Goal: Task Accomplishment & Management: Manage account settings

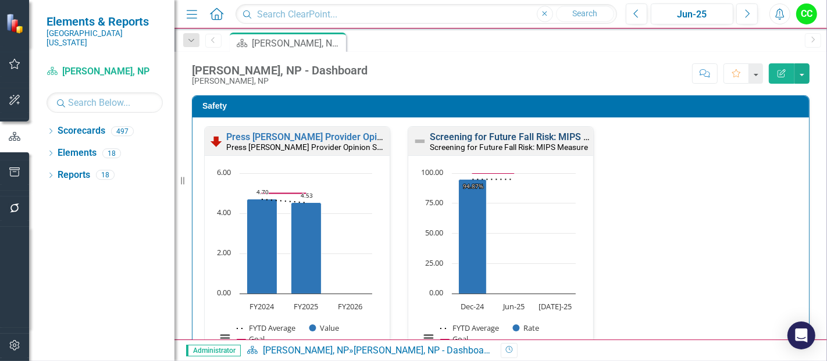
click at [515, 137] on link "Screening for Future Fall Risk: MIPS Measure" at bounding box center [525, 136] width 191 height 11
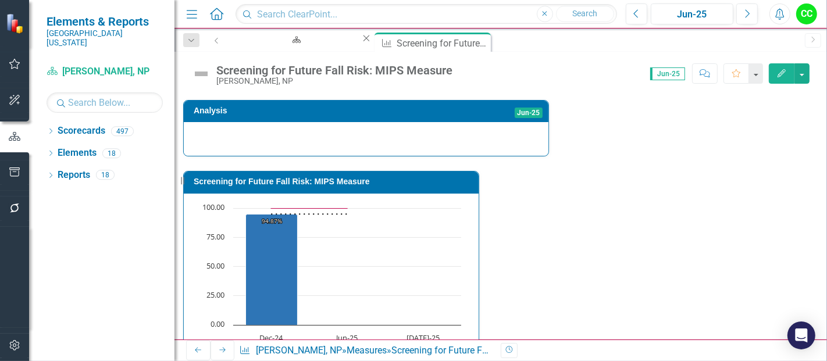
scroll to position [460, 0]
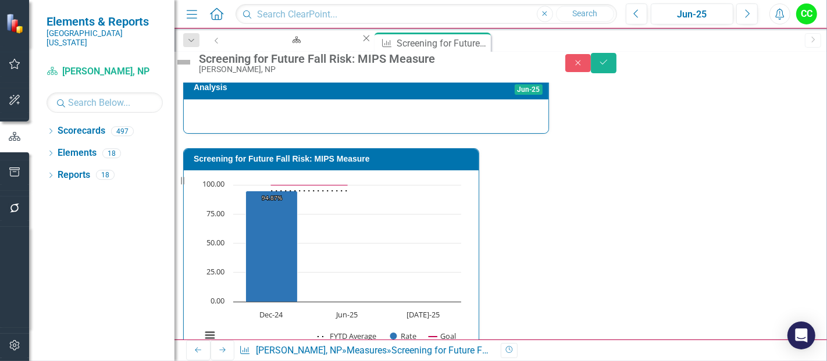
type textarea "121"
type textarea "126"
click at [617, 60] on button "Save" at bounding box center [604, 63] width 26 height 20
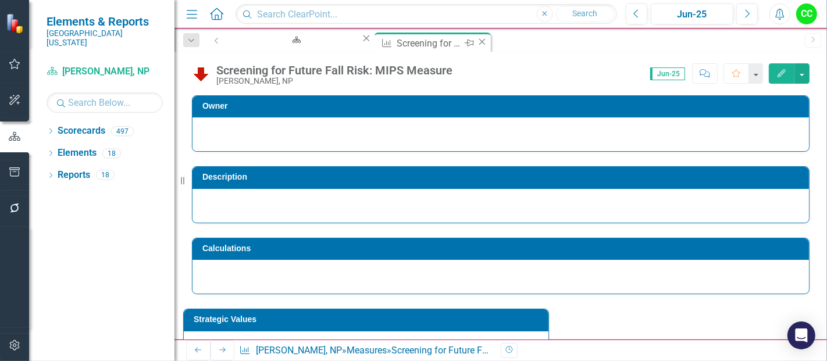
click at [476, 41] on icon "Close" at bounding box center [482, 41] width 12 height 9
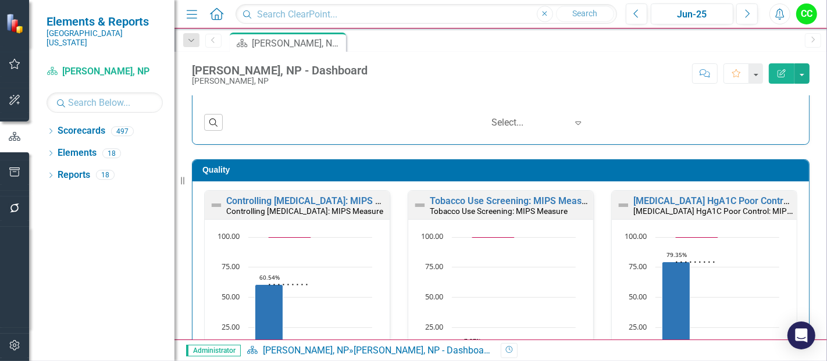
scroll to position [279, 0]
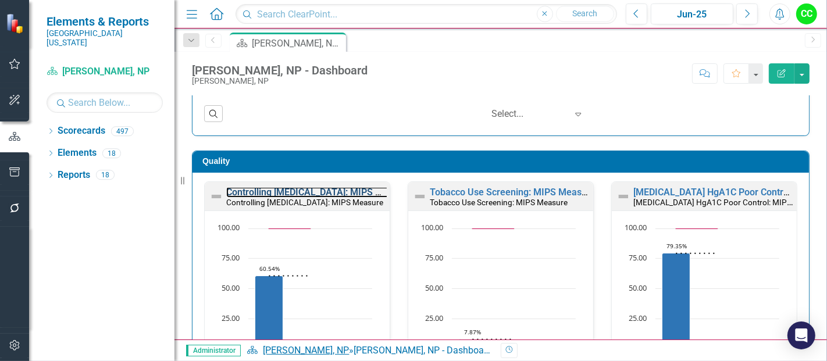
click at [270, 187] on link "Controlling [MEDICAL_DATA]: MIPS Measure" at bounding box center [319, 192] width 186 height 11
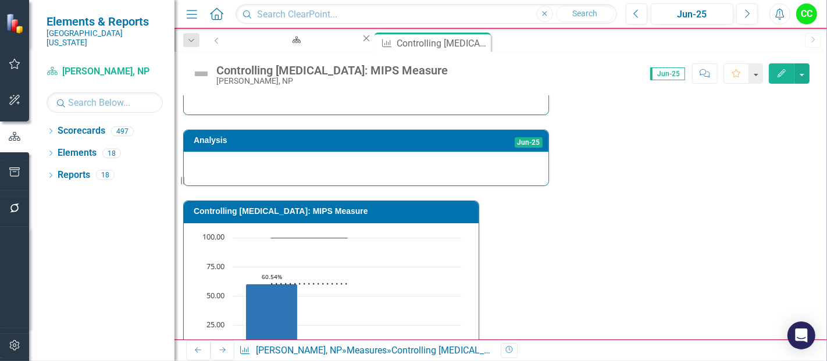
scroll to position [470, 0]
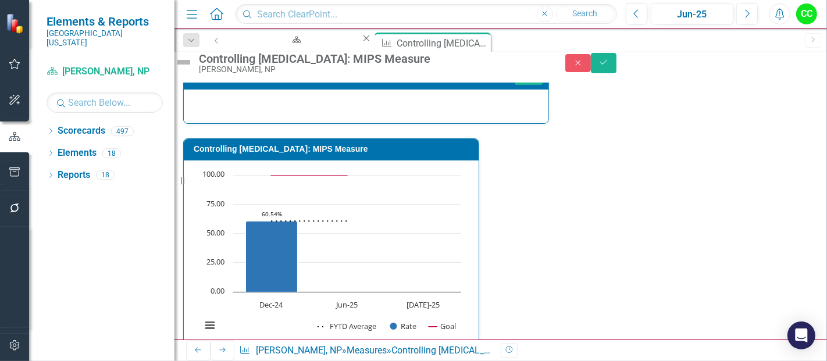
type textarea "158"
type textarea "216"
click at [617, 73] on button "Save" at bounding box center [604, 63] width 26 height 20
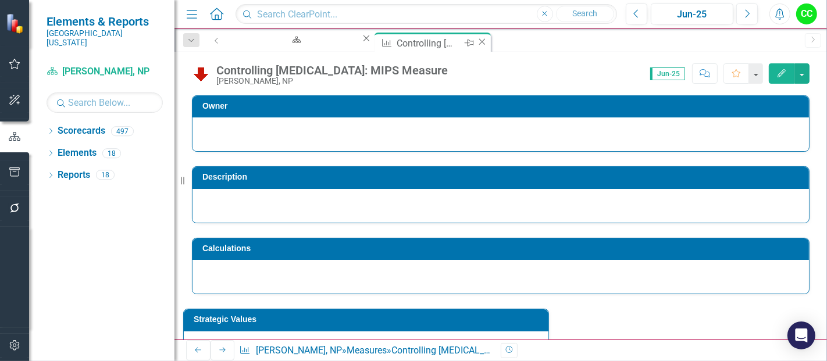
click at [476, 42] on icon "Close" at bounding box center [482, 41] width 12 height 9
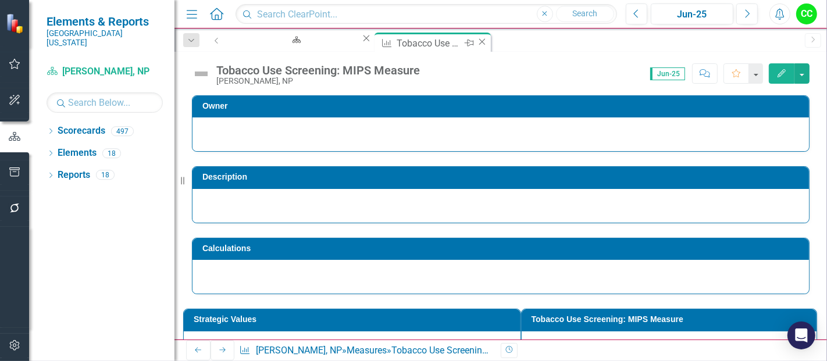
click at [479, 42] on icon at bounding box center [482, 41] width 6 height 6
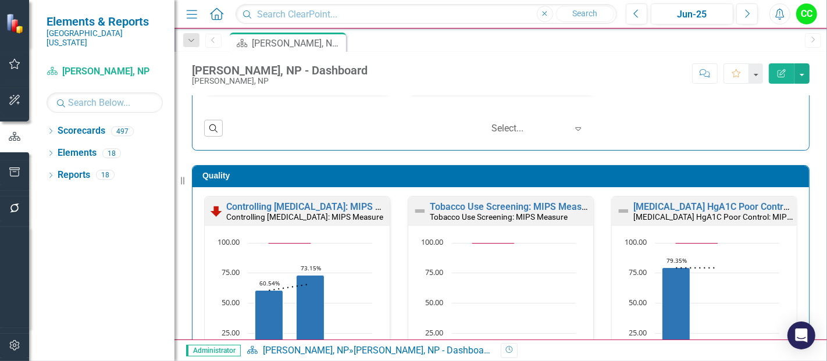
scroll to position [323, 0]
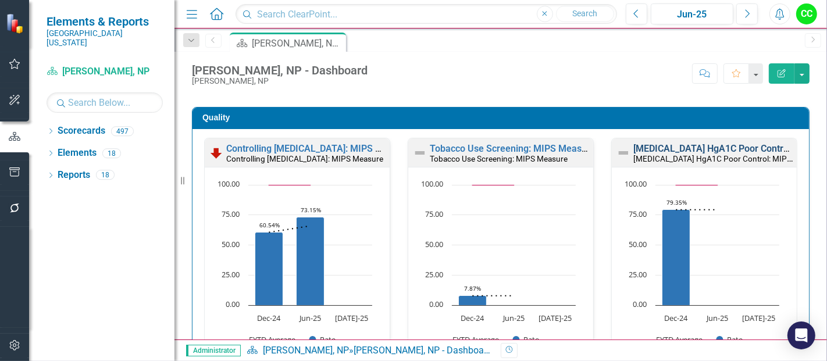
click at [672, 145] on link "[MEDICAL_DATA] HgA1C Poor Control: MIPS Measure" at bounding box center [745, 148] width 225 height 11
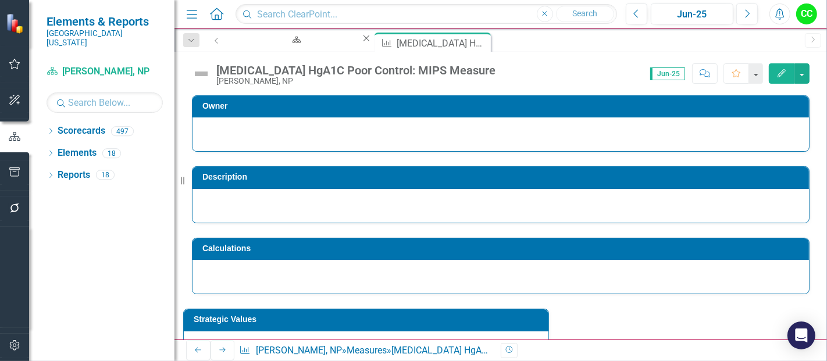
scroll to position [460, 0]
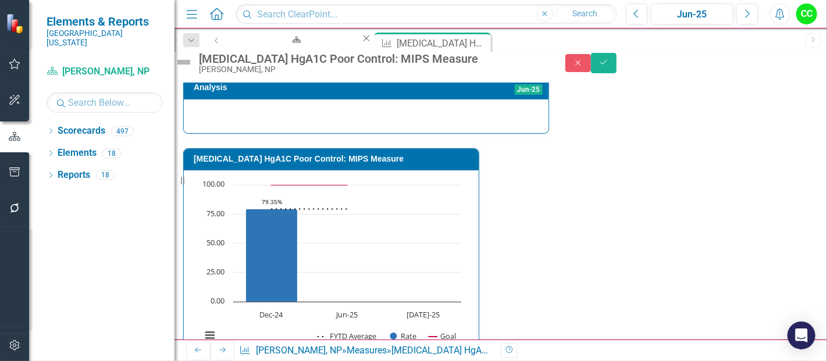
type textarea "27"
type textarea "102"
click at [617, 61] on button "Save" at bounding box center [604, 63] width 26 height 20
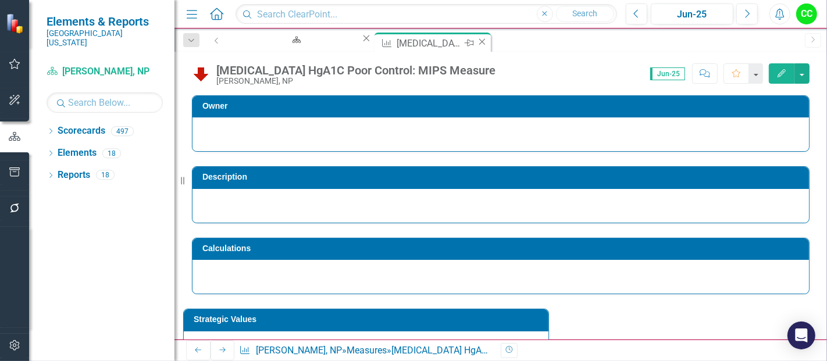
scroll to position [213, 0]
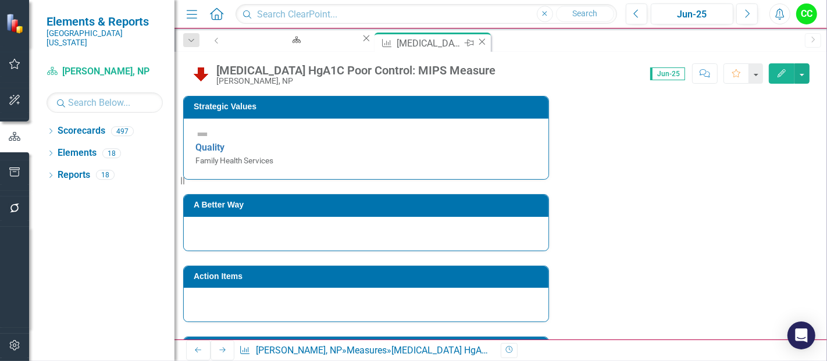
click at [479, 45] on icon at bounding box center [482, 41] width 6 height 6
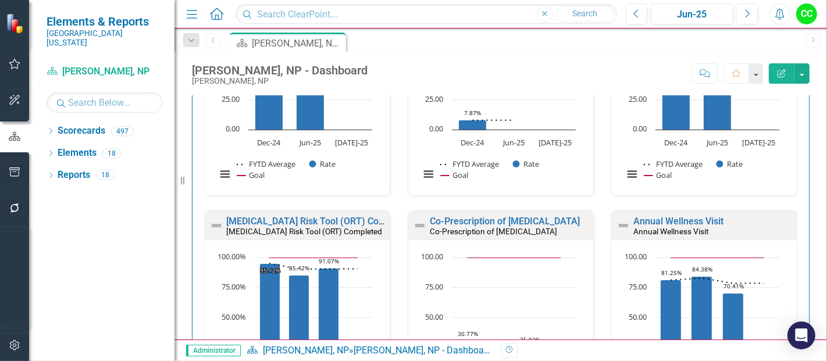
scroll to position [505, 0]
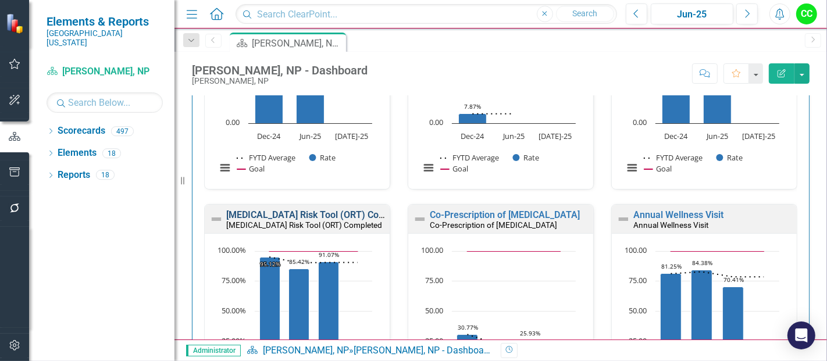
click at [287, 212] on link "[MEDICAL_DATA] Risk Tool (ORT) Completed" at bounding box center [319, 214] width 187 height 11
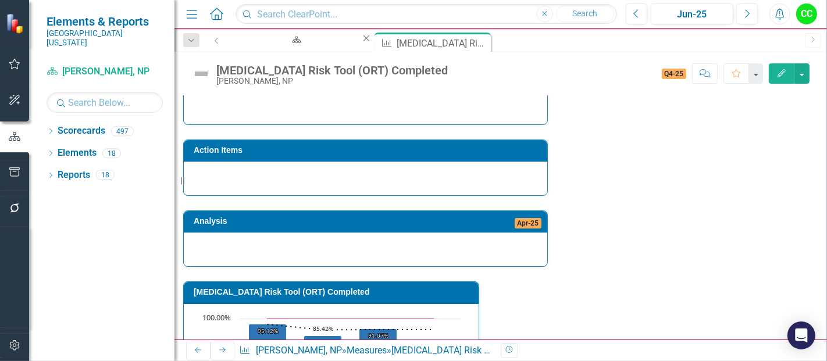
scroll to position [513, 0]
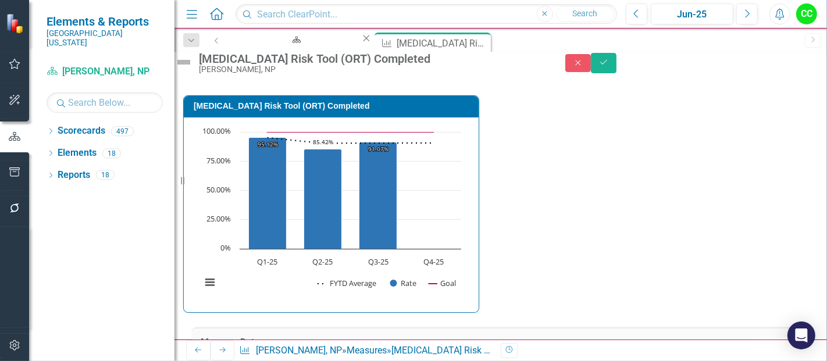
type textarea "84.78"
type textarea "46"
click at [617, 66] on button "Save" at bounding box center [604, 63] width 26 height 20
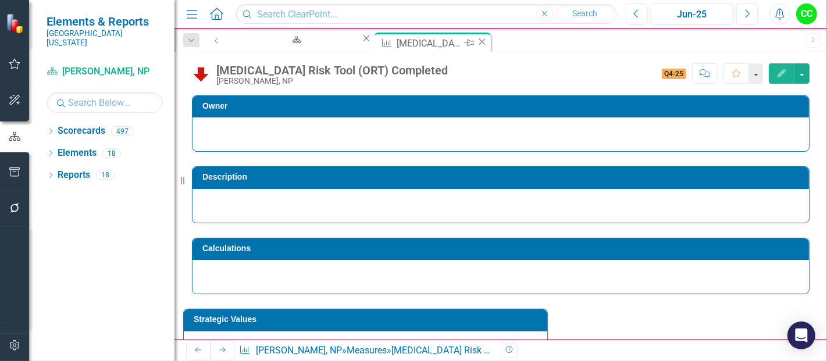
click at [476, 41] on icon "Close" at bounding box center [482, 41] width 12 height 9
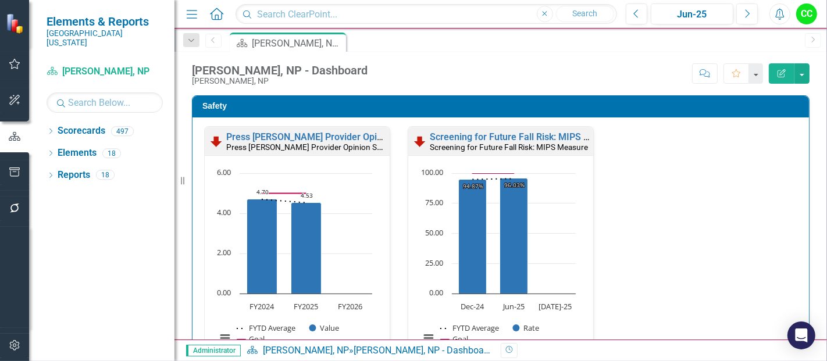
scroll to position [571, 0]
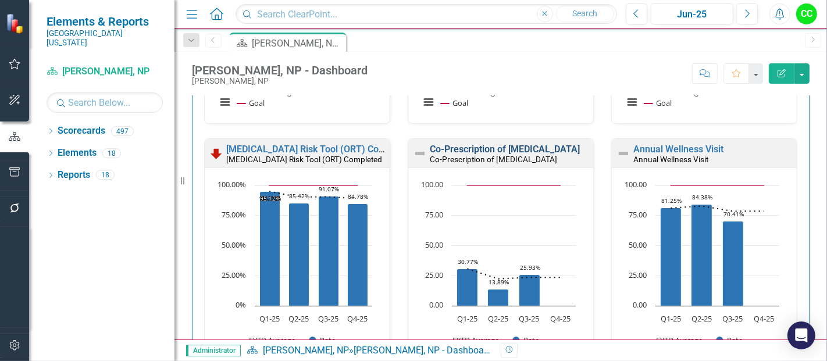
click at [486, 147] on link "Co-Prescription of [MEDICAL_DATA]" at bounding box center [505, 149] width 150 height 11
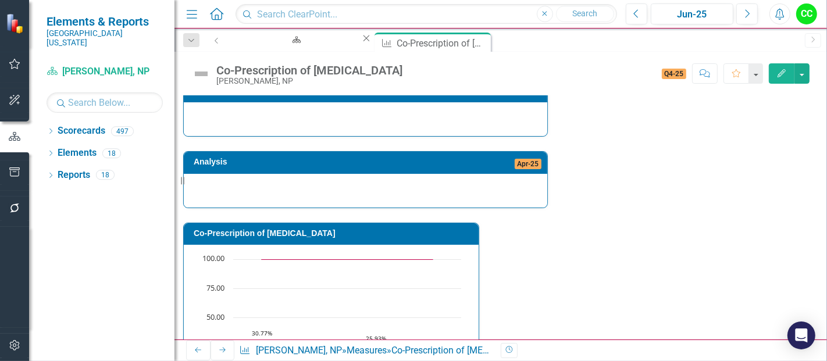
scroll to position [550, 0]
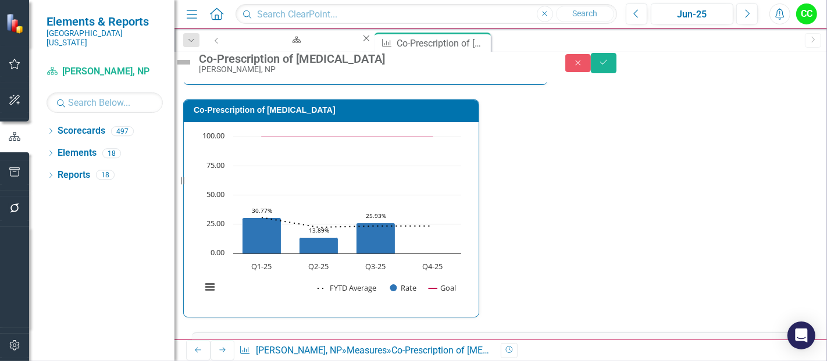
type textarea "13.64"
type textarea "22"
click at [617, 66] on button "Save" at bounding box center [604, 63] width 26 height 20
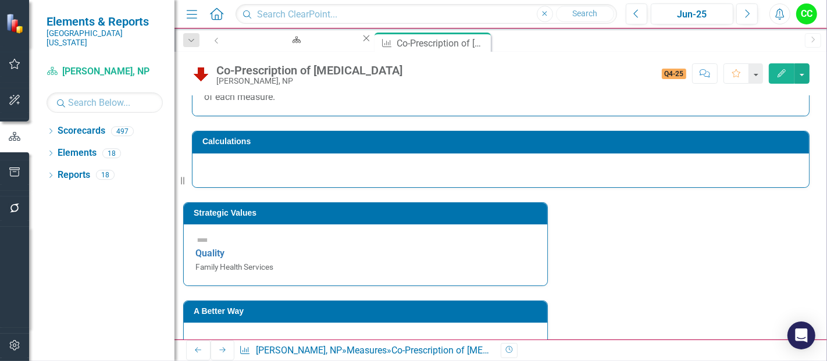
scroll to position [160, 0]
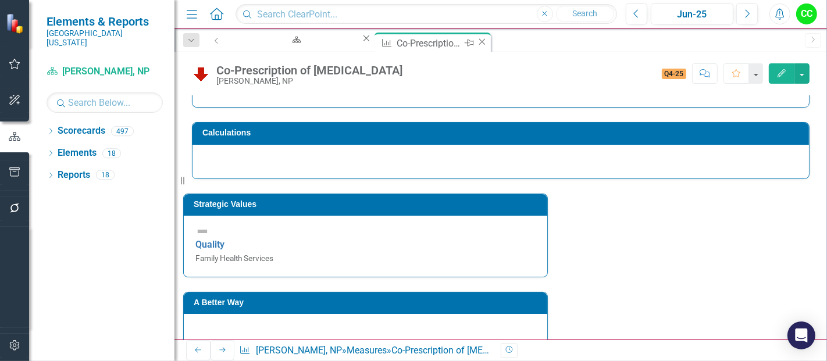
click at [479, 42] on icon at bounding box center [482, 41] width 6 height 6
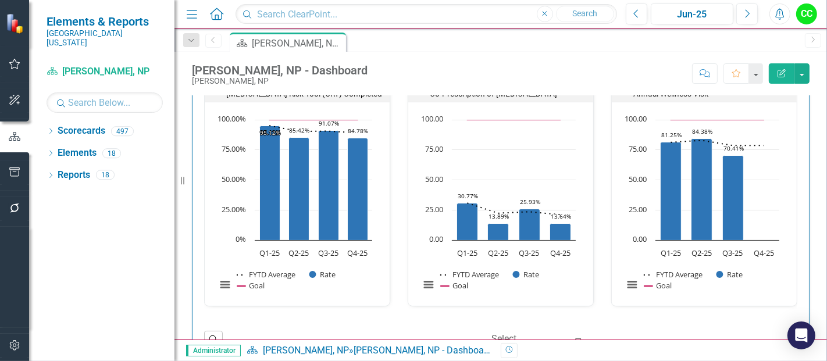
scroll to position [606, 0]
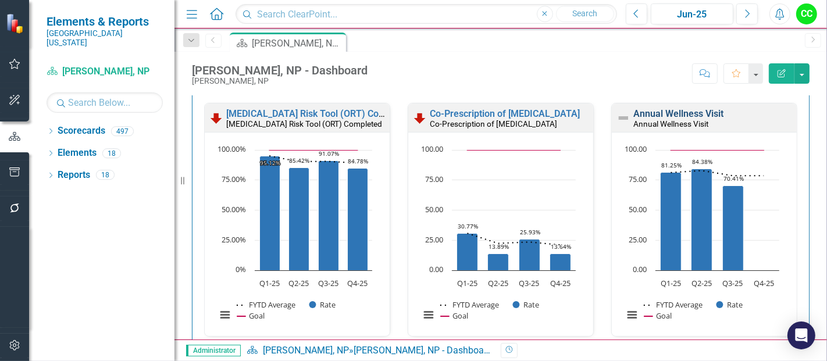
click at [658, 112] on link "Annual Wellness Visit" at bounding box center [678, 113] width 90 height 11
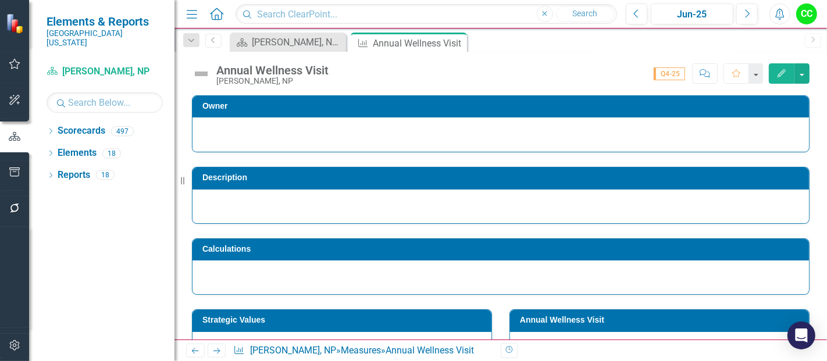
scroll to position [53, 0]
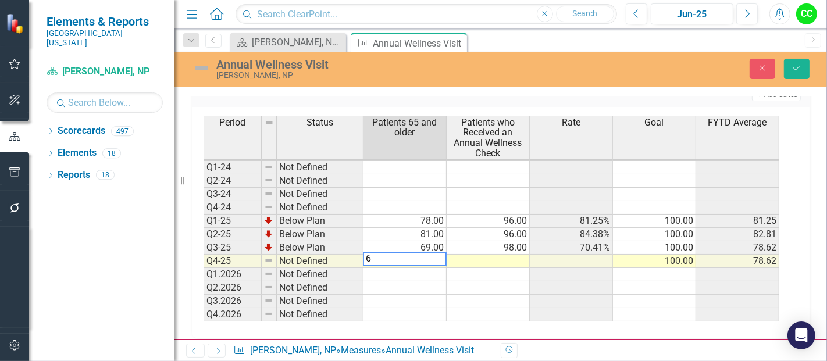
type textarea "62"
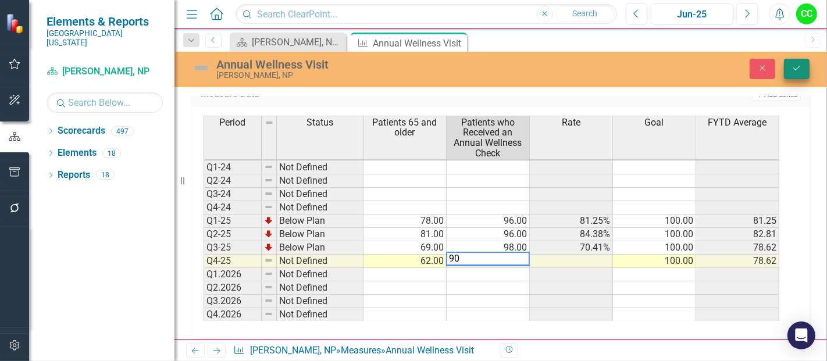
type textarea "90"
click at [794, 63] on button "Save" at bounding box center [797, 69] width 26 height 20
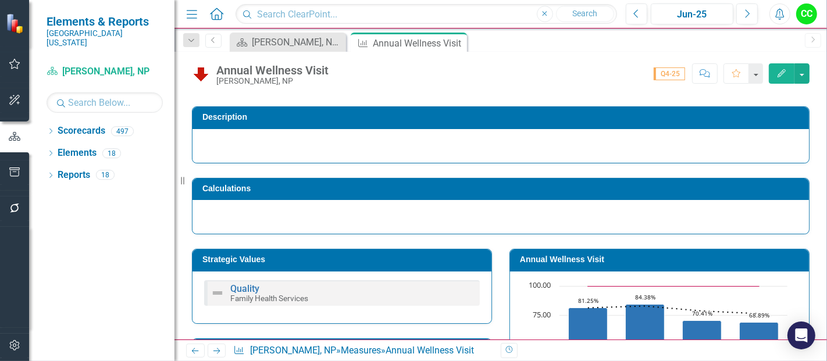
scroll to position [76, 0]
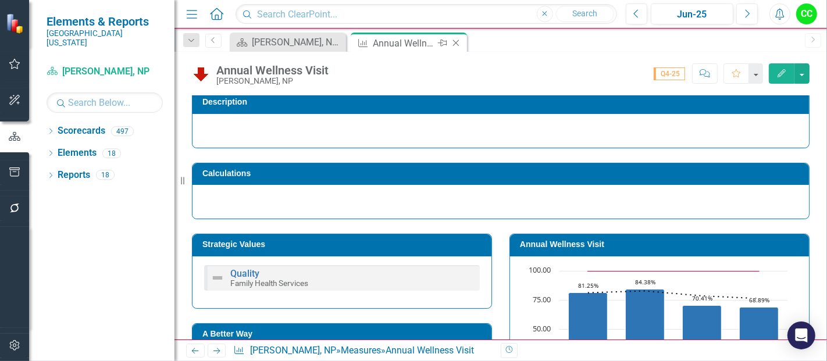
click at [457, 40] on icon "Close" at bounding box center [456, 42] width 12 height 9
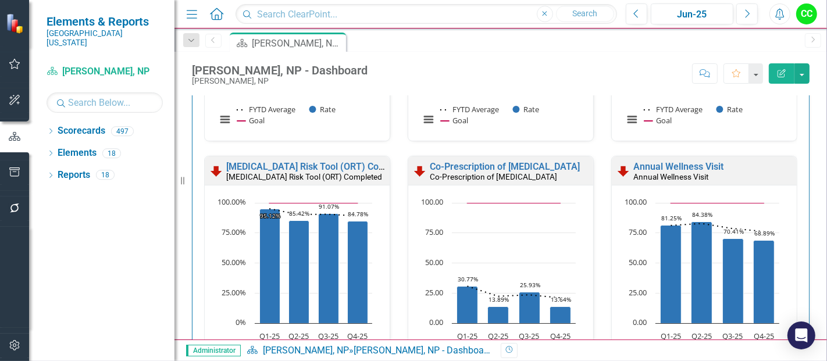
scroll to position [1472, 0]
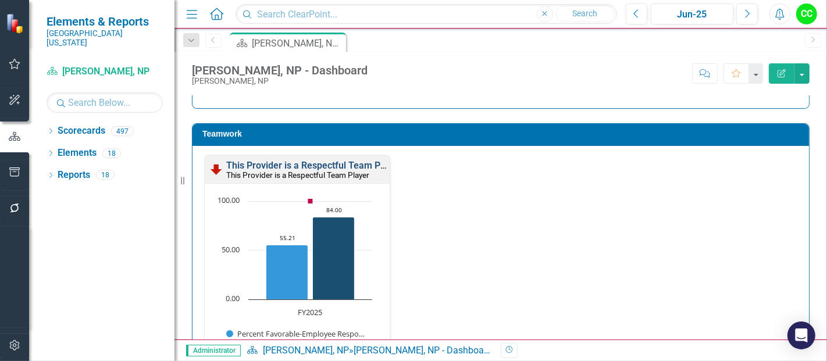
click at [282, 162] on link "This Provider is a Respectful Team Player" at bounding box center [313, 165] width 175 height 11
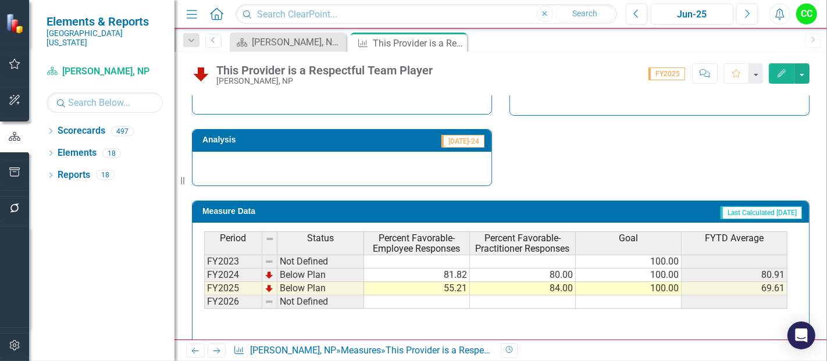
scroll to position [163, 0]
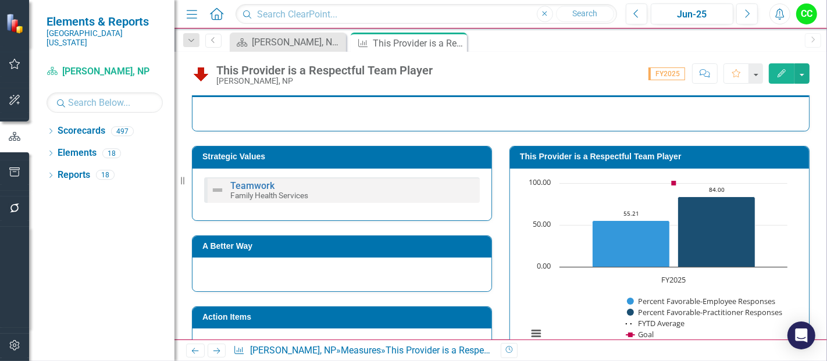
click at [647, 161] on td "This Provider is a Respectful Team Player" at bounding box center [661, 157] width 283 height 17
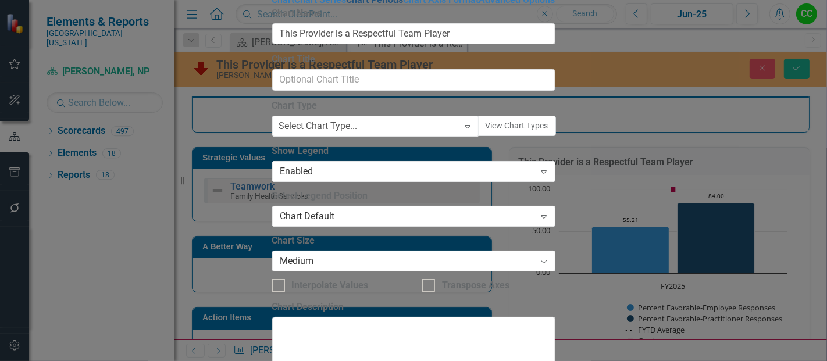
click at [347, 5] on link "Chart Periods" at bounding box center [375, -1] width 57 height 11
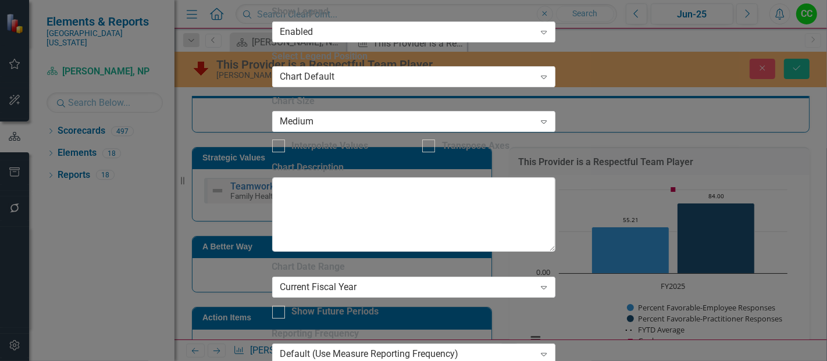
checkbox input "true"
click at [376, 261] on div "Chart Date Range Current Fiscal Year Expand" at bounding box center [413, 279] width 283 height 36
click at [373, 281] on div "Current Fiscal Year" at bounding box center [407, 287] width 255 height 13
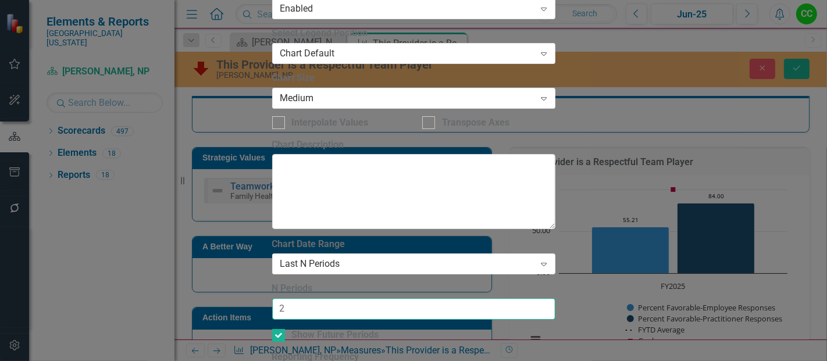
type input "2"
click at [542, 298] on input "2" at bounding box center [413, 309] width 283 height 22
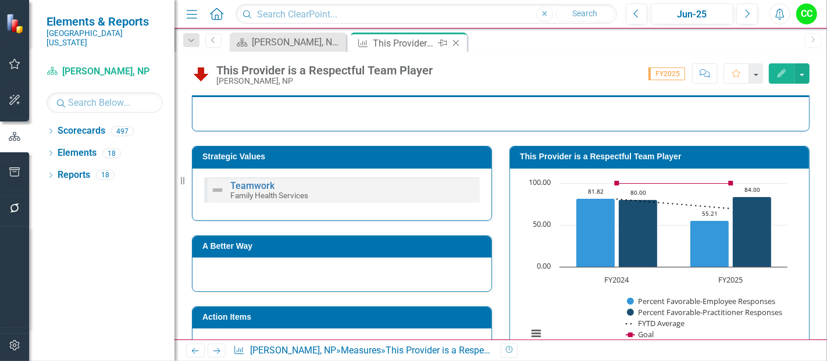
click at [458, 42] on icon "Close" at bounding box center [456, 42] width 12 height 9
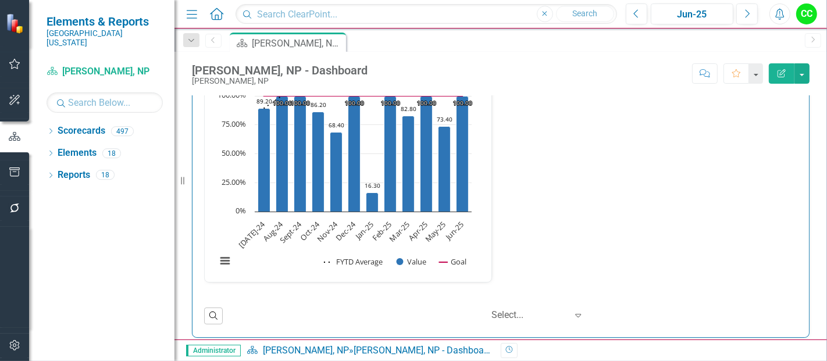
scroll to position [2002, 0]
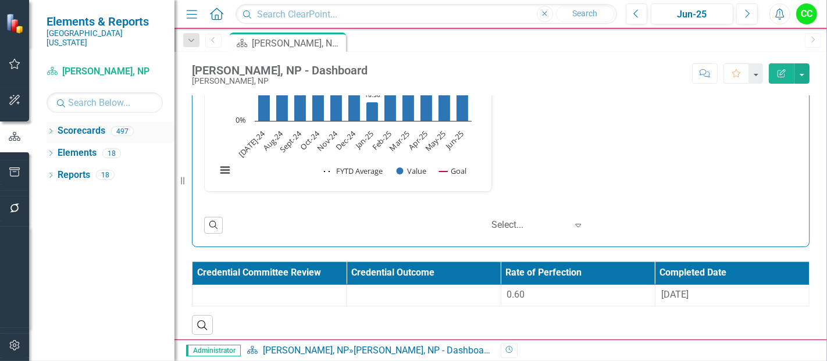
click at [47, 129] on icon "Dropdown" at bounding box center [51, 132] width 8 height 6
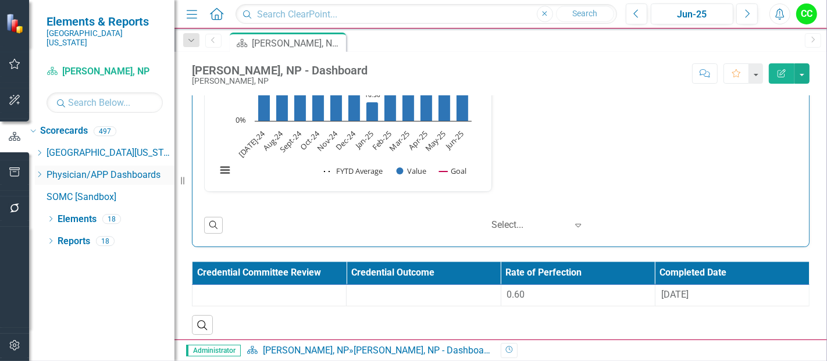
click at [44, 171] on icon "Dropdown" at bounding box center [39, 174] width 9 height 7
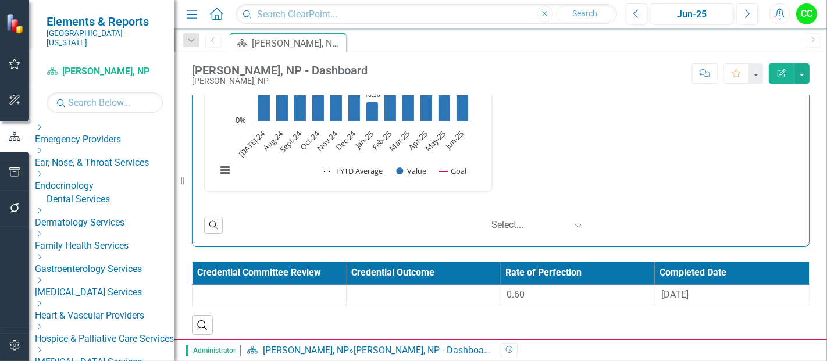
scroll to position [108, 0]
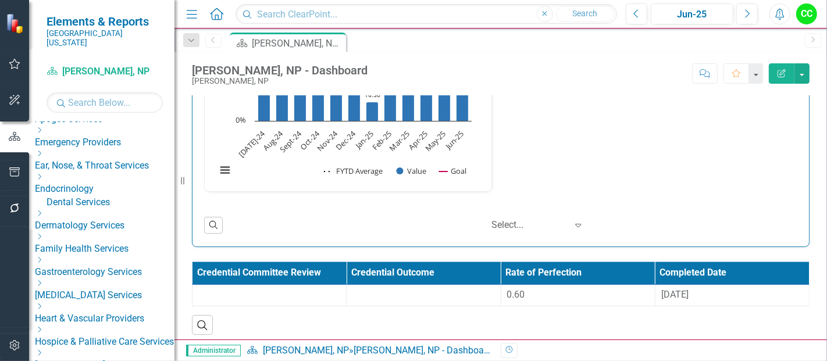
click at [44, 233] on icon "Dropdown" at bounding box center [39, 236] width 9 height 7
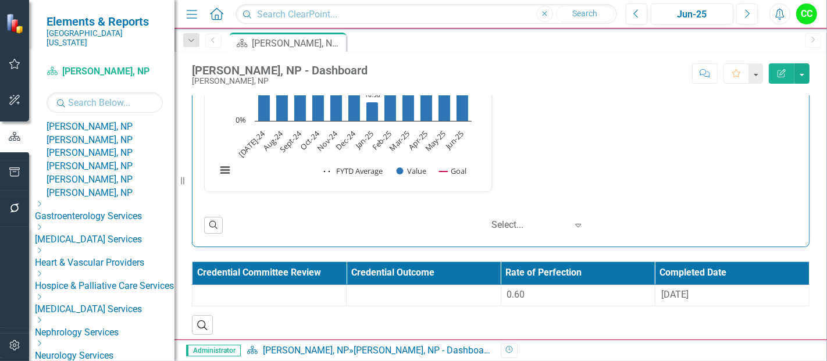
scroll to position [904, 0]
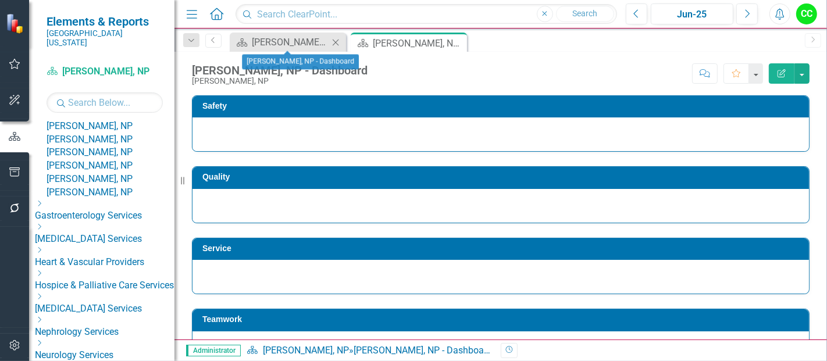
click at [336, 42] on icon at bounding box center [336, 42] width 6 height 6
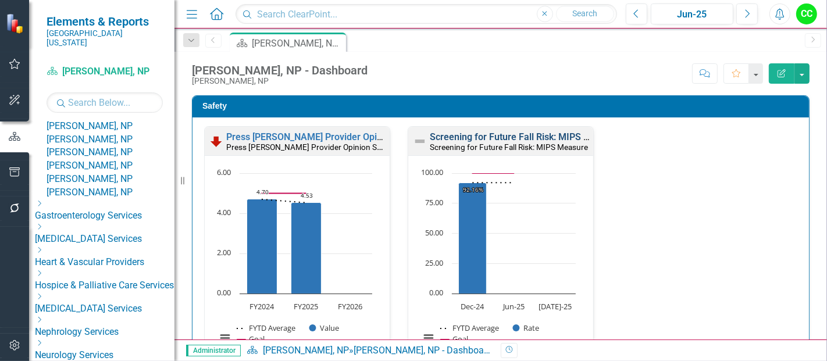
click at [503, 136] on link "Screening for Future Fall Risk: MIPS Measure" at bounding box center [525, 136] width 191 height 11
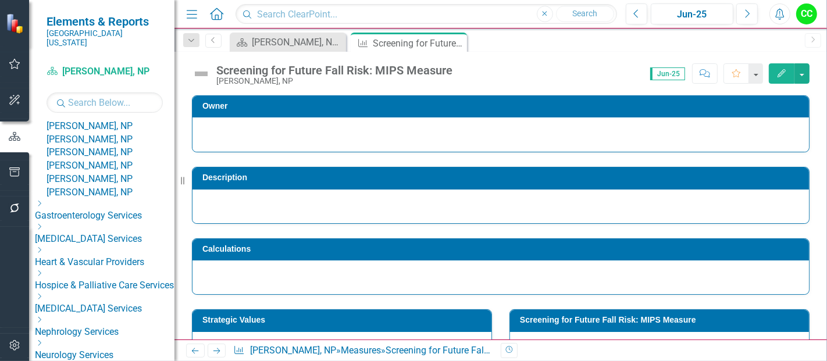
scroll to position [460, 0]
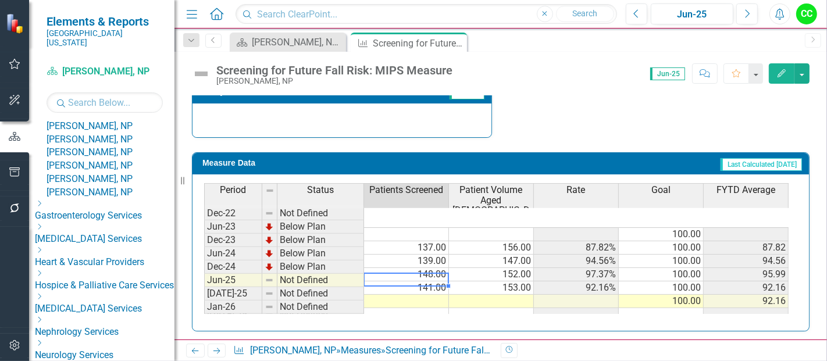
click at [422, 295] on td at bounding box center [406, 301] width 85 height 13
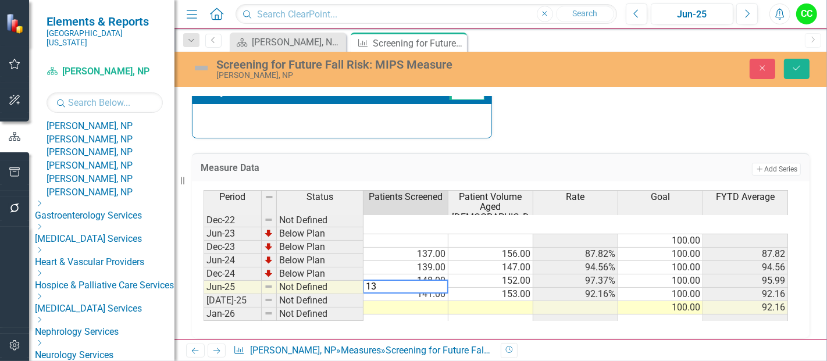
type textarea "131"
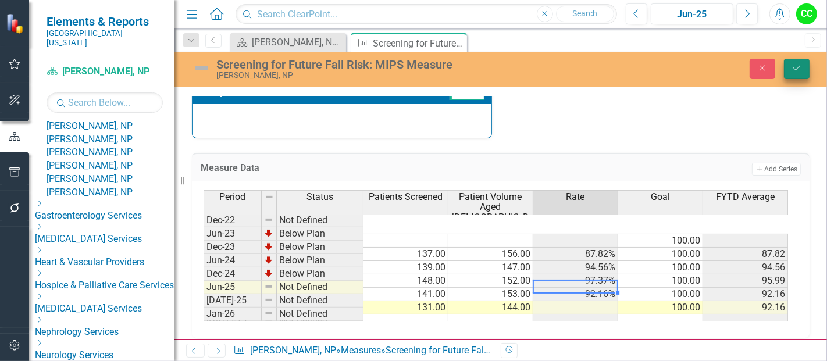
type textarea "144"
click at [799, 70] on icon "Save" at bounding box center [797, 68] width 10 height 8
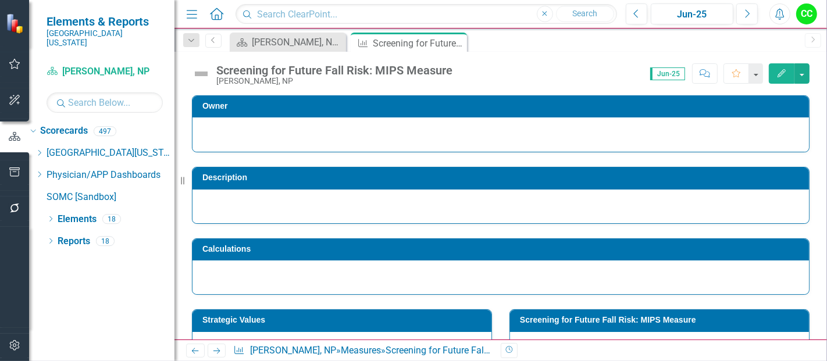
scroll to position [0, 0]
click at [457, 41] on icon at bounding box center [456, 43] width 6 height 6
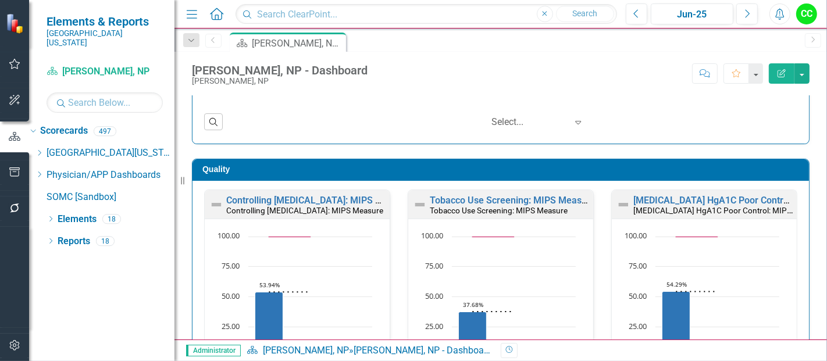
scroll to position [333, 0]
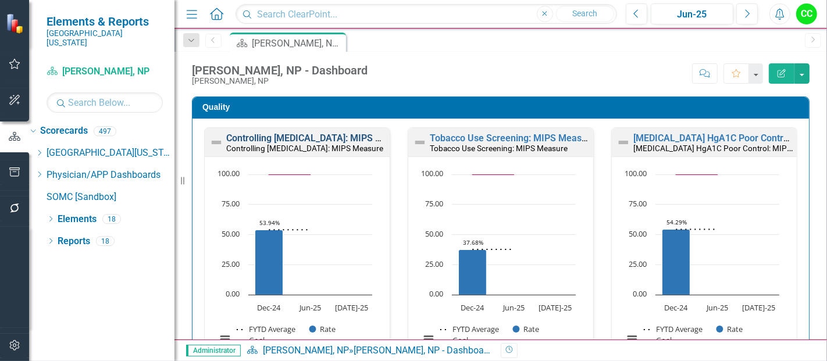
click at [346, 135] on link "Controlling [MEDICAL_DATA]: MIPS Measure" at bounding box center [319, 138] width 186 height 11
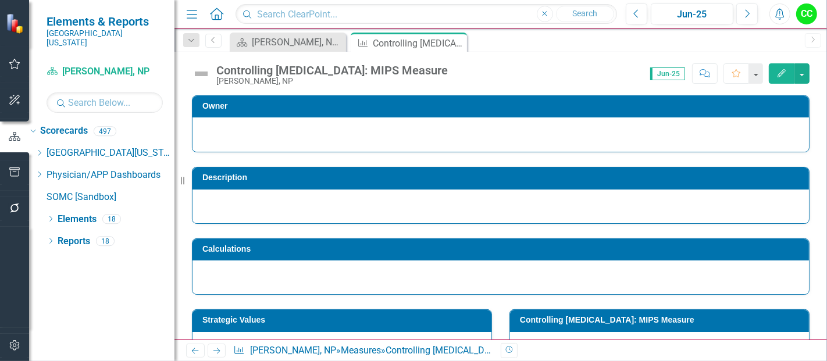
scroll to position [470, 0]
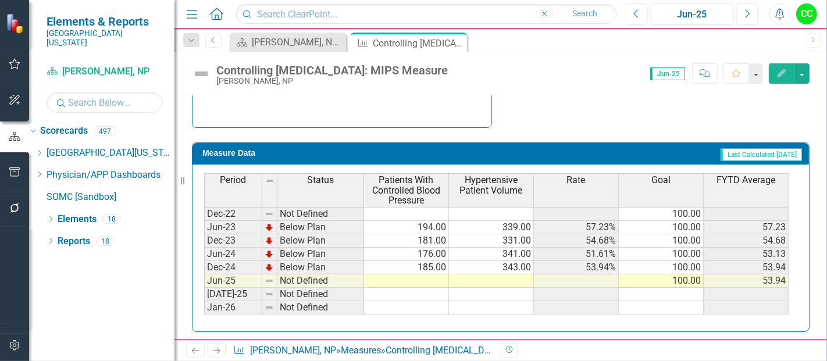
click at [413, 276] on td at bounding box center [406, 281] width 85 height 13
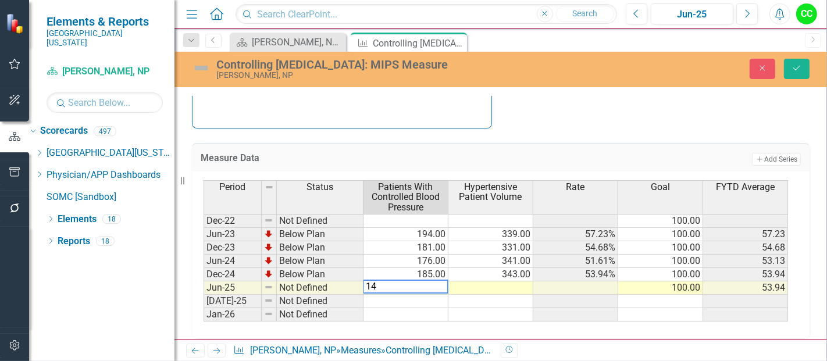
type textarea "144"
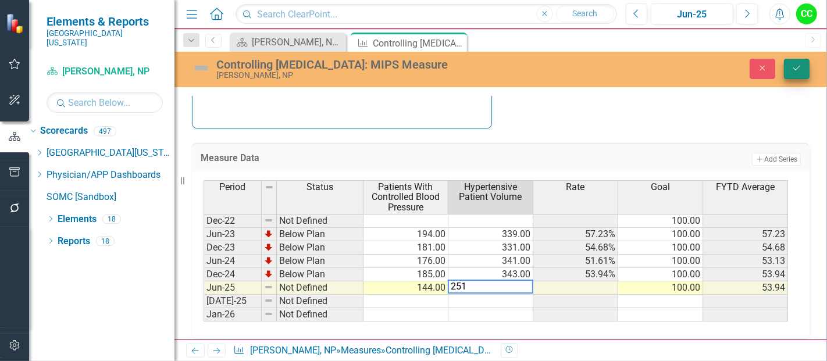
type textarea "251"
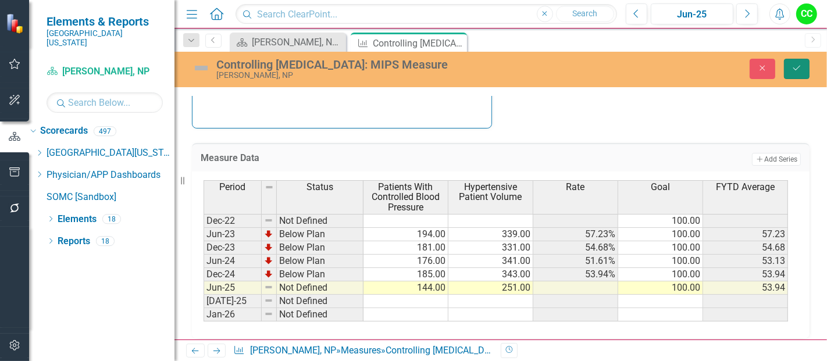
click at [801, 64] on icon "Save" at bounding box center [797, 68] width 10 height 8
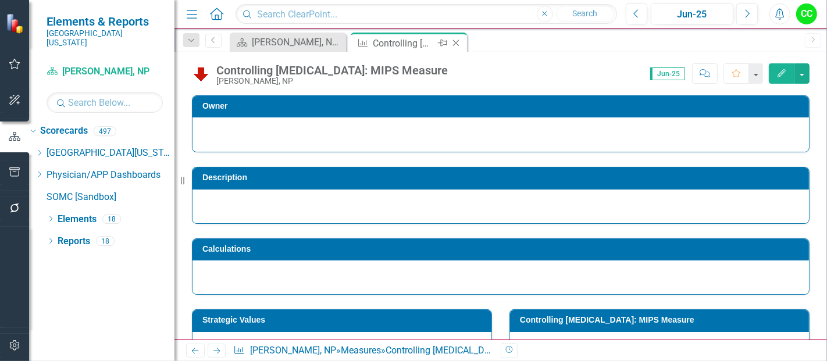
click at [454, 43] on icon "Close" at bounding box center [456, 42] width 12 height 9
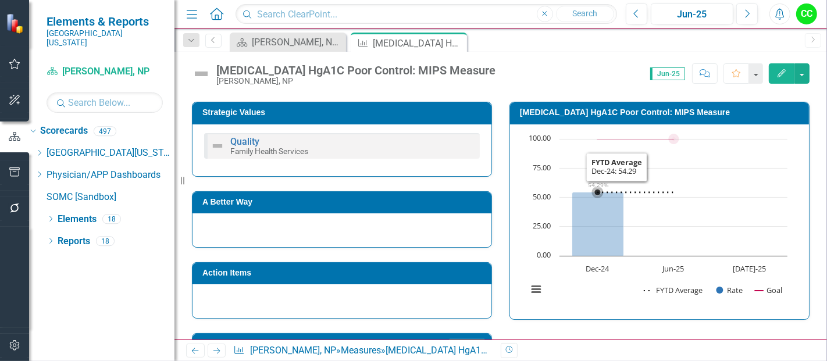
scroll to position [460, 0]
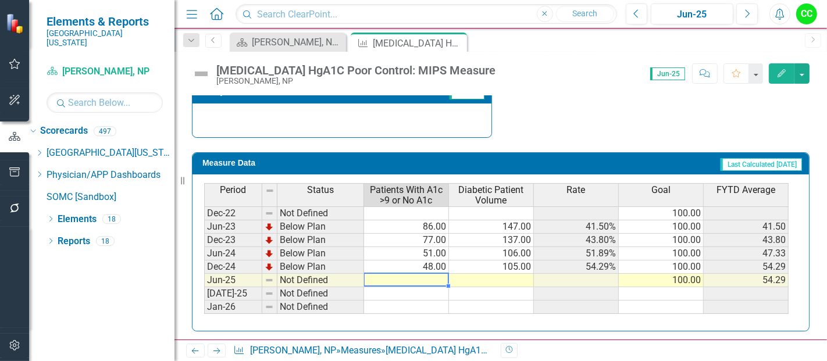
click at [432, 275] on td at bounding box center [406, 280] width 85 height 13
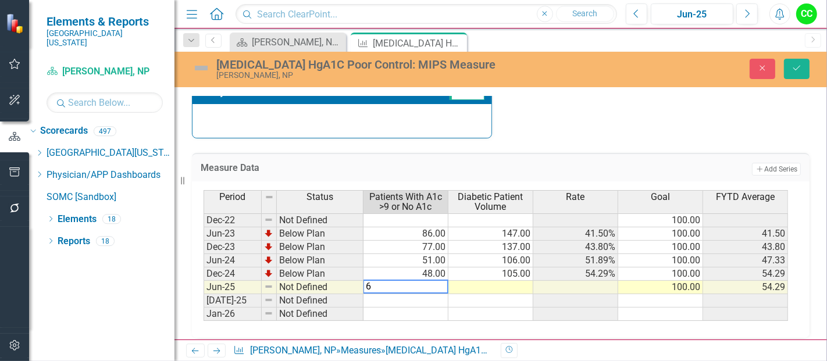
type textarea "64"
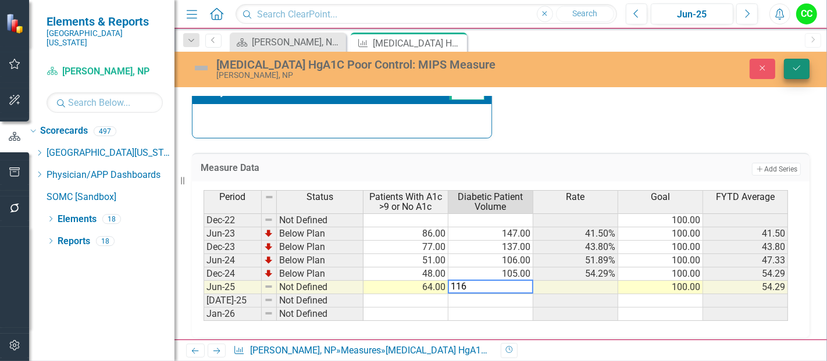
type textarea "116"
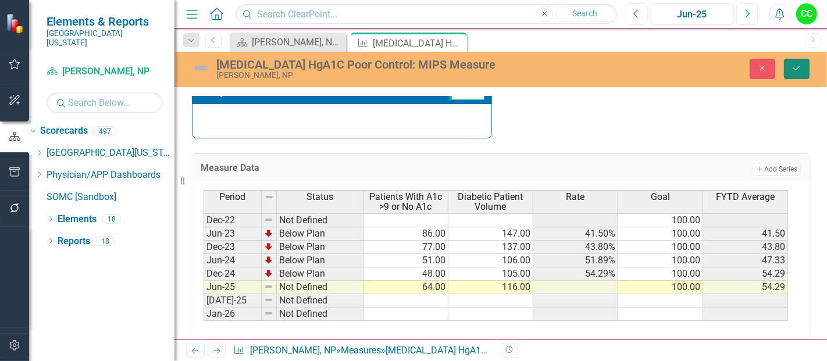
click at [794, 65] on icon "Save" at bounding box center [797, 68] width 10 height 8
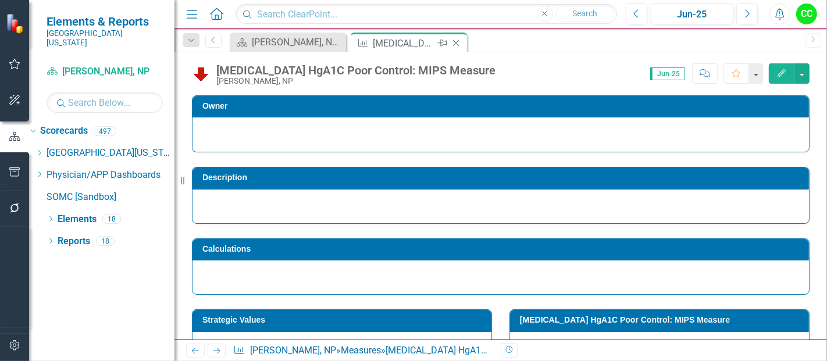
click at [455, 42] on icon at bounding box center [456, 43] width 6 height 6
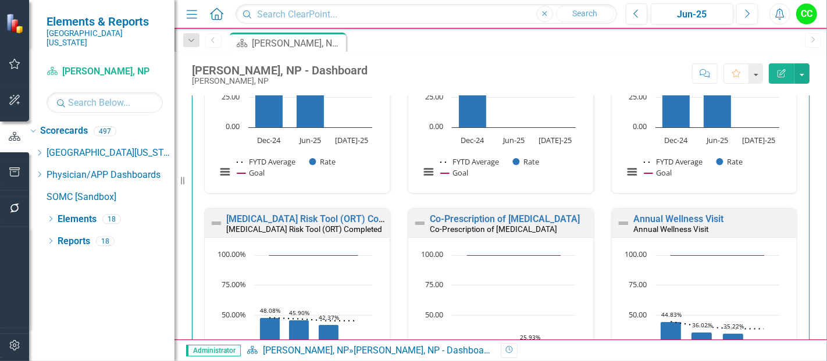
scroll to position [580, 0]
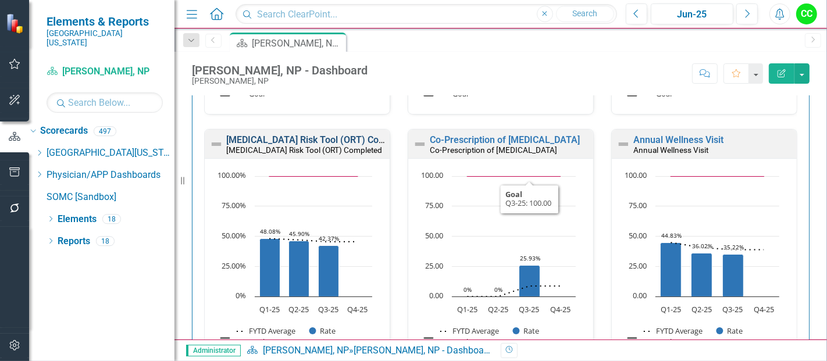
click at [334, 137] on link "[MEDICAL_DATA] Risk Tool (ORT) Completed" at bounding box center [319, 139] width 187 height 11
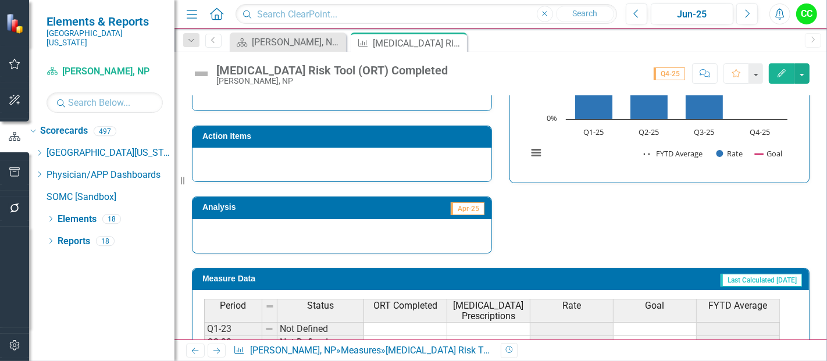
scroll to position [513, 0]
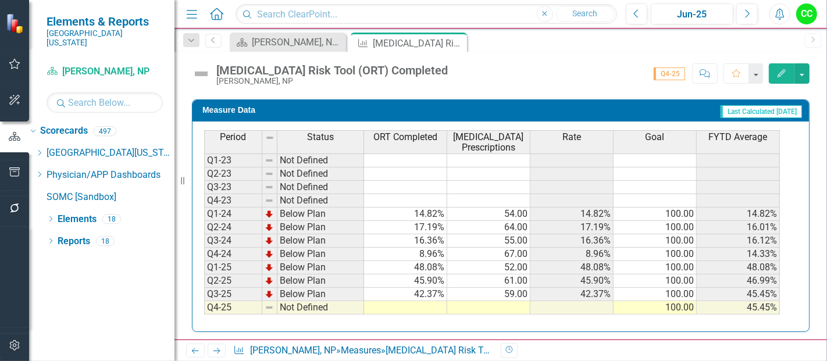
click at [402, 304] on td at bounding box center [405, 307] width 83 height 13
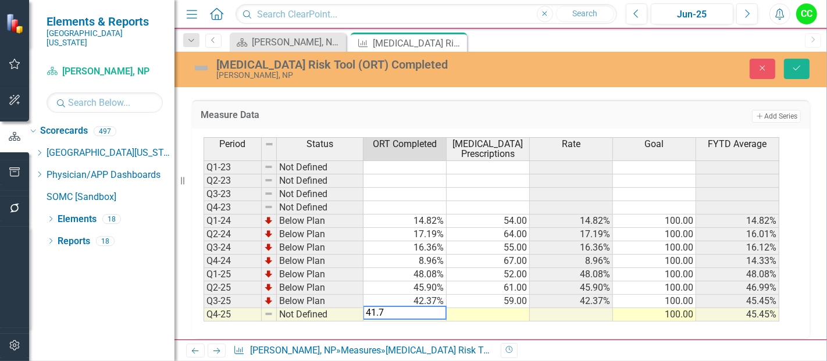
type textarea "41.79"
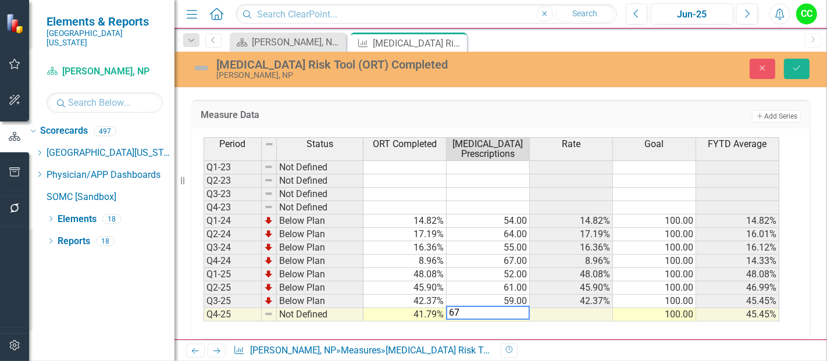
type textarea "67"
click at [813, 66] on div "Close Save" at bounding box center [691, 69] width 255 height 20
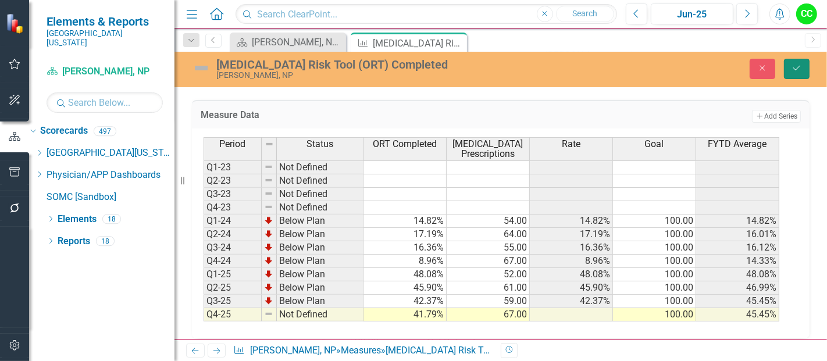
click at [804, 69] on button "Save" at bounding box center [797, 69] width 26 height 20
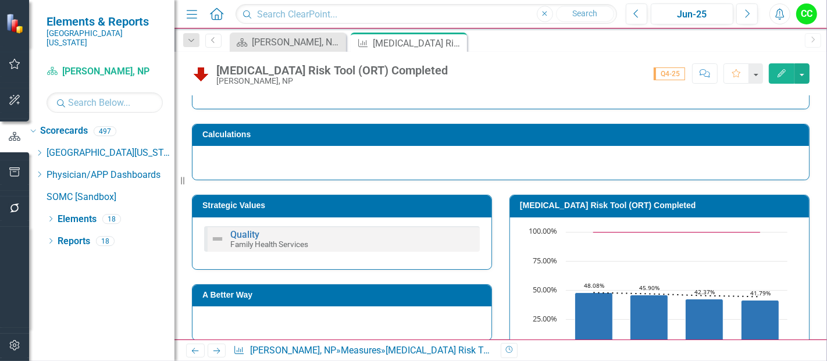
scroll to position [115, 0]
click at [455, 42] on icon "Close" at bounding box center [456, 42] width 12 height 9
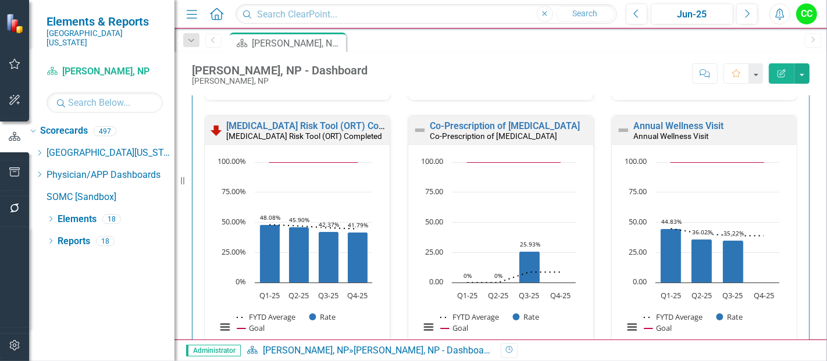
scroll to position [605, 0]
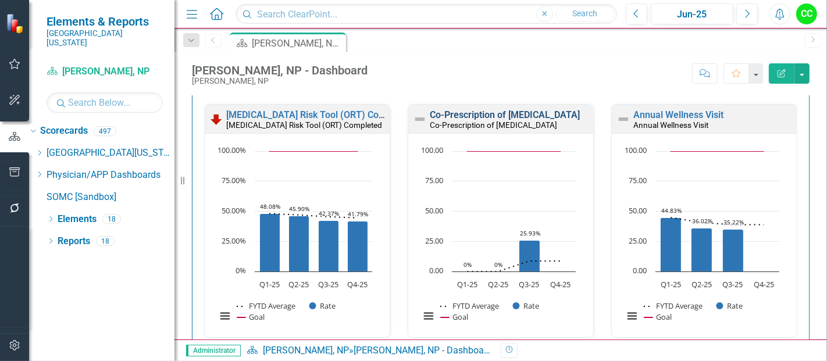
click at [489, 110] on link "Co-Prescription of [MEDICAL_DATA]" at bounding box center [505, 114] width 150 height 11
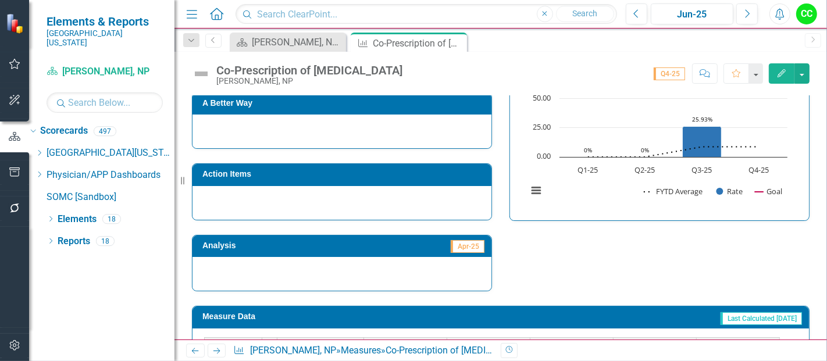
scroll to position [578, 0]
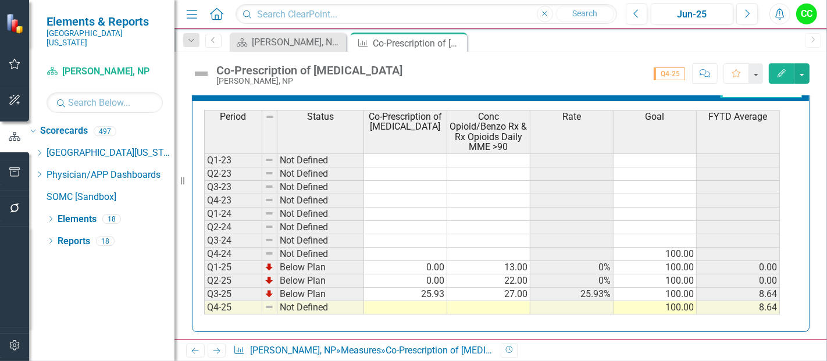
click at [390, 301] on td at bounding box center [405, 307] width 83 height 13
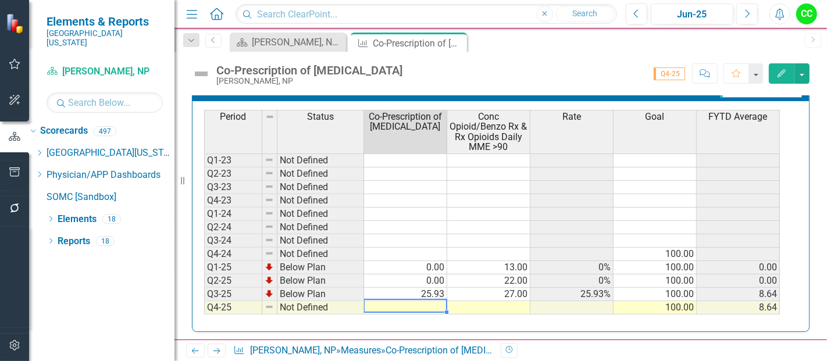
type textarea "0"
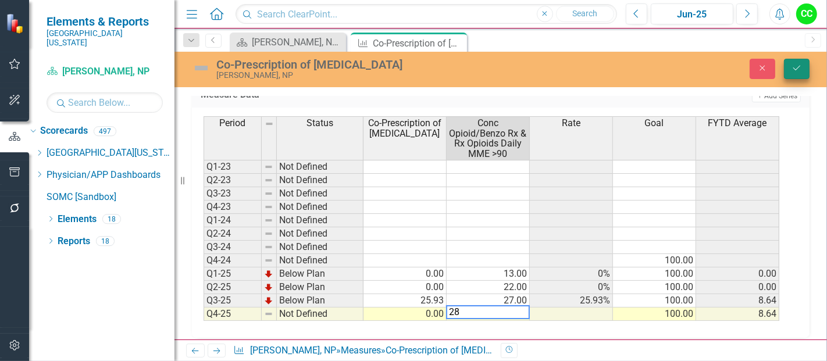
type textarea "28"
click at [797, 67] on icon "Save" at bounding box center [797, 68] width 10 height 8
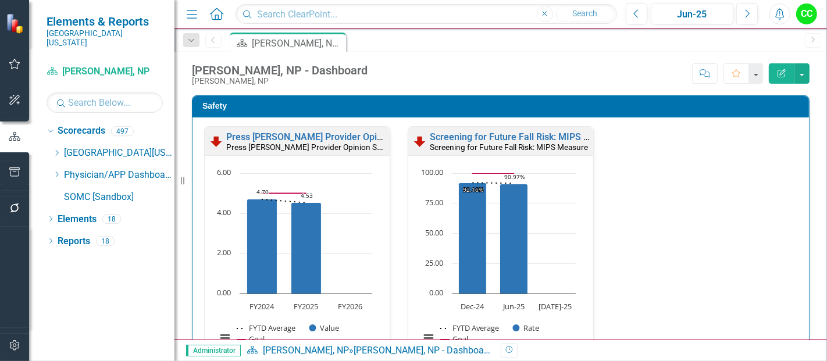
scroll to position [587, 0]
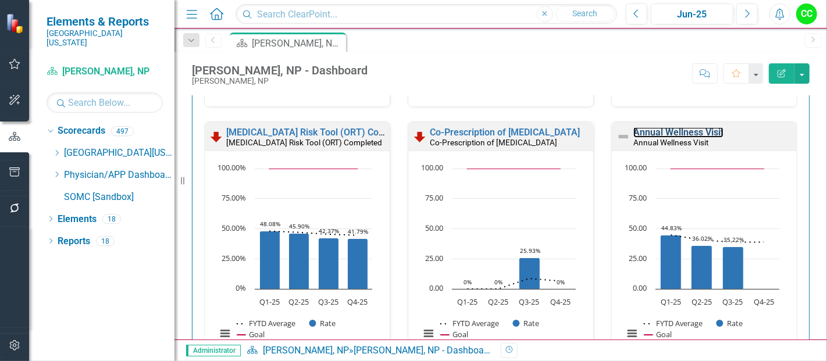
click at [646, 132] on link "Annual Wellness Visit" at bounding box center [678, 132] width 90 height 11
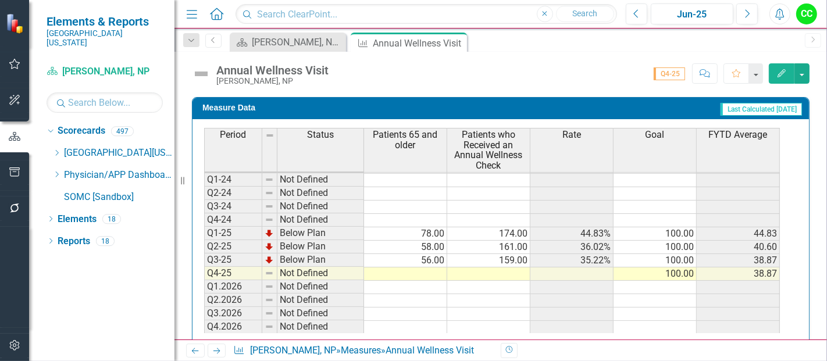
scroll to position [529, 0]
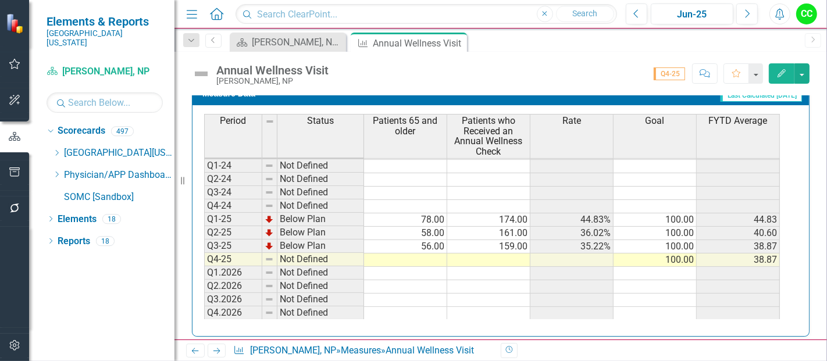
click at [426, 258] on td at bounding box center [405, 260] width 83 height 13
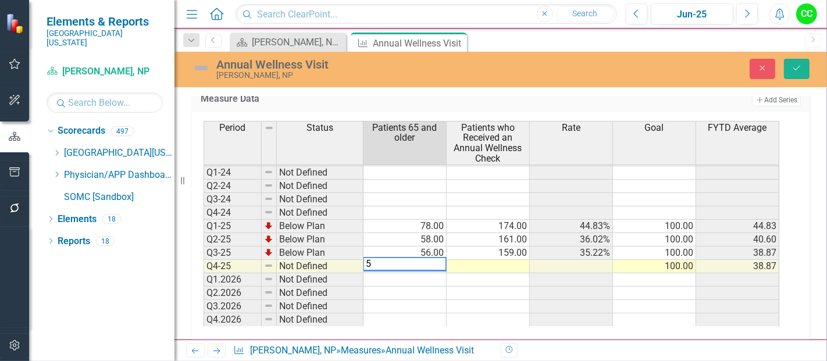
type textarea "51"
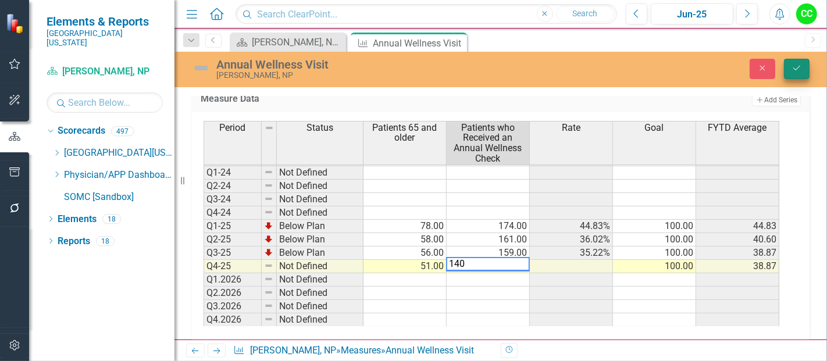
type textarea "140"
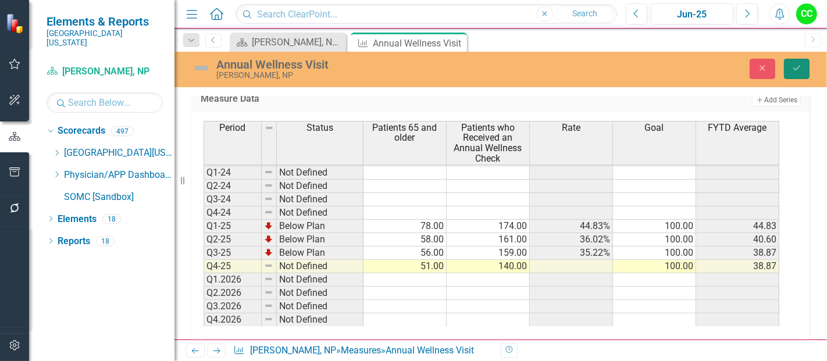
click at [794, 64] on icon "Save" at bounding box center [797, 68] width 10 height 8
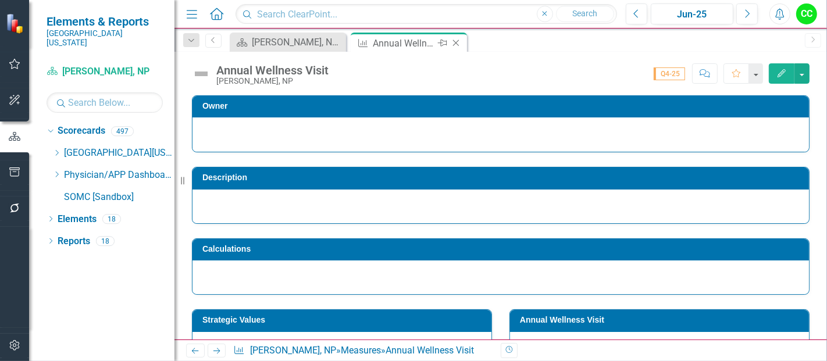
click at [457, 41] on icon at bounding box center [456, 43] width 6 height 6
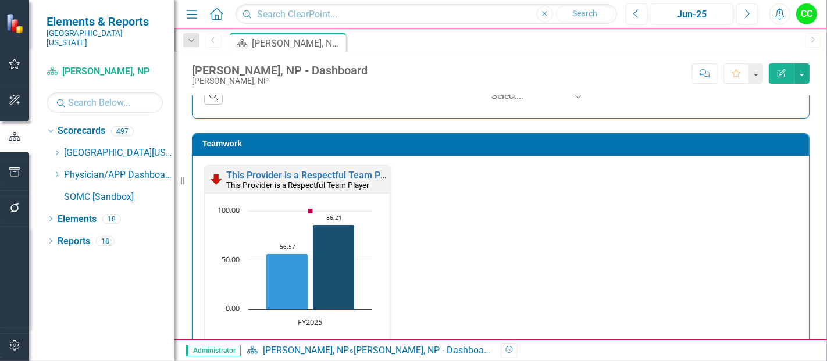
scroll to position [1, 0]
click at [321, 169] on link "This Provider is a Respectful Team Player" at bounding box center [313, 174] width 175 height 11
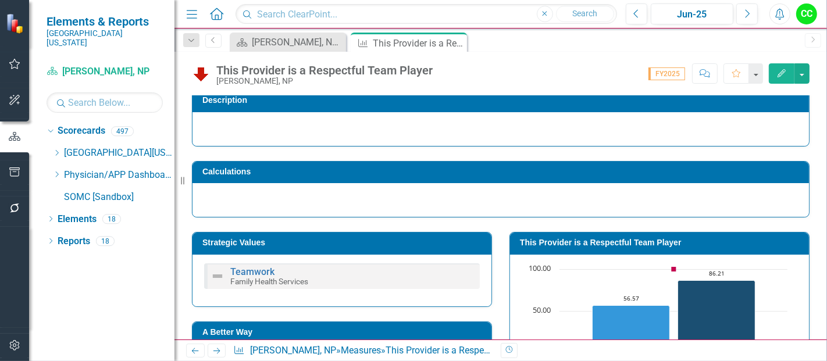
scroll to position [84, 0]
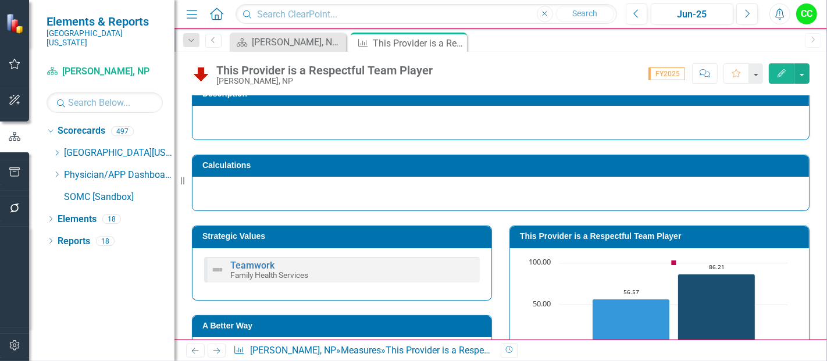
click at [629, 232] on h3 "This Provider is a Respectful Team Player" at bounding box center [661, 236] width 283 height 9
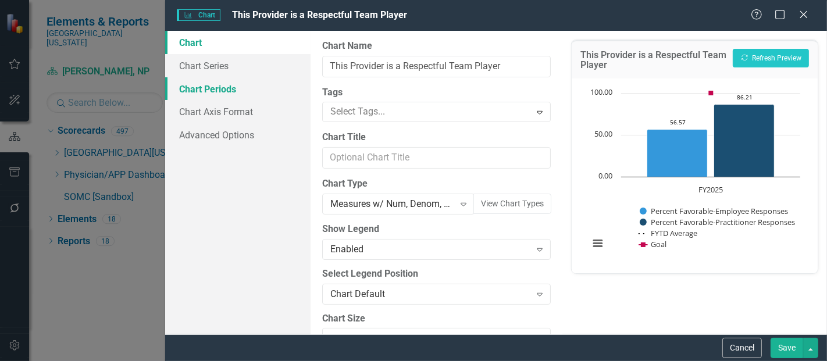
click at [243, 87] on link "Chart Periods" at bounding box center [237, 88] width 145 height 23
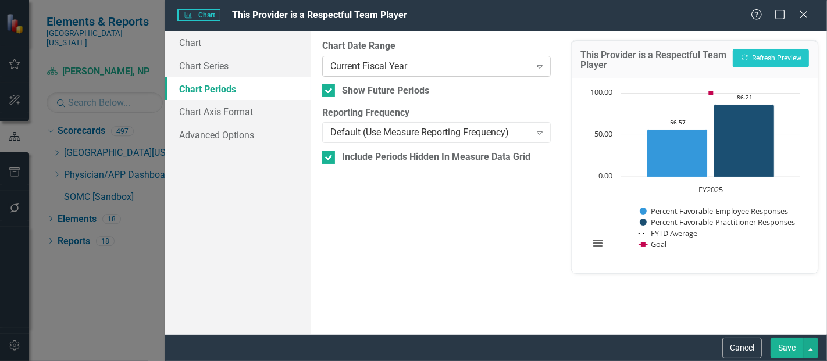
click at [396, 64] on div "Current Fiscal Year" at bounding box center [430, 65] width 200 height 13
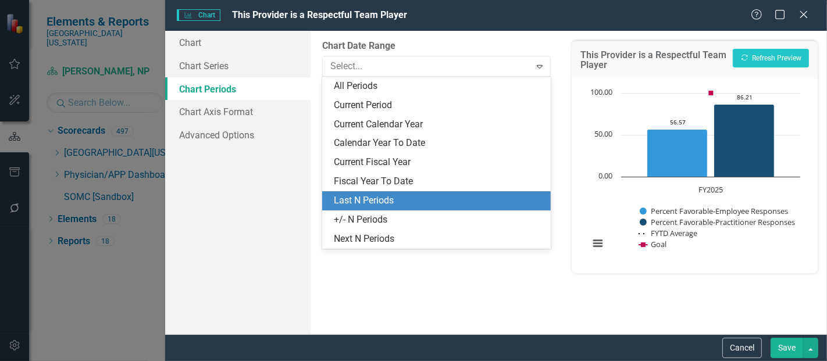
click at [373, 198] on div "Last N Periods" at bounding box center [439, 200] width 210 height 13
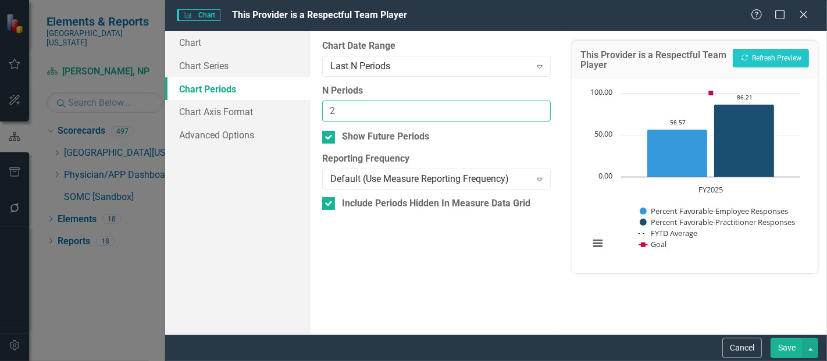
type input "2"
click at [537, 108] on input "2" at bounding box center [436, 112] width 229 height 22
click at [793, 353] on button "Save" at bounding box center [787, 348] width 33 height 20
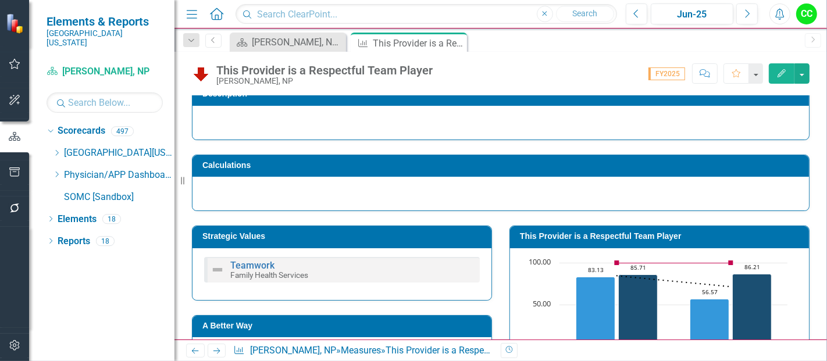
click at [0, 0] on icon "Close" at bounding box center [0, 0] width 0 height 0
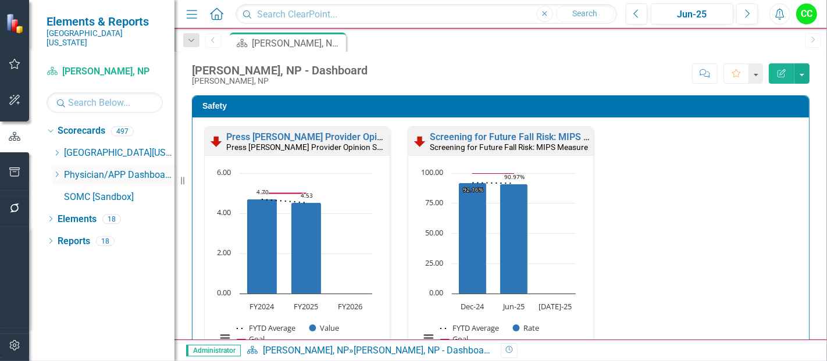
click at [58, 171] on icon "Dropdown" at bounding box center [56, 174] width 9 height 7
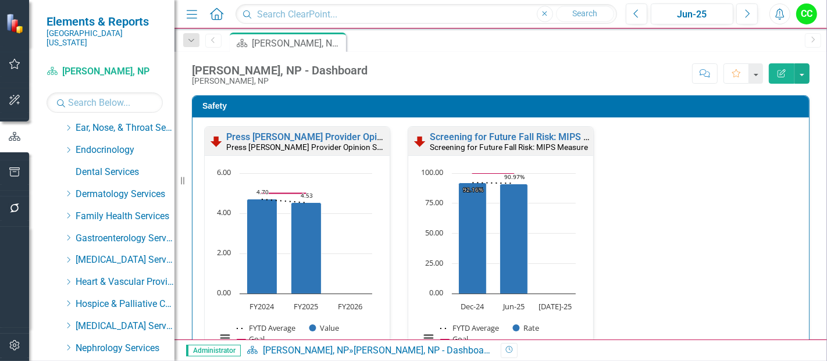
scroll to position [136, 0]
click at [68, 212] on icon "Dropdown" at bounding box center [68, 215] width 9 height 7
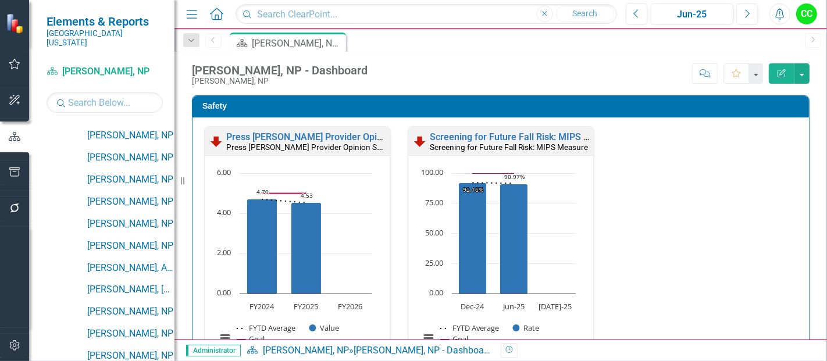
scroll to position [977, 0]
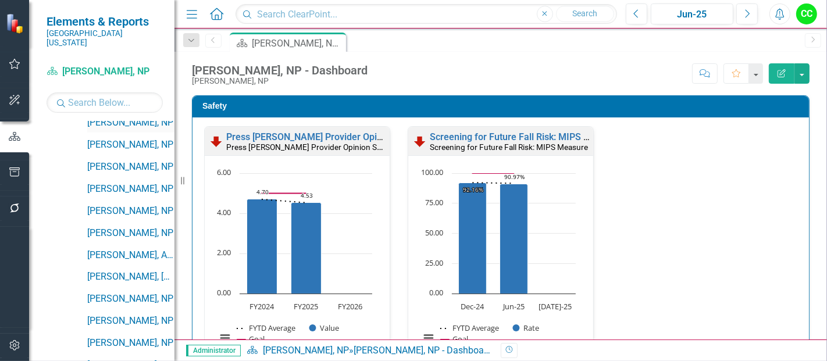
click at [138, 117] on link "[PERSON_NAME], NP" at bounding box center [130, 122] width 87 height 13
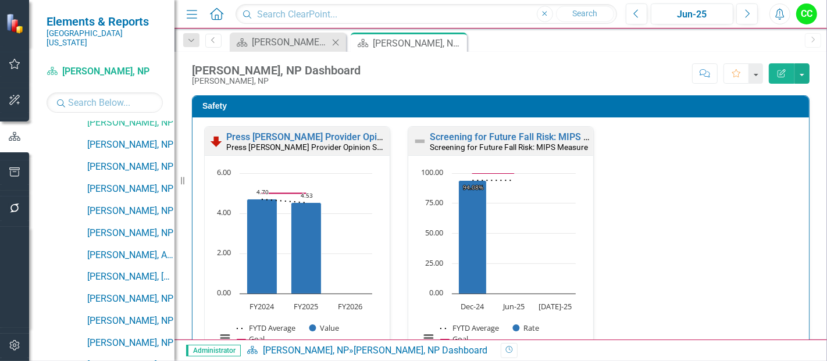
click at [336, 41] on icon "Close" at bounding box center [336, 42] width 12 height 9
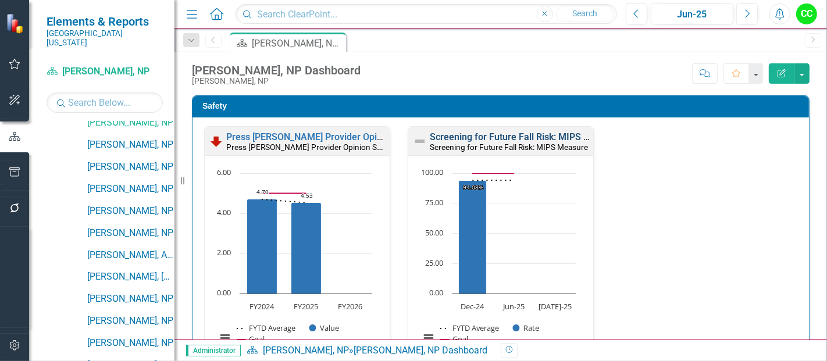
click at [478, 137] on link "Screening for Future Fall Risk: MIPS Measure" at bounding box center [525, 136] width 191 height 11
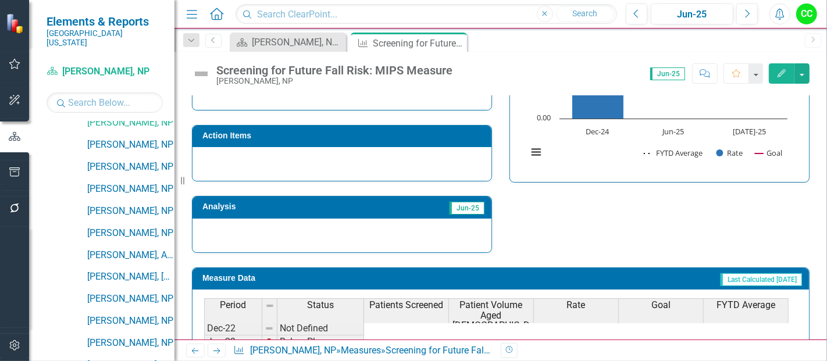
scroll to position [460, 0]
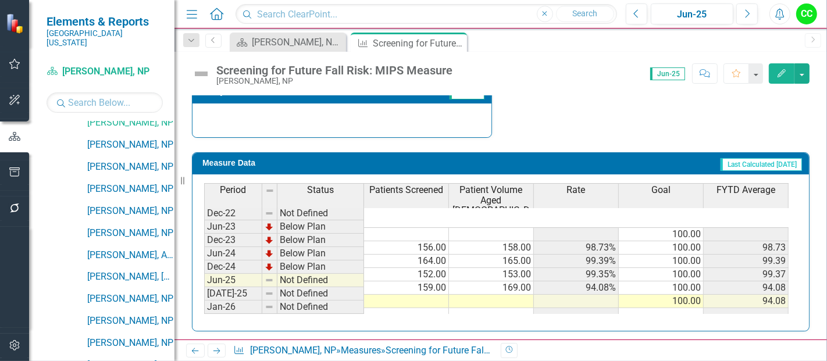
click at [435, 295] on td at bounding box center [406, 301] width 85 height 13
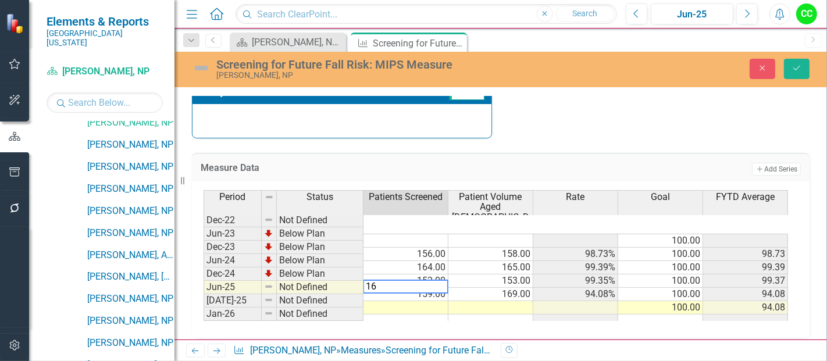
type textarea "169"
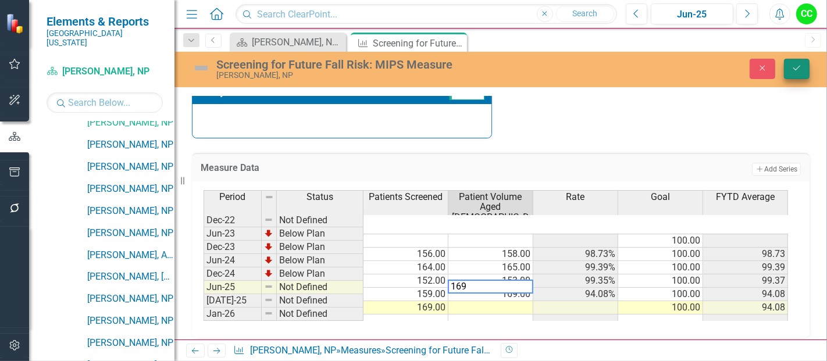
type textarea "169"
click at [798, 65] on icon "Save" at bounding box center [797, 68] width 10 height 8
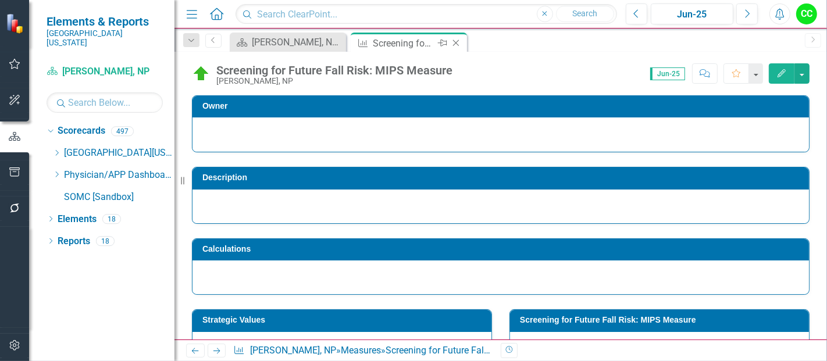
scroll to position [0, 0]
click at [455, 41] on icon "Close" at bounding box center [456, 42] width 12 height 9
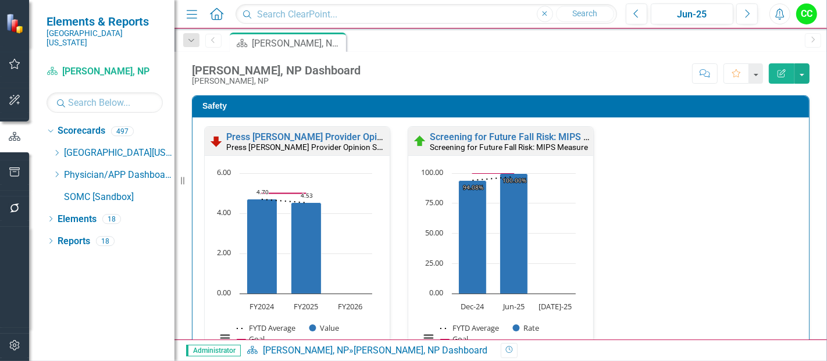
scroll to position [297, 0]
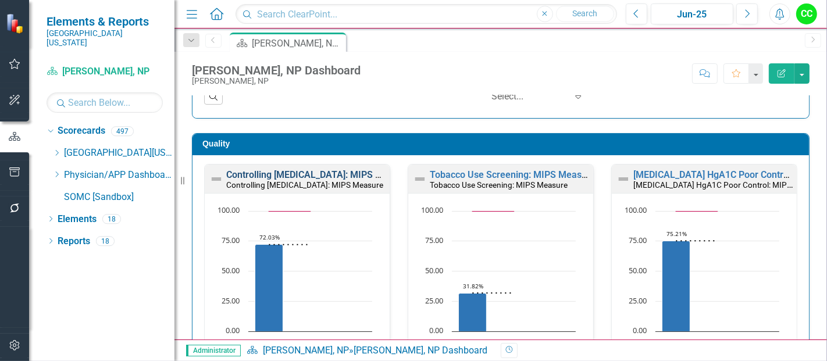
click at [307, 169] on link "Controlling [MEDICAL_DATA]: MIPS Measure" at bounding box center [319, 174] width 186 height 11
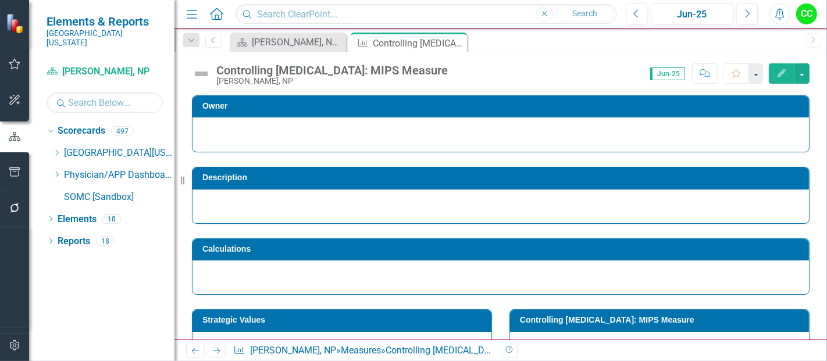
scroll to position [470, 0]
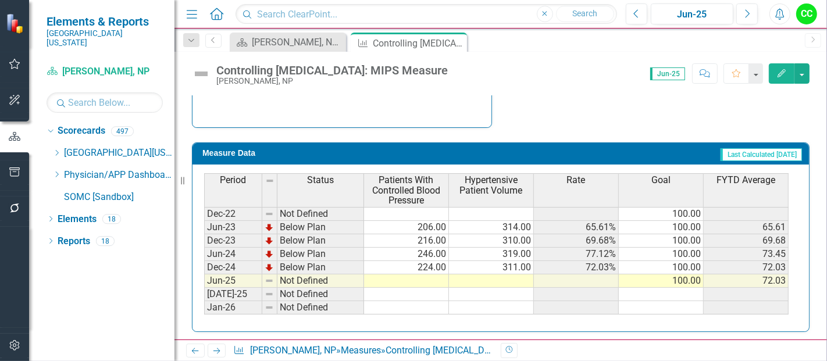
click at [415, 278] on td at bounding box center [406, 281] width 85 height 13
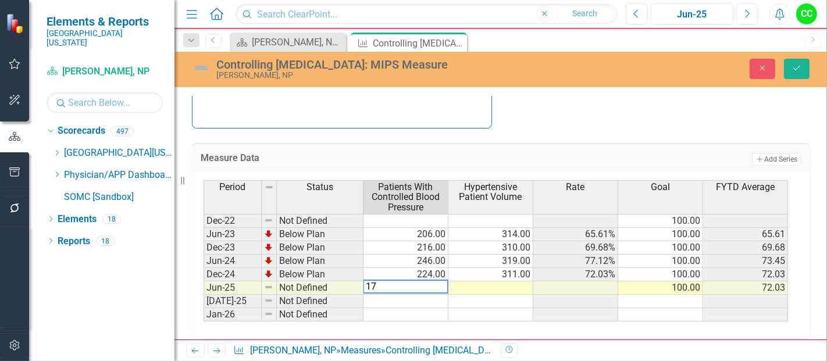
type textarea "173"
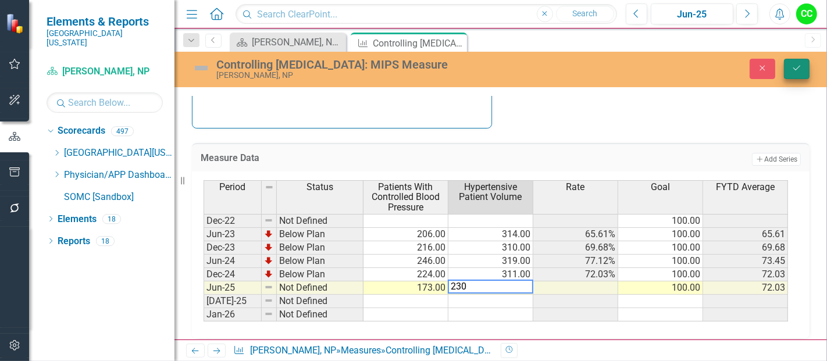
type textarea "230"
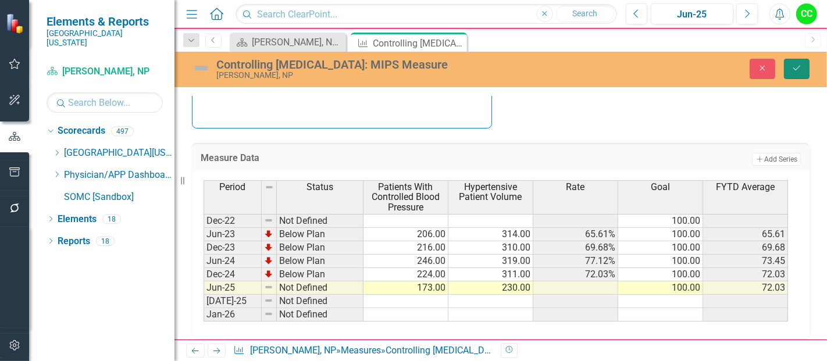
click at [793, 68] on icon "Save" at bounding box center [797, 68] width 10 height 8
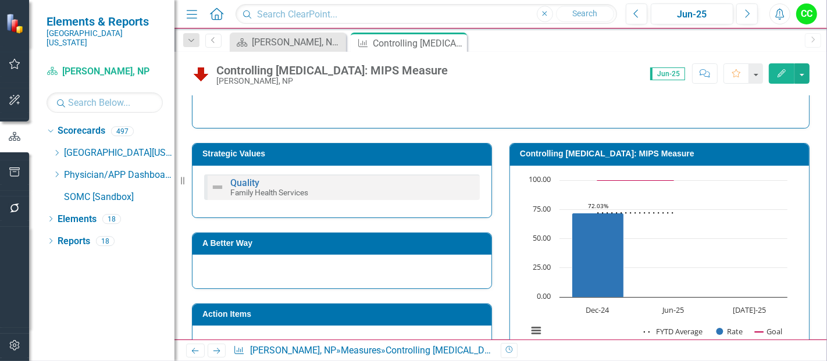
scroll to position [201, 0]
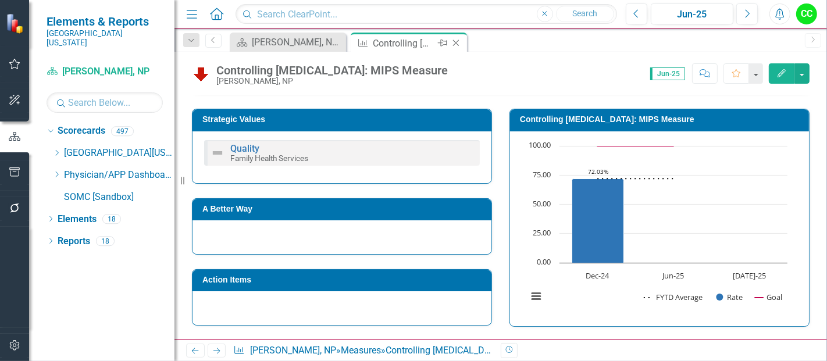
click at [456, 41] on icon "Close" at bounding box center [456, 42] width 12 height 9
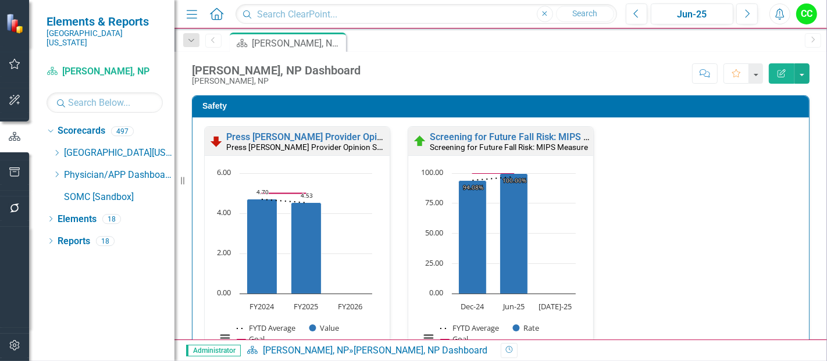
scroll to position [361, 0]
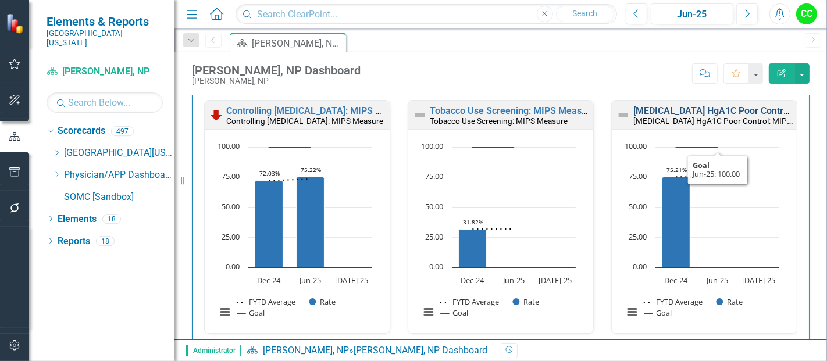
click at [743, 111] on link "[MEDICAL_DATA] HgA1C Poor Control: MIPS Measure" at bounding box center [745, 110] width 225 height 11
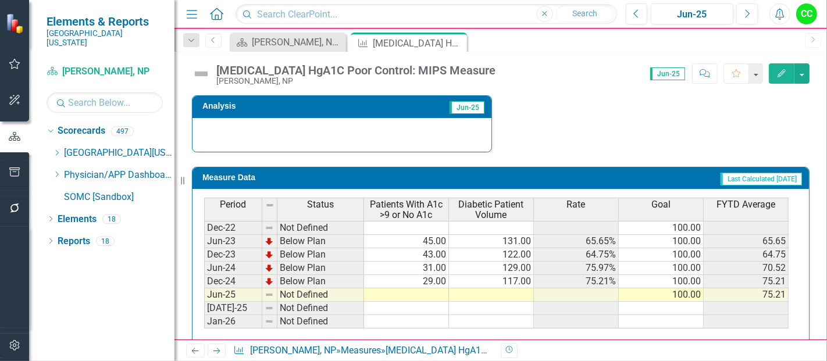
scroll to position [447, 0]
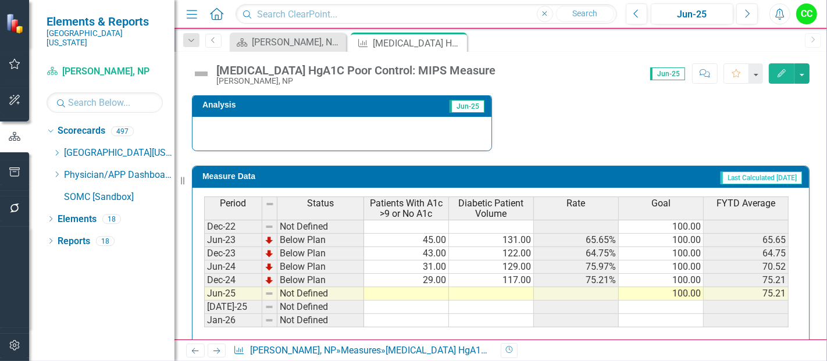
click at [427, 287] on td at bounding box center [406, 293] width 85 height 13
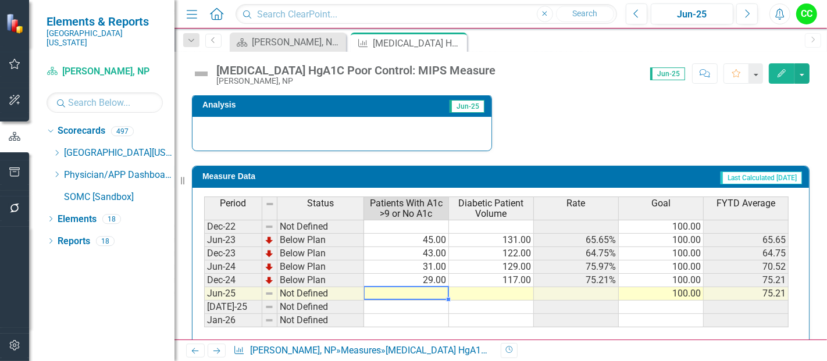
type textarea "33"
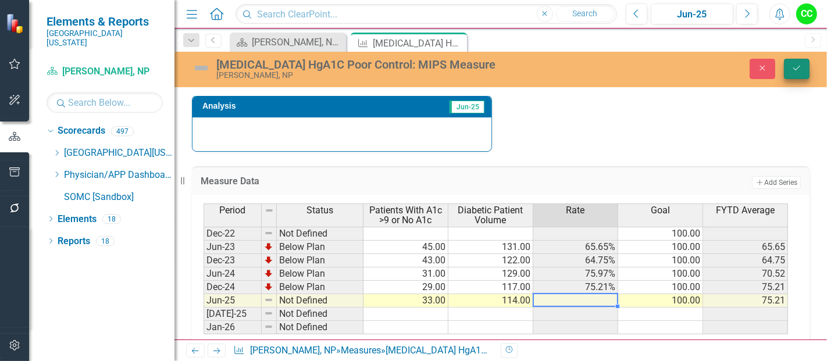
type textarea "114"
click at [797, 75] on button "Save" at bounding box center [797, 69] width 26 height 20
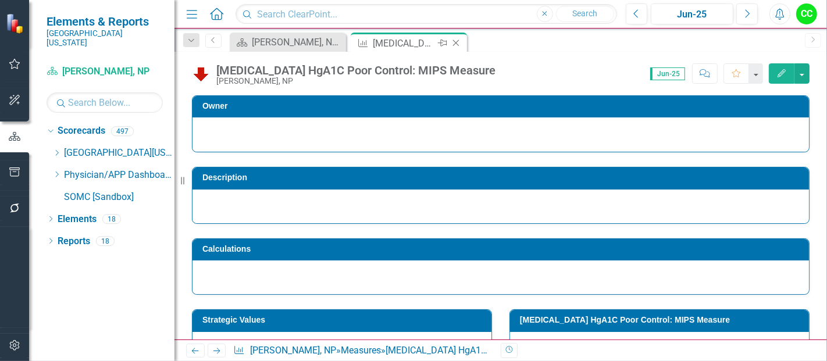
click at [457, 44] on icon at bounding box center [456, 43] width 6 height 6
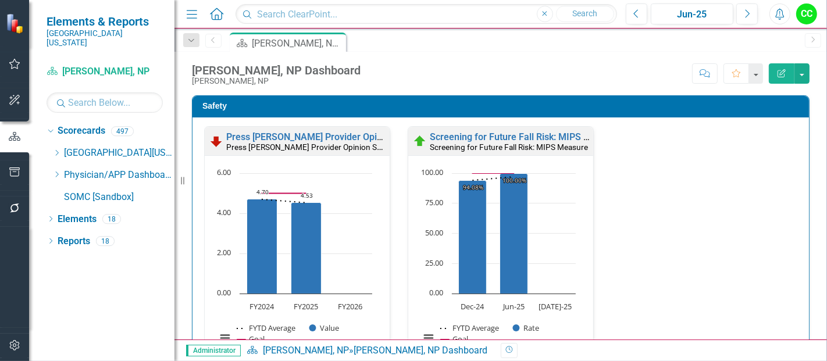
scroll to position [618, 0]
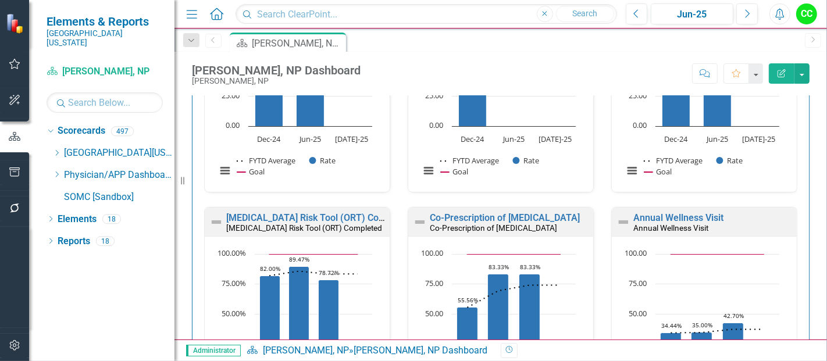
scroll to position [505, 0]
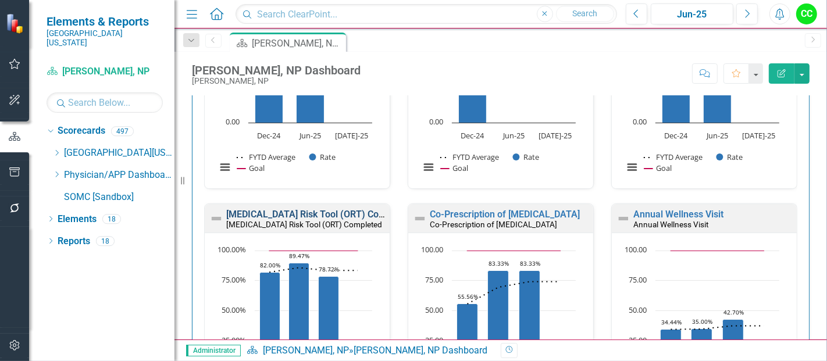
click at [340, 213] on link "[MEDICAL_DATA] Risk Tool (ORT) Completed" at bounding box center [319, 214] width 187 height 11
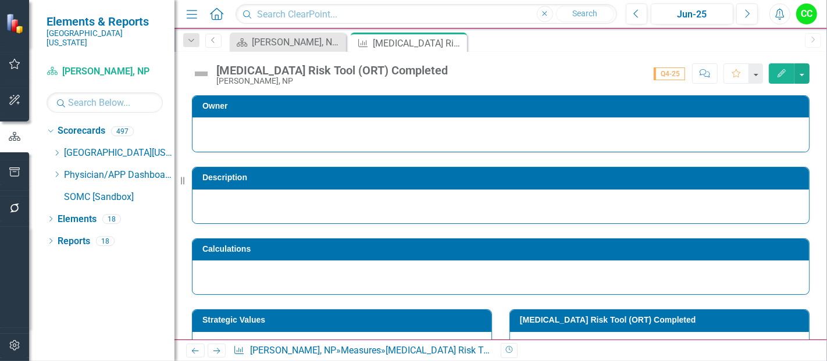
scroll to position [513, 0]
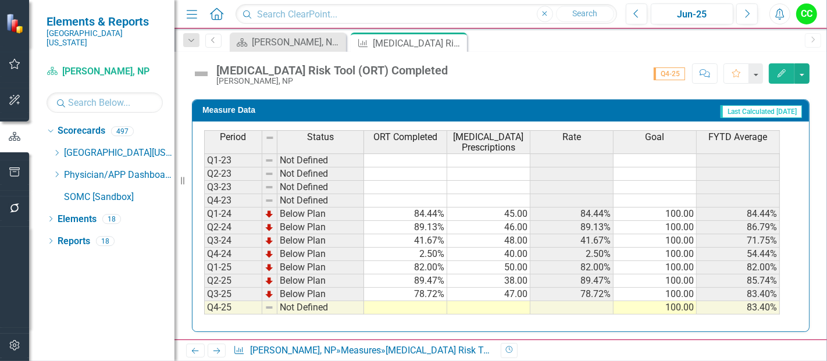
click at [412, 301] on td at bounding box center [405, 307] width 83 height 13
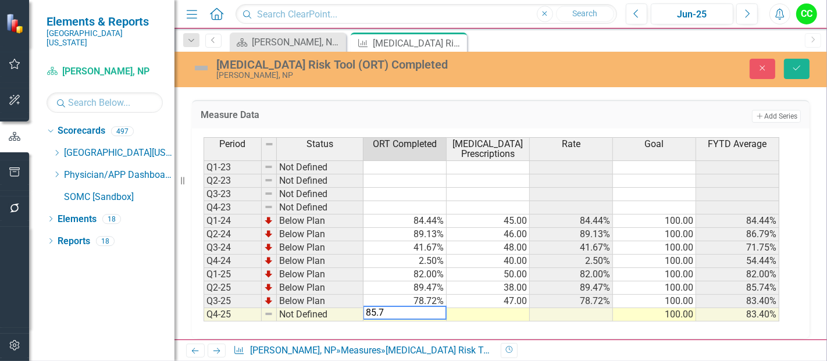
type textarea "85.71"
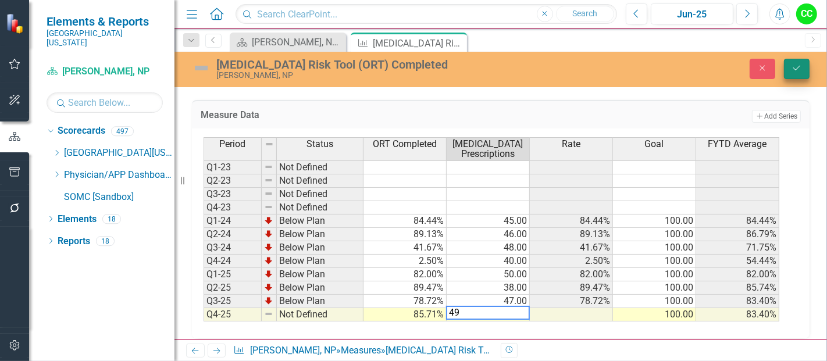
type textarea "49"
click at [797, 70] on icon "Save" at bounding box center [797, 68] width 10 height 8
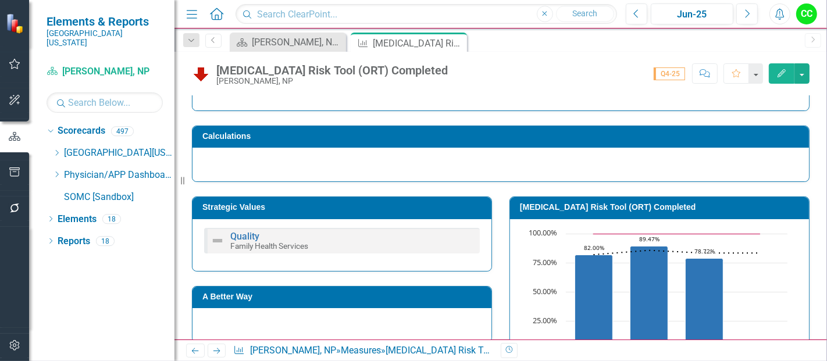
scroll to position [113, 0]
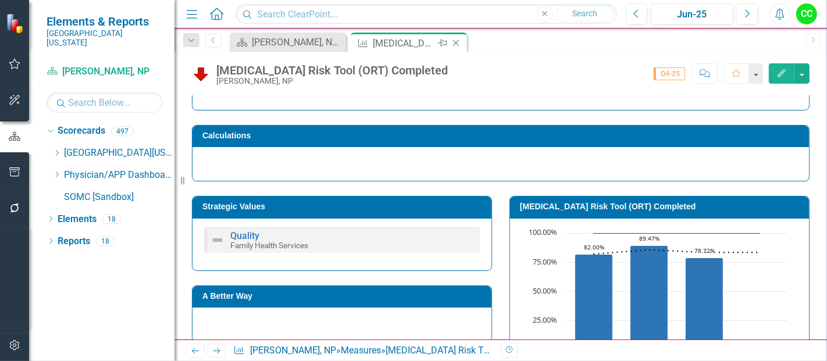
click at [455, 42] on icon "Close" at bounding box center [456, 42] width 12 height 9
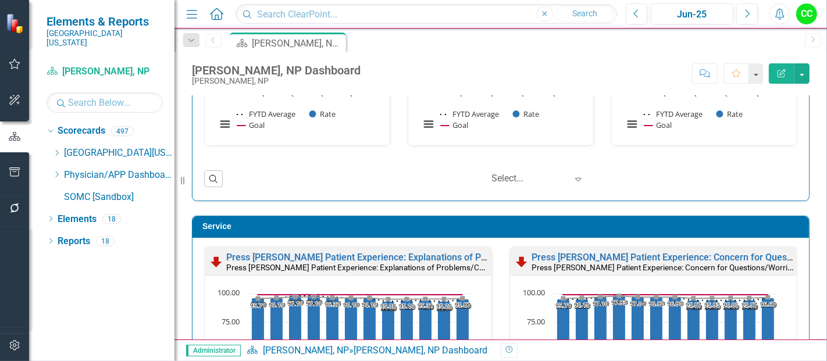
scroll to position [612, 0]
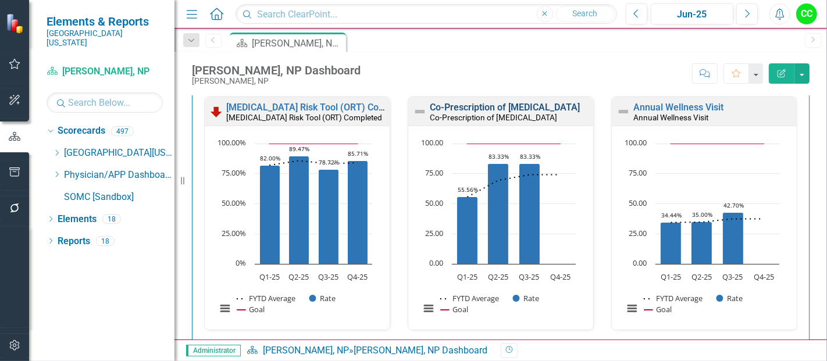
click at [536, 106] on link "Co-Prescription of [MEDICAL_DATA]" at bounding box center [505, 107] width 150 height 11
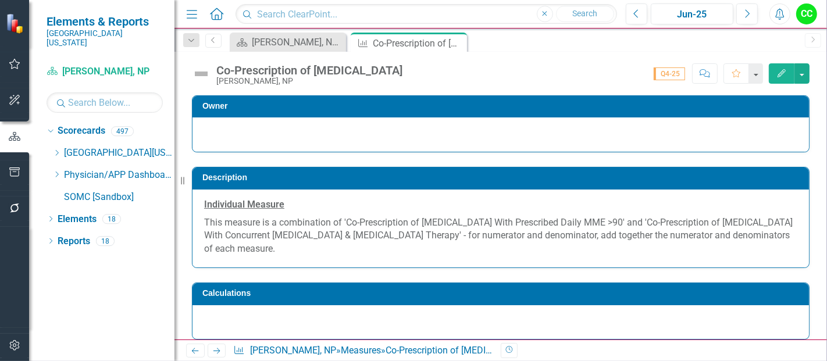
scroll to position [578, 0]
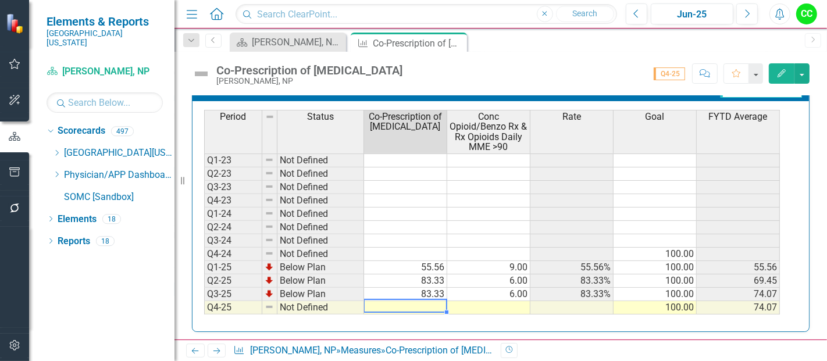
click at [432, 301] on td at bounding box center [405, 307] width 83 height 13
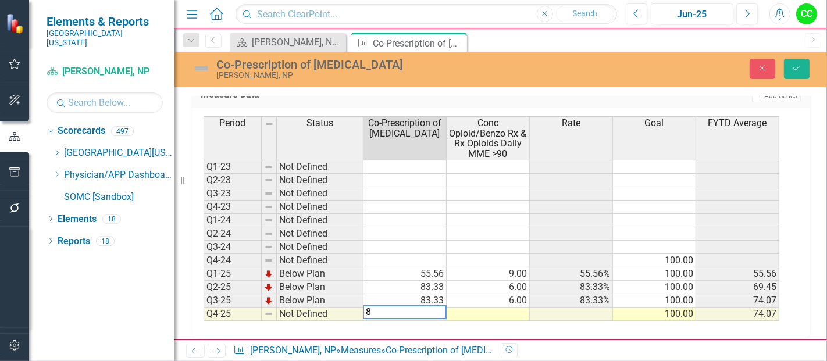
type textarea "80"
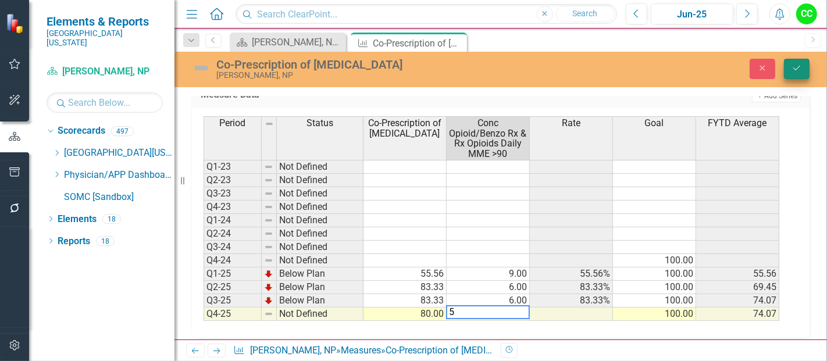
type textarea "5"
click at [797, 70] on icon "Save" at bounding box center [797, 68] width 10 height 8
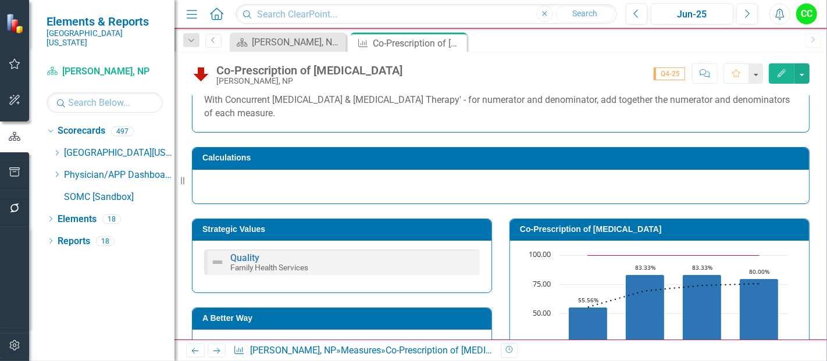
drag, startPoint x: 571, startPoint y: 184, endPoint x: 558, endPoint y: 197, distance: 18.1
click at [558, 197] on div at bounding box center [501, 187] width 617 height 34
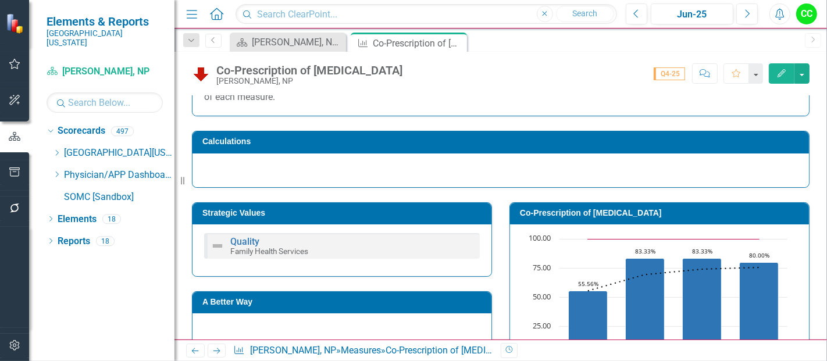
scroll to position [154, 0]
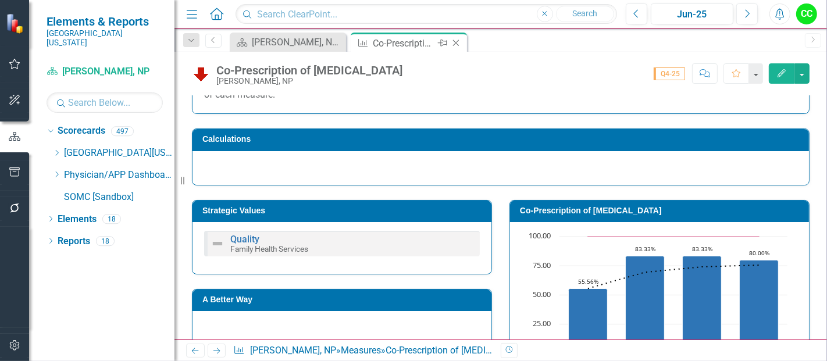
click at [457, 41] on icon "Close" at bounding box center [456, 42] width 12 height 9
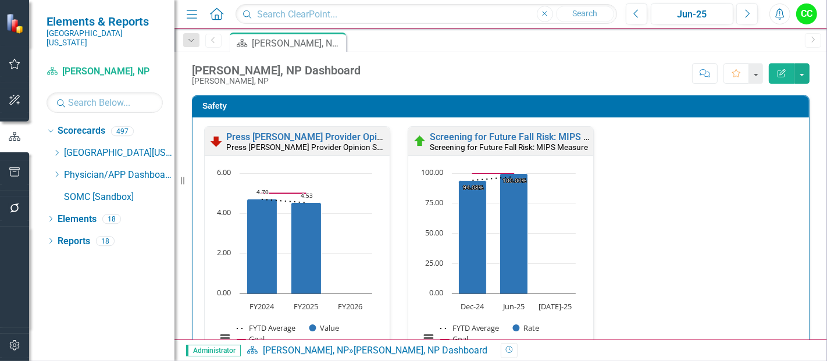
scroll to position [525, 0]
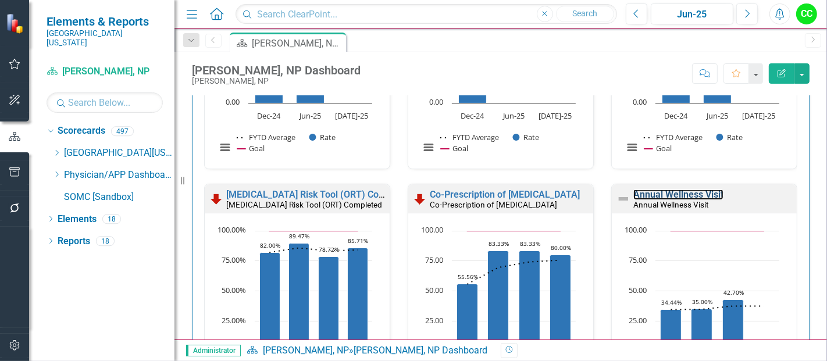
click at [669, 189] on link "Annual Wellness Visit" at bounding box center [678, 194] width 90 height 11
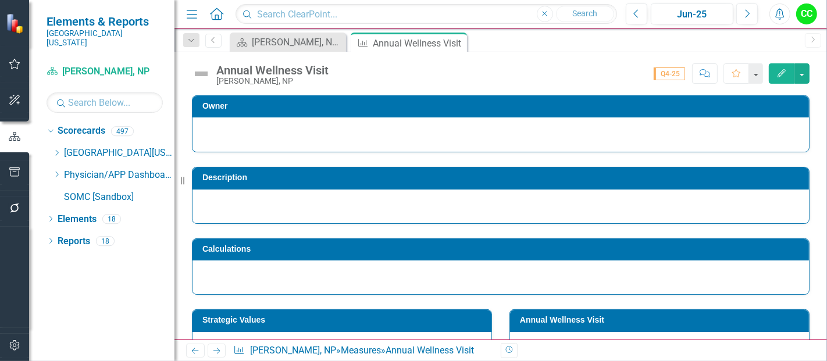
scroll to position [533, 0]
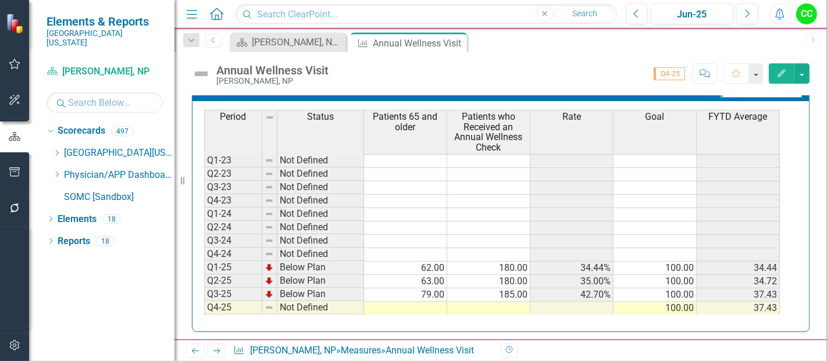
click at [413, 303] on td at bounding box center [405, 308] width 83 height 13
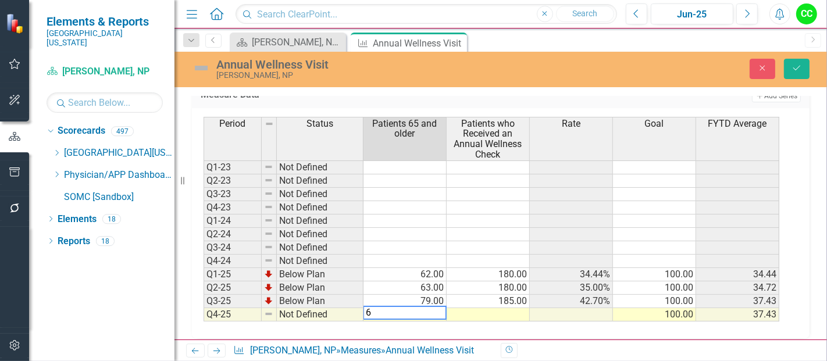
type textarea "61"
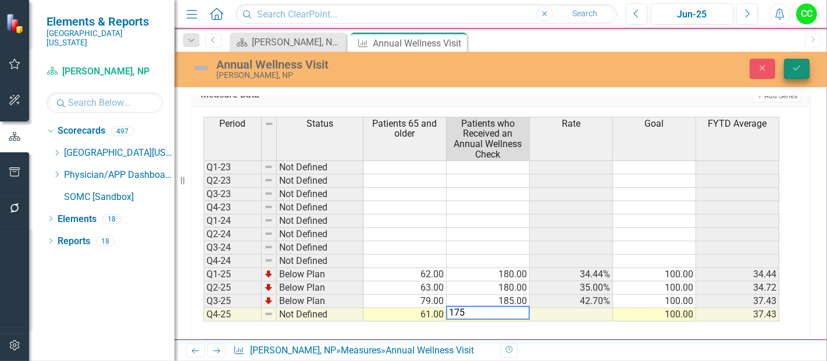
type textarea "175"
click at [802, 69] on icon "Save" at bounding box center [797, 68] width 10 height 8
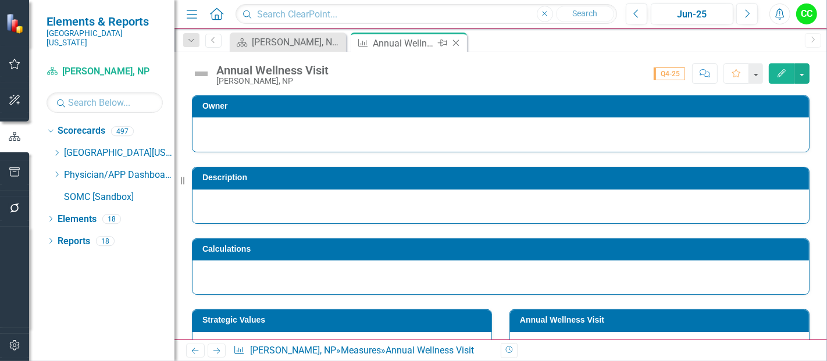
click at [457, 42] on icon "Close" at bounding box center [456, 42] width 12 height 9
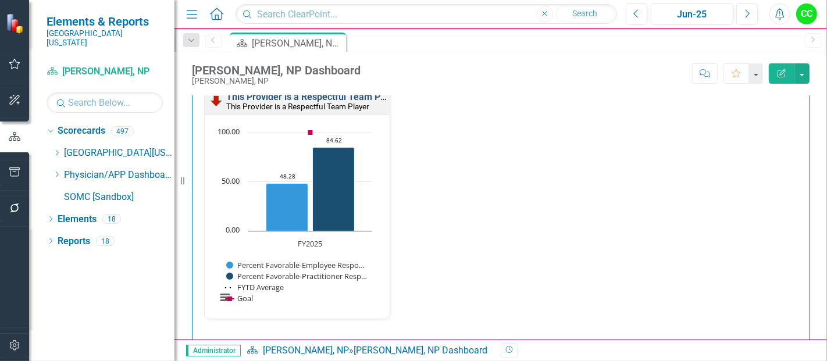
scroll to position [1472, 0]
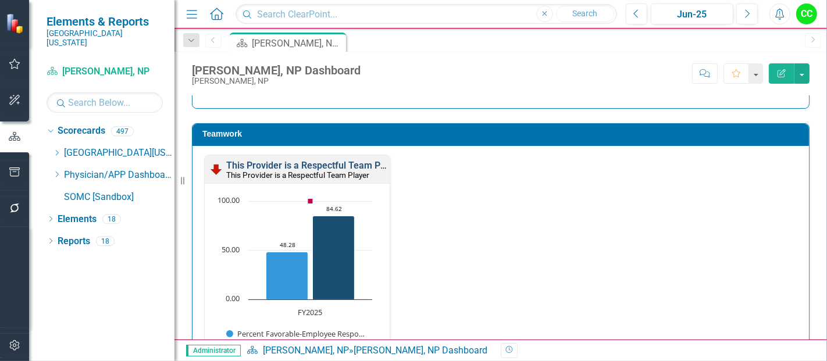
click at [340, 163] on link "This Provider is a Respectful Team Player" at bounding box center [313, 165] width 175 height 11
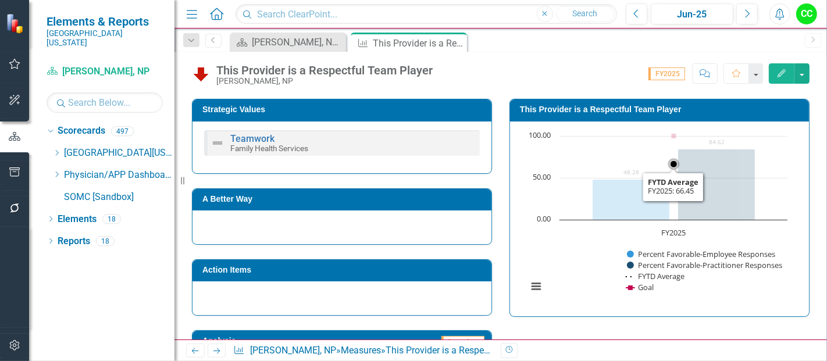
scroll to position [176, 0]
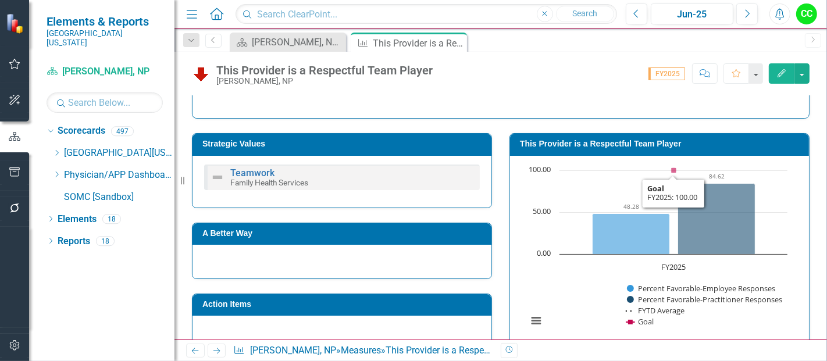
click at [671, 142] on h3 "This Provider is a Respectful Team Player" at bounding box center [661, 144] width 283 height 9
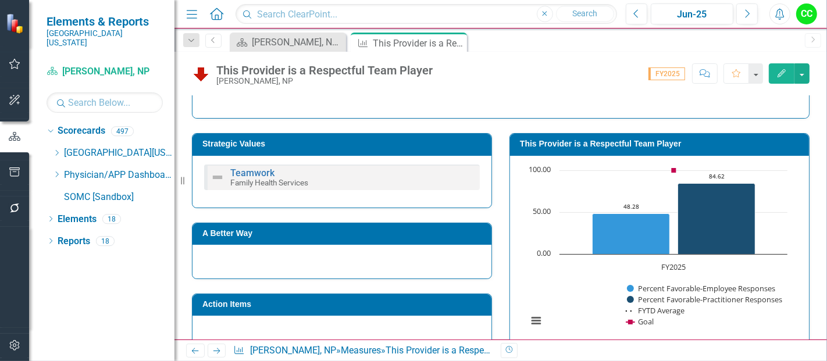
click at [671, 142] on h3 "This Provider is a Respectful Team Player" at bounding box center [661, 144] width 283 height 9
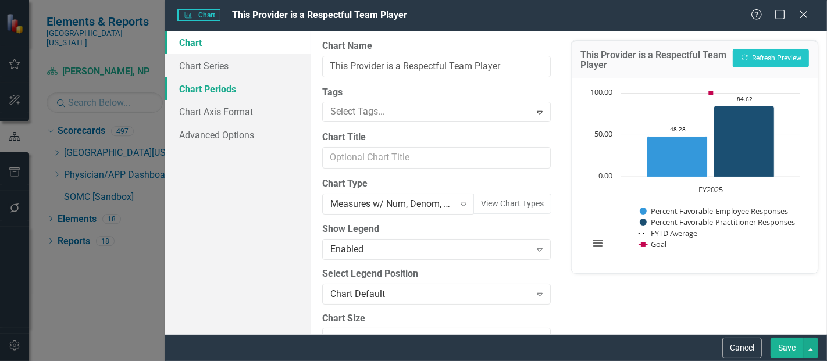
click at [221, 82] on link "Chart Periods" at bounding box center [237, 88] width 145 height 23
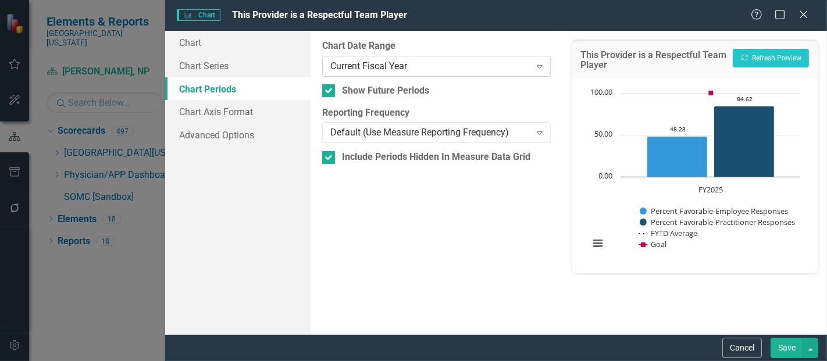
click at [384, 69] on div "Current Fiscal Year" at bounding box center [430, 65] width 200 height 13
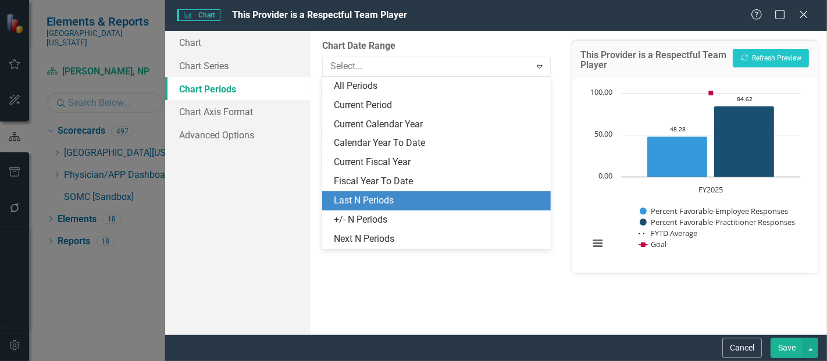
click at [358, 203] on div "Last N Periods" at bounding box center [439, 200] width 210 height 13
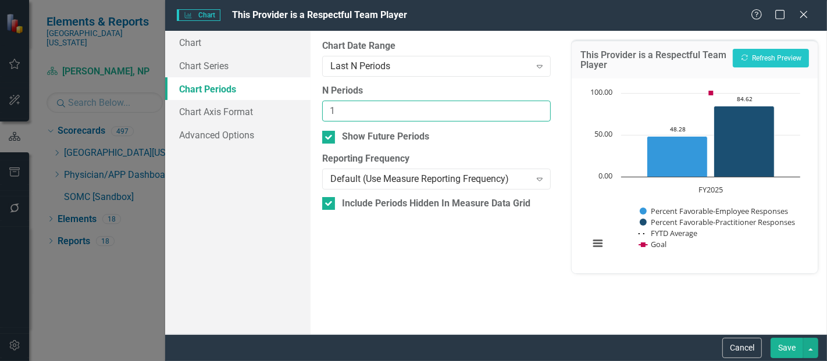
click at [536, 107] on input "1" at bounding box center [436, 112] width 229 height 22
type input "2"
click at [536, 107] on input "2" at bounding box center [436, 112] width 229 height 22
click at [796, 344] on button "Save" at bounding box center [787, 348] width 33 height 20
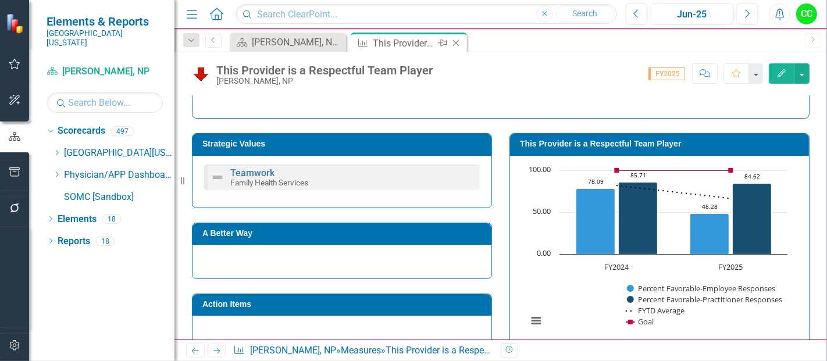
click at [457, 42] on icon "Close" at bounding box center [456, 42] width 12 height 9
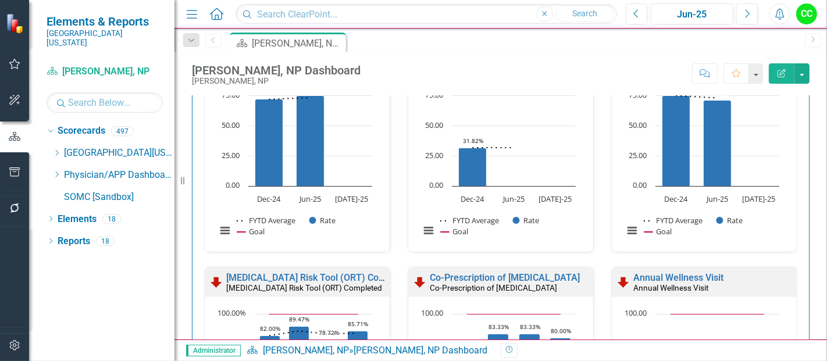
scroll to position [1, 0]
click at [55, 171] on icon "Dropdown" at bounding box center [56, 174] width 9 height 7
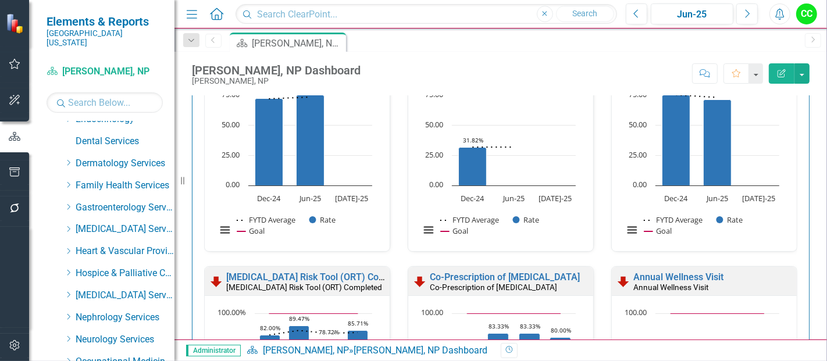
scroll to position [166, 0]
click at [67, 181] on icon "Dropdown" at bounding box center [68, 184] width 9 height 7
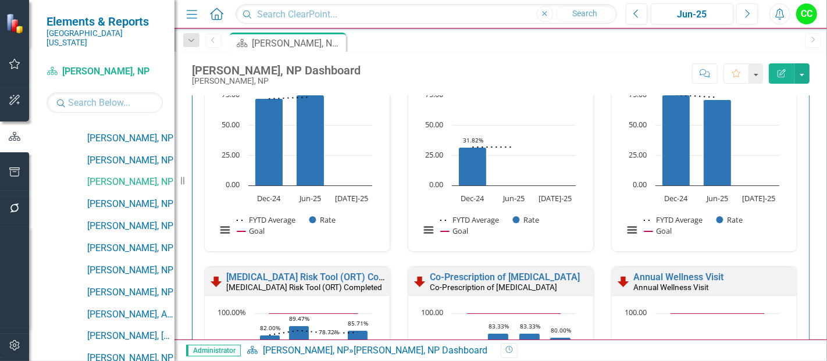
scroll to position [918, 0]
click at [111, 197] on link "[PERSON_NAME], NP" at bounding box center [130, 203] width 87 height 13
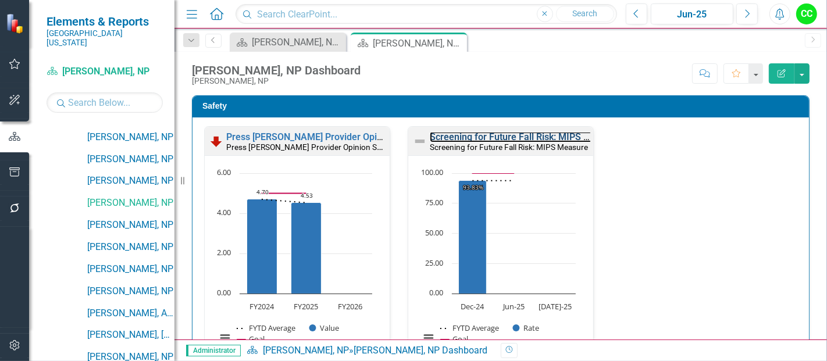
click at [480, 135] on link "Screening for Future Fall Risk: MIPS Measure" at bounding box center [525, 136] width 191 height 11
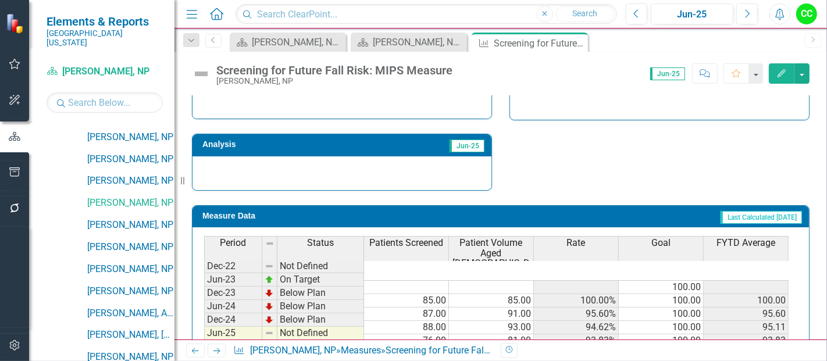
scroll to position [460, 0]
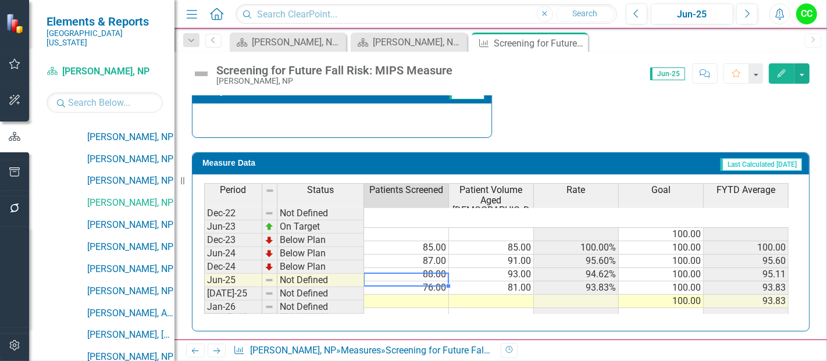
click at [409, 295] on td at bounding box center [406, 301] width 85 height 13
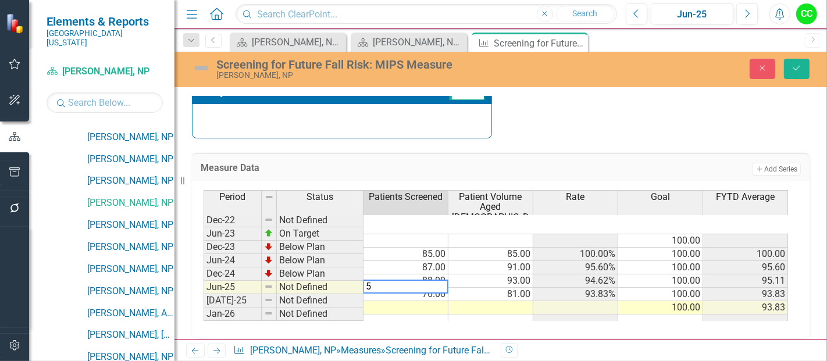
type textarea "59"
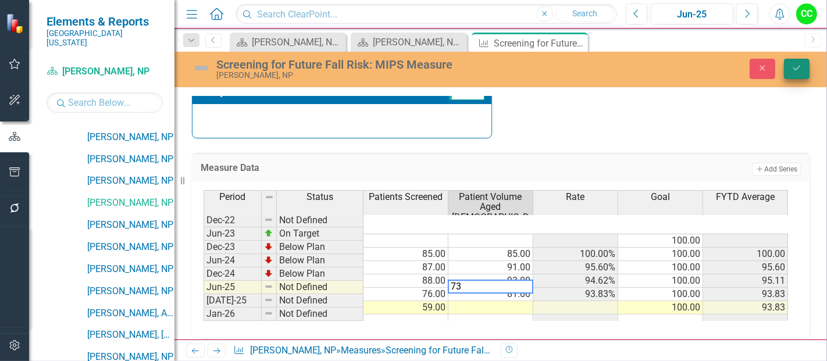
type textarea "73"
click at [791, 62] on button "Save" at bounding box center [797, 69] width 26 height 20
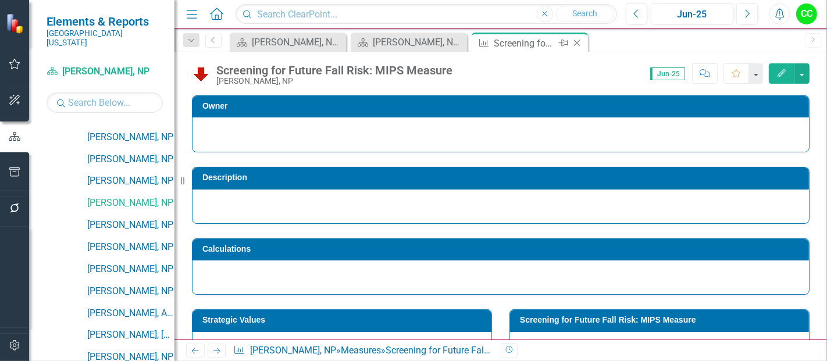
click at [575, 41] on icon at bounding box center [577, 43] width 6 height 6
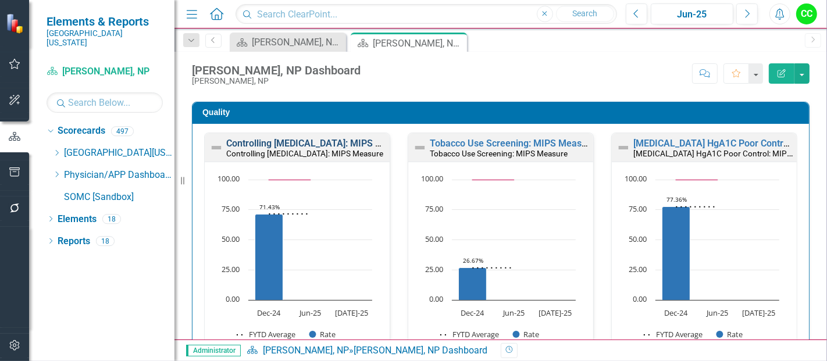
click at [315, 141] on link "Controlling [MEDICAL_DATA]: MIPS Measure" at bounding box center [319, 143] width 186 height 11
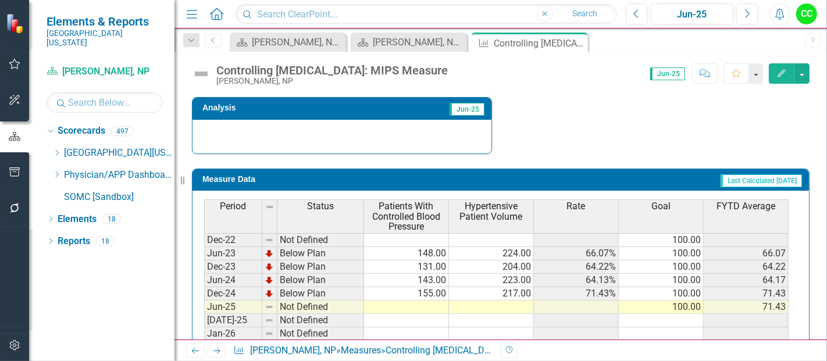
scroll to position [470, 0]
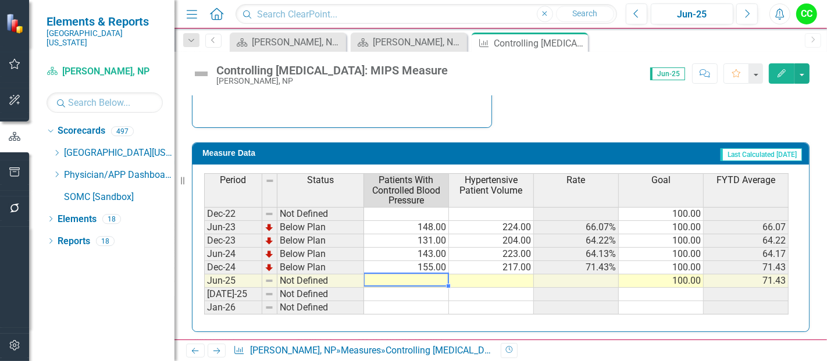
click at [204, 282] on div "Period Status Patients With Controlled Blood Pressure Hypertensive Patient Volu…" at bounding box center [204, 243] width 0 height 141
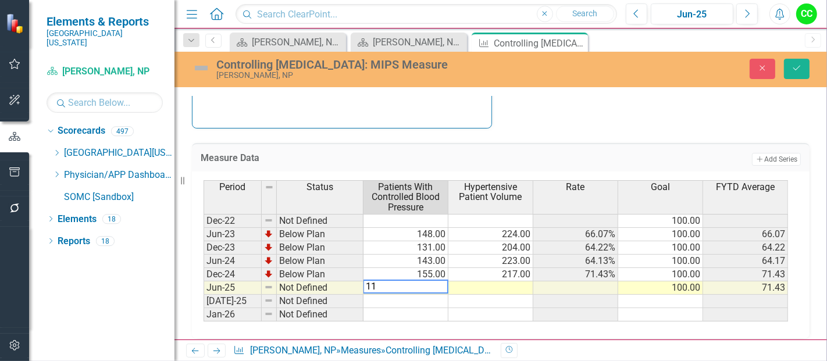
type textarea "110"
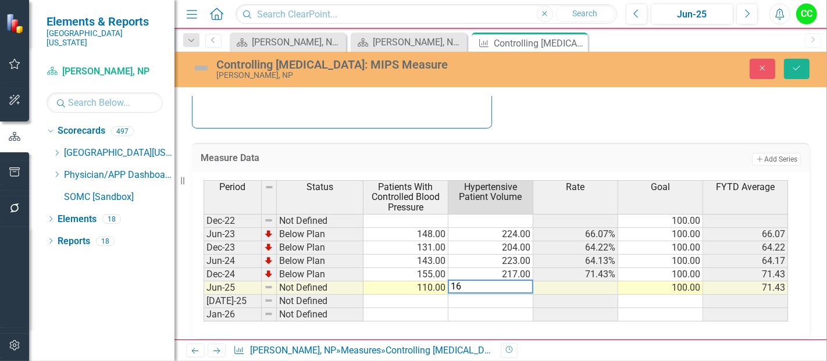
type textarea "160"
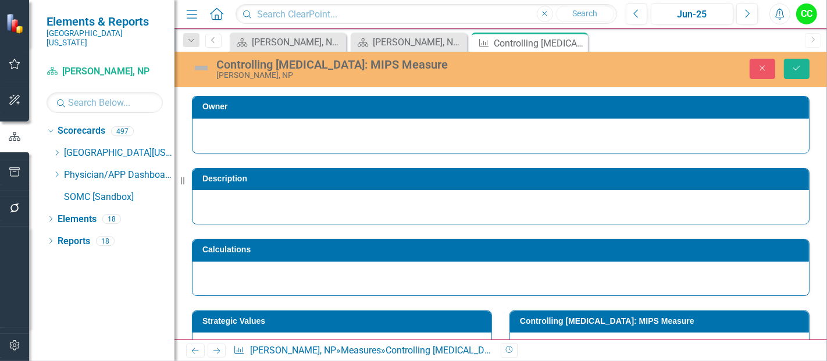
scroll to position [470, 0]
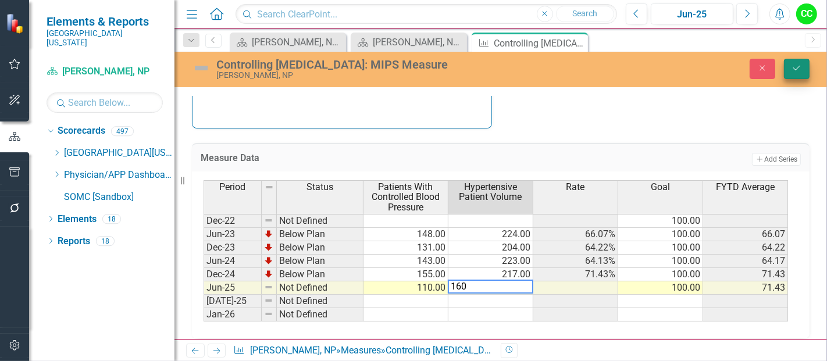
type textarea "160"
click at [790, 65] on button "Save" at bounding box center [797, 69] width 26 height 20
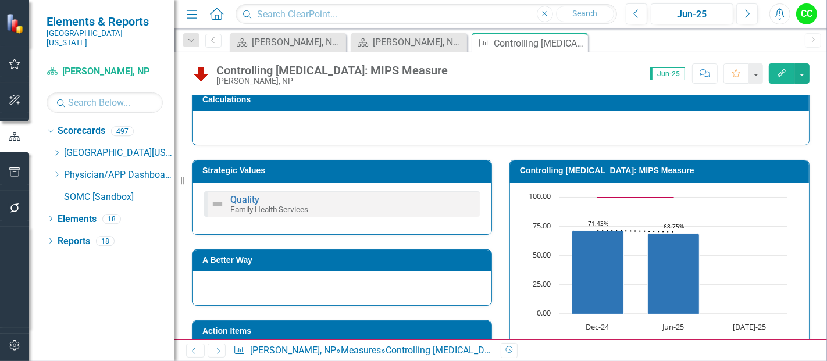
scroll to position [151, 0]
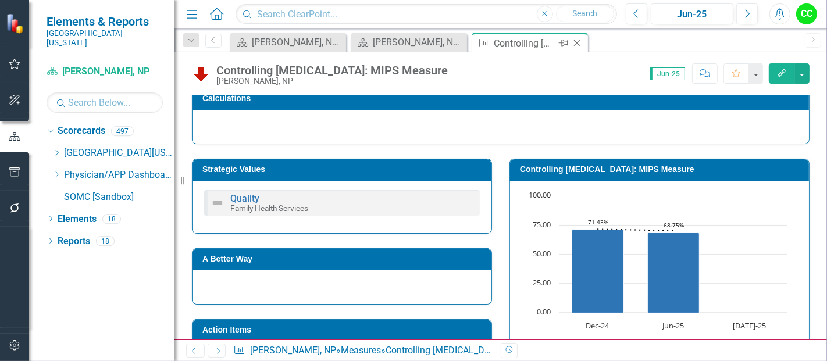
click at [574, 40] on icon at bounding box center [577, 43] width 6 height 6
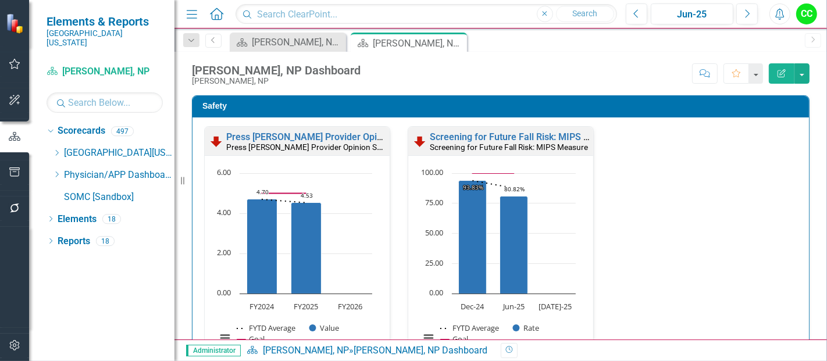
scroll to position [380, 0]
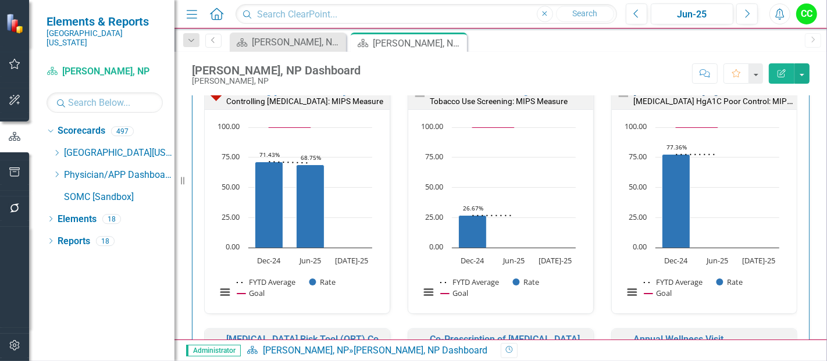
click at [673, 97] on link "[MEDICAL_DATA] HgA1C Poor Control: MIPS Measure" at bounding box center [745, 91] width 225 height 11
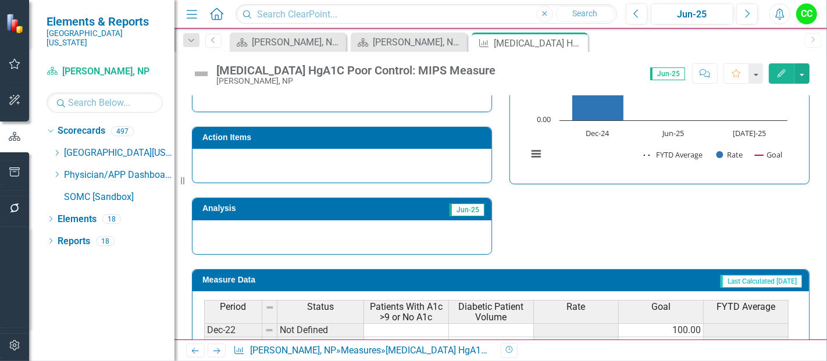
scroll to position [460, 0]
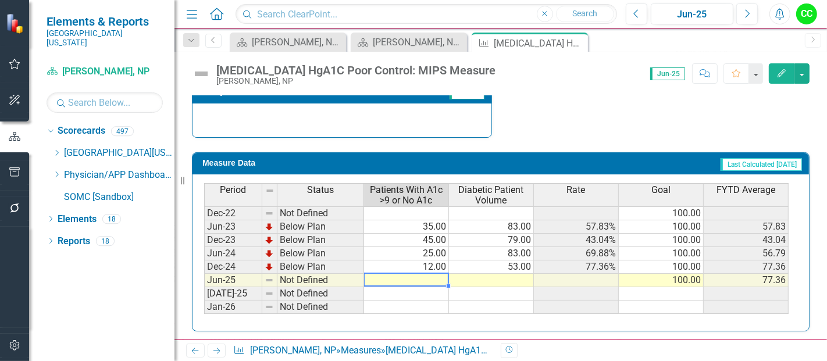
click at [419, 279] on td at bounding box center [406, 280] width 85 height 13
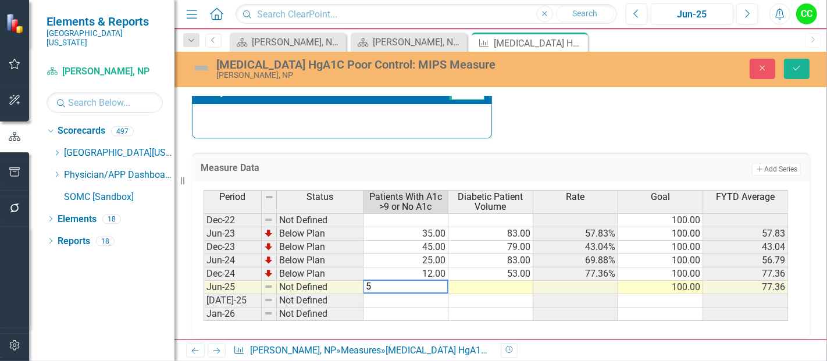
type textarea "54"
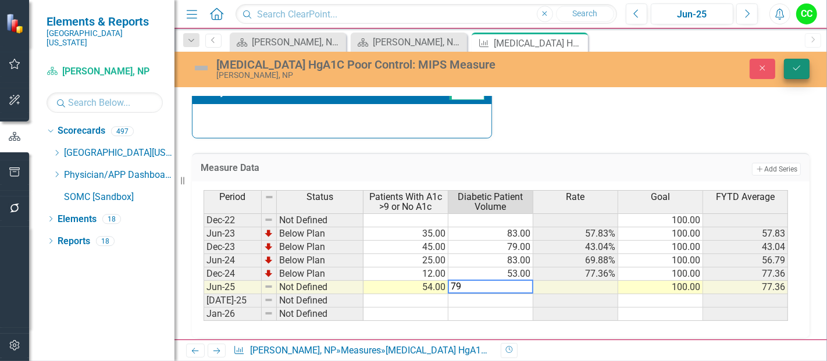
type textarea "79"
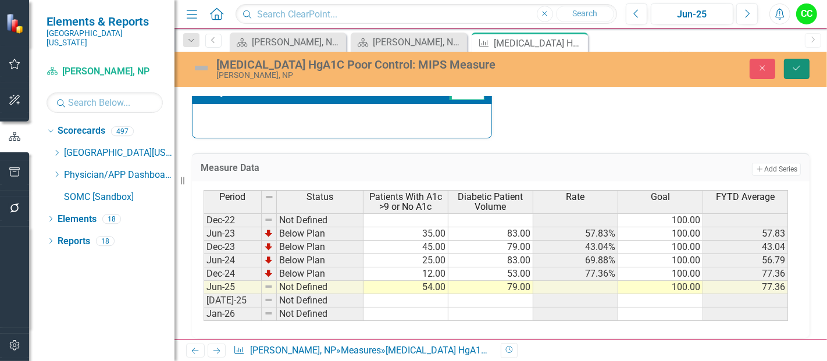
click at [803, 64] on button "Save" at bounding box center [797, 69] width 26 height 20
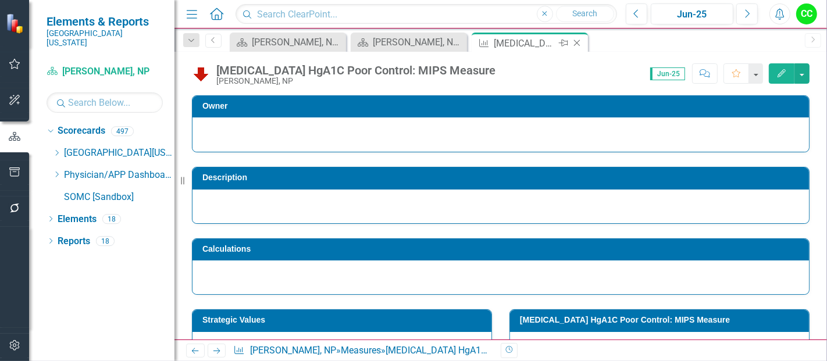
click at [579, 42] on icon "Close" at bounding box center [577, 42] width 12 height 9
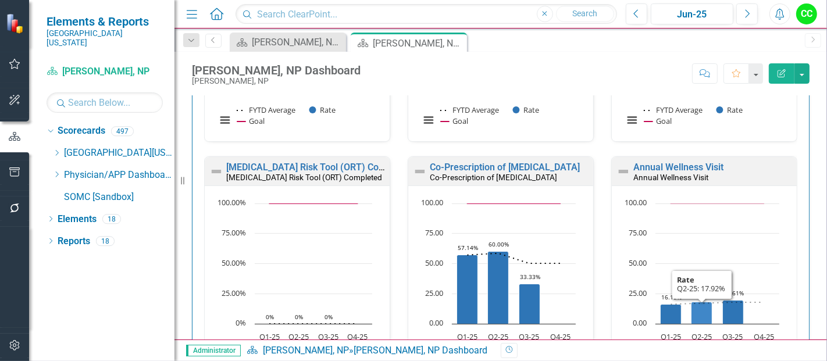
scroll to position [551, 0]
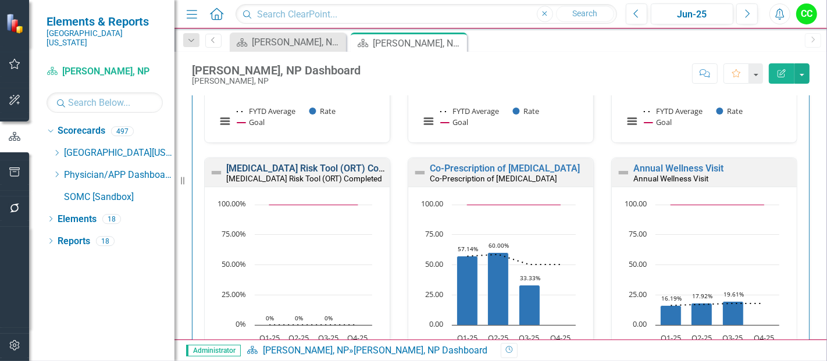
click at [324, 167] on link "[MEDICAL_DATA] Risk Tool (ORT) Completed" at bounding box center [319, 168] width 187 height 11
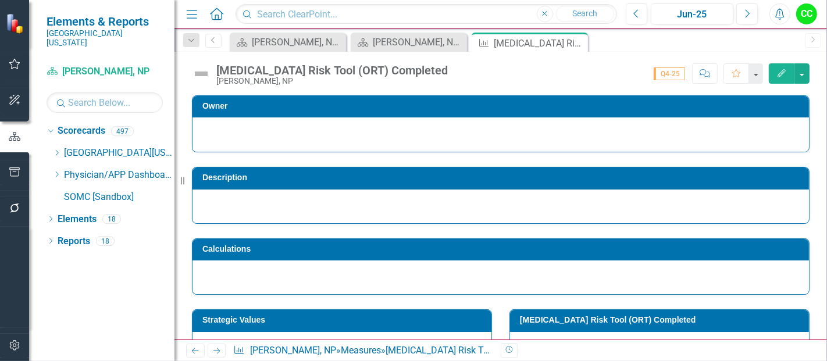
scroll to position [513, 0]
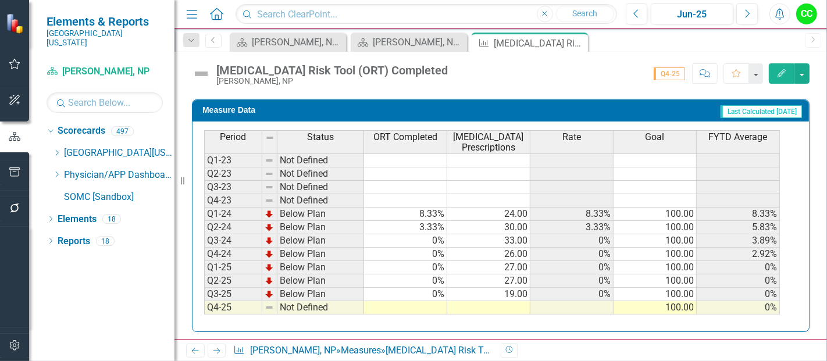
click at [398, 301] on td at bounding box center [405, 307] width 83 height 13
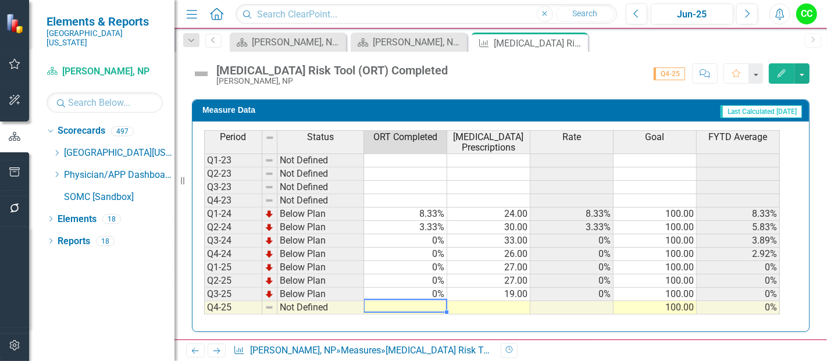
type textarea "0"
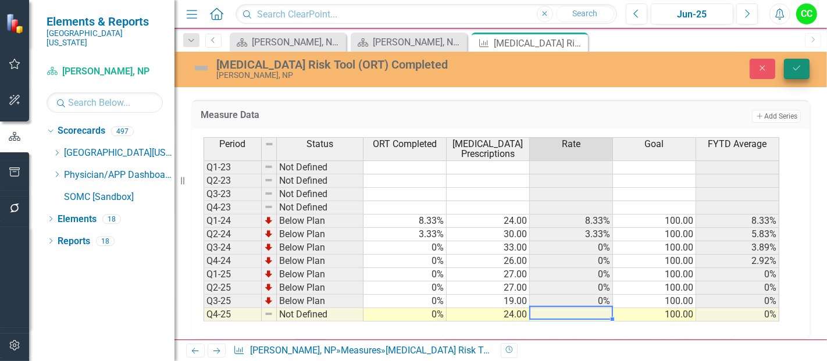
type textarea "24"
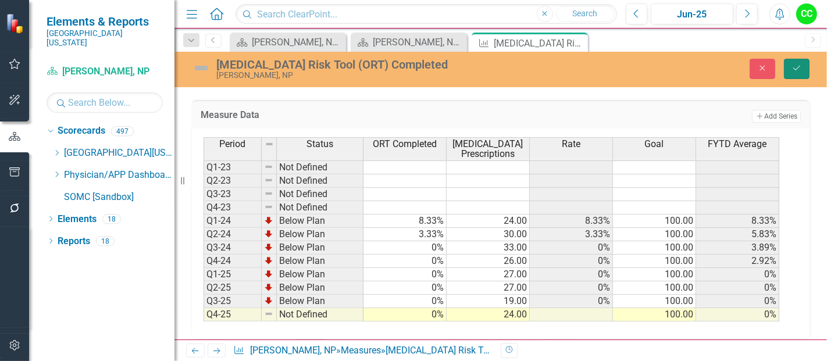
click at [806, 70] on button "Save" at bounding box center [797, 69] width 26 height 20
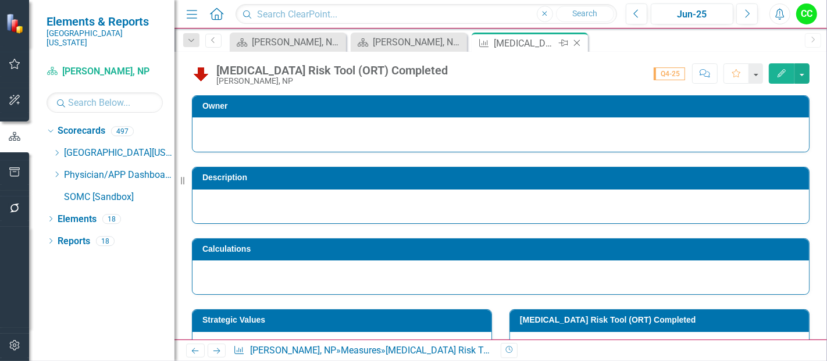
click at [575, 41] on icon "Close" at bounding box center [577, 42] width 12 height 9
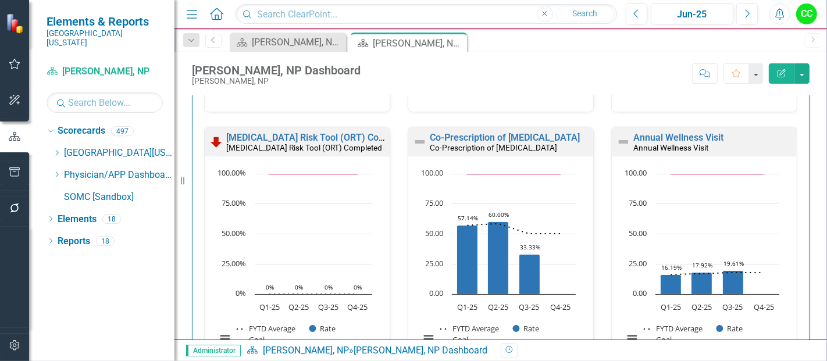
scroll to position [582, 0]
click at [502, 136] on link "Co-Prescription of [MEDICAL_DATA]" at bounding box center [505, 138] width 150 height 11
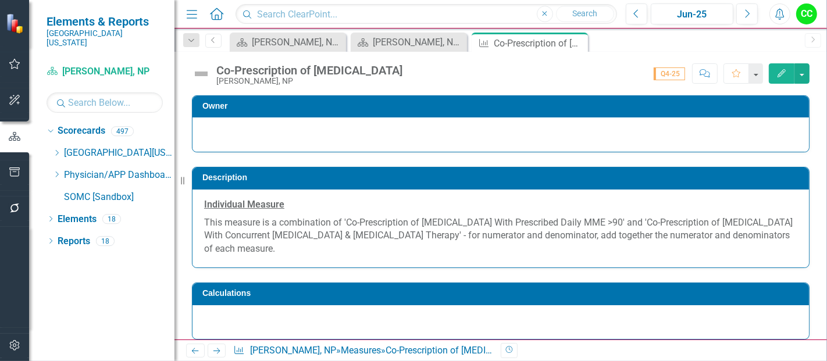
scroll to position [578, 0]
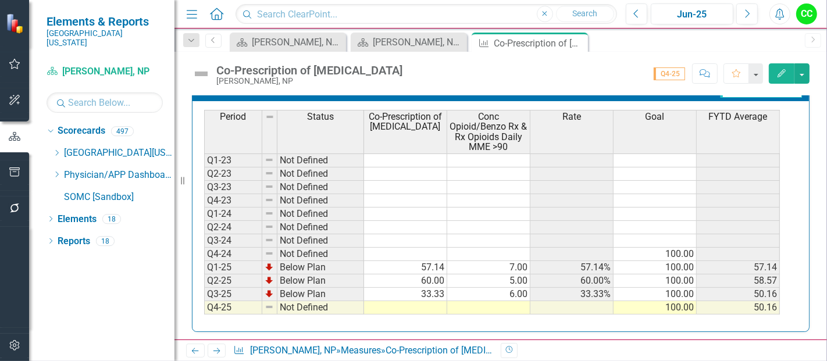
click at [417, 304] on td at bounding box center [405, 307] width 83 height 13
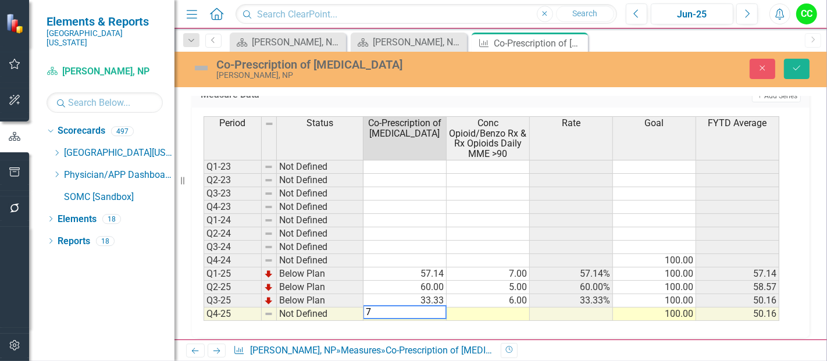
type textarea "75"
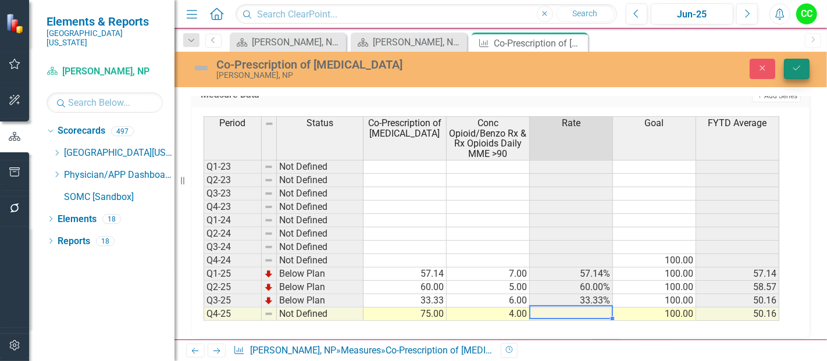
type textarea "4"
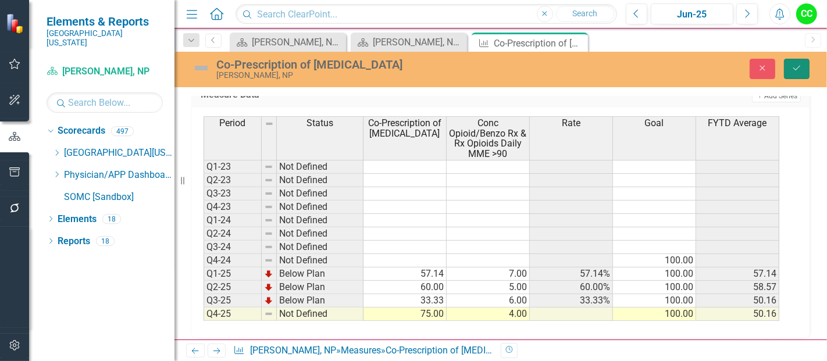
click at [796, 64] on icon "Save" at bounding box center [797, 68] width 10 height 8
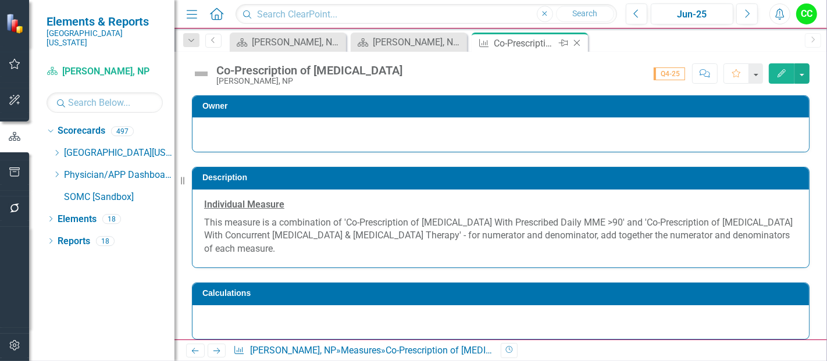
click at [576, 42] on icon "Close" at bounding box center [577, 42] width 12 height 9
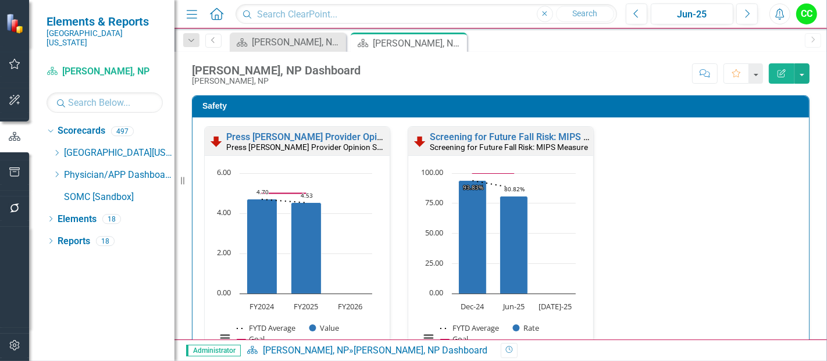
scroll to position [540, 0]
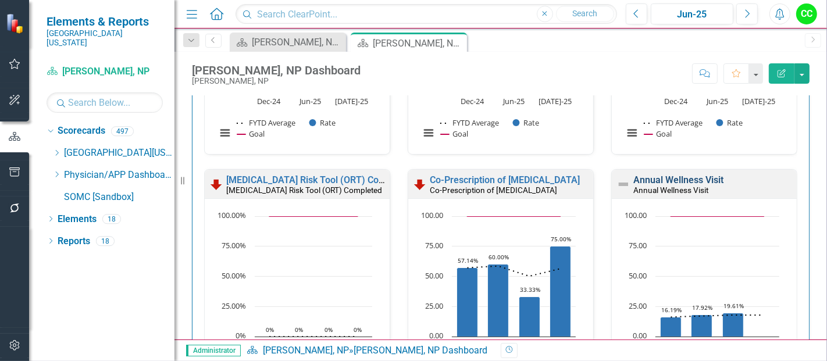
drag, startPoint x: 673, startPoint y: 126, endPoint x: 508, endPoint y: 31, distance: 189.7
click at [673, 174] on link "Annual Wellness Visit" at bounding box center [678, 179] width 90 height 11
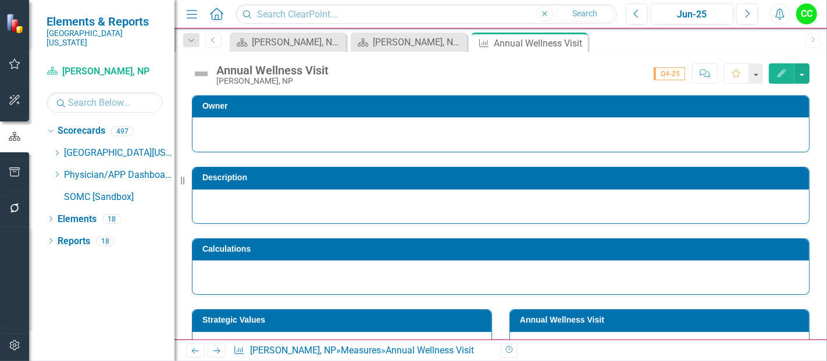
scroll to position [533, 0]
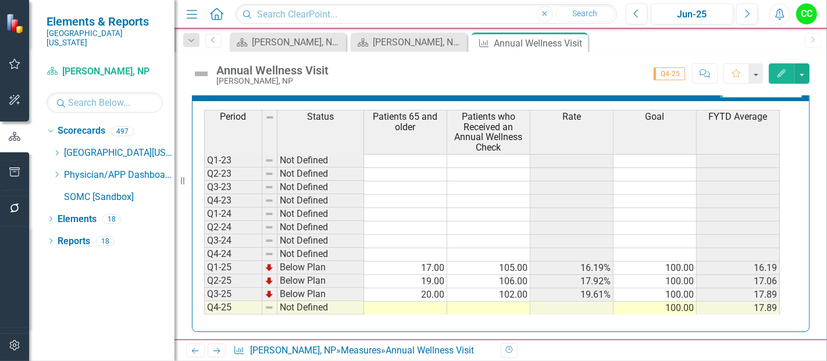
click at [418, 302] on td at bounding box center [405, 308] width 83 height 13
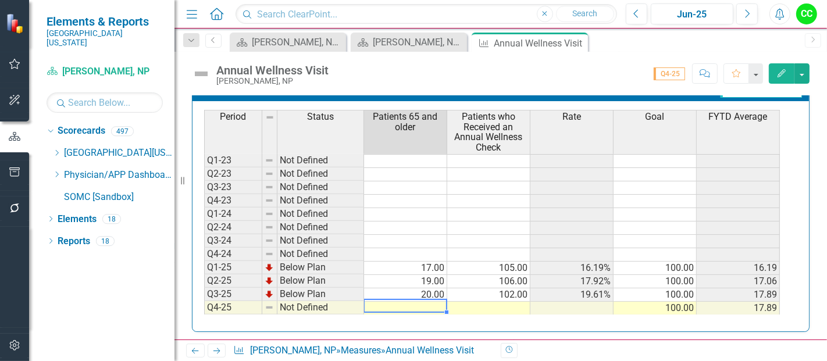
type textarea "21"
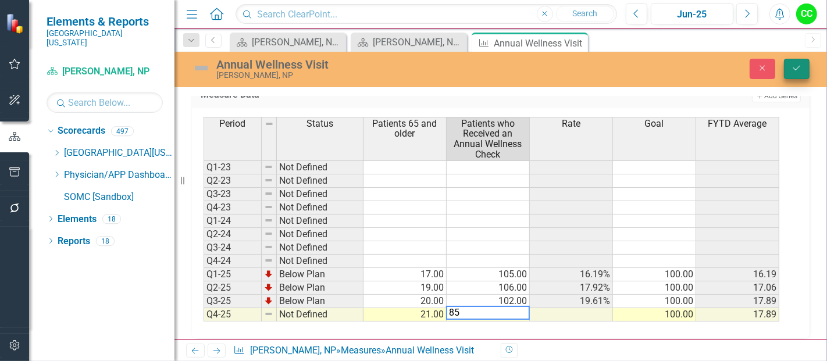
type textarea "85"
click at [800, 60] on button "Save" at bounding box center [797, 69] width 26 height 20
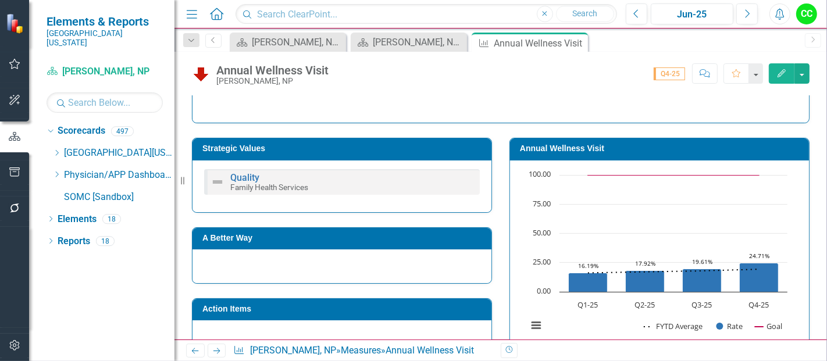
scroll to position [201, 0]
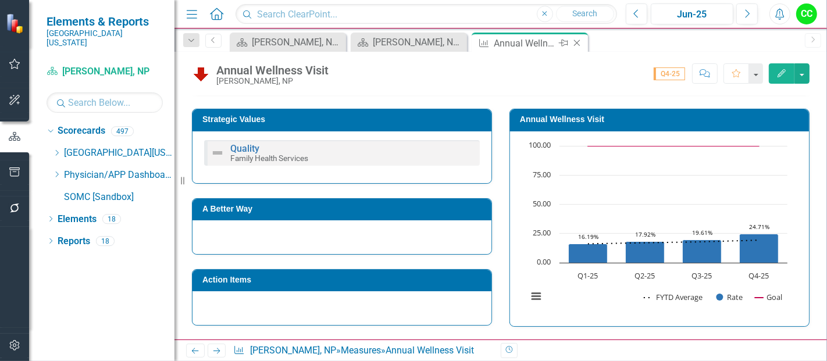
click at [580, 45] on icon "Close" at bounding box center [577, 42] width 12 height 9
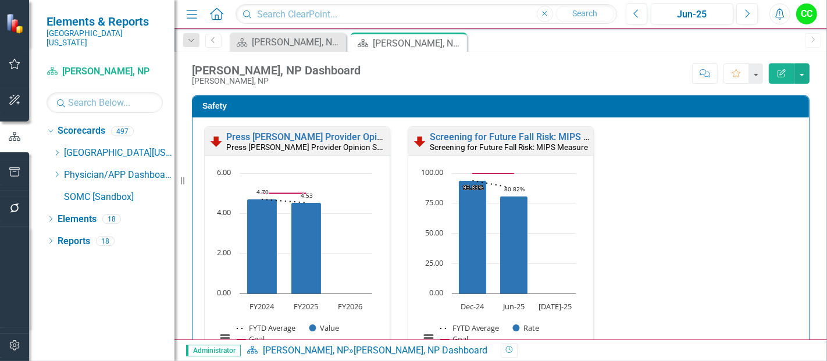
scroll to position [1280, 0]
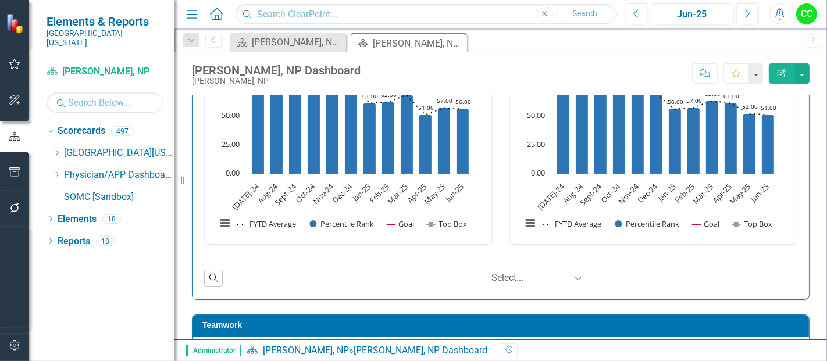
click at [333, 351] on link "This Provider is a Respectful Team Player" at bounding box center [313, 356] width 175 height 11
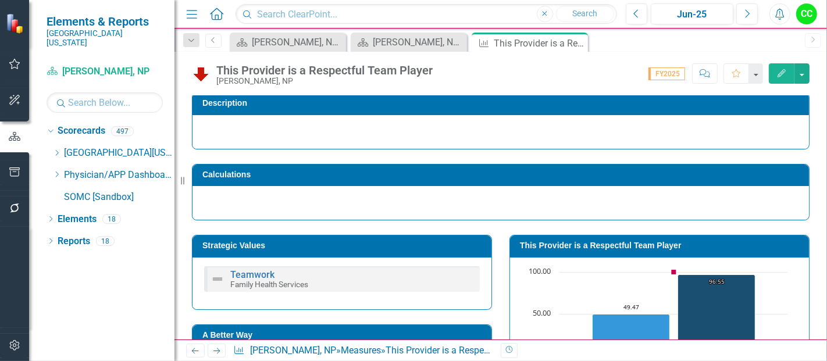
scroll to position [76, 0]
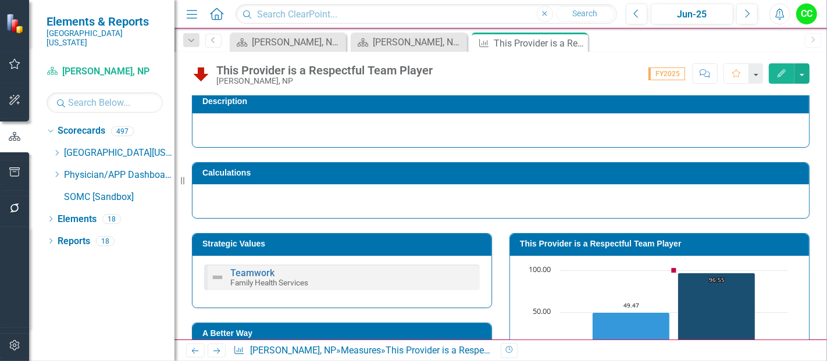
click at [690, 248] on td "This Provider is a Respectful Team Player" at bounding box center [661, 245] width 283 height 17
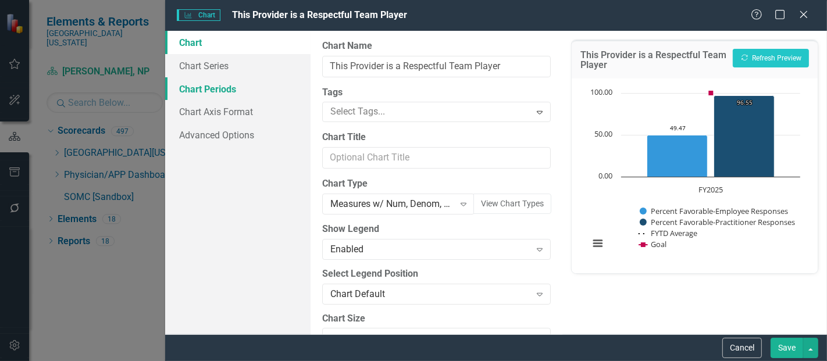
click at [202, 84] on link "Chart Periods" at bounding box center [237, 88] width 145 height 23
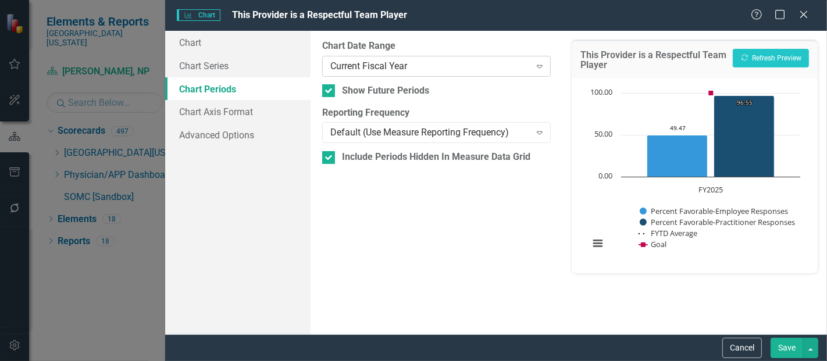
click at [407, 65] on div "Current Fiscal Year" at bounding box center [430, 65] width 200 height 13
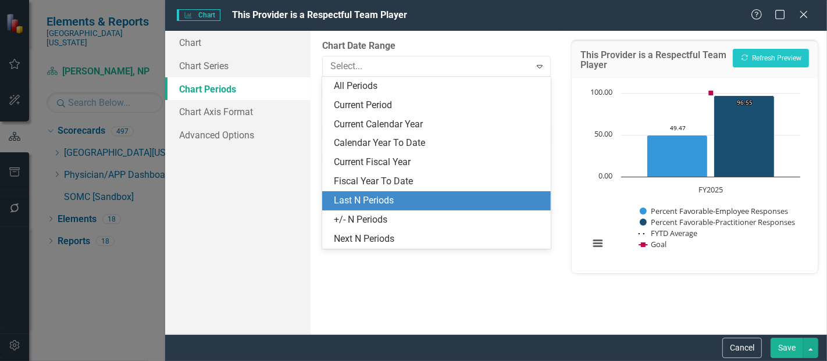
click at [350, 202] on div "Last N Periods" at bounding box center [439, 200] width 210 height 13
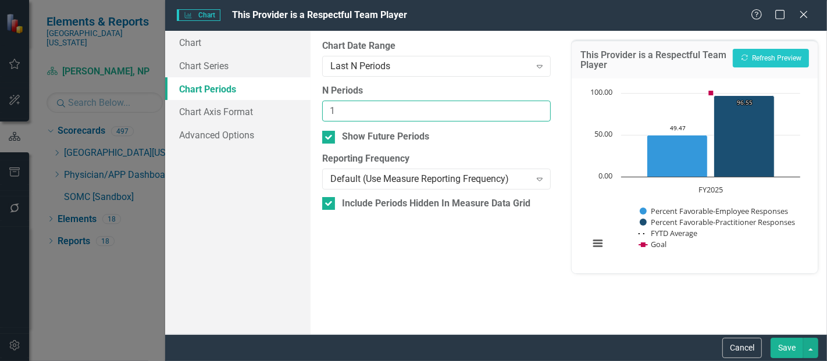
click at [540, 107] on input "1" at bounding box center [436, 112] width 229 height 22
type input "2"
click at [540, 107] on input "2" at bounding box center [436, 112] width 229 height 22
click at [791, 347] on button "Save" at bounding box center [787, 348] width 33 height 20
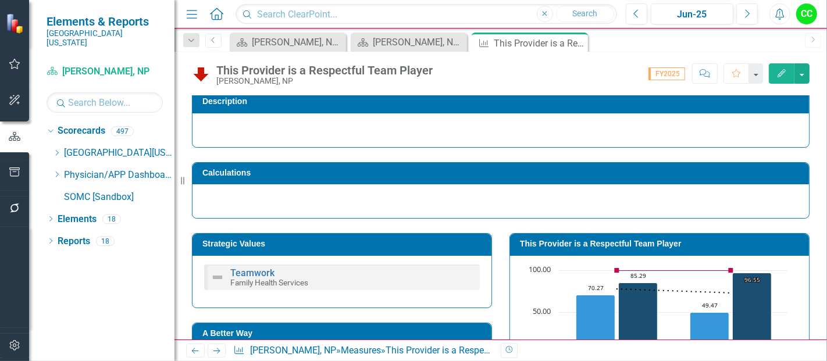
scroll to position [77, 0]
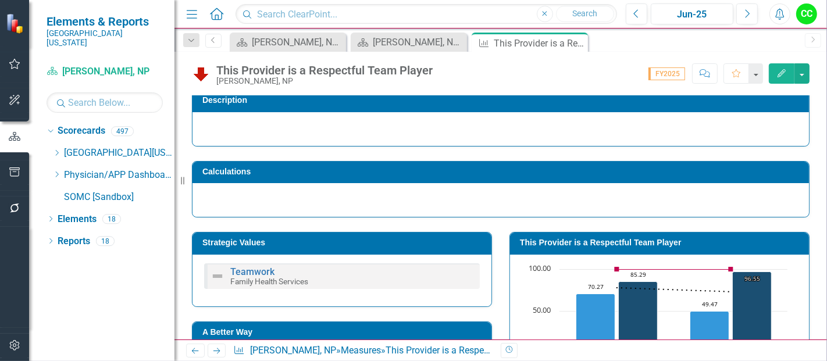
drag, startPoint x: 580, startPoint y: 39, endPoint x: 96, endPoint y: 197, distance: 509.1
click at [0, 0] on icon "Close" at bounding box center [0, 0] width 0 height 0
click at [55, 171] on icon "Dropdown" at bounding box center [56, 174] width 9 height 7
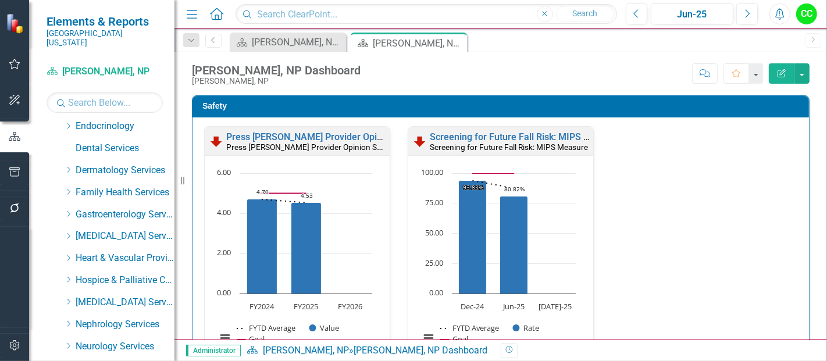
scroll to position [158, 0]
click at [65, 189] on div "Dropdown" at bounding box center [68, 194] width 9 height 10
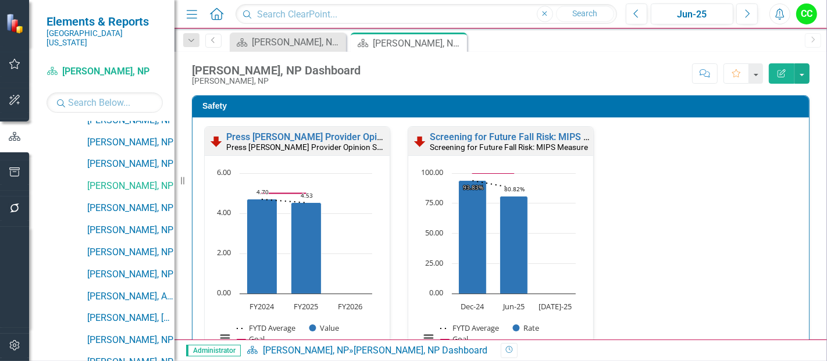
scroll to position [938, 0]
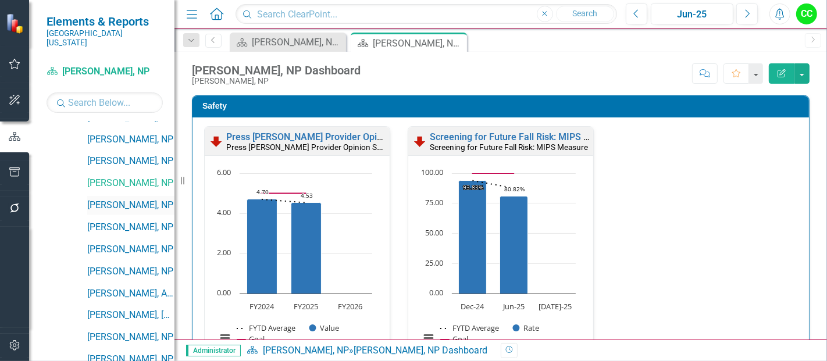
click at [121, 199] on link "[PERSON_NAME], NP" at bounding box center [130, 205] width 87 height 13
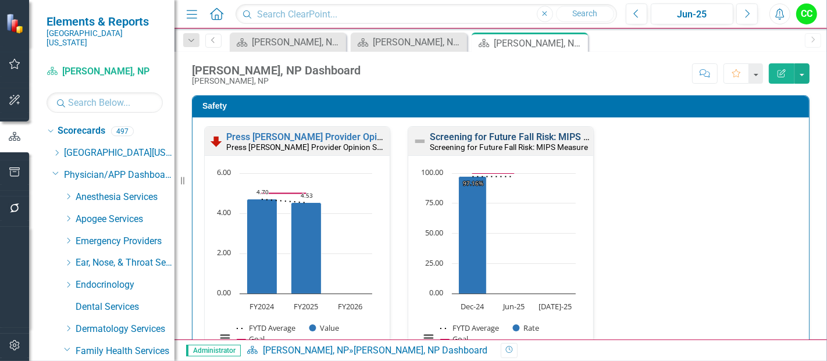
click at [532, 135] on link "Screening for Future Fall Risk: MIPS Measure" at bounding box center [525, 136] width 191 height 11
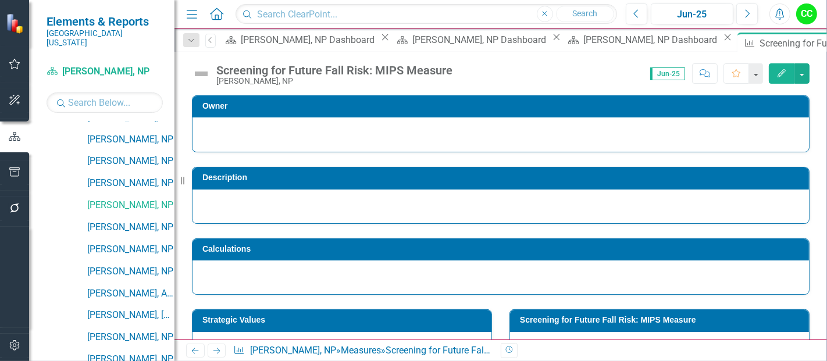
scroll to position [460, 0]
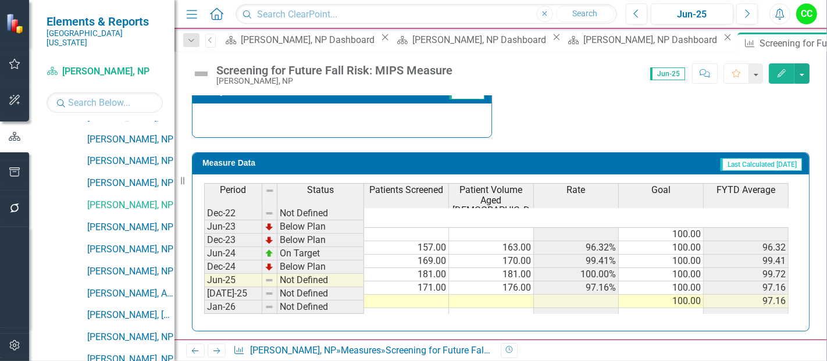
click at [419, 295] on td at bounding box center [406, 301] width 85 height 13
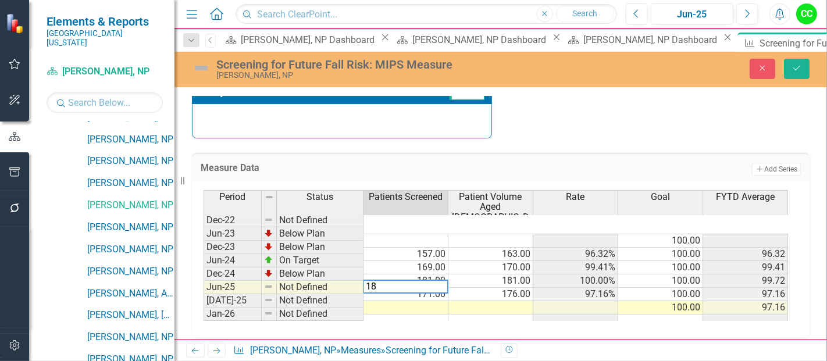
type textarea "185"
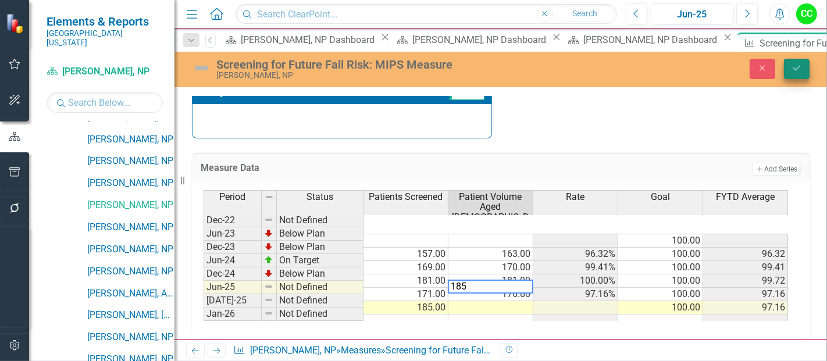
type textarea "185"
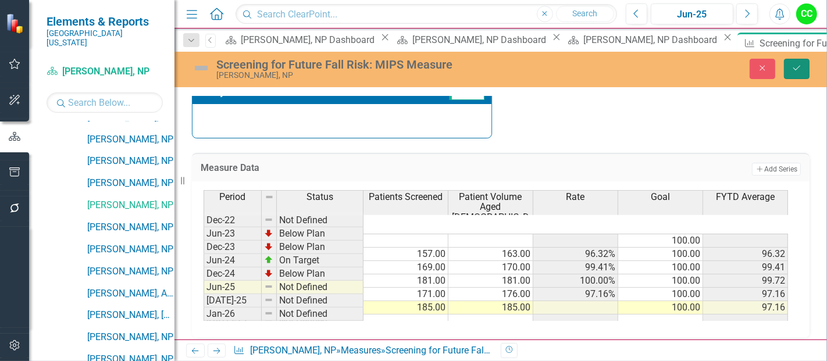
click at [795, 65] on icon "Save" at bounding box center [797, 68] width 10 height 8
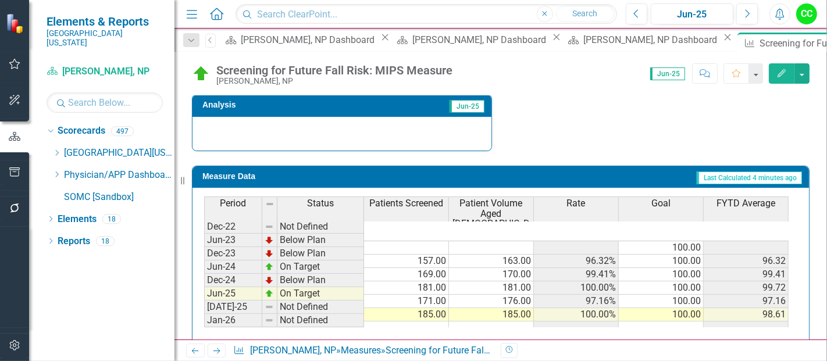
scroll to position [449, 0]
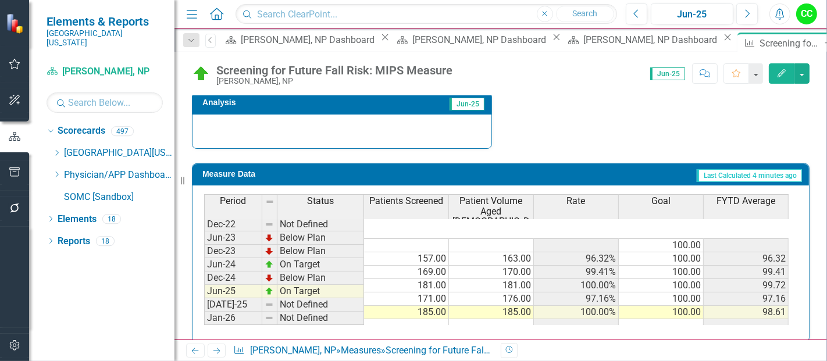
click at [827, 42] on icon at bounding box center [843, 43] width 6 height 6
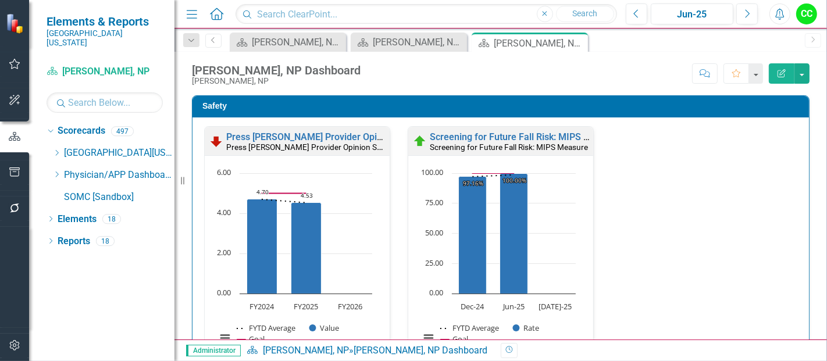
scroll to position [276, 0]
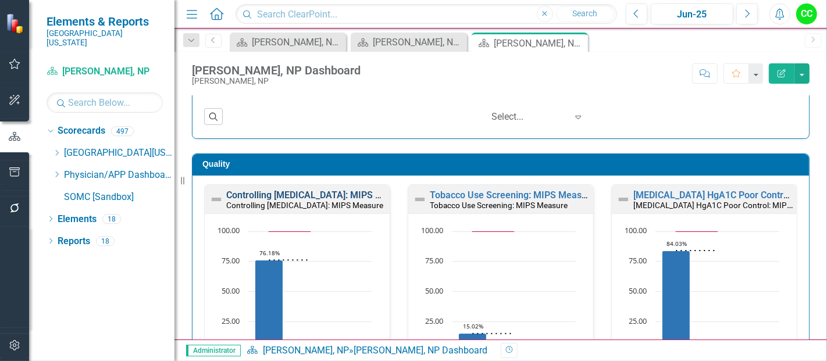
click at [326, 194] on link "Controlling [MEDICAL_DATA]: MIPS Measure" at bounding box center [319, 195] width 186 height 11
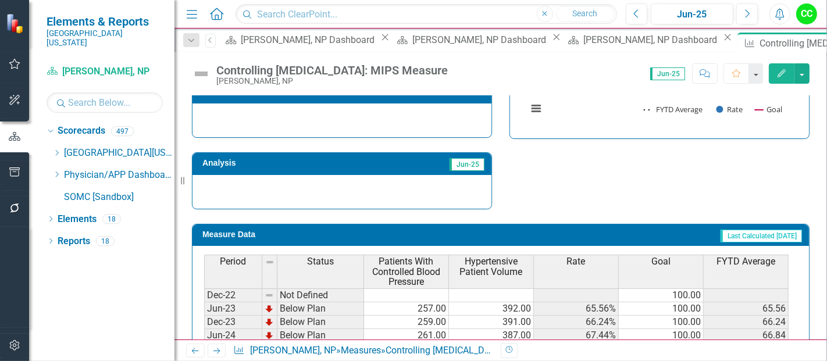
scroll to position [470, 0]
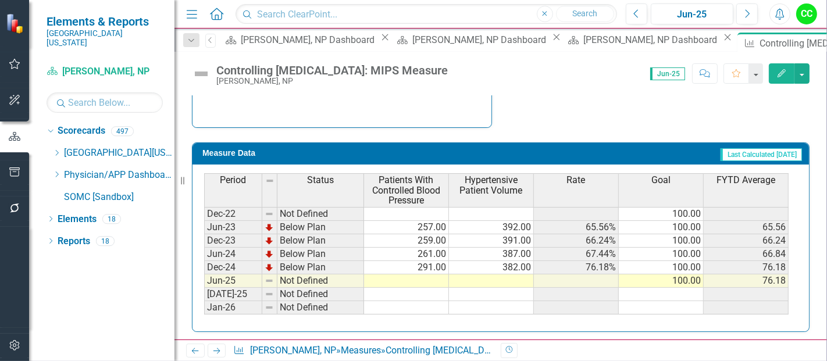
click at [409, 276] on td at bounding box center [406, 281] width 85 height 13
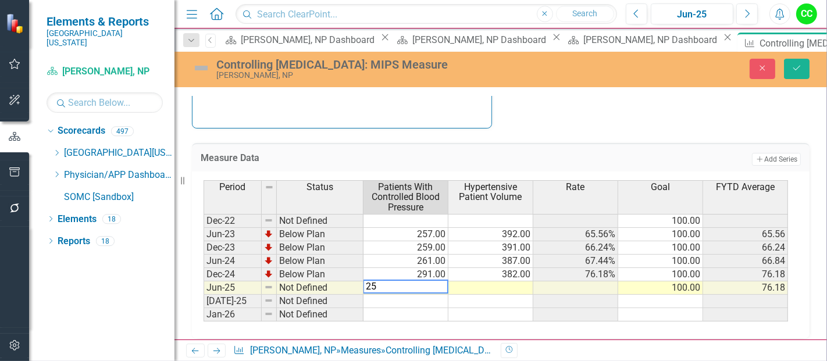
type textarea "251"
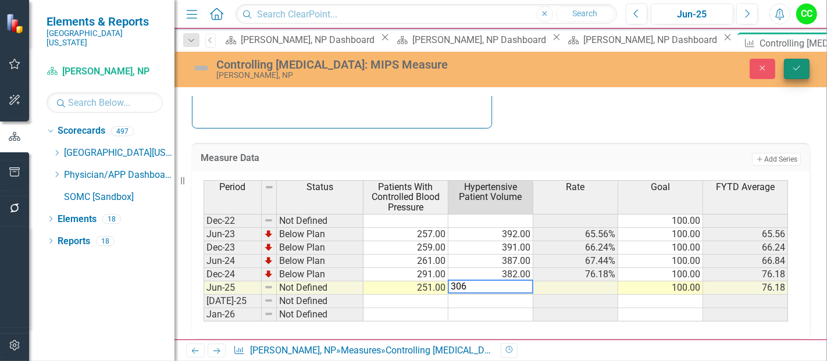
type textarea "306"
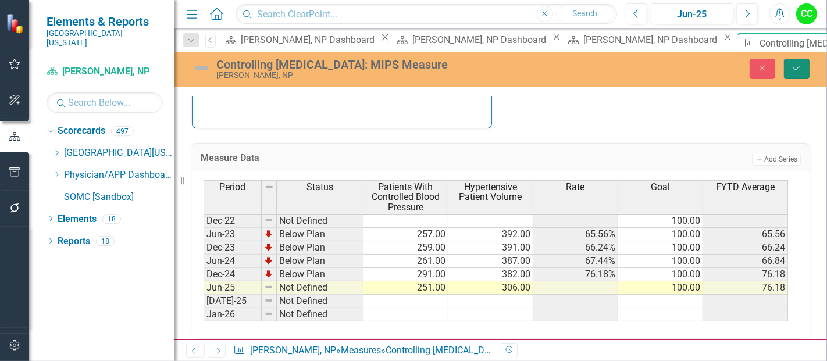
click at [804, 72] on button "Save" at bounding box center [797, 69] width 26 height 20
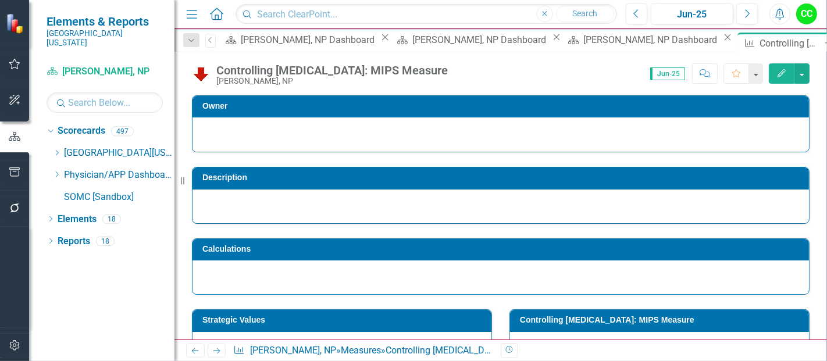
click at [827, 42] on icon "Close" at bounding box center [843, 42] width 12 height 9
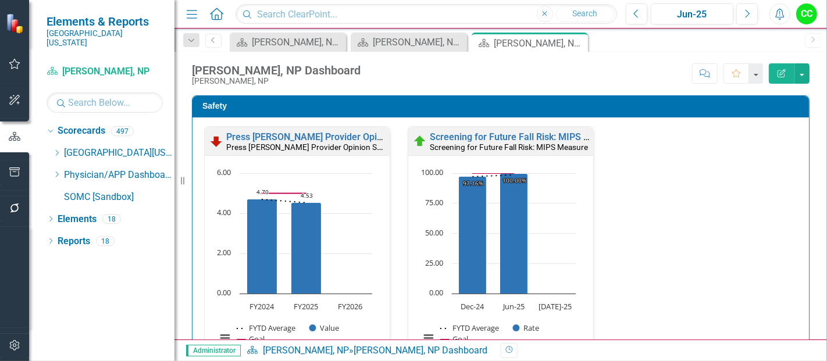
scroll to position [363, 0]
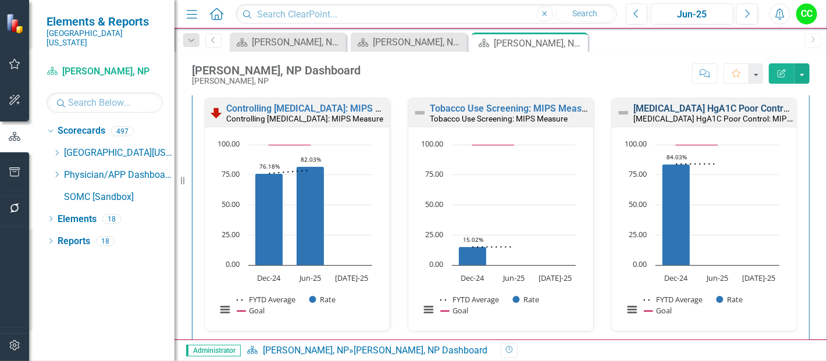
click at [656, 106] on link "[MEDICAL_DATA] HgA1C Poor Control: MIPS Measure" at bounding box center [745, 108] width 225 height 11
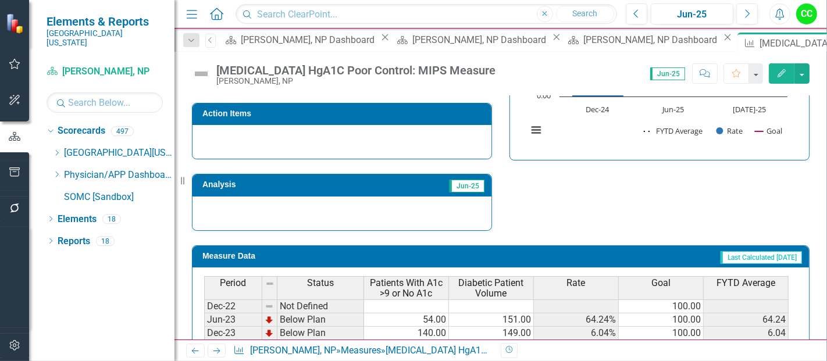
scroll to position [416, 0]
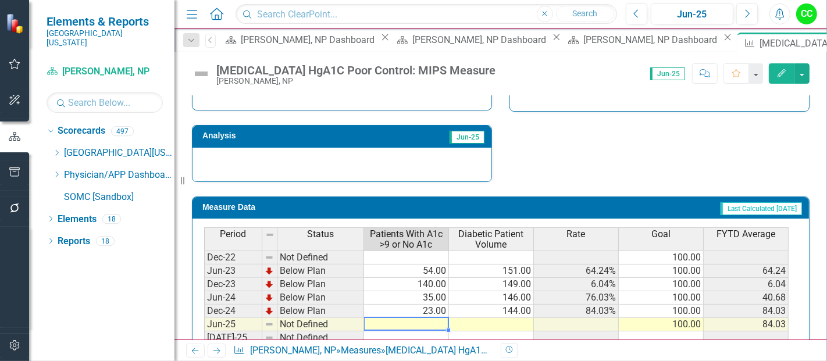
click at [403, 321] on td at bounding box center [406, 324] width 85 height 13
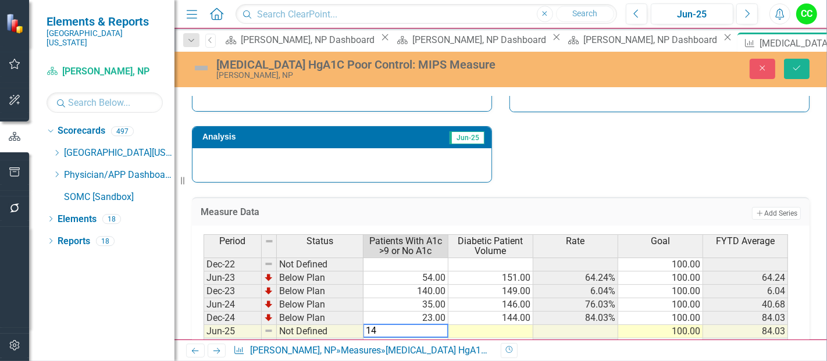
type textarea "144"
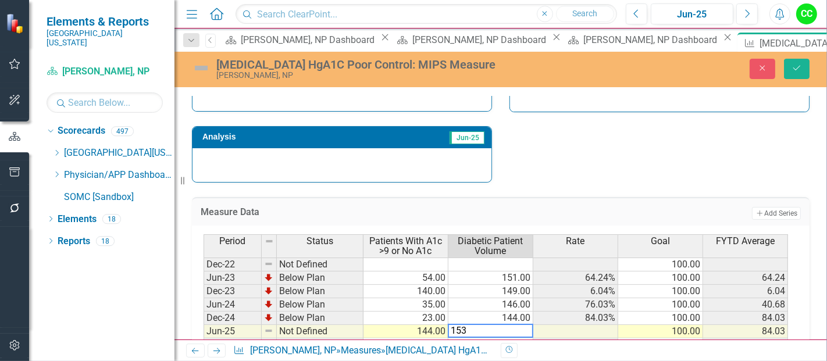
type textarea "153"
click at [810, 67] on div "Close Save" at bounding box center [691, 69] width 255 height 20
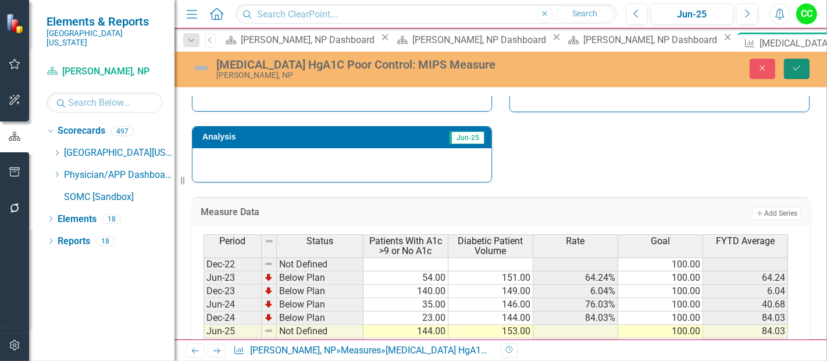
click at [794, 71] on icon "Save" at bounding box center [797, 68] width 10 height 8
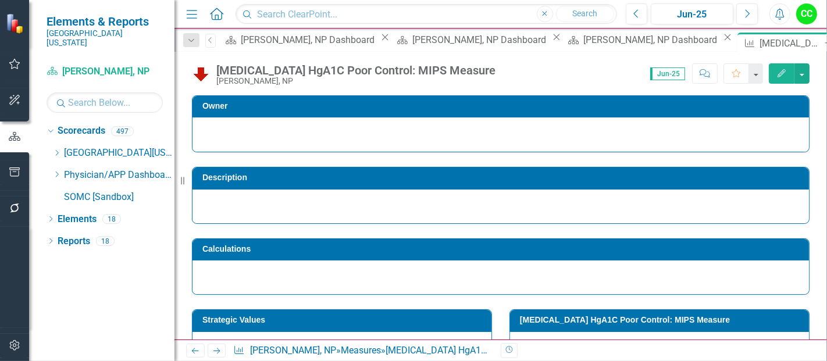
click at [827, 41] on icon "Close" at bounding box center [843, 42] width 12 height 9
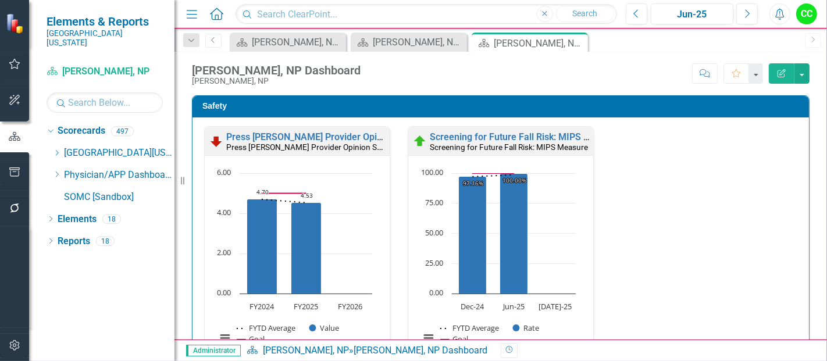
scroll to position [312, 0]
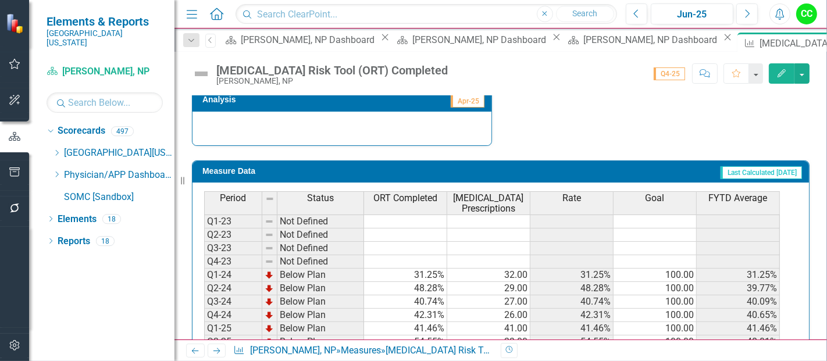
scroll to position [513, 0]
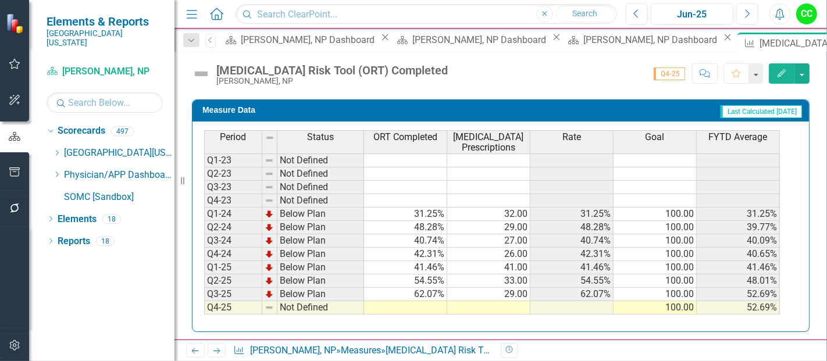
click at [386, 301] on td at bounding box center [405, 307] width 83 height 13
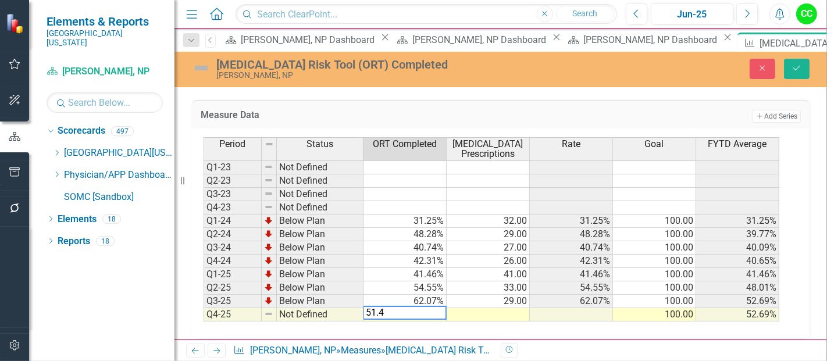
type textarea "51.43"
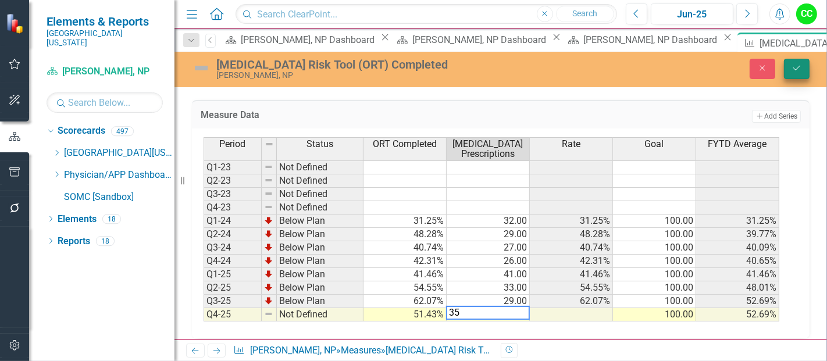
type textarea "35"
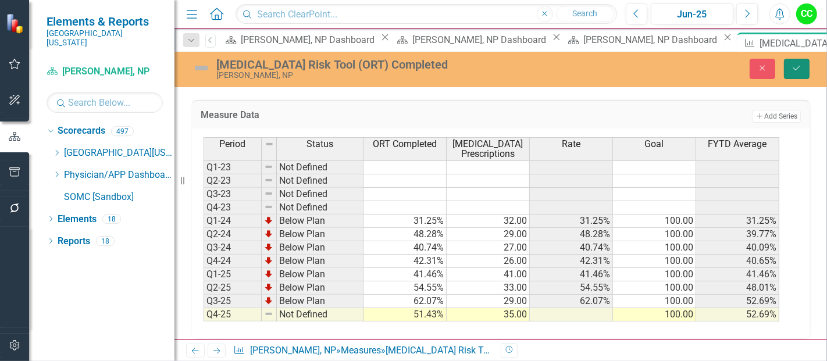
click at [799, 62] on button "Save" at bounding box center [797, 69] width 26 height 20
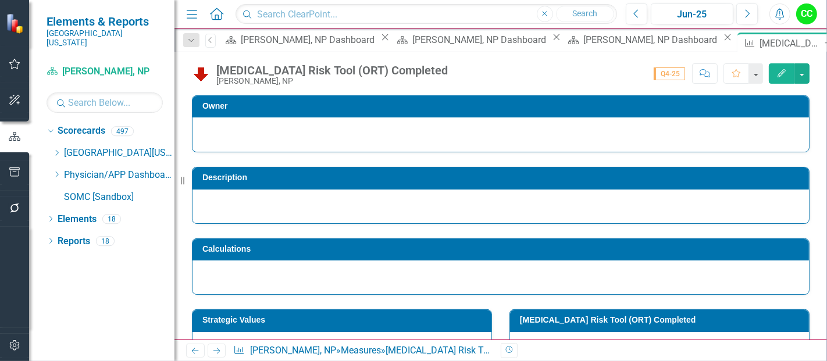
click at [827, 40] on icon "Close" at bounding box center [843, 42] width 12 height 9
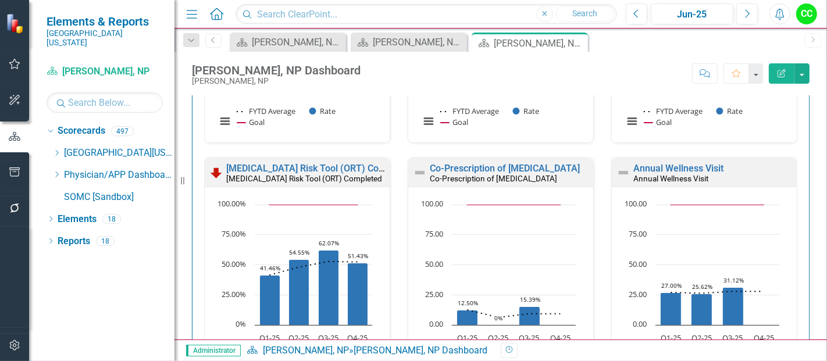
scroll to position [557, 0]
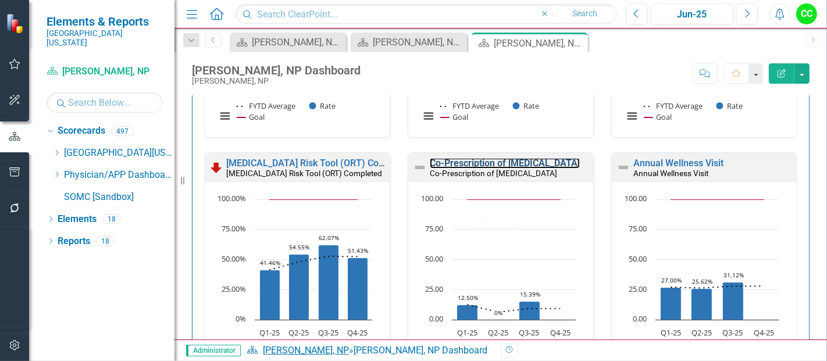
click at [501, 162] on link "Co-Prescription of [MEDICAL_DATA]" at bounding box center [505, 163] width 150 height 11
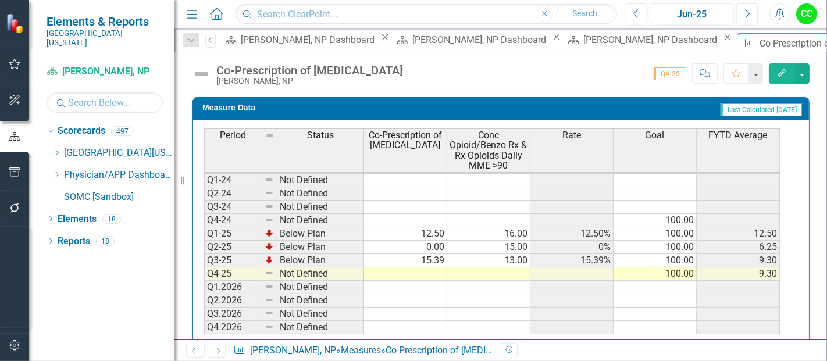
scroll to position [560, 0]
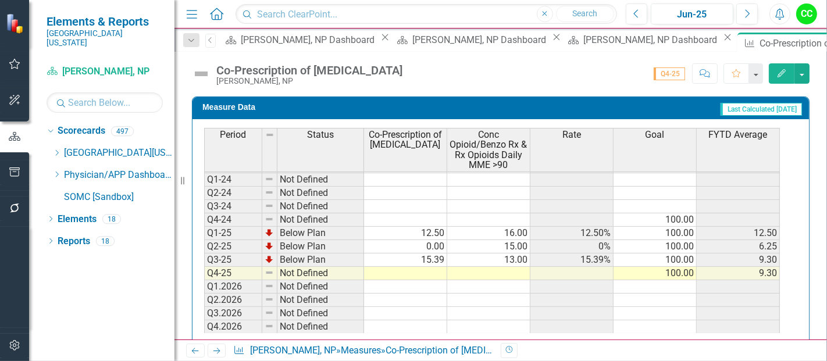
click at [393, 270] on td at bounding box center [405, 273] width 83 height 13
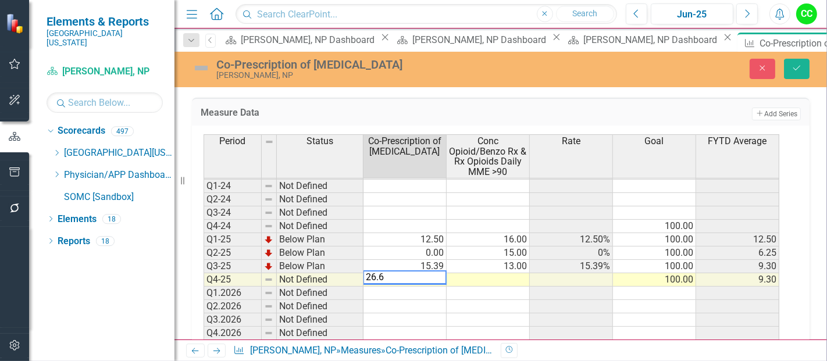
type textarea "26.67"
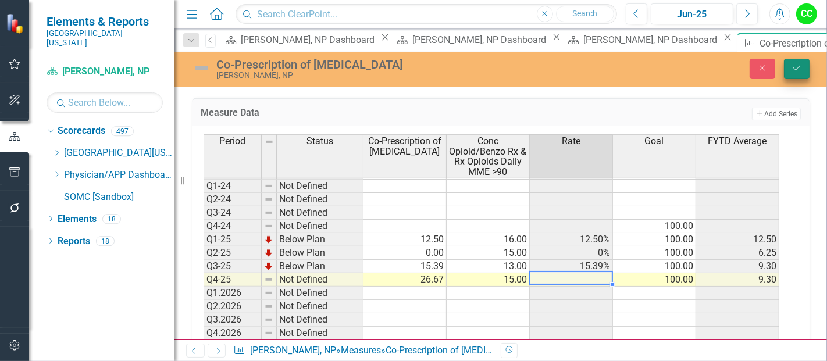
type textarea "15"
click at [797, 65] on icon "Save" at bounding box center [797, 68] width 10 height 8
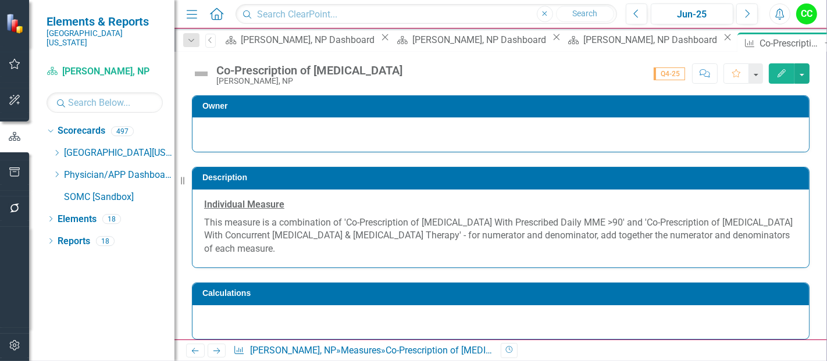
click at [827, 42] on icon "Close" at bounding box center [843, 42] width 12 height 9
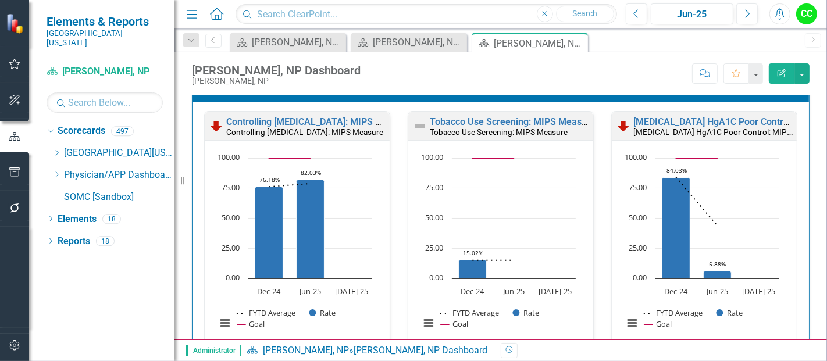
scroll to position [619, 0]
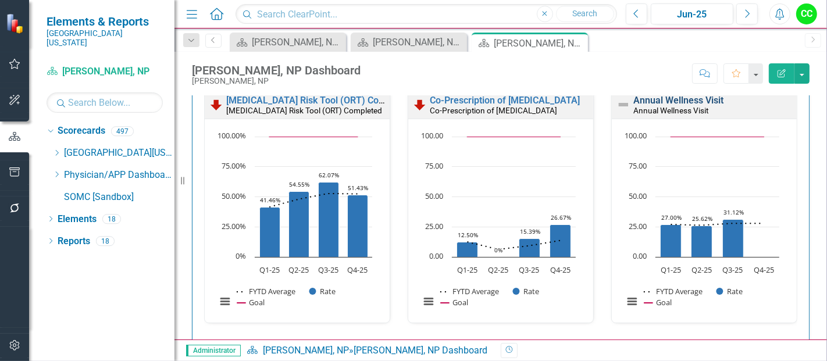
click at [666, 95] on link "Annual Wellness Visit" at bounding box center [678, 100] width 90 height 11
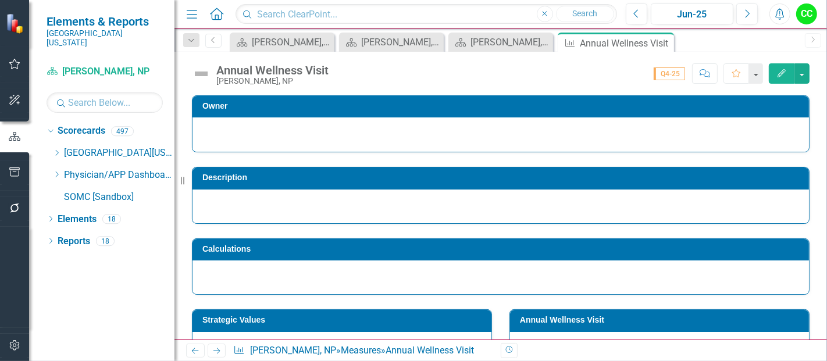
scroll to position [533, 0]
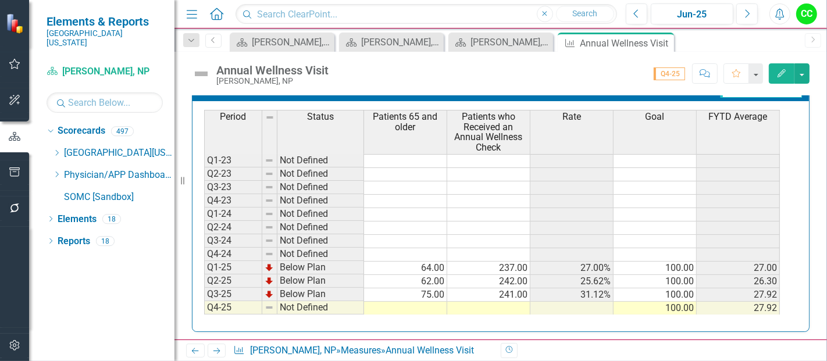
click at [401, 303] on td at bounding box center [405, 308] width 83 height 13
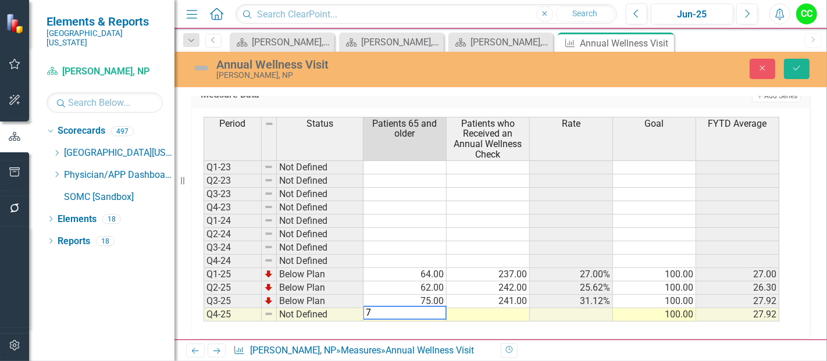
type textarea "75"
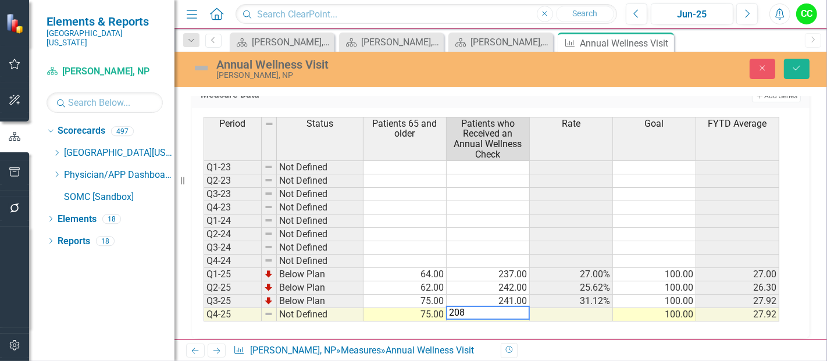
type textarea "208"
click at [806, 56] on div "Annual Wellness Visit [PERSON_NAME], NP Close Save" at bounding box center [500, 69] width 653 height 35
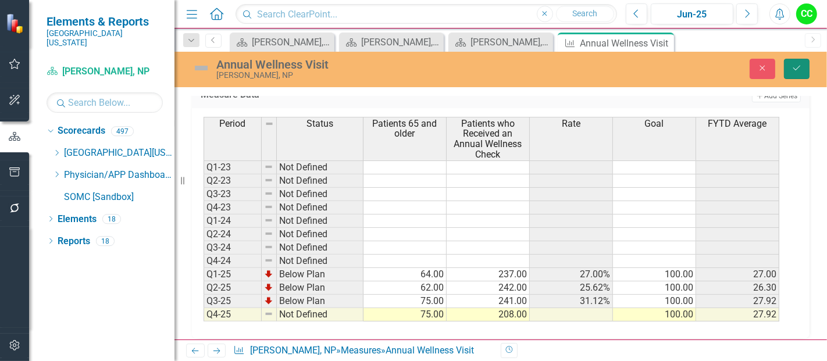
click at [799, 65] on icon "Save" at bounding box center [797, 68] width 10 height 8
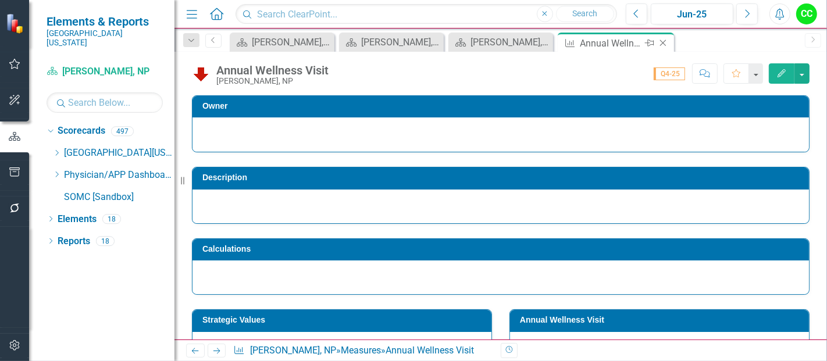
click at [660, 42] on icon "Close" at bounding box center [663, 42] width 12 height 9
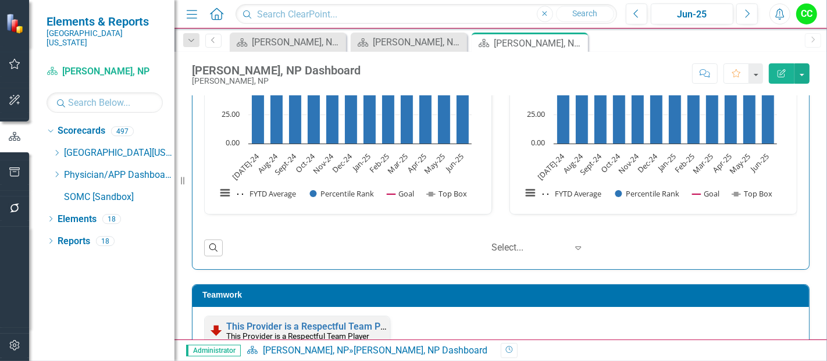
scroll to position [1438, 0]
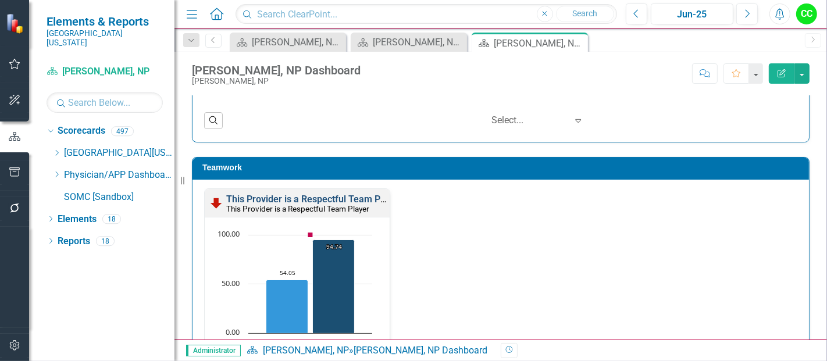
click at [282, 195] on link "This Provider is a Respectful Team Player" at bounding box center [313, 199] width 175 height 11
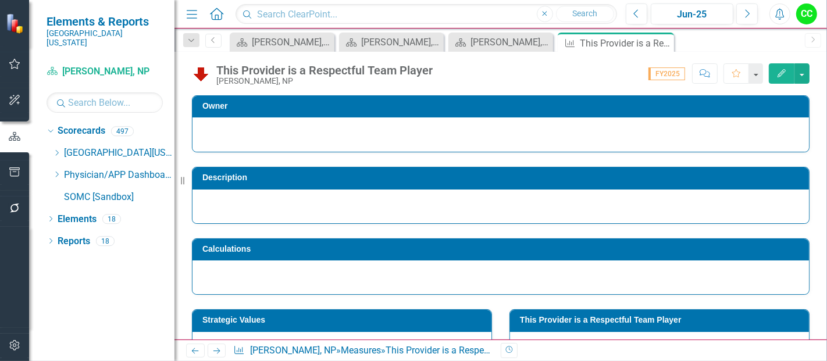
scroll to position [90, 0]
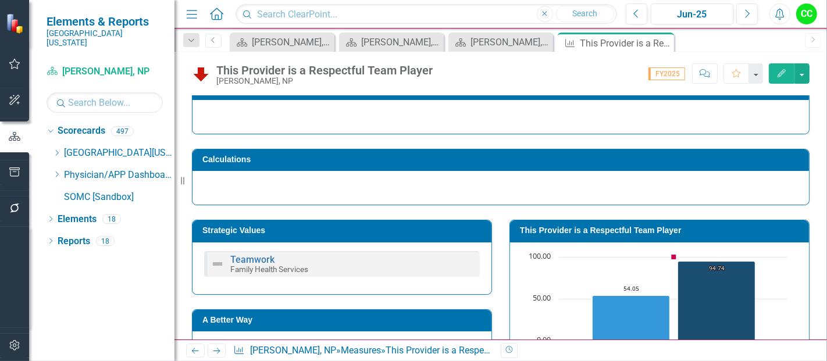
click at [613, 223] on td "This Provider is a Respectful Team Player" at bounding box center [661, 231] width 283 height 17
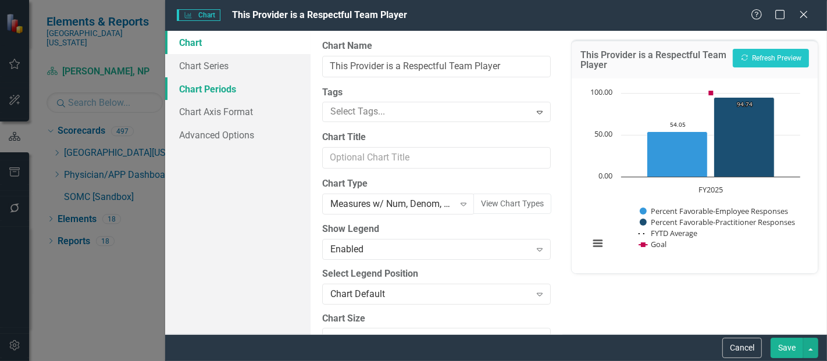
click at [231, 85] on link "Chart Periods" at bounding box center [237, 88] width 145 height 23
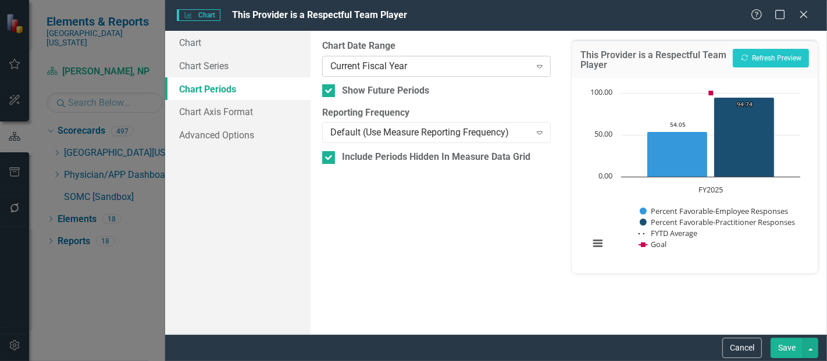
click at [384, 67] on div "Current Fiscal Year" at bounding box center [430, 65] width 200 height 13
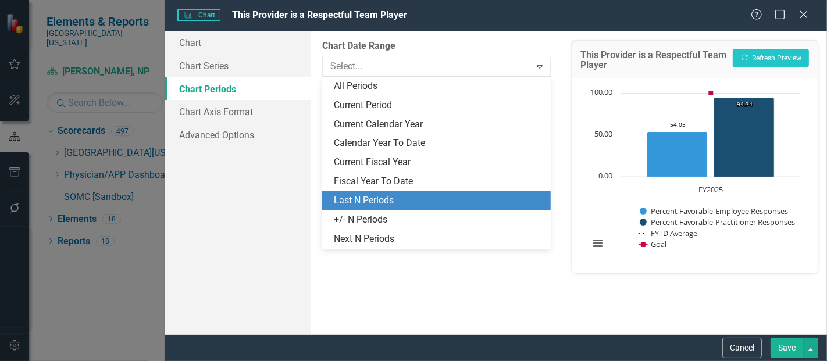
click at [375, 199] on div "Last N Periods" at bounding box center [439, 200] width 210 height 13
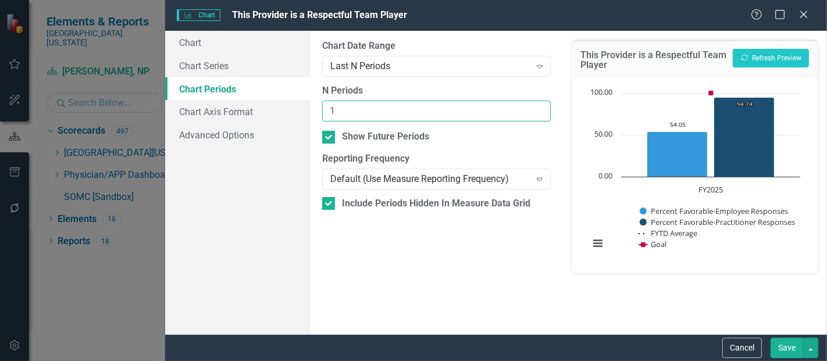
click at [540, 109] on input "1" at bounding box center [436, 112] width 229 height 22
type input "2"
click at [540, 109] on input "2" at bounding box center [436, 112] width 229 height 22
click at [796, 355] on button "Save" at bounding box center [787, 348] width 33 height 20
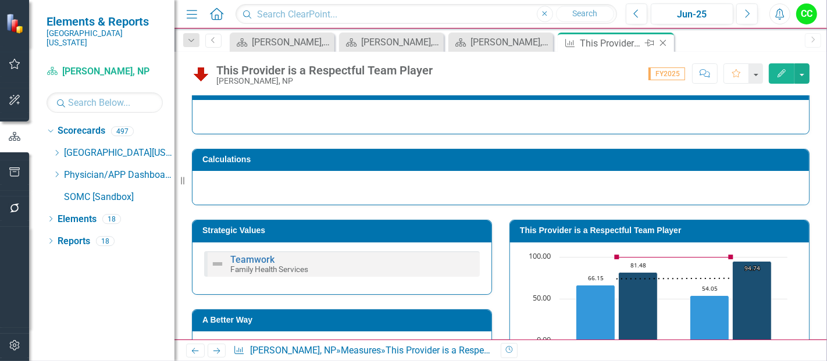
click at [664, 41] on icon "Close" at bounding box center [663, 42] width 12 height 9
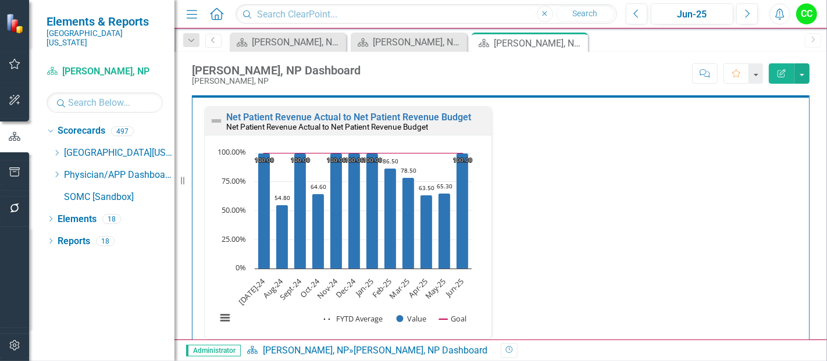
scroll to position [2002, 0]
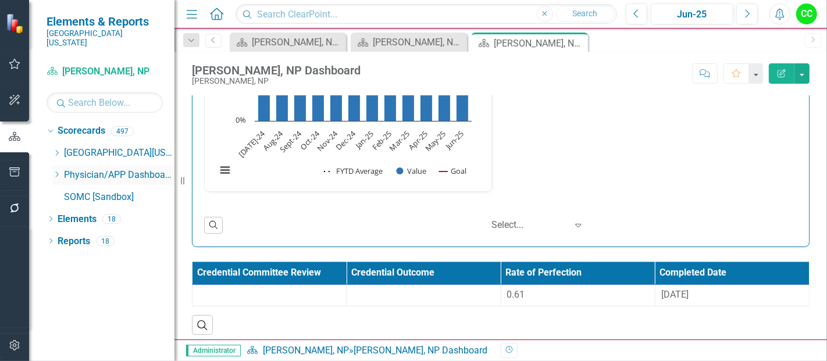
click at [56, 171] on icon "Dropdown" at bounding box center [56, 174] width 9 height 7
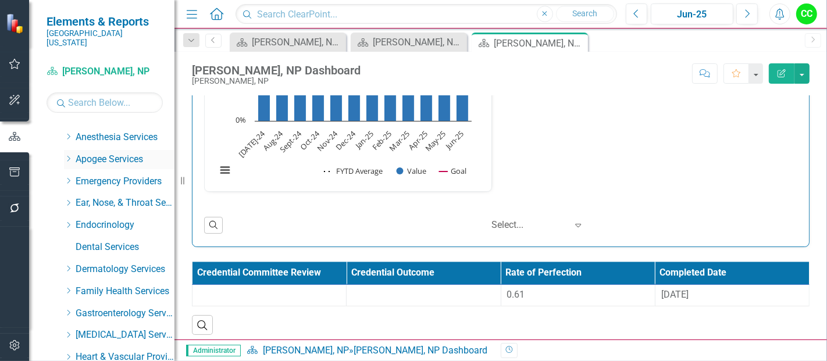
scroll to position [63, 0]
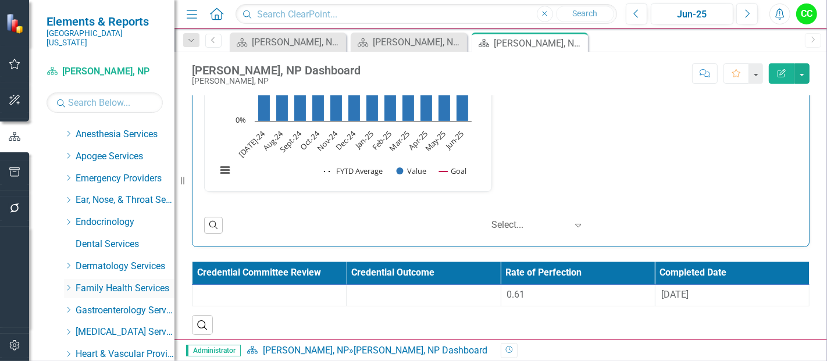
click at [70, 285] on icon at bounding box center [68, 288] width 3 height 6
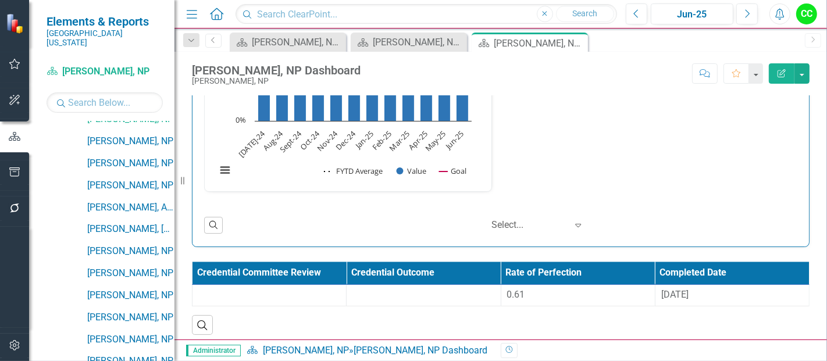
scroll to position [1027, 0]
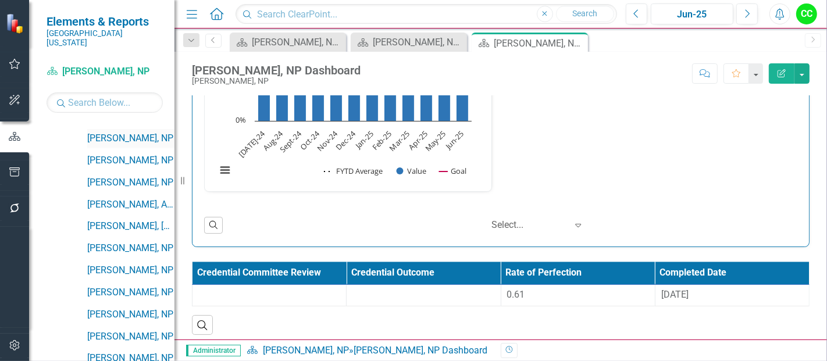
click at [116, 132] on link "[PERSON_NAME], NP" at bounding box center [130, 138] width 87 height 13
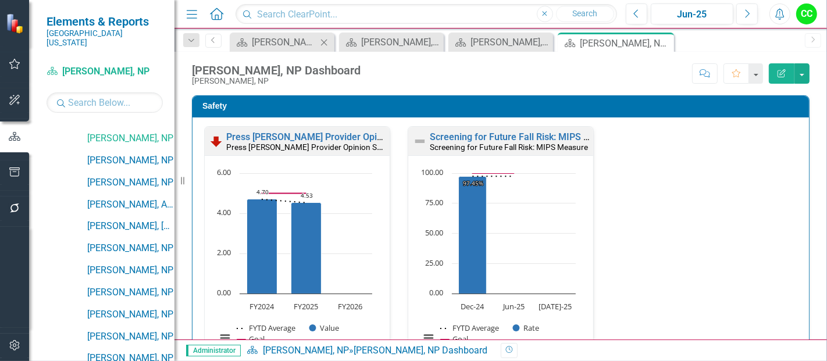
click at [322, 40] on icon at bounding box center [324, 42] width 6 height 6
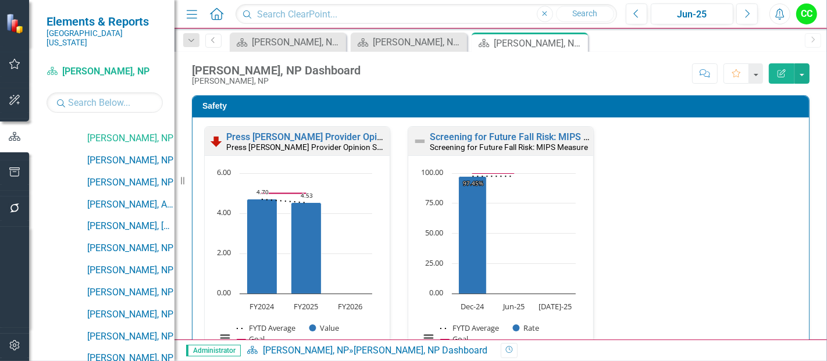
click at [0, 0] on icon "Close" at bounding box center [0, 0] width 0 height 0
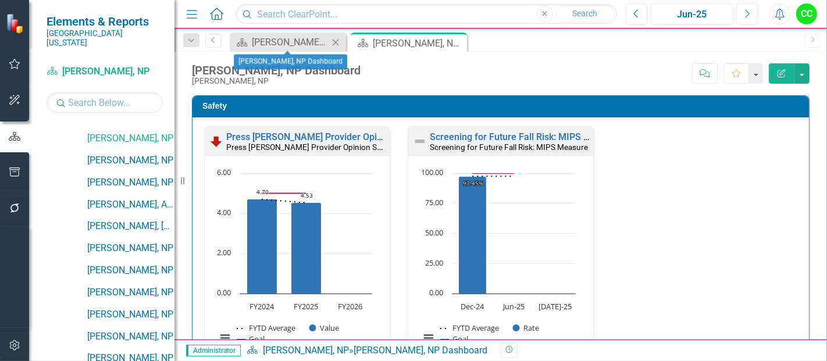
click at [337, 41] on icon "Close" at bounding box center [336, 42] width 12 height 9
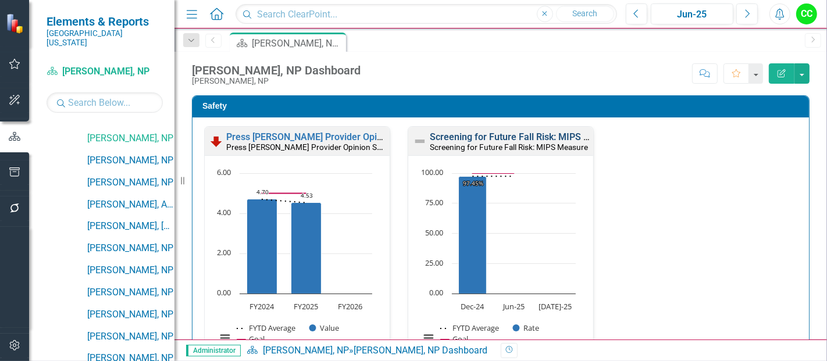
click at [492, 137] on link "Screening for Future Fall Risk: MIPS Measure" at bounding box center [525, 136] width 191 height 11
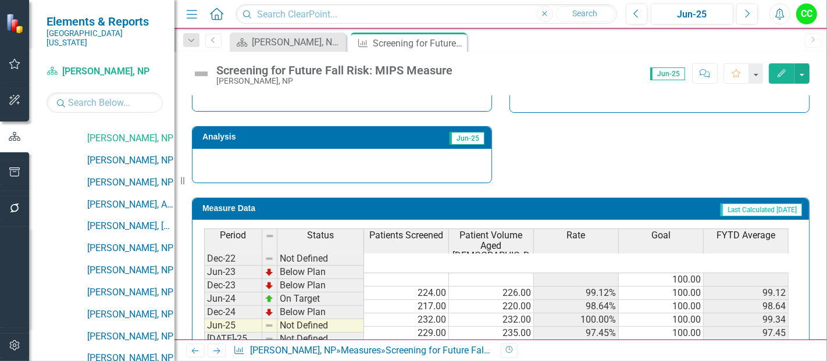
scroll to position [460, 0]
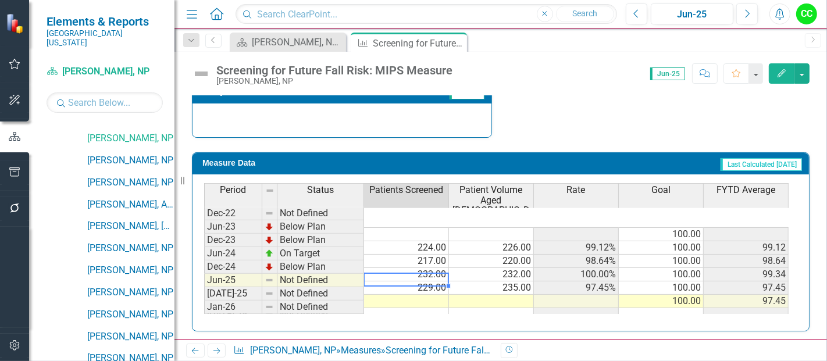
click at [441, 295] on td at bounding box center [406, 301] width 85 height 13
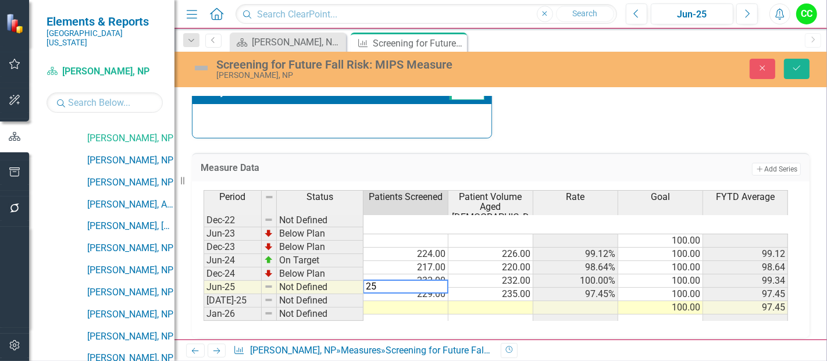
type textarea "254"
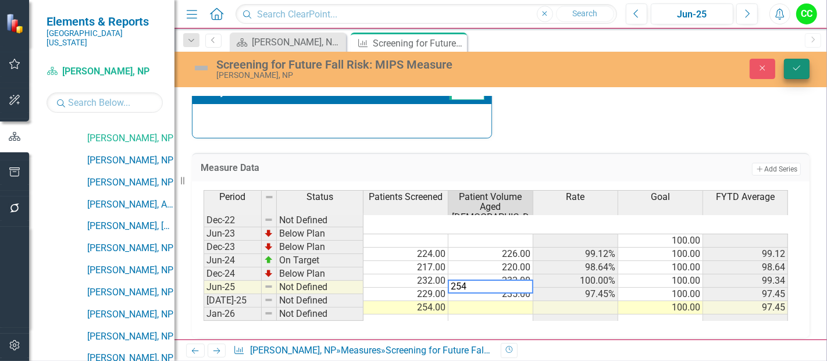
type textarea "254"
click at [800, 67] on icon "Save" at bounding box center [797, 68] width 10 height 8
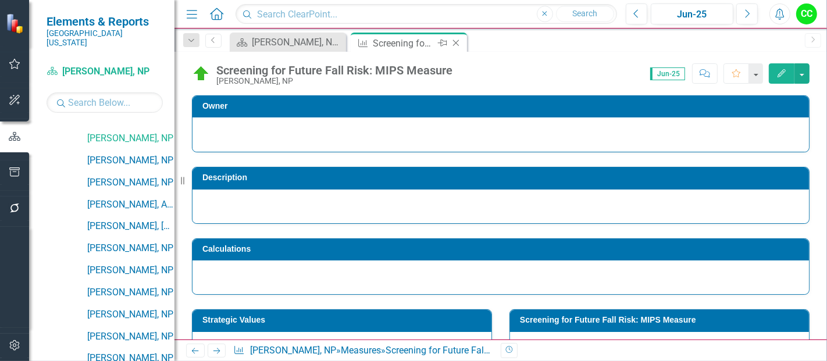
click at [455, 40] on icon "Close" at bounding box center [456, 42] width 12 height 9
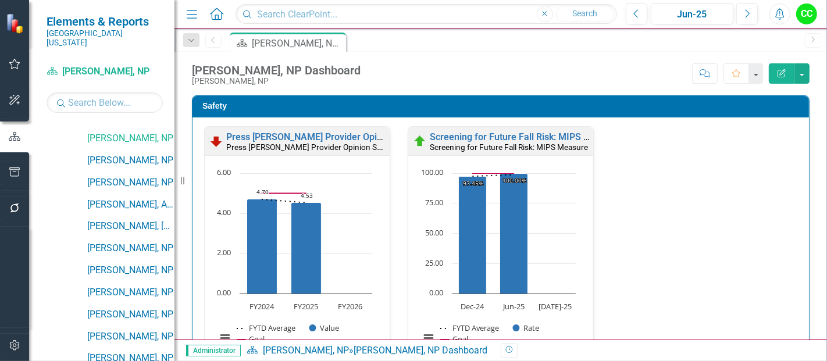
scroll to position [250, 0]
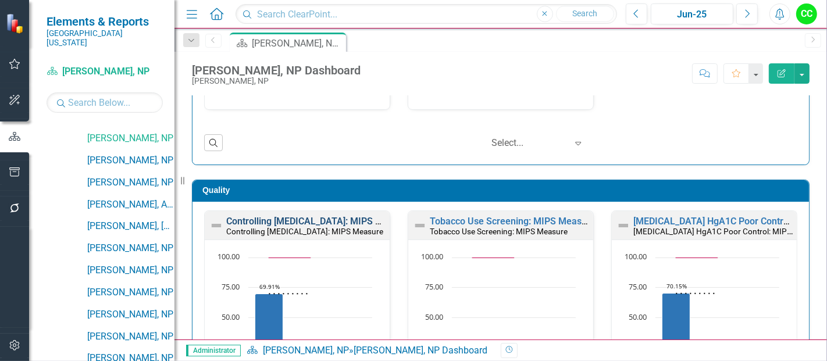
click at [309, 220] on link "Controlling [MEDICAL_DATA]: MIPS Measure" at bounding box center [319, 221] width 186 height 11
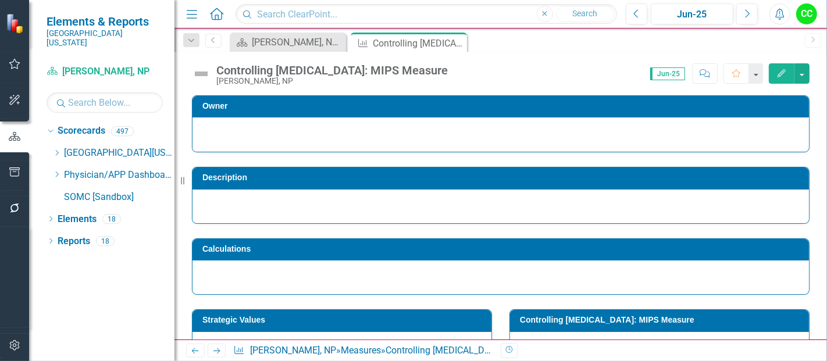
scroll to position [470, 0]
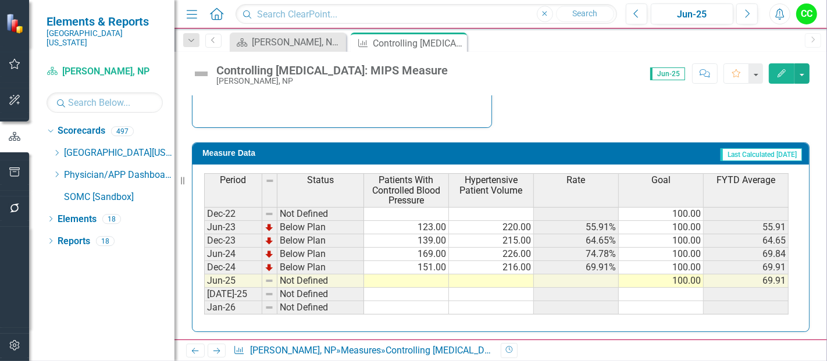
click at [407, 278] on td at bounding box center [406, 281] width 85 height 13
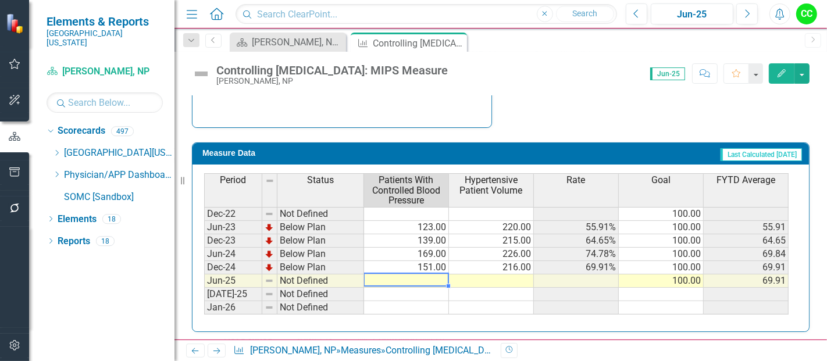
type textarea "108"
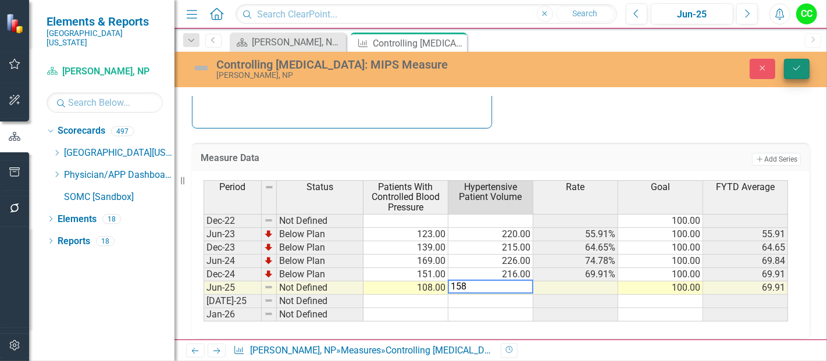
type textarea "158"
click at [803, 67] on button "Save" at bounding box center [797, 69] width 26 height 20
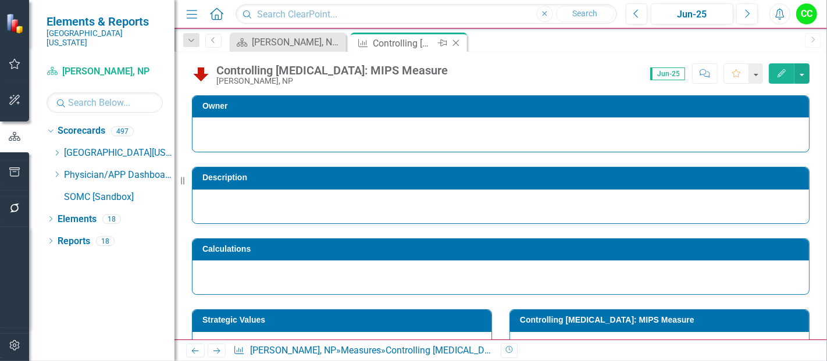
click at [455, 41] on icon "Close" at bounding box center [456, 42] width 12 height 9
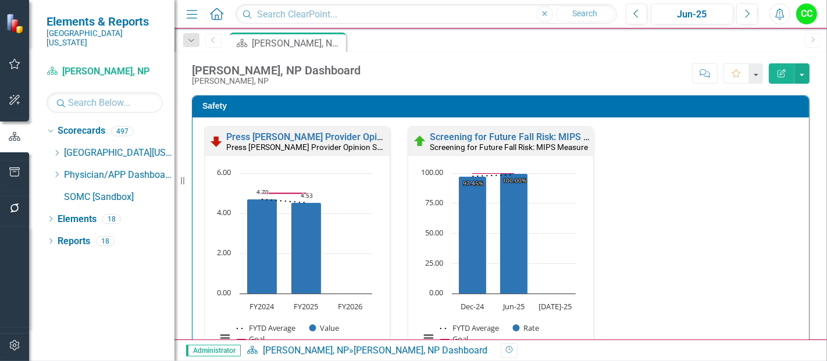
scroll to position [305, 0]
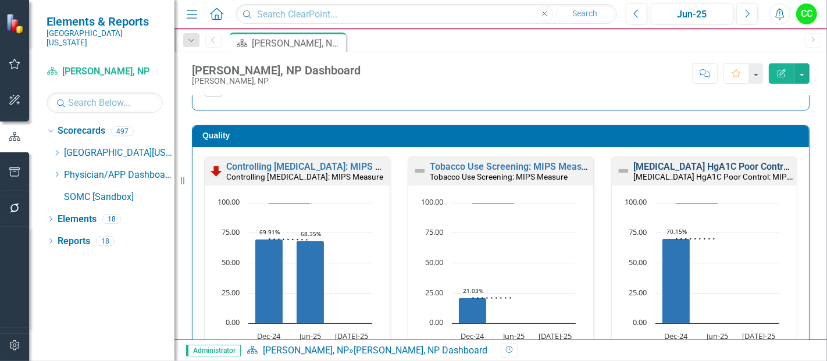
click at [653, 162] on link "[MEDICAL_DATA] HgA1C Poor Control: MIPS Measure" at bounding box center [745, 166] width 225 height 11
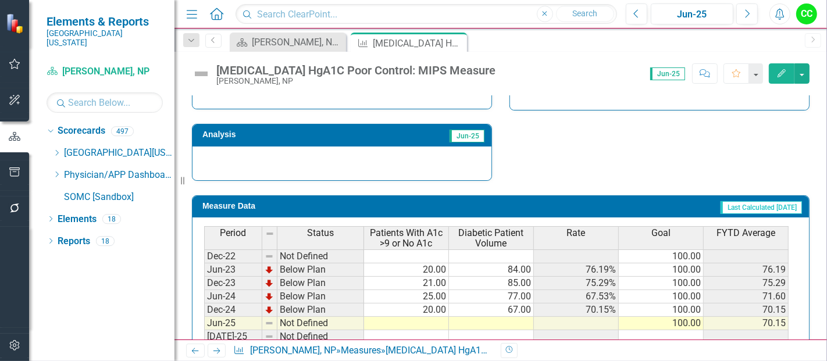
scroll to position [451, 0]
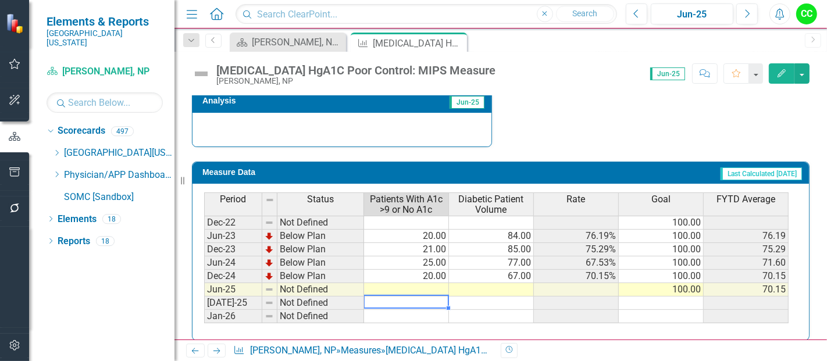
click at [412, 297] on td at bounding box center [406, 303] width 85 height 13
click at [420, 284] on td at bounding box center [406, 289] width 85 height 13
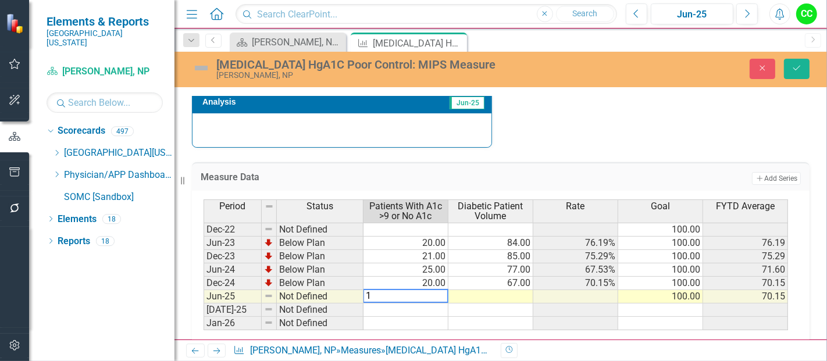
type textarea "18"
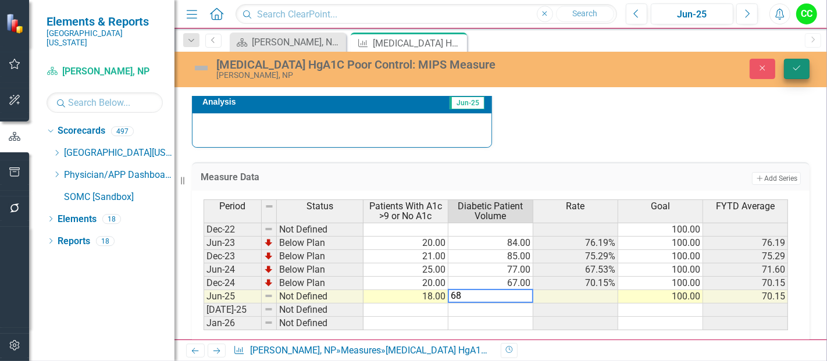
type textarea "68"
click at [799, 67] on icon "Save" at bounding box center [797, 68] width 10 height 8
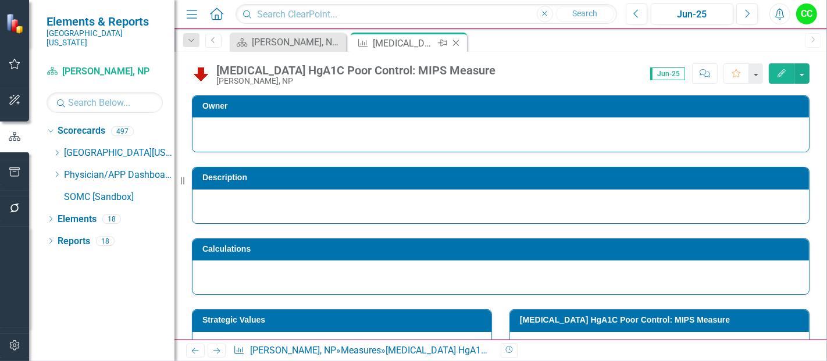
click at [459, 41] on icon "Close" at bounding box center [456, 42] width 12 height 9
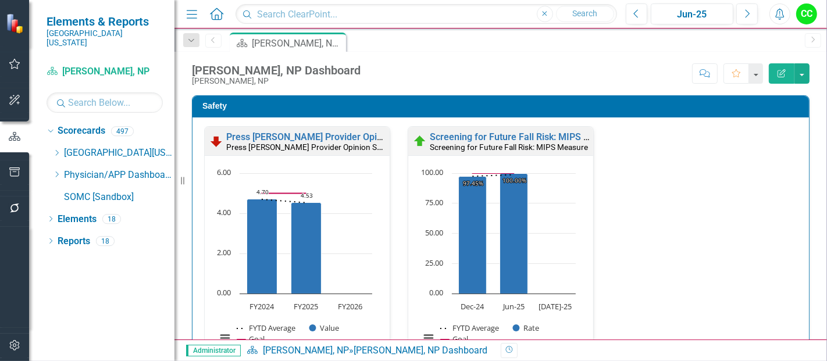
scroll to position [572, 0]
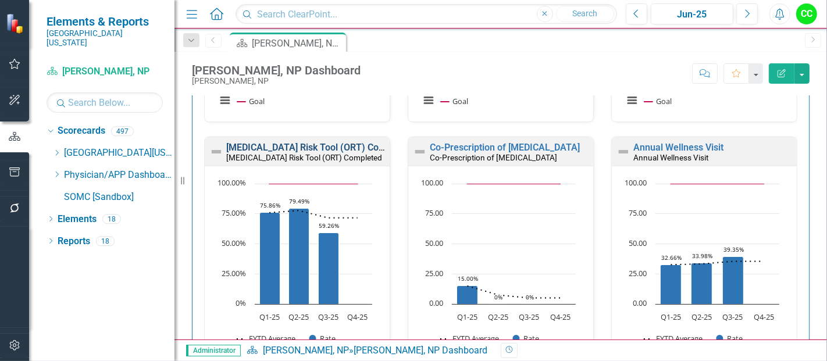
click at [346, 144] on link "[MEDICAL_DATA] Risk Tool (ORT) Completed" at bounding box center [319, 147] width 187 height 11
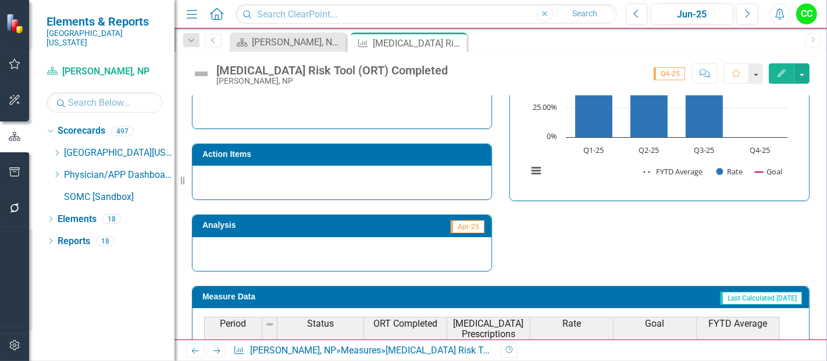
scroll to position [513, 0]
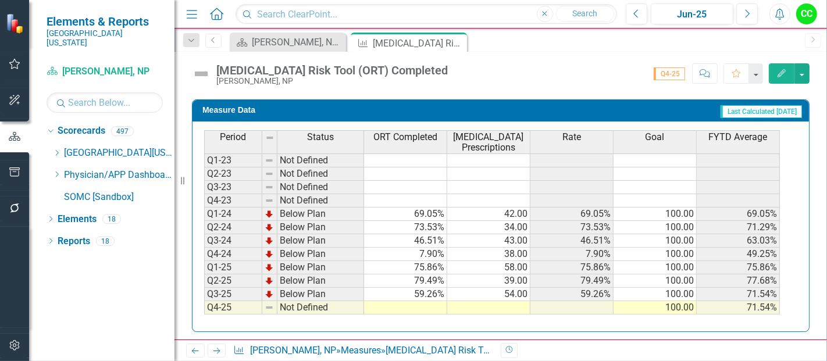
click at [389, 301] on td at bounding box center [405, 307] width 83 height 13
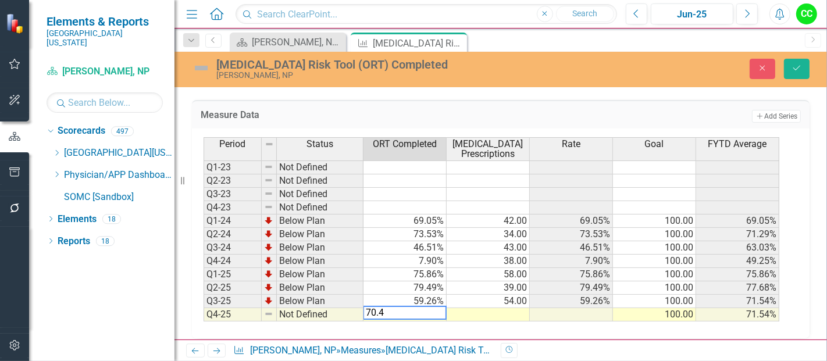
type textarea "70.46"
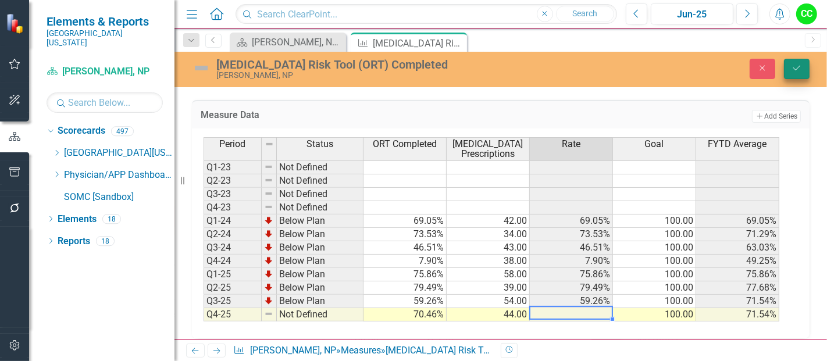
type textarea "44"
click at [794, 72] on icon "Save" at bounding box center [797, 68] width 10 height 8
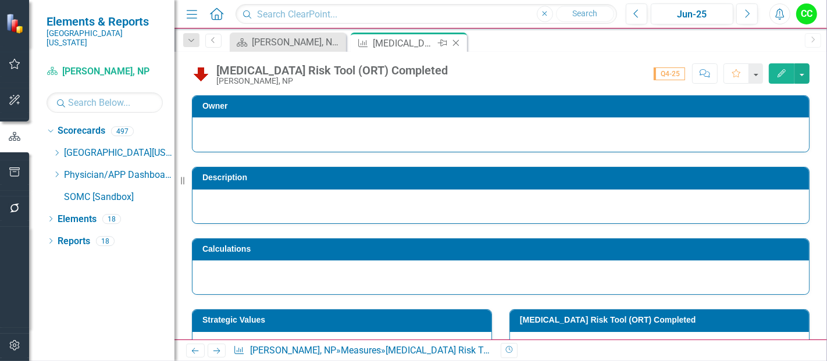
click at [454, 41] on icon at bounding box center [456, 43] width 6 height 6
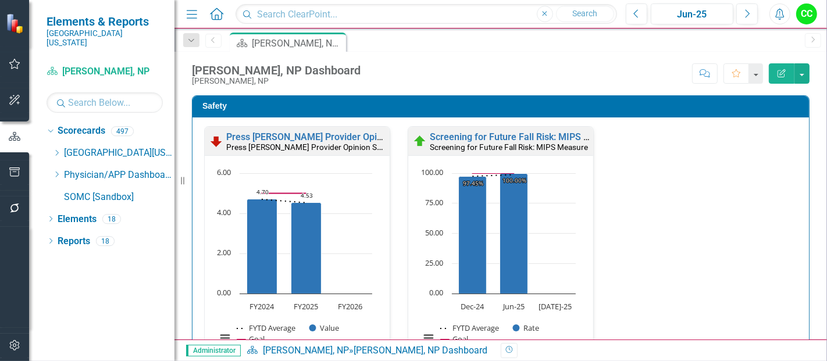
scroll to position [648, 0]
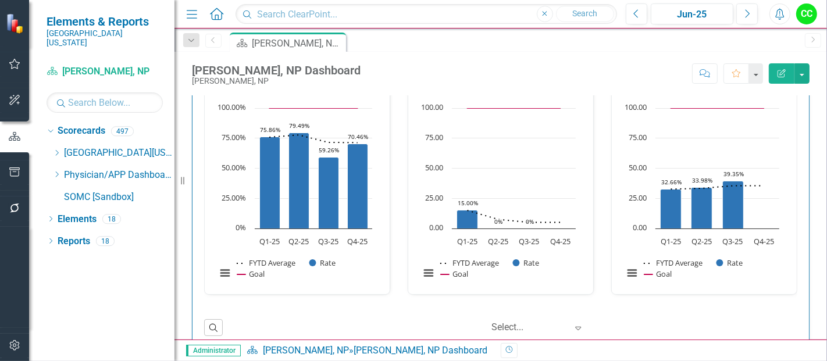
click at [482, 77] on link "Co-Prescription of Naloxone" at bounding box center [505, 71] width 150 height 11
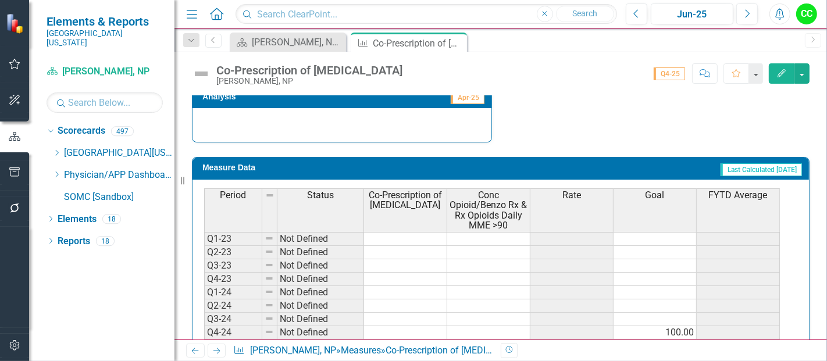
scroll to position [562, 0]
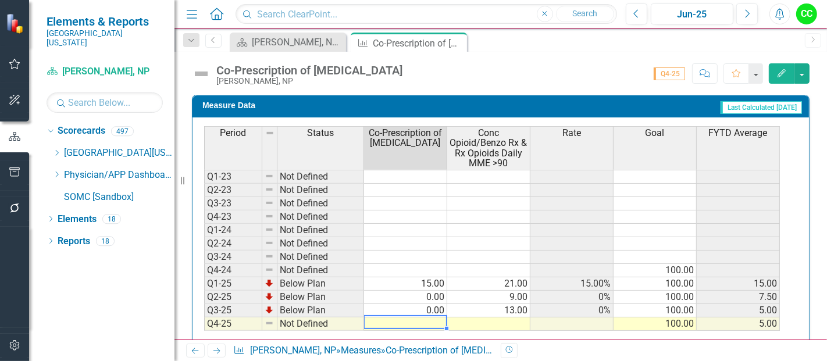
click at [409, 321] on td at bounding box center [405, 324] width 83 height 13
type textarea "20"
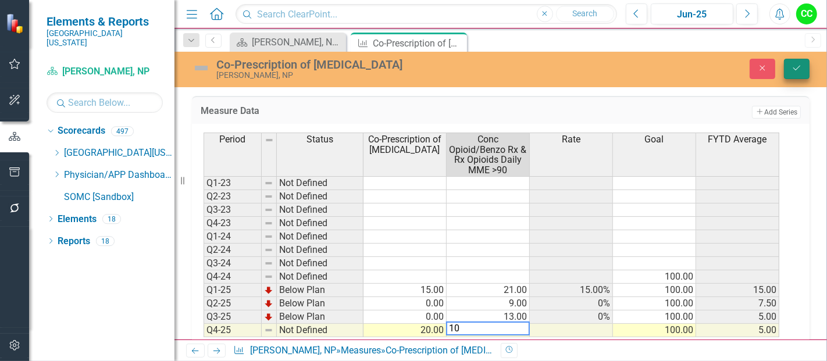
type textarea "10"
click at [792, 69] on icon "Save" at bounding box center [797, 68] width 10 height 8
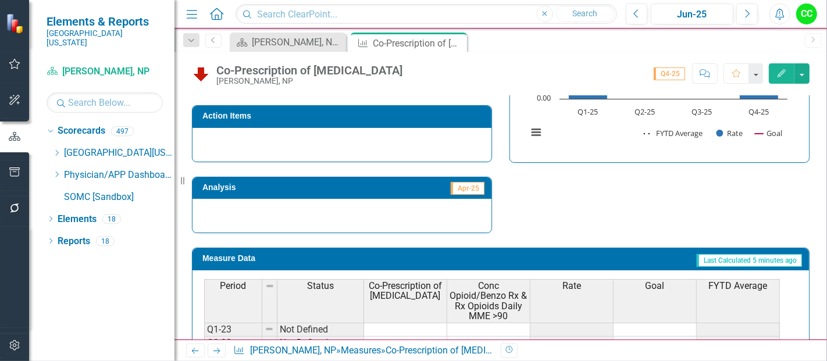
scroll to position [409, 0]
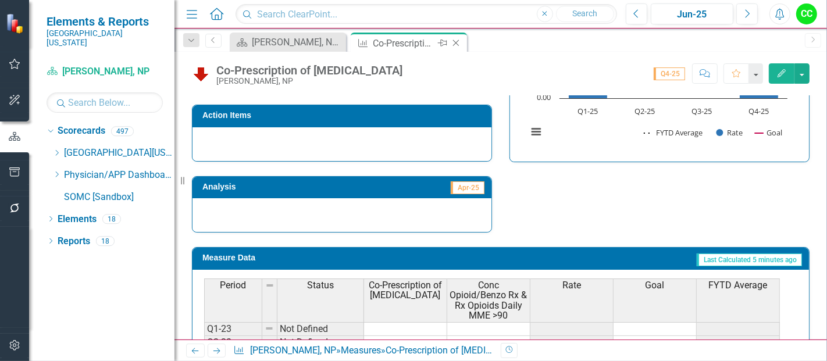
click at [457, 41] on icon "Close" at bounding box center [456, 42] width 12 height 9
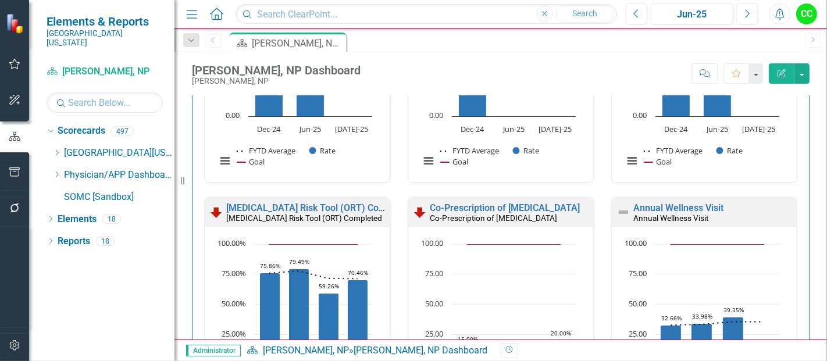
scroll to position [547, 0]
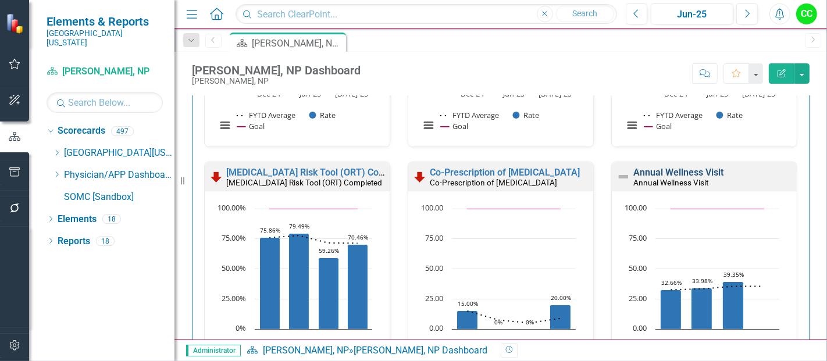
click at [682, 170] on link "Annual Wellness Visit" at bounding box center [678, 172] width 90 height 11
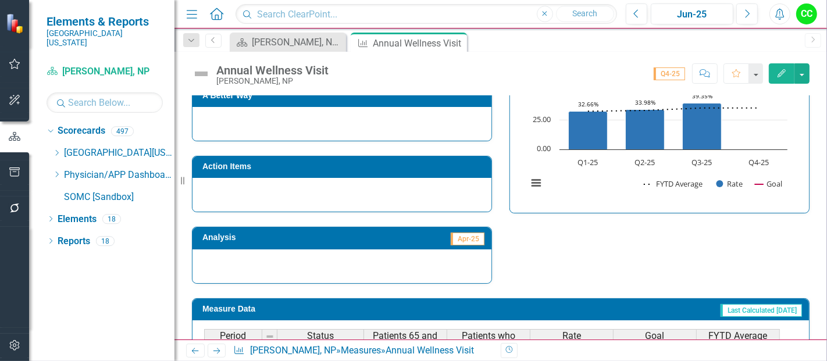
scroll to position [533, 0]
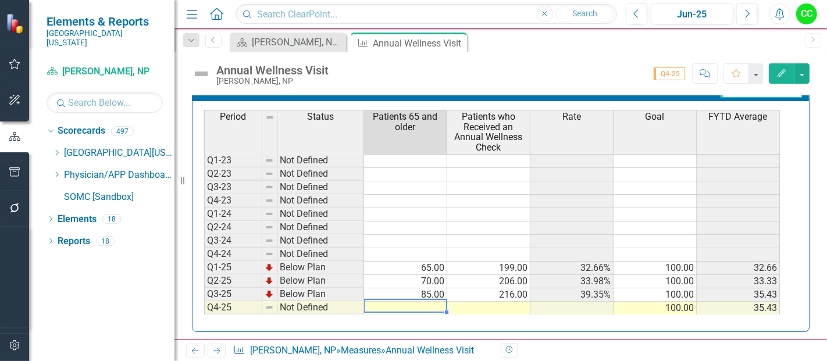
click at [425, 302] on td at bounding box center [405, 308] width 83 height 13
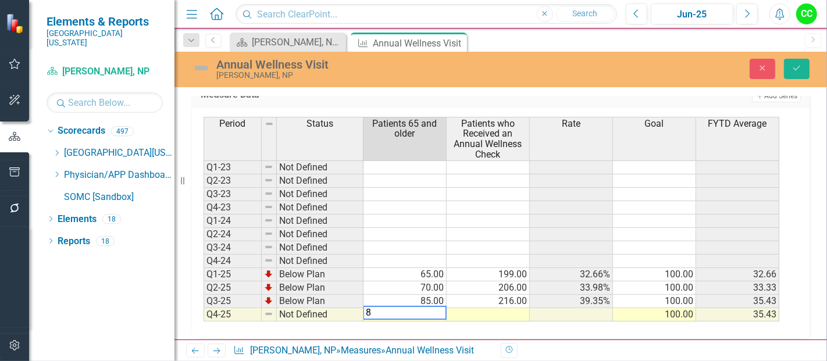
type textarea "85"
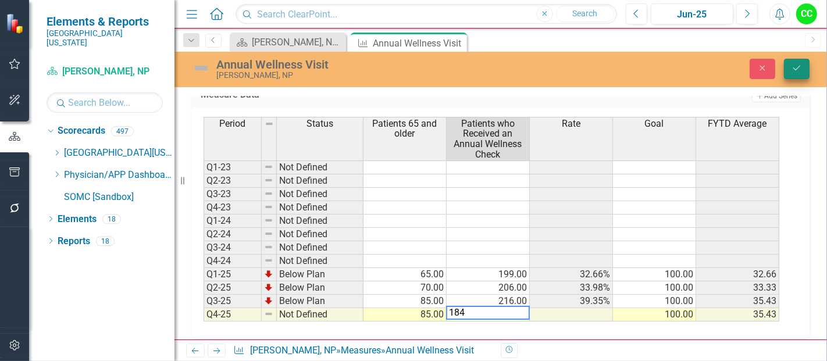
type textarea "184"
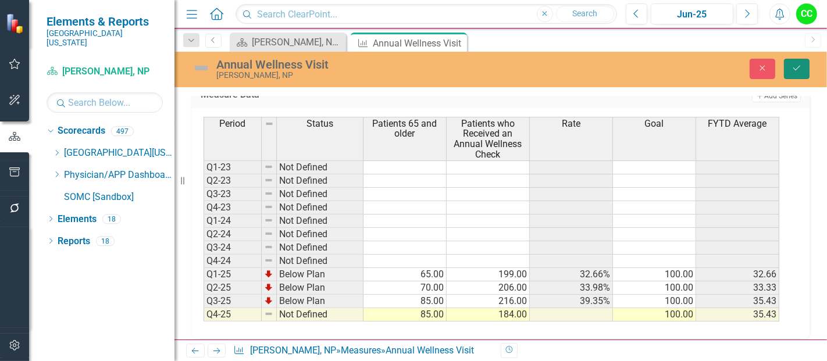
click at [792, 72] on button "Save" at bounding box center [797, 69] width 26 height 20
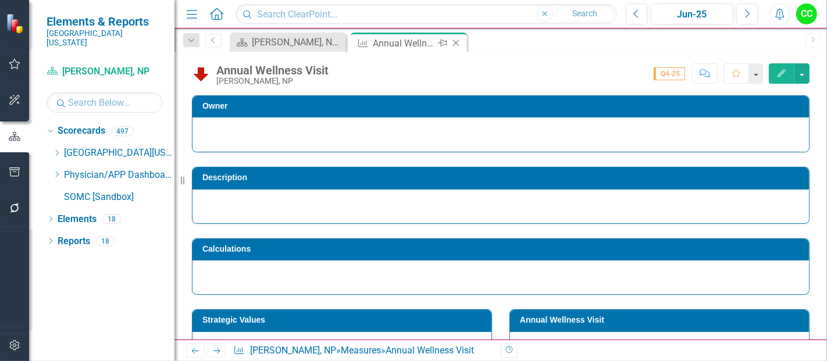
click at [458, 44] on icon "Close" at bounding box center [456, 42] width 12 height 9
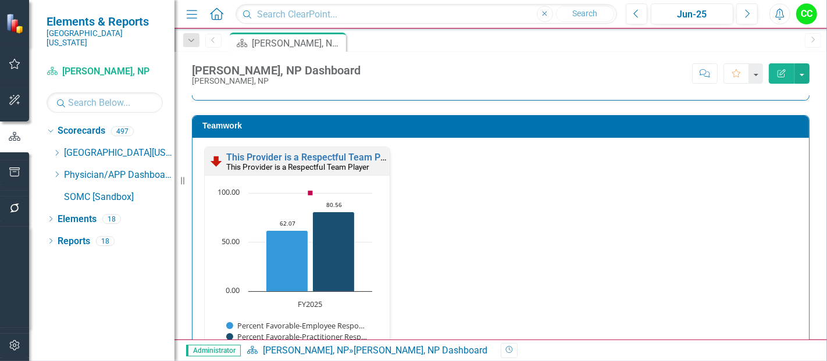
scroll to position [1480, 0]
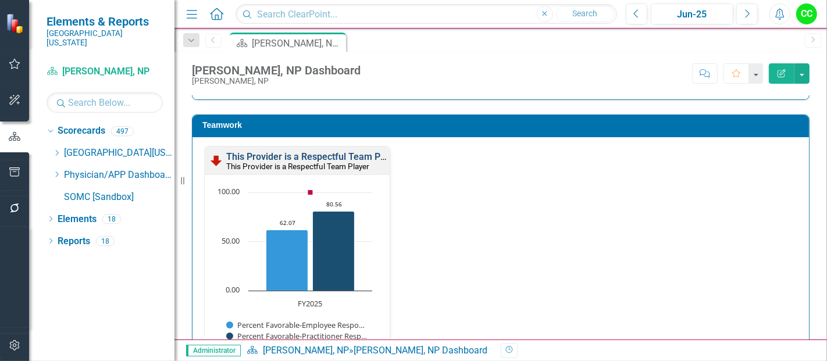
click at [324, 151] on link "This Provider is a Respectful Team Player" at bounding box center [313, 156] width 175 height 11
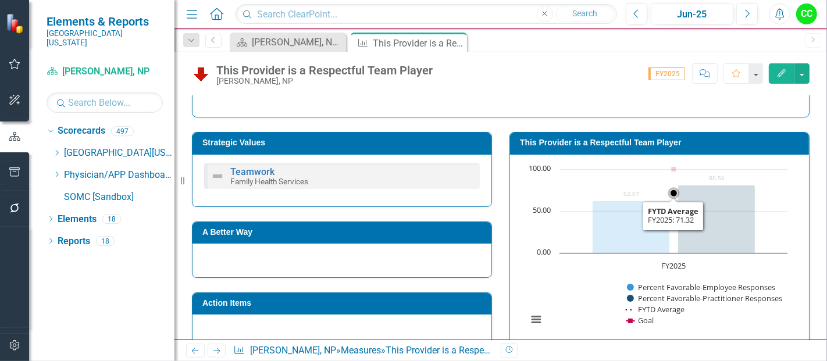
scroll to position [177, 0]
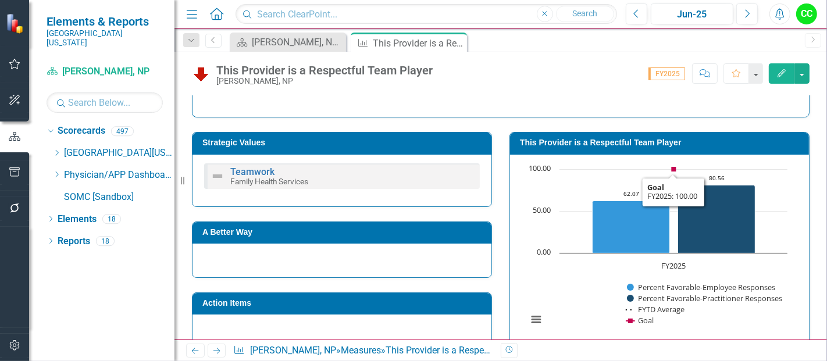
click at [619, 133] on div "This Provider is a Respectful Team Player" at bounding box center [659, 144] width 299 height 22
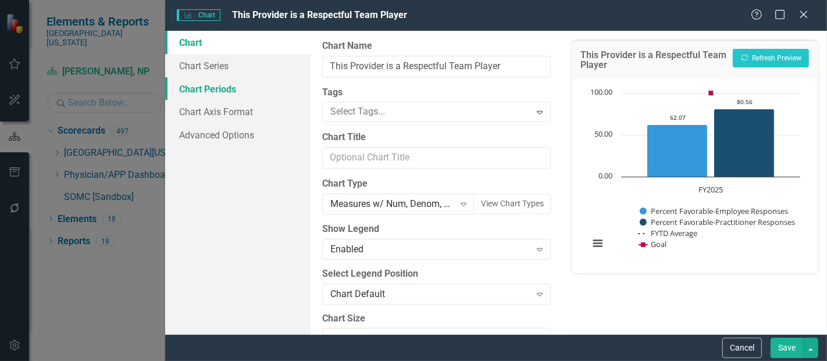
click at [212, 88] on link "Chart Periods" at bounding box center [237, 88] width 145 height 23
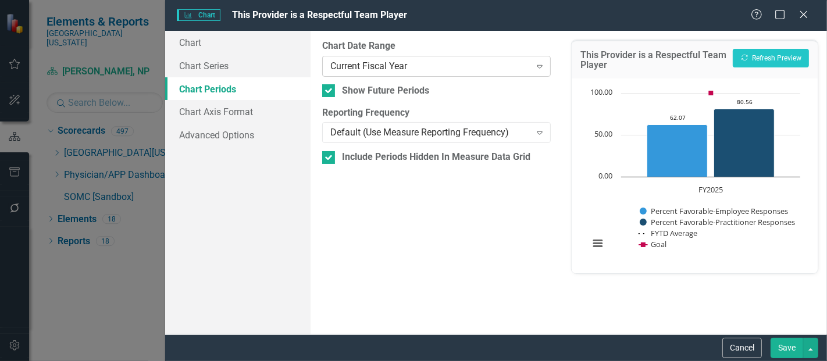
click at [448, 73] on div "Current Fiscal Year Expand" at bounding box center [436, 66] width 229 height 21
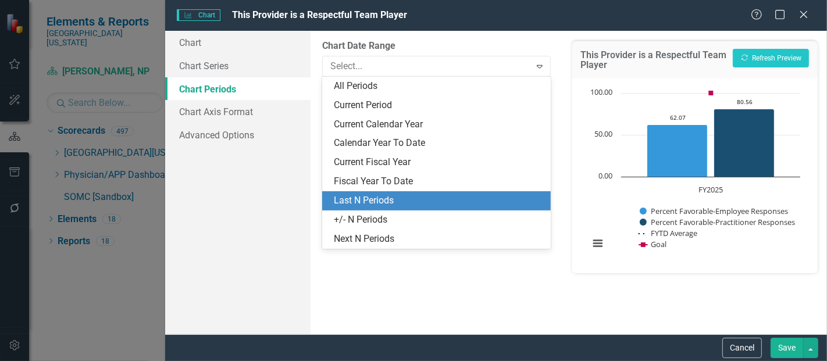
click at [377, 208] on div "Last N Periods" at bounding box center [436, 200] width 229 height 19
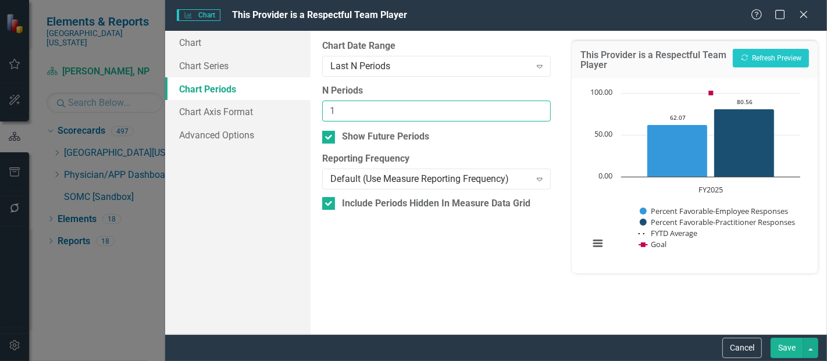
click at [537, 104] on input "1" at bounding box center [436, 112] width 229 height 22
type input "2"
click at [537, 104] on input "2" at bounding box center [436, 112] width 229 height 22
click at [789, 346] on button "Save" at bounding box center [787, 348] width 33 height 20
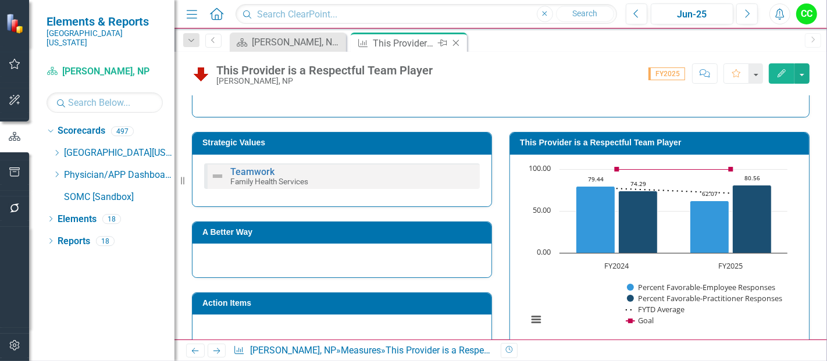
click at [454, 42] on icon "Close" at bounding box center [456, 42] width 12 height 9
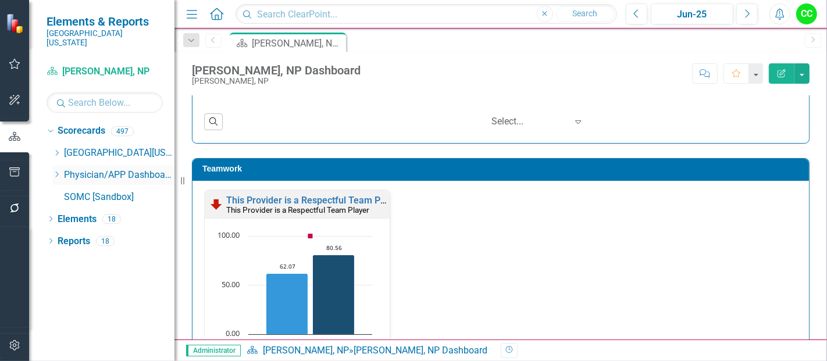
scroll to position [1437, 0]
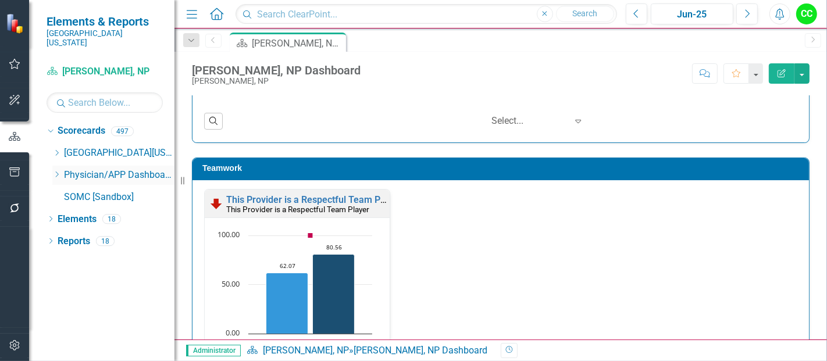
click at [56, 172] on icon at bounding box center [57, 175] width 3 height 6
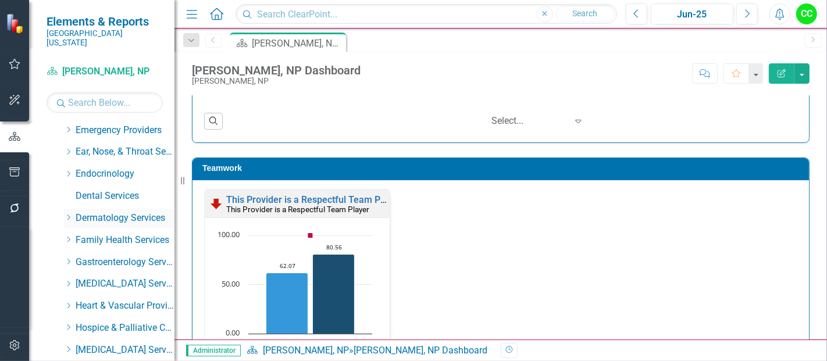
scroll to position [112, 0]
click at [70, 235] on icon "Dropdown" at bounding box center [68, 238] width 9 height 7
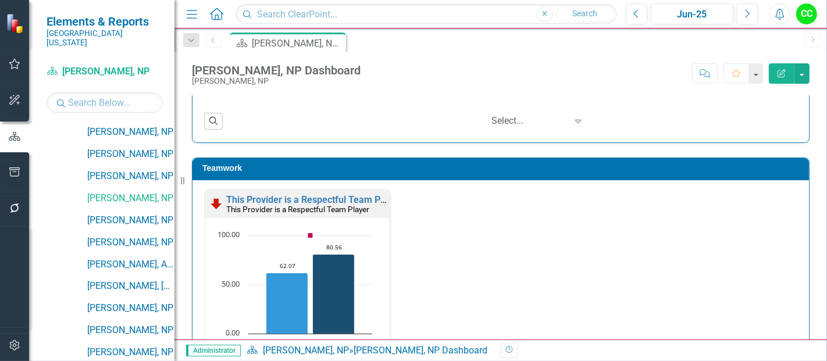
scroll to position [968, 0]
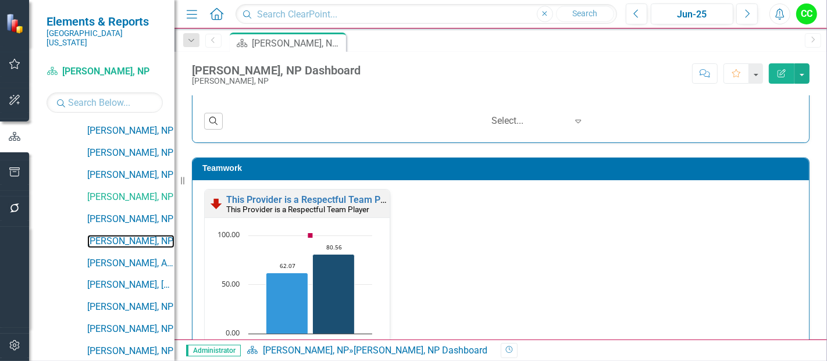
click at [123, 235] on link "[PERSON_NAME], NP" at bounding box center [130, 241] width 87 height 13
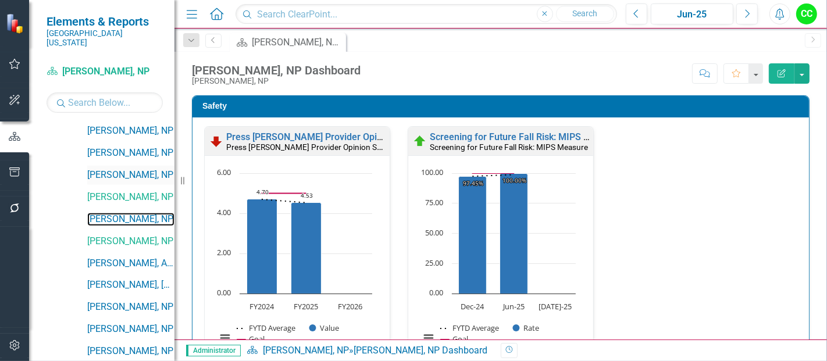
click at [147, 213] on link "[PERSON_NAME], NP" at bounding box center [130, 219] width 87 height 13
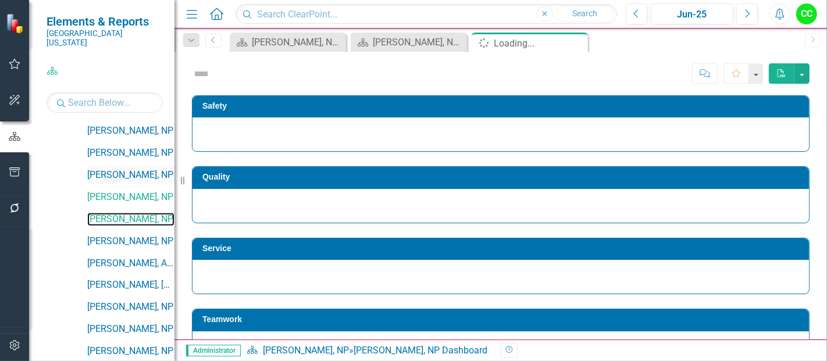
scroll to position [1022, 0]
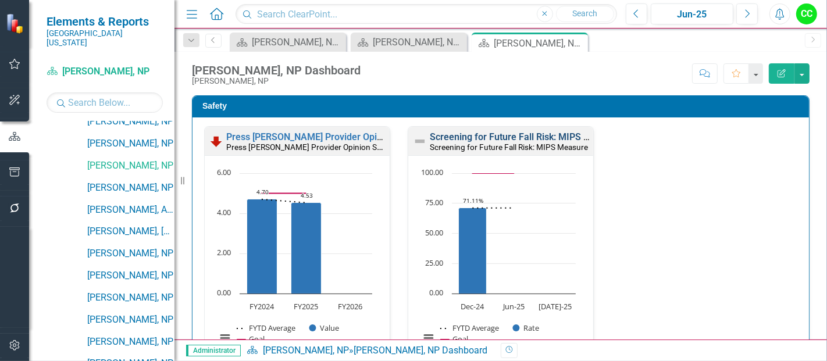
click at [487, 136] on link "Screening for Future Fall Risk: MIPS Measure" at bounding box center [525, 136] width 191 height 11
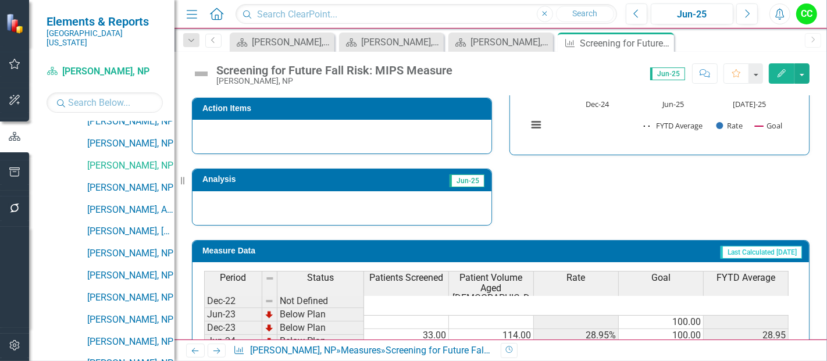
scroll to position [460, 0]
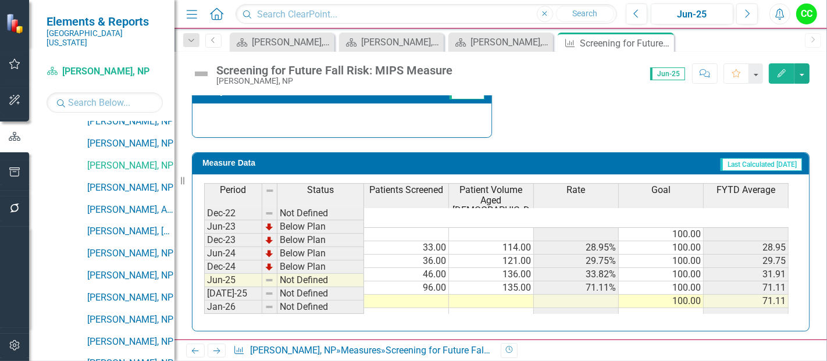
click at [432, 295] on td at bounding box center [406, 301] width 85 height 13
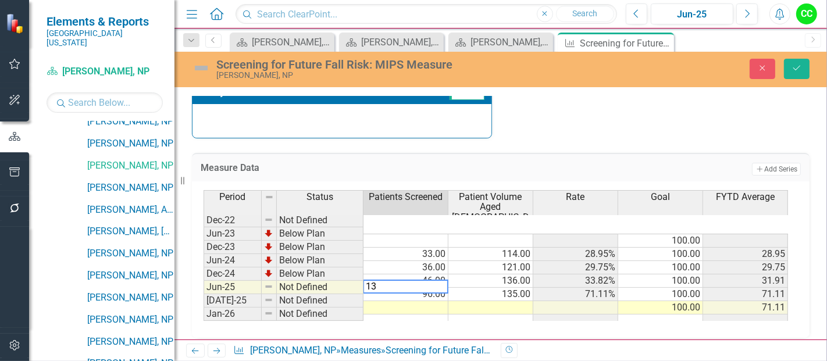
type textarea "136"
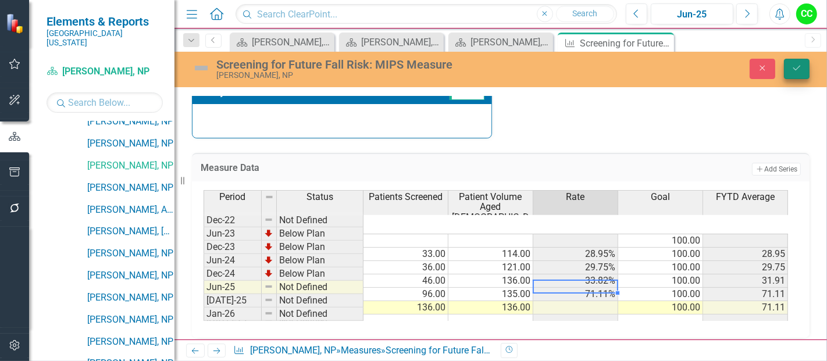
type textarea "136"
click at [799, 62] on button "Save" at bounding box center [797, 69] width 26 height 20
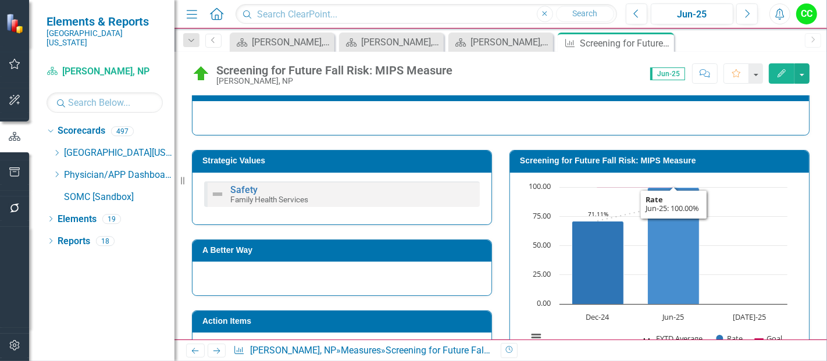
scroll to position [146, 0]
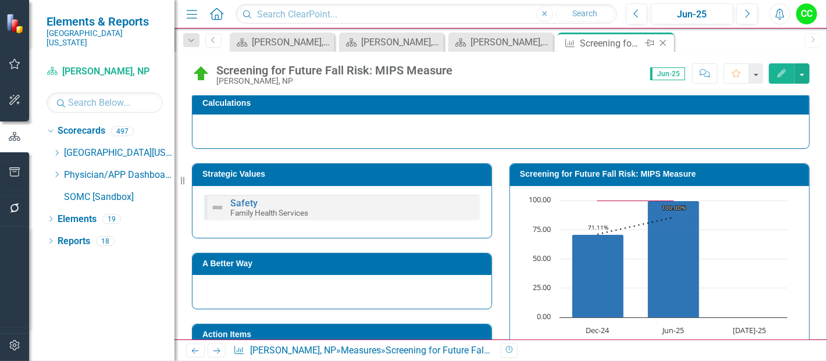
click at [663, 40] on icon "Close" at bounding box center [663, 42] width 12 height 9
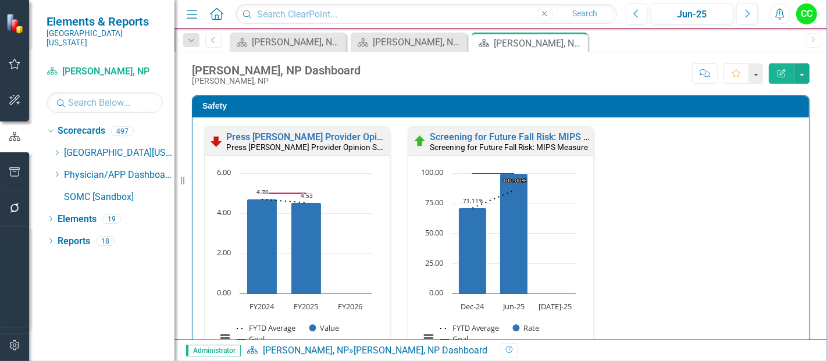
scroll to position [276, 0]
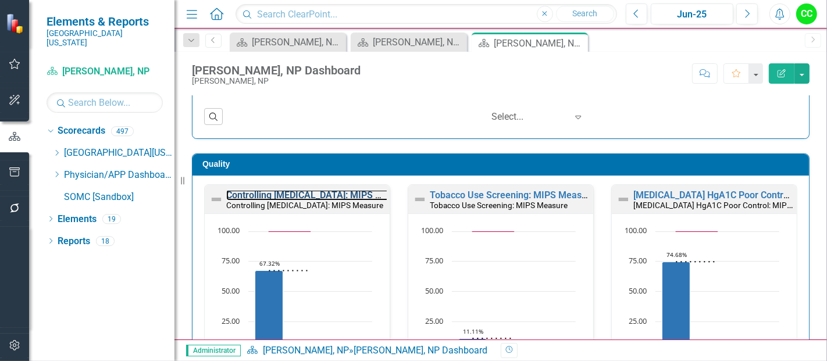
click at [312, 192] on link "Controlling [MEDICAL_DATA]: MIPS Measure" at bounding box center [319, 195] width 186 height 11
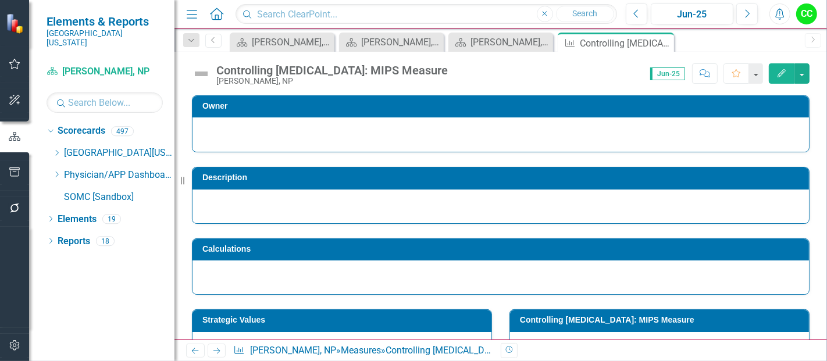
scroll to position [470, 0]
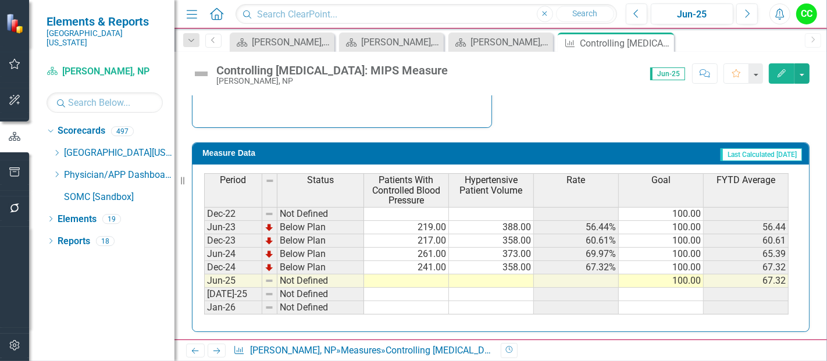
click at [403, 275] on td at bounding box center [406, 281] width 85 height 13
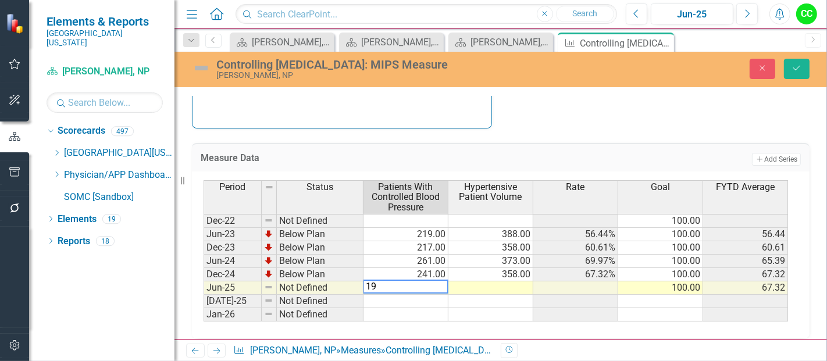
type textarea "191"
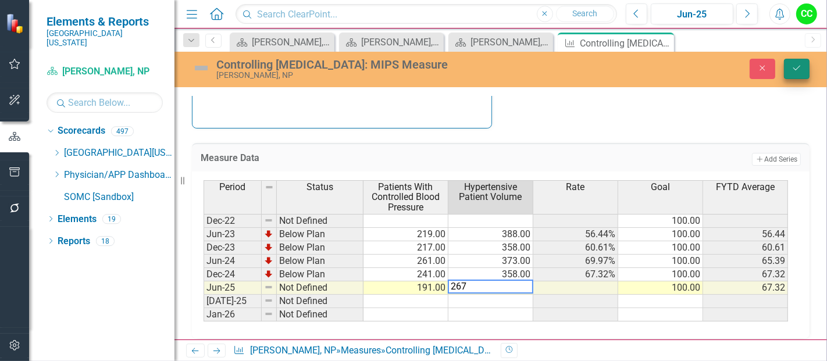
type textarea "267"
click at [792, 70] on icon "Save" at bounding box center [797, 68] width 10 height 8
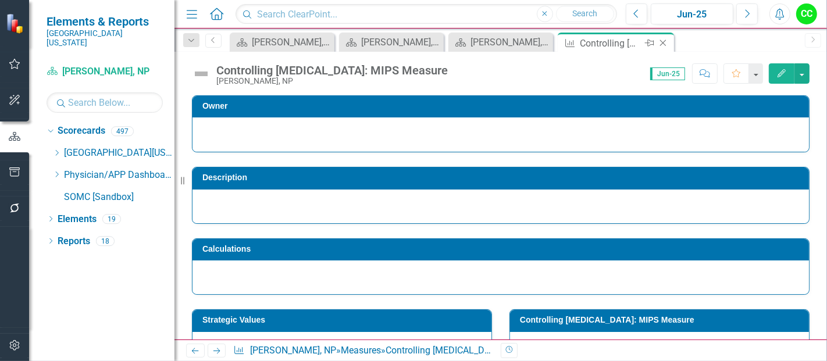
click at [663, 42] on icon at bounding box center [663, 43] width 6 height 6
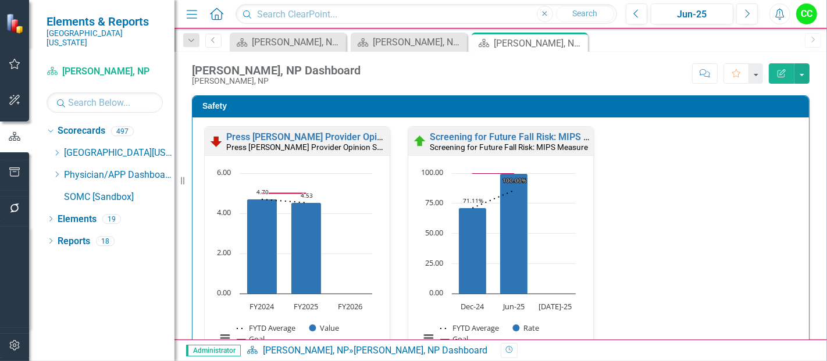
scroll to position [352, 0]
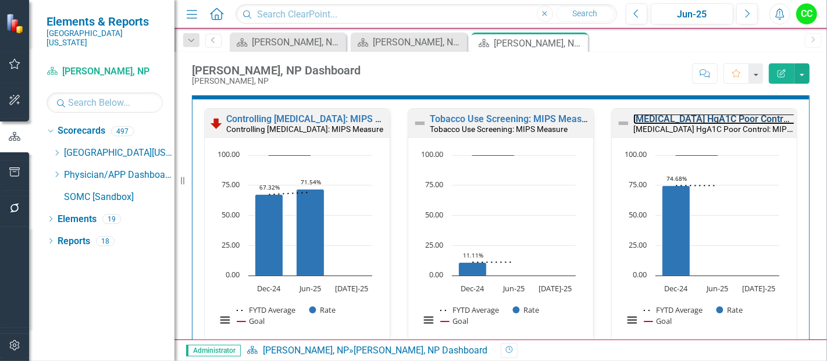
click at [716, 117] on link "[MEDICAL_DATA] HgA1C Poor Control: MIPS Measure" at bounding box center [745, 118] width 225 height 11
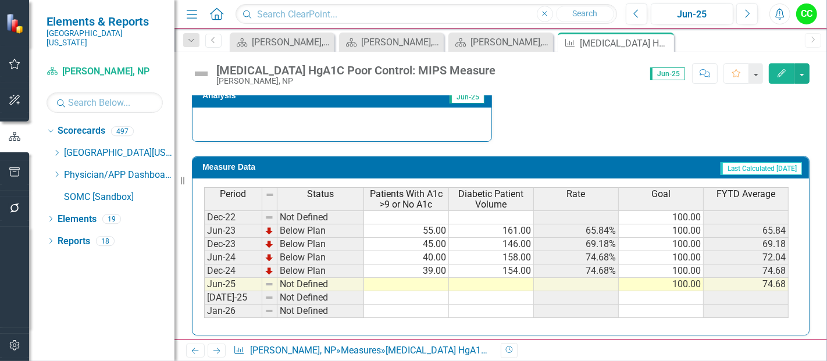
scroll to position [460, 0]
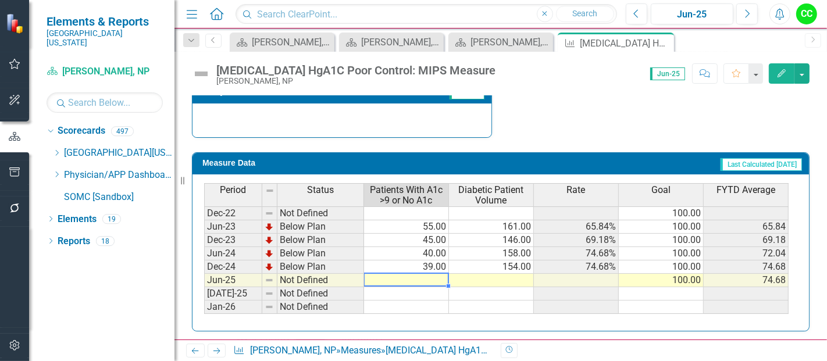
click at [436, 275] on td at bounding box center [406, 280] width 85 height 13
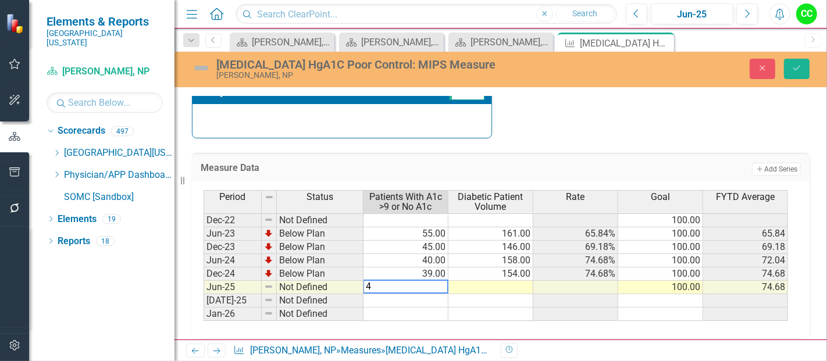
type textarea "45"
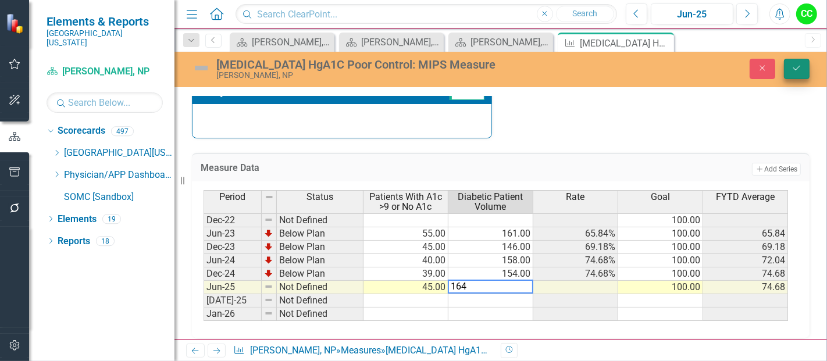
type textarea "164"
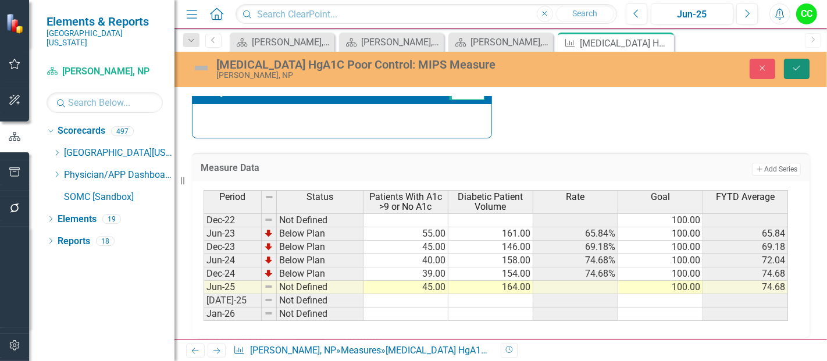
click at [807, 66] on button "Save" at bounding box center [797, 69] width 26 height 20
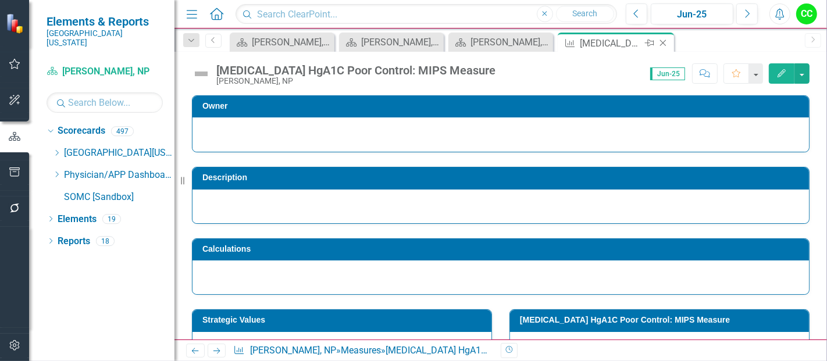
click at [663, 42] on icon "Close" at bounding box center [663, 42] width 12 height 9
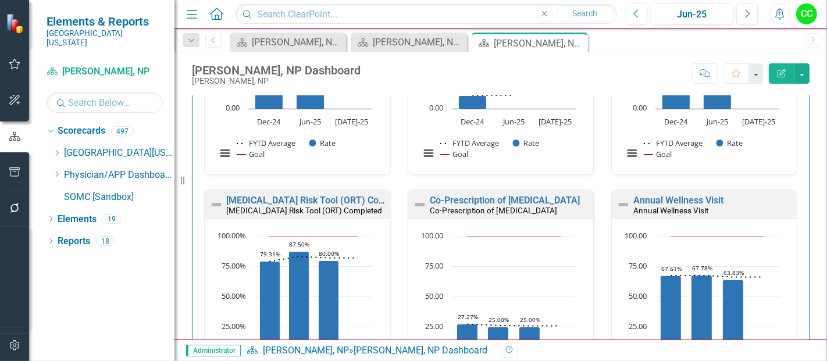
scroll to position [1, 0]
click at [322, 198] on link "[MEDICAL_DATA] Risk Tool (ORT) Completed" at bounding box center [319, 199] width 187 height 11
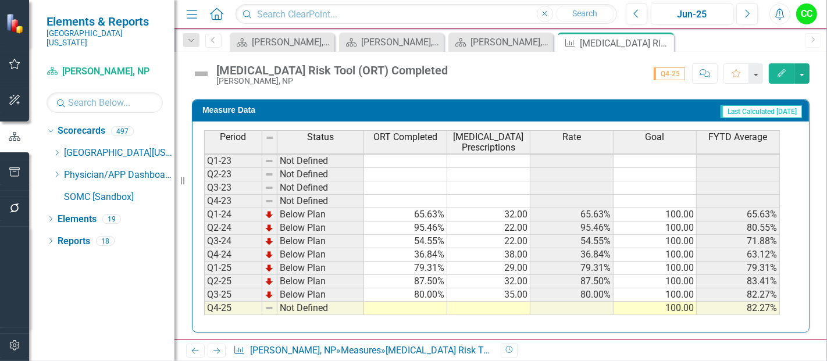
scroll to position [514, 0]
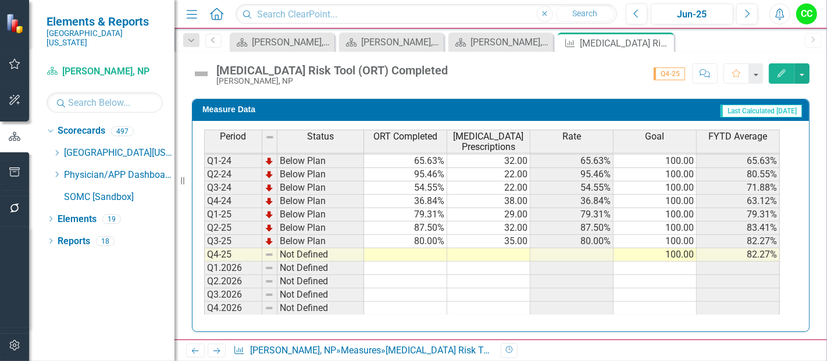
click at [397, 251] on td at bounding box center [405, 254] width 83 height 13
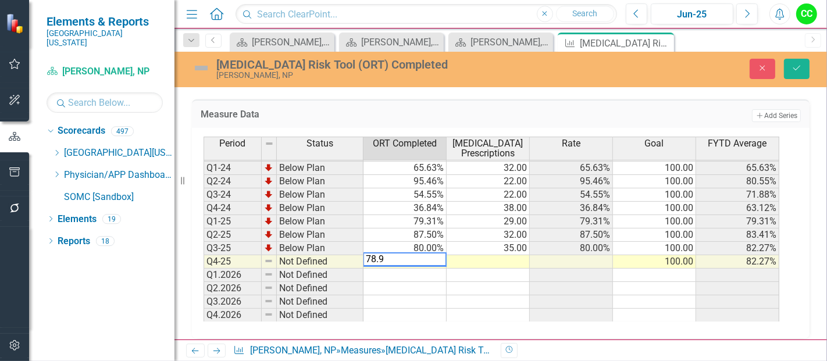
type textarea "78.95"
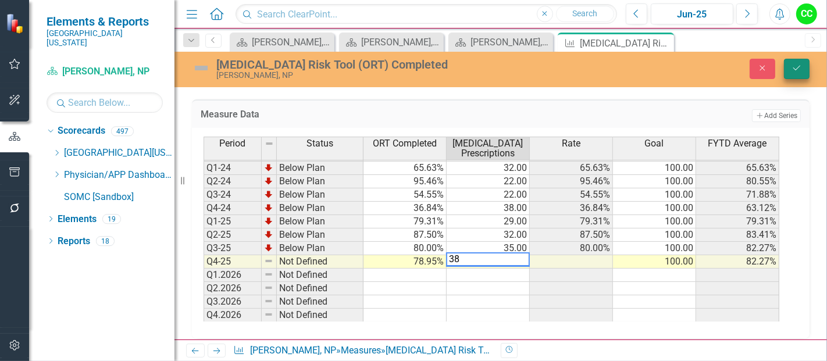
type textarea "38"
click at [796, 67] on icon "Save" at bounding box center [797, 68] width 10 height 8
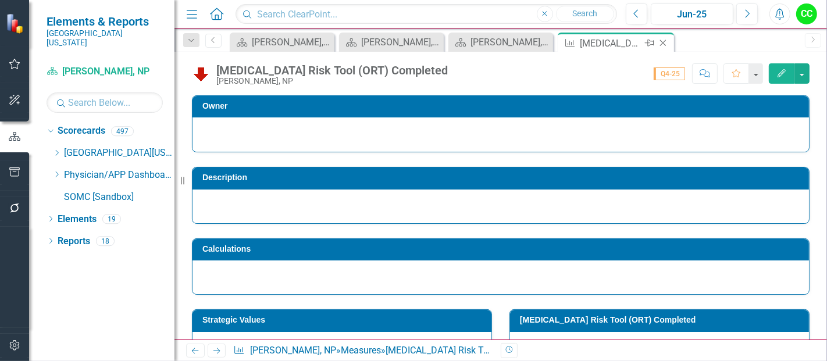
click at [662, 40] on icon "Close" at bounding box center [663, 42] width 12 height 9
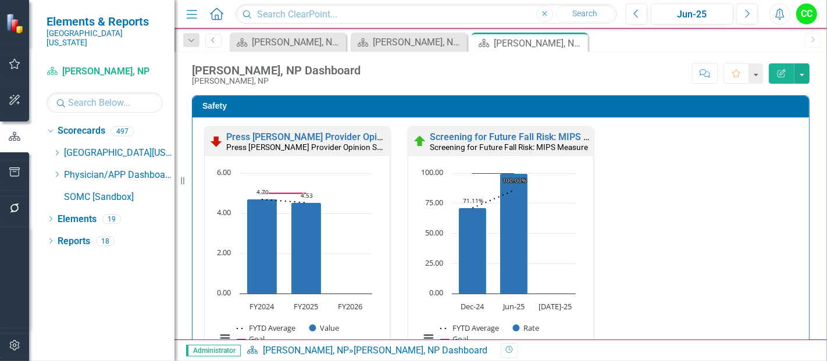
scroll to position [588, 0]
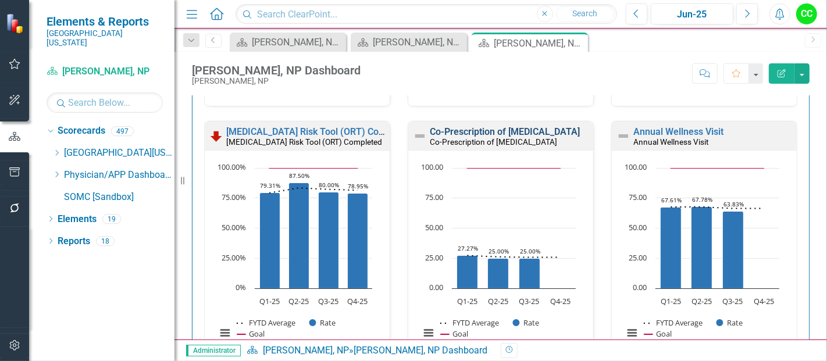
click at [497, 130] on link "Co-Prescription of [MEDICAL_DATA]" at bounding box center [505, 131] width 150 height 11
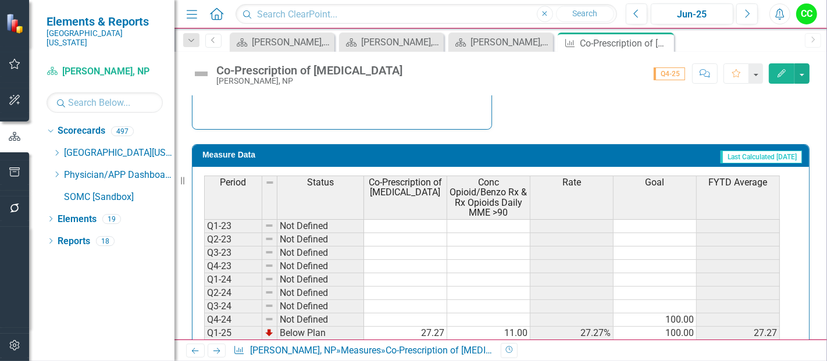
scroll to position [559, 0]
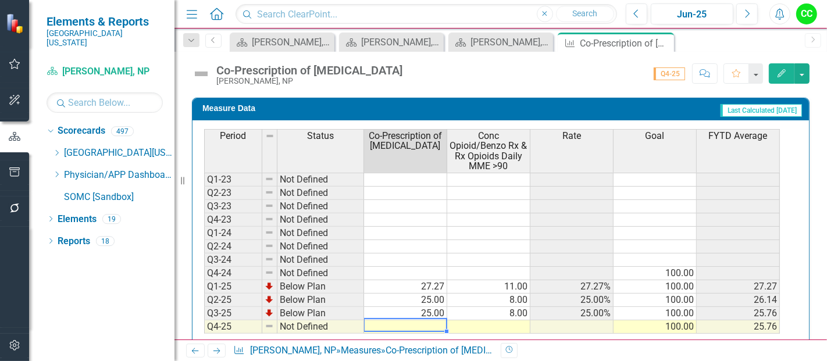
click at [432, 320] on td at bounding box center [405, 326] width 83 height 13
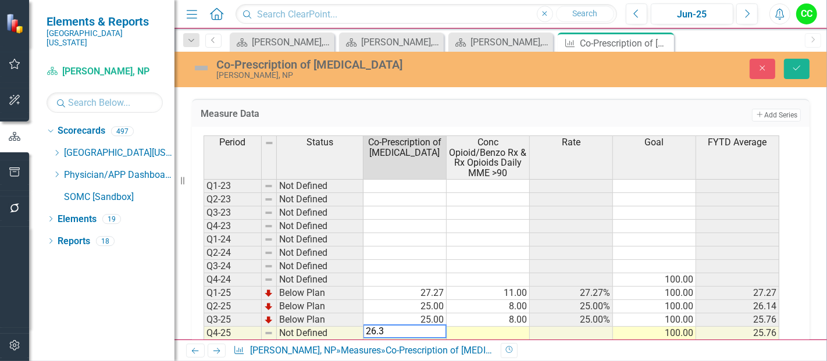
type textarea "26.32"
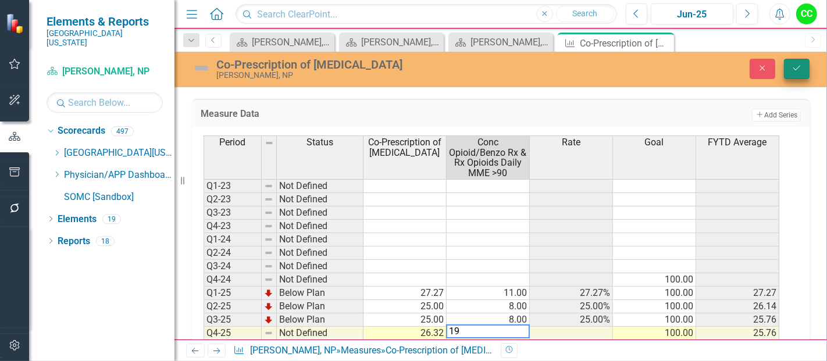
type textarea "19"
click at [799, 59] on button "Save" at bounding box center [797, 69] width 26 height 20
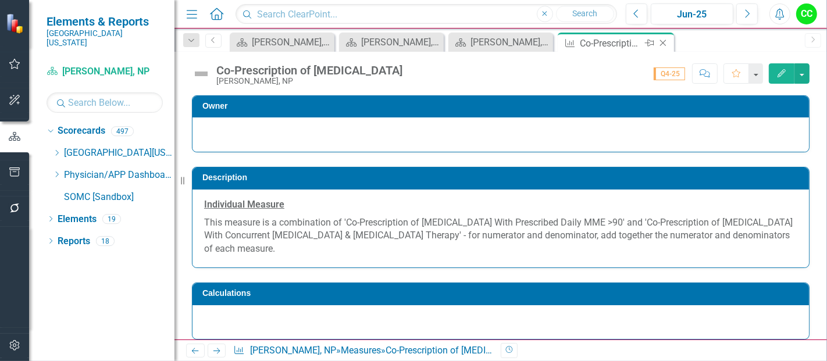
click at [665, 42] on icon "Close" at bounding box center [663, 42] width 12 height 9
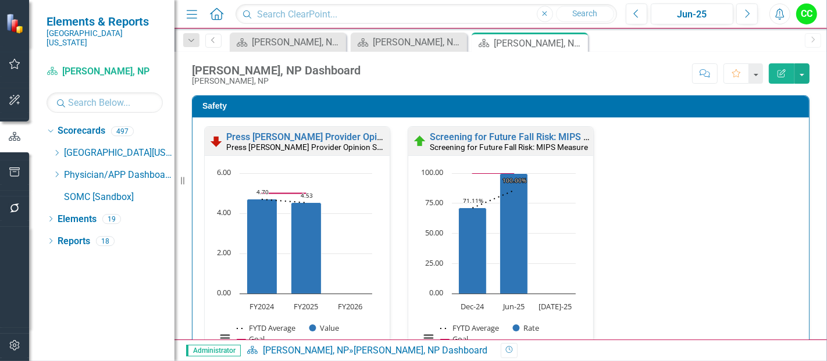
scroll to position [562, 0]
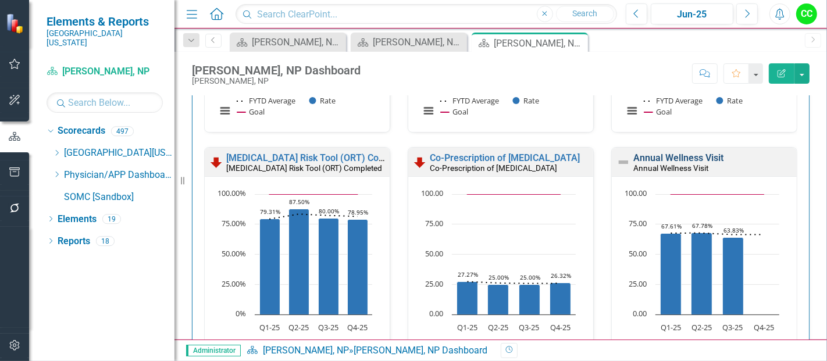
click at [679, 158] on link "Annual Wellness Visit" at bounding box center [678, 157] width 90 height 11
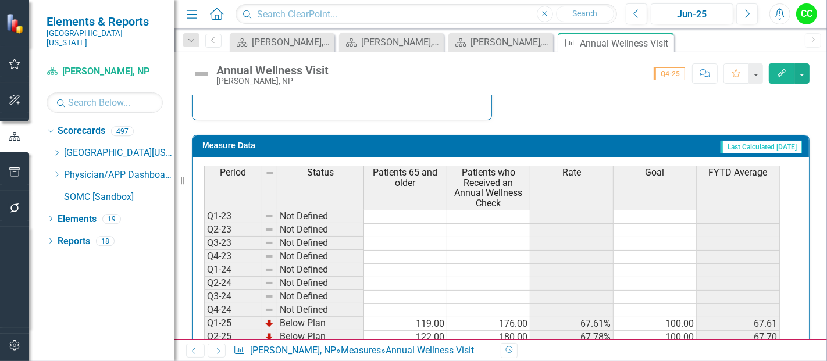
scroll to position [530, 0]
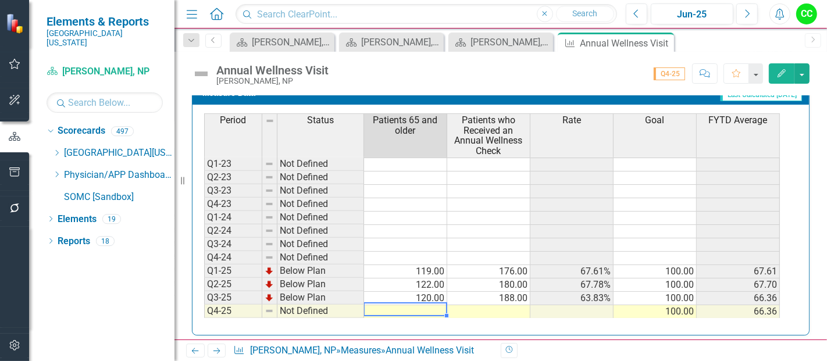
click at [421, 305] on td at bounding box center [405, 311] width 83 height 13
type textarea "128"
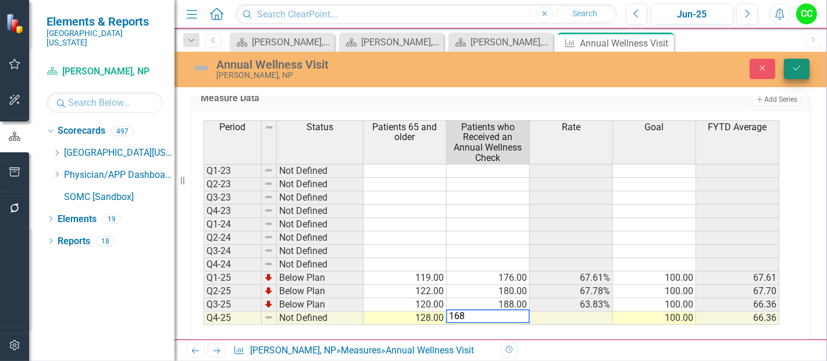
type textarea "168"
click at [792, 73] on button "Save" at bounding box center [797, 69] width 26 height 20
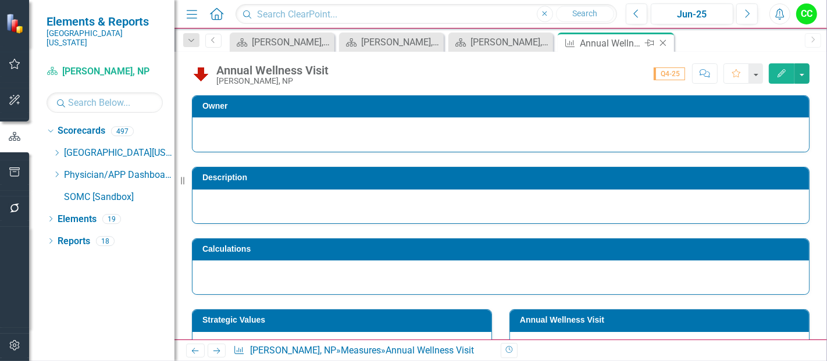
click at [663, 42] on icon "Close" at bounding box center [663, 42] width 12 height 9
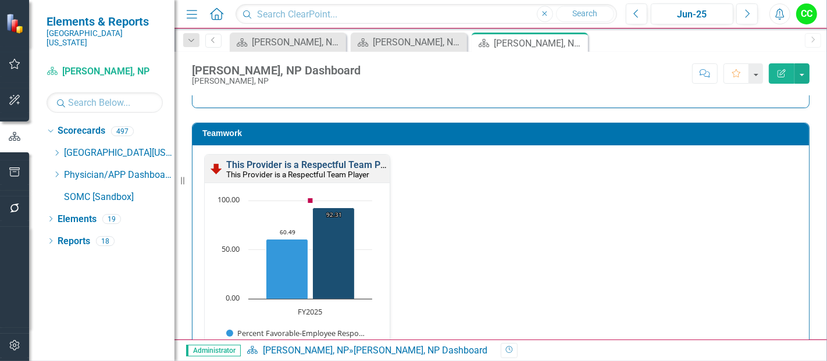
scroll to position [1480, 0]
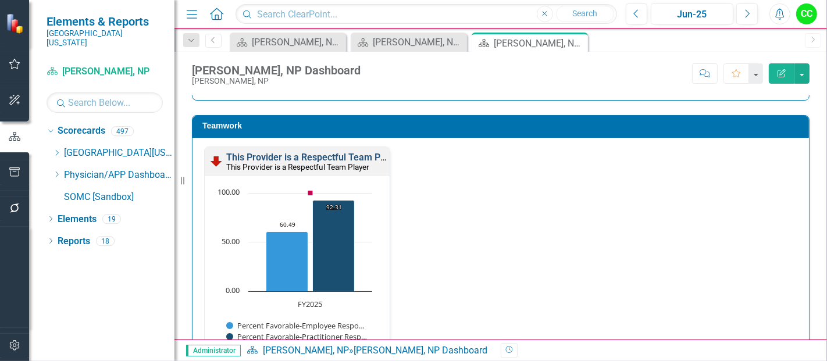
click at [348, 152] on link "This Provider is a Respectful Team Player" at bounding box center [313, 157] width 175 height 11
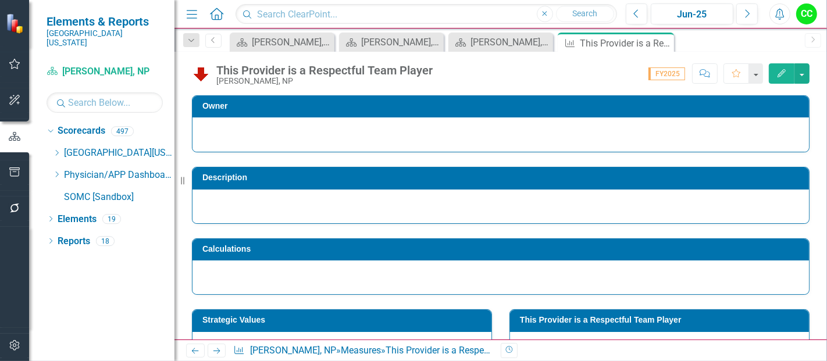
scroll to position [34, 0]
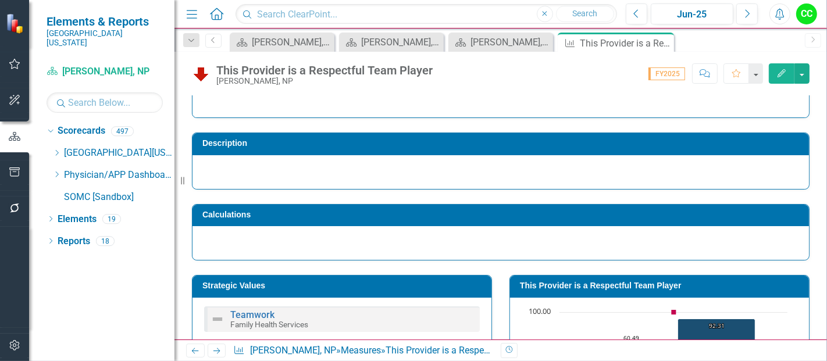
click at [631, 282] on h3 "This Provider is a Respectful Team Player" at bounding box center [661, 286] width 283 height 9
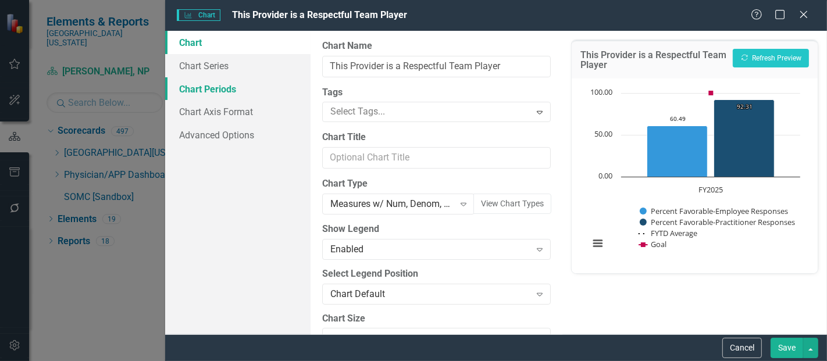
click at [236, 91] on link "Chart Periods" at bounding box center [237, 88] width 145 height 23
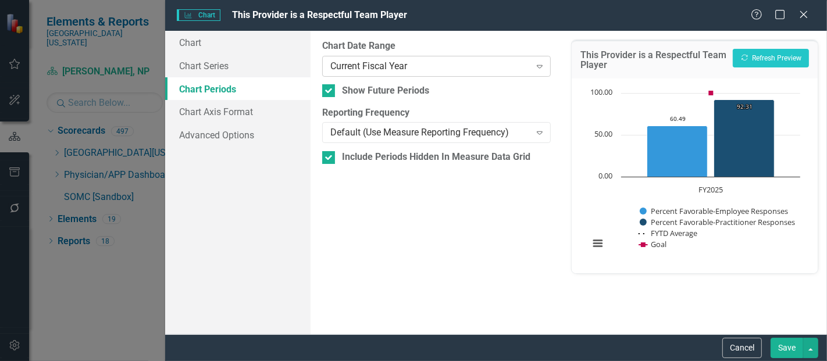
click at [396, 74] on div "Current Fiscal Year Expand" at bounding box center [436, 66] width 229 height 21
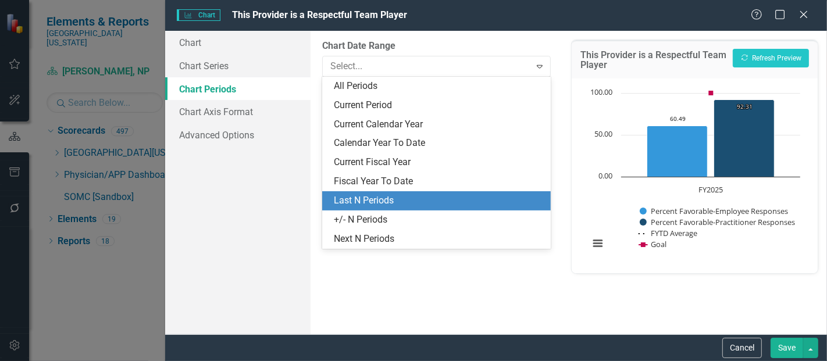
click at [390, 200] on div "Last N Periods" at bounding box center [439, 200] width 210 height 13
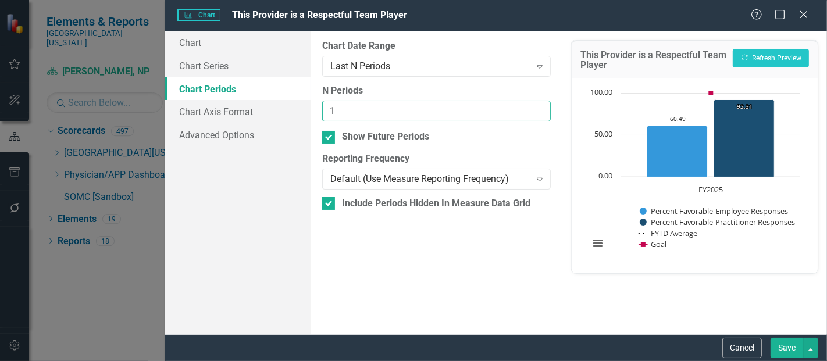
click at [540, 105] on input "1" at bounding box center [436, 112] width 229 height 22
type input "2"
click at [540, 105] on input "2" at bounding box center [436, 112] width 229 height 22
click at [791, 345] on button "Save" at bounding box center [787, 348] width 33 height 20
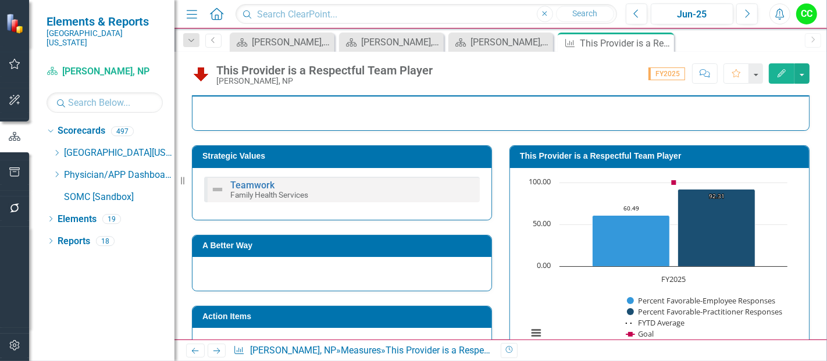
scroll to position [165, 0]
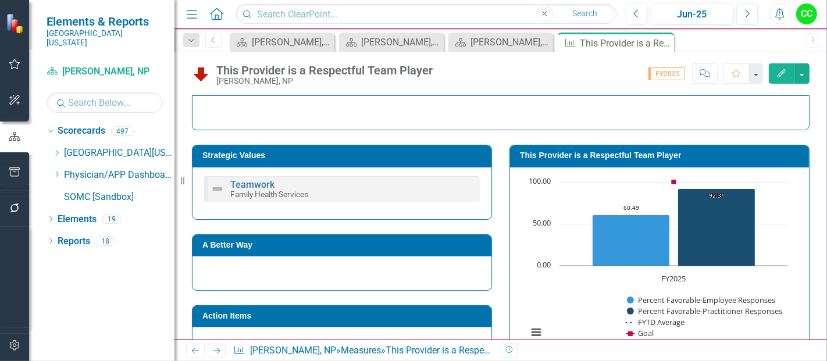
click at [606, 157] on h3 "This Provider is a Respectful Team Player" at bounding box center [661, 155] width 283 height 9
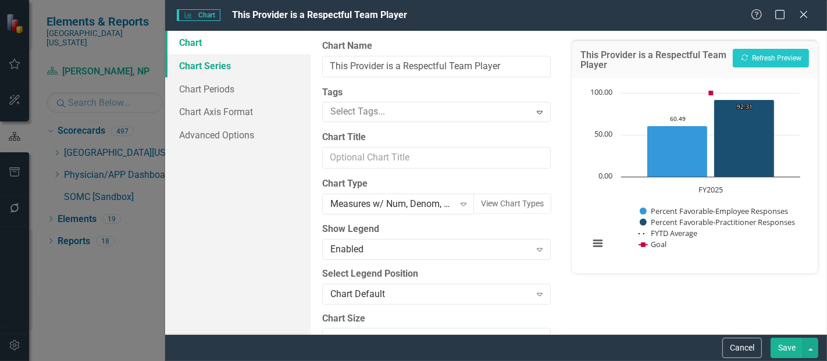
click at [219, 70] on link "Chart Series" at bounding box center [237, 65] width 145 height 23
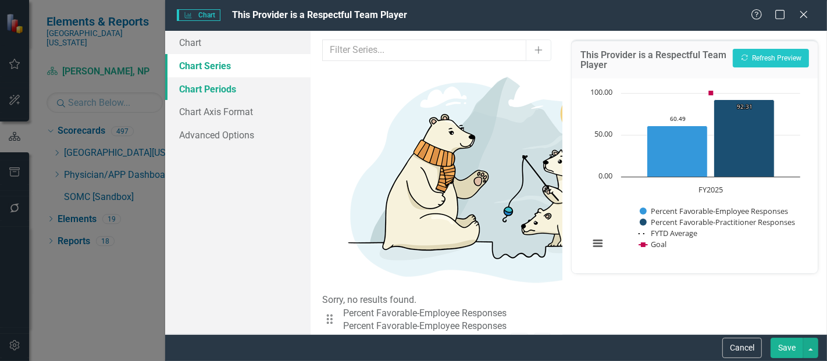
click at [228, 91] on link "Chart Periods" at bounding box center [237, 88] width 145 height 23
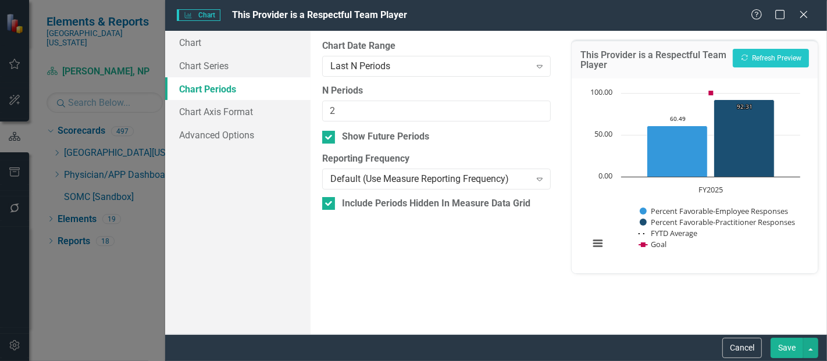
click at [781, 349] on button "Save" at bounding box center [787, 348] width 33 height 20
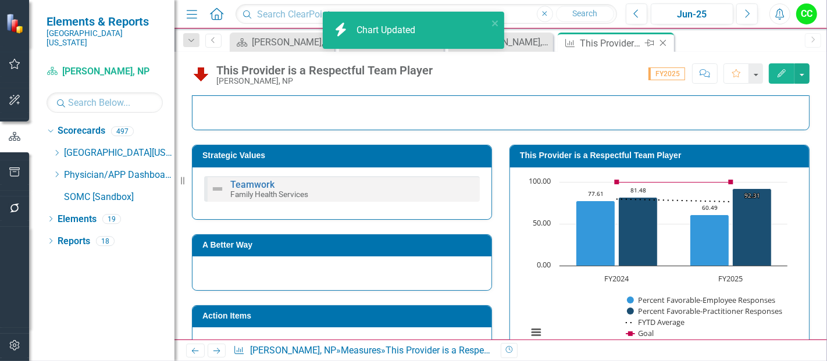
click at [662, 44] on icon at bounding box center [663, 43] width 6 height 6
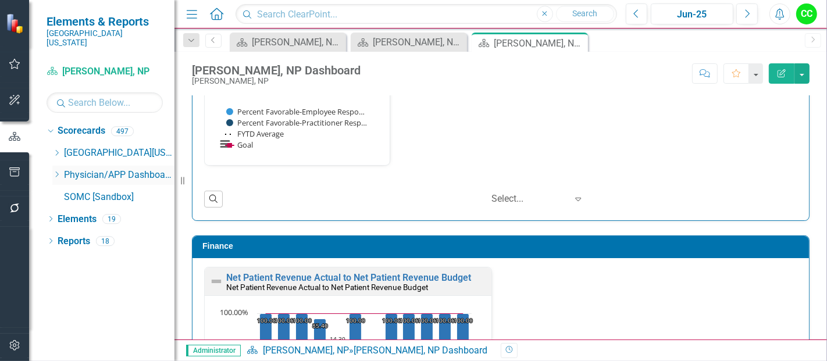
click at [57, 171] on icon "Dropdown" at bounding box center [56, 174] width 9 height 7
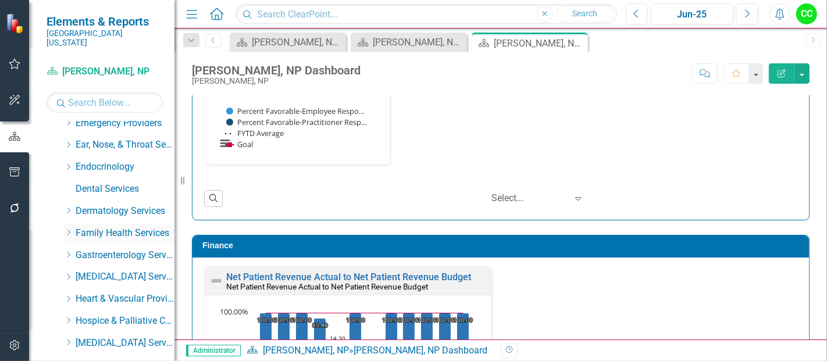
scroll to position [117, 0]
click at [68, 230] on icon "Dropdown" at bounding box center [68, 233] width 9 height 7
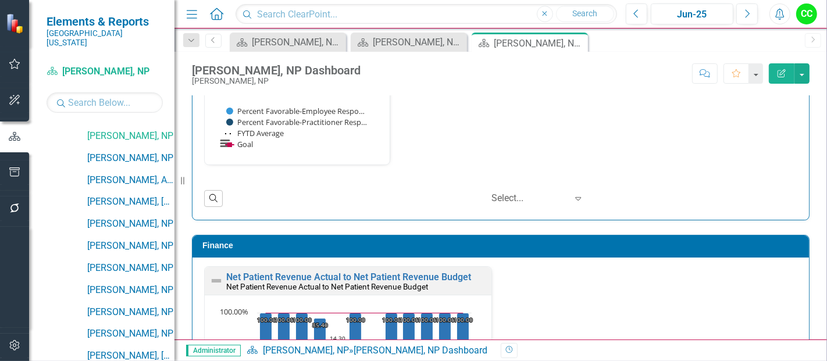
scroll to position [1058, 0]
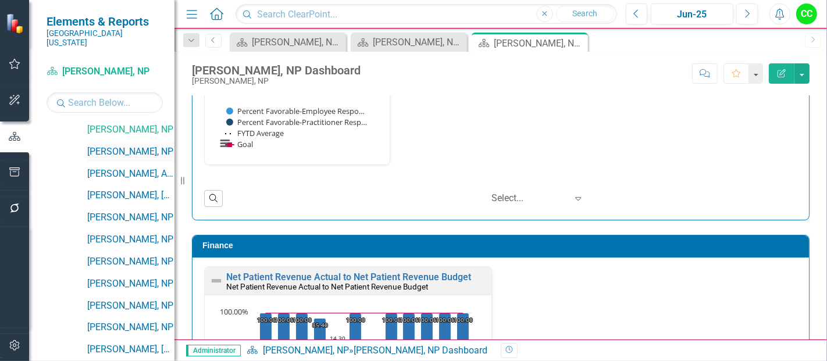
click at [131, 145] on link "[PERSON_NAME], NP" at bounding box center [130, 151] width 87 height 13
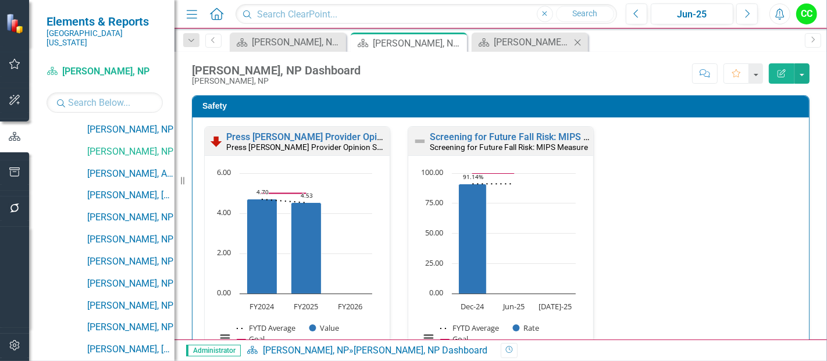
click at [579, 41] on icon at bounding box center [578, 42] width 6 height 6
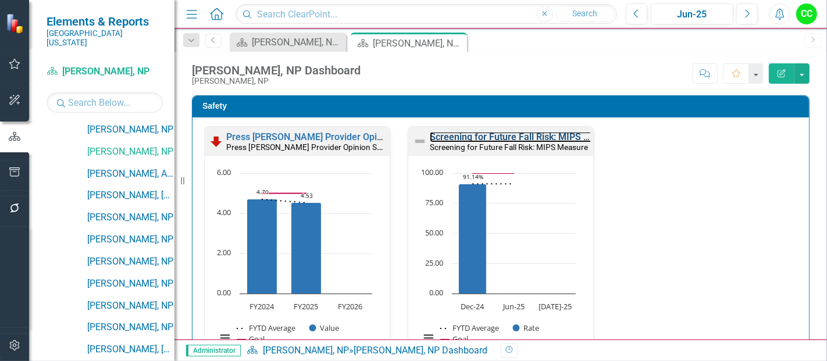
click at [526, 136] on link "Screening for Future Fall Risk: MIPS Measure" at bounding box center [525, 136] width 191 height 11
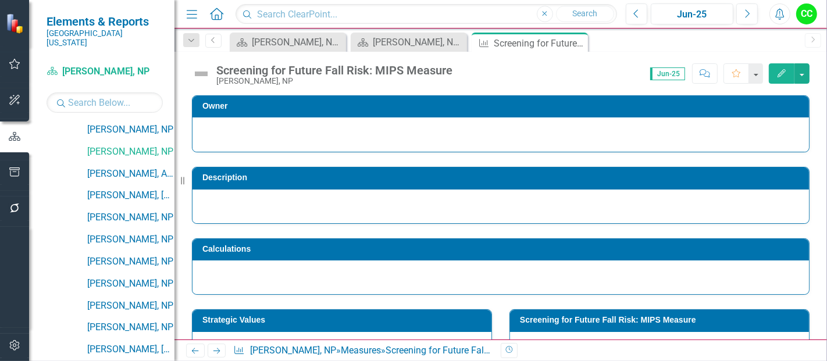
scroll to position [460, 0]
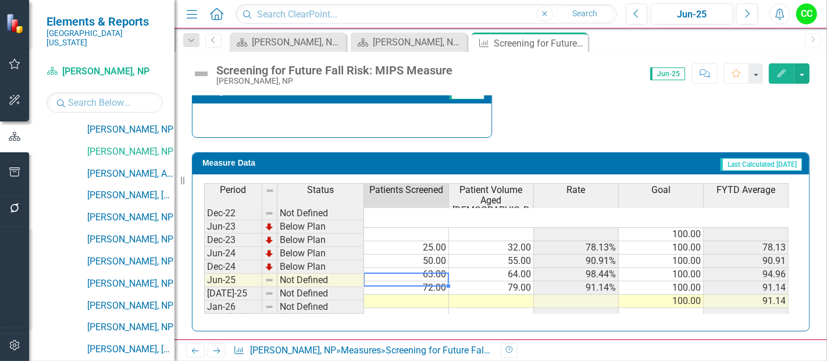
click at [409, 295] on td at bounding box center [406, 301] width 85 height 13
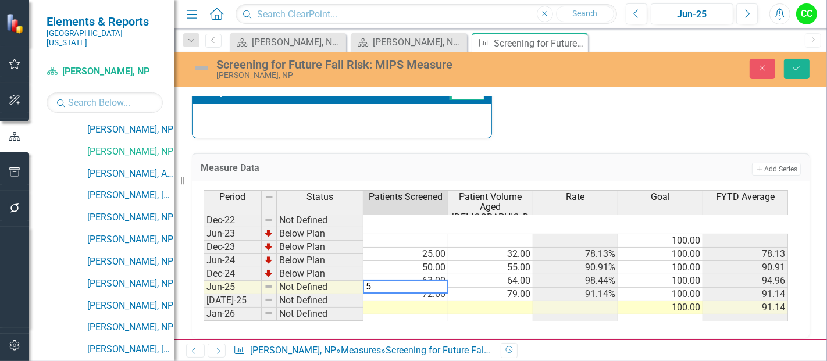
type textarea "53"
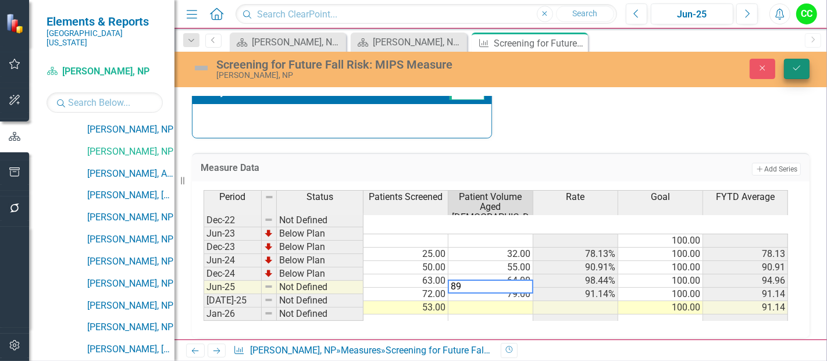
type textarea "89"
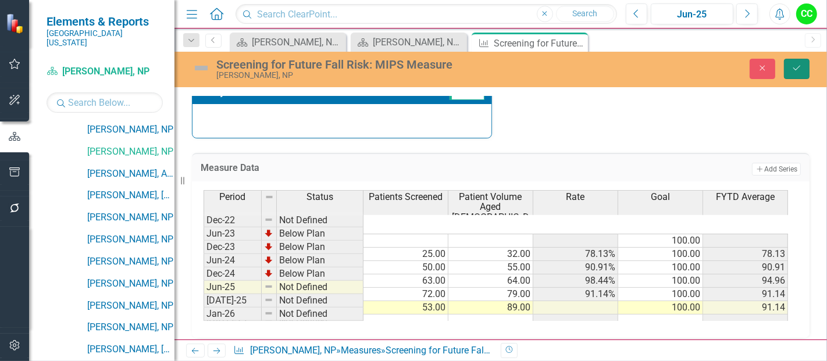
click at [803, 69] on button "Save" at bounding box center [797, 69] width 26 height 20
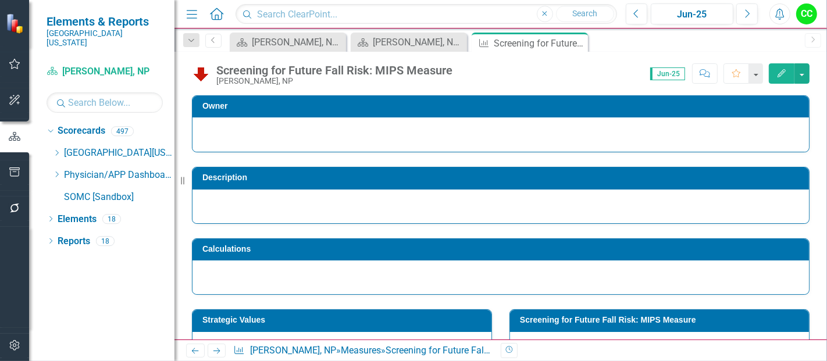
scroll to position [0, 0]
click at [575, 42] on icon "Close" at bounding box center [577, 42] width 12 height 9
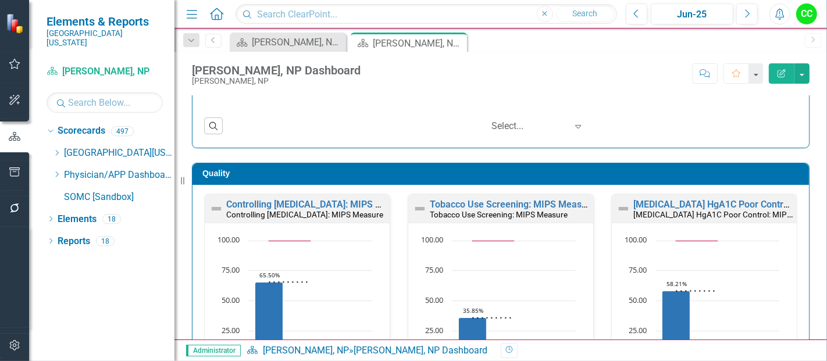
scroll to position [268, 0]
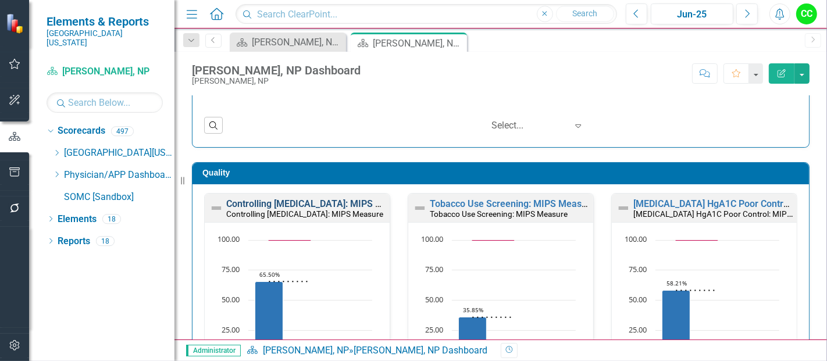
click at [291, 199] on link "Controlling [MEDICAL_DATA]: MIPS Measure" at bounding box center [319, 203] width 186 height 11
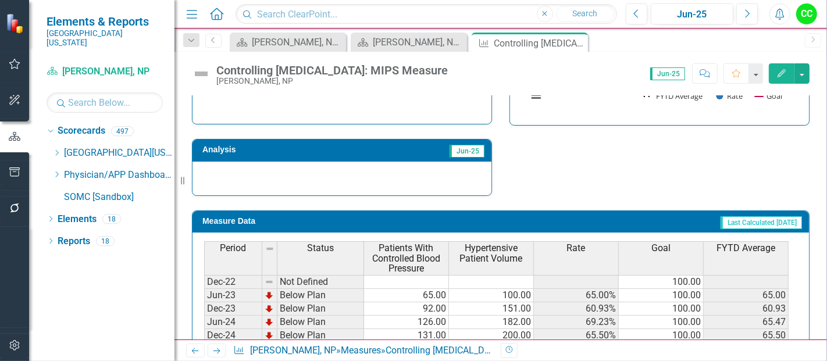
scroll to position [470, 0]
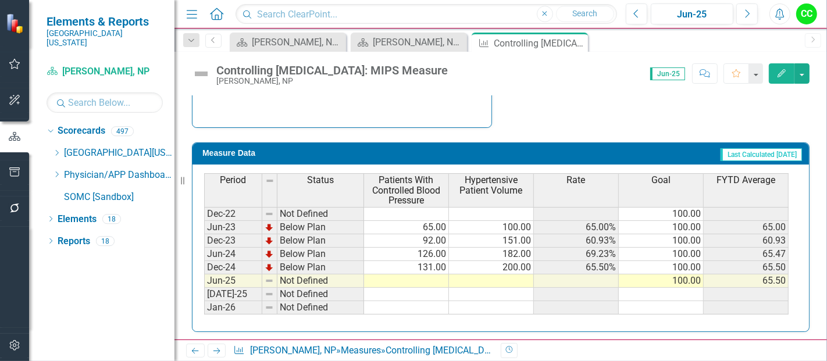
click at [418, 278] on td at bounding box center [406, 281] width 85 height 13
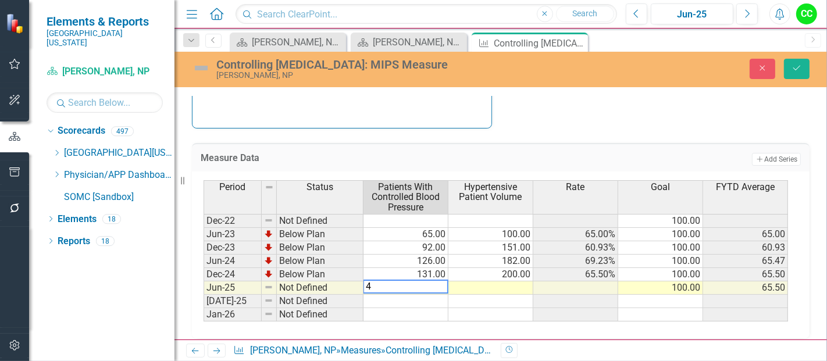
type textarea "46"
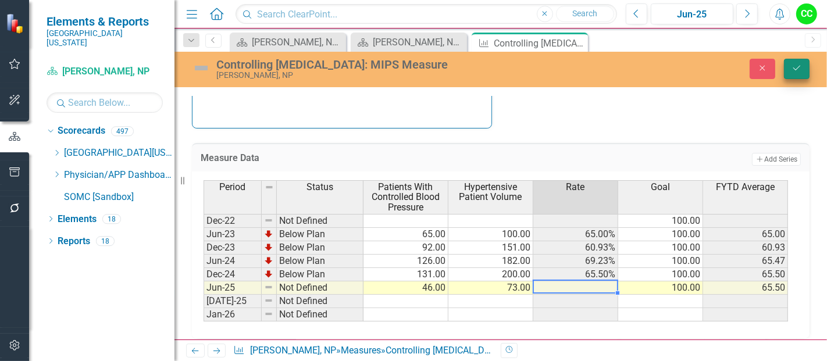
type textarea "73"
click at [797, 68] on icon "submit" at bounding box center [796, 68] width 7 height 5
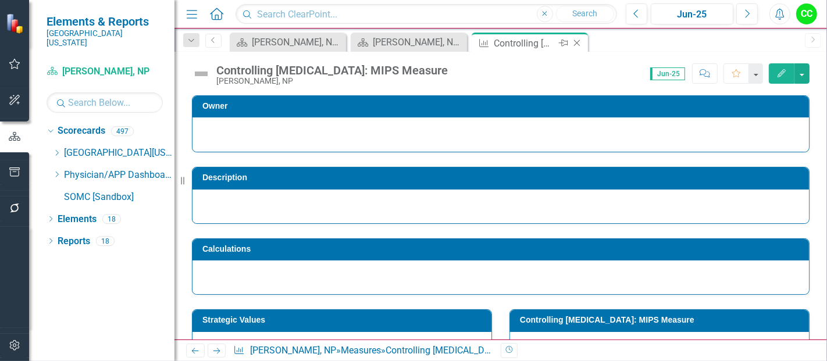
click at [576, 42] on icon at bounding box center [577, 43] width 6 height 6
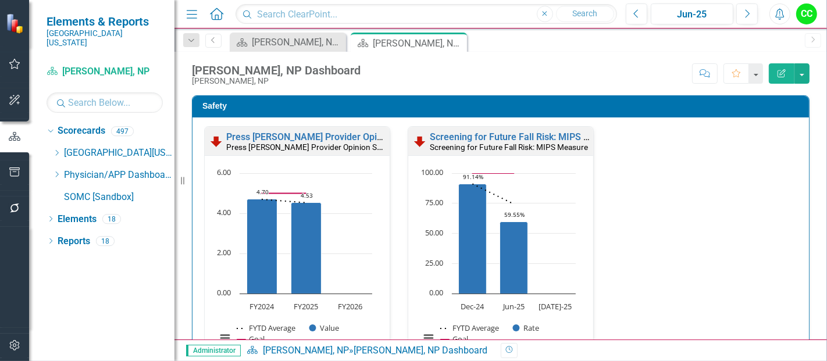
scroll to position [254, 0]
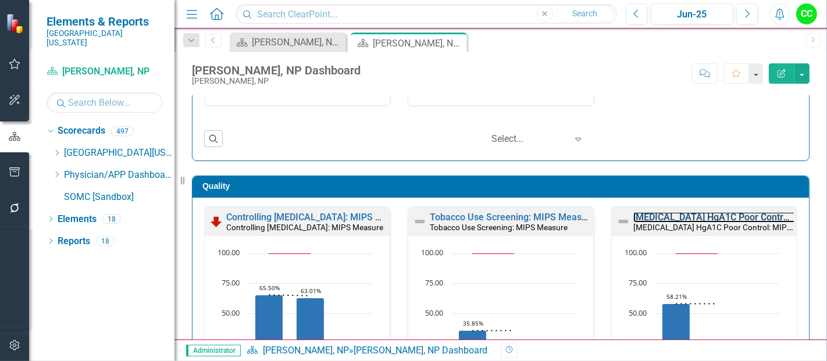
click at [722, 217] on link "[MEDICAL_DATA] HgA1C Poor Control: MIPS Measure" at bounding box center [745, 217] width 225 height 11
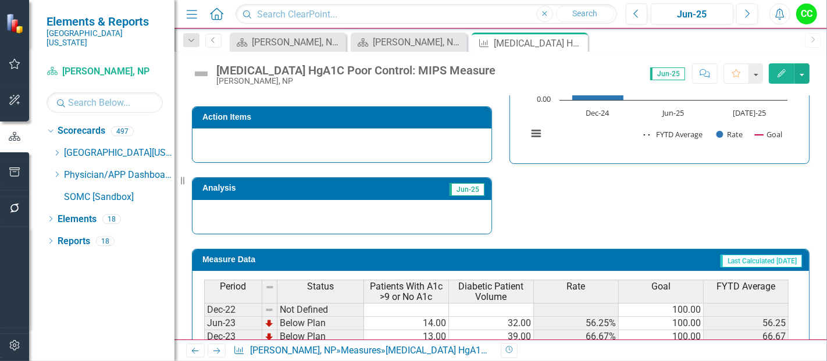
scroll to position [460, 0]
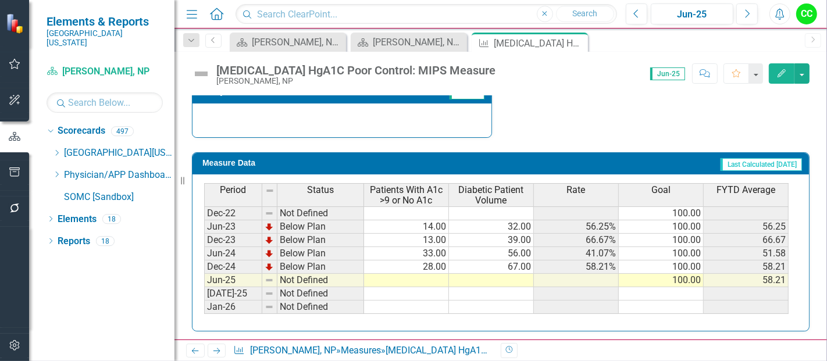
click at [418, 275] on td at bounding box center [406, 280] width 85 height 13
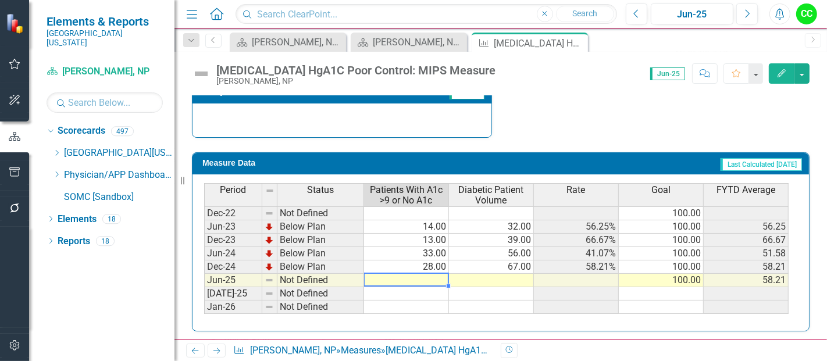
type textarea "40"
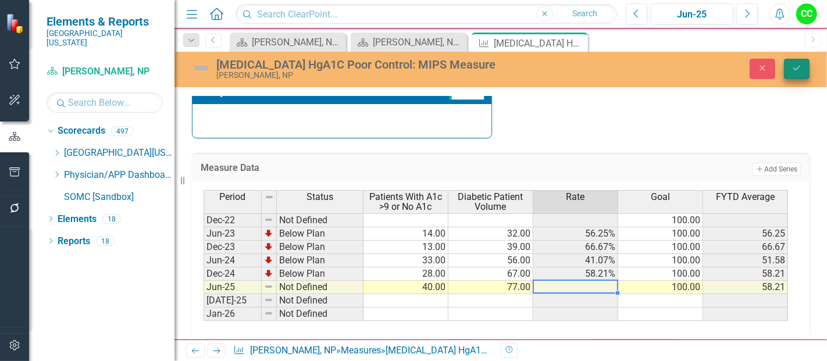
type textarea "77"
click at [806, 60] on button "Save" at bounding box center [797, 69] width 26 height 20
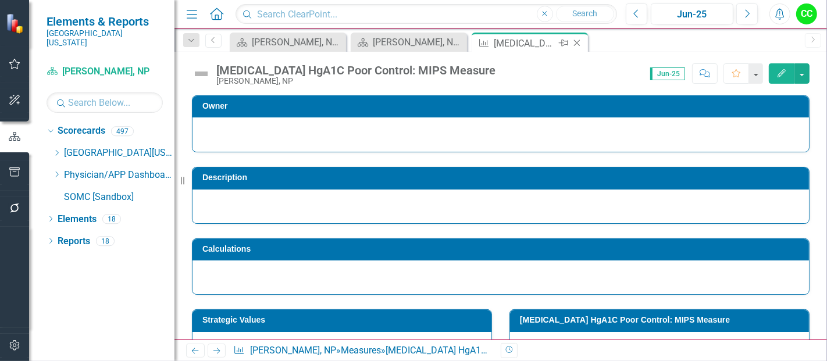
click at [573, 41] on icon "Close" at bounding box center [577, 42] width 12 height 9
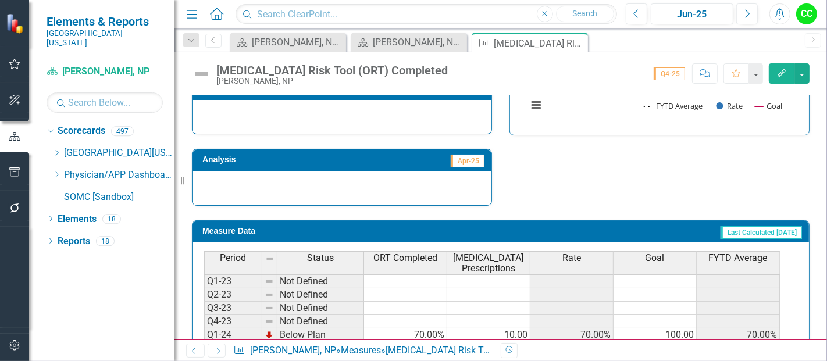
scroll to position [513, 0]
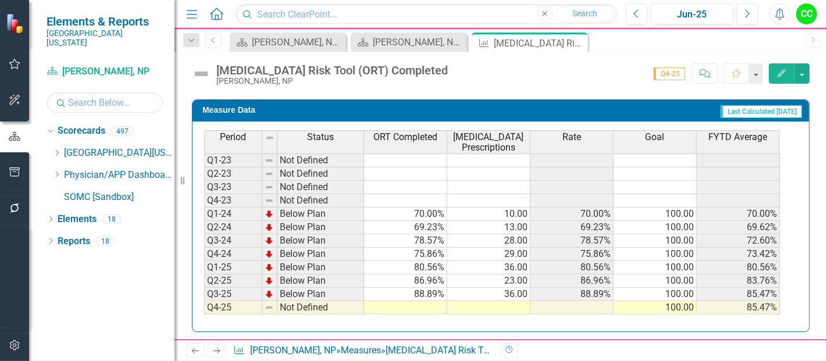
click at [390, 301] on td at bounding box center [405, 307] width 83 height 13
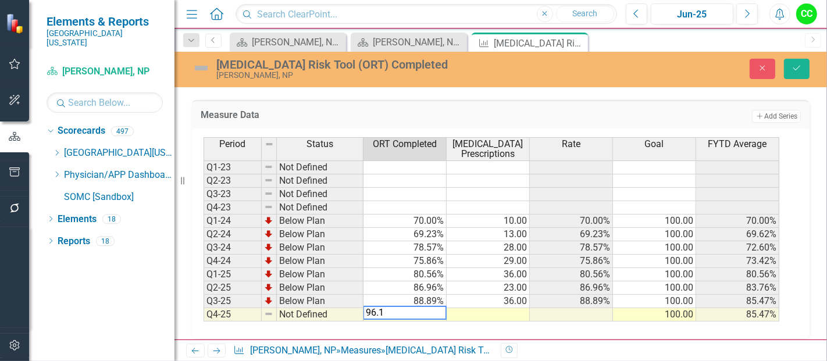
type textarea "96.15"
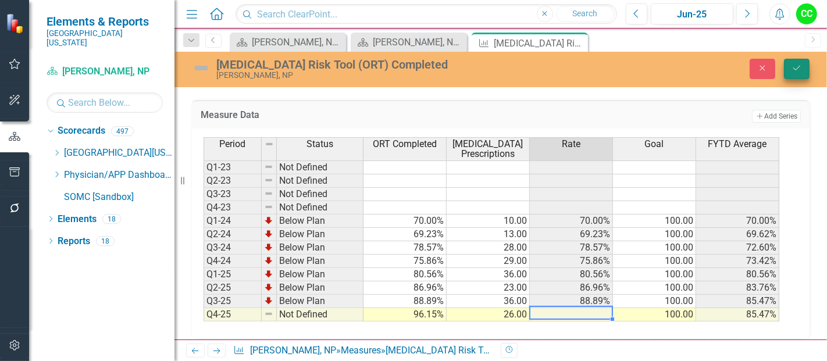
type textarea "26"
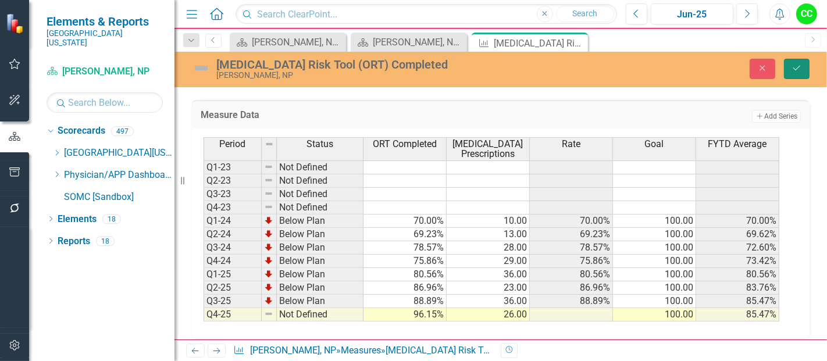
click at [804, 76] on button "Save" at bounding box center [797, 69] width 26 height 20
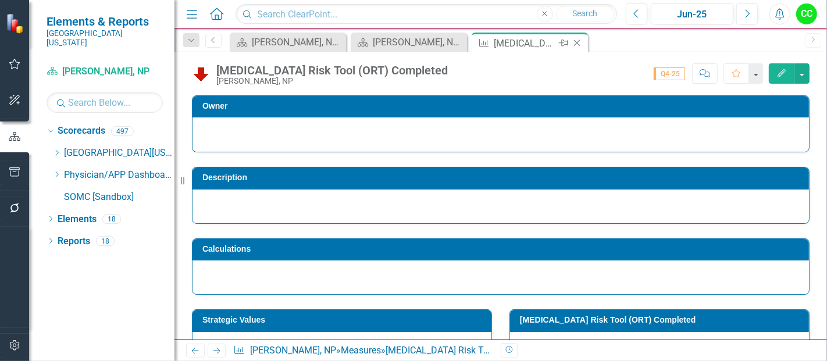
click at [578, 43] on icon "Close" at bounding box center [577, 42] width 12 height 9
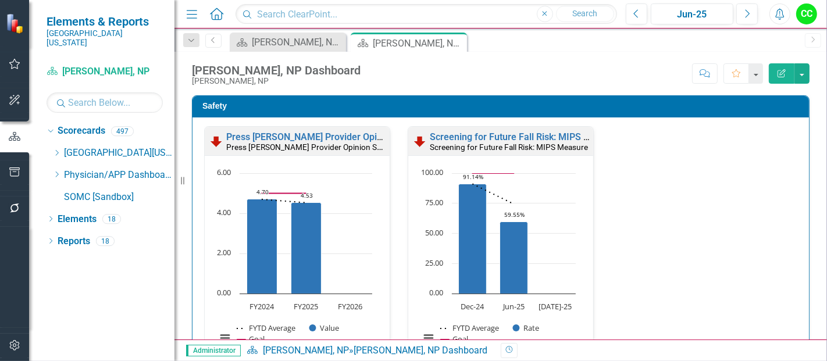
scroll to position [539, 0]
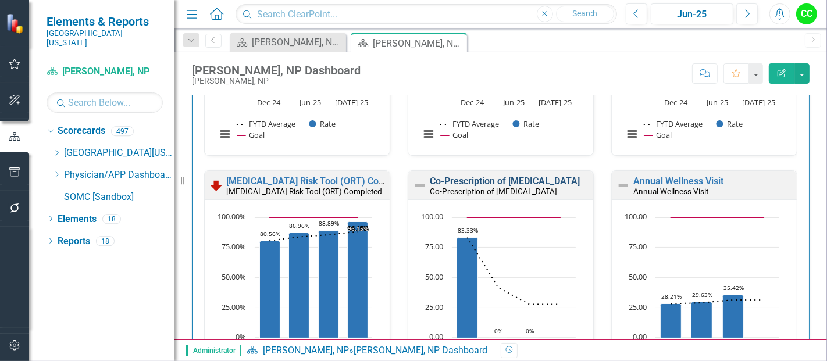
drag, startPoint x: 515, startPoint y: 180, endPoint x: 382, endPoint y: 355, distance: 219.6
click at [515, 180] on link "Co-Prescription of [MEDICAL_DATA]" at bounding box center [505, 181] width 150 height 11
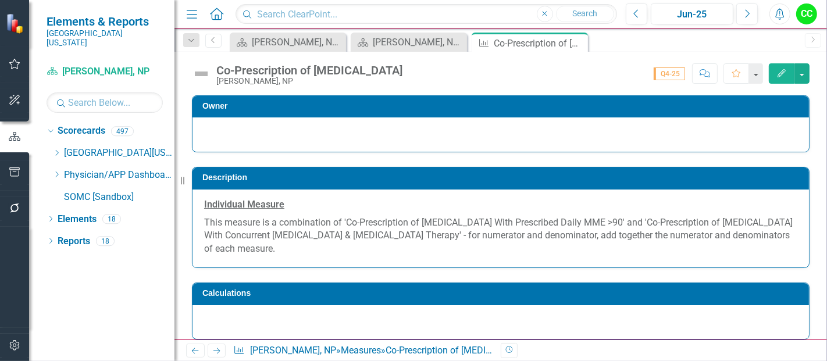
scroll to position [578, 0]
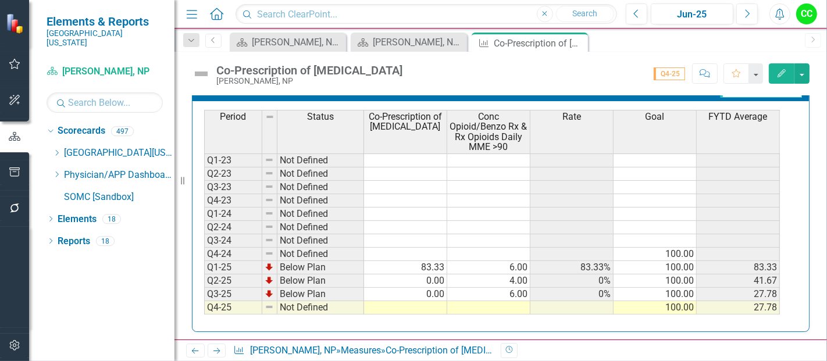
click at [409, 307] on td at bounding box center [405, 307] width 83 height 13
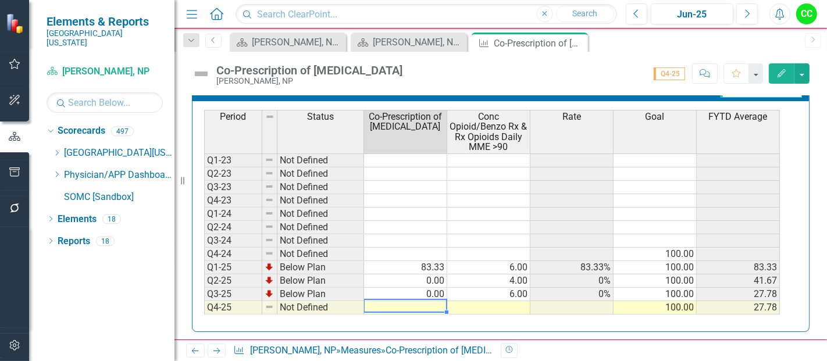
type textarea "0"
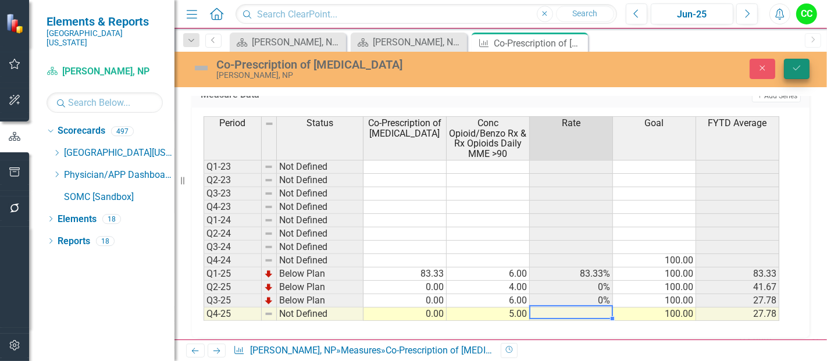
type textarea "5"
click at [798, 69] on icon "Save" at bounding box center [797, 68] width 10 height 8
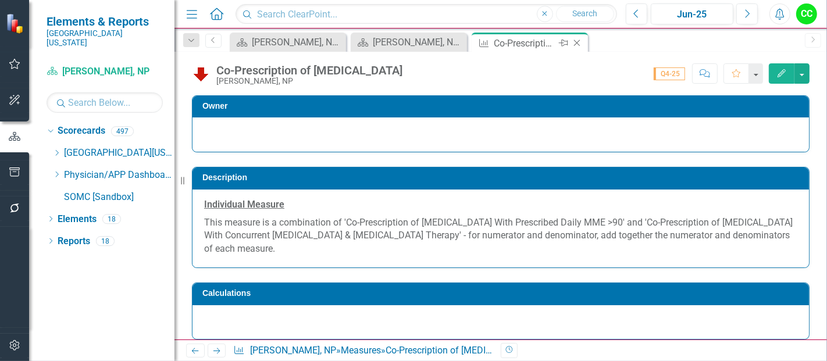
click at [577, 42] on icon "Close" at bounding box center [577, 42] width 12 height 9
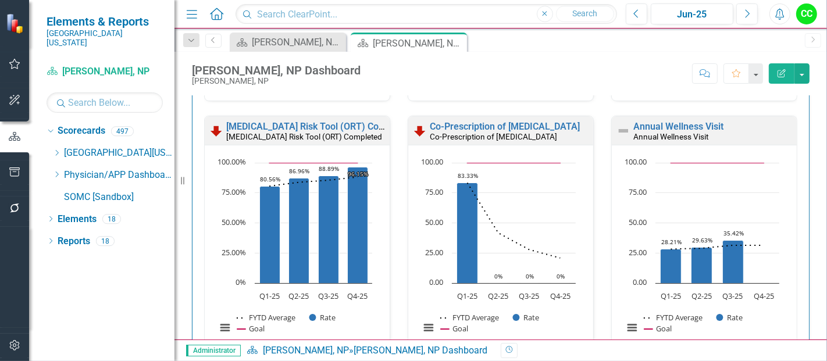
scroll to position [598, 0]
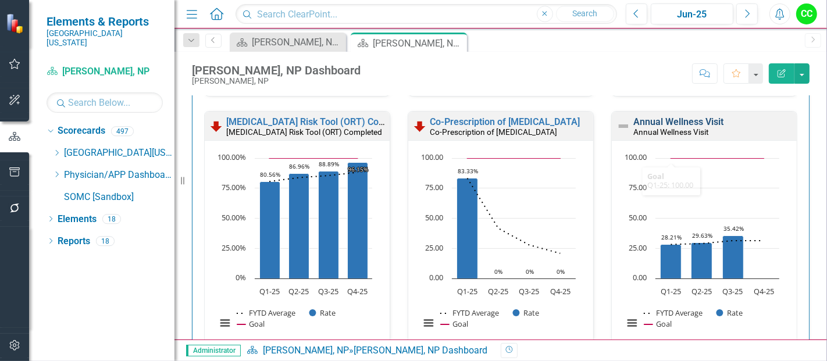
click at [654, 122] on link "Annual Wellness Visit" at bounding box center [678, 121] width 90 height 11
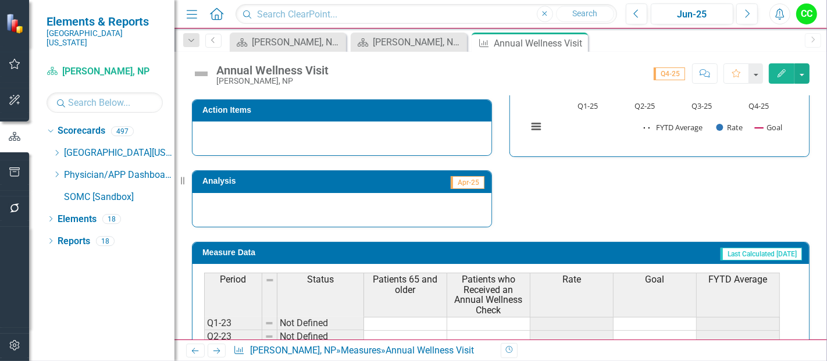
scroll to position [533, 0]
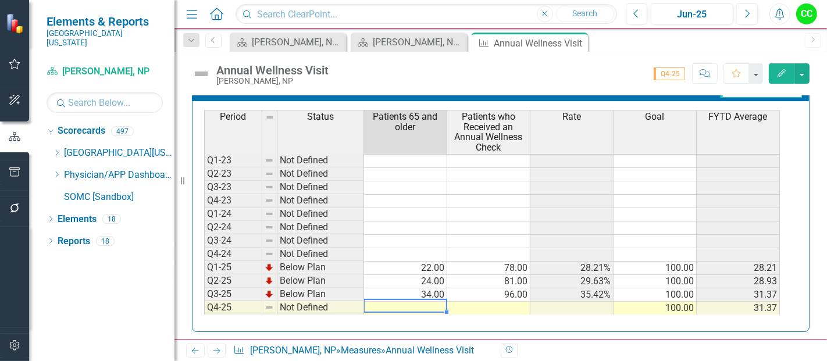
click at [437, 303] on td at bounding box center [405, 308] width 83 height 13
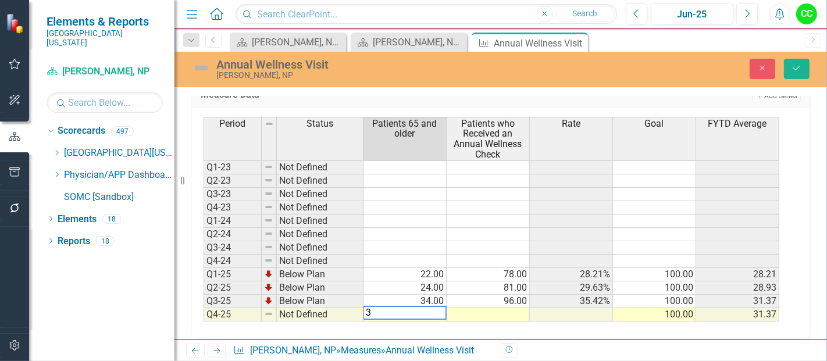
type textarea "38"
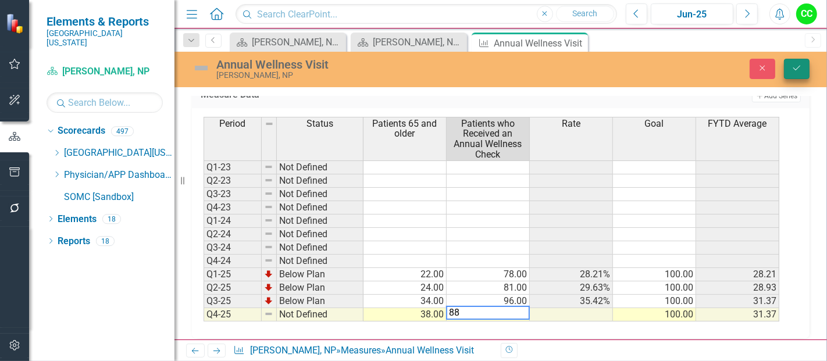
type textarea "88"
click at [800, 65] on icon "Save" at bounding box center [797, 68] width 10 height 8
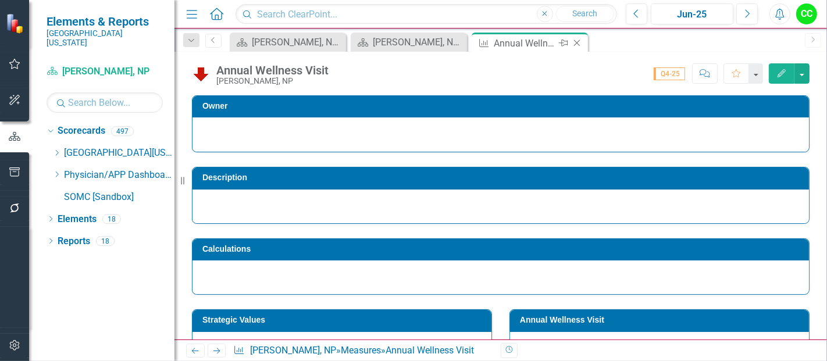
click at [573, 41] on icon "Close" at bounding box center [577, 42] width 12 height 9
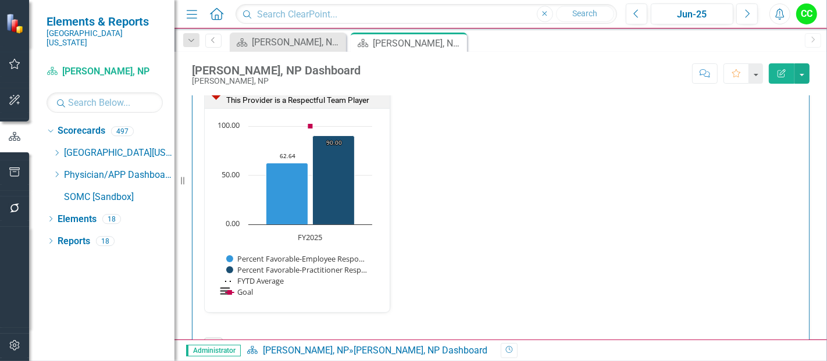
scroll to position [1515, 0]
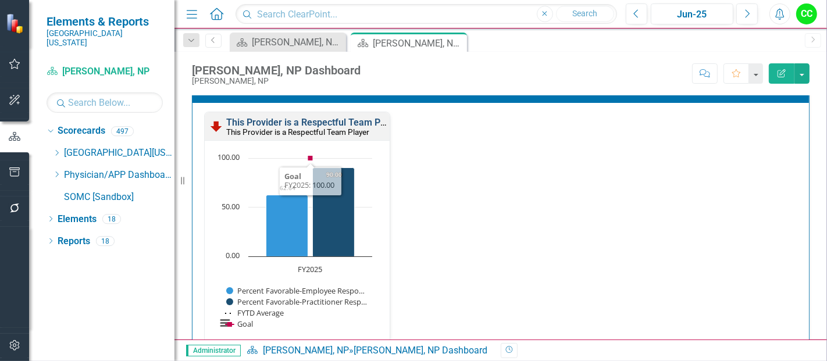
click at [334, 117] on link "This Provider is a Respectful Team Player" at bounding box center [313, 122] width 175 height 11
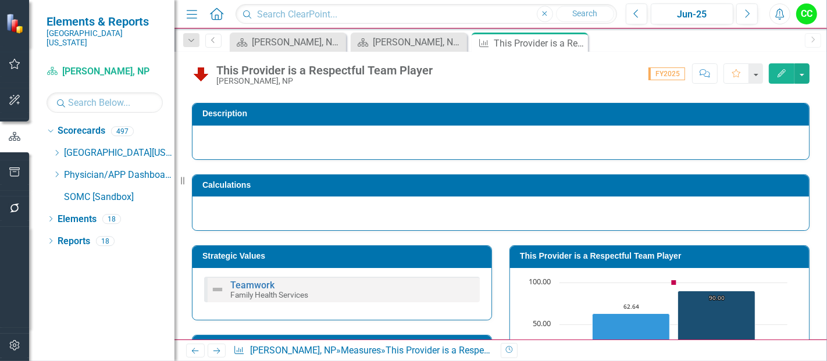
scroll to position [65, 0]
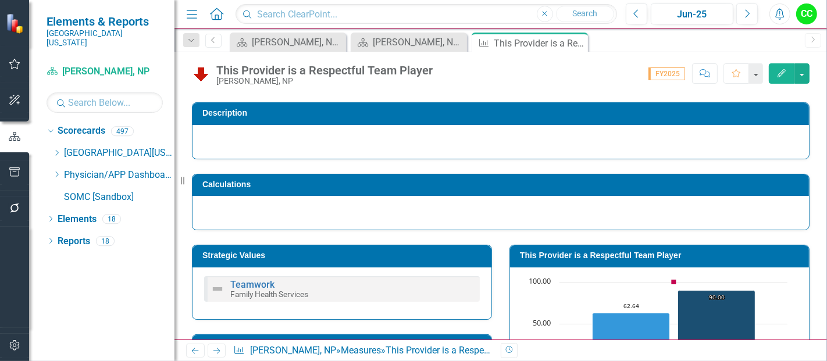
click at [614, 245] on div "This Provider is a Respectful Team Player" at bounding box center [659, 256] width 299 height 22
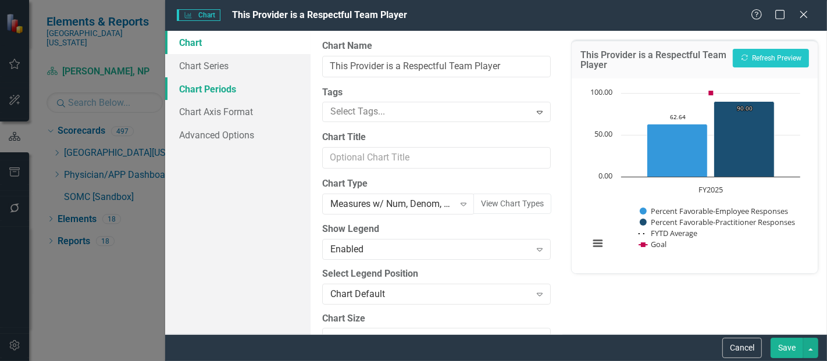
click at [215, 88] on link "Chart Periods" at bounding box center [237, 88] width 145 height 23
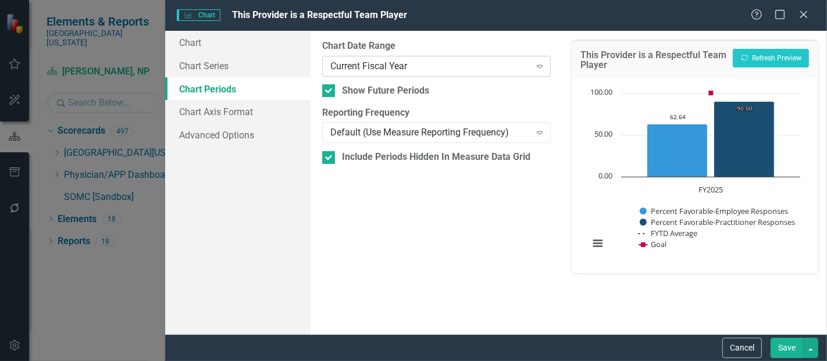
click at [372, 68] on div "Current Fiscal Year" at bounding box center [430, 65] width 200 height 13
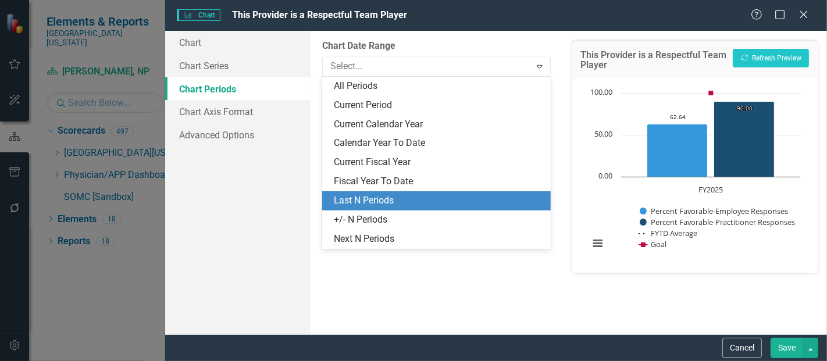
click at [376, 198] on div "Last N Periods" at bounding box center [439, 200] width 210 height 13
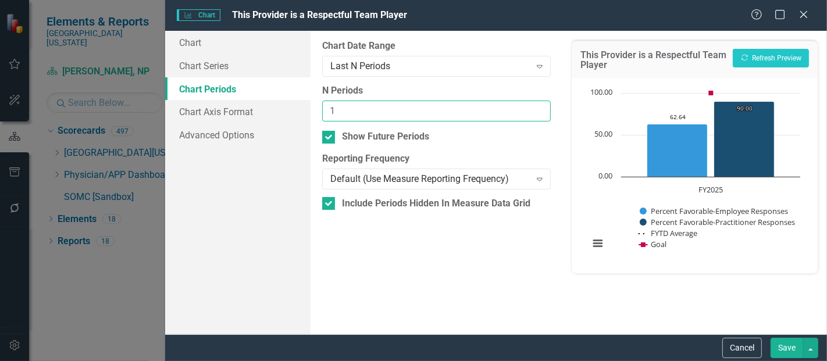
click at [537, 106] on input "1" at bounding box center [436, 112] width 229 height 22
type input "2"
click at [537, 106] on input "2" at bounding box center [436, 112] width 229 height 22
click at [789, 352] on button "Save" at bounding box center [787, 348] width 33 height 20
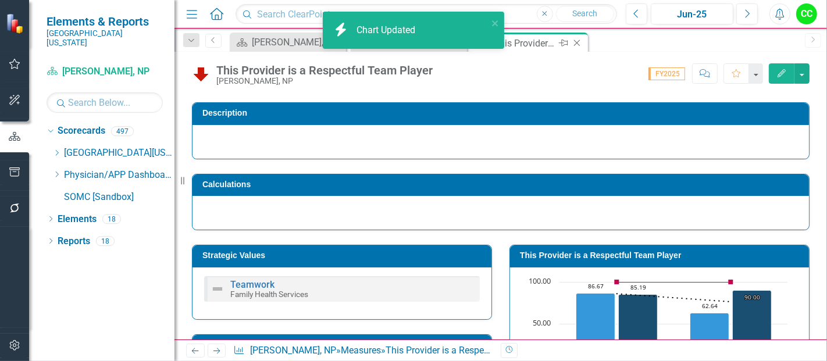
click at [578, 41] on icon "Close" at bounding box center [577, 42] width 12 height 9
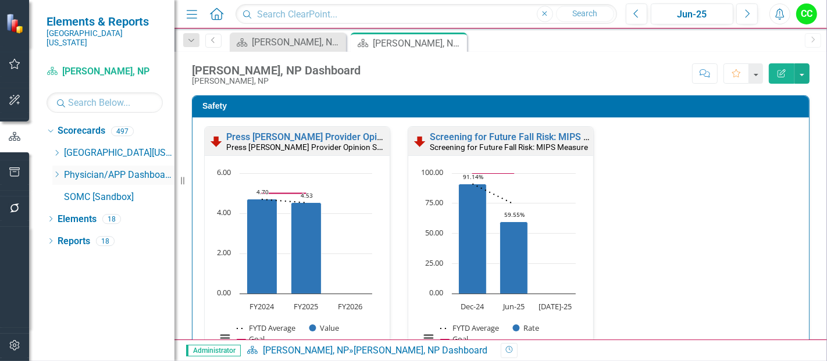
click at [56, 171] on icon "Dropdown" at bounding box center [56, 174] width 9 height 7
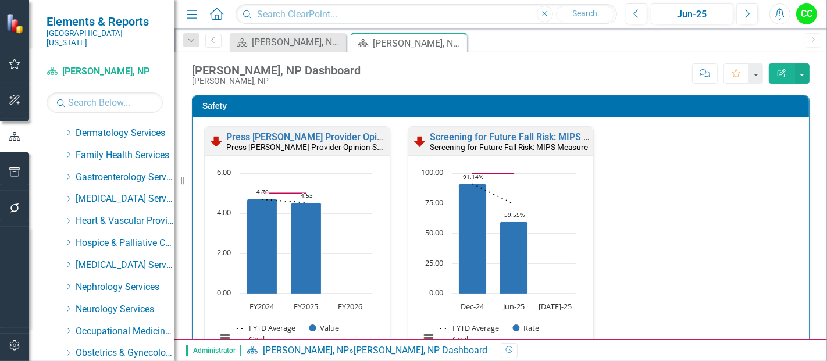
scroll to position [188, 0]
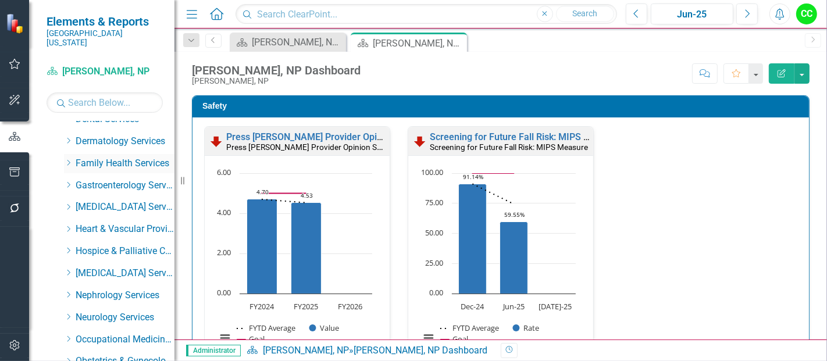
click at [68, 159] on icon "Dropdown" at bounding box center [68, 162] width 9 height 7
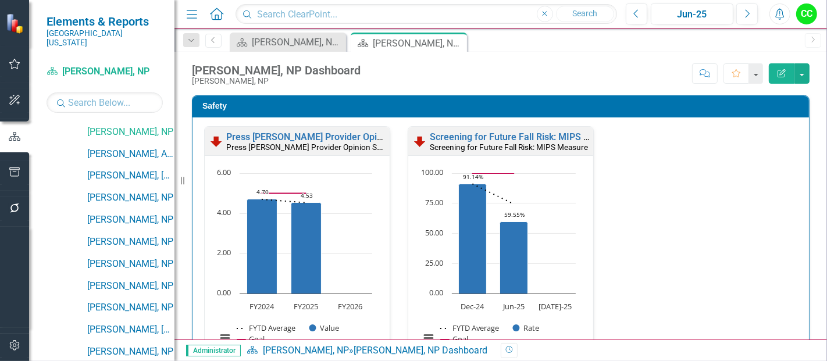
scroll to position [1084, 0]
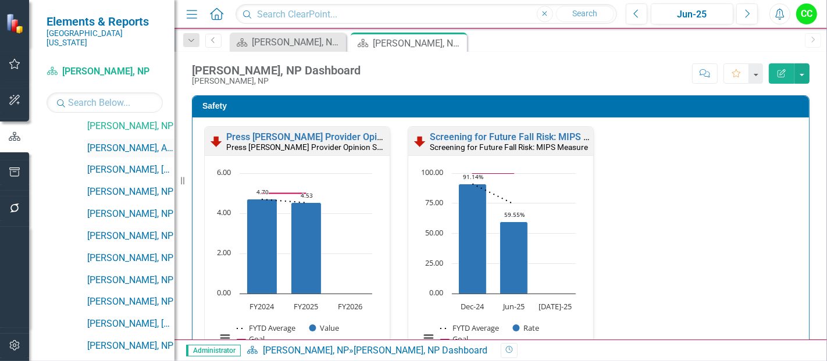
click at [124, 142] on link "[PERSON_NAME], APRN" at bounding box center [130, 148] width 87 height 13
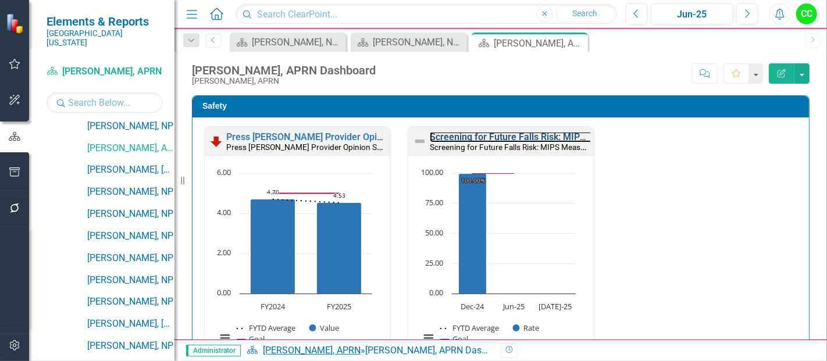
click at [532, 140] on link "Screening for Future Falls Risk: MIPS Measure" at bounding box center [527, 136] width 195 height 11
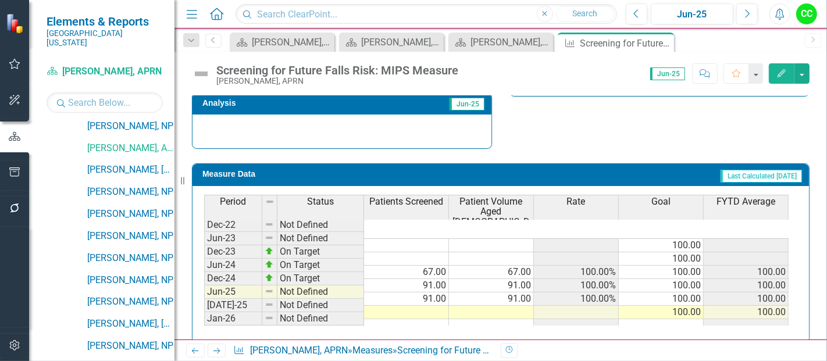
scroll to position [478, 0]
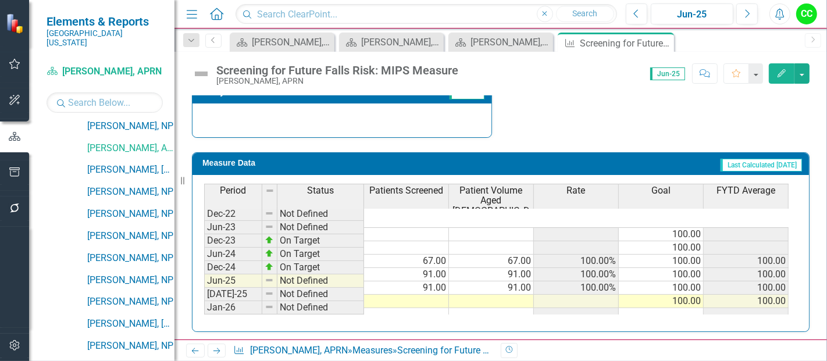
click at [204, 270] on div "Period Status Patients Screened Patient Volume Aged 65 and Older Rate Goal FYTD…" at bounding box center [204, 259] width 0 height 151
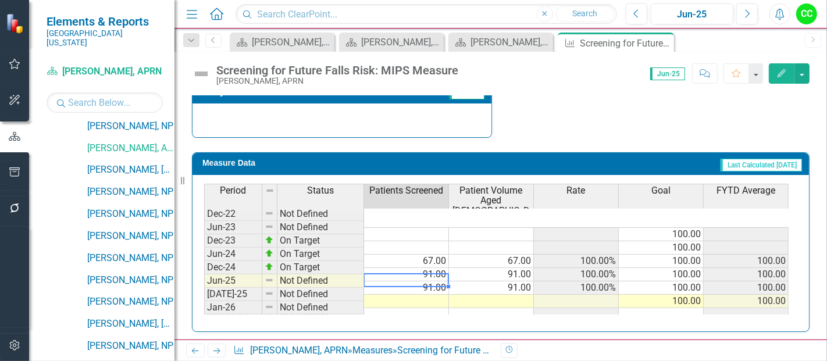
type textarea "77"
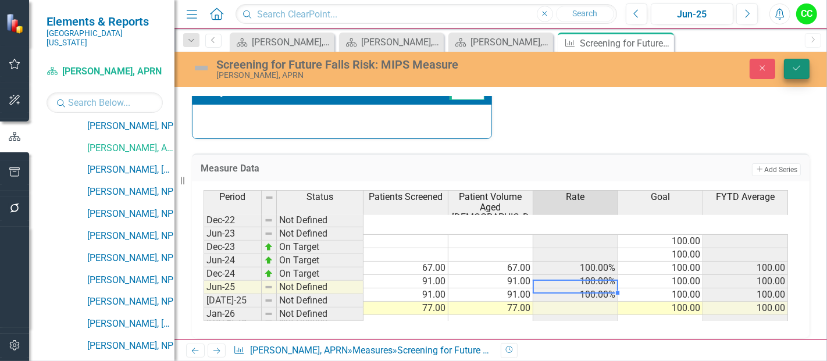
type textarea "77"
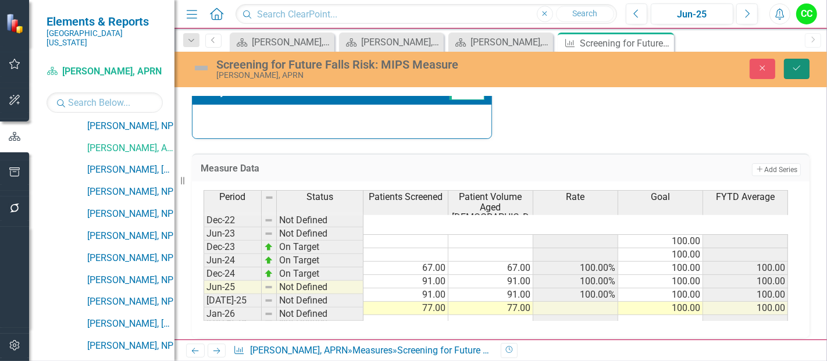
click at [796, 67] on icon "Save" at bounding box center [797, 68] width 10 height 8
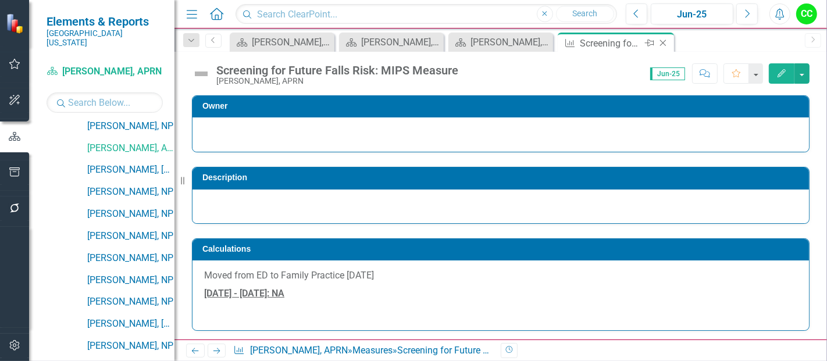
click at [663, 41] on icon "Close" at bounding box center [663, 42] width 12 height 9
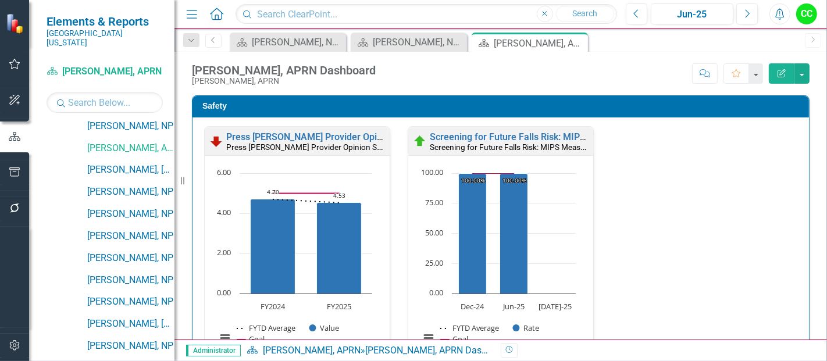
scroll to position [303, 0]
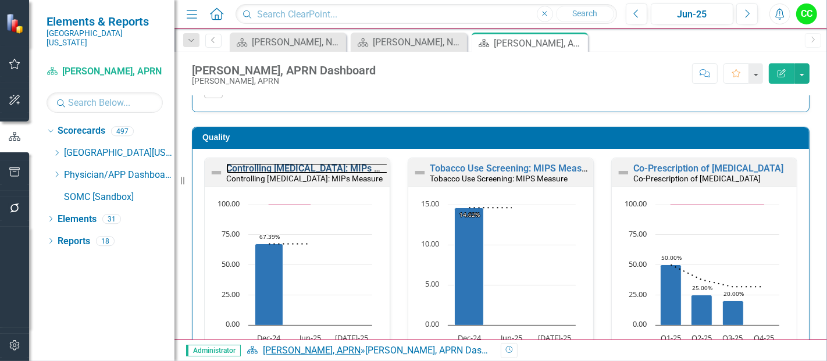
click at [350, 166] on link "Controlling [MEDICAL_DATA]: MIPs Measure" at bounding box center [318, 168] width 185 height 11
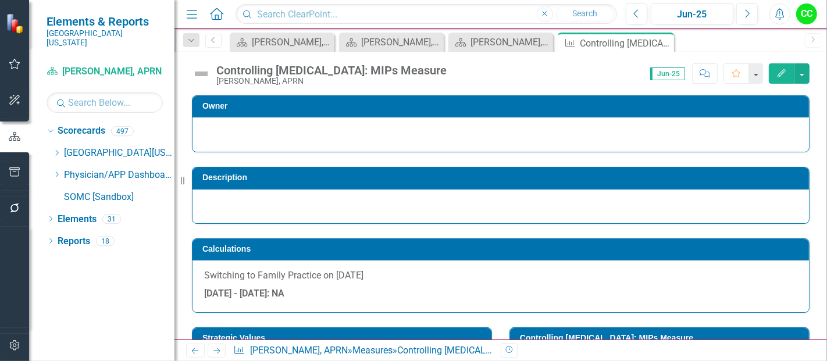
scroll to position [470, 0]
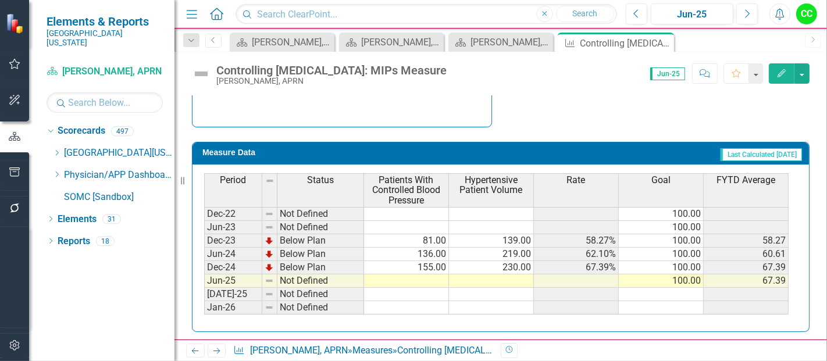
click at [412, 279] on td at bounding box center [406, 281] width 85 height 13
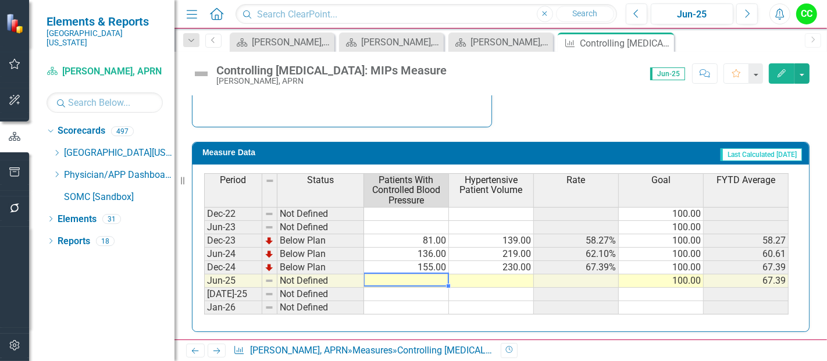
type textarea "90"
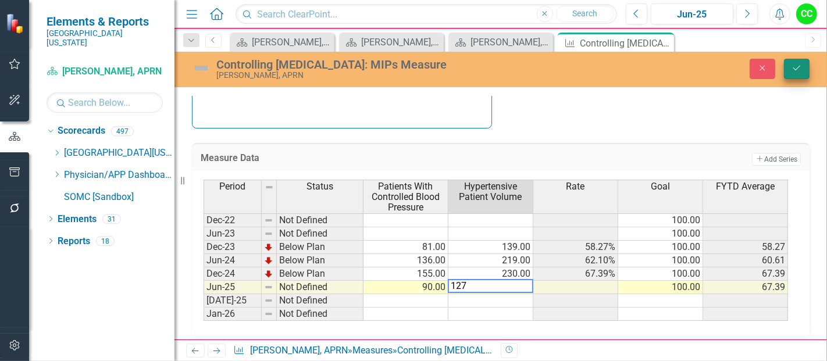
type textarea "127"
click at [789, 74] on button "Save" at bounding box center [797, 69] width 26 height 20
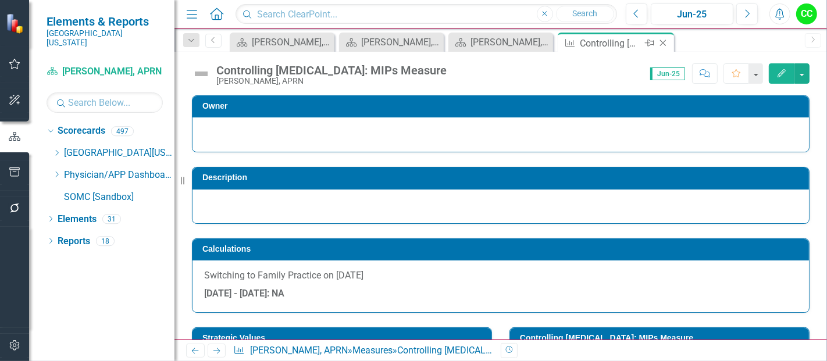
click at [661, 40] on icon "Close" at bounding box center [663, 42] width 12 height 9
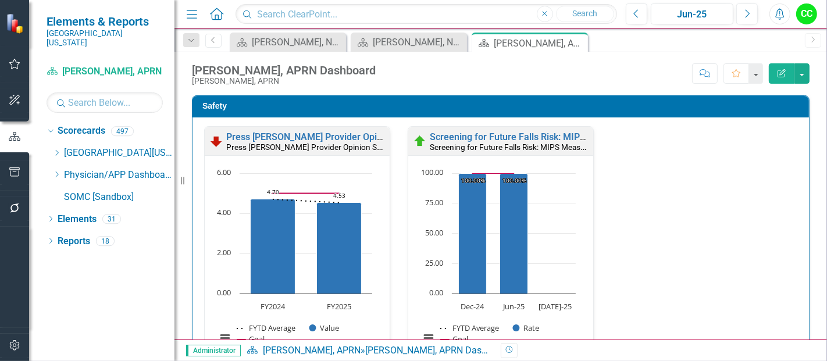
scroll to position [317, 0]
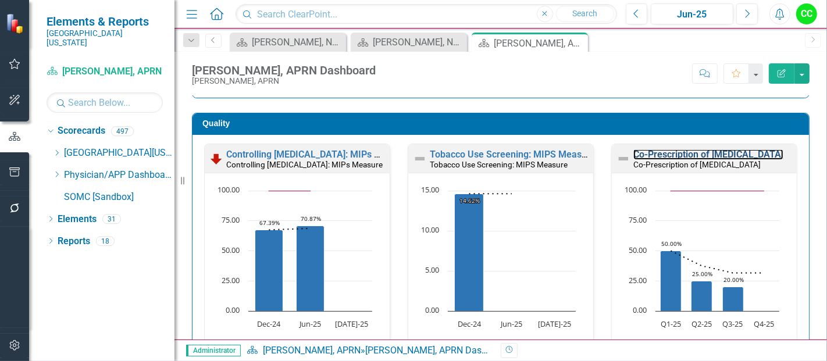
click at [651, 153] on link "Co-Prescription of [MEDICAL_DATA]" at bounding box center [708, 154] width 150 height 11
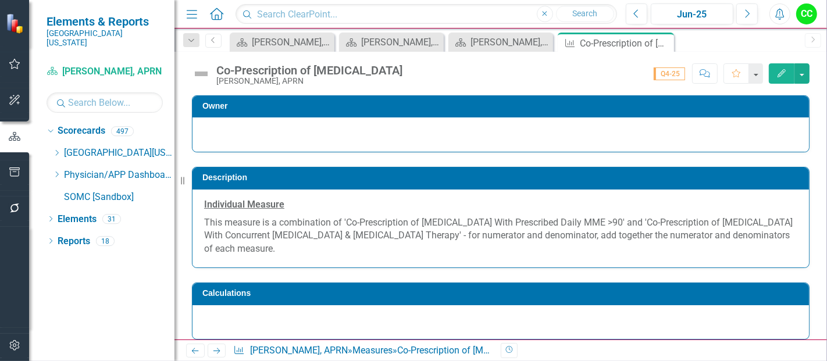
scroll to position [578, 0]
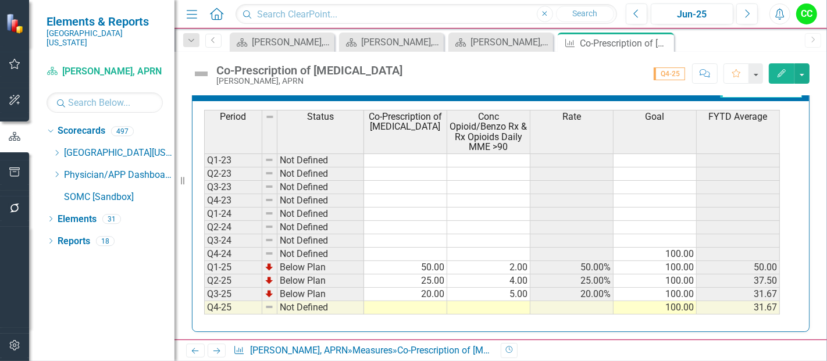
click at [204, 309] on div "Period Status Co-Prescription of Naloxone Conc Opioid/Benzo Rx & Rx Opioids Dai…" at bounding box center [204, 239] width 0 height 258
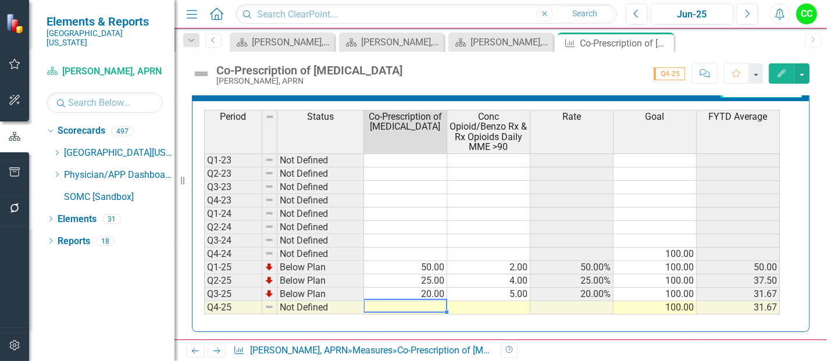
type textarea "0"
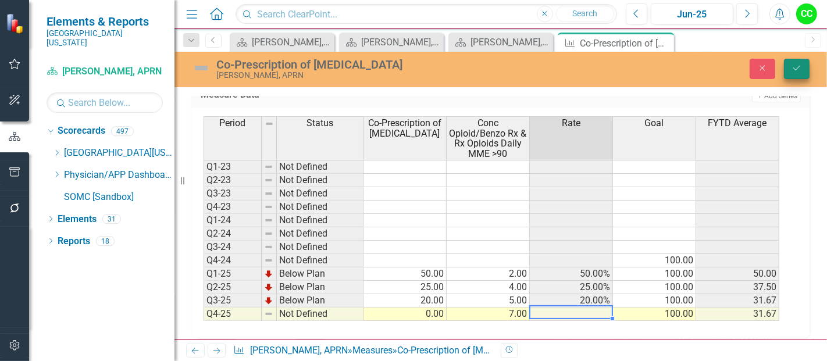
type textarea "7"
click at [797, 60] on button "Save" at bounding box center [797, 69] width 26 height 20
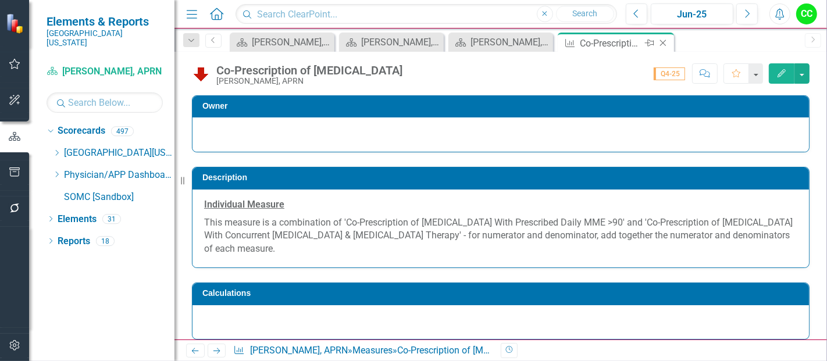
click at [664, 37] on div "Close" at bounding box center [664, 43] width 15 height 15
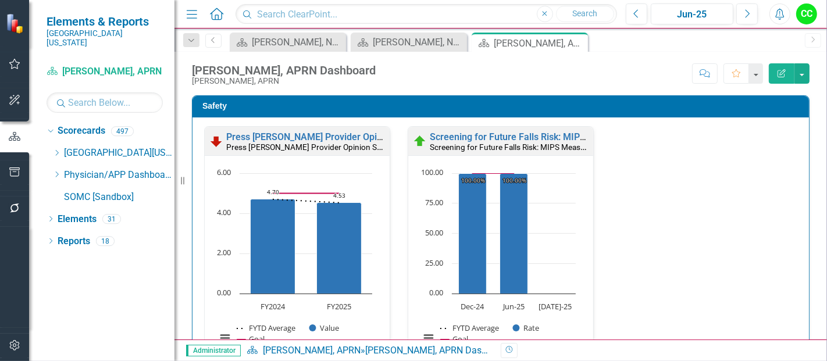
scroll to position [377, 0]
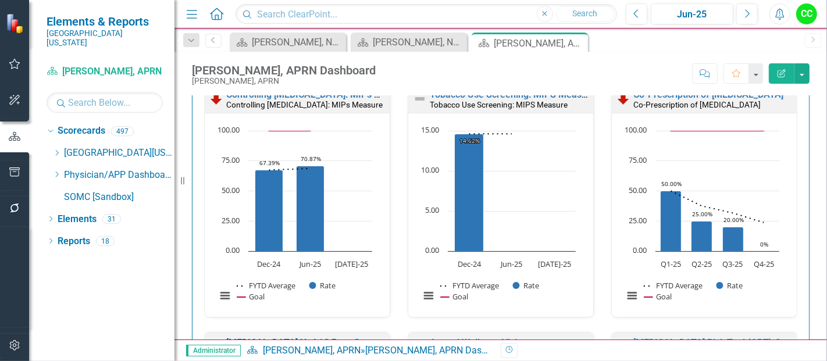
click at [332, 337] on link "[MEDICAL_DATA] HgA1C Poor Control: MIPS Measure" at bounding box center [338, 342] width 225 height 11
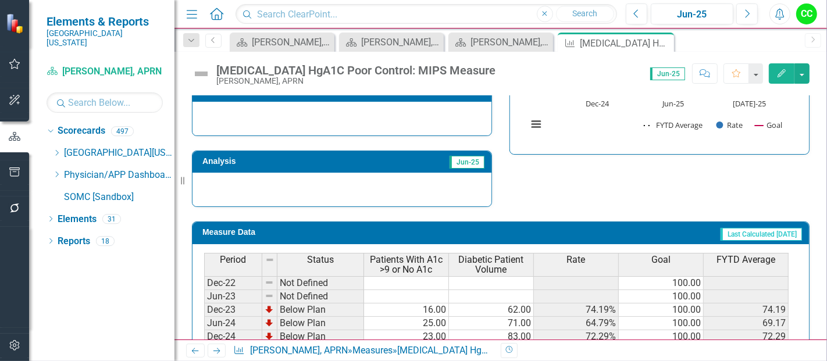
scroll to position [478, 0]
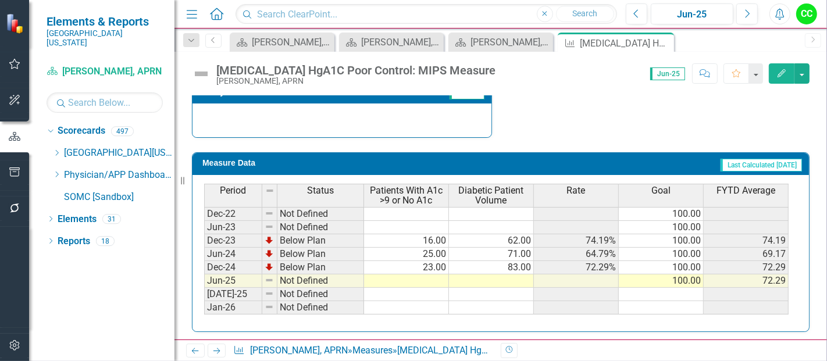
click at [393, 280] on td at bounding box center [406, 281] width 85 height 13
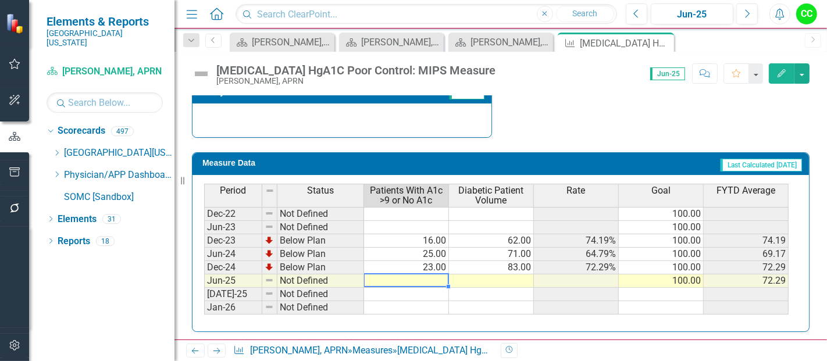
type textarea "2"
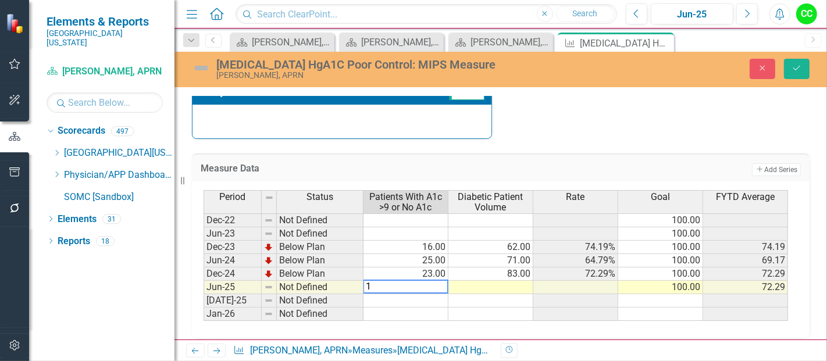
type textarea "12"
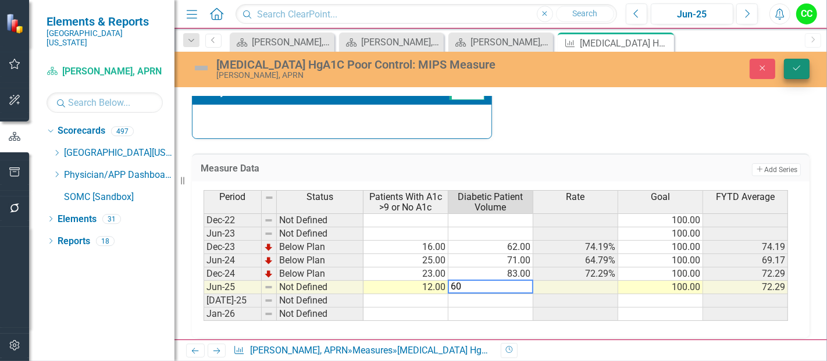
type textarea "60"
click at [800, 65] on icon "Save" at bounding box center [797, 68] width 10 height 8
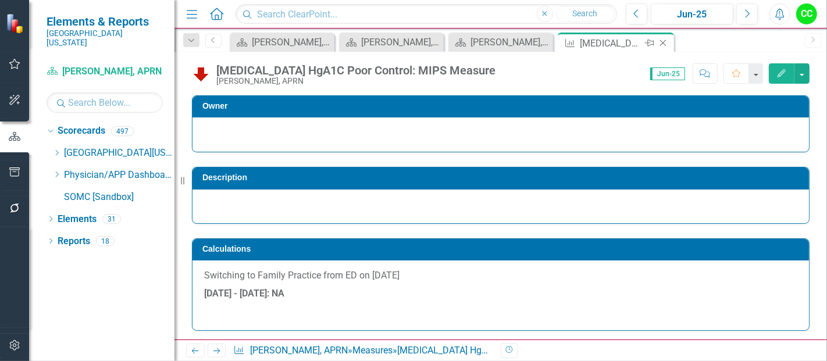
click at [665, 41] on icon at bounding box center [663, 43] width 6 height 6
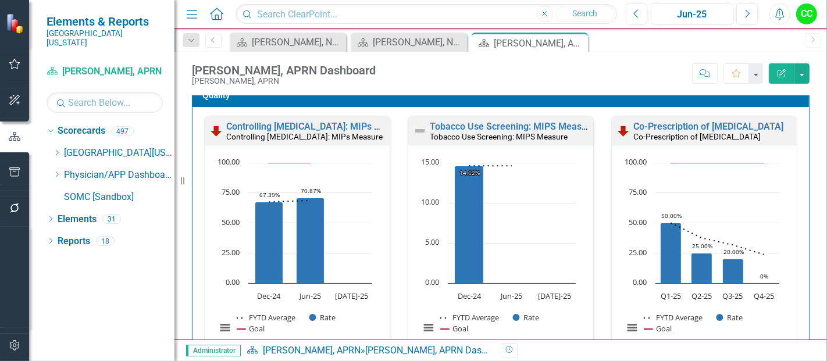
scroll to position [586, 0]
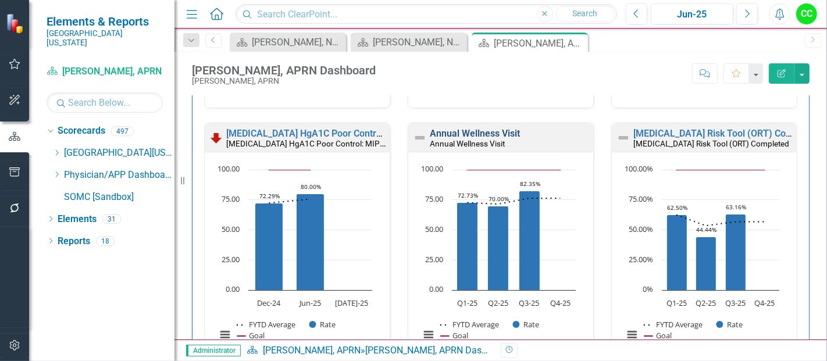
click at [482, 130] on link "Annual Wellness Visit" at bounding box center [475, 133] width 90 height 11
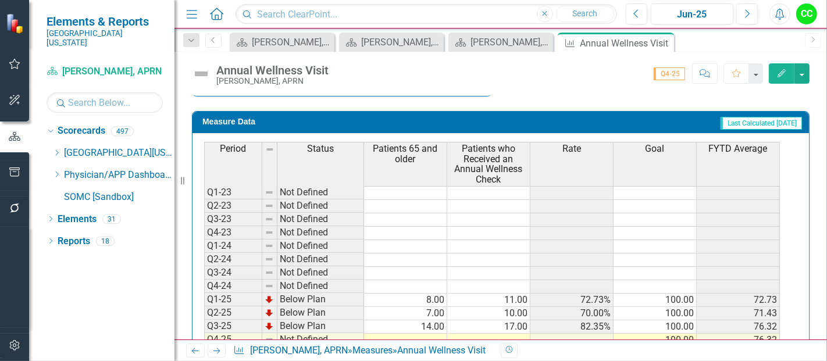
scroll to position [533, 0]
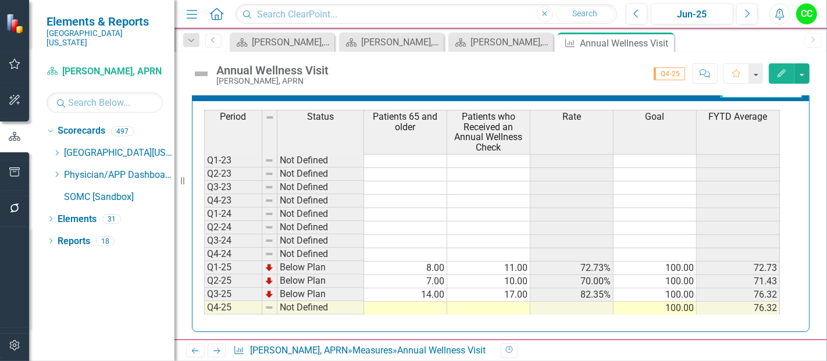
click at [400, 302] on td at bounding box center [405, 308] width 83 height 13
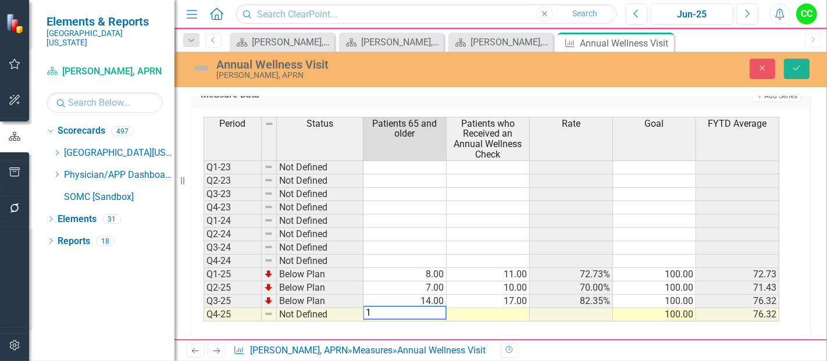
type textarea "16"
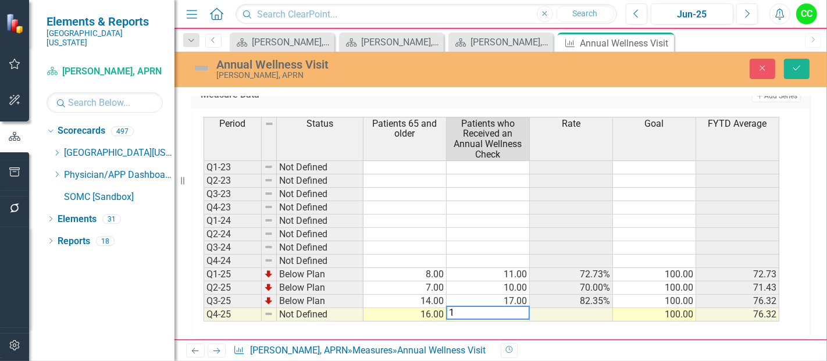
type textarea "18"
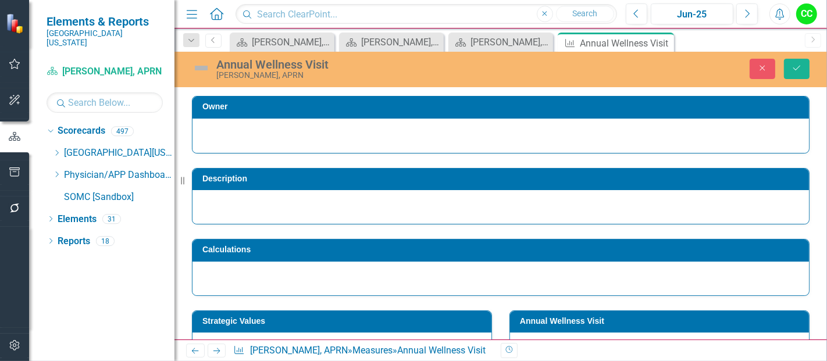
scroll to position [533, 0]
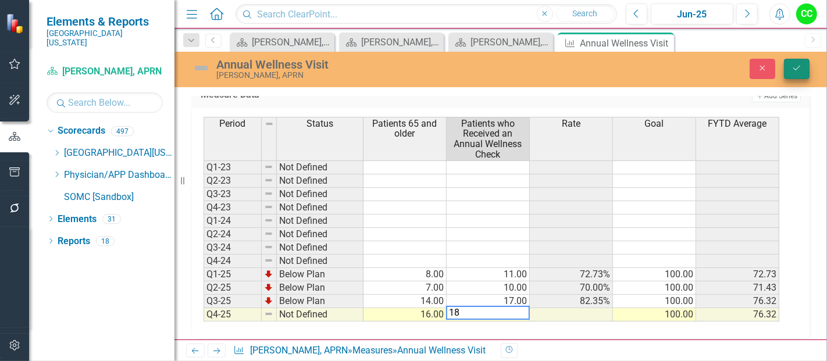
type textarea "18"
click at [793, 64] on icon "Save" at bounding box center [797, 68] width 10 height 8
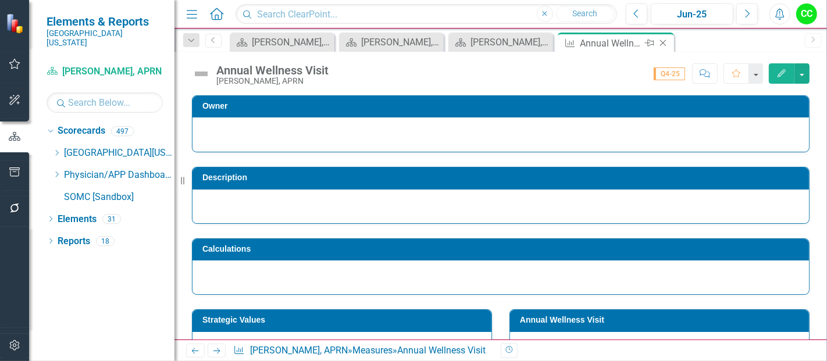
click at [663, 42] on icon at bounding box center [663, 43] width 6 height 6
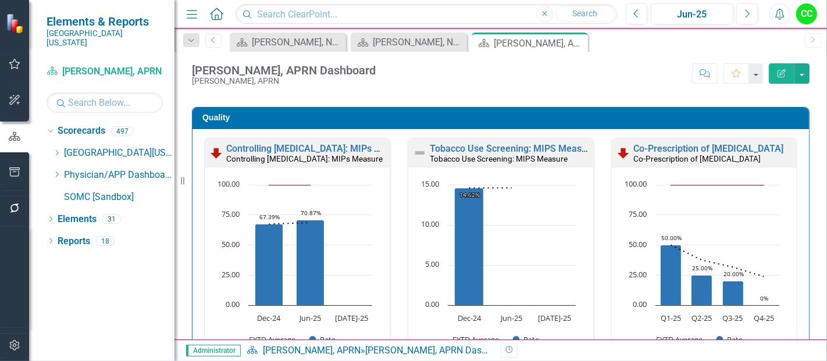
scroll to position [622, 0]
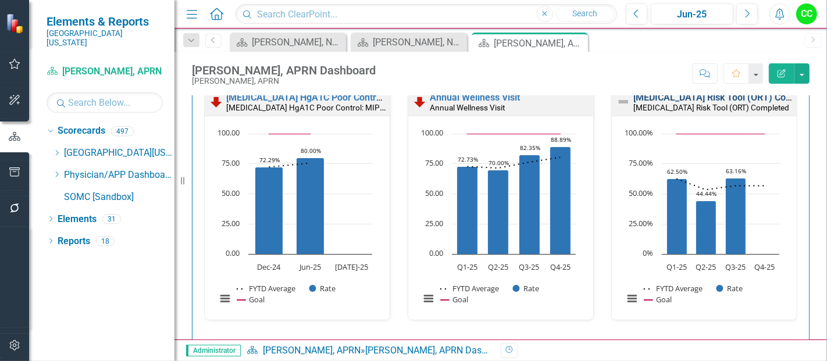
click at [683, 103] on link "[MEDICAL_DATA] Risk Tool (ORT) Completed" at bounding box center [726, 97] width 187 height 11
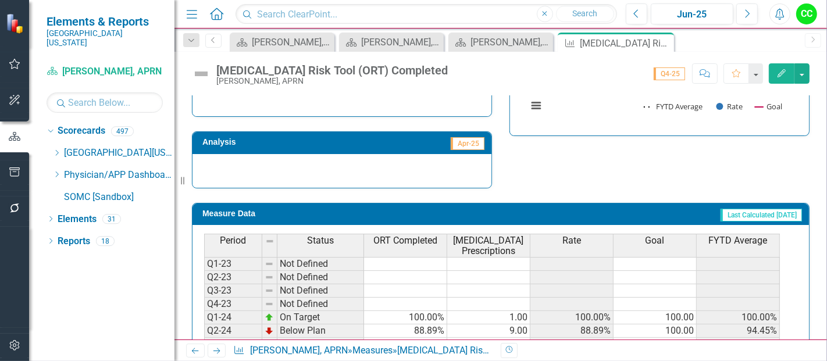
scroll to position [495, 0]
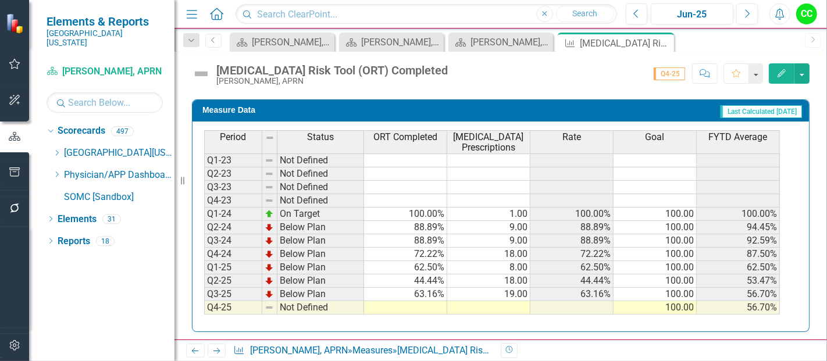
click at [394, 306] on td at bounding box center [405, 307] width 83 height 13
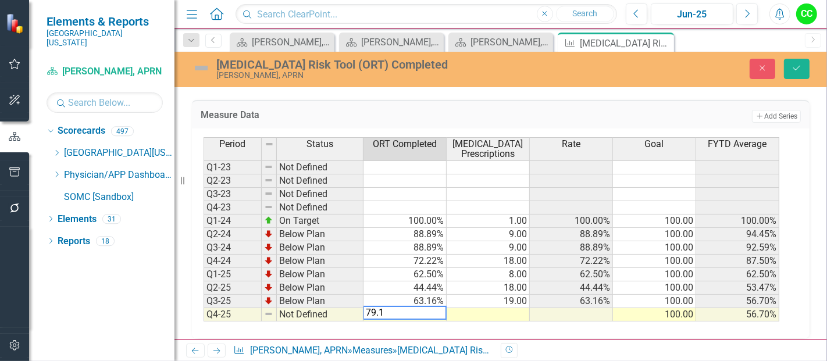
type textarea "79.17"
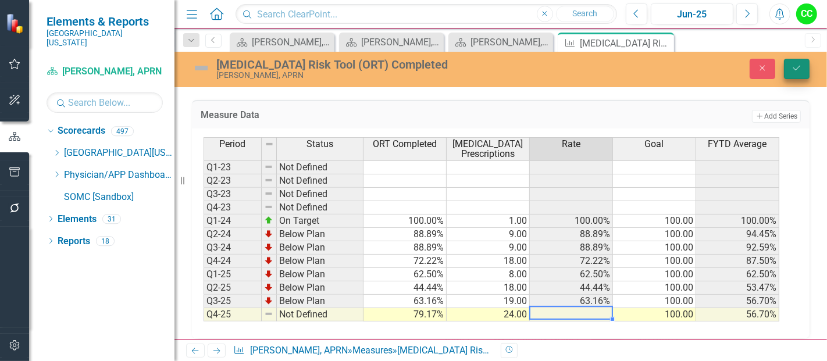
type textarea "24"
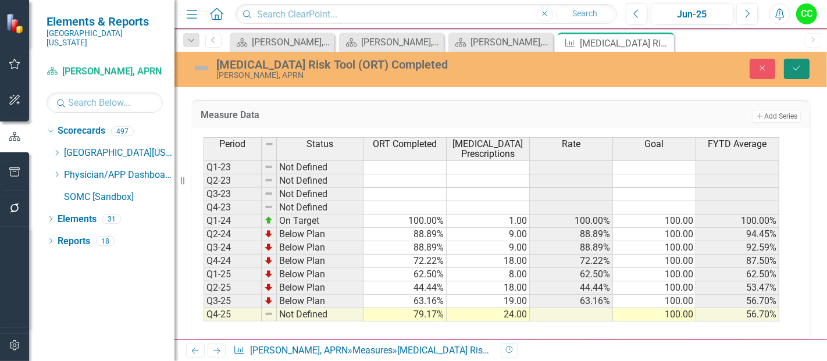
click at [797, 72] on button "Save" at bounding box center [797, 69] width 26 height 20
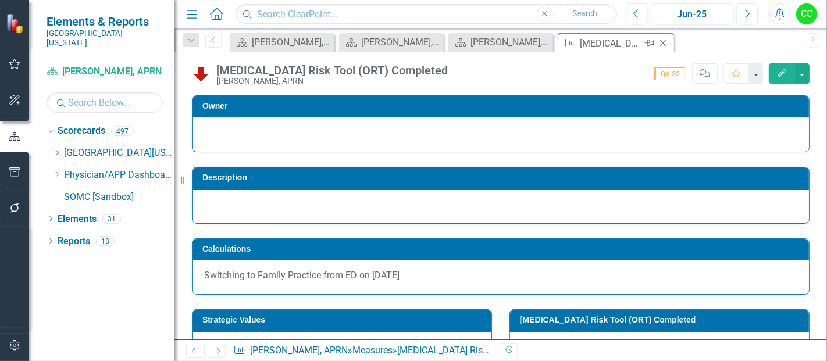
click at [666, 42] on icon "Close" at bounding box center [663, 42] width 12 height 9
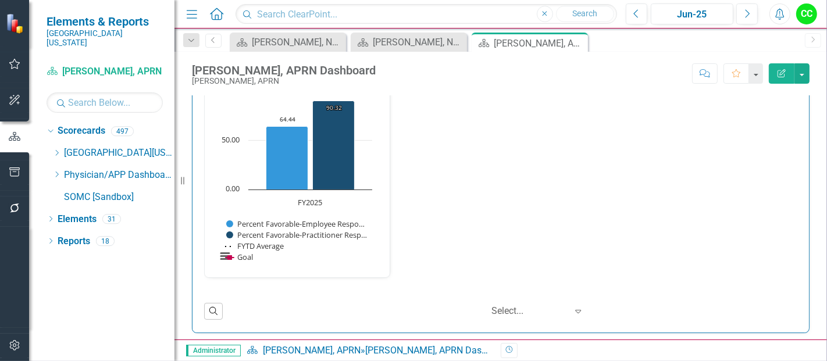
scroll to position [1502, 0]
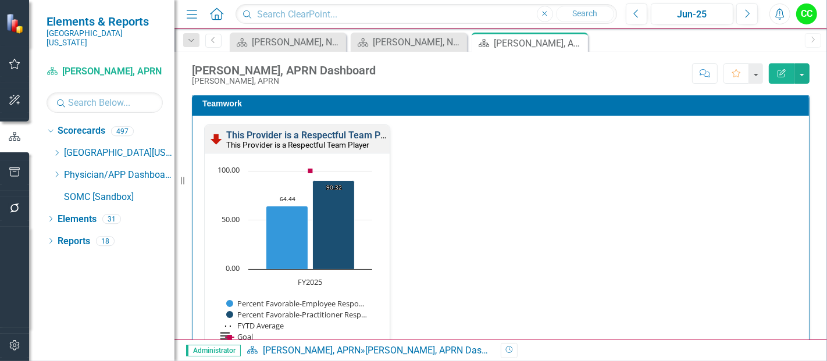
click at [324, 130] on link "This Provider is a Respectful Team Player" at bounding box center [313, 135] width 175 height 11
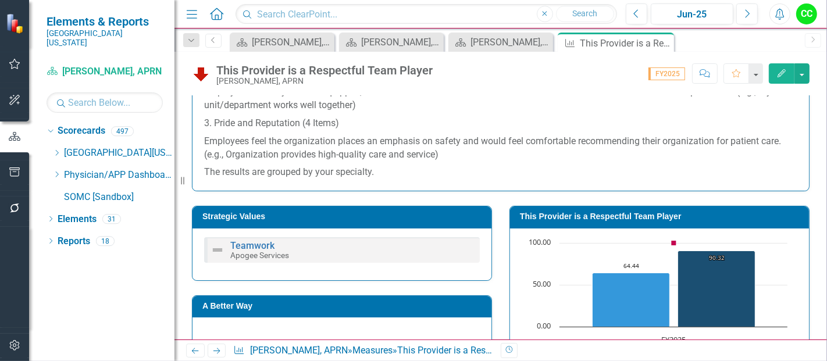
scroll to position [378, 0]
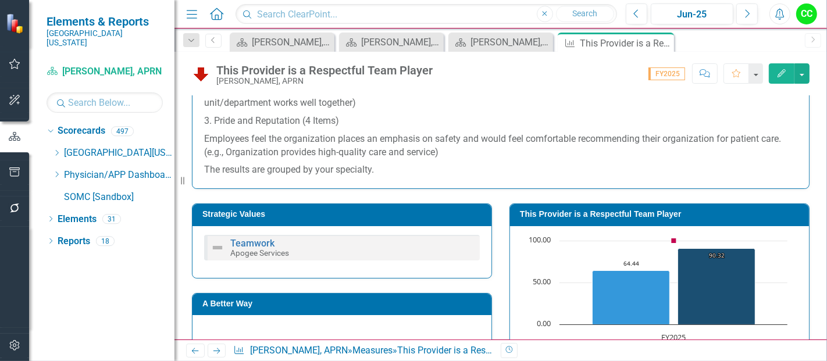
click at [600, 213] on h3 "This Provider is a Respectful Team Player" at bounding box center [661, 214] width 283 height 9
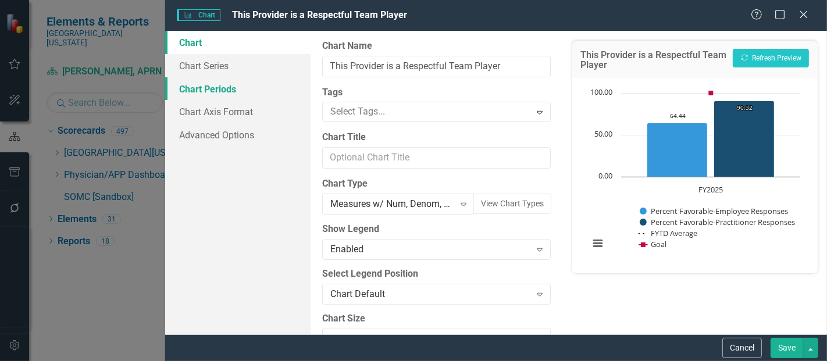
click at [196, 86] on link "Chart Periods" at bounding box center [237, 88] width 145 height 23
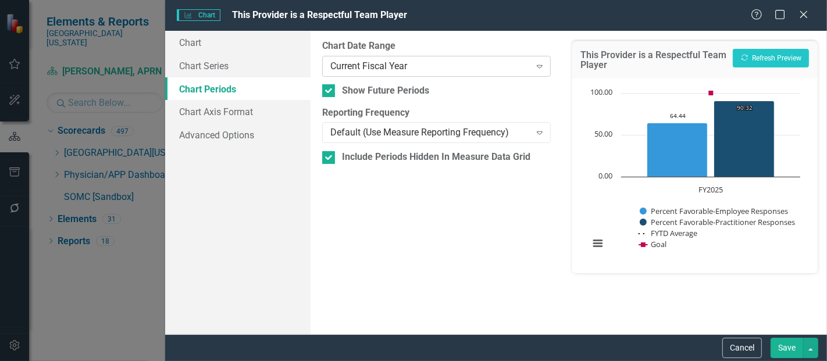
click at [387, 62] on div "Current Fiscal Year" at bounding box center [430, 65] width 200 height 13
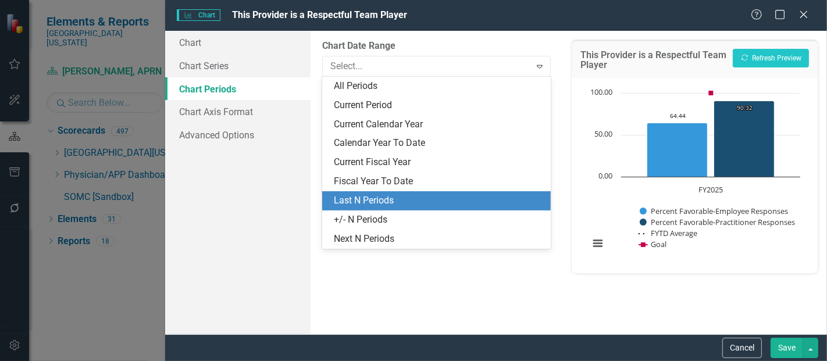
click at [377, 202] on div "Last N Periods" at bounding box center [439, 200] width 210 height 13
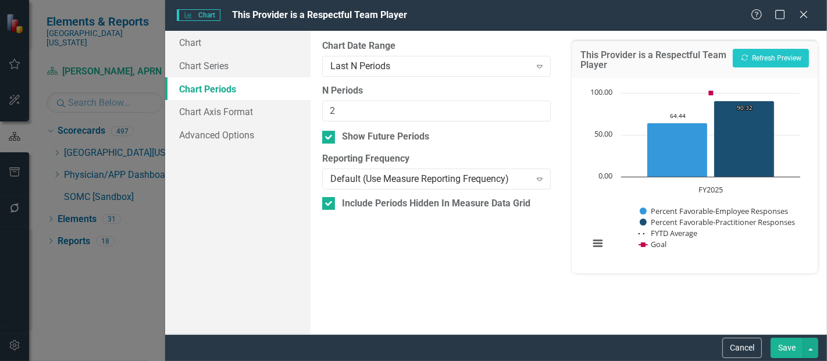
click at [788, 341] on button "Save" at bounding box center [787, 348] width 33 height 20
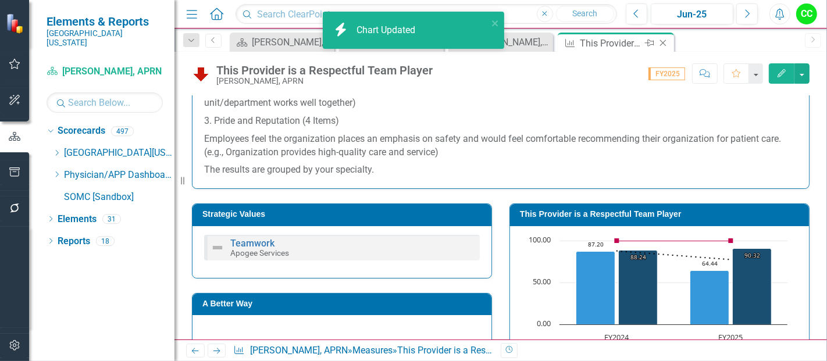
click at [663, 42] on icon at bounding box center [663, 43] width 6 height 6
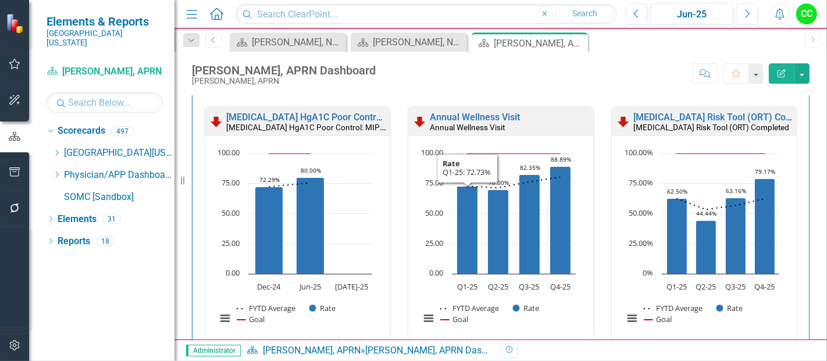
scroll to position [613, 0]
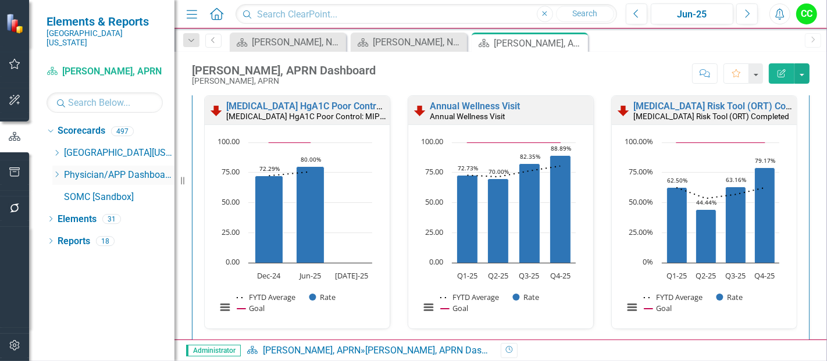
click at [57, 172] on icon at bounding box center [57, 175] width 3 height 6
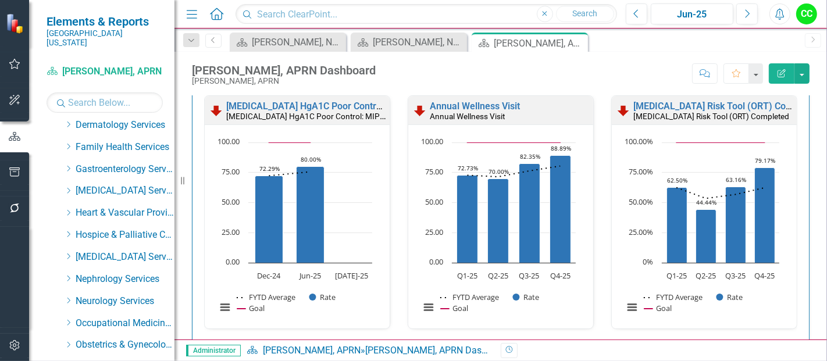
scroll to position [166, 0]
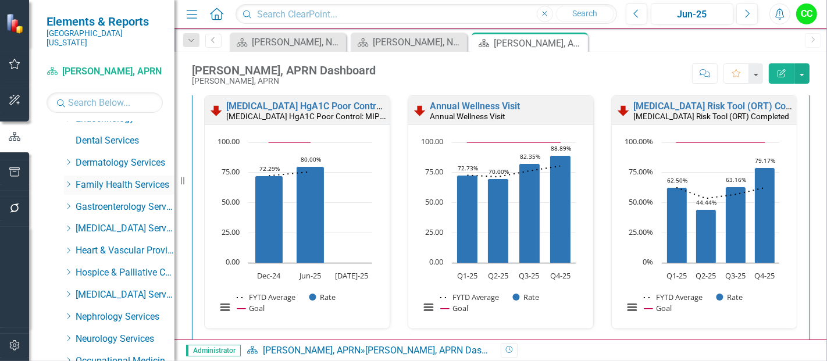
click at [70, 181] on icon "Dropdown" at bounding box center [68, 184] width 9 height 7
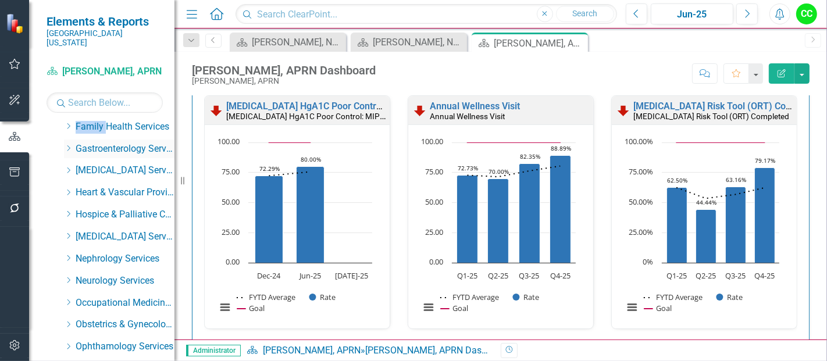
scroll to position [224, 0]
click at [70, 123] on icon "Dropdown" at bounding box center [68, 126] width 9 height 7
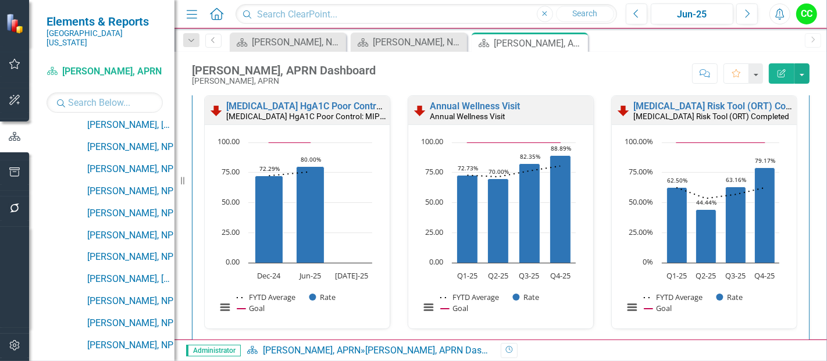
scroll to position [1104, 0]
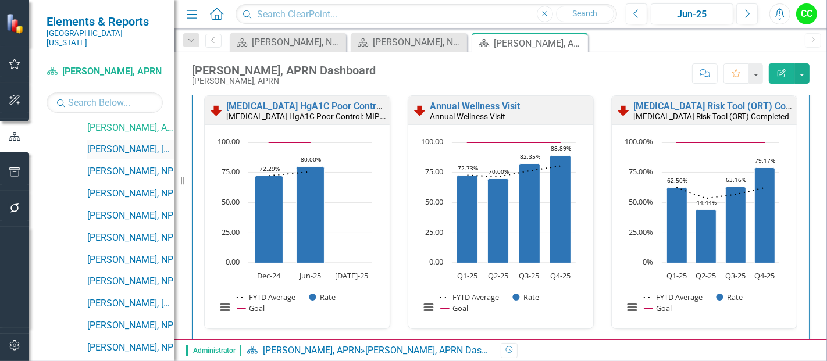
click at [137, 143] on link "[PERSON_NAME], [GEOGRAPHIC_DATA]" at bounding box center [130, 149] width 87 height 13
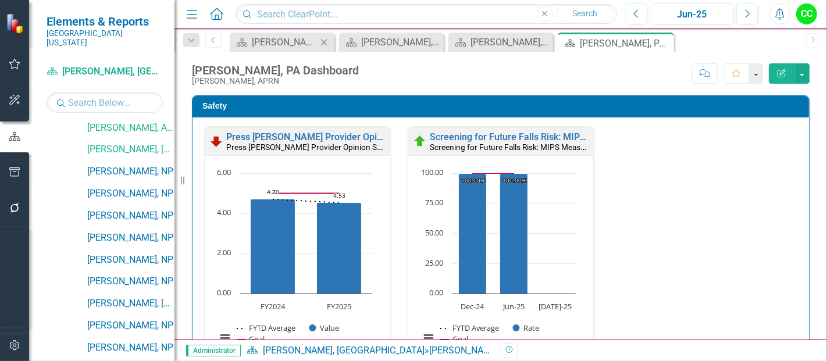
click at [323, 41] on icon at bounding box center [324, 42] width 6 height 6
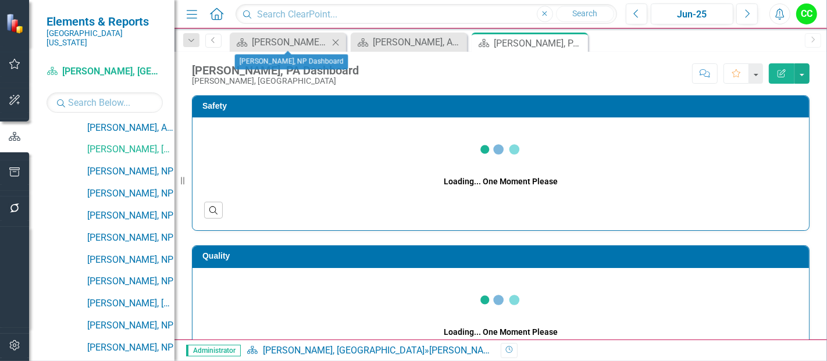
click at [336, 41] on icon "Close" at bounding box center [336, 42] width 12 height 9
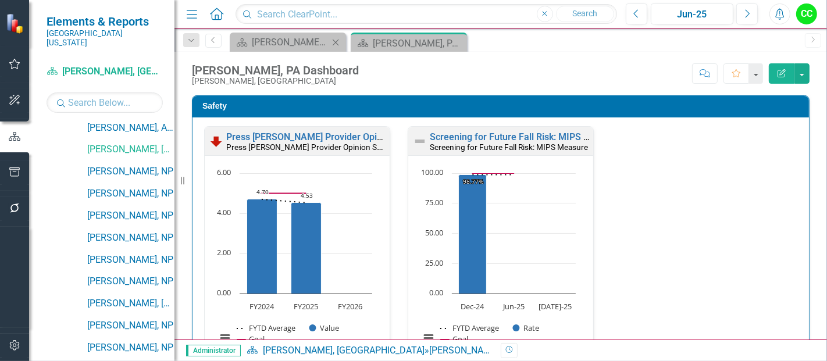
click at [336, 41] on icon at bounding box center [336, 42] width 6 height 6
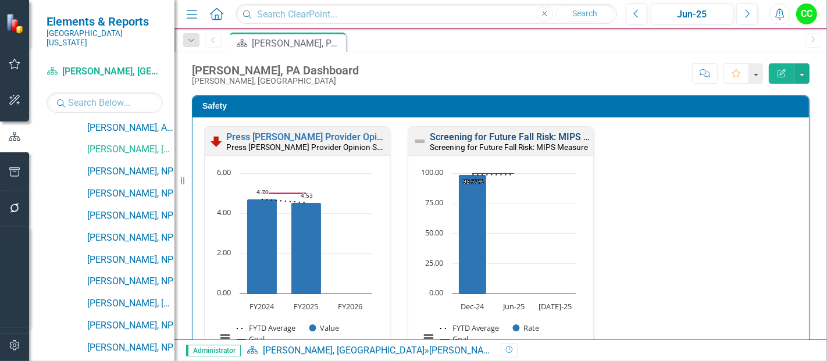
click at [538, 134] on link "Screening for Future Fall Risk: MIPS Measure" at bounding box center [525, 136] width 191 height 11
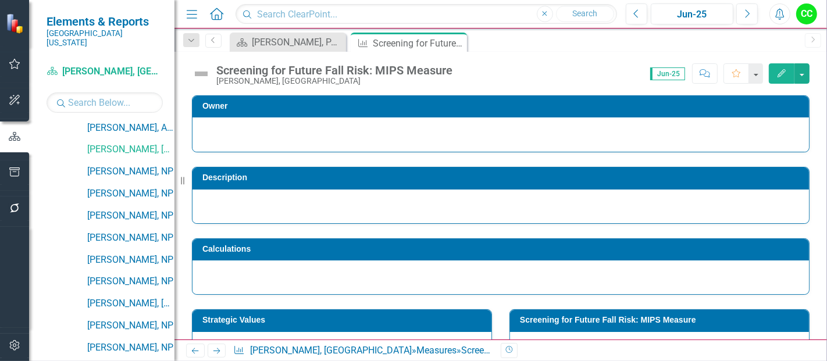
scroll to position [460, 0]
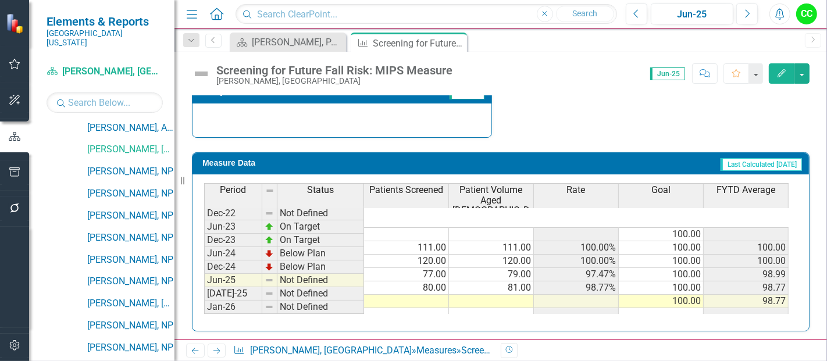
click at [423, 295] on td at bounding box center [406, 301] width 85 height 13
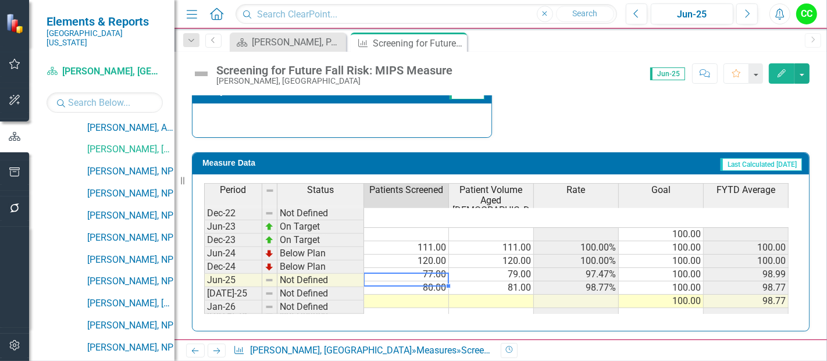
type textarea "87"
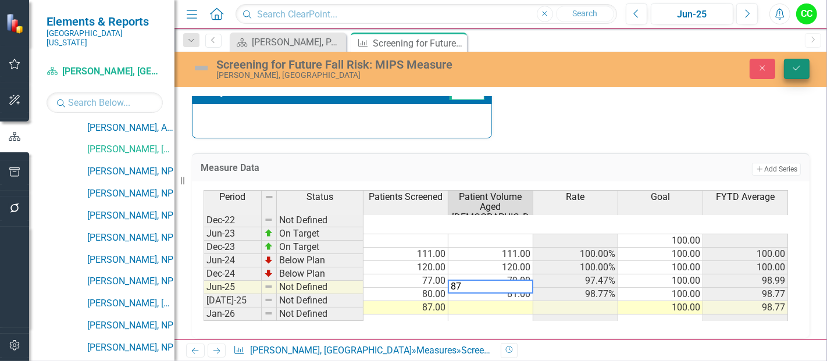
type textarea "87"
click at [801, 72] on icon "Save" at bounding box center [797, 68] width 10 height 8
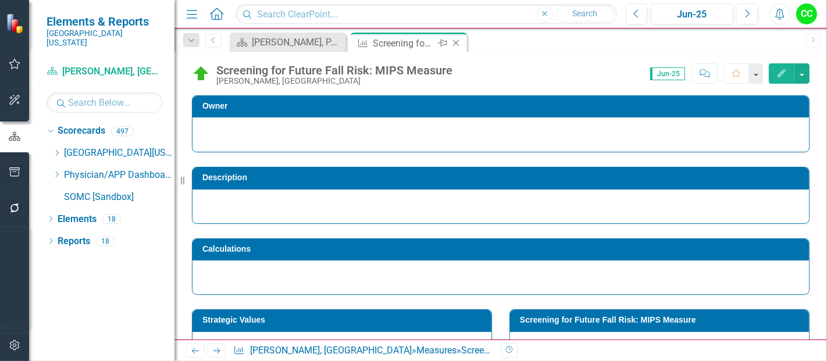
click at [454, 42] on icon "Close" at bounding box center [456, 42] width 12 height 9
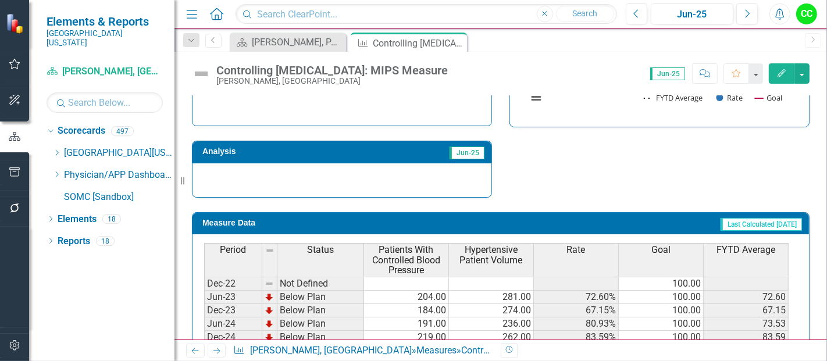
scroll to position [470, 0]
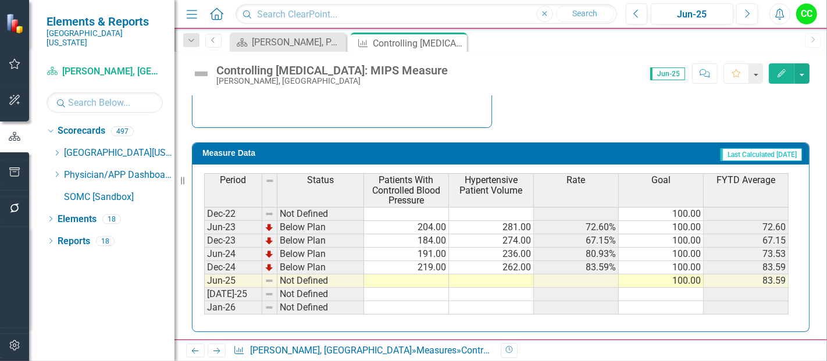
click at [423, 279] on td at bounding box center [406, 281] width 85 height 13
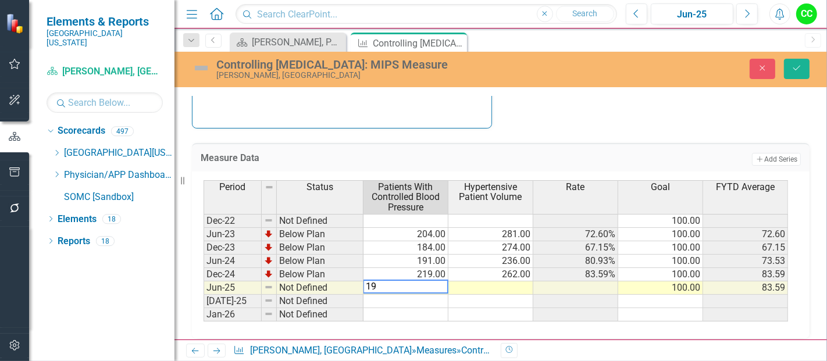
type textarea "198"
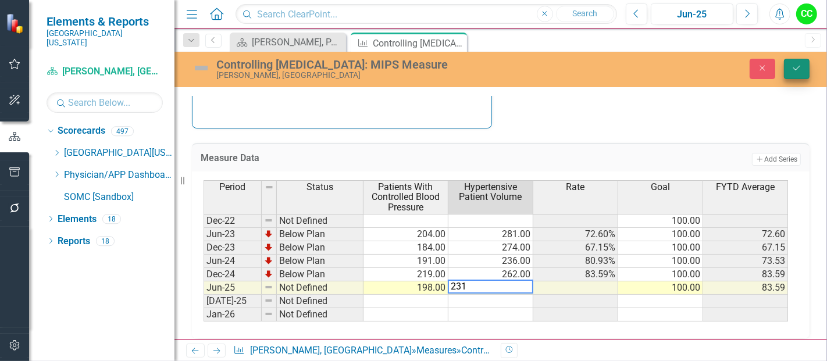
type textarea "231"
click at [796, 64] on icon "Save" at bounding box center [797, 68] width 10 height 8
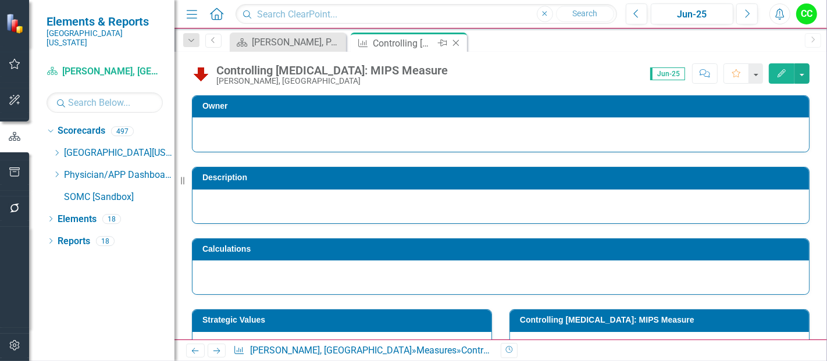
click at [454, 40] on icon "Close" at bounding box center [456, 42] width 12 height 9
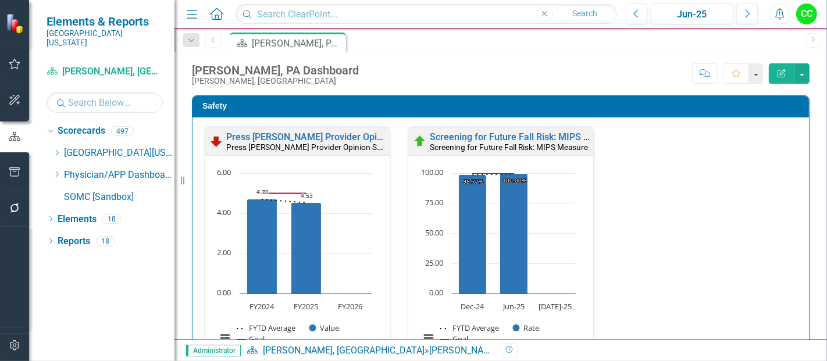
scroll to position [288, 0]
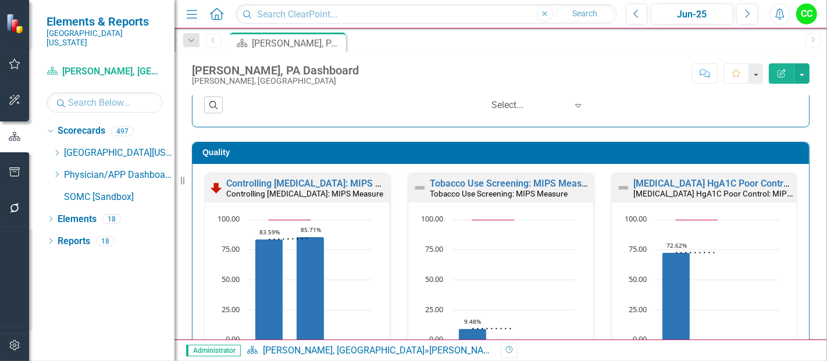
click at [721, 177] on div "Diabetes HgA1C Poor Control: MIPS Measure Diabetes HgA1C Poor Control: MIPS Mea…" at bounding box center [704, 187] width 185 height 29
click at [729, 180] on link "[MEDICAL_DATA] HgA1C Poor Control: MIPS Measure" at bounding box center [745, 183] width 225 height 11
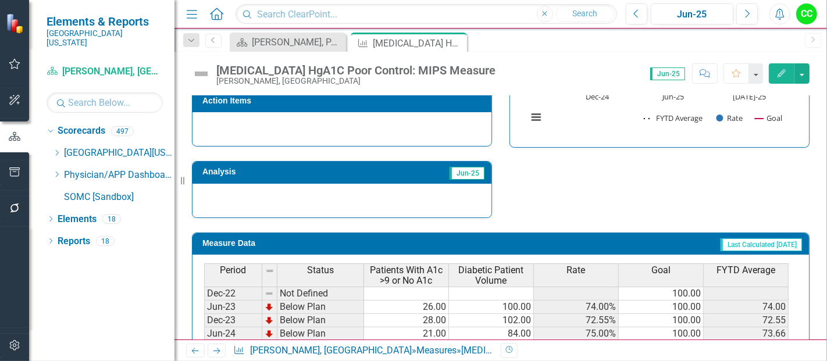
scroll to position [460, 0]
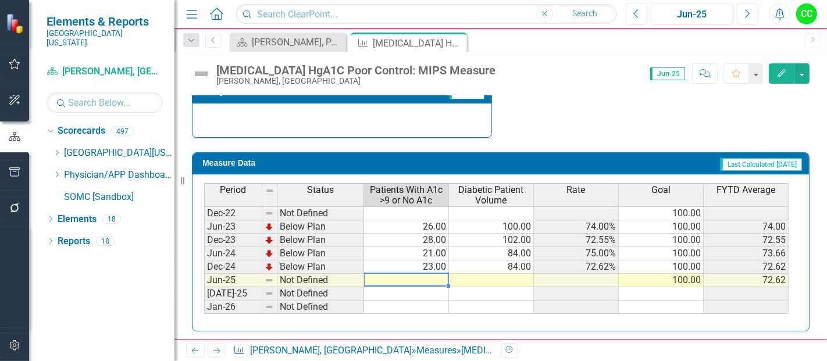
click at [419, 277] on td at bounding box center [406, 280] width 85 height 13
type textarea "24"
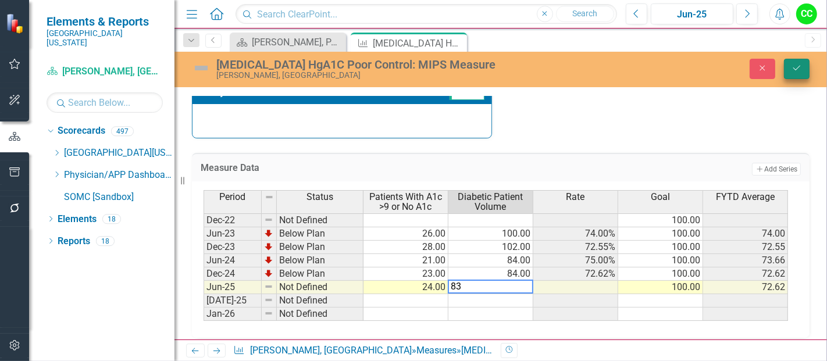
type textarea "83"
click at [796, 73] on button "Save" at bounding box center [797, 69] width 26 height 20
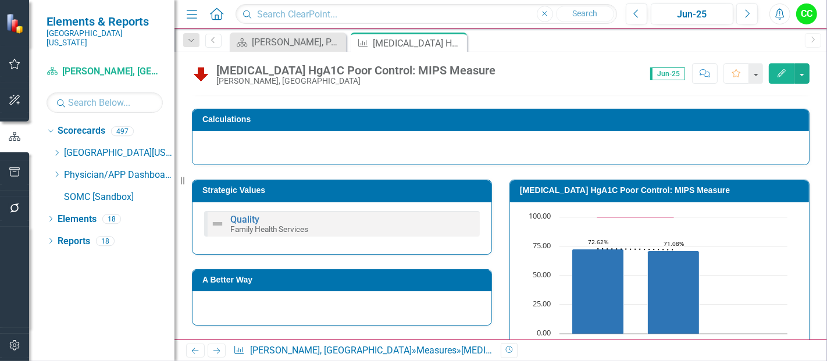
scroll to position [134, 0]
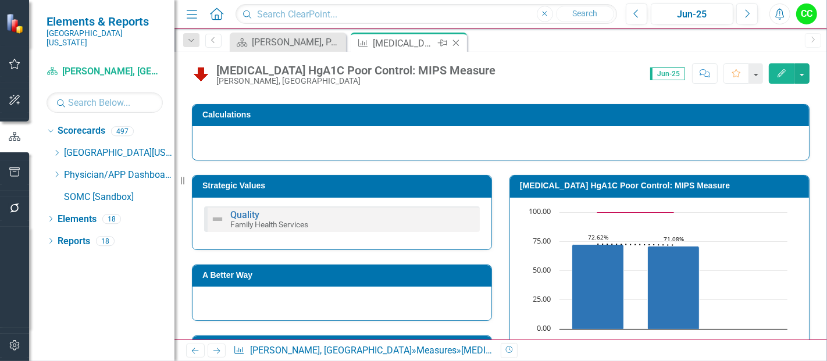
click at [458, 42] on icon "Close" at bounding box center [456, 42] width 12 height 9
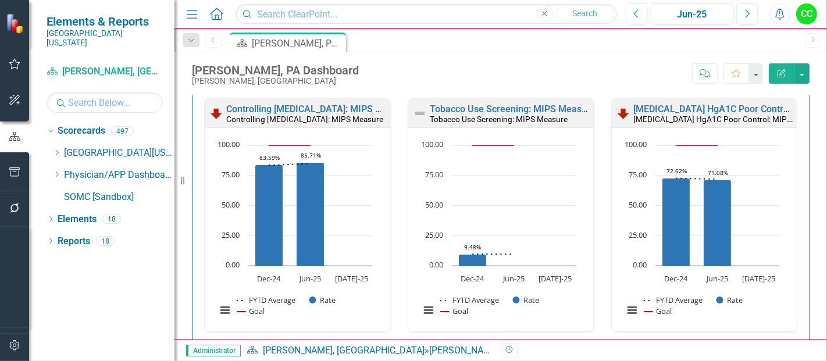
scroll to position [562, 0]
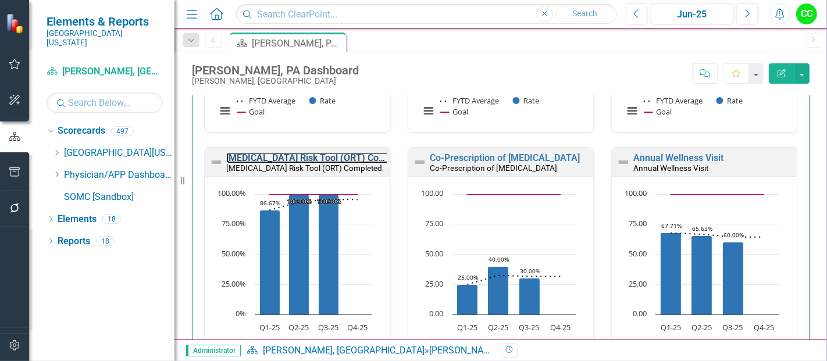
click at [336, 154] on link "[MEDICAL_DATA] Risk Tool (ORT) Completed" at bounding box center [319, 157] width 187 height 11
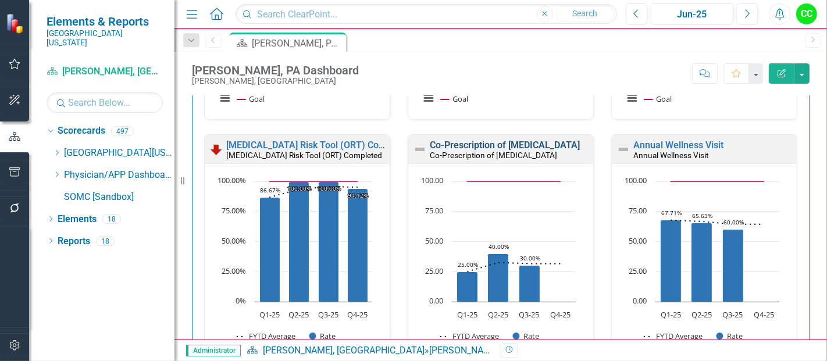
scroll to position [1, 0]
click at [476, 144] on link "Co-Prescription of [MEDICAL_DATA]" at bounding box center [505, 145] width 150 height 11
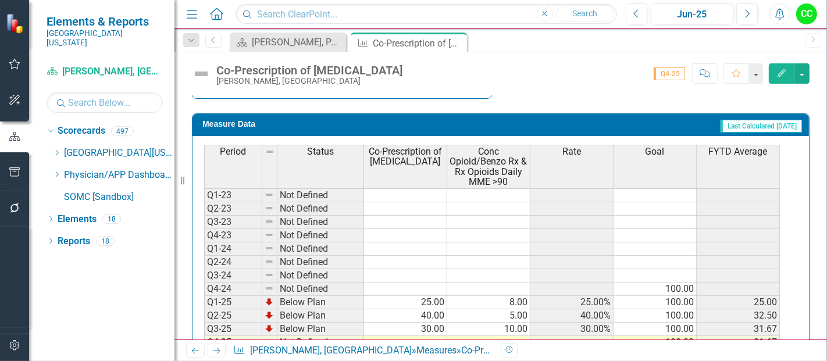
scroll to position [544, 0]
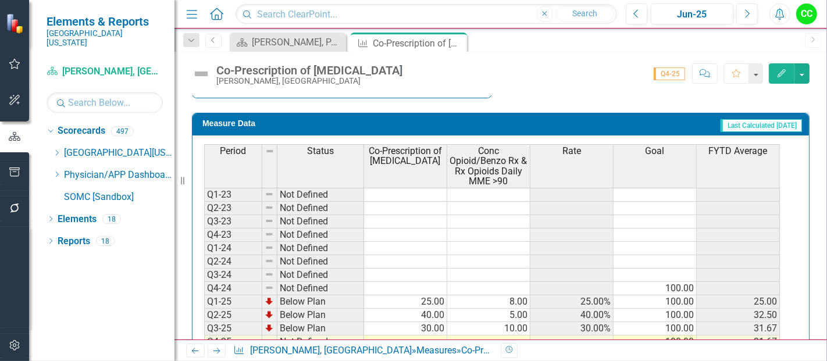
click at [420, 336] on td at bounding box center [405, 342] width 83 height 13
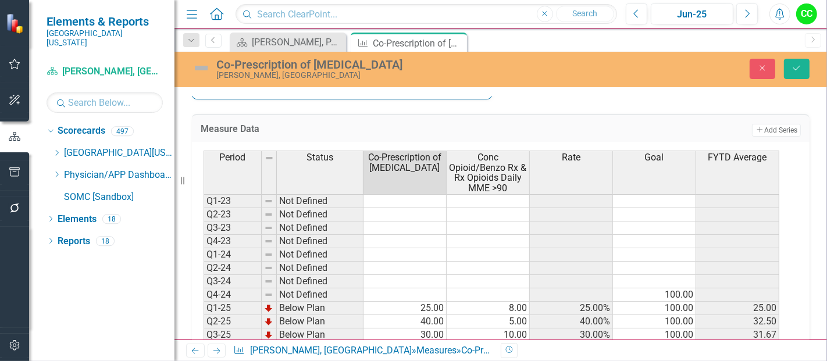
type textarea "20"
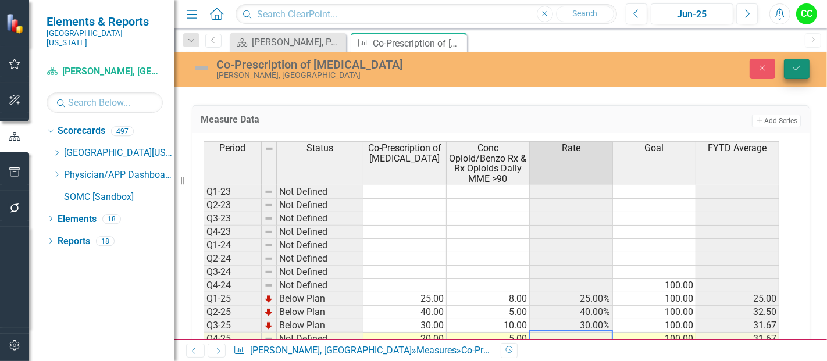
type textarea "5"
click at [793, 63] on button "Save" at bounding box center [797, 69] width 26 height 20
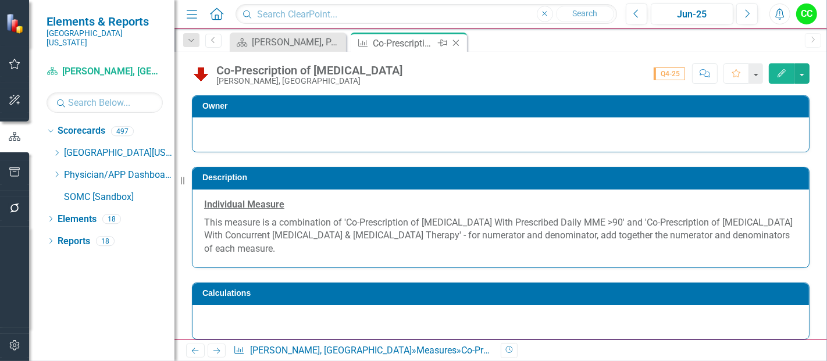
click at [454, 44] on icon at bounding box center [456, 43] width 6 height 6
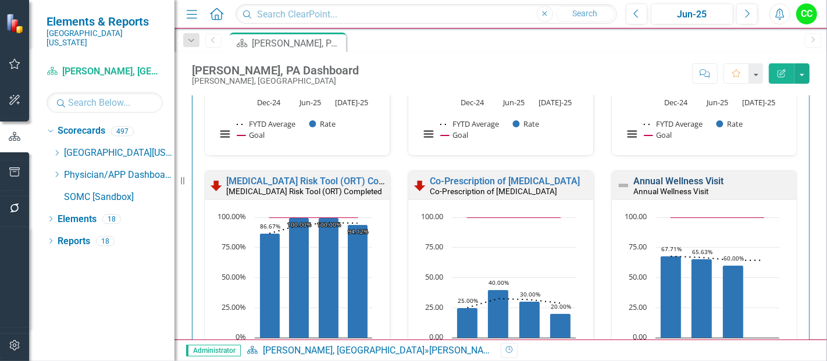
scroll to position [575, 0]
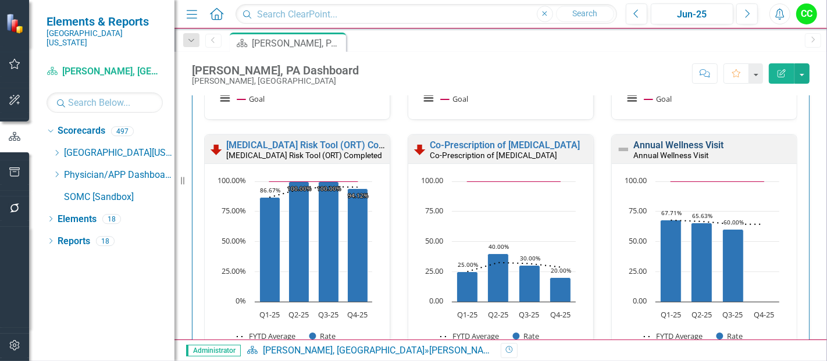
click at [674, 143] on link "Annual Wellness Visit" at bounding box center [678, 145] width 90 height 11
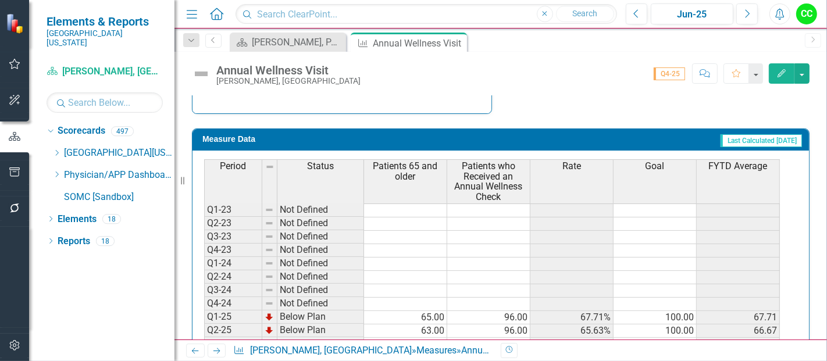
scroll to position [533, 0]
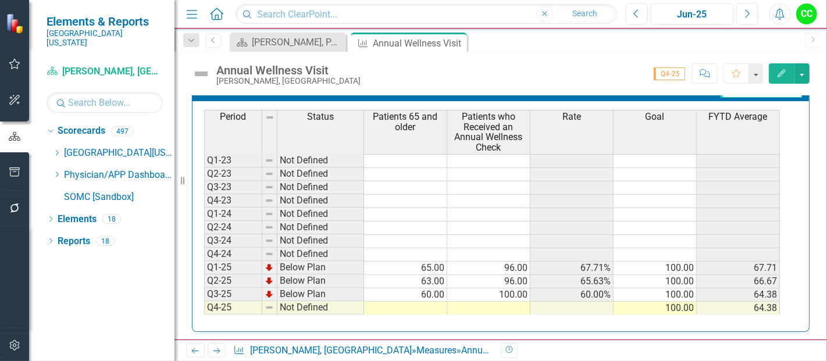
click at [204, 296] on div "Period Status Patients 65 and older Patients who Received an Annual Wellness Ch…" at bounding box center [204, 239] width 0 height 258
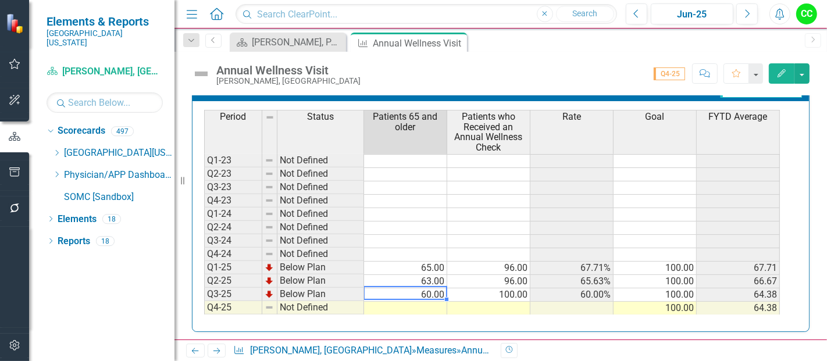
click at [426, 305] on td at bounding box center [405, 308] width 83 height 13
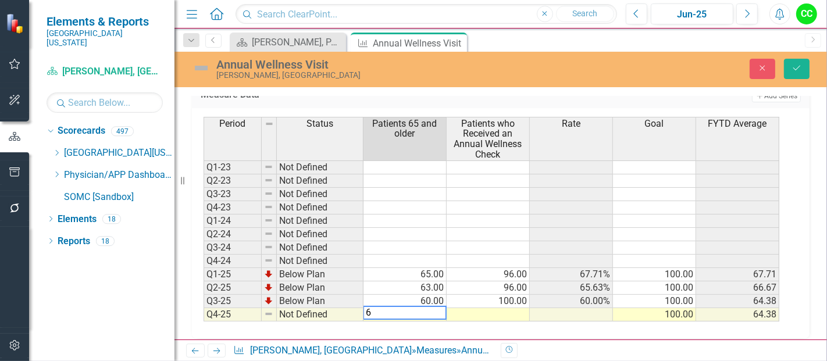
type textarea "64"
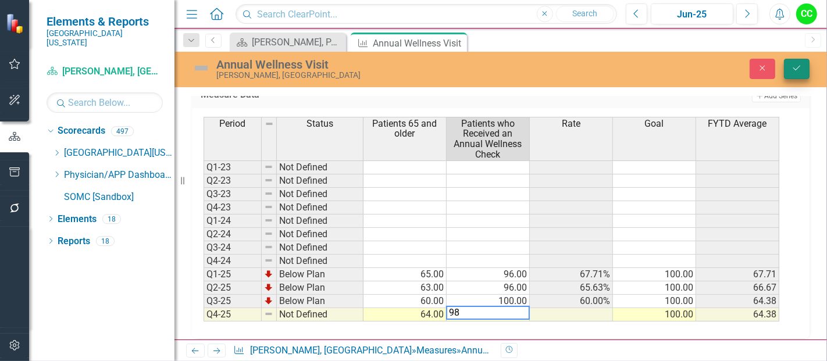
type textarea "98"
click at [801, 69] on icon "Save" at bounding box center [797, 68] width 10 height 8
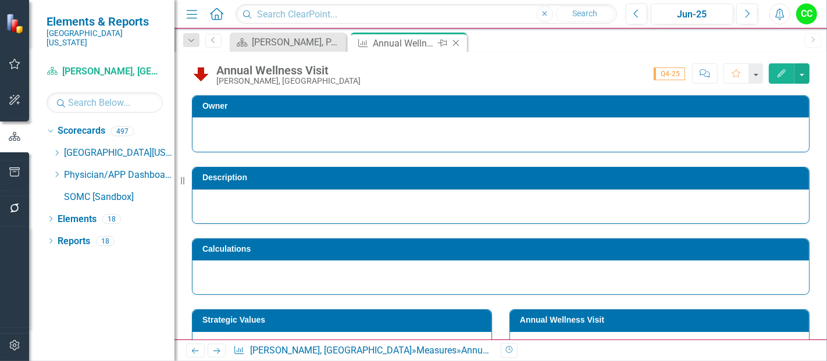
click at [456, 41] on icon "Close" at bounding box center [456, 42] width 12 height 9
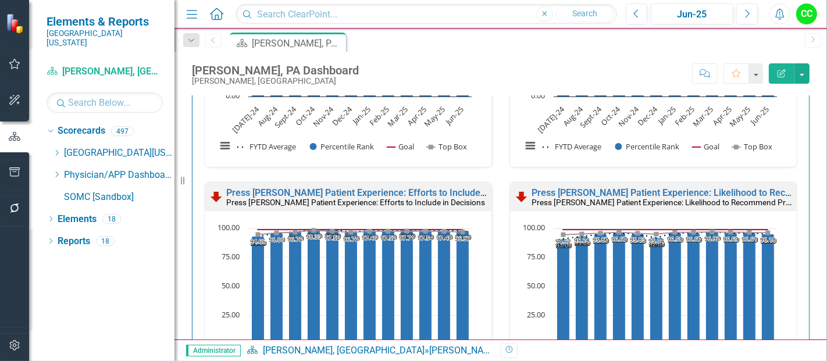
scroll to position [1500, 0]
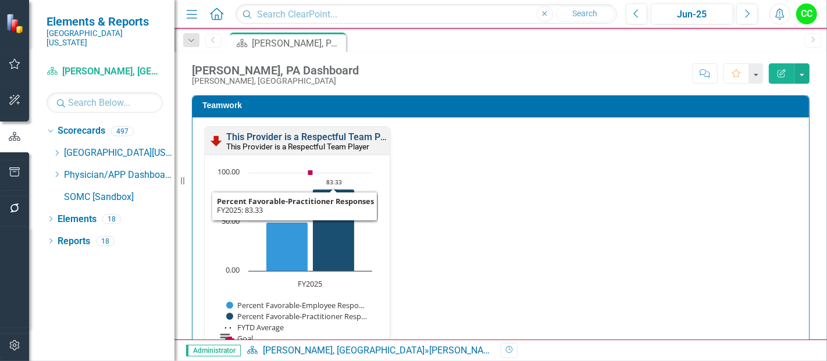
click at [325, 131] on link "This Provider is a Respectful Team Player" at bounding box center [313, 136] width 175 height 11
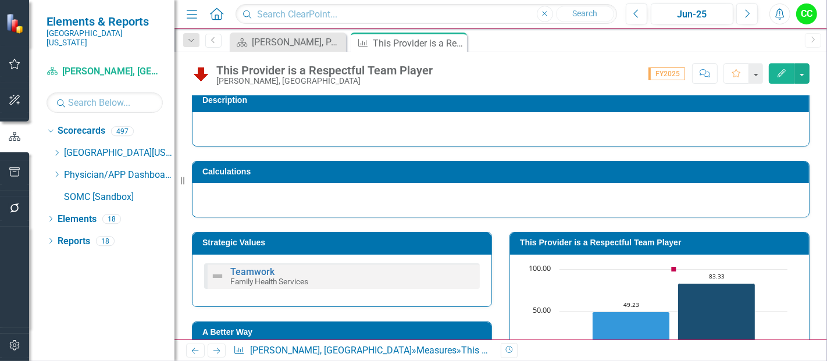
scroll to position [78, 0]
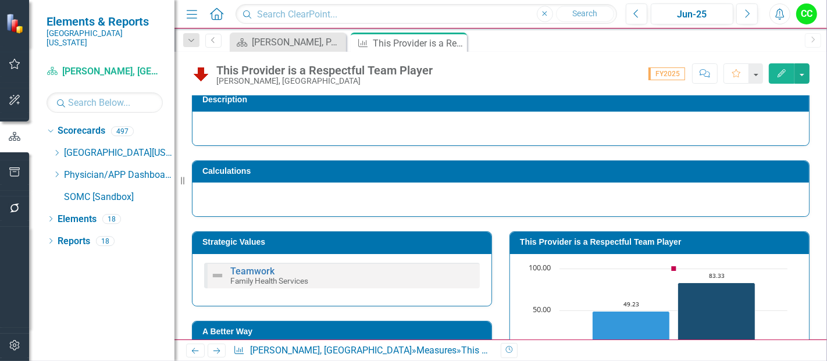
click at [636, 240] on h3 "This Provider is a Respectful Team Player" at bounding box center [661, 242] width 283 height 9
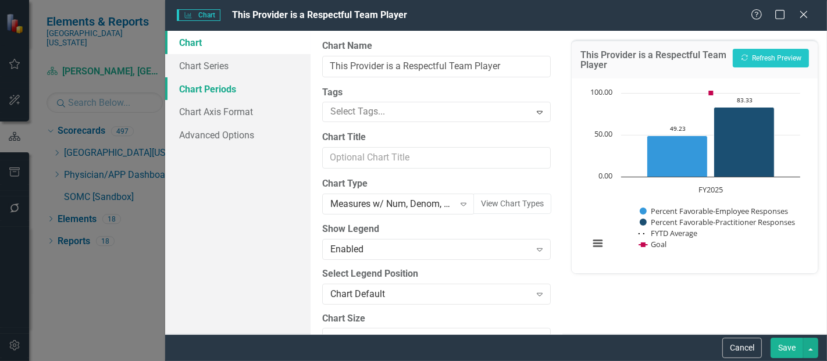
click at [211, 91] on link "Chart Periods" at bounding box center [237, 88] width 145 height 23
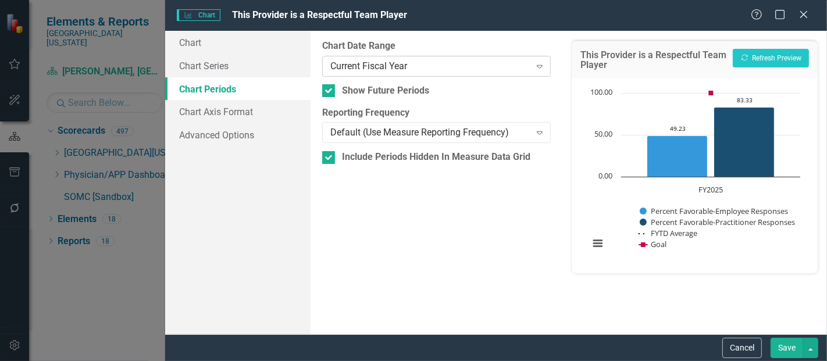
click at [389, 63] on div "Current Fiscal Year" at bounding box center [430, 65] width 200 height 13
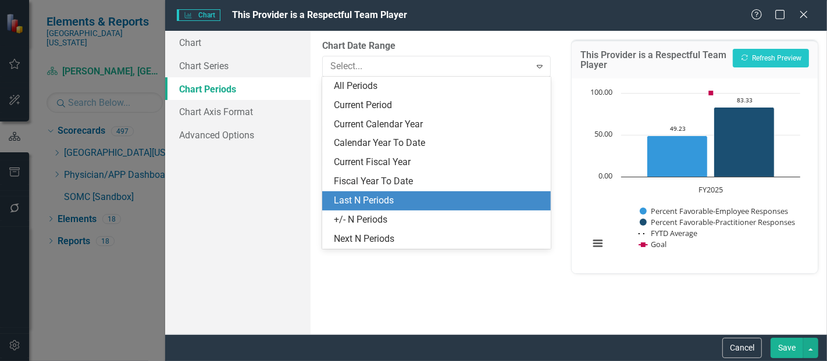
click at [361, 199] on div "Last N Periods" at bounding box center [439, 200] width 210 height 13
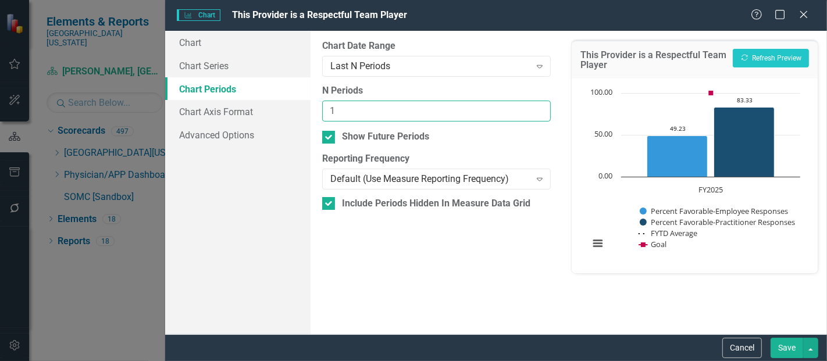
click at [542, 107] on input "1" at bounding box center [436, 112] width 229 height 22
type input "2"
click at [542, 107] on input "2" at bounding box center [436, 112] width 229 height 22
click at [785, 337] on div "Cancel Save" at bounding box center [496, 347] width 662 height 27
click at [783, 340] on button "Save" at bounding box center [787, 348] width 33 height 20
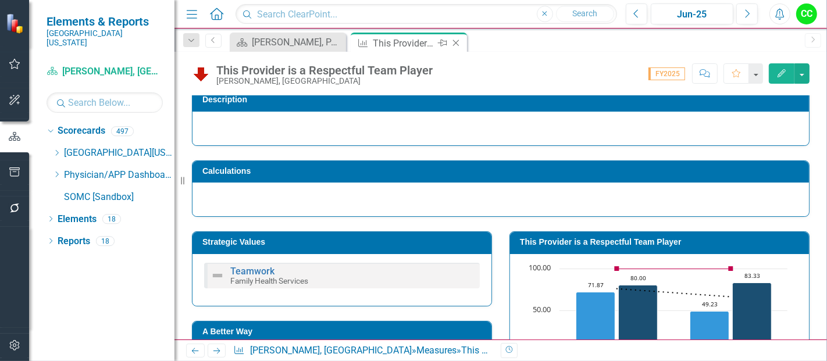
click at [459, 41] on icon "Close" at bounding box center [456, 42] width 12 height 9
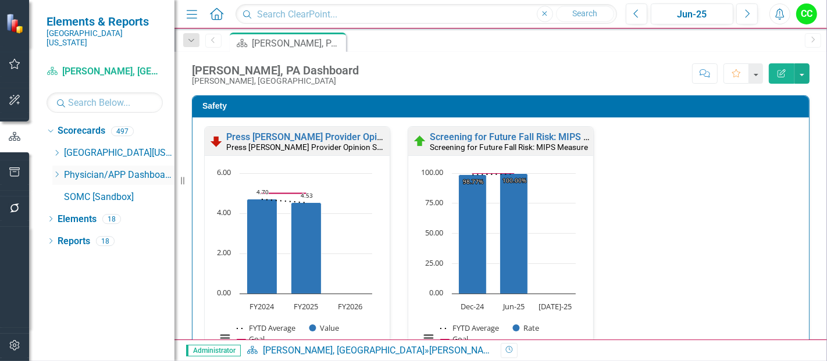
click at [60, 171] on icon "Dropdown" at bounding box center [56, 174] width 9 height 7
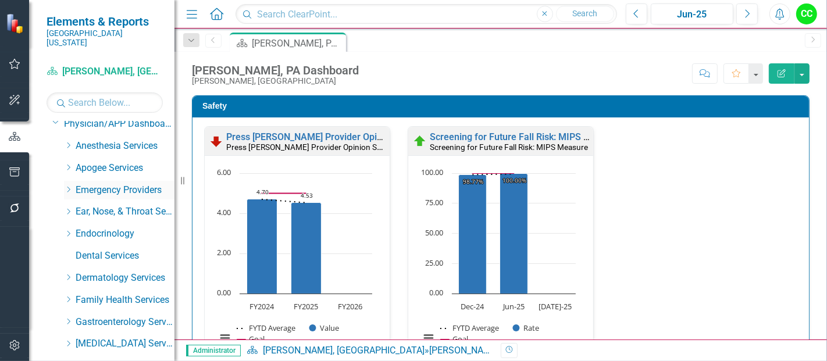
scroll to position [52, 0]
click at [70, 290] on div "Dropdown Family Health Services" at bounding box center [119, 299] width 111 height 19
click at [64, 295] on icon "Dropdown" at bounding box center [68, 298] width 9 height 7
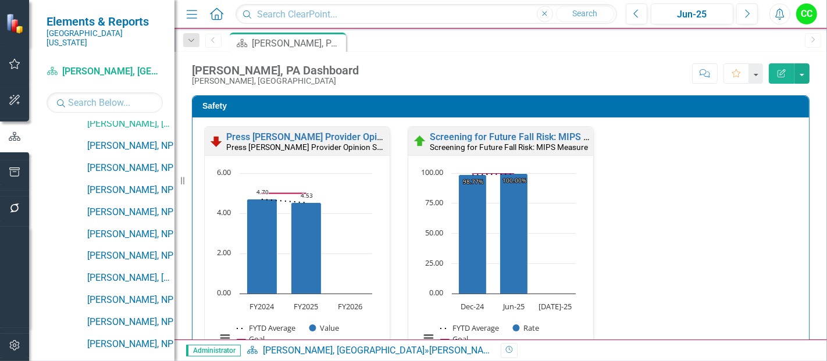
scroll to position [1138, 0]
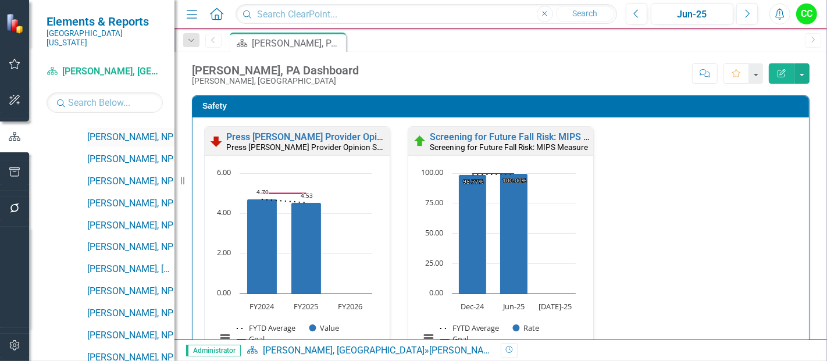
click at [123, 131] on link "[PERSON_NAME], NP" at bounding box center [130, 137] width 87 height 13
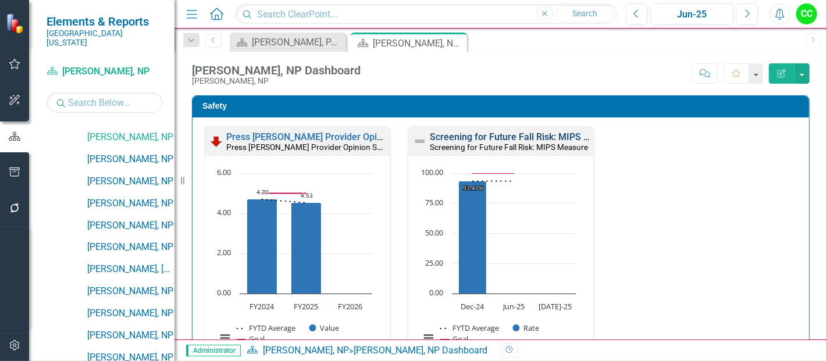
click at [522, 137] on link "Screening for Future Fall Risk: MIPS Measure" at bounding box center [525, 136] width 191 height 11
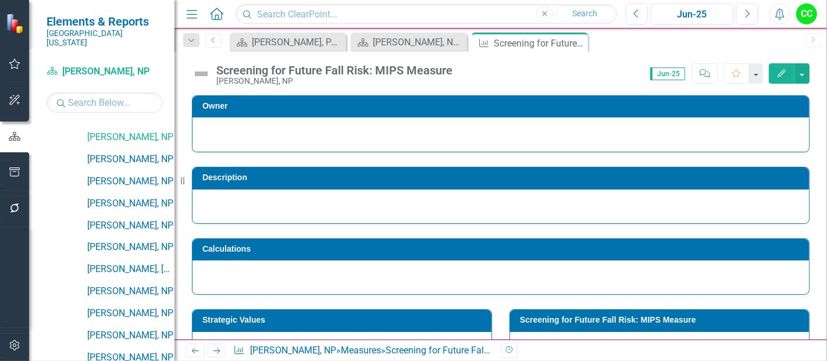
scroll to position [460, 0]
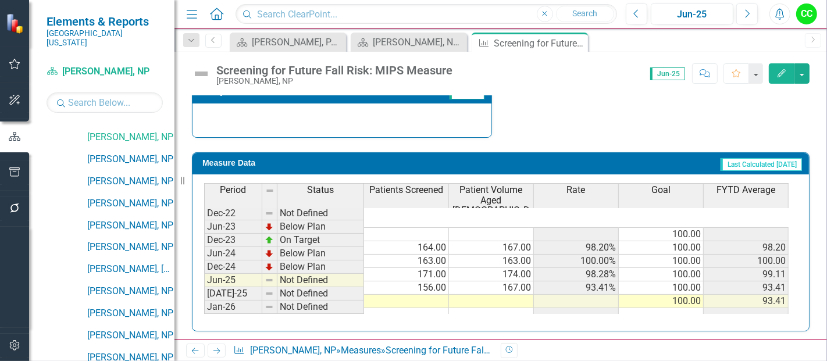
click at [387, 295] on td at bounding box center [406, 301] width 85 height 13
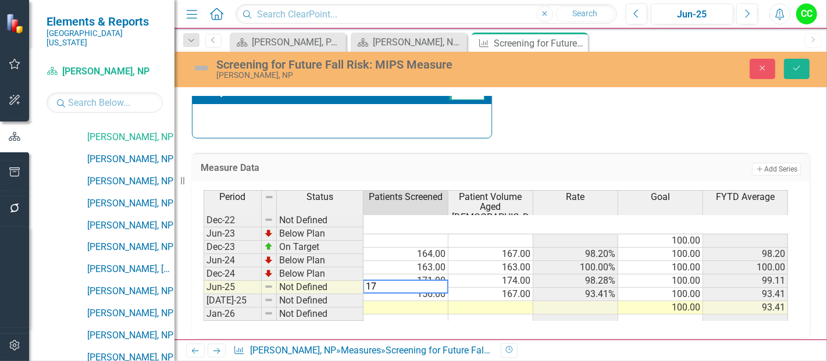
type textarea "170"
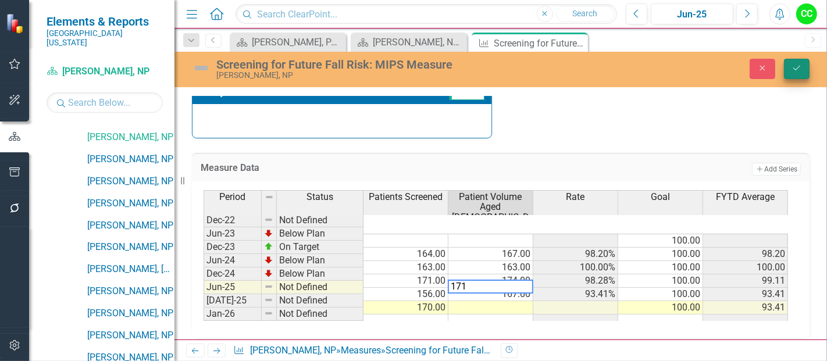
type textarea "171"
click at [797, 73] on button "Save" at bounding box center [797, 69] width 26 height 20
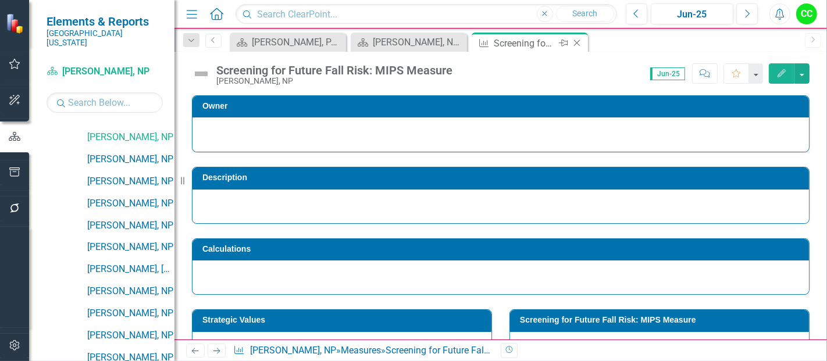
click at [576, 42] on icon at bounding box center [577, 43] width 6 height 6
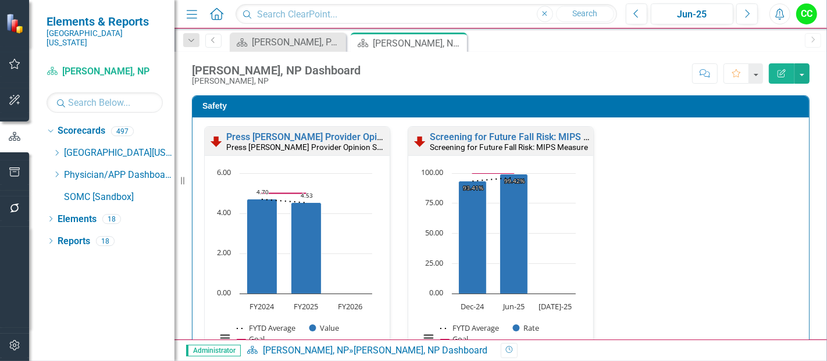
scroll to position [152, 0]
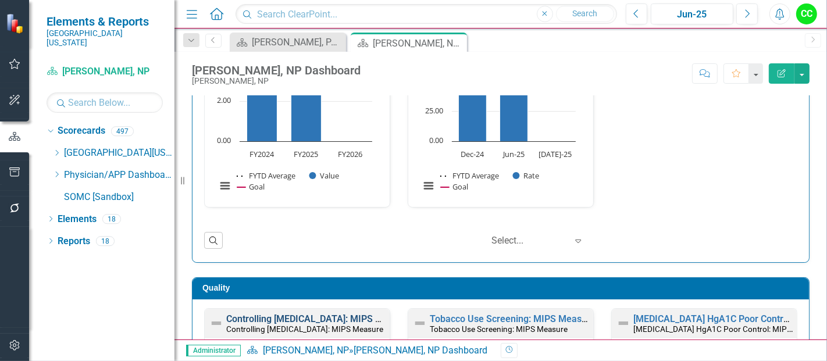
click at [301, 314] on link "Controlling [MEDICAL_DATA]: MIPS Measure" at bounding box center [319, 319] width 186 height 11
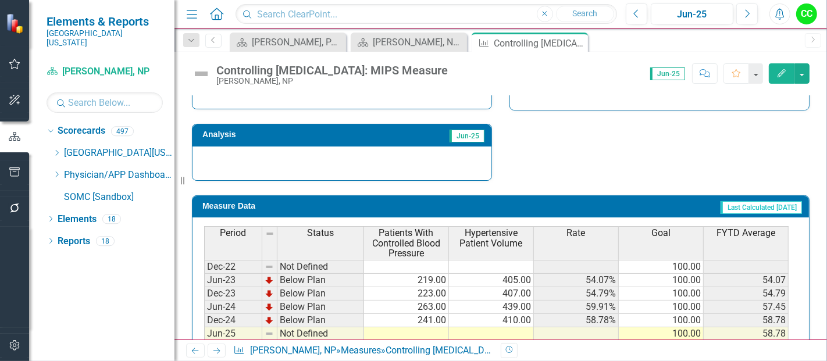
scroll to position [470, 0]
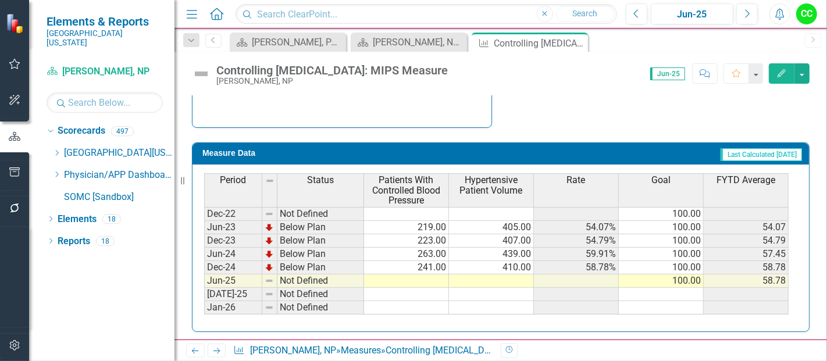
click at [411, 281] on td at bounding box center [406, 281] width 85 height 13
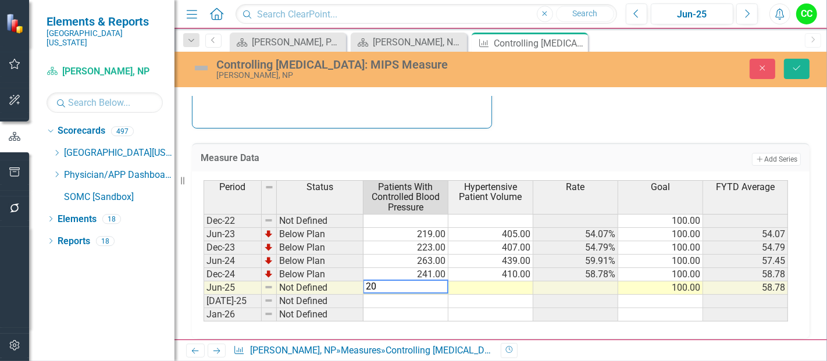
type textarea "200"
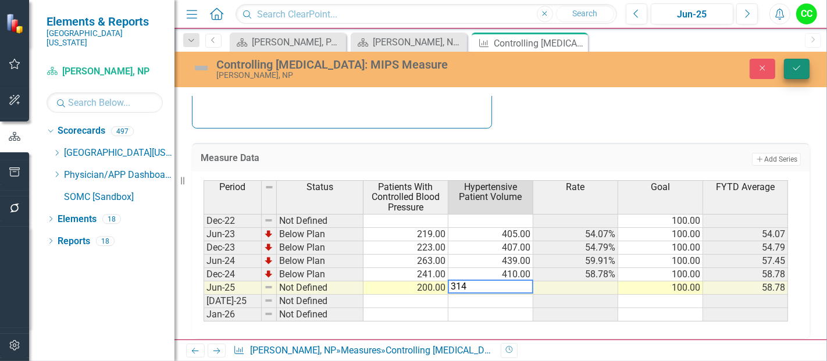
type textarea "314"
click at [796, 73] on button "Save" at bounding box center [797, 69] width 26 height 20
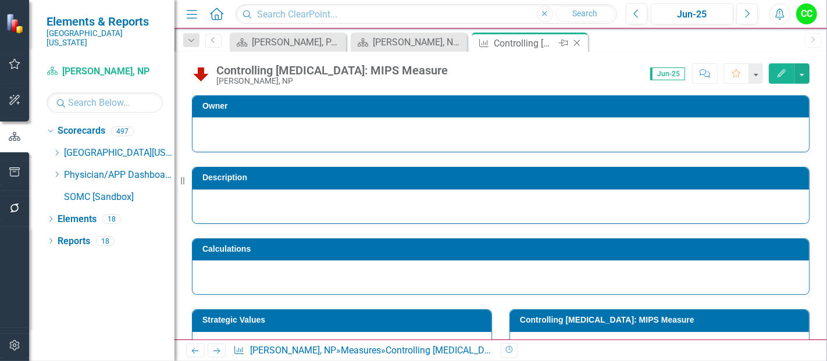
click at [576, 42] on icon at bounding box center [577, 43] width 6 height 6
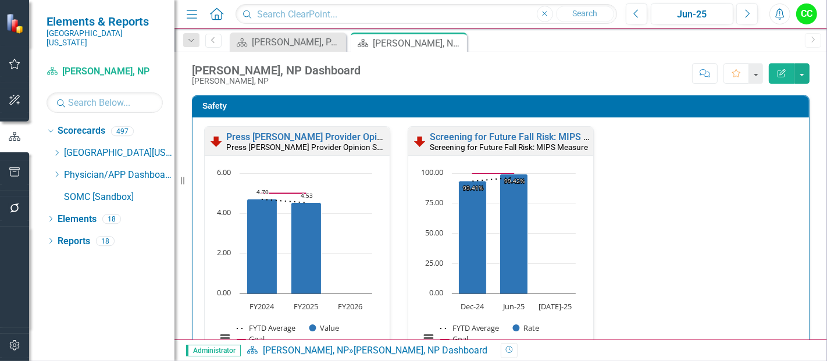
scroll to position [344, 0]
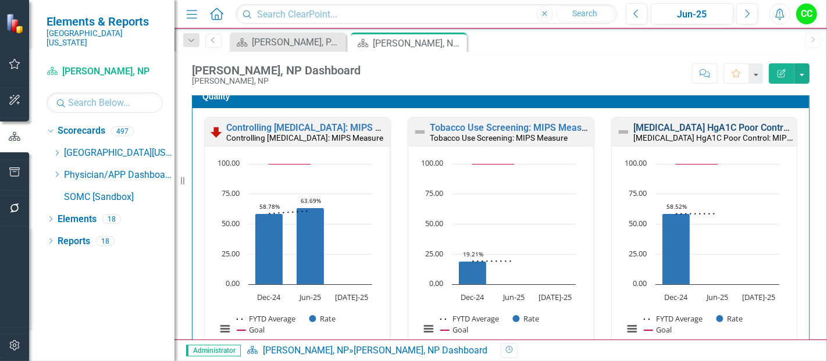
click at [679, 130] on link "[MEDICAL_DATA] HgA1C Poor Control: MIPS Measure" at bounding box center [745, 127] width 225 height 11
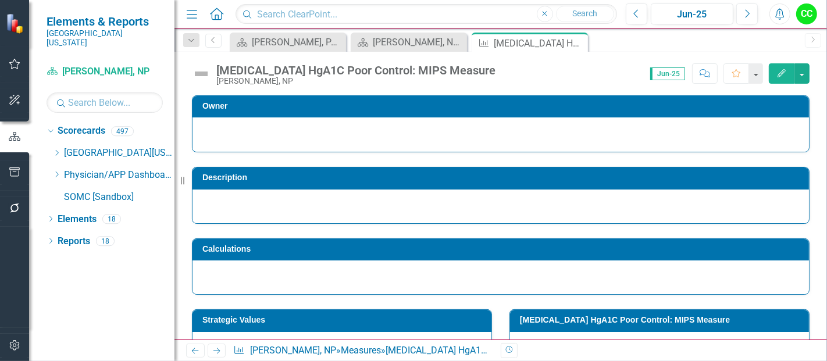
scroll to position [460, 0]
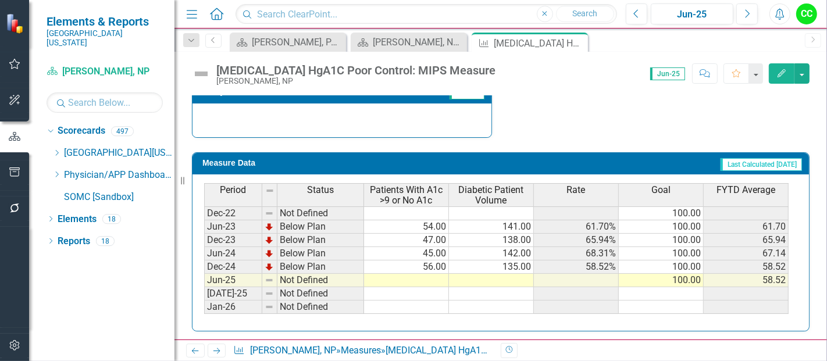
click at [433, 276] on td at bounding box center [406, 280] width 85 height 13
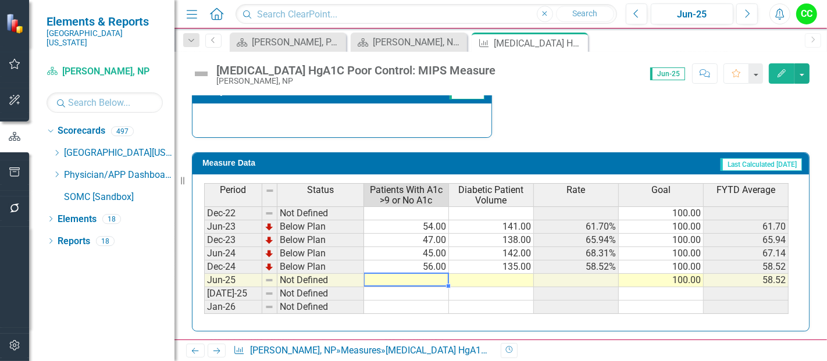
type textarea "55"
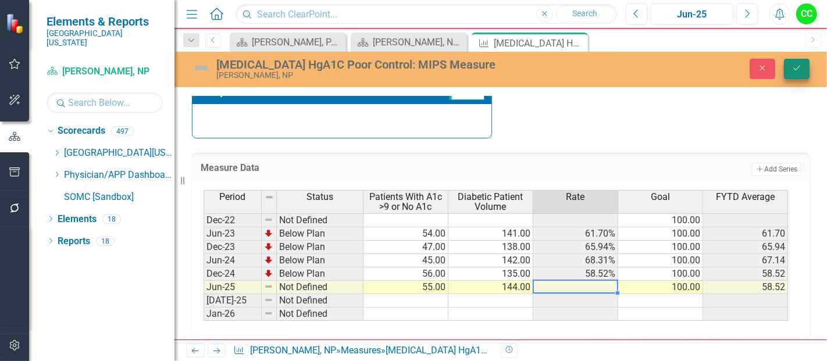
type textarea "144"
click at [804, 70] on button "Save" at bounding box center [797, 69] width 26 height 20
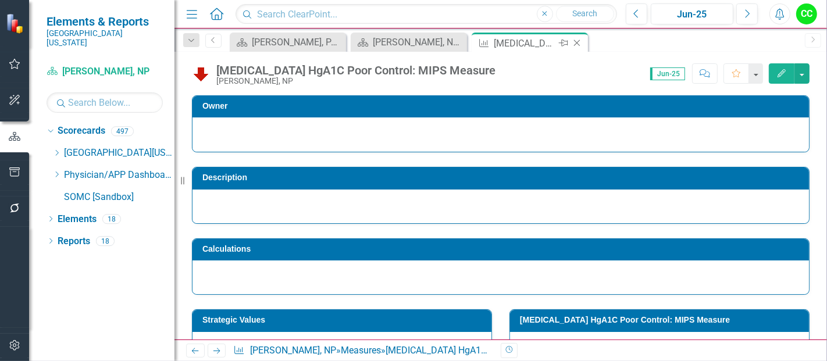
click at [576, 41] on icon "Close" at bounding box center [577, 42] width 12 height 9
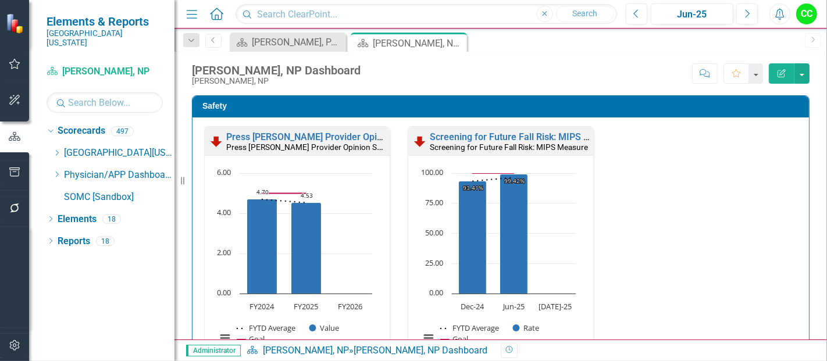
scroll to position [519, 0]
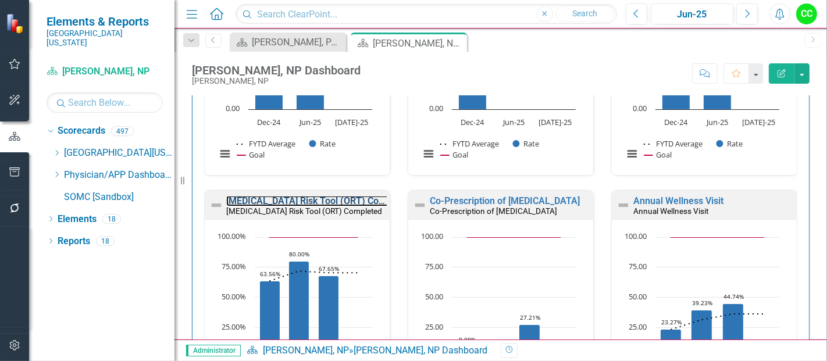
click at [350, 197] on link "[MEDICAL_DATA] Risk Tool (ORT) Completed" at bounding box center [319, 200] width 187 height 11
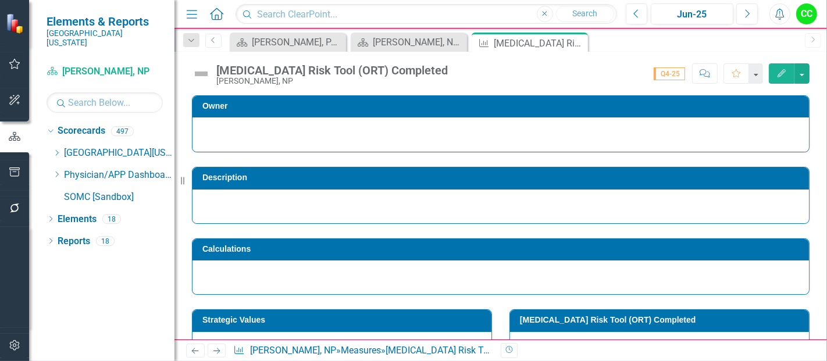
scroll to position [513, 0]
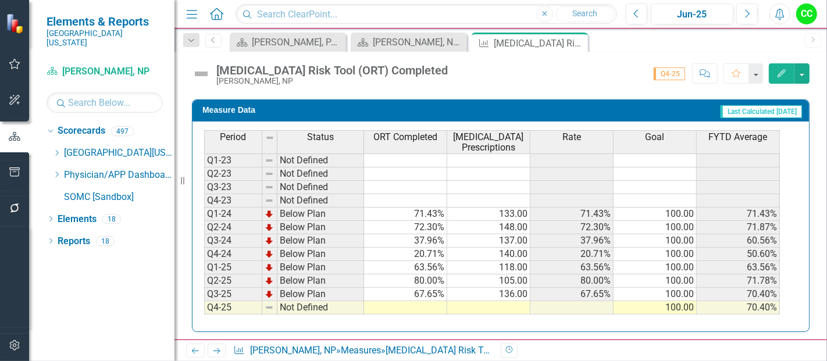
click at [409, 301] on td at bounding box center [405, 307] width 83 height 13
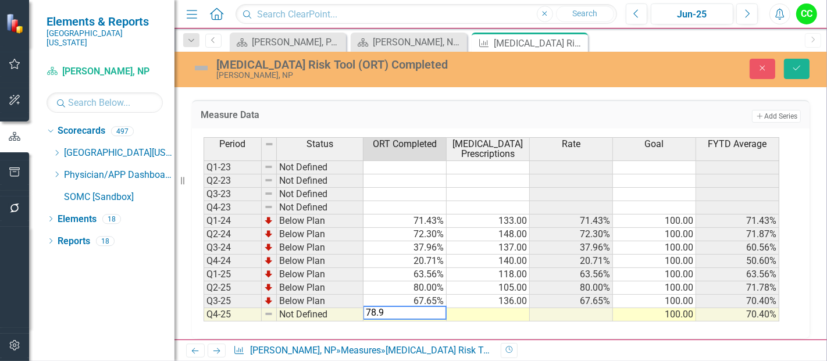
type textarea "78.95"
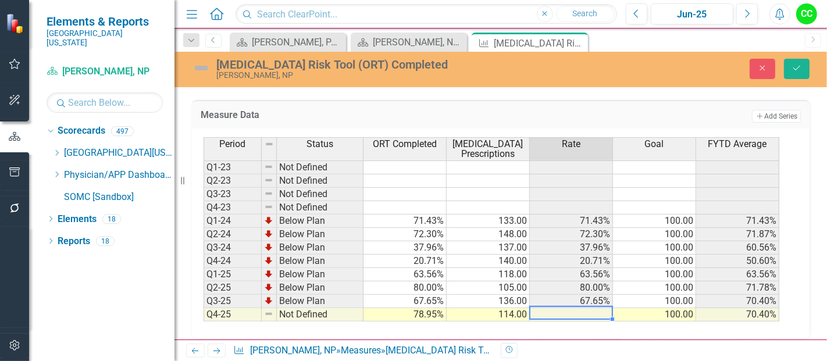
type textarea "114"
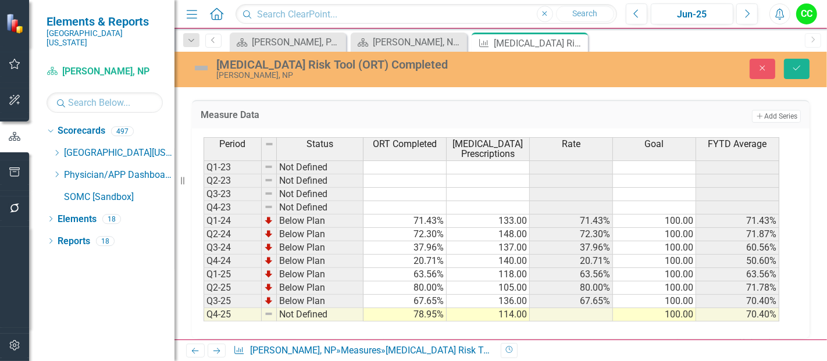
click at [788, 80] on div "Opioid Risk Tool (ORT) Completed Justin Nolen, NP Close Save" at bounding box center [500, 69] width 653 height 35
click at [803, 65] on button "Save" at bounding box center [797, 69] width 26 height 20
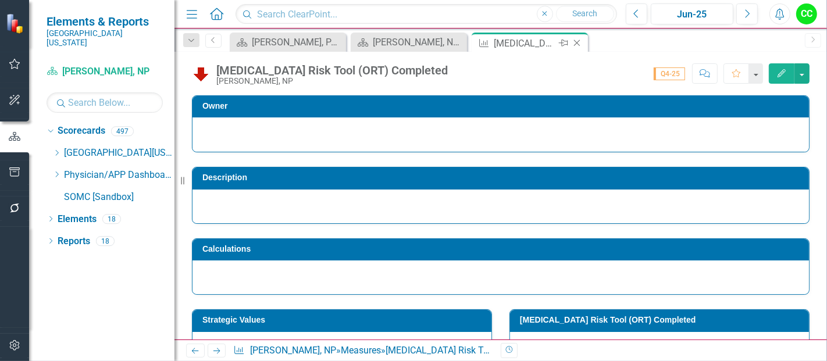
drag, startPoint x: 0, startPoint y: 0, endPoint x: 578, endPoint y: 43, distance: 579.8
click at [578, 43] on icon "Close" at bounding box center [577, 42] width 12 height 9
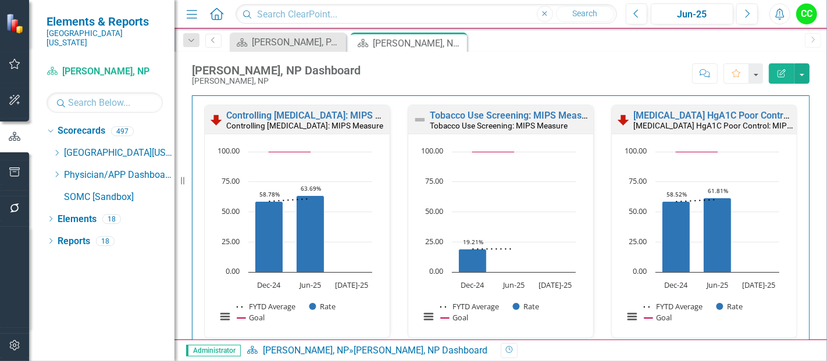
scroll to position [618, 0]
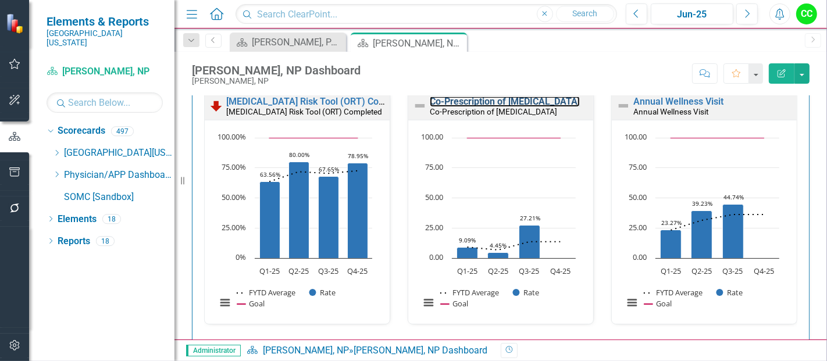
click at [478, 107] on link "Co-Prescription of [MEDICAL_DATA]" at bounding box center [505, 101] width 150 height 11
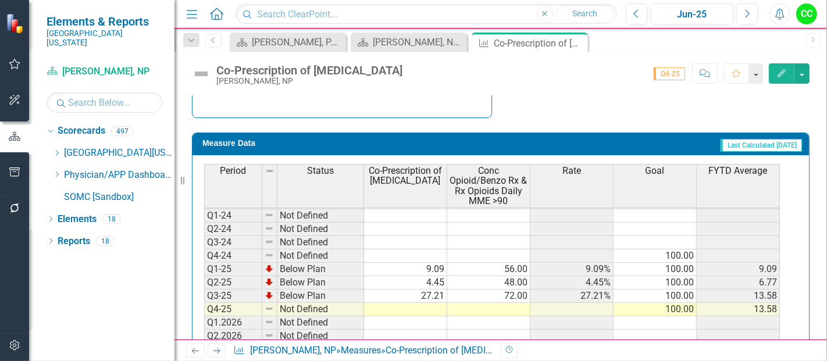
scroll to position [579, 0]
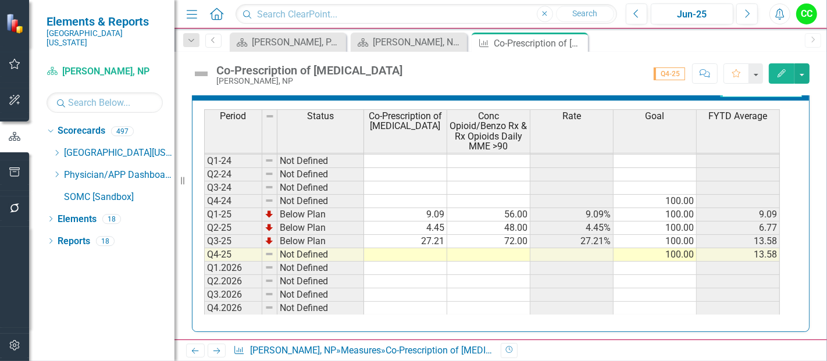
click at [508, 250] on td at bounding box center [488, 254] width 83 height 13
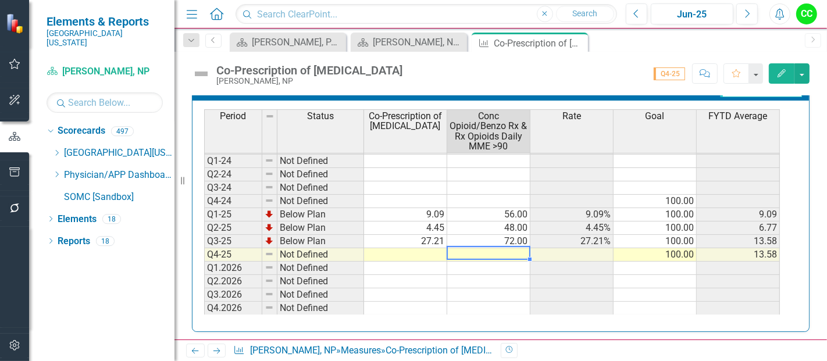
click at [422, 251] on td at bounding box center [405, 254] width 83 height 13
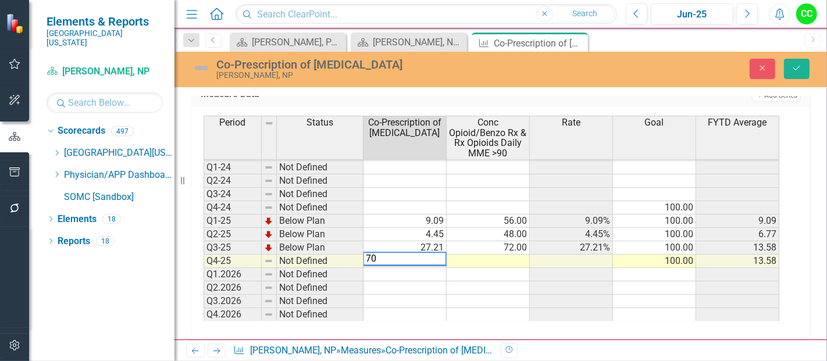
type textarea "7"
click at [422, 255] on textarea at bounding box center [405, 259] width 84 height 14
type textarea "35"
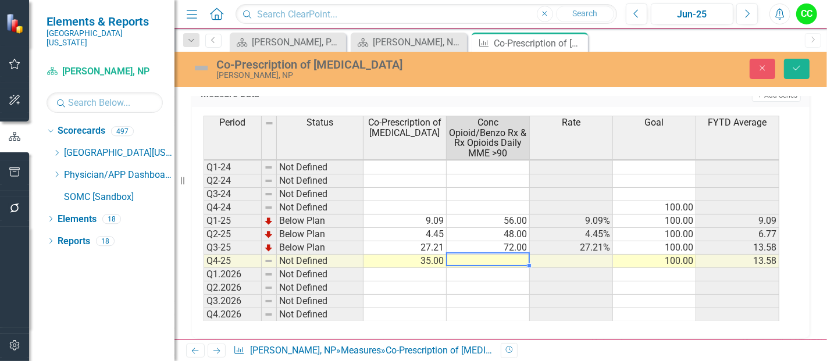
click at [460, 256] on td at bounding box center [488, 261] width 83 height 13
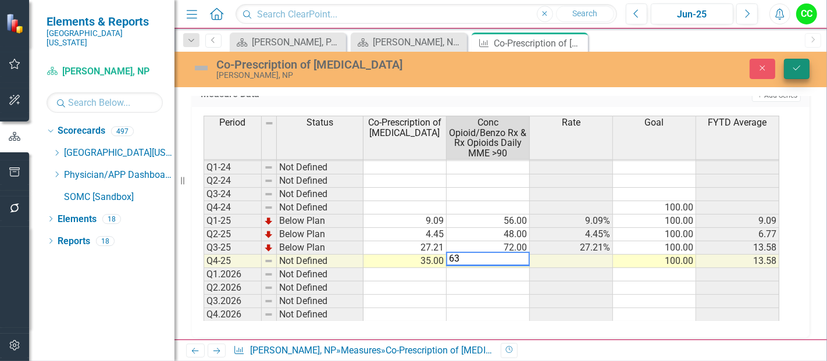
type textarea "63"
click at [800, 72] on button "Save" at bounding box center [797, 69] width 26 height 20
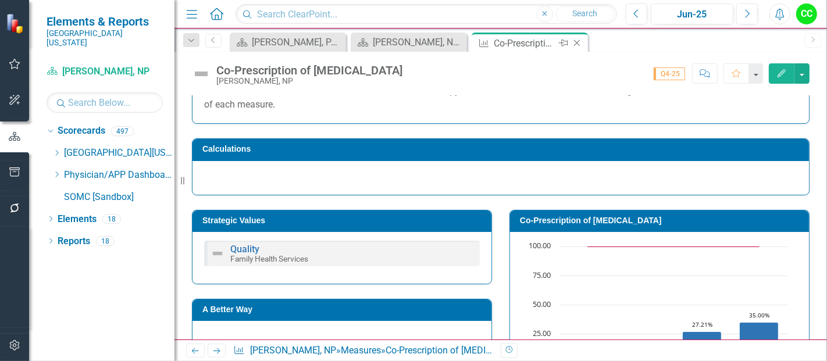
scroll to position [189, 0]
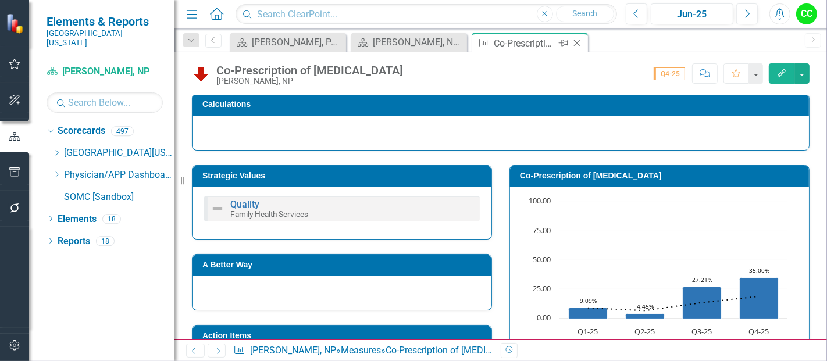
click at [577, 39] on icon "Close" at bounding box center [577, 42] width 12 height 9
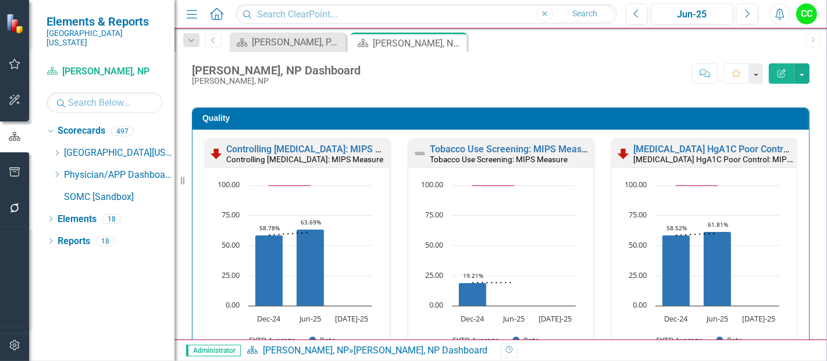
scroll to position [580, 0]
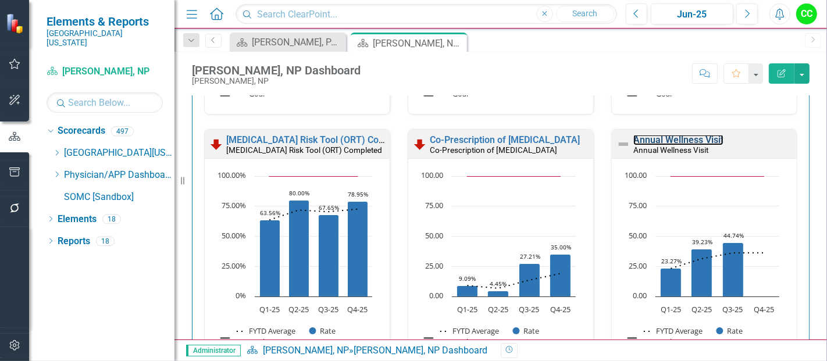
click at [658, 136] on link "Annual Wellness Visit" at bounding box center [678, 139] width 90 height 11
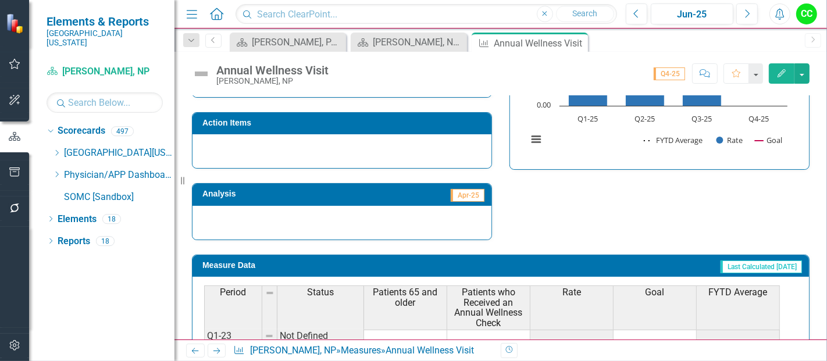
scroll to position [533, 0]
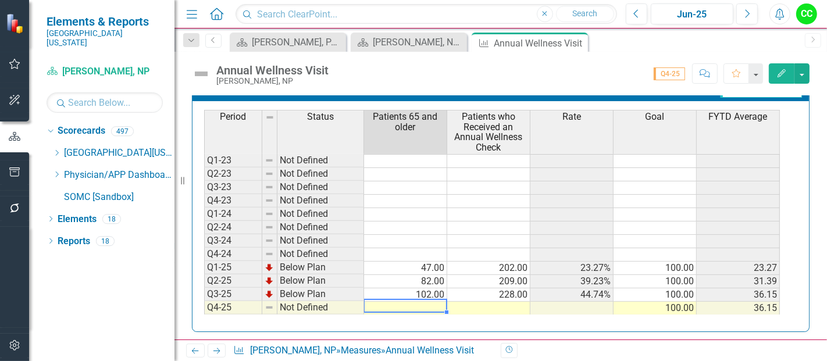
click at [402, 303] on td at bounding box center [405, 308] width 83 height 13
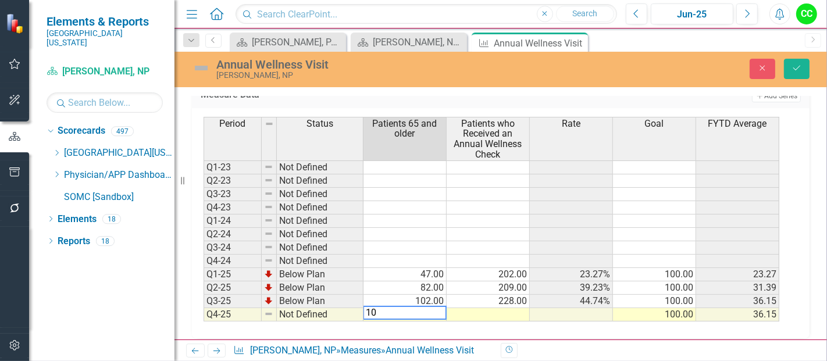
type textarea "103"
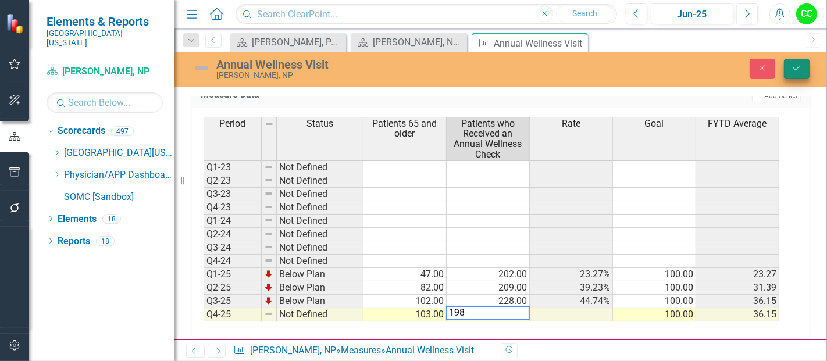
type textarea "198"
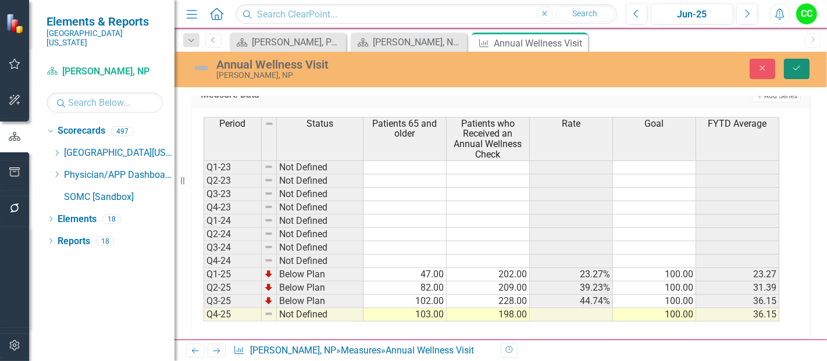
click at [801, 62] on button "Save" at bounding box center [797, 69] width 26 height 20
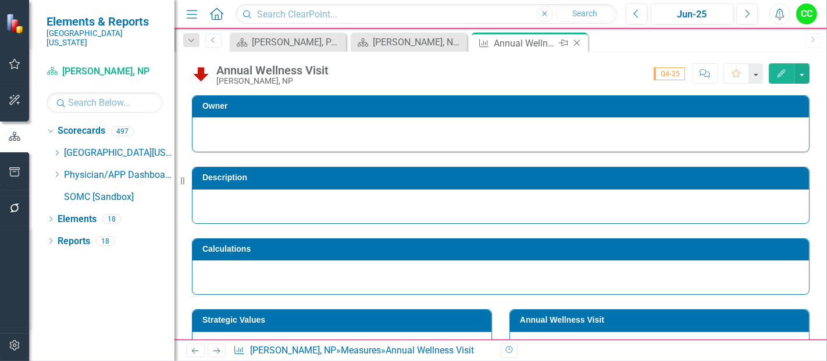
click at [576, 42] on icon at bounding box center [577, 43] width 6 height 6
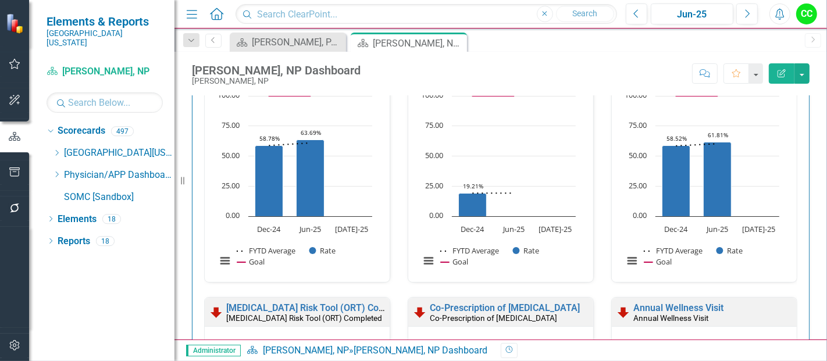
scroll to position [1456, 0]
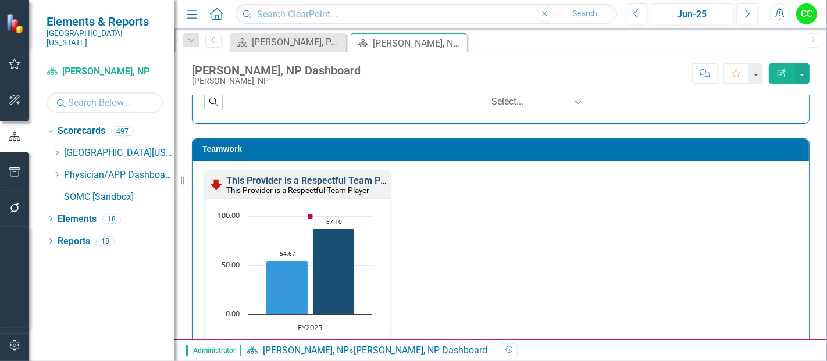
click at [332, 175] on link "This Provider is a Respectful Team Player" at bounding box center [313, 180] width 175 height 11
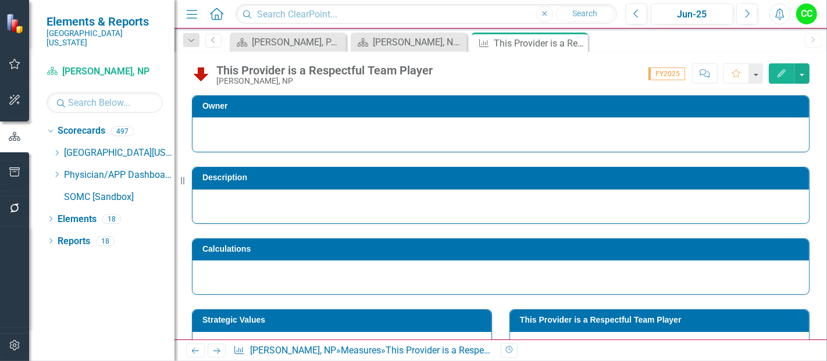
scroll to position [55, 0]
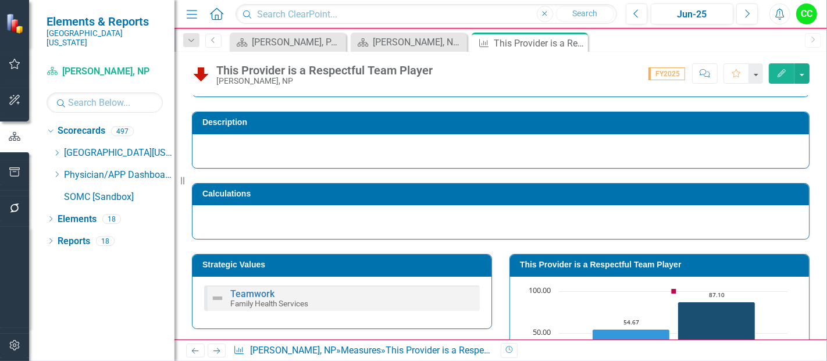
click at [611, 270] on td "This Provider is a Respectful Team Player" at bounding box center [661, 266] width 283 height 17
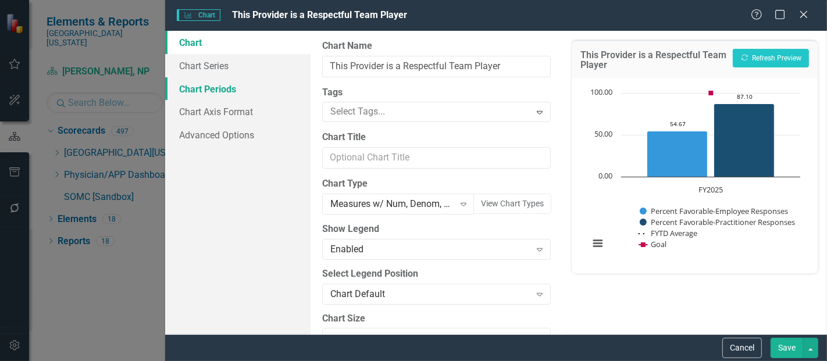
click at [214, 88] on link "Chart Periods" at bounding box center [237, 88] width 145 height 23
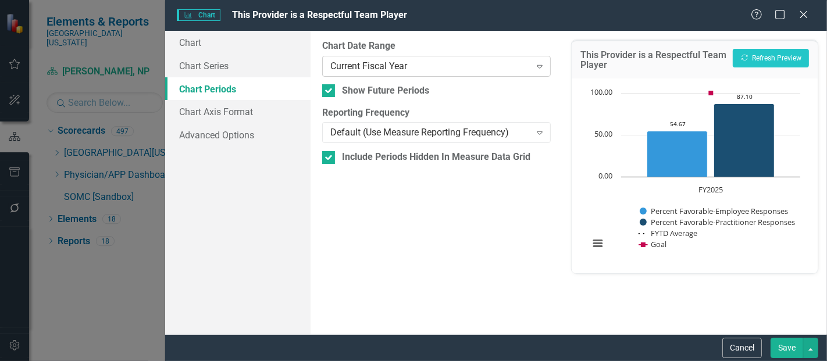
click at [362, 68] on div "Current Fiscal Year" at bounding box center [430, 65] width 200 height 13
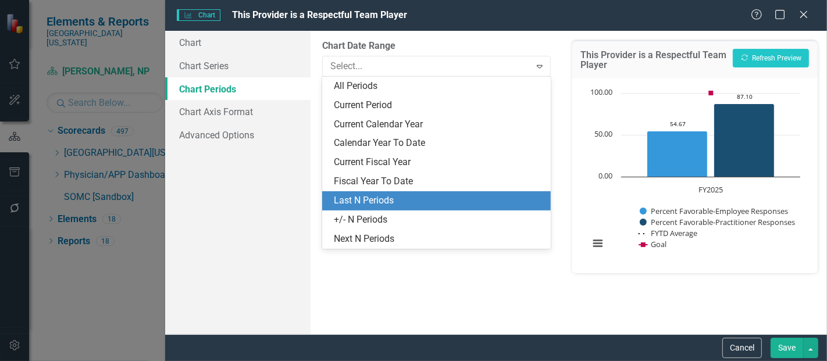
click at [385, 195] on div "Last N Periods" at bounding box center [439, 200] width 210 height 13
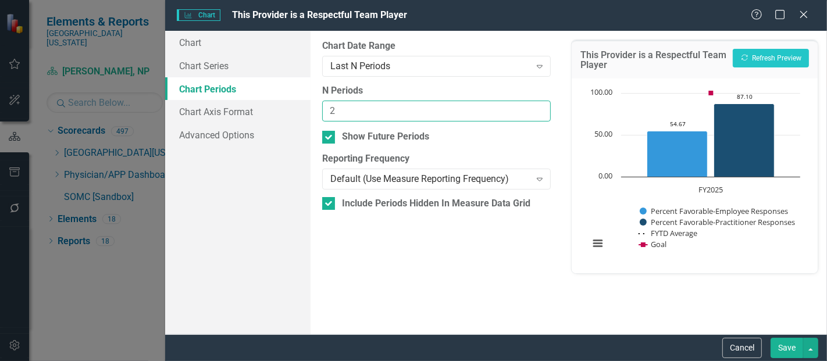
type input "2"
click at [535, 108] on input "2" at bounding box center [436, 112] width 229 height 22
click at [784, 351] on button "Save" at bounding box center [787, 348] width 33 height 20
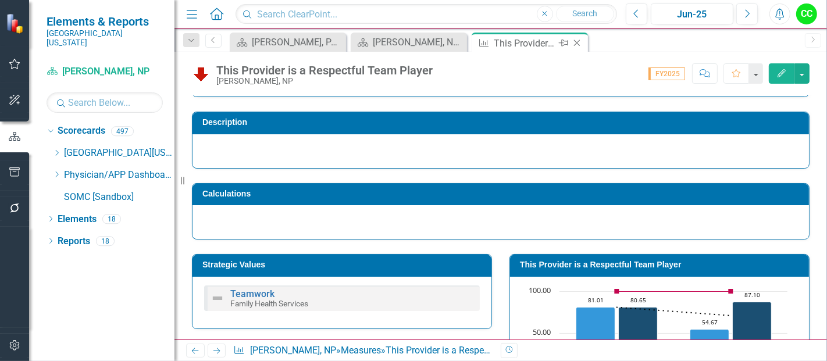
click at [580, 41] on icon "Close" at bounding box center [577, 42] width 12 height 9
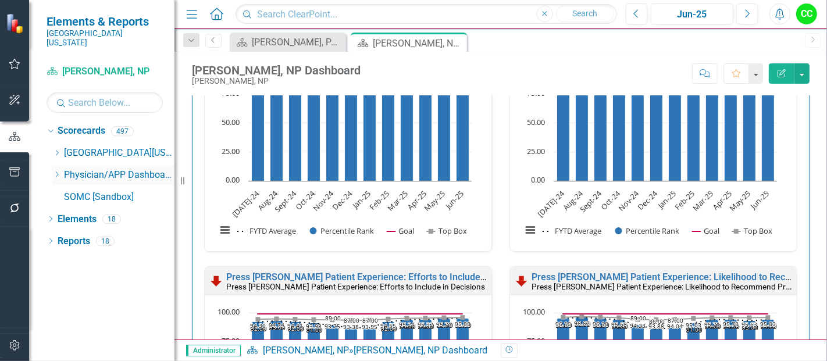
scroll to position [1026, 0]
click at [58, 172] on icon at bounding box center [57, 175] width 3 height 6
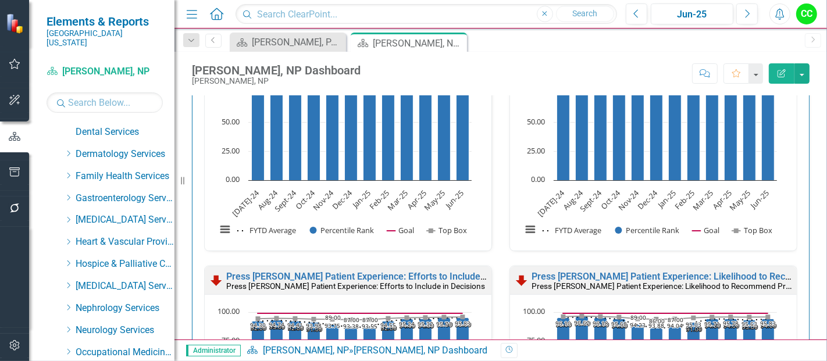
scroll to position [174, 0]
click at [68, 173] on icon "Dropdown" at bounding box center [68, 176] width 9 height 7
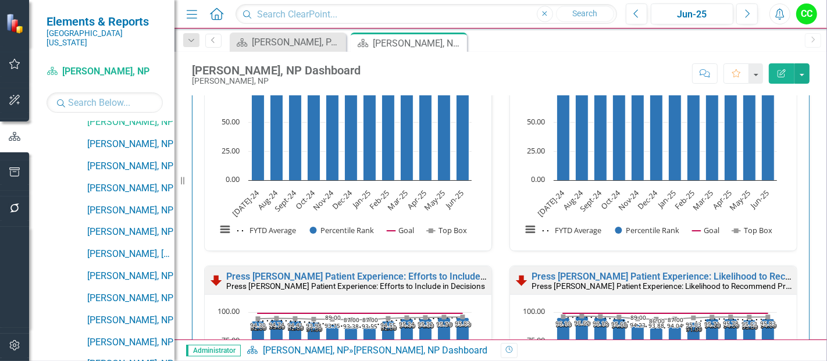
scroll to position [1154, 0]
click at [131, 137] on link "[PERSON_NAME], NP" at bounding box center [130, 143] width 87 height 13
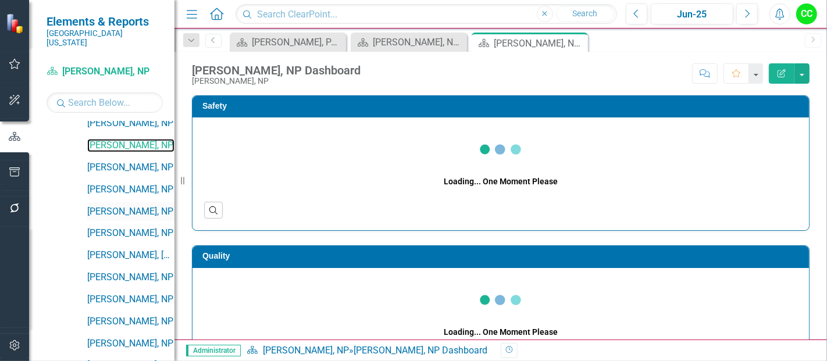
scroll to position [1159, 0]
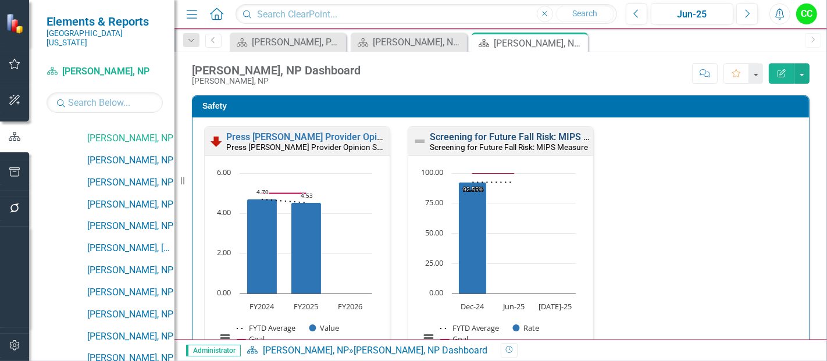
click at [443, 137] on link "Screening for Future Fall Risk: MIPS Measure" at bounding box center [525, 136] width 191 height 11
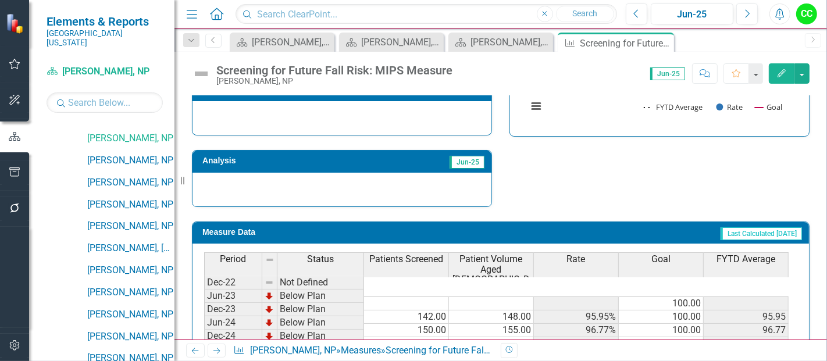
scroll to position [460, 0]
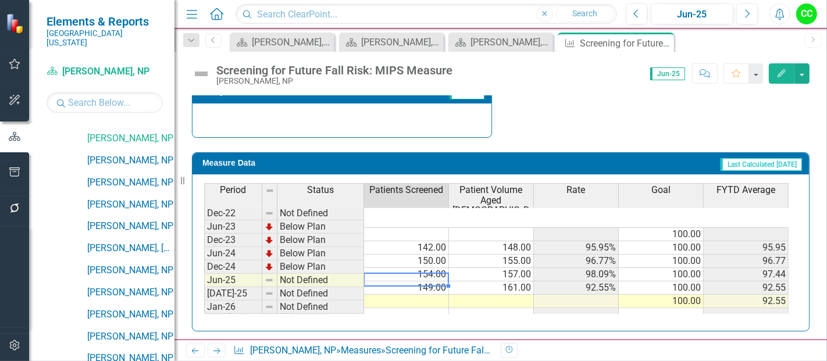
click at [423, 295] on td at bounding box center [406, 301] width 85 height 13
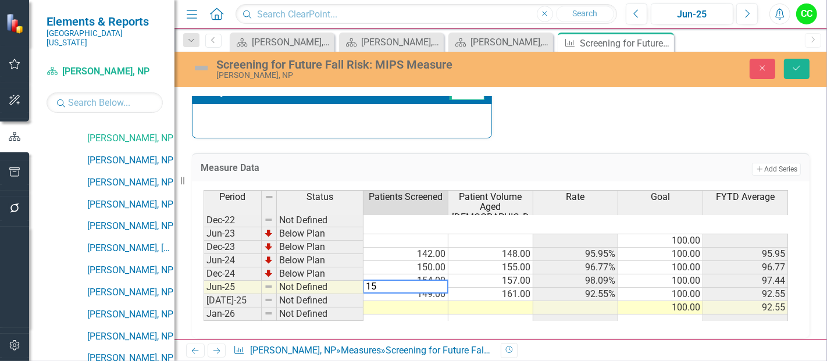
type textarea "156"
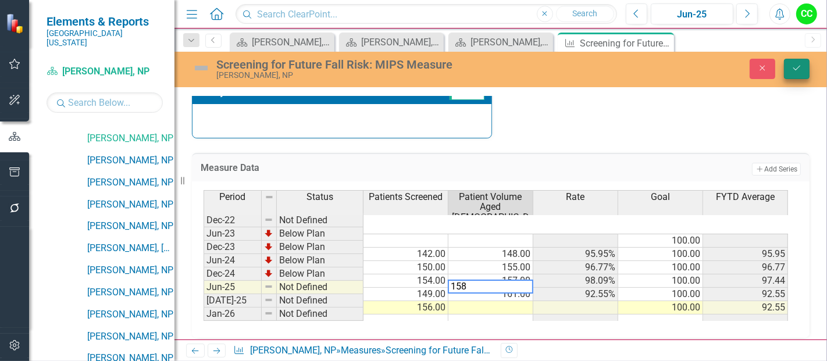
type textarea "158"
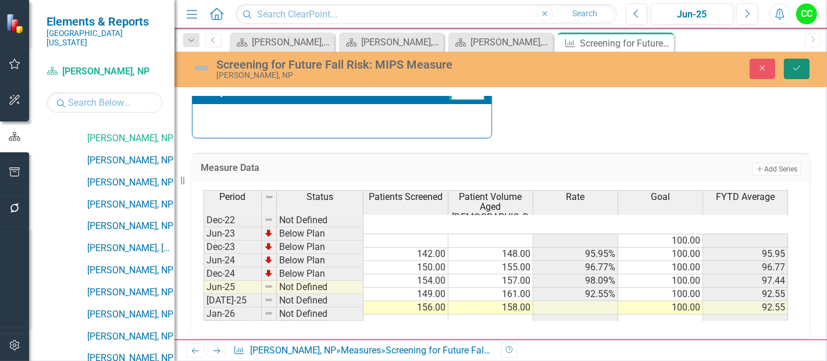
click at [800, 77] on button "Save" at bounding box center [797, 69] width 26 height 20
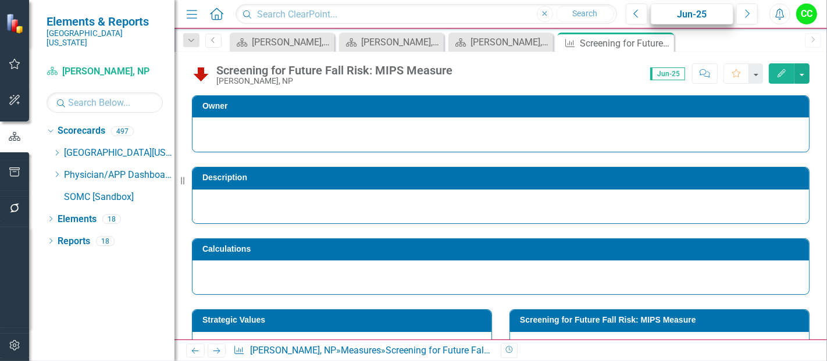
scroll to position [0, 0]
click at [665, 42] on icon "Close" at bounding box center [663, 42] width 12 height 9
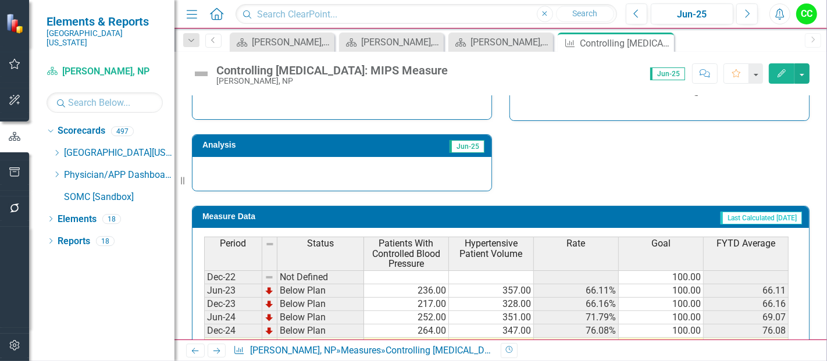
scroll to position [470, 0]
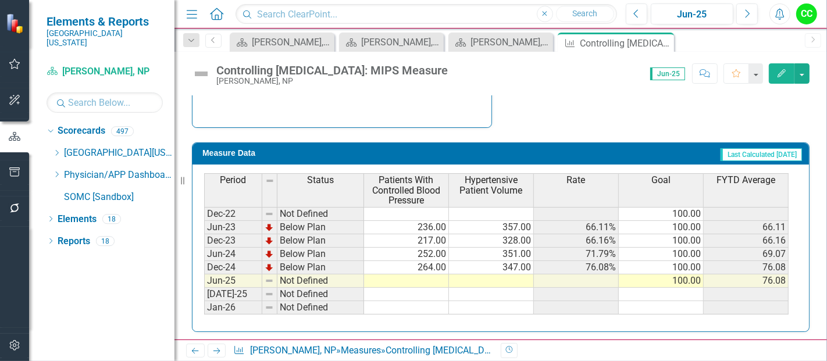
click at [422, 278] on td at bounding box center [406, 281] width 85 height 13
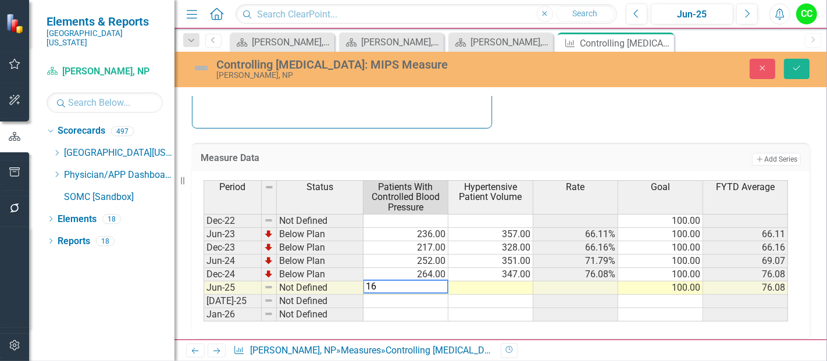
type textarea "164"
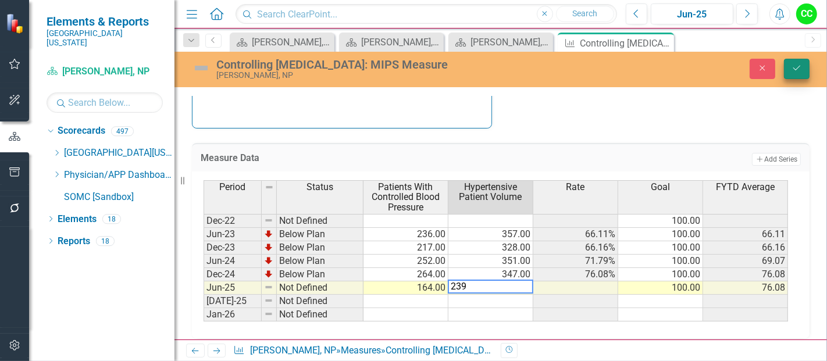
type textarea "239"
click at [791, 69] on button "Save" at bounding box center [797, 69] width 26 height 20
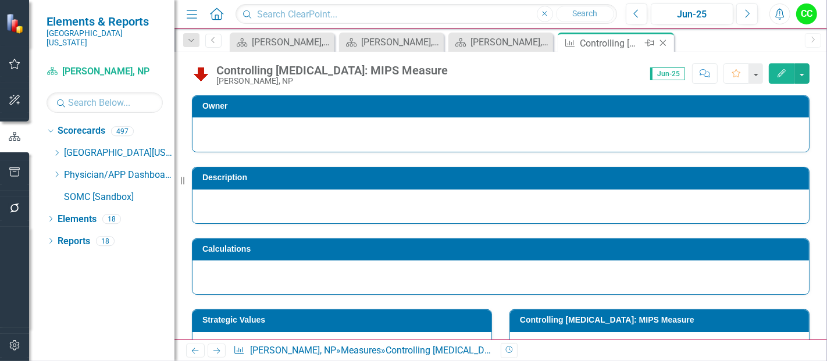
click at [663, 42] on icon at bounding box center [663, 43] width 6 height 6
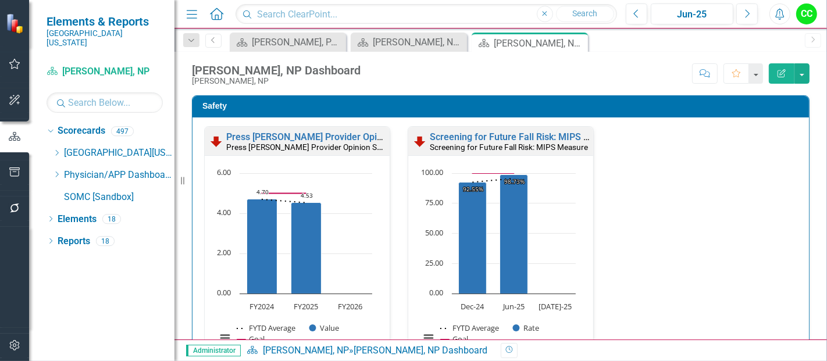
scroll to position [302, 0]
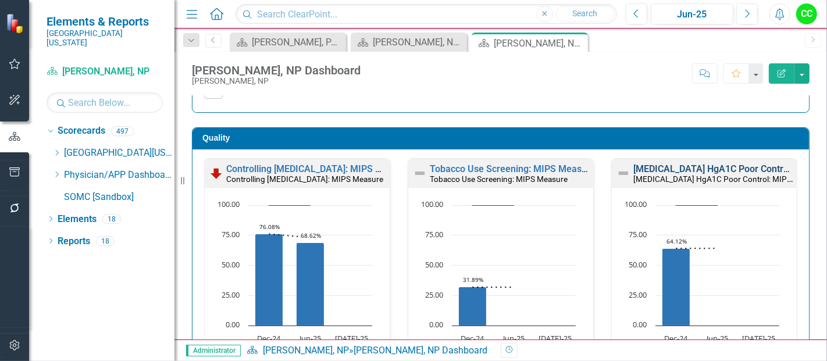
click at [676, 168] on link "[MEDICAL_DATA] HgA1C Poor Control: MIPS Measure" at bounding box center [745, 168] width 225 height 11
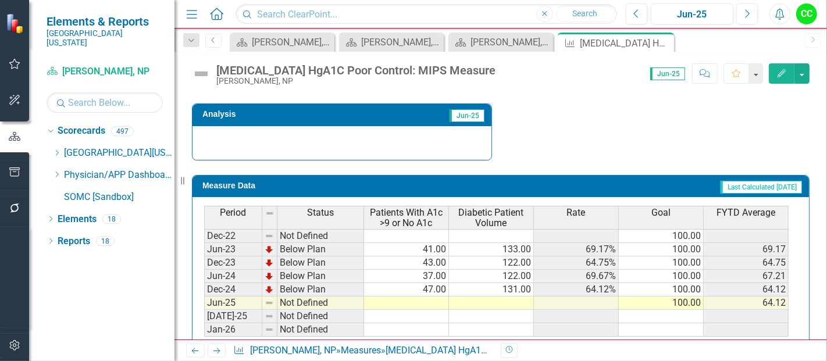
scroll to position [460, 0]
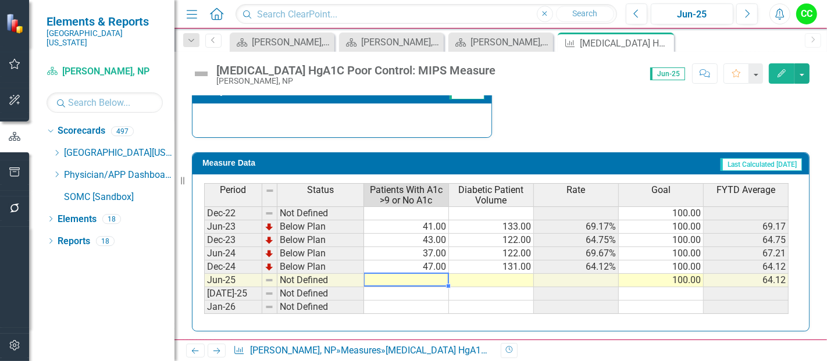
click at [414, 276] on td at bounding box center [406, 280] width 85 height 13
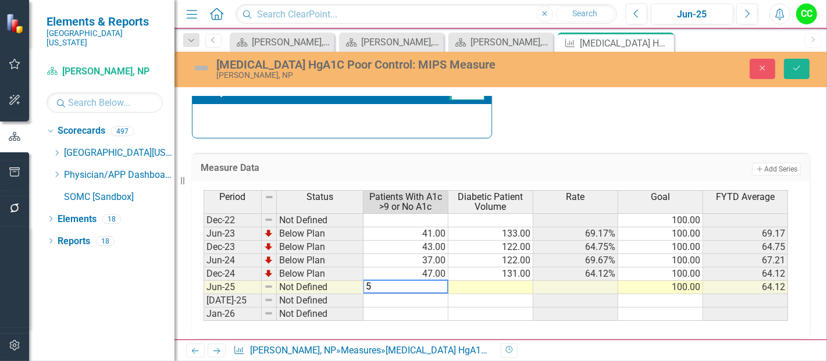
type textarea "53"
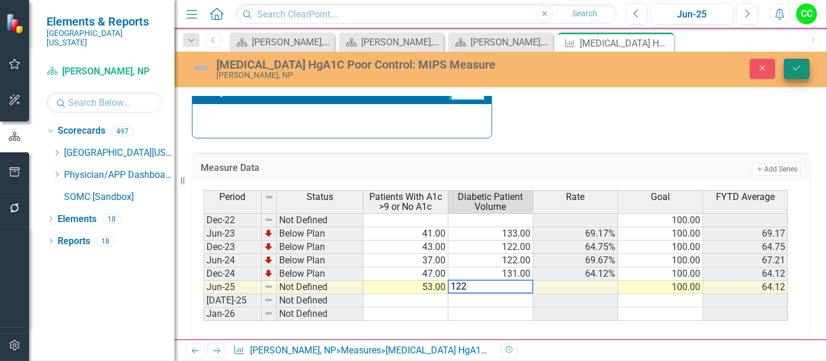
type textarea "122"
click at [792, 77] on button "Save" at bounding box center [797, 69] width 26 height 20
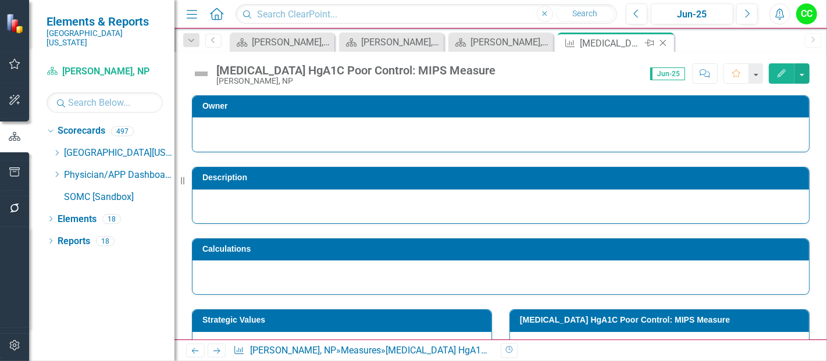
click at [661, 41] on icon at bounding box center [663, 43] width 6 height 6
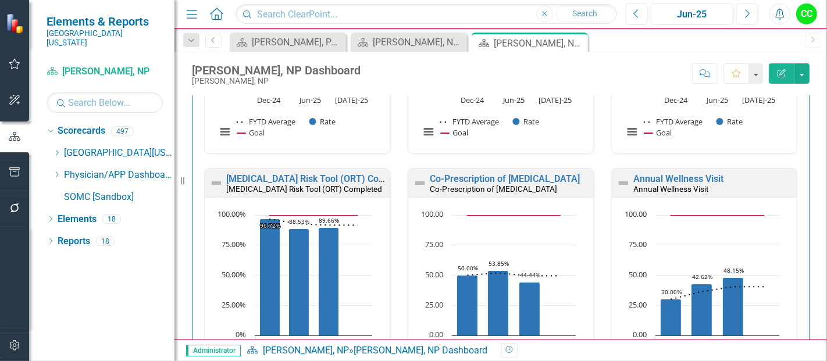
scroll to position [567, 0]
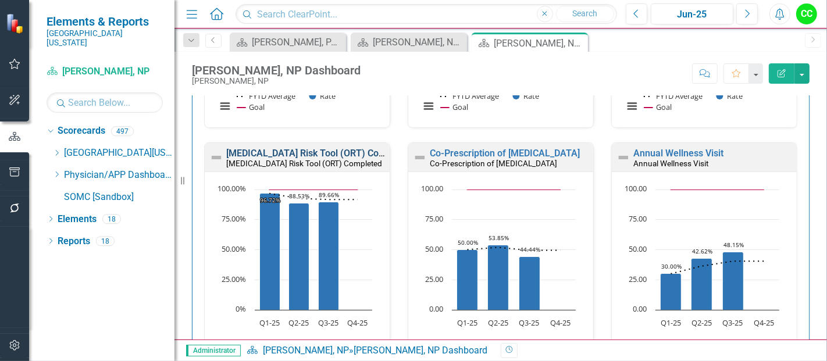
click at [301, 152] on link "[MEDICAL_DATA] Risk Tool (ORT) Completed" at bounding box center [319, 153] width 187 height 11
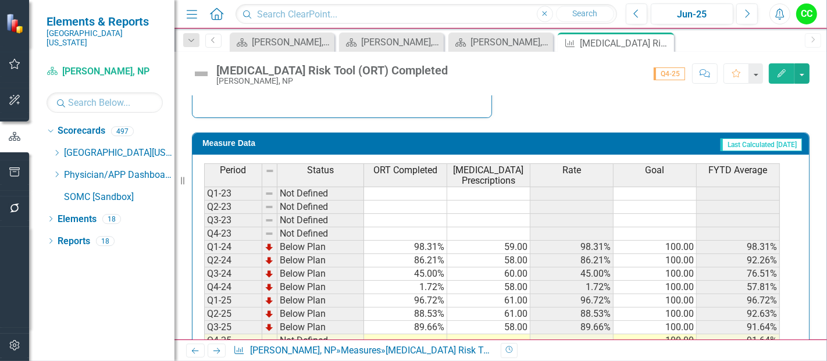
scroll to position [513, 0]
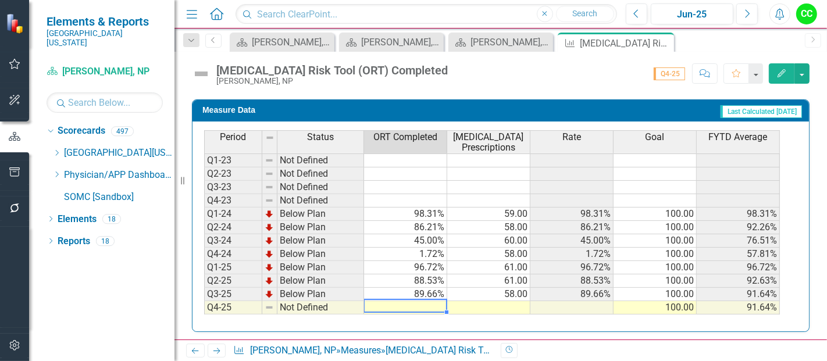
click at [392, 302] on td at bounding box center [405, 307] width 83 height 13
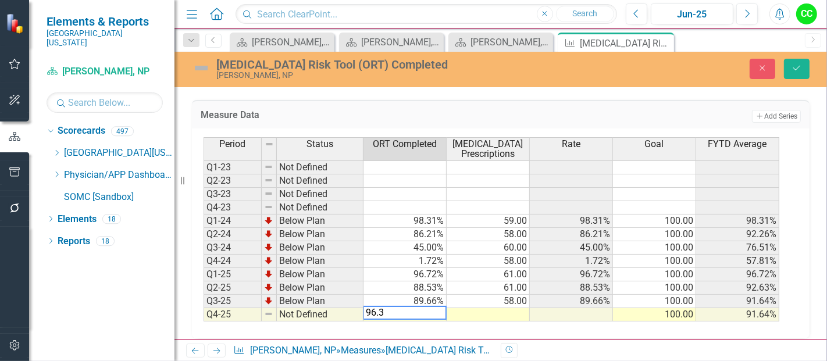
type textarea "96.36"
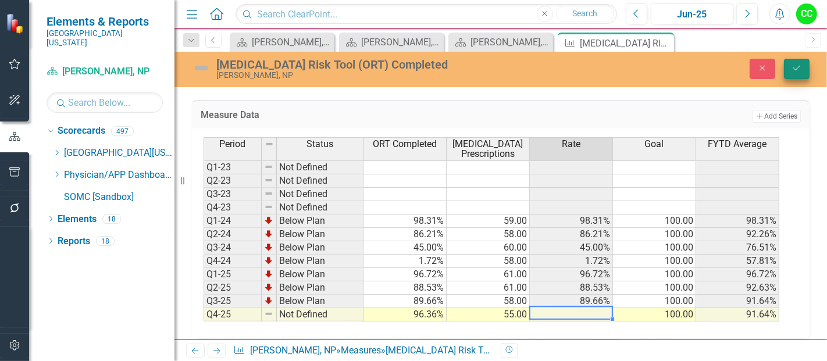
type textarea "55"
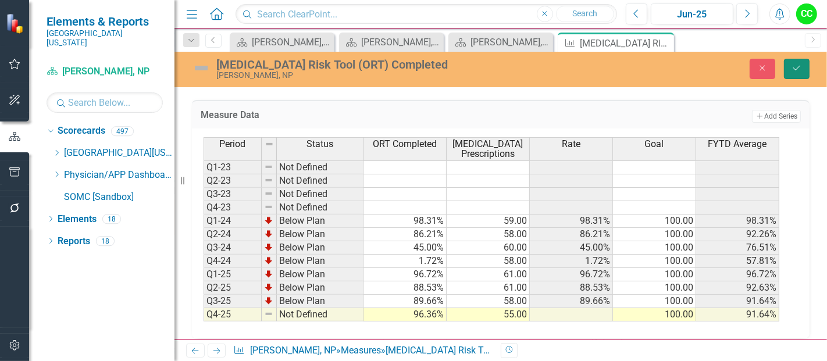
click at [796, 74] on button "Save" at bounding box center [797, 69] width 26 height 20
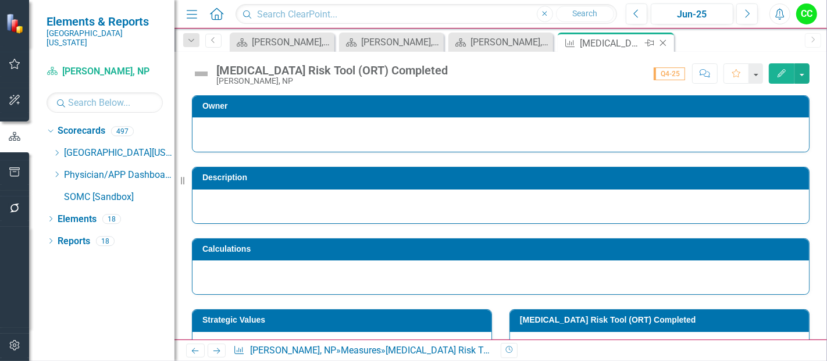
click at [661, 42] on icon "Close" at bounding box center [663, 42] width 12 height 9
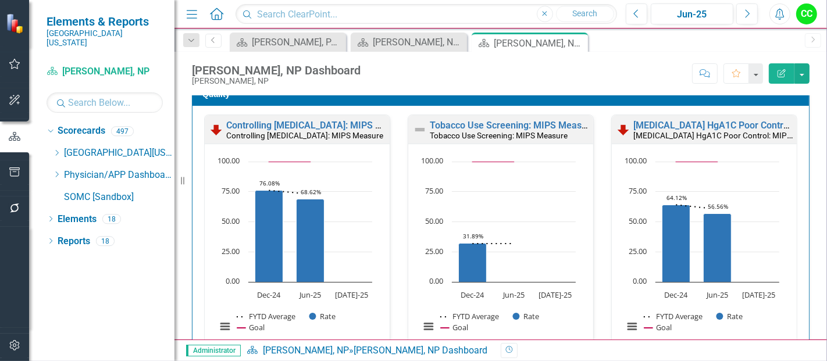
scroll to position [610, 0]
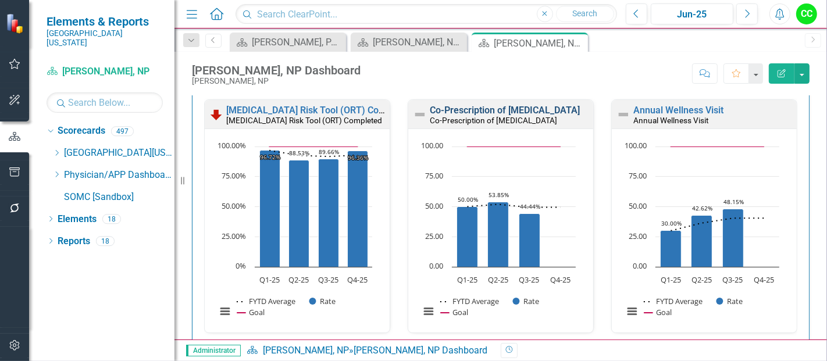
click at [503, 108] on link "Co-Prescription of [MEDICAL_DATA]" at bounding box center [505, 110] width 150 height 11
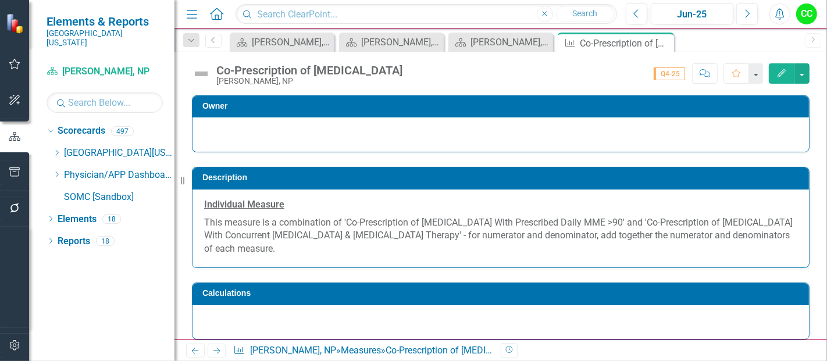
scroll to position [578, 0]
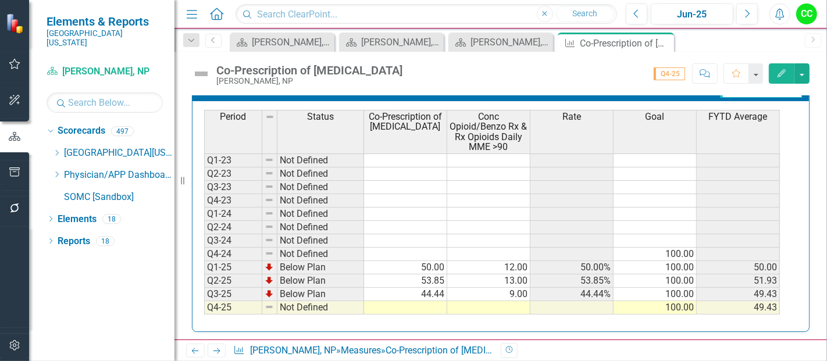
click at [410, 304] on td at bounding box center [405, 307] width 83 height 13
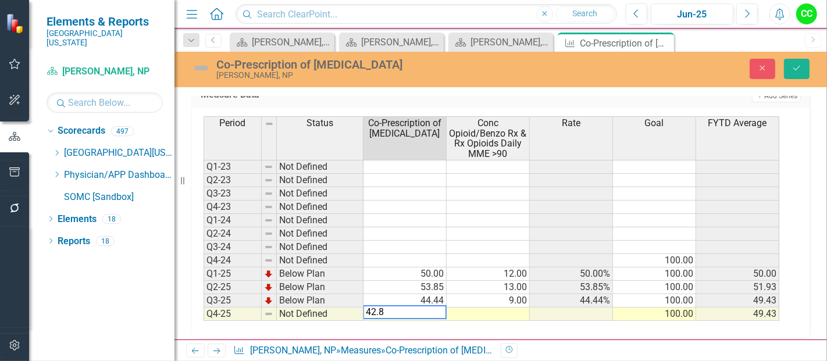
type textarea "42.86"
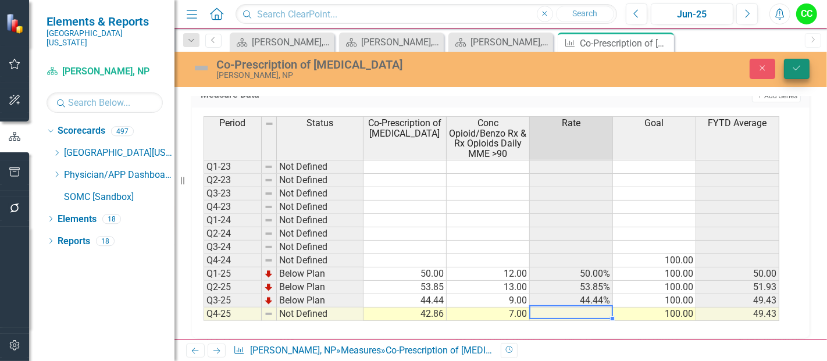
type textarea "7"
click at [794, 71] on icon "Save" at bounding box center [797, 68] width 10 height 8
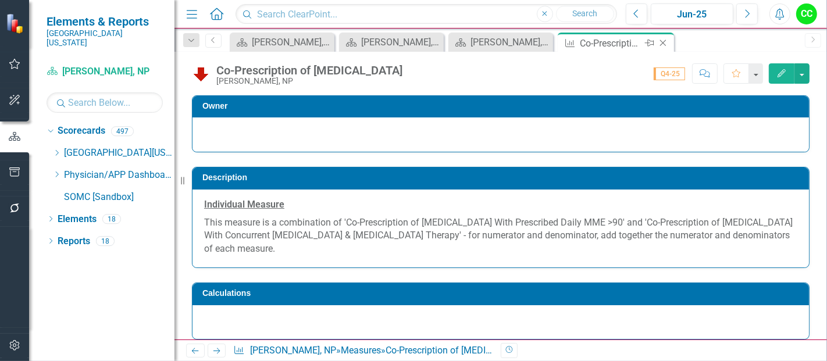
click at [662, 40] on icon "Close" at bounding box center [663, 42] width 12 height 9
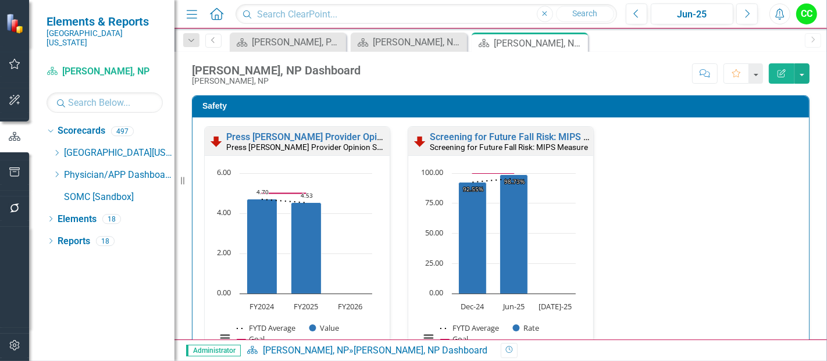
scroll to position [607, 0]
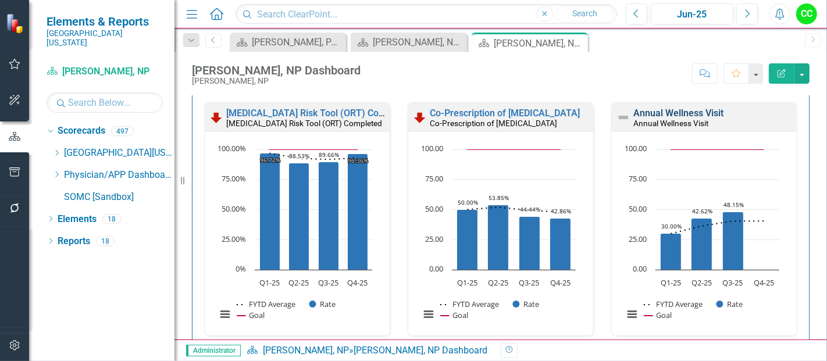
click at [664, 111] on link "Annual Wellness Visit" at bounding box center [678, 113] width 90 height 11
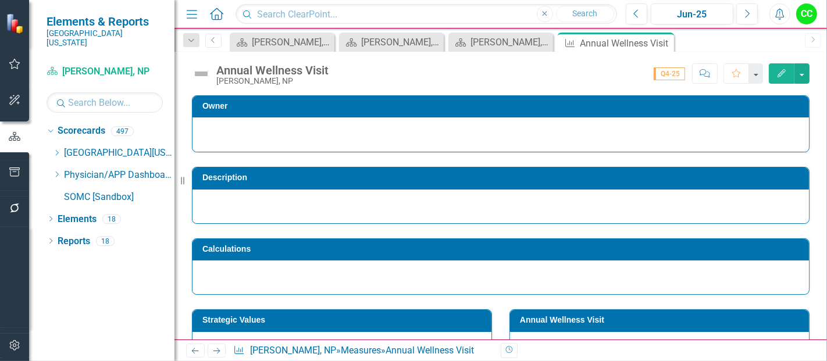
scroll to position [533, 0]
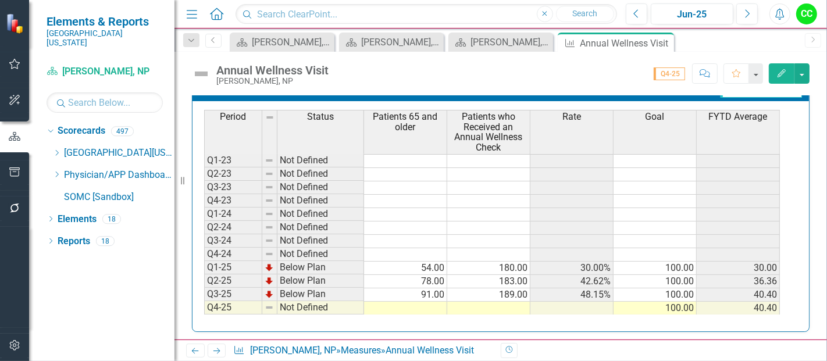
click at [414, 304] on td at bounding box center [405, 308] width 83 height 13
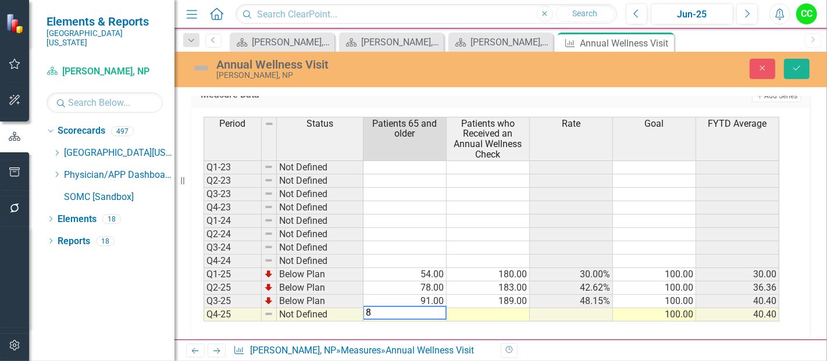
type textarea "83"
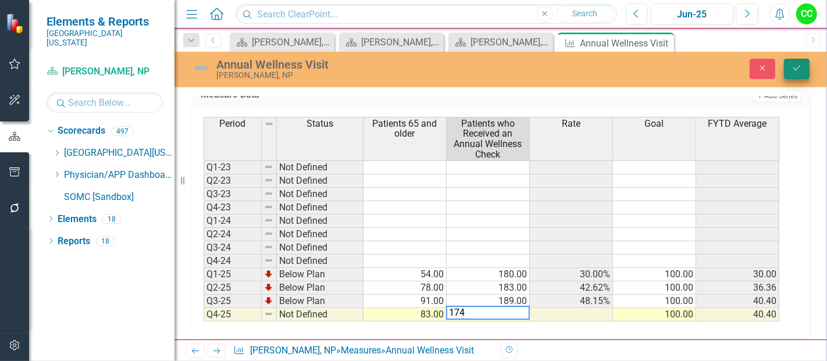
type textarea "174"
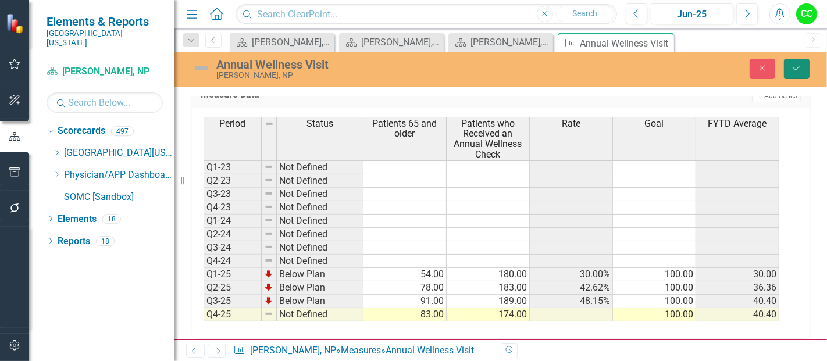
click at [793, 71] on icon "Save" at bounding box center [797, 68] width 10 height 8
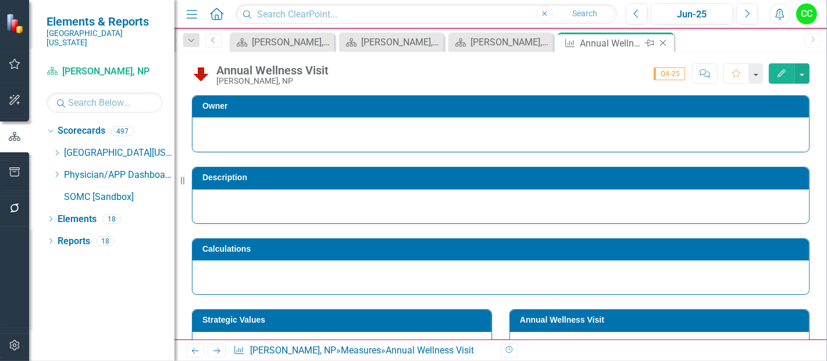
click at [663, 41] on icon "Close" at bounding box center [663, 42] width 12 height 9
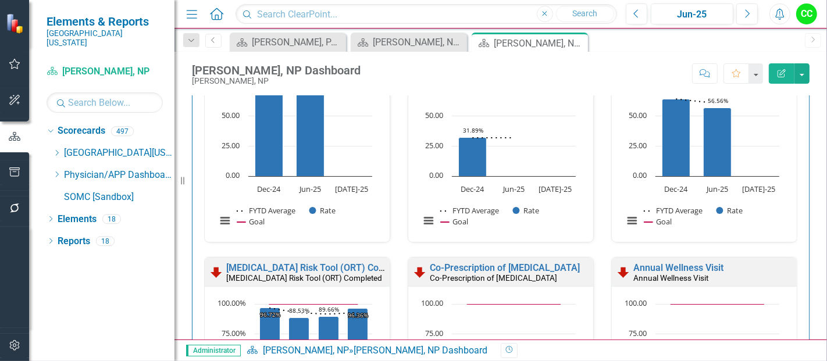
scroll to position [982, 0]
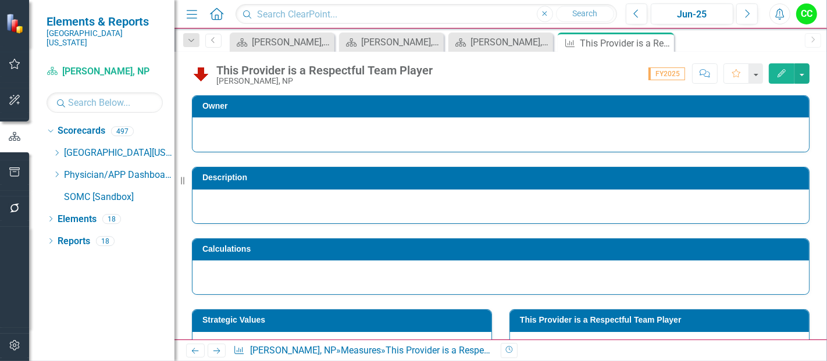
scroll to position [103, 0]
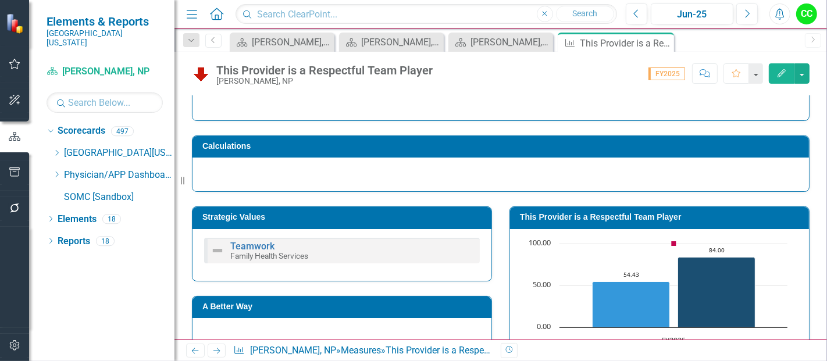
click at [625, 223] on td "This Provider is a Respectful Team Player" at bounding box center [661, 218] width 283 height 17
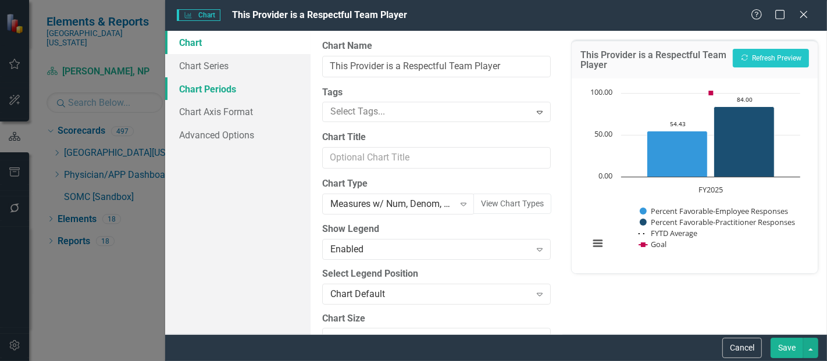
click at [222, 88] on link "Chart Periods" at bounding box center [237, 88] width 145 height 23
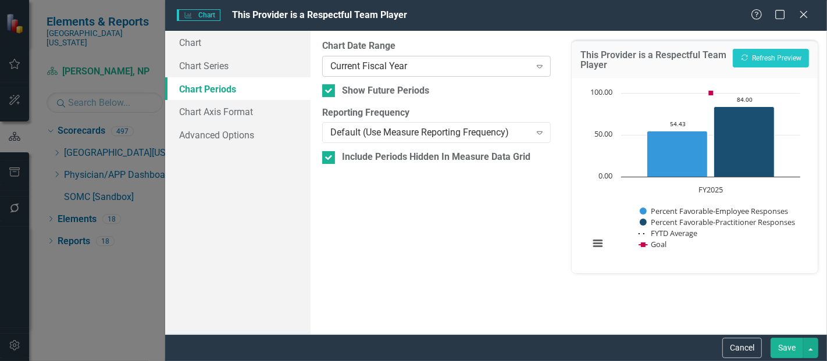
click at [415, 62] on div "Current Fiscal Year" at bounding box center [430, 65] width 200 height 13
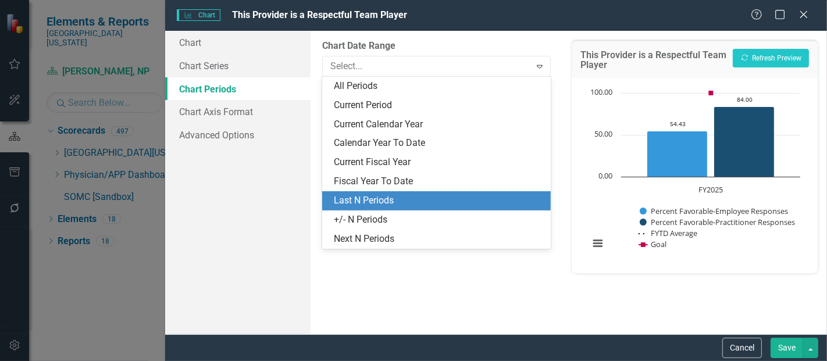
click at [376, 197] on div "Last N Periods" at bounding box center [439, 200] width 210 height 13
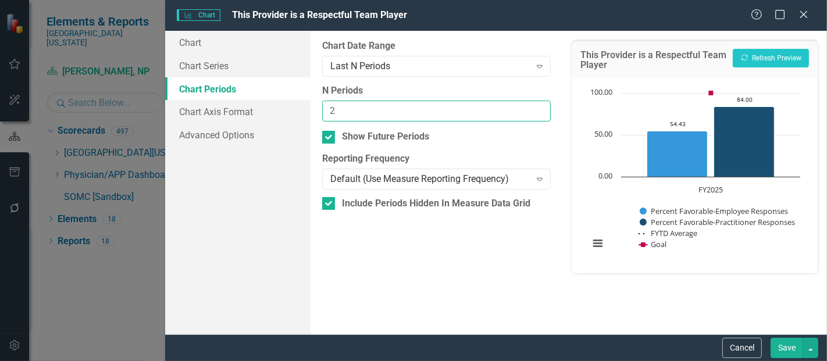
type input "2"
click at [540, 107] on input "2" at bounding box center [436, 112] width 229 height 22
click at [777, 350] on button "Save" at bounding box center [787, 348] width 33 height 20
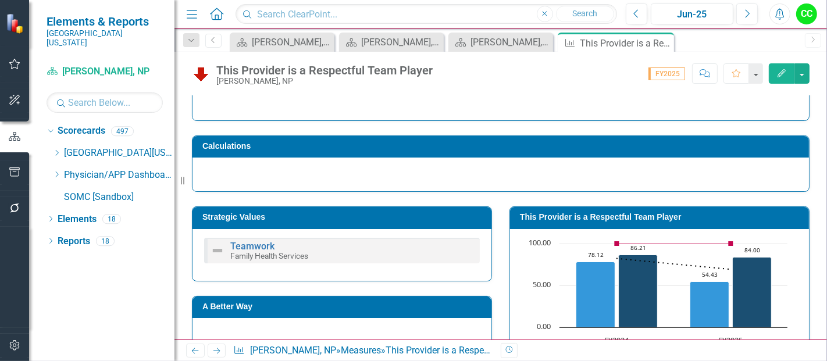
click at [0, 0] on icon "Close" at bounding box center [0, 0] width 0 height 0
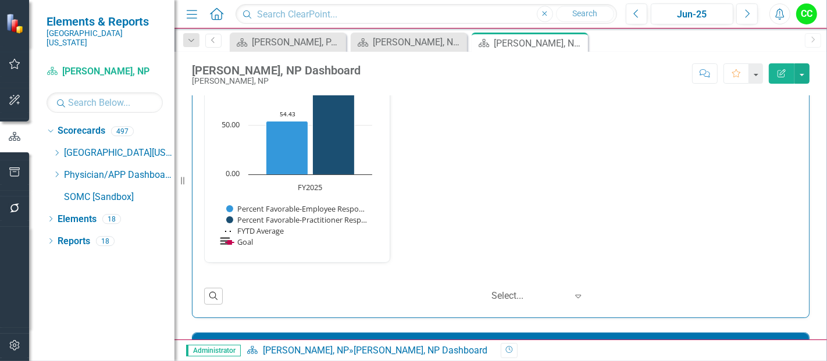
scroll to position [1597, 0]
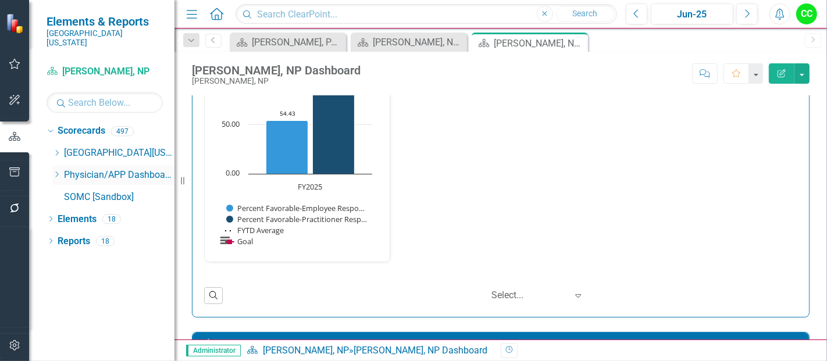
click at [56, 171] on icon "Dropdown" at bounding box center [56, 174] width 9 height 7
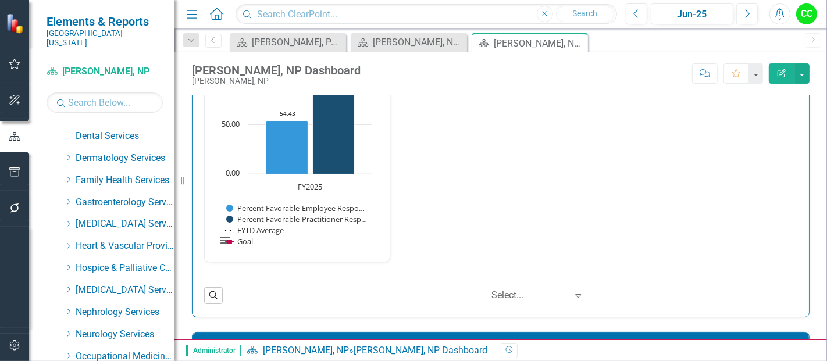
scroll to position [170, 0]
click at [66, 177] on icon "Dropdown" at bounding box center [68, 180] width 9 height 7
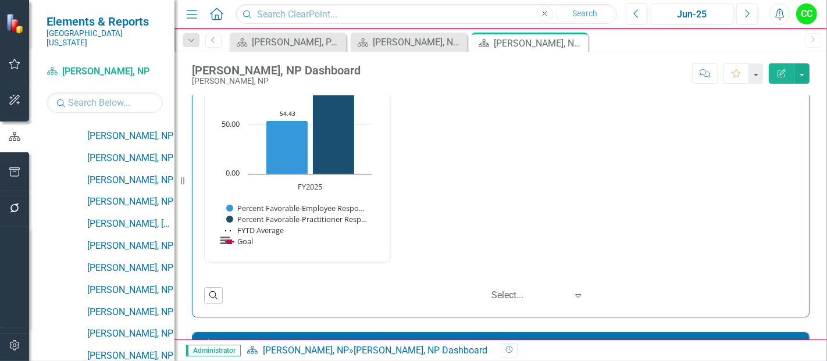
scroll to position [1189, 0]
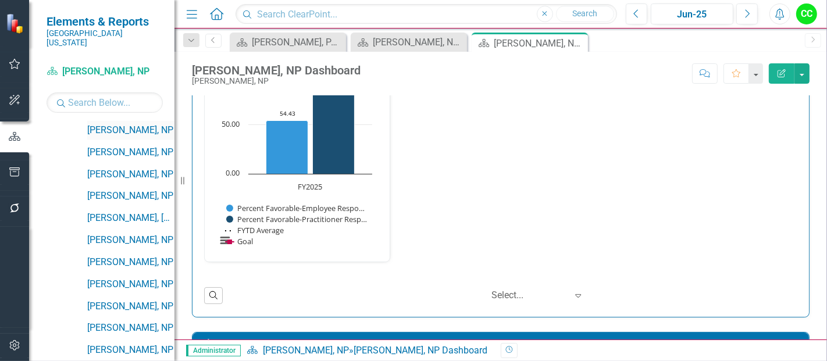
click at [137, 124] on link "[PERSON_NAME], NP" at bounding box center [130, 130] width 87 height 13
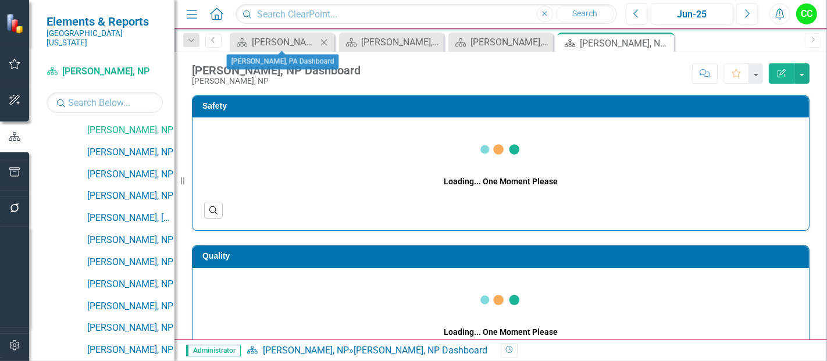
click at [322, 40] on icon at bounding box center [324, 42] width 6 height 6
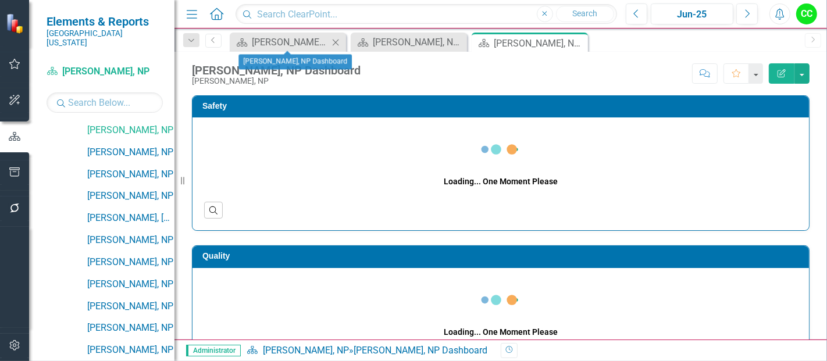
click at [334, 41] on icon at bounding box center [336, 42] width 6 height 6
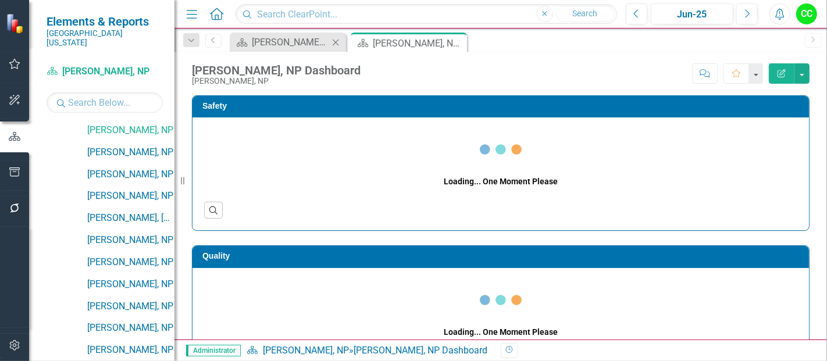
click at [336, 41] on icon at bounding box center [336, 42] width 6 height 6
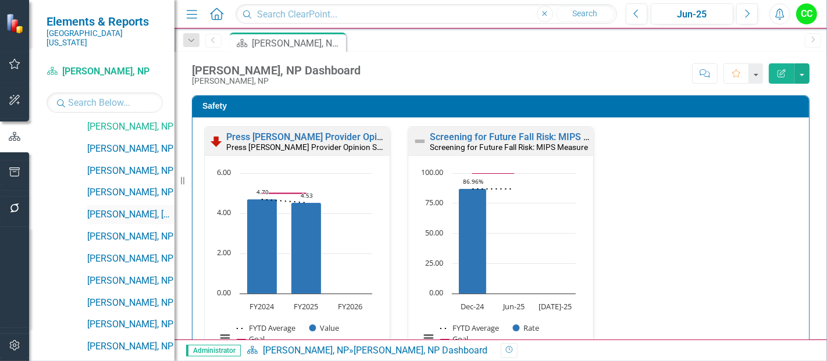
scroll to position [1192, 0]
click at [520, 139] on link "Screening for Future Fall Risk: MIPS Measure" at bounding box center [525, 136] width 191 height 11
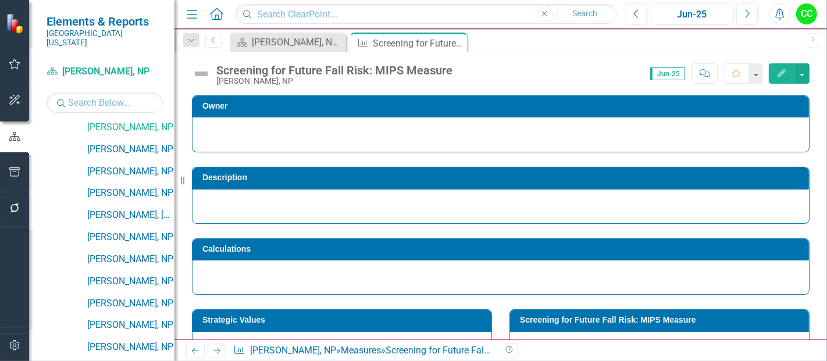
scroll to position [460, 0]
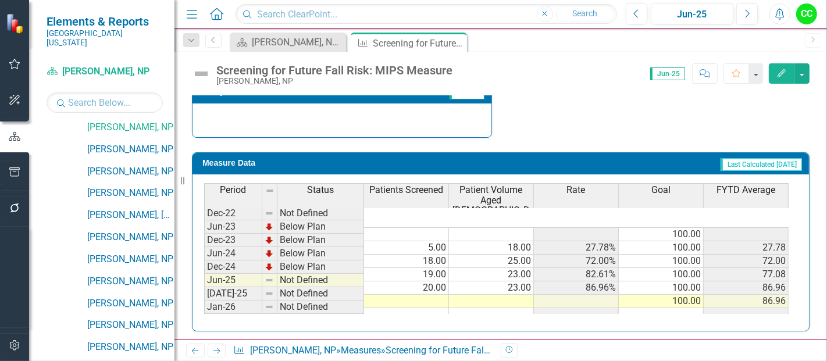
click at [398, 295] on td at bounding box center [406, 301] width 85 height 13
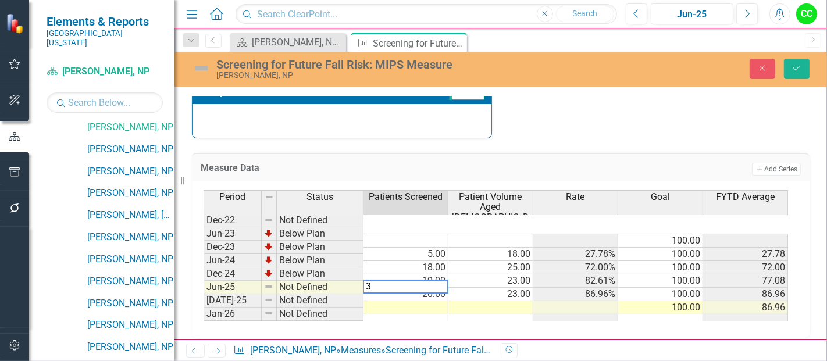
type textarea "31"
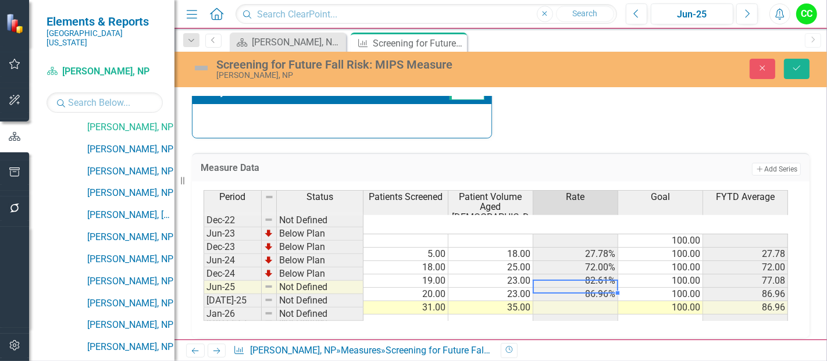
type textarea "35"
click at [804, 52] on div "Screening for Future Fall Risk: MIPS Measure [PERSON_NAME], NP Close Save" at bounding box center [500, 69] width 653 height 35
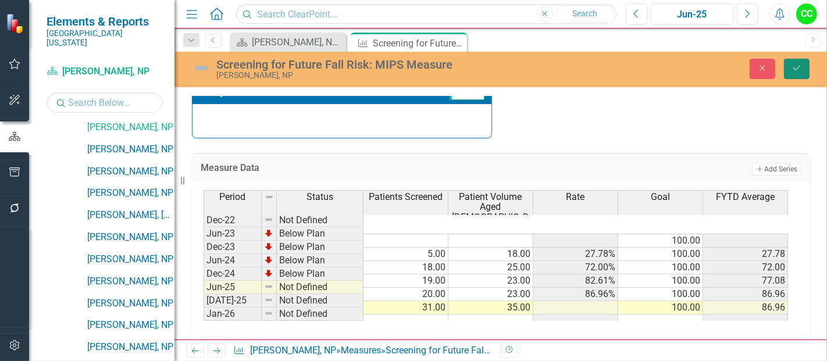
click at [794, 71] on icon "Save" at bounding box center [797, 68] width 10 height 8
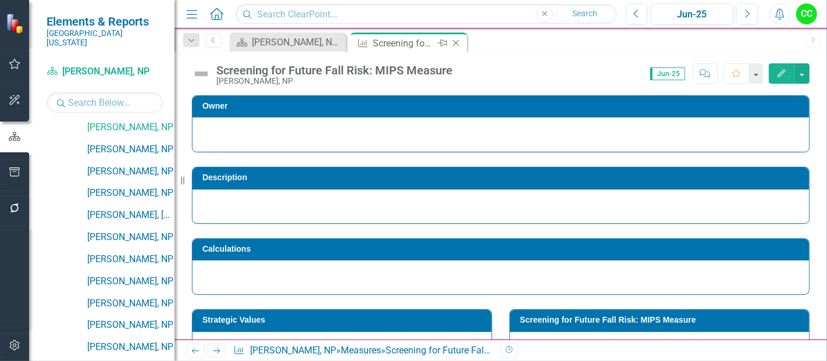
click at [454, 42] on icon "Close" at bounding box center [456, 42] width 12 height 9
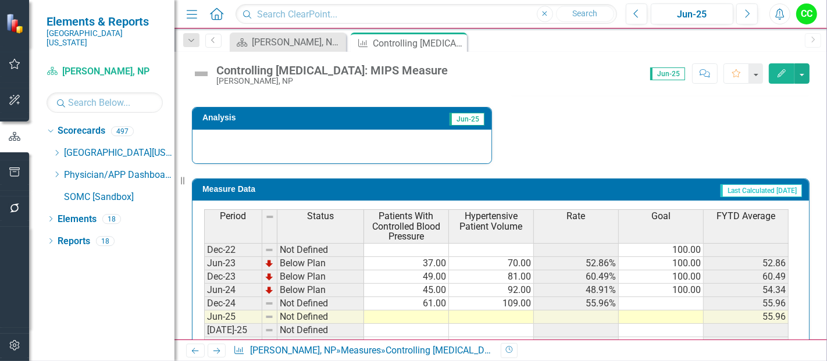
scroll to position [457, 0]
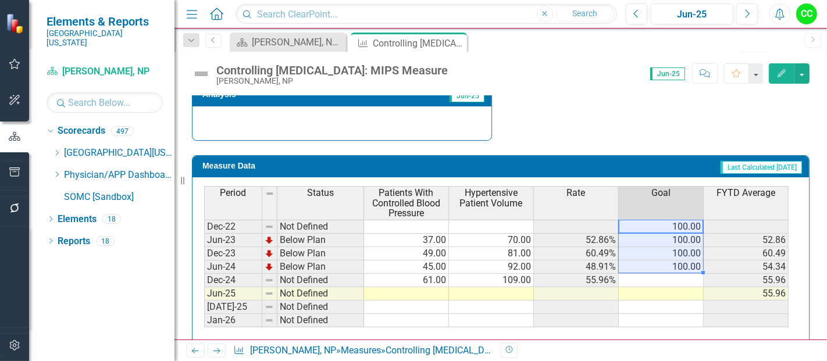
drag, startPoint x: 682, startPoint y: 222, endPoint x: 673, endPoint y: 261, distance: 40.1
click at [673, 261] on tbody "Dec-22 Not Defined 100.00 Jun-23 Below Plan 37.00 70.00 52.86% 100.00 52.86 Dec…" at bounding box center [496, 274] width 585 height 108
click at [667, 276] on td at bounding box center [661, 280] width 85 height 13
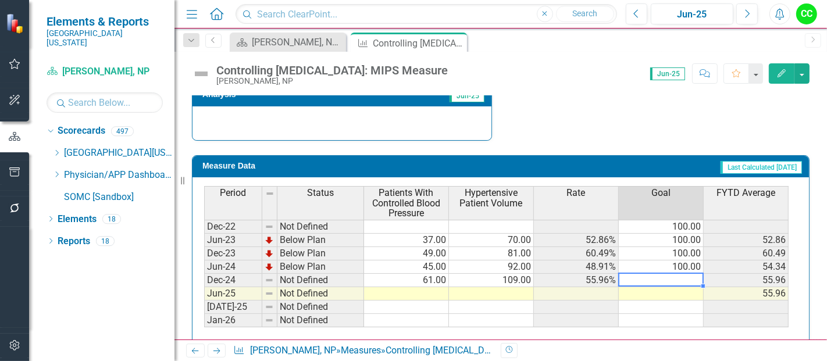
type textarea "100"
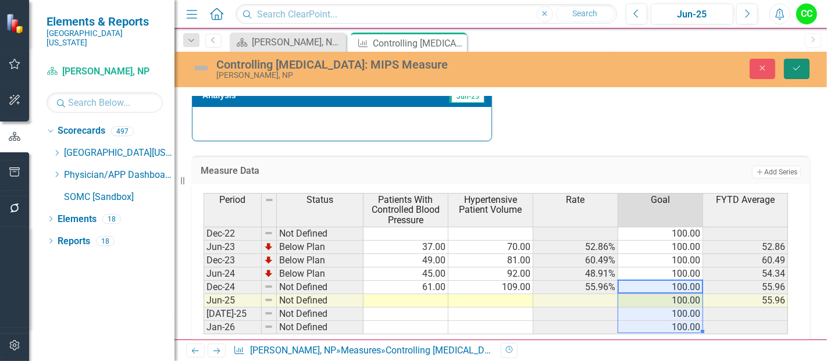
click at [795, 68] on icon "Save" at bounding box center [797, 68] width 10 height 8
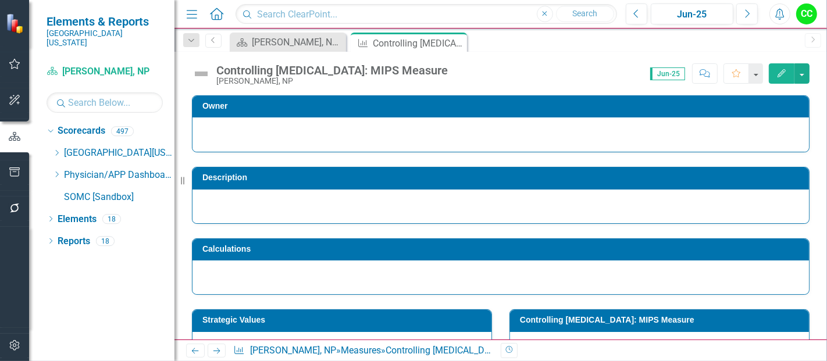
scroll to position [470, 0]
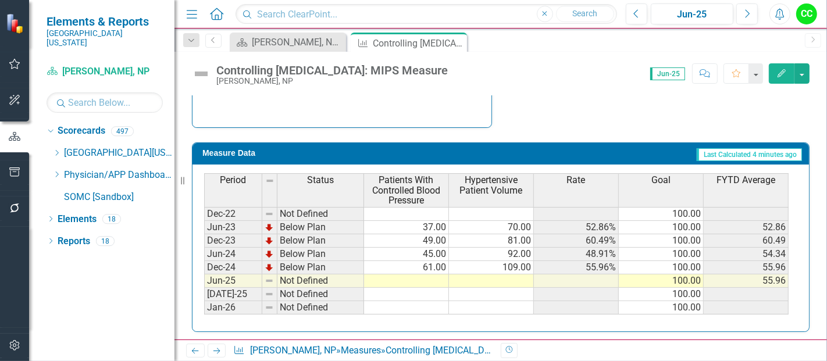
click at [403, 275] on td at bounding box center [406, 281] width 85 height 13
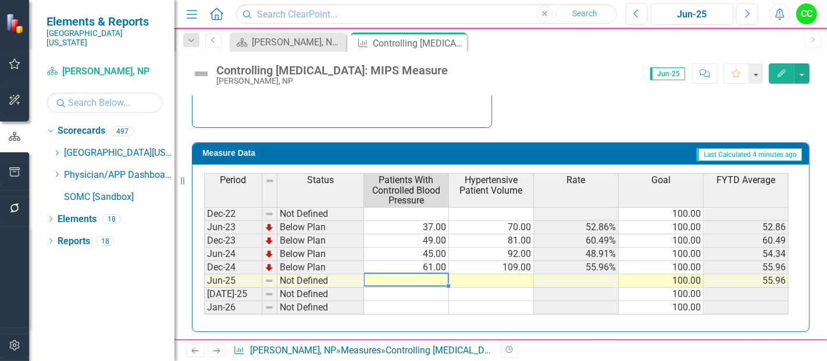
type textarea "67"
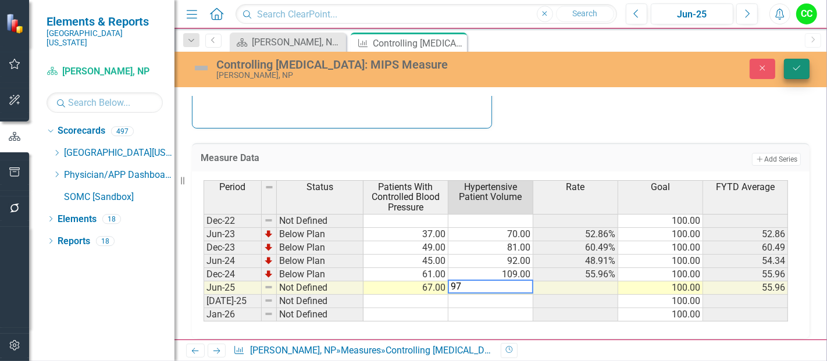
type textarea "97"
click at [795, 70] on icon "Save" at bounding box center [797, 68] width 10 height 8
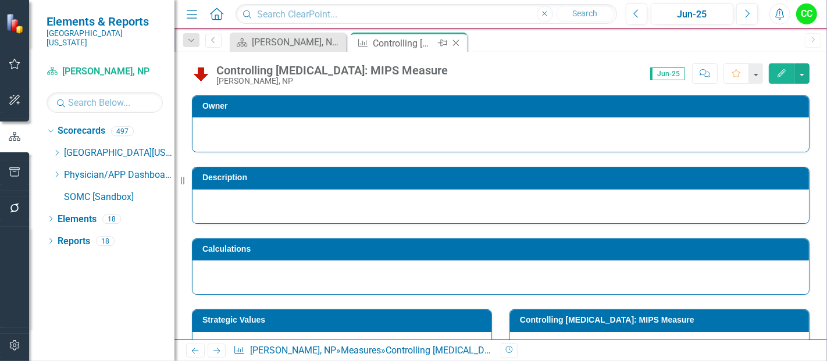
click at [455, 42] on icon at bounding box center [456, 43] width 6 height 6
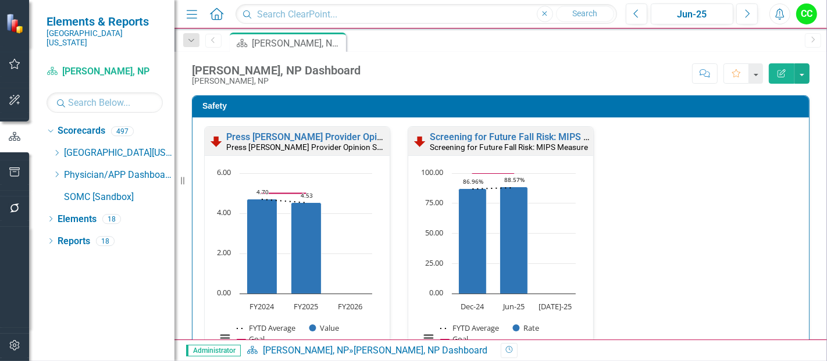
scroll to position [326, 0]
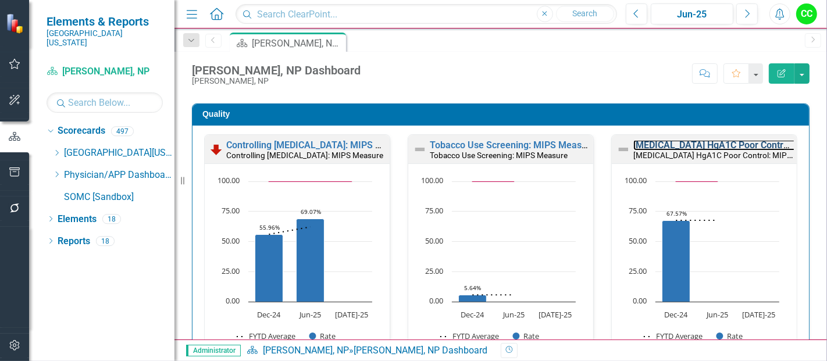
click at [698, 144] on link "[MEDICAL_DATA] HgA1C Poor Control: MIPS Measure" at bounding box center [745, 145] width 225 height 11
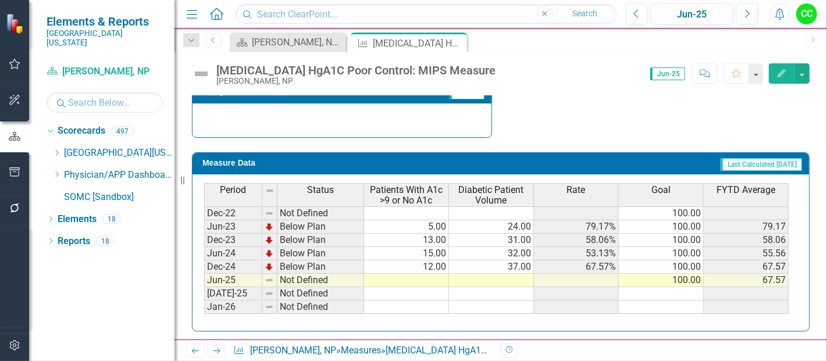
click at [403, 279] on td at bounding box center [406, 280] width 85 height 13
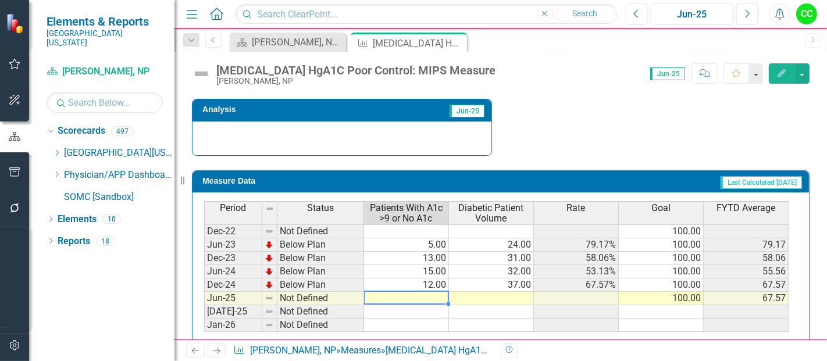
scroll to position [460, 0]
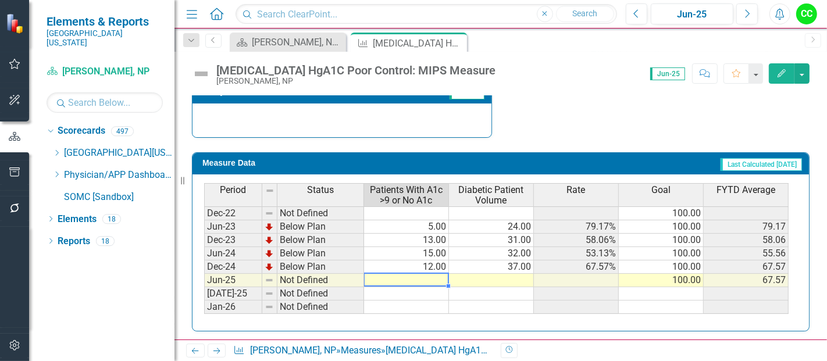
type textarea "12"
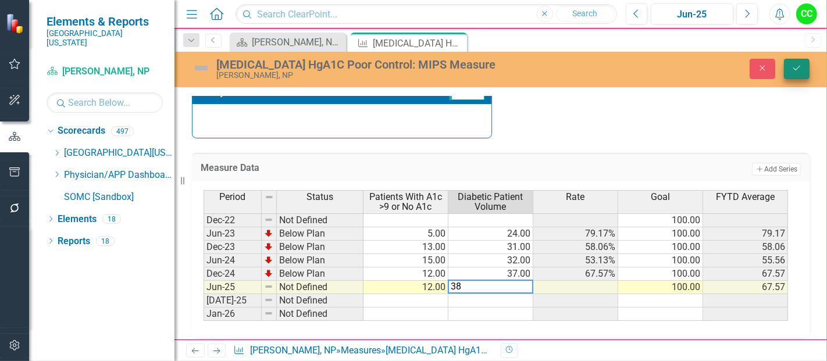
type textarea "38"
click at [792, 67] on icon "Save" at bounding box center [797, 68] width 10 height 8
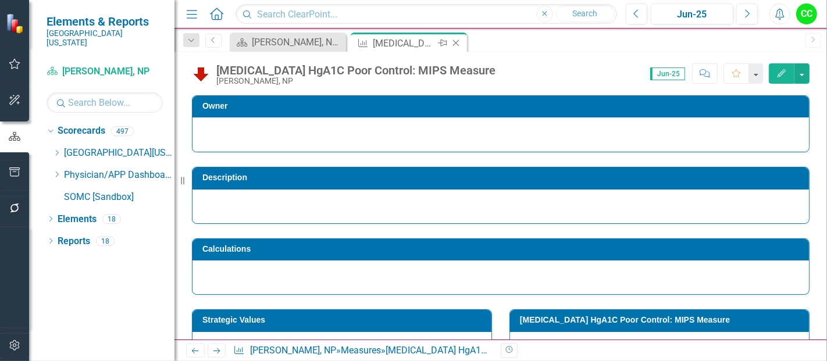
click at [455, 41] on icon at bounding box center [456, 43] width 6 height 6
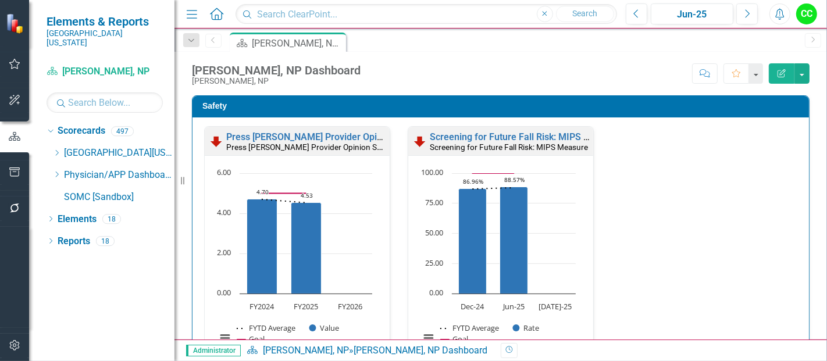
scroll to position [540, 0]
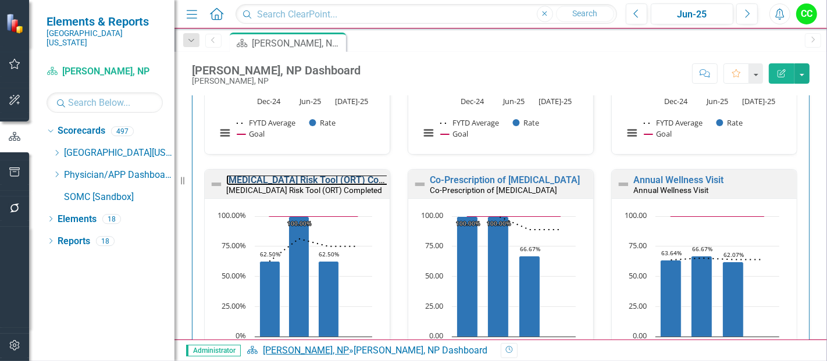
click at [272, 174] on link "[MEDICAL_DATA] Risk Tool (ORT) Completed" at bounding box center [319, 179] width 187 height 11
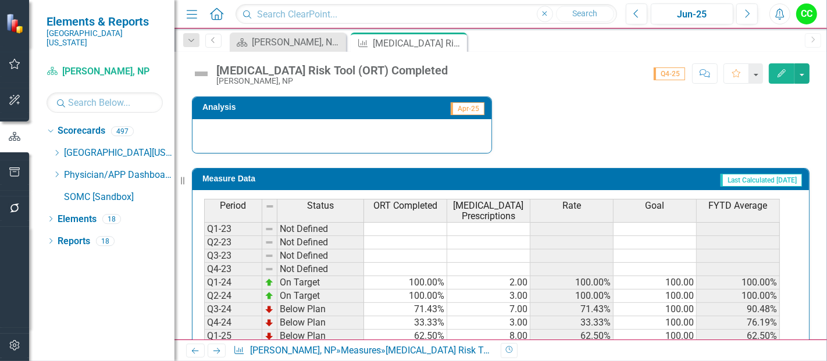
scroll to position [513, 0]
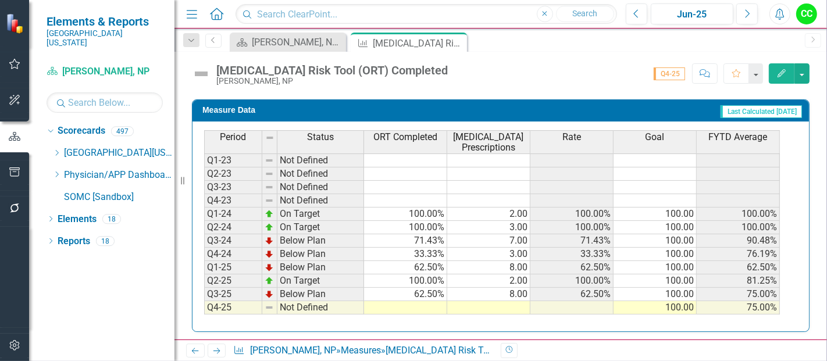
click at [416, 303] on td at bounding box center [405, 307] width 83 height 13
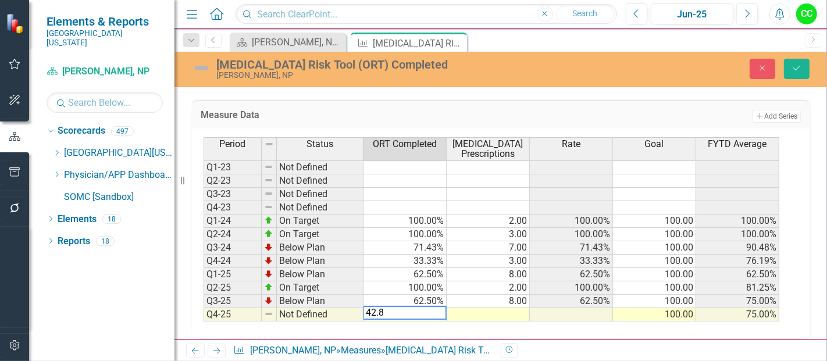
type textarea "42.86"
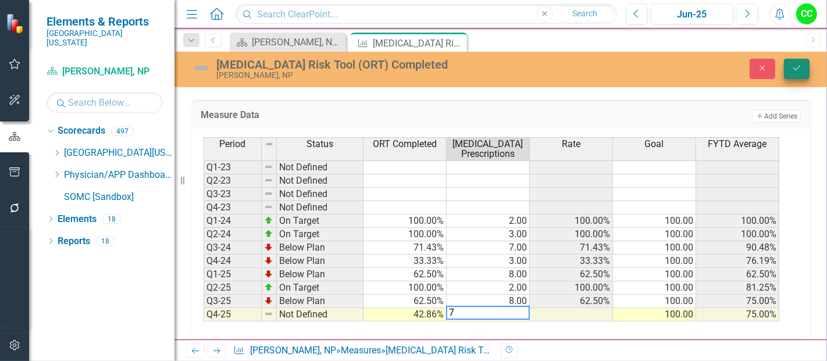
type textarea "7"
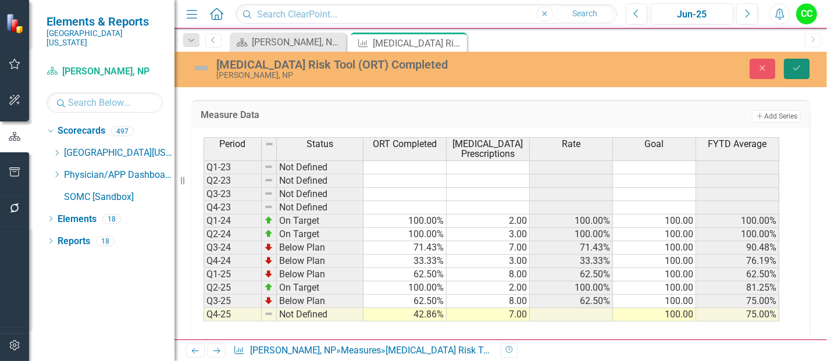
click at [792, 67] on icon "Save" at bounding box center [797, 68] width 10 height 8
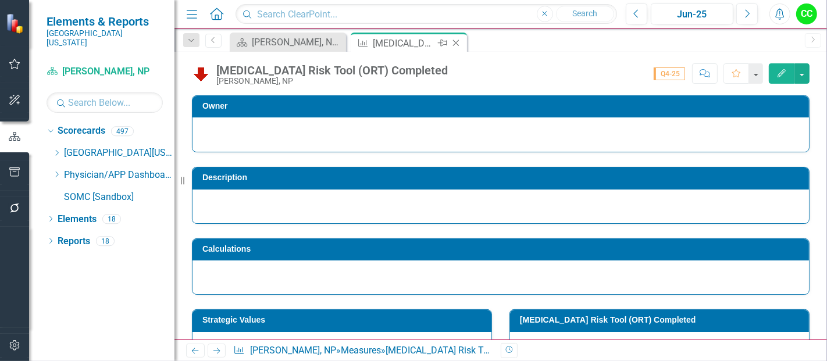
click at [458, 42] on icon "Close" at bounding box center [456, 42] width 12 height 9
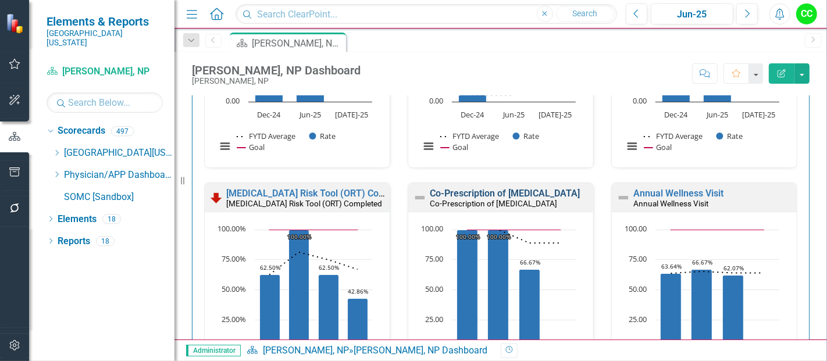
scroll to position [567, 0]
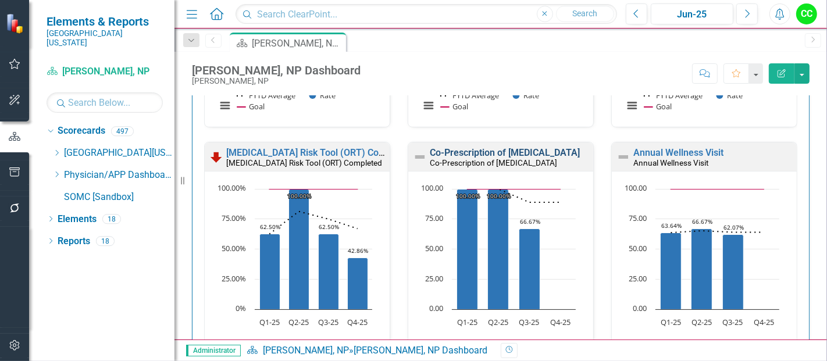
click at [455, 152] on link "Co-Prescription of [MEDICAL_DATA]" at bounding box center [505, 152] width 150 height 11
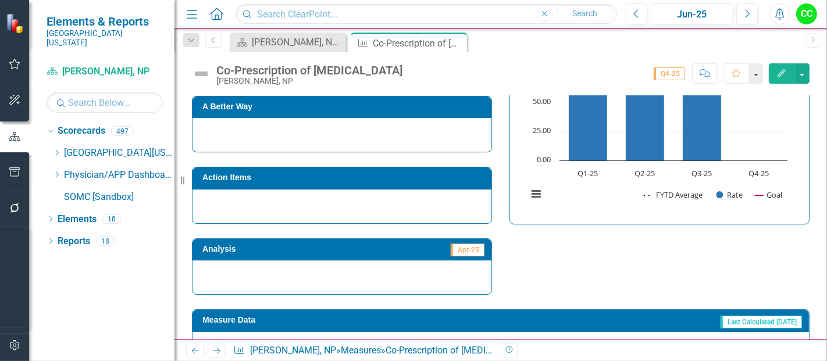
scroll to position [578, 0]
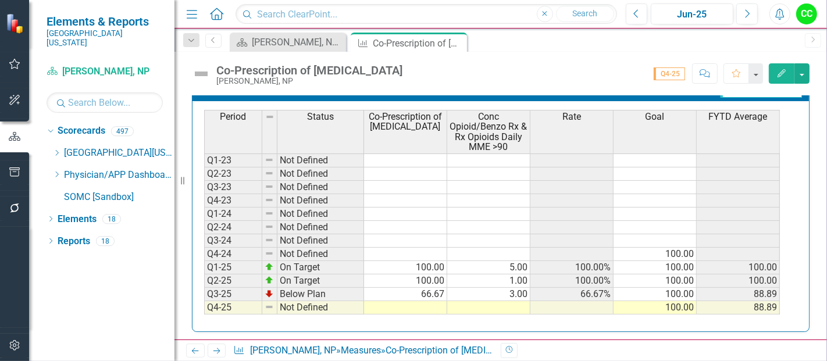
click at [427, 305] on td at bounding box center [405, 307] width 83 height 13
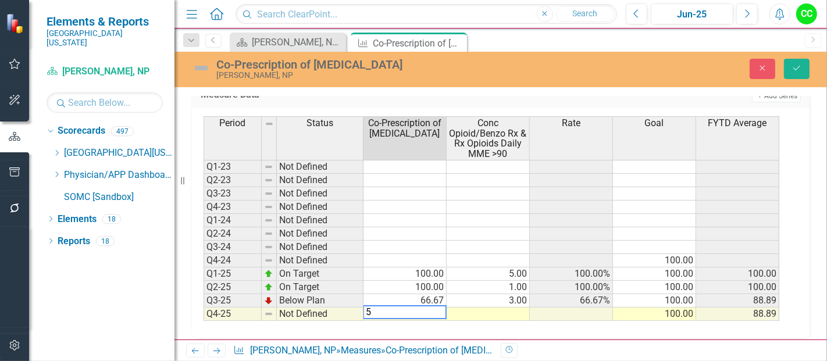
type textarea "50"
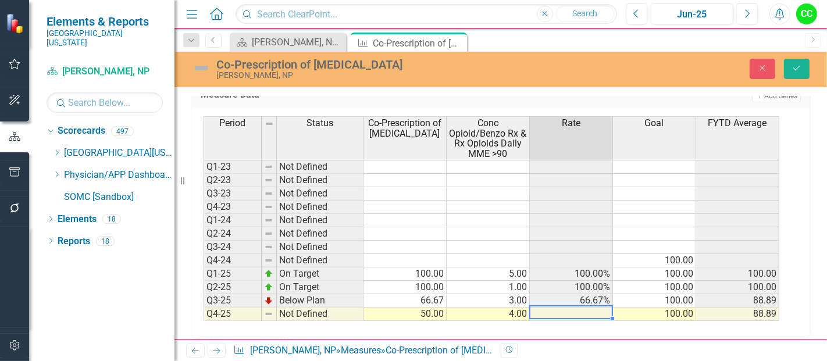
type textarea "4"
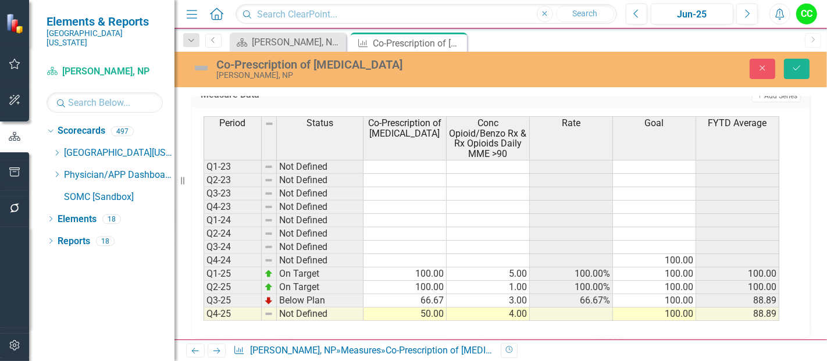
click at [814, 67] on div "Close Save" at bounding box center [691, 69] width 255 height 20
click at [801, 69] on icon "Save" at bounding box center [797, 68] width 10 height 8
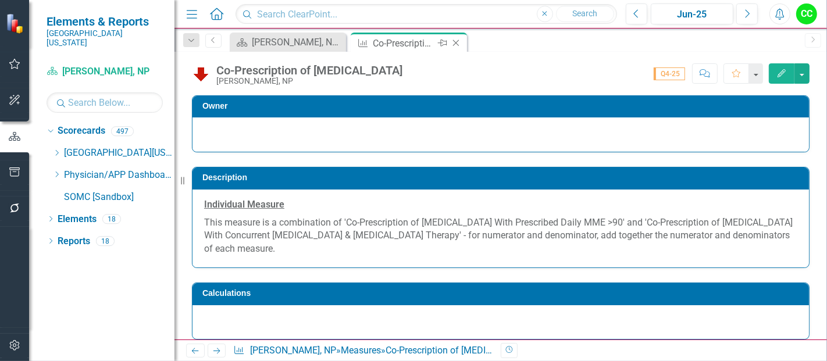
click at [454, 43] on icon "Close" at bounding box center [456, 42] width 12 height 9
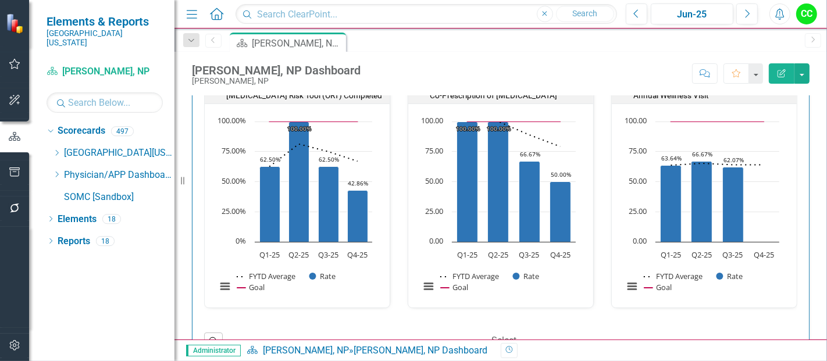
scroll to position [590, 0]
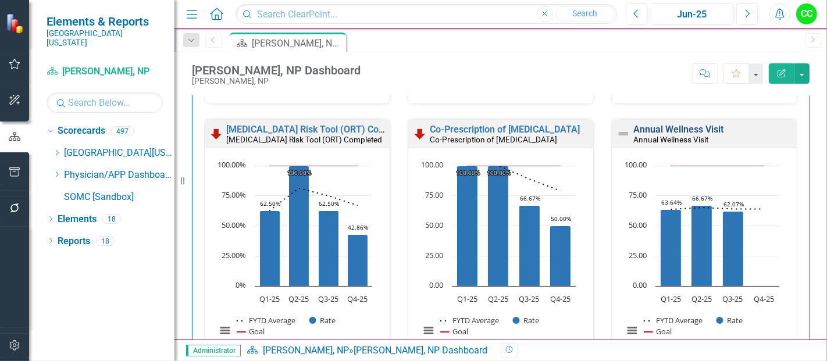
click at [655, 129] on link "Annual Wellness Visit" at bounding box center [678, 129] width 90 height 11
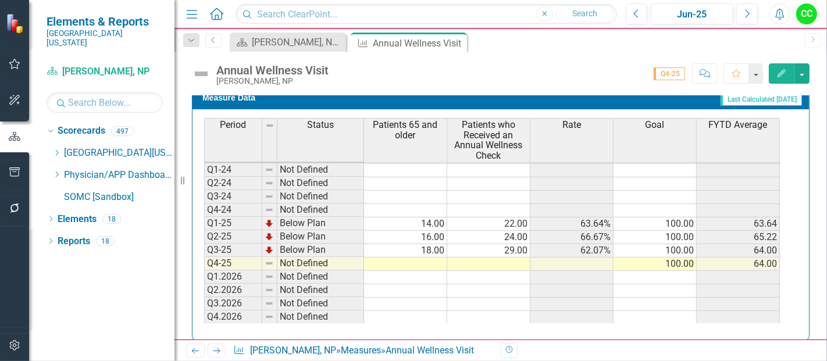
scroll to position [535, 0]
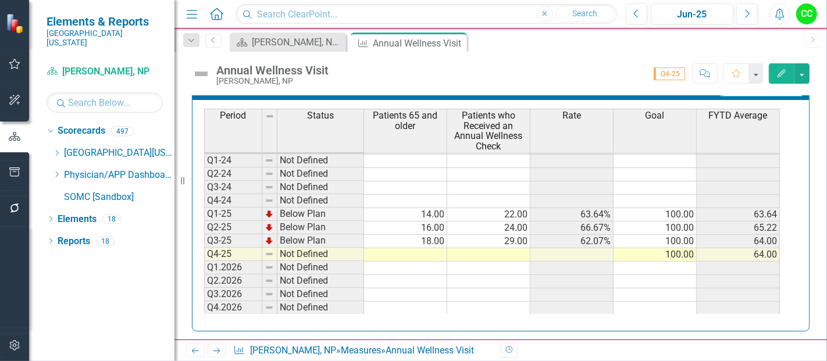
click at [411, 249] on td at bounding box center [405, 254] width 83 height 13
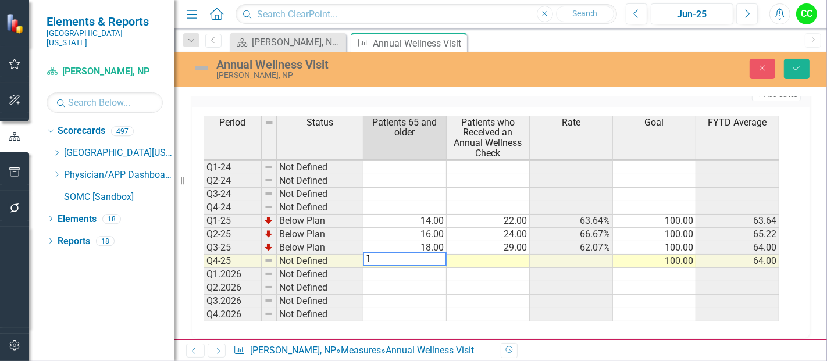
type textarea "18"
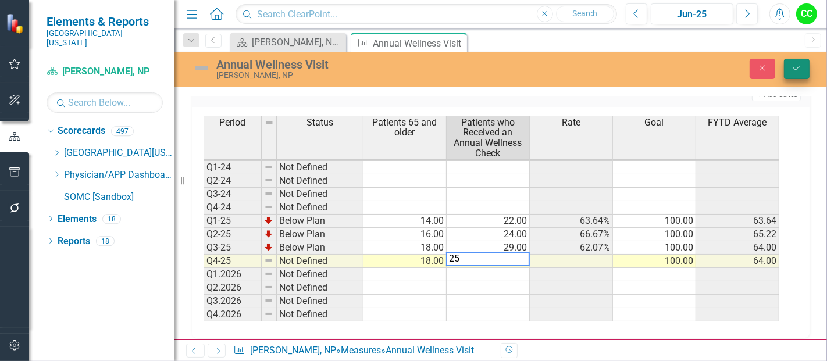
type textarea "25"
click at [793, 67] on icon "Save" at bounding box center [797, 68] width 10 height 8
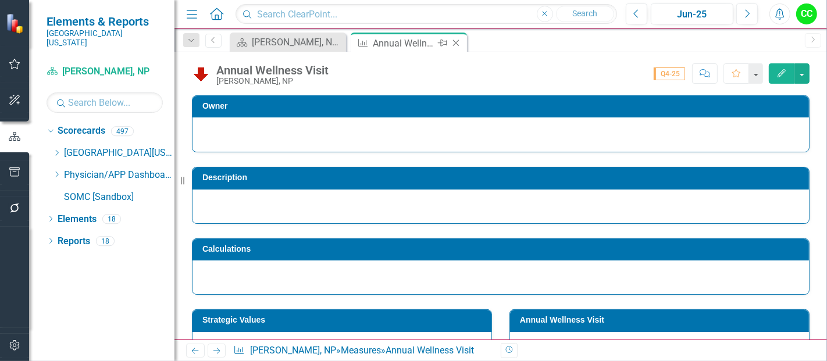
click at [454, 42] on icon "Close" at bounding box center [456, 42] width 12 height 9
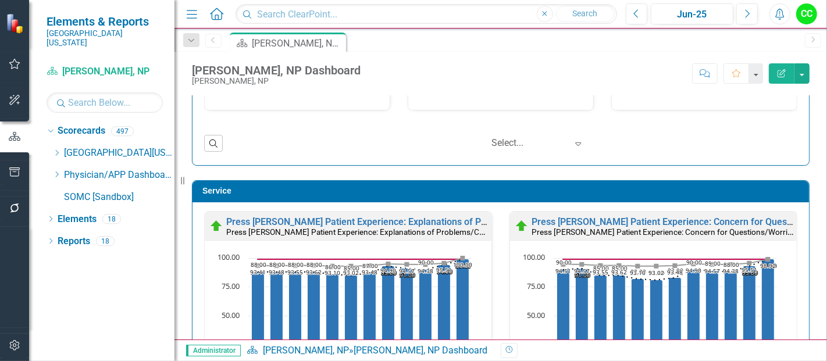
scroll to position [1462, 0]
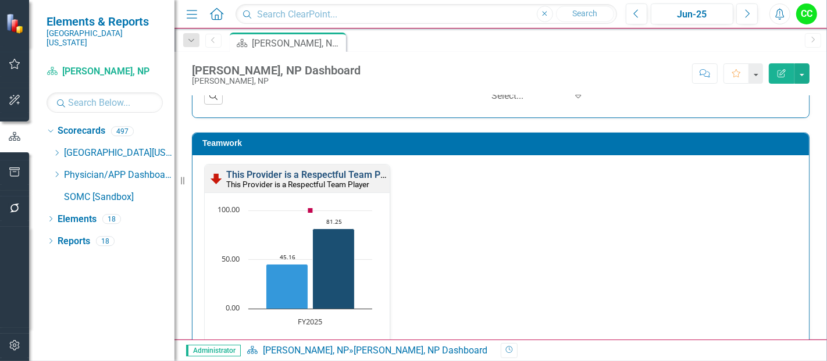
click at [365, 170] on link "This Provider is a Respectful Team Player" at bounding box center [313, 174] width 175 height 11
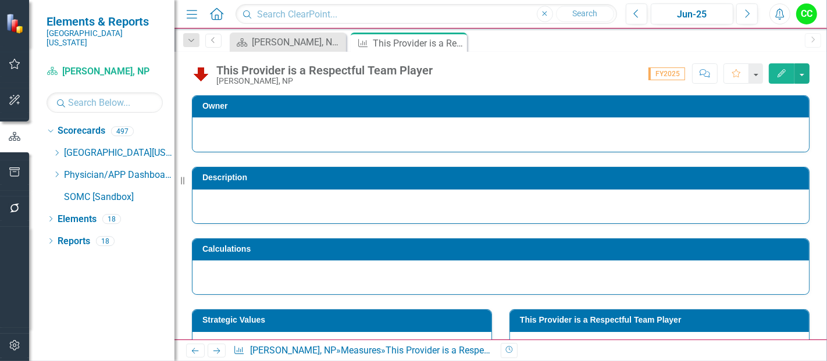
scroll to position [67, 0]
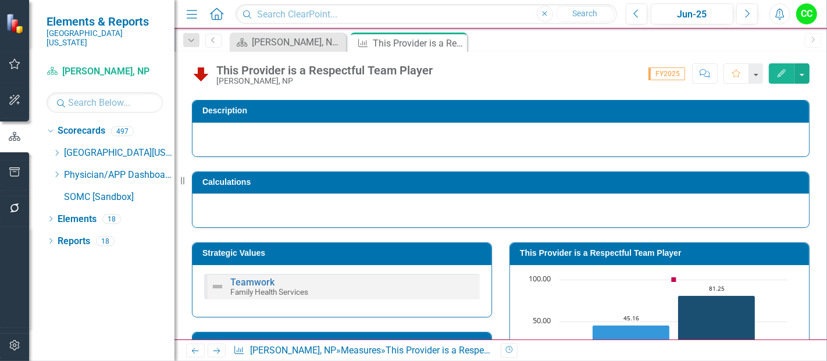
click at [597, 260] on td "This Provider is a Respectful Team Player" at bounding box center [661, 254] width 283 height 17
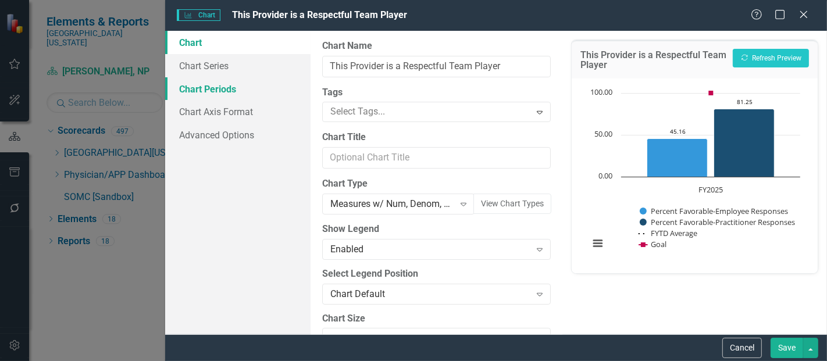
click at [197, 79] on link "Chart Periods" at bounding box center [237, 88] width 145 height 23
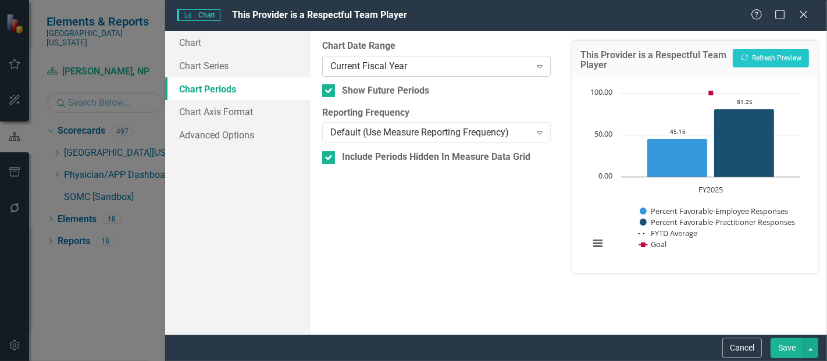
click at [384, 60] on div "Current Fiscal Year" at bounding box center [430, 65] width 200 height 13
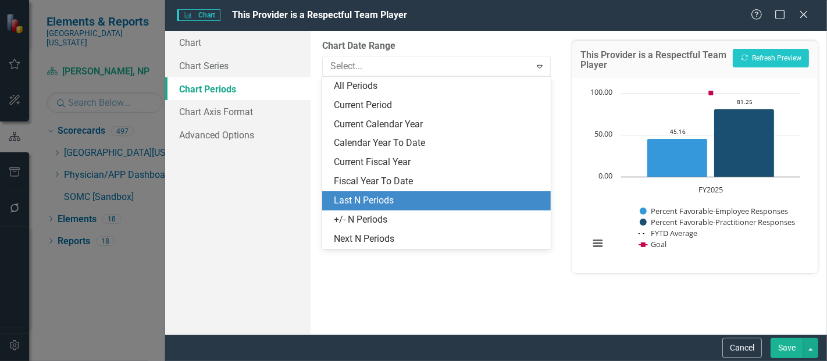
click at [362, 200] on div "Last N Periods" at bounding box center [439, 200] width 210 height 13
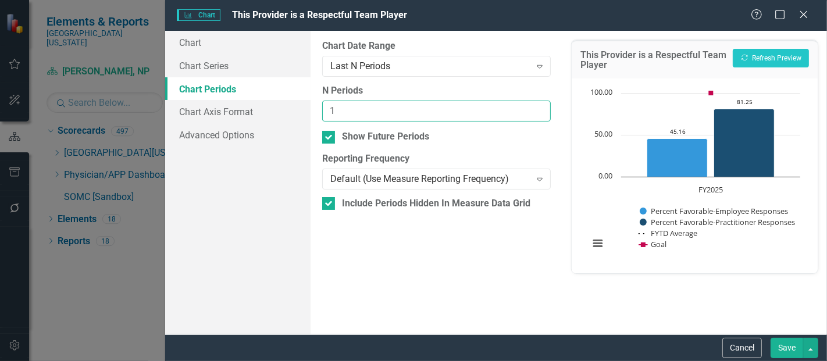
click at [544, 106] on input "1" at bounding box center [436, 112] width 229 height 22
type input "2"
click at [536, 107] on input "2" at bounding box center [436, 112] width 229 height 22
click at [789, 350] on button "Save" at bounding box center [787, 348] width 33 height 20
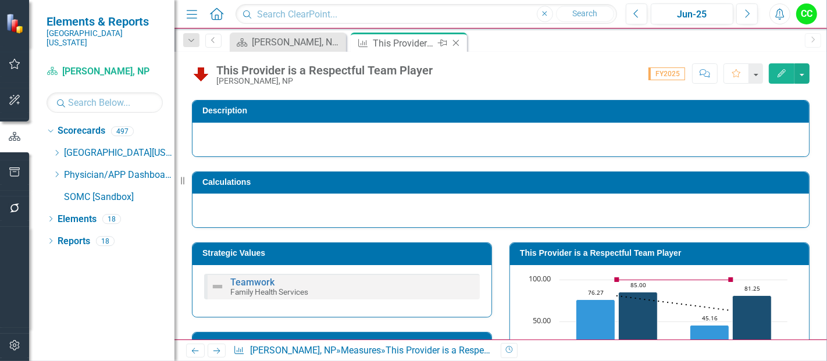
click at [456, 41] on icon "Close" at bounding box center [456, 42] width 12 height 9
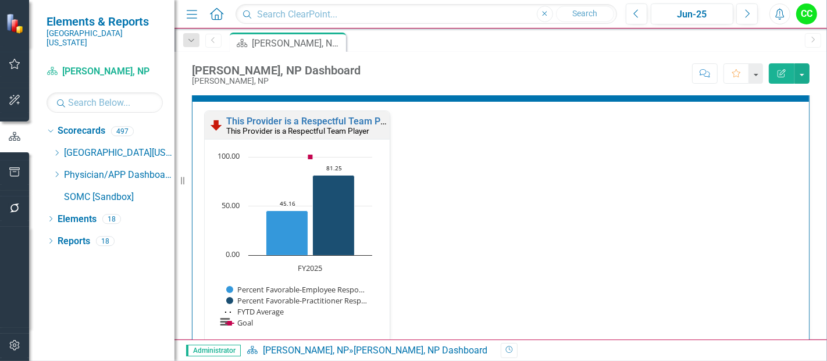
scroll to position [1515, 0]
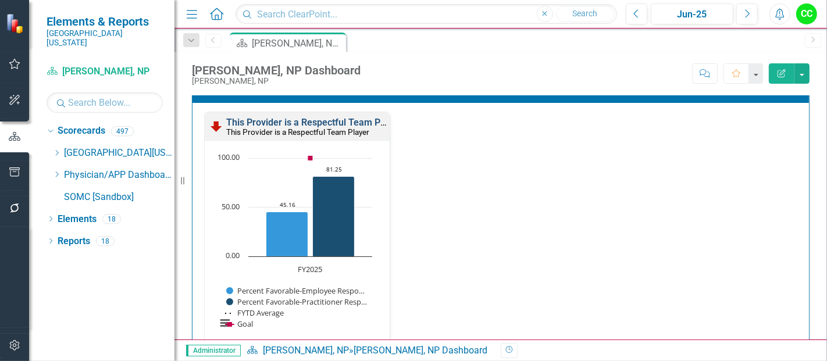
click at [297, 117] on link "This Provider is a Respectful Team Player" at bounding box center [313, 122] width 175 height 11
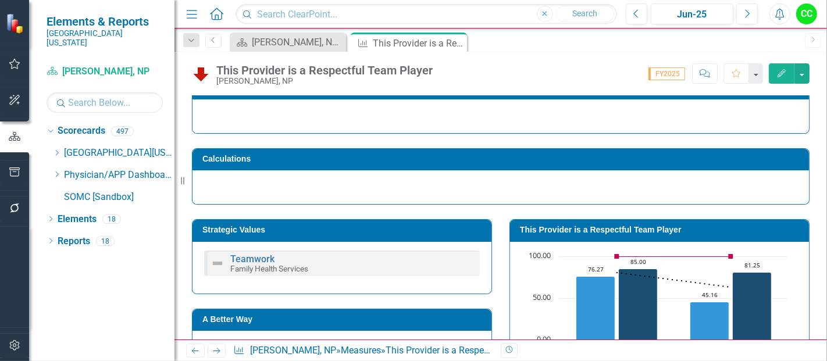
scroll to position [117, 0]
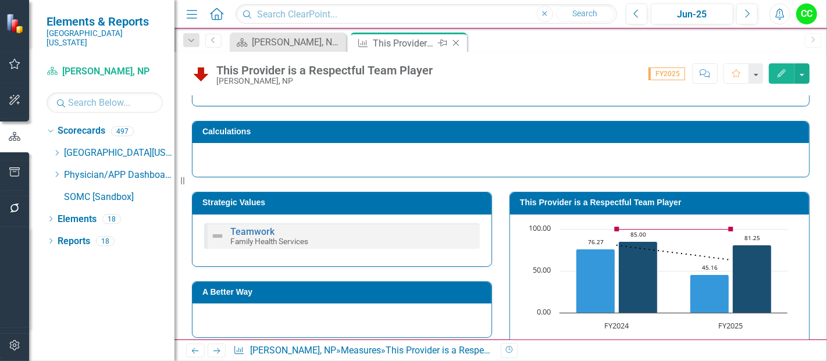
click at [457, 42] on icon "Close" at bounding box center [456, 42] width 12 height 9
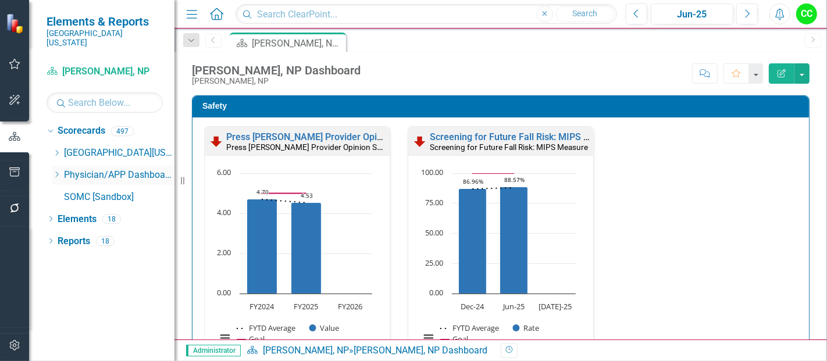
click at [56, 171] on icon "Dropdown" at bounding box center [56, 174] width 9 height 7
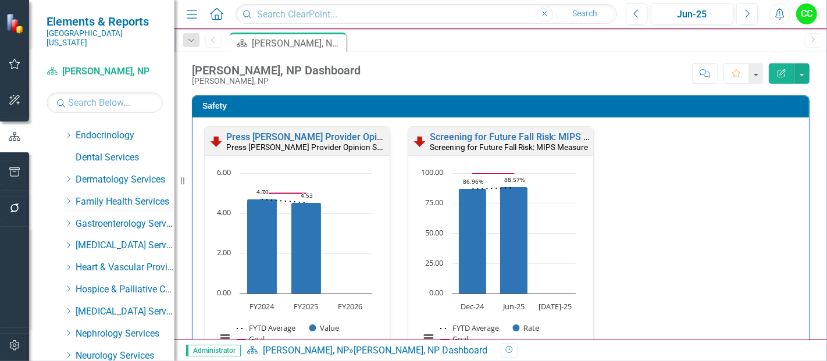
scroll to position [149, 0]
click at [68, 198] on icon "Dropdown" at bounding box center [68, 201] width 9 height 7
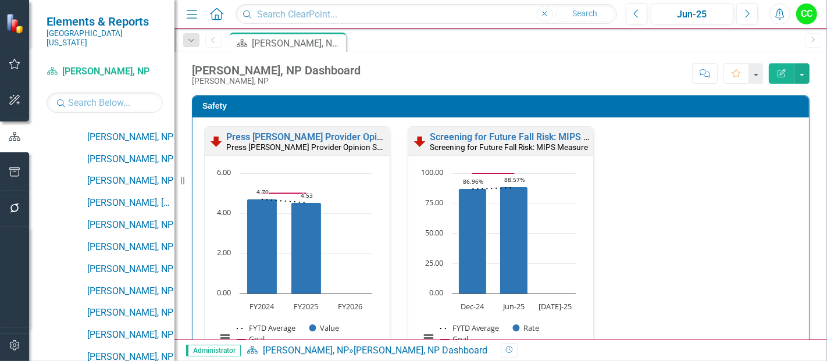
scroll to position [1205, 0]
click at [136, 130] on link "[PERSON_NAME], NP" at bounding box center [130, 136] width 87 height 13
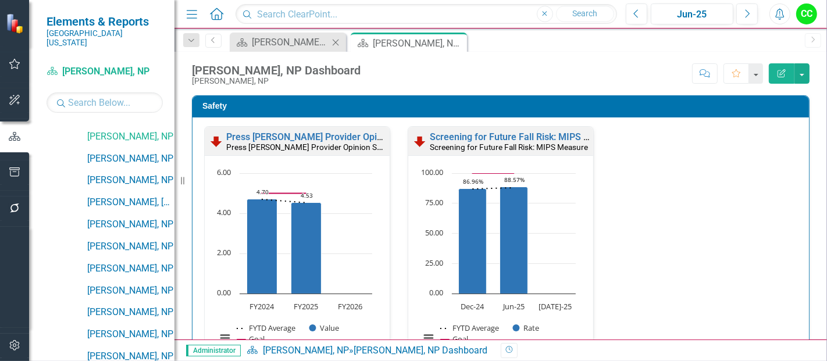
click at [334, 43] on icon "Close" at bounding box center [336, 42] width 12 height 9
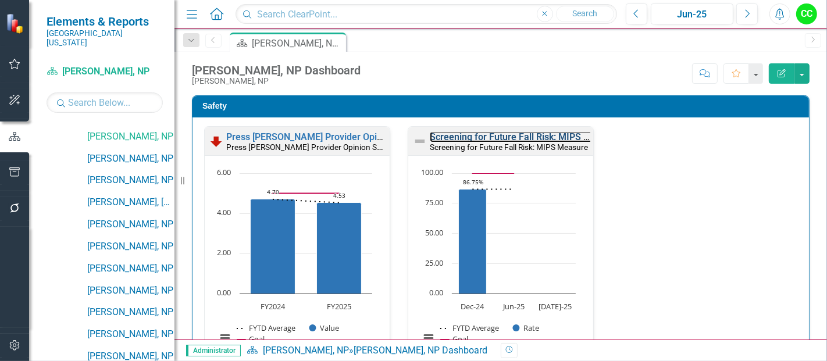
click at [551, 137] on link "Screening for Future Fall Risk: MIPS Measure" at bounding box center [525, 136] width 191 height 11
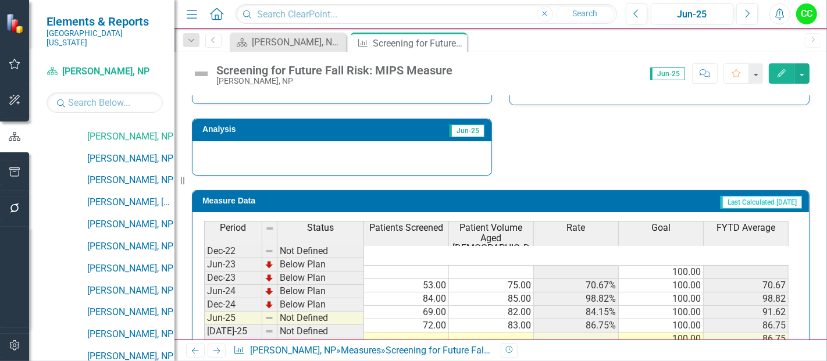
scroll to position [460, 0]
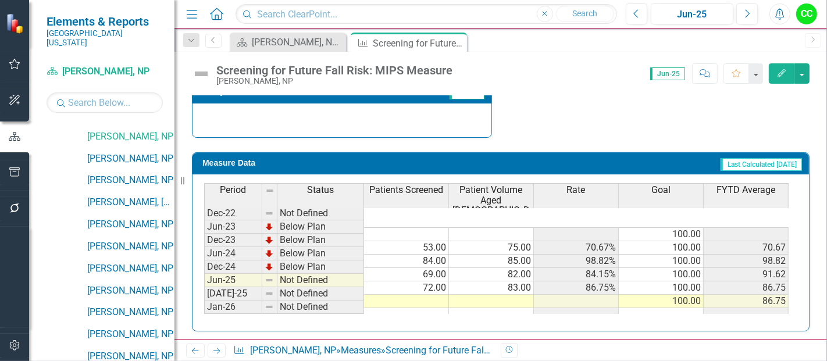
click at [439, 295] on td at bounding box center [406, 301] width 85 height 13
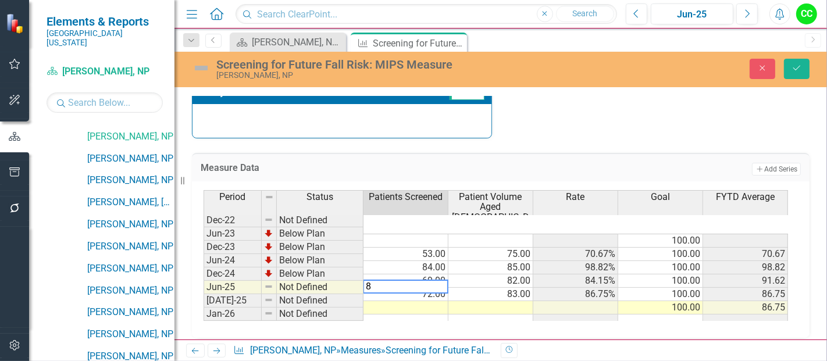
type textarea "81"
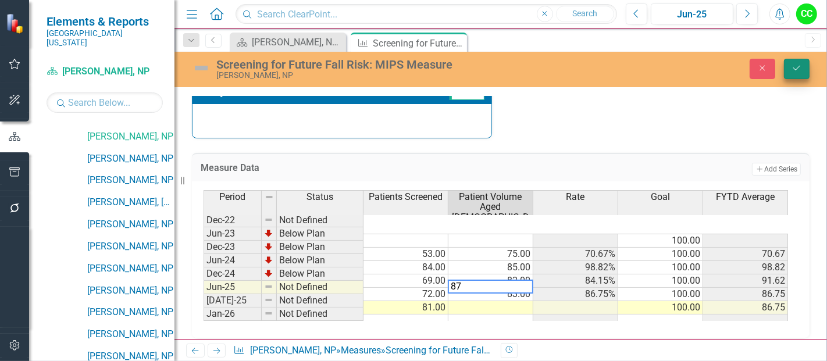
type textarea "87"
click at [799, 72] on button "Save" at bounding box center [797, 69] width 26 height 20
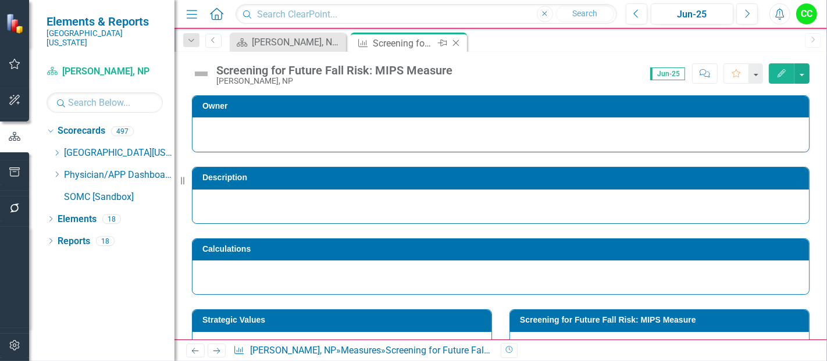
scroll to position [0, 0]
click at [454, 42] on icon "Close" at bounding box center [456, 42] width 12 height 9
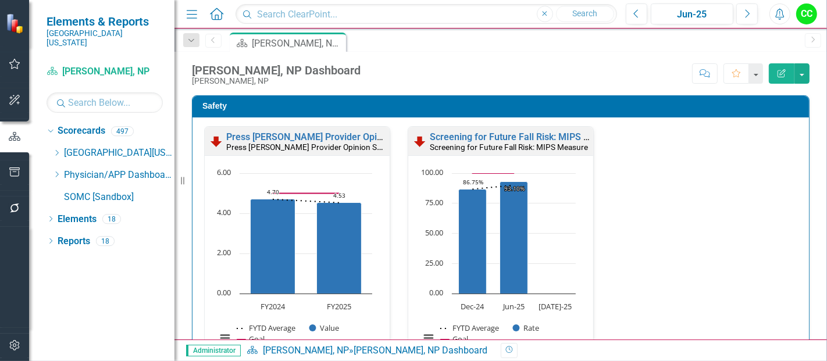
scroll to position [282, 0]
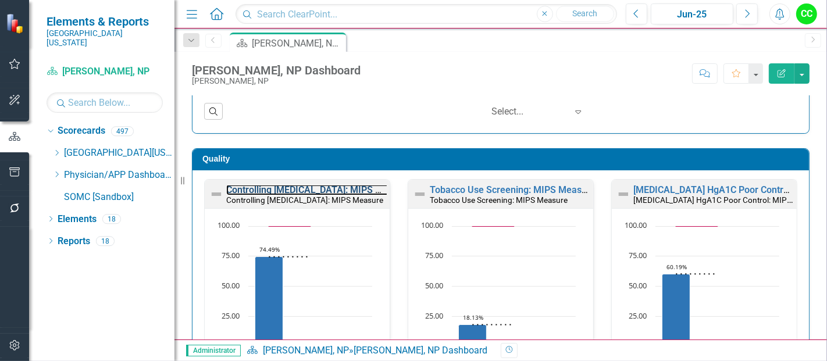
click at [332, 189] on link "Controlling [MEDICAL_DATA]: MIPS Measure" at bounding box center [319, 189] width 186 height 11
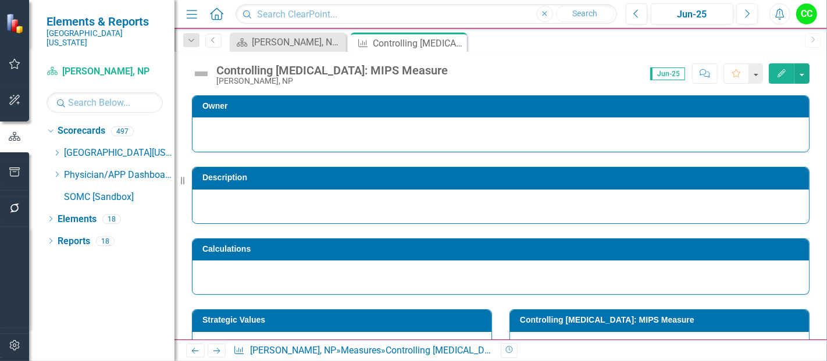
scroll to position [470, 0]
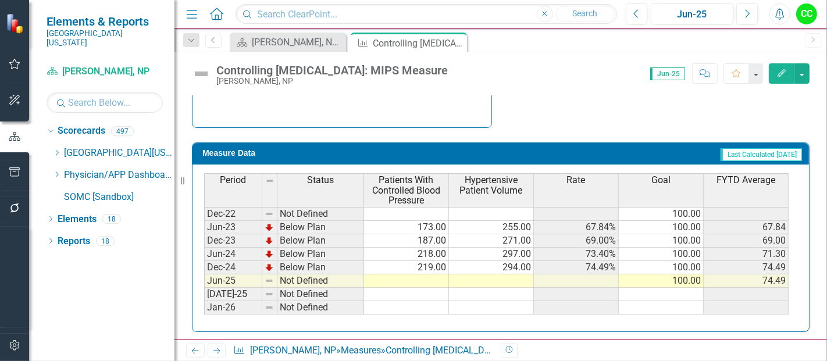
click at [407, 276] on td at bounding box center [406, 281] width 85 height 13
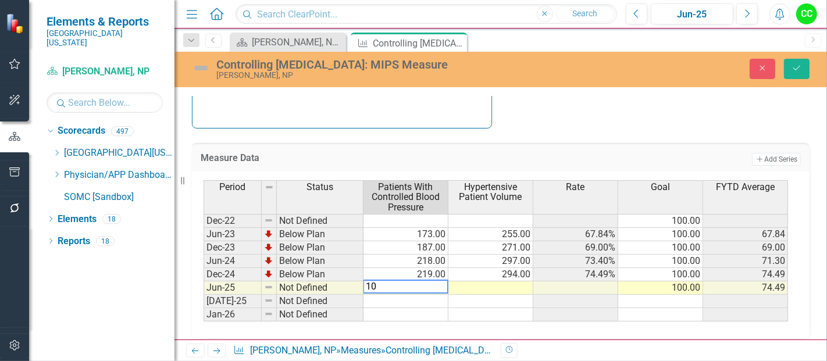
type textarea "104"
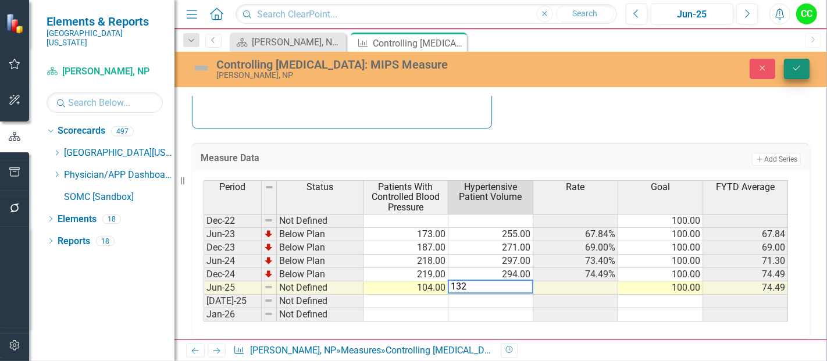
type textarea "132"
click at [803, 65] on button "Save" at bounding box center [797, 69] width 26 height 20
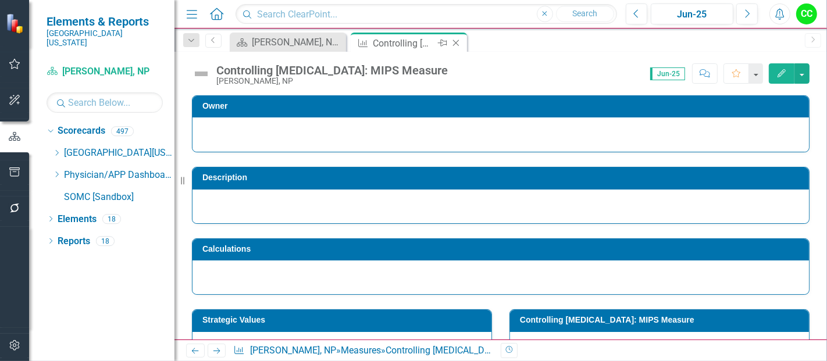
click at [457, 41] on icon "Close" at bounding box center [456, 42] width 12 height 9
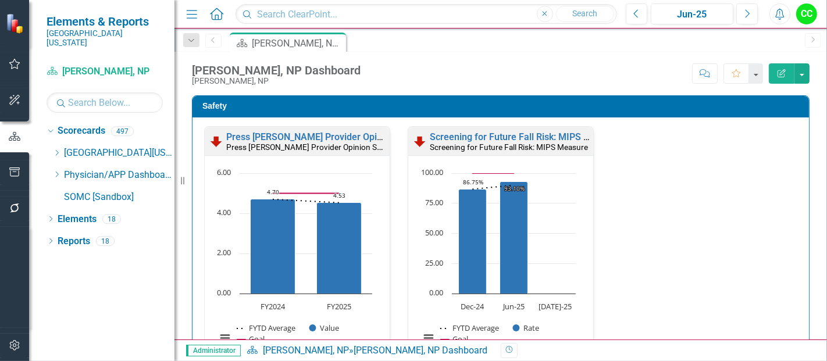
scroll to position [334, 0]
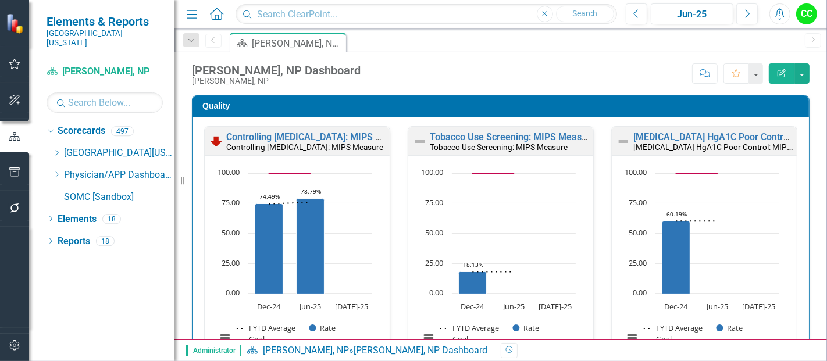
click at [661, 136] on link "[MEDICAL_DATA] HgA1C Poor Control: MIPS Measure" at bounding box center [745, 136] width 225 height 11
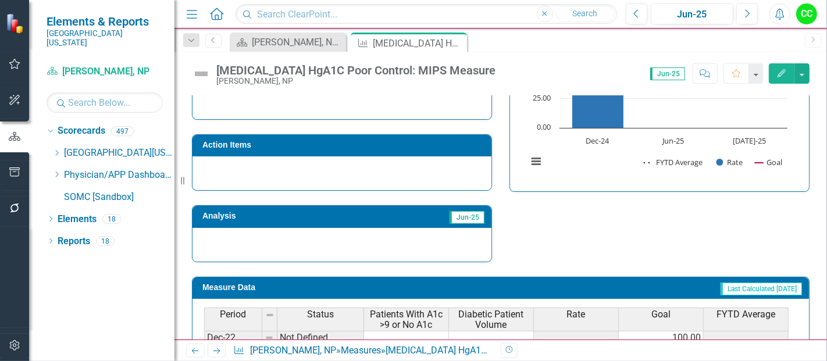
scroll to position [460, 0]
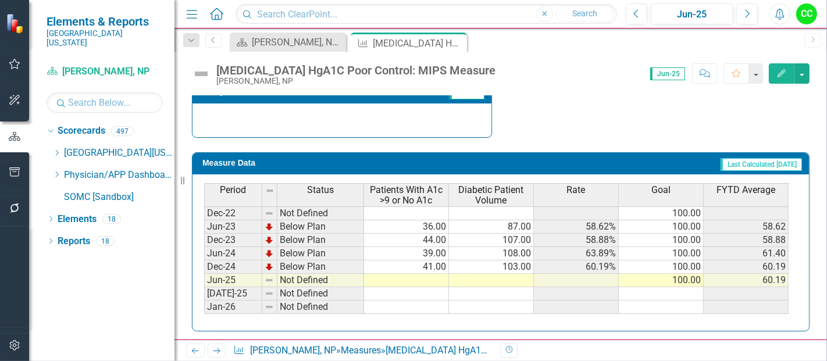
click at [415, 276] on td at bounding box center [406, 280] width 85 height 13
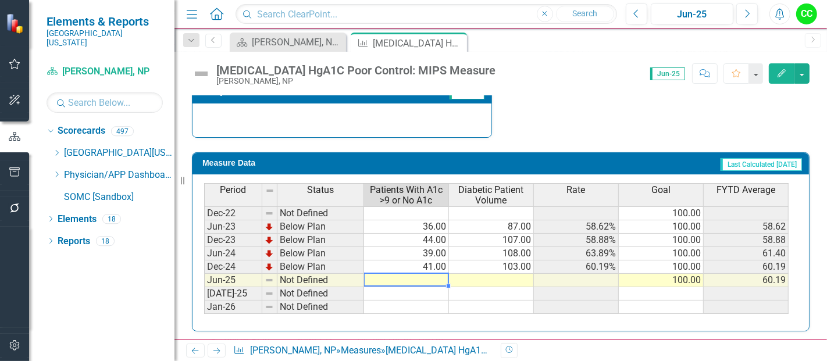
type textarea "23"
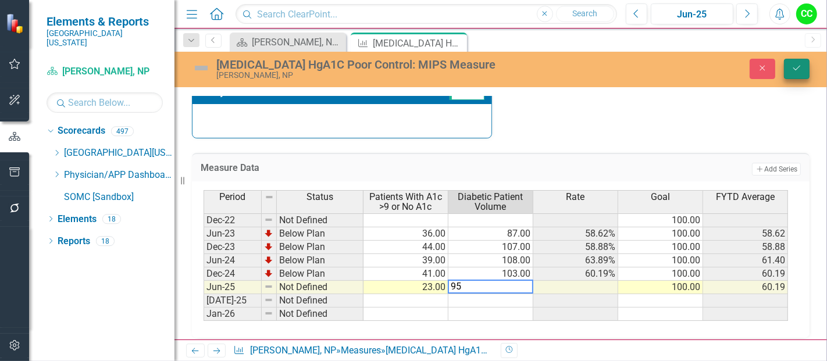
type textarea "95"
click at [807, 62] on button "Save" at bounding box center [797, 69] width 26 height 20
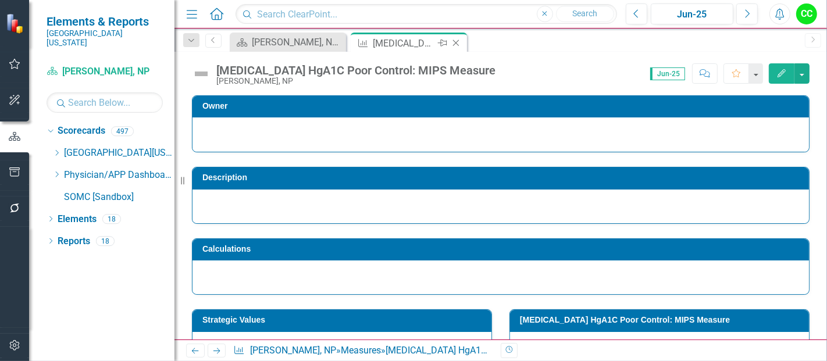
click at [457, 44] on icon at bounding box center [456, 43] width 6 height 6
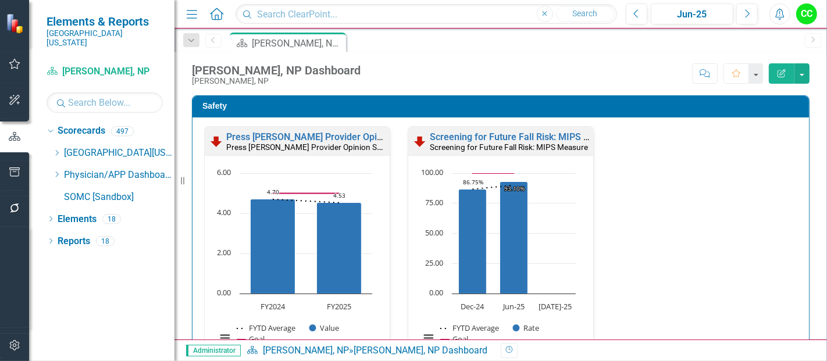
scroll to position [440, 0]
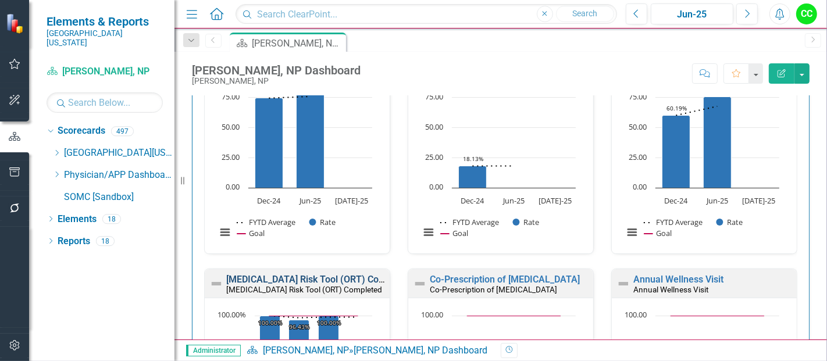
click at [317, 274] on link "[MEDICAL_DATA] Risk Tool (ORT) Completed" at bounding box center [319, 279] width 187 height 11
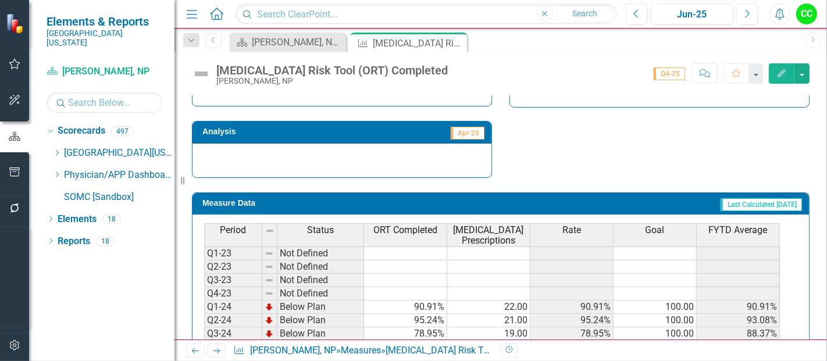
scroll to position [513, 0]
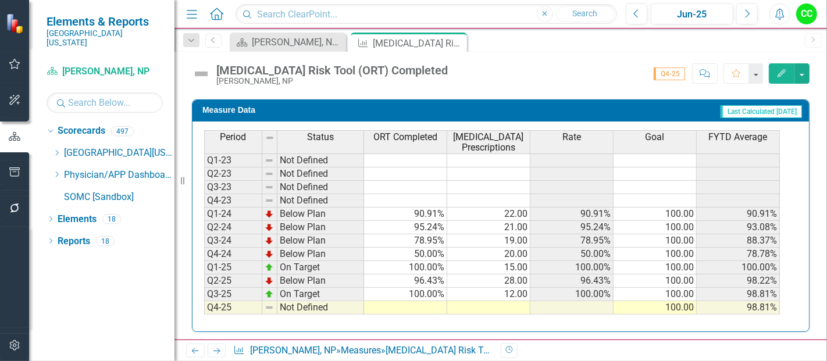
click at [396, 301] on td at bounding box center [405, 307] width 83 height 13
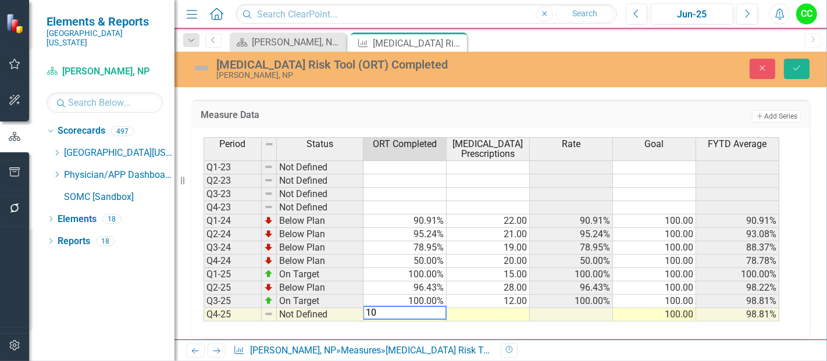
type textarea "100"
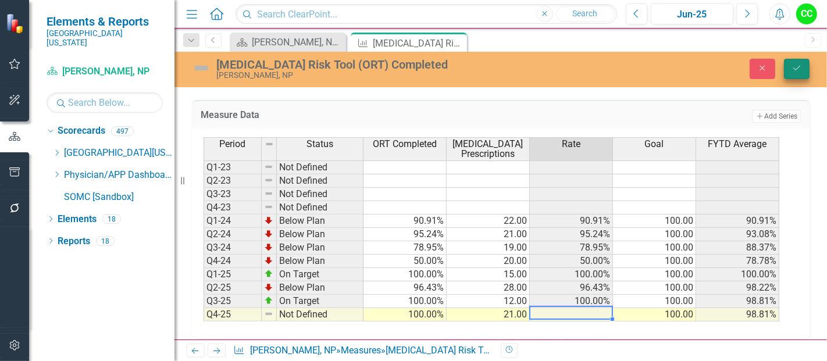
type textarea "21"
click at [800, 70] on icon "Save" at bounding box center [797, 68] width 10 height 8
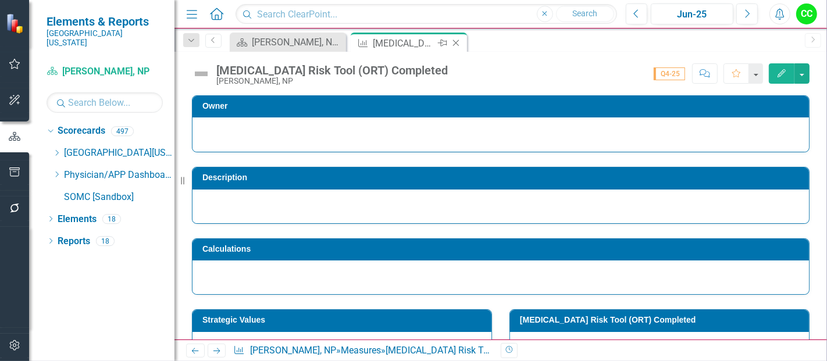
click at [454, 42] on icon "Close" at bounding box center [456, 42] width 12 height 9
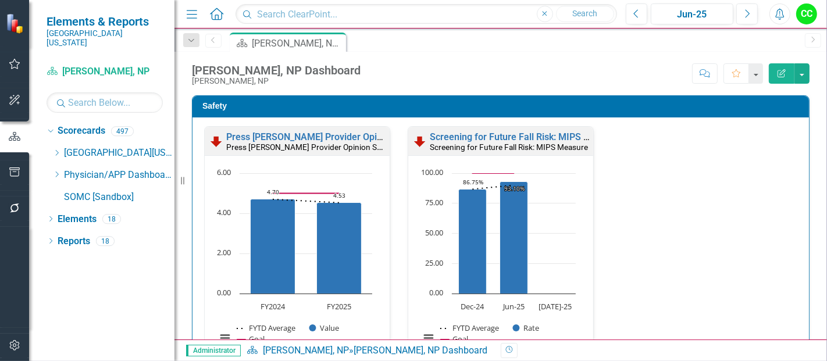
scroll to position [362, 0]
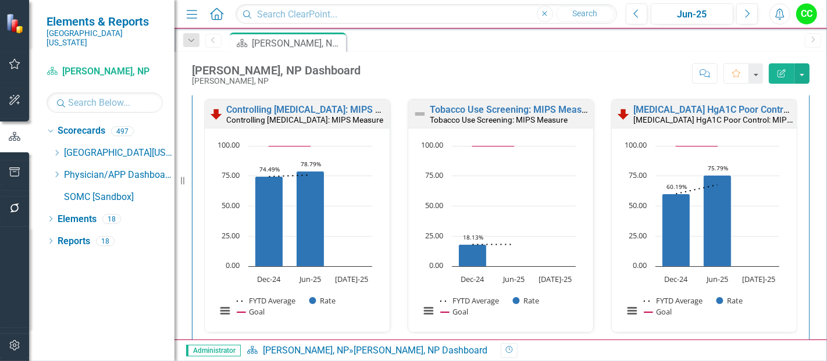
click at [510, 352] on link "Co-Prescription of [MEDICAL_DATA]" at bounding box center [505, 357] width 150 height 11
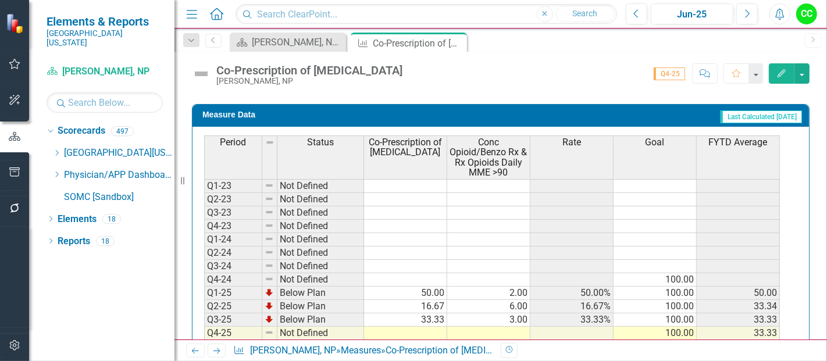
scroll to position [578, 0]
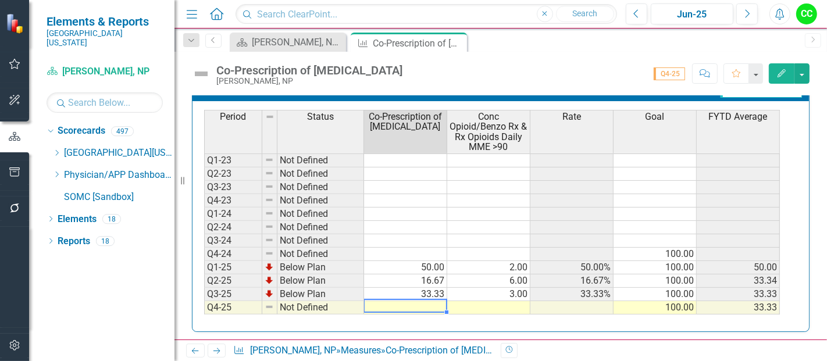
click at [409, 303] on td at bounding box center [405, 307] width 83 height 13
type textarea "50"
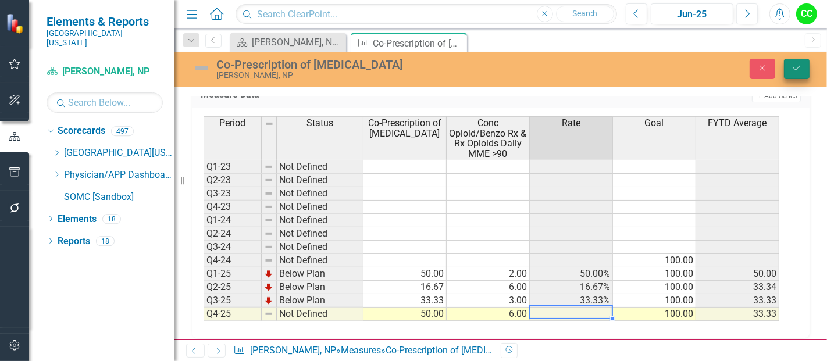
type textarea "6"
click at [797, 72] on button "Save" at bounding box center [797, 69] width 26 height 20
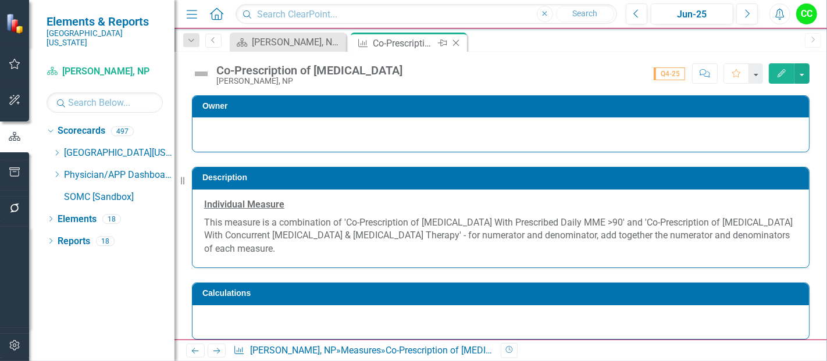
click at [455, 41] on icon "Close" at bounding box center [456, 42] width 12 height 9
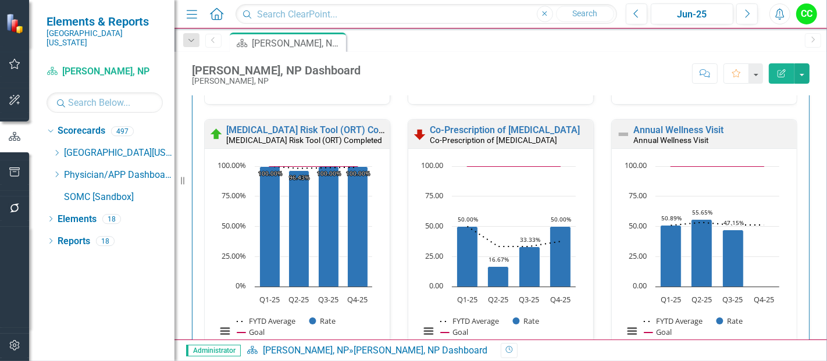
scroll to position [589, 0]
click at [678, 127] on link "Annual Wellness Visit" at bounding box center [678, 130] width 90 height 11
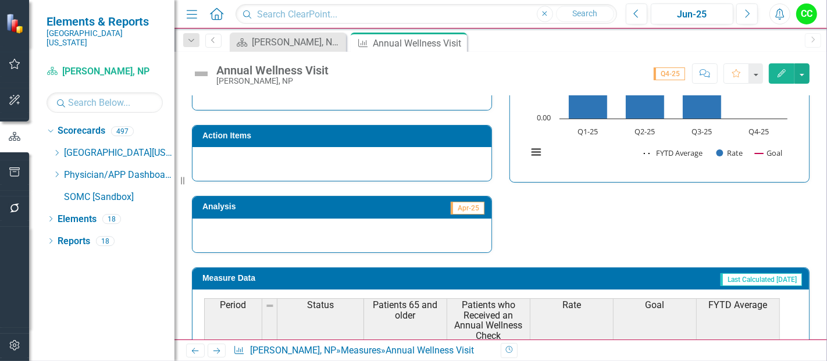
scroll to position [533, 0]
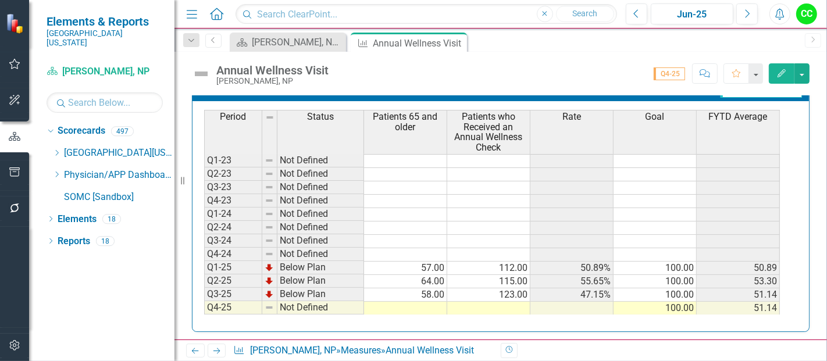
click at [407, 302] on td at bounding box center [405, 308] width 83 height 13
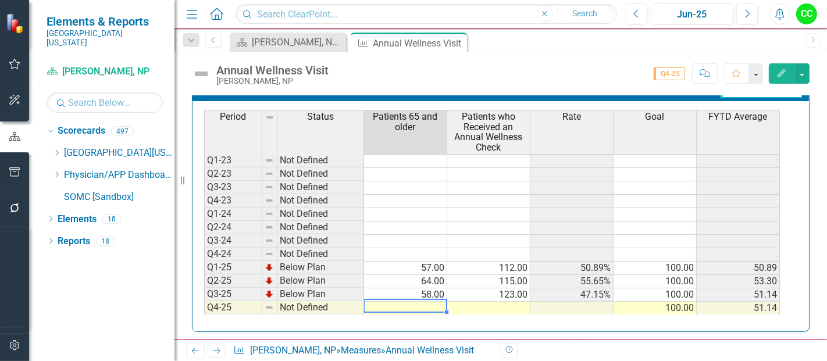
type textarea "66"
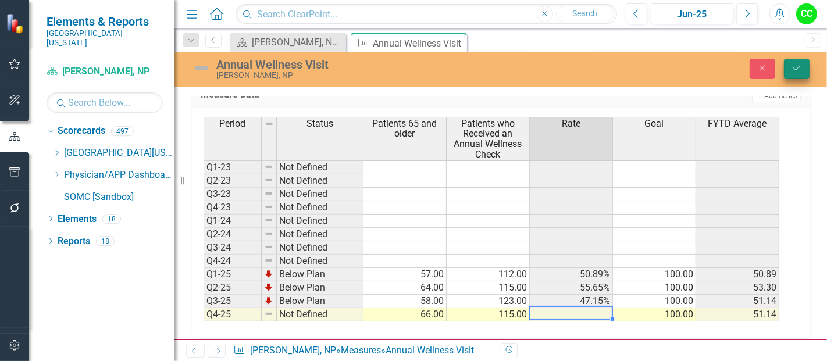
type textarea "115"
click at [799, 72] on icon "Save" at bounding box center [797, 68] width 10 height 8
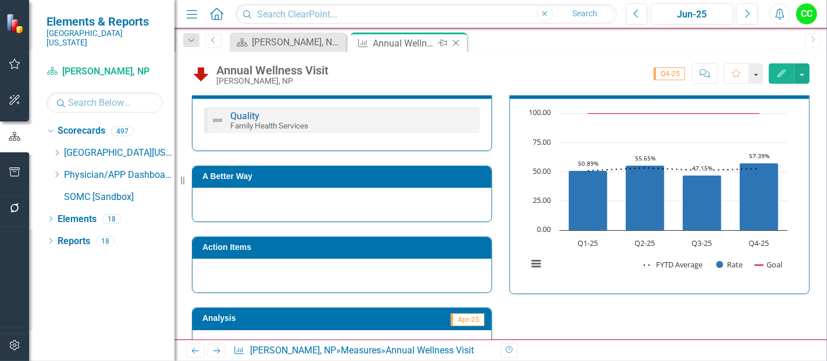
scroll to position [234, 0]
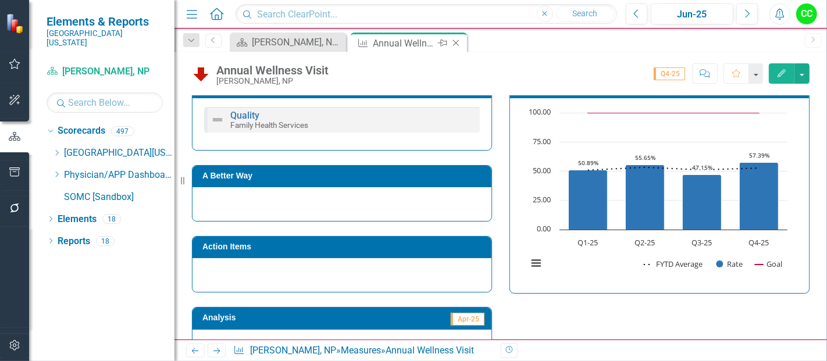
click at [457, 41] on icon "Close" at bounding box center [456, 42] width 12 height 9
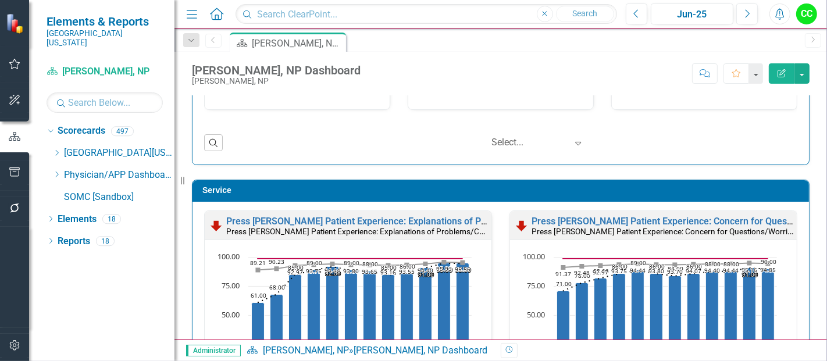
scroll to position [1619, 0]
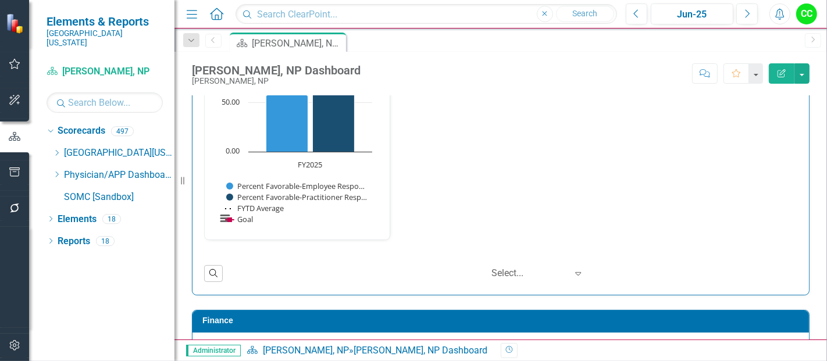
click at [346, 23] on link "This Provider is a Respectful Team Player" at bounding box center [313, 17] width 175 height 11
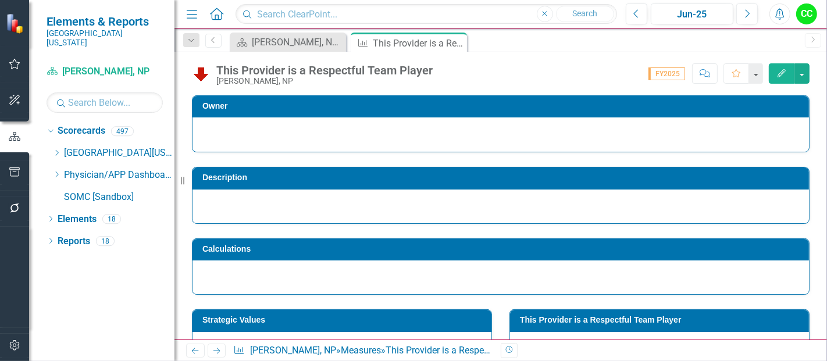
scroll to position [129, 0]
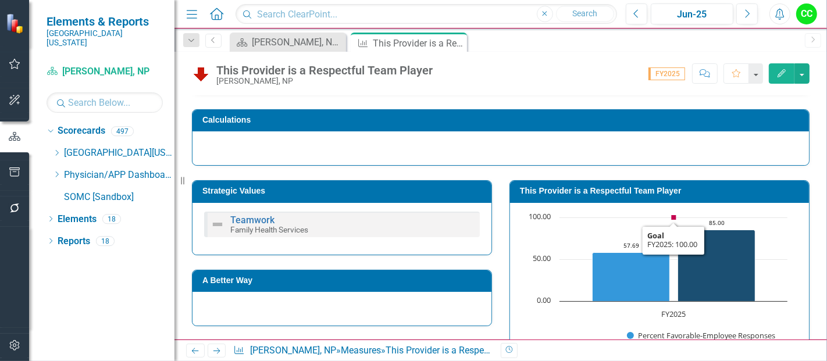
click at [690, 190] on h3 "This Provider is a Respectful Team Player" at bounding box center [661, 191] width 283 height 9
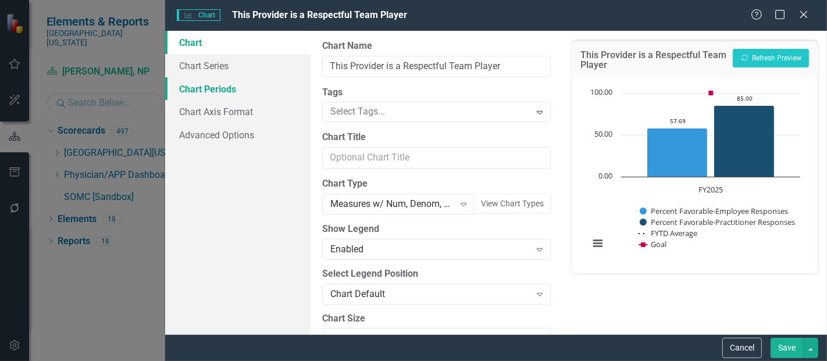
click at [218, 95] on link "Chart Periods" at bounding box center [237, 88] width 145 height 23
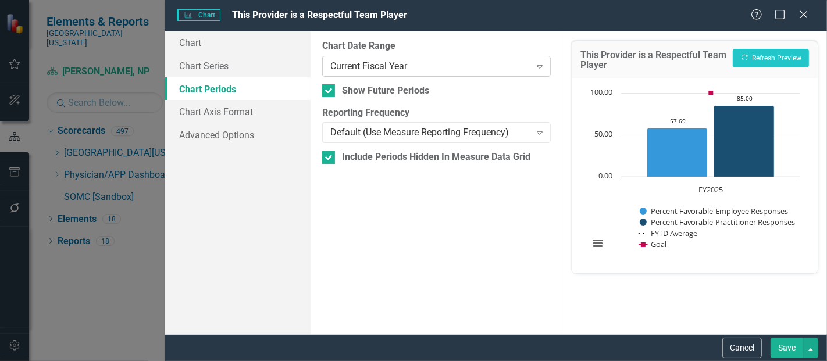
click at [438, 65] on div "Current Fiscal Year" at bounding box center [430, 65] width 200 height 13
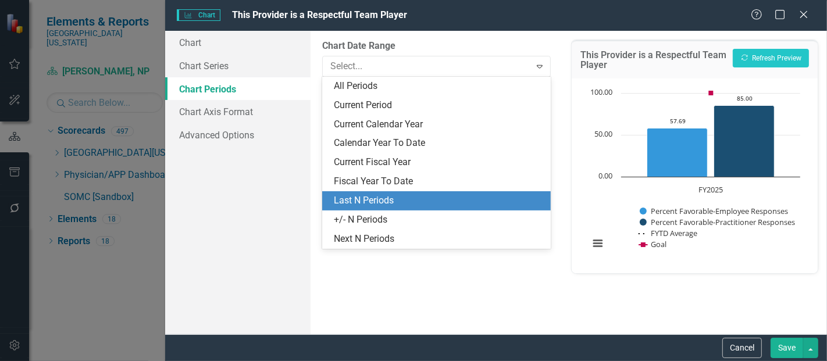
click at [396, 196] on div "Last N Periods" at bounding box center [439, 200] width 210 height 13
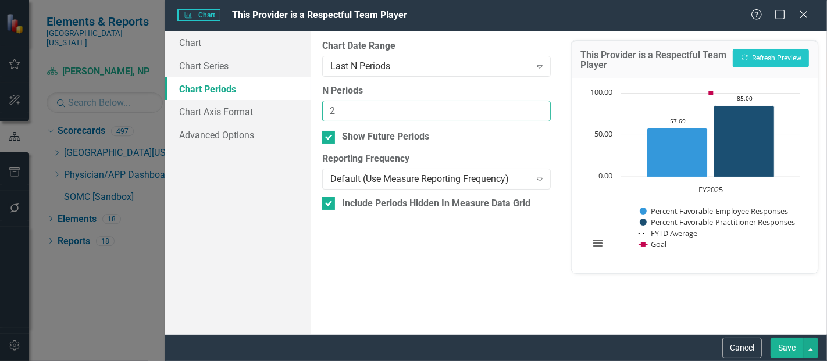
type input "2"
click at [538, 108] on input "2" at bounding box center [436, 112] width 229 height 22
click at [797, 346] on button "Save" at bounding box center [787, 348] width 33 height 20
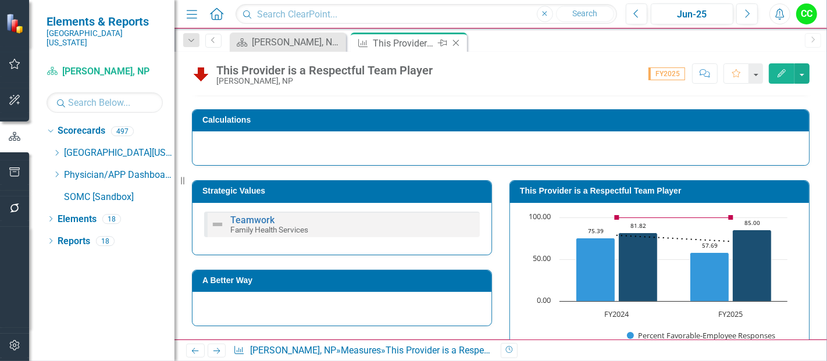
click at [455, 40] on icon "Close" at bounding box center [456, 42] width 12 height 9
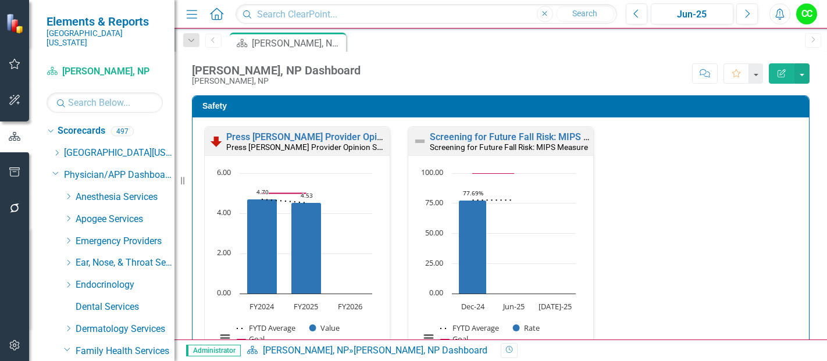
click at [446, 139] on link "Screening for Future Fall Risk: MIPS Measure" at bounding box center [525, 136] width 191 height 11
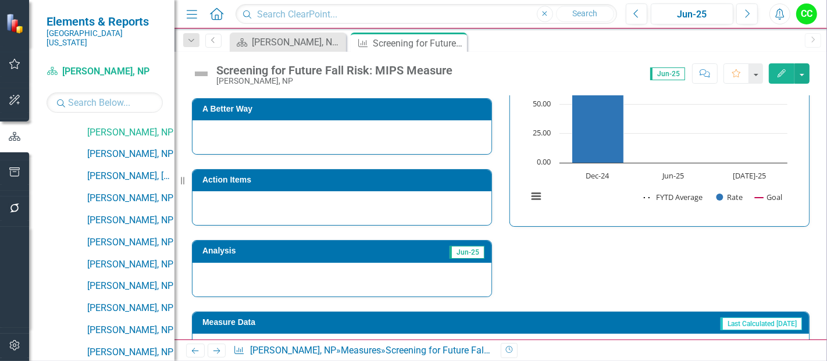
scroll to position [460, 0]
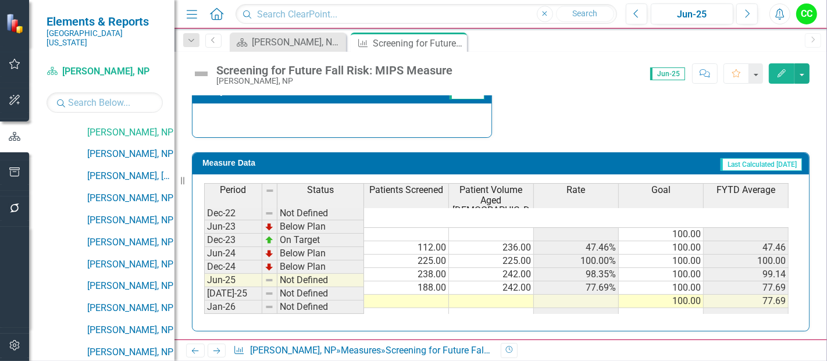
click at [204, 283] on div "Period Status Patients Screened Patient Volume Aged [DEMOGRAPHIC_DATA] and Olde…" at bounding box center [204, 258] width 0 height 151
click at [409, 295] on td at bounding box center [406, 301] width 85 height 13
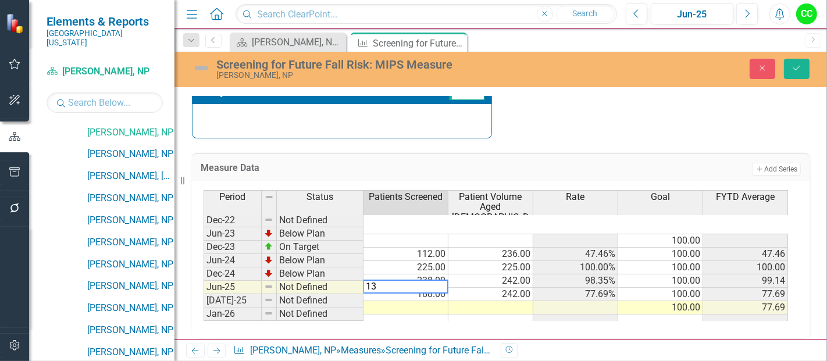
type textarea "138"
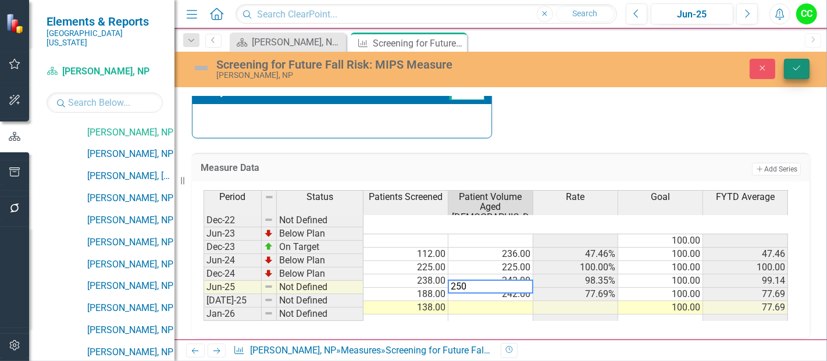
type textarea "250"
click at [800, 61] on button "Save" at bounding box center [797, 69] width 26 height 20
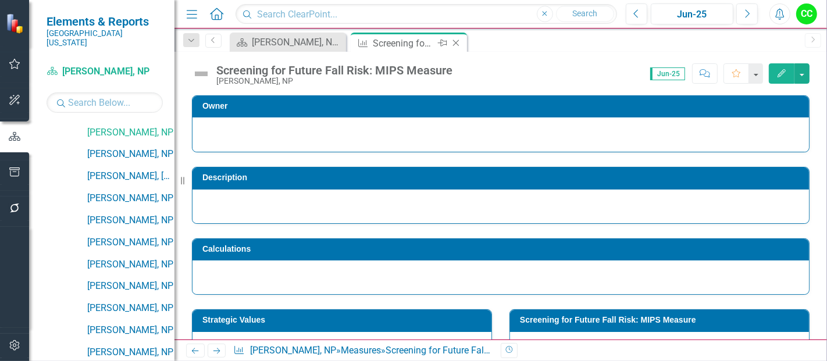
click at [455, 42] on icon at bounding box center [456, 43] width 6 height 6
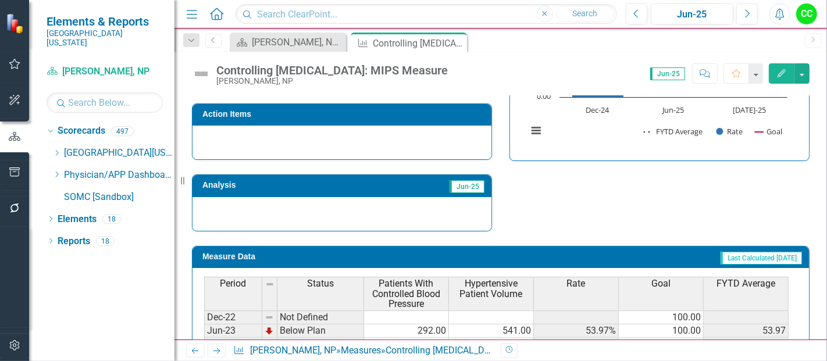
scroll to position [470, 0]
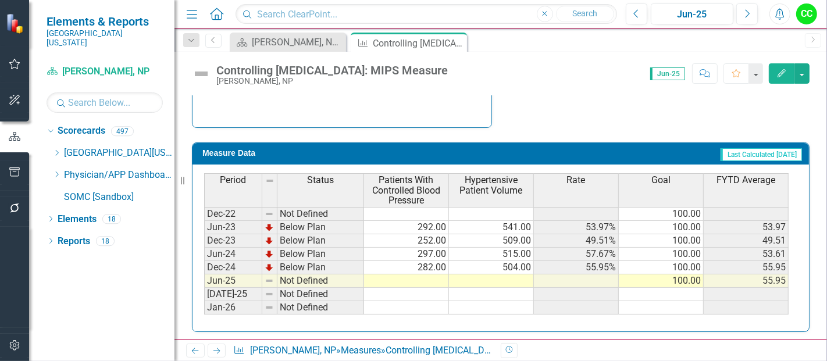
click at [414, 275] on td at bounding box center [406, 281] width 85 height 13
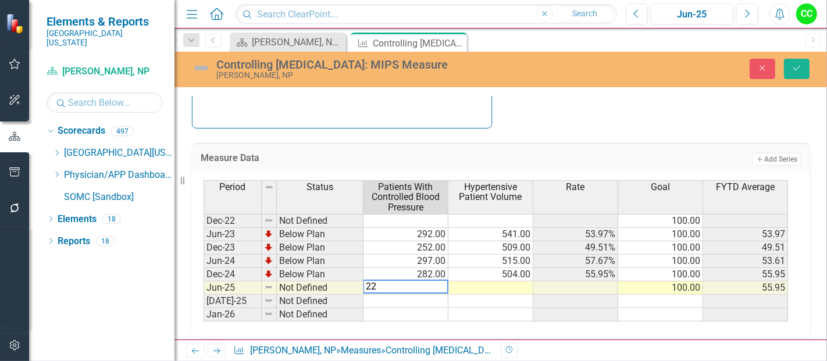
type textarea "228"
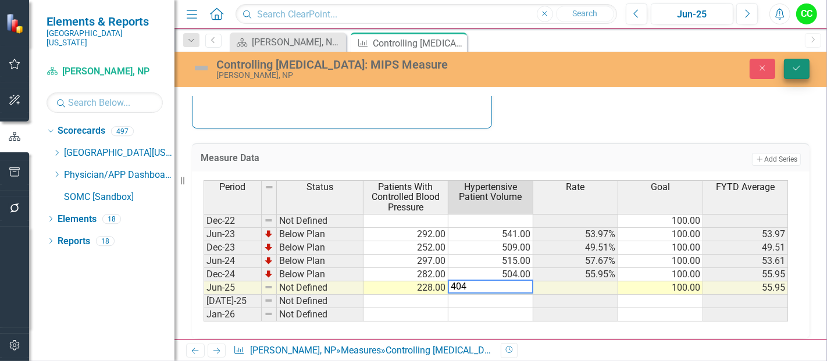
type textarea "404"
click at [794, 63] on button "Save" at bounding box center [797, 69] width 26 height 20
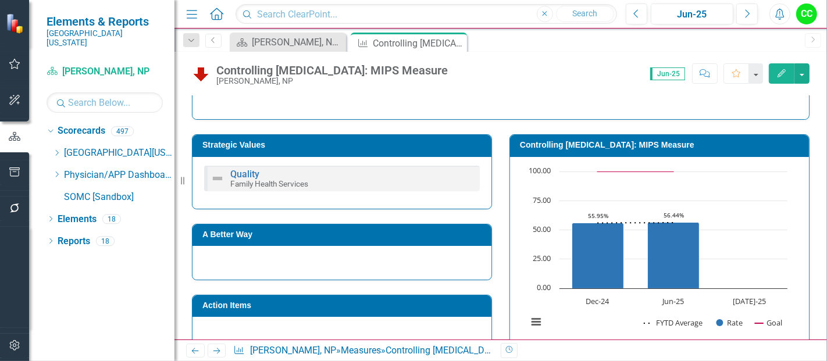
scroll to position [176, 0]
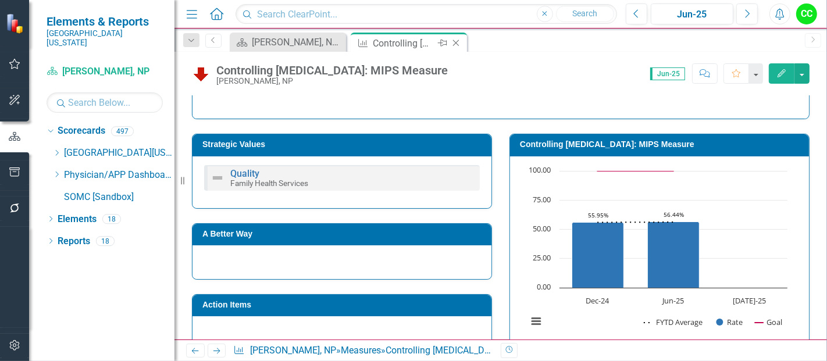
click at [450, 42] on icon "Close" at bounding box center [456, 42] width 12 height 9
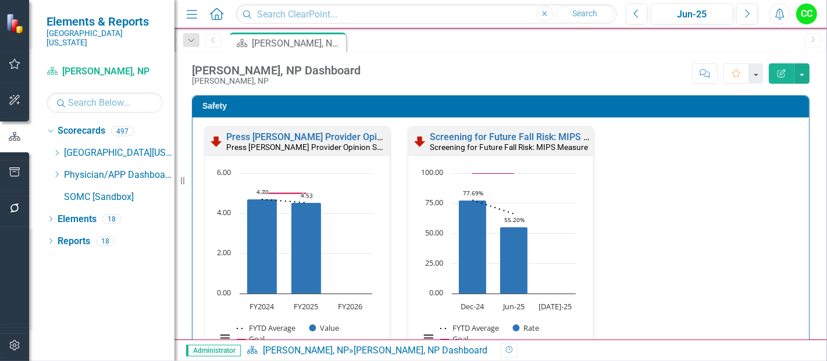
scroll to position [365, 0]
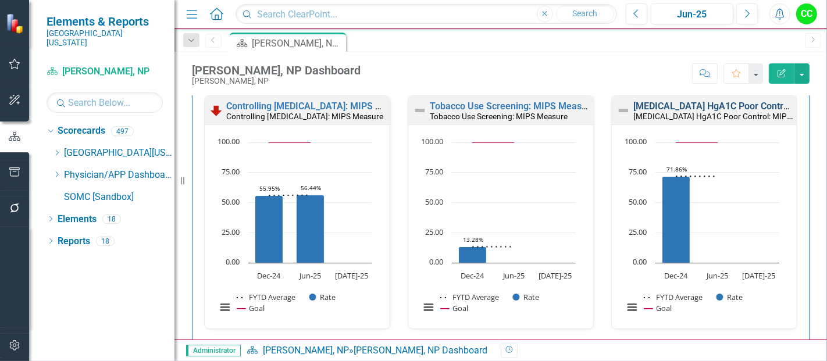
click at [671, 112] on link "[MEDICAL_DATA] HgA1C Poor Control: MIPS Measure" at bounding box center [745, 106] width 225 height 11
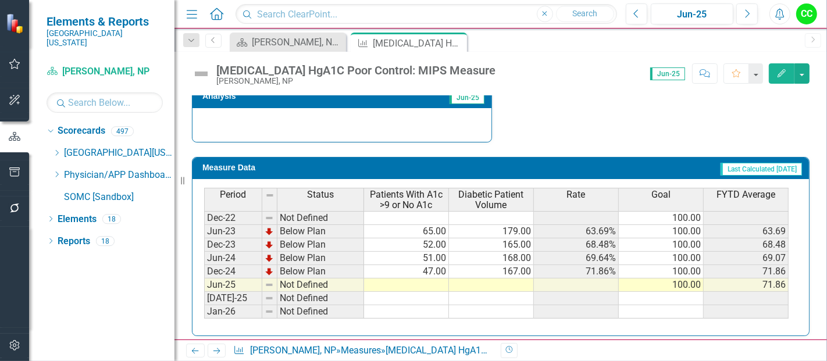
scroll to position [460, 0]
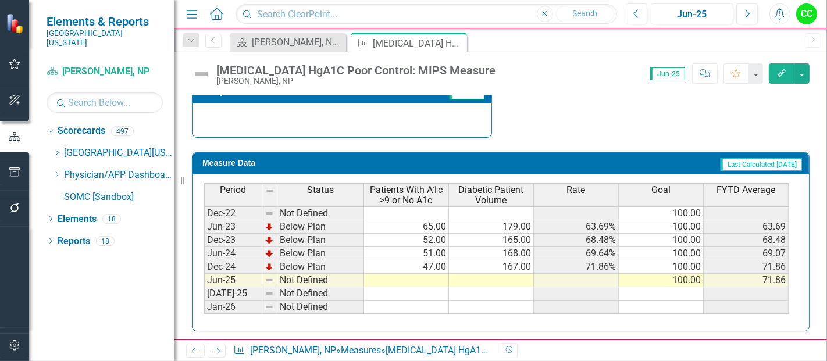
click at [403, 275] on td at bounding box center [406, 280] width 85 height 13
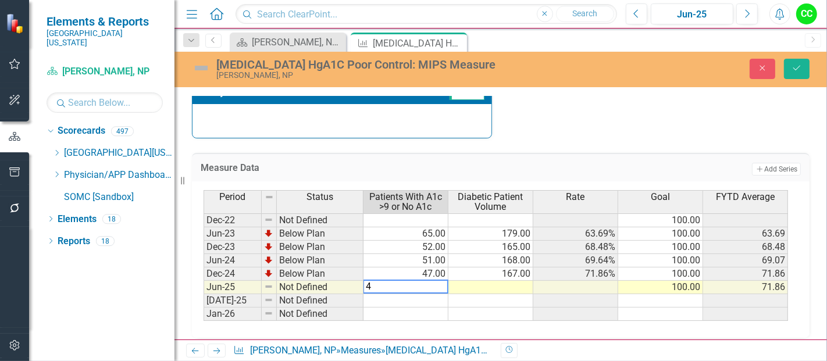
type textarea "48"
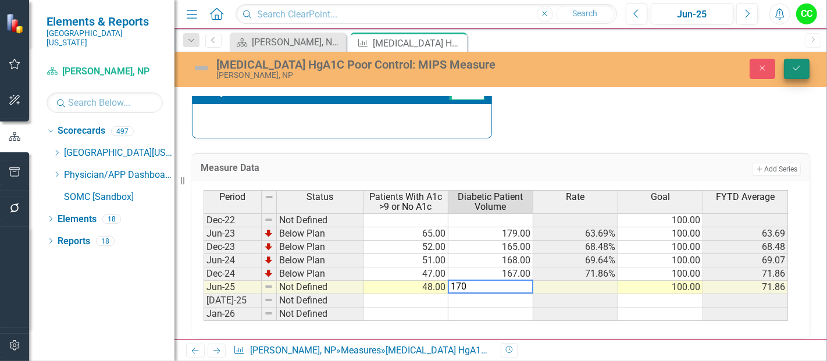
type textarea "170"
click at [807, 70] on button "Save" at bounding box center [797, 69] width 26 height 20
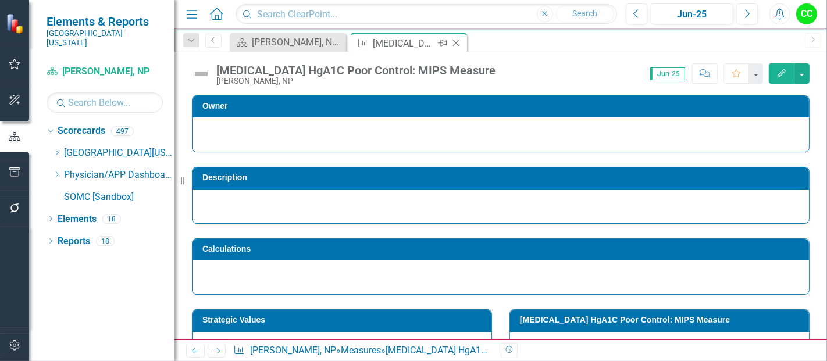
click at [455, 42] on icon "Close" at bounding box center [456, 42] width 12 height 9
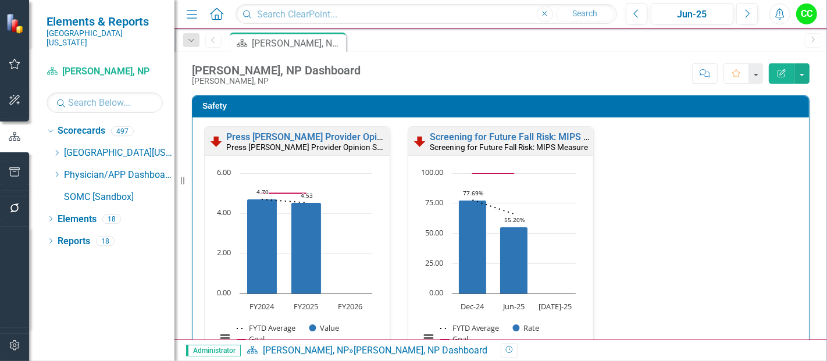
scroll to position [557, 0]
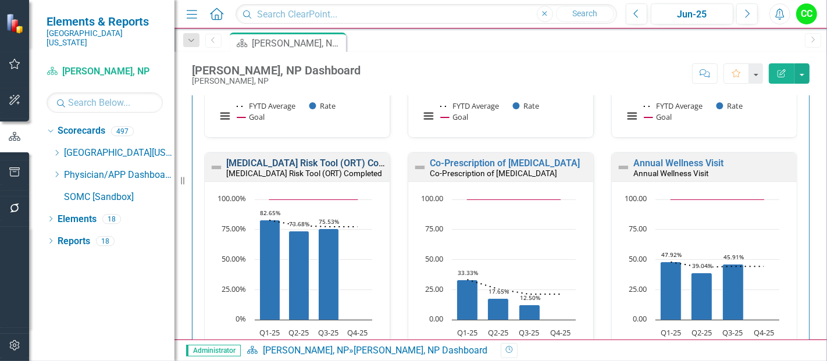
click at [323, 159] on link "[MEDICAL_DATA] Risk Tool (ORT) Completed" at bounding box center [319, 163] width 187 height 11
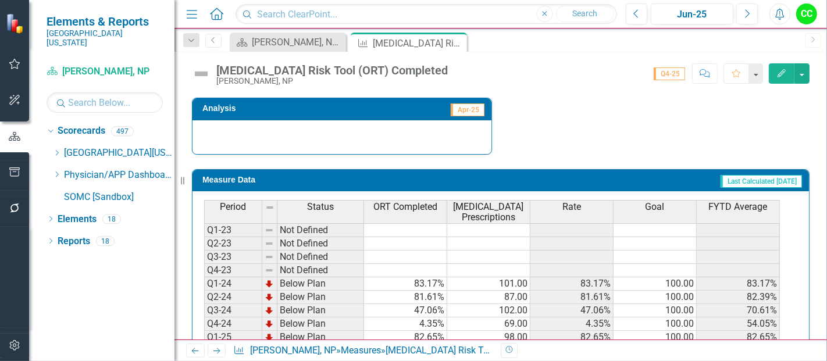
scroll to position [513, 0]
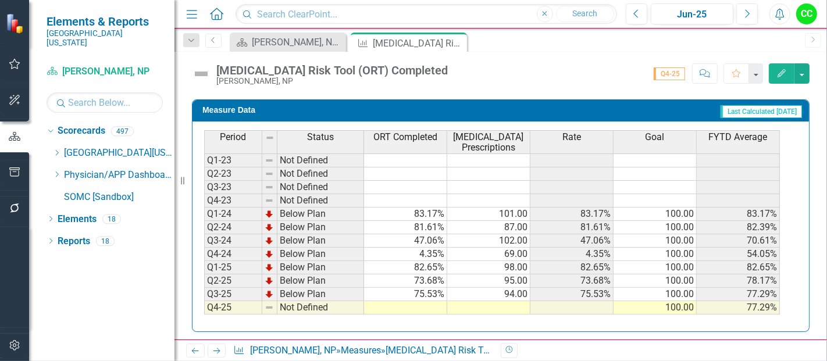
click at [204, 296] on div "Period Status ORT Completed Opioid Prescriptions Rate Goal FYTD Average Q1-23 N…" at bounding box center [204, 249] width 0 height 238
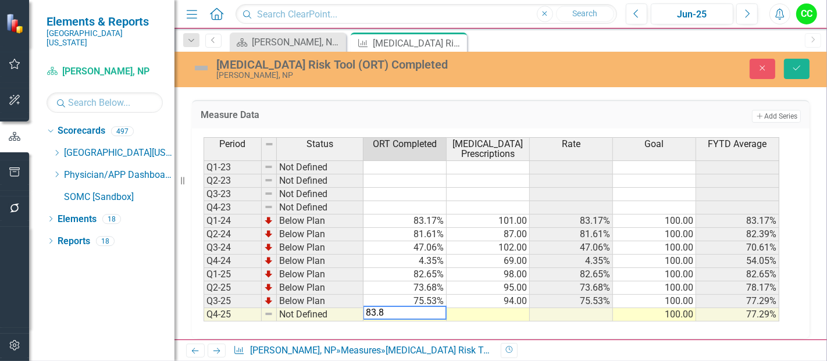
type textarea "83.84"
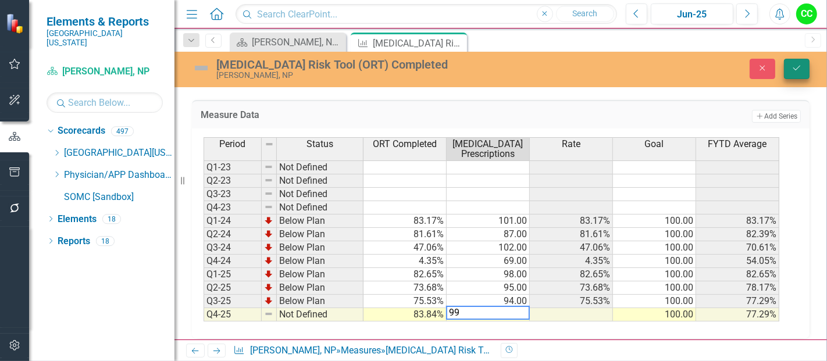
type textarea "99"
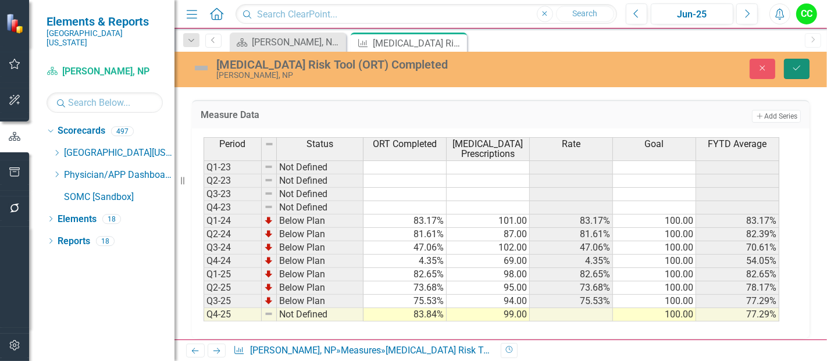
click at [797, 71] on icon "Save" at bounding box center [797, 68] width 10 height 8
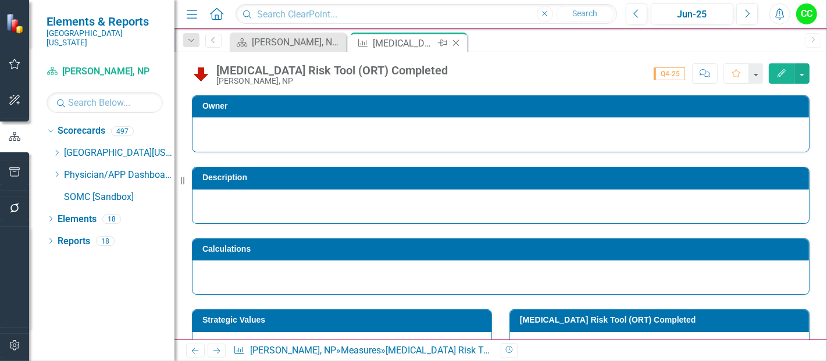
click at [458, 43] on icon "Close" at bounding box center [456, 42] width 12 height 9
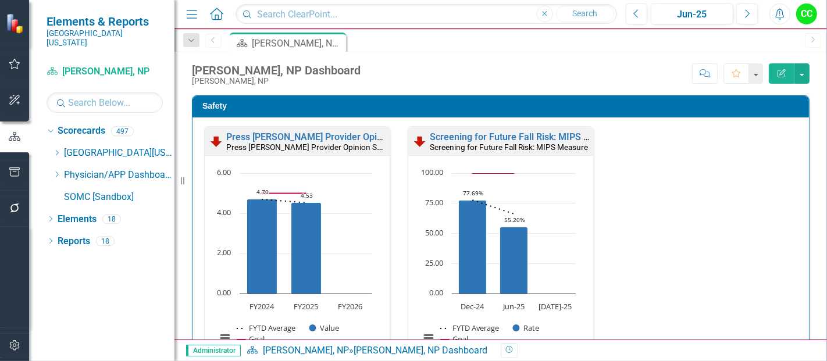
scroll to position [520, 0]
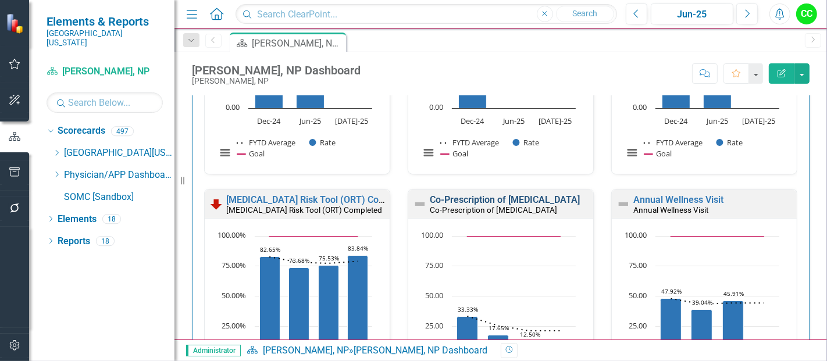
click at [495, 194] on link "Co-Prescription of [MEDICAL_DATA]" at bounding box center [505, 199] width 150 height 11
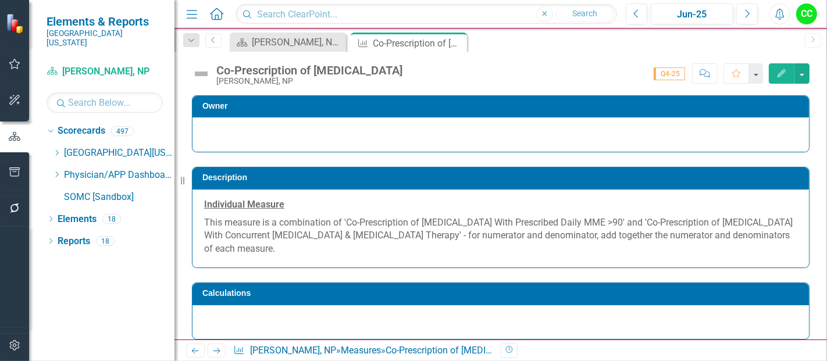
scroll to position [578, 0]
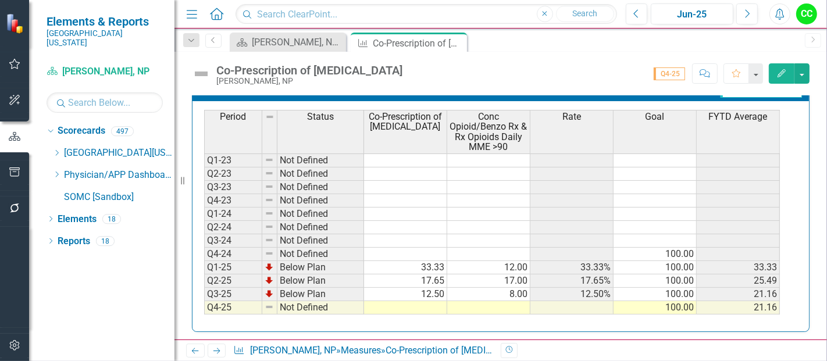
click at [418, 304] on td at bounding box center [405, 307] width 83 height 13
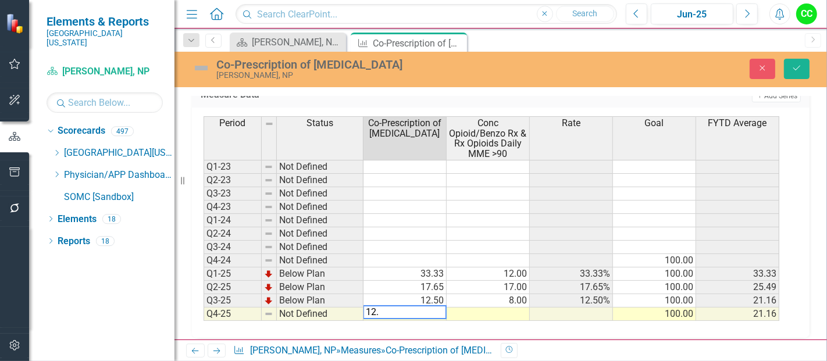
type textarea "12.5"
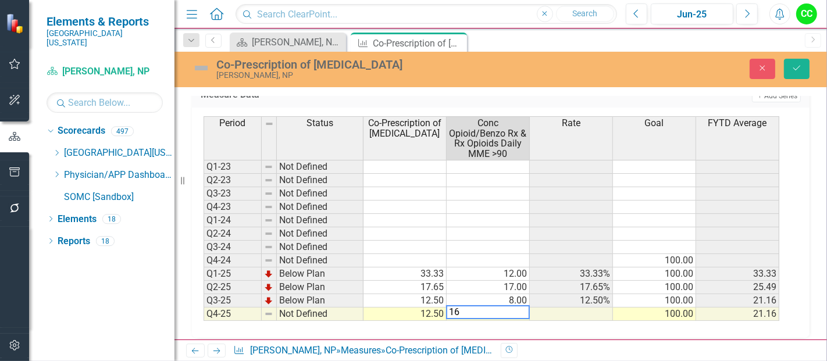
type textarea "16"
click at [795, 56] on div "Co-Prescription of Naloxone Nathan Rider, NP Close Save" at bounding box center [500, 69] width 653 height 35
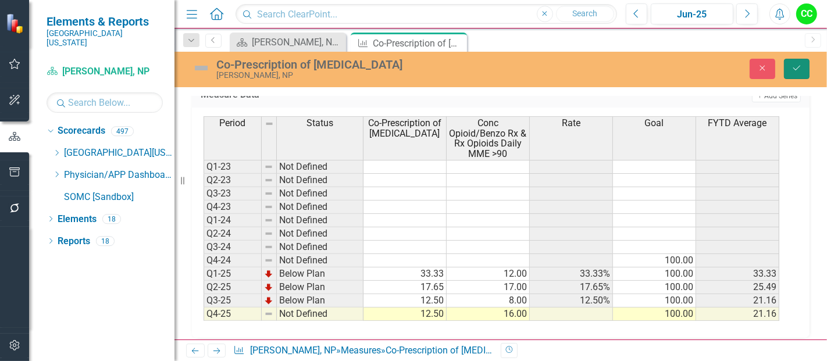
click at [792, 74] on button "Save" at bounding box center [797, 69] width 26 height 20
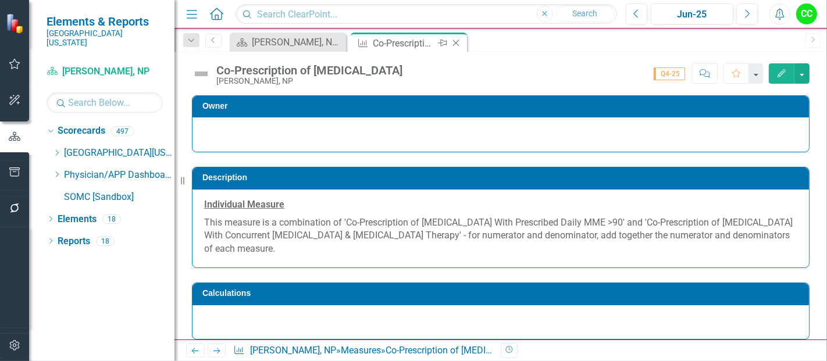
click at [455, 42] on icon "Close" at bounding box center [456, 42] width 12 height 9
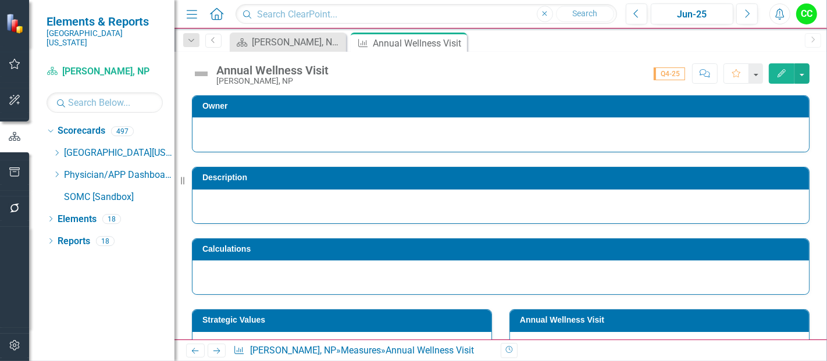
scroll to position [533, 0]
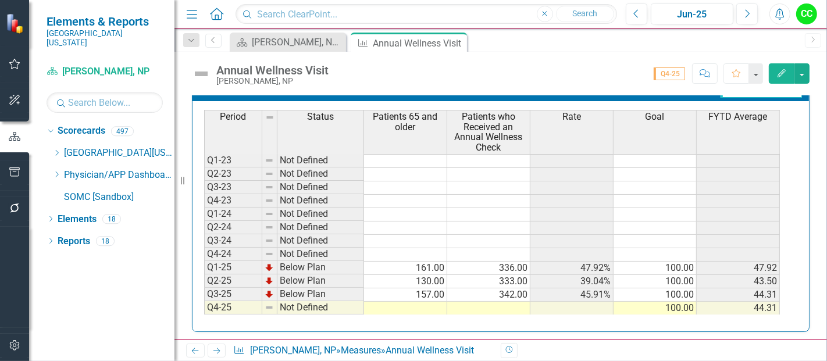
click at [413, 307] on td at bounding box center [405, 308] width 83 height 13
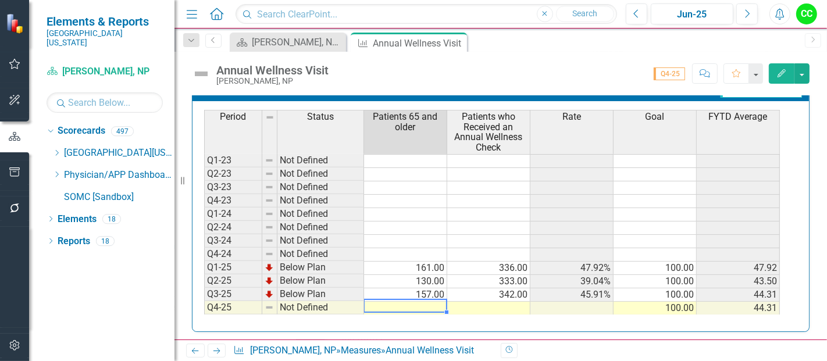
type textarea "179"
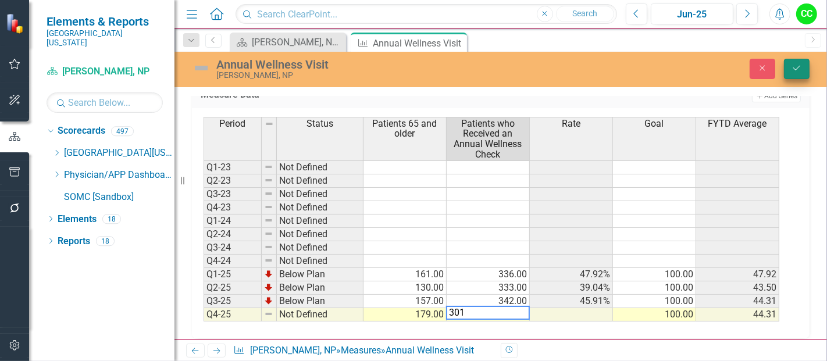
type textarea "301"
click at [793, 76] on button "Save" at bounding box center [797, 69] width 26 height 20
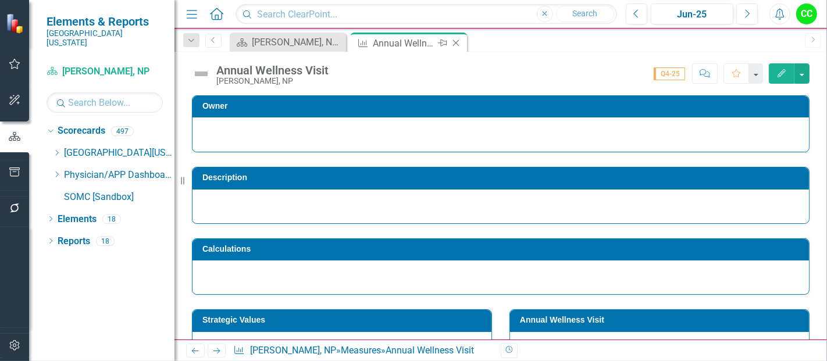
click at [457, 43] on icon "Close" at bounding box center [456, 42] width 12 height 9
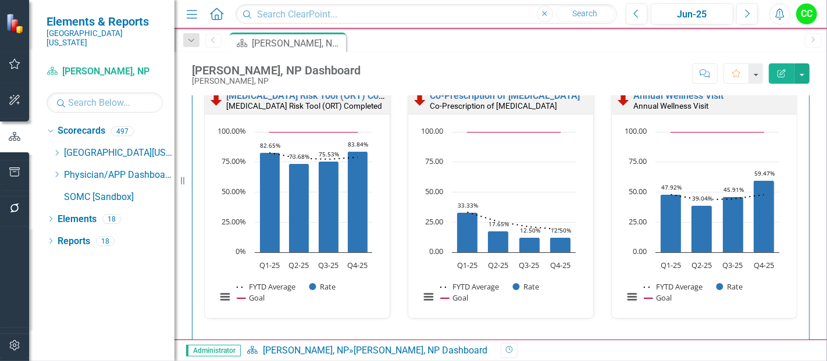
scroll to position [1198, 0]
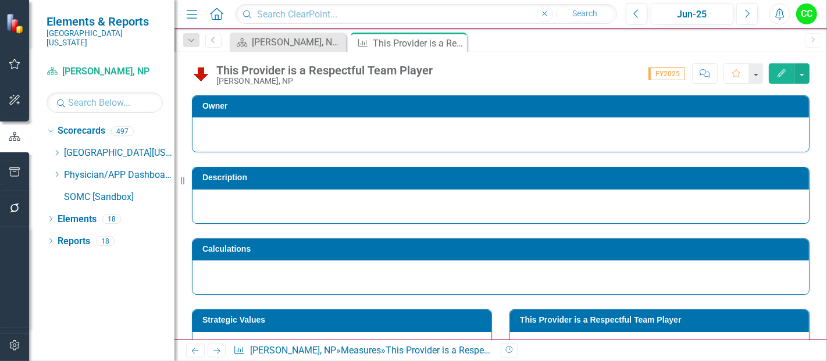
scroll to position [69, 0]
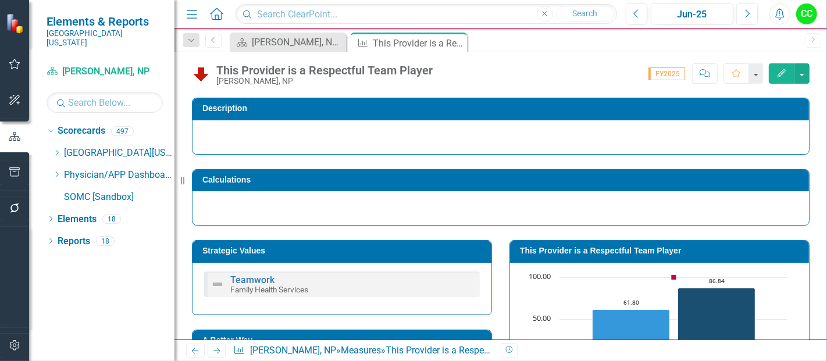
click at [616, 247] on h3 "This Provider is a Respectful Team Player" at bounding box center [661, 251] width 283 height 9
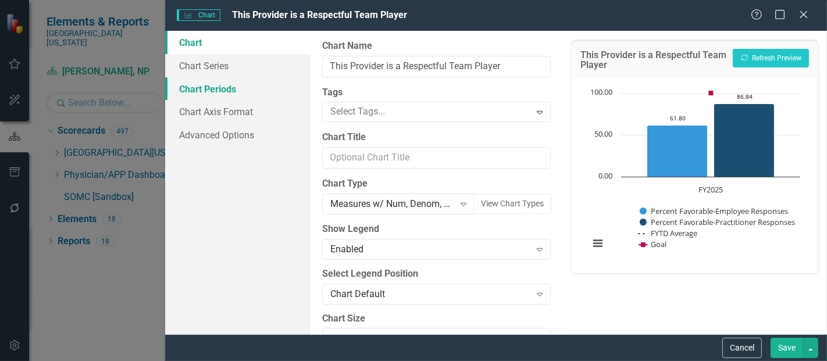
click at [208, 90] on link "Chart Periods" at bounding box center [237, 88] width 145 height 23
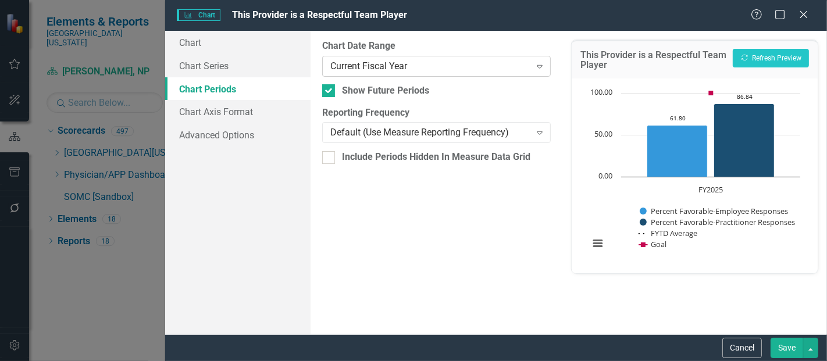
click at [367, 72] on div "Current Fiscal Year" at bounding box center [430, 65] width 200 height 13
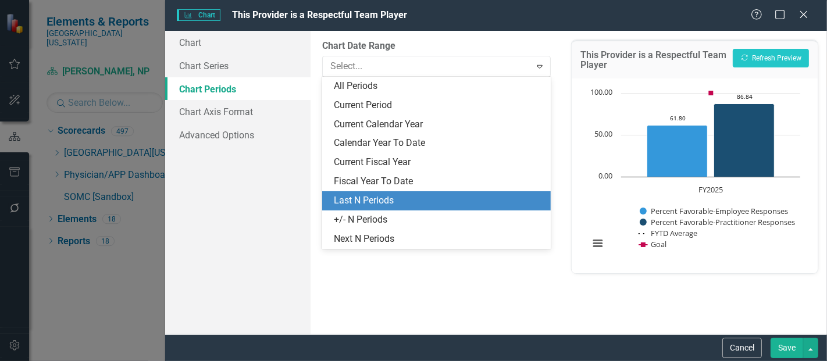
click at [371, 204] on div "Last N Periods" at bounding box center [439, 200] width 210 height 13
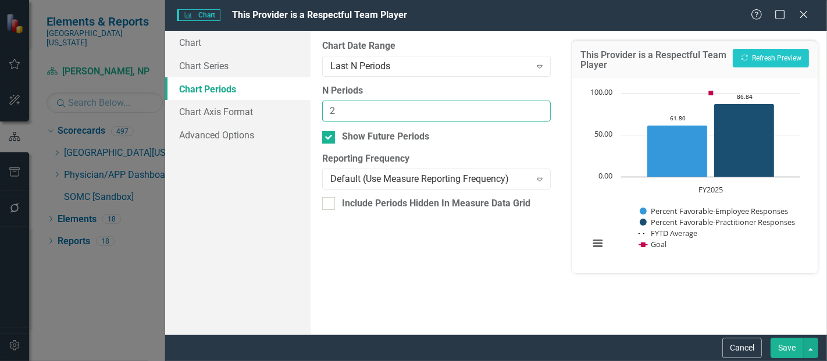
type input "2"
click at [540, 108] on input "2" at bounding box center [436, 112] width 229 height 22
click at [789, 347] on button "Save" at bounding box center [787, 348] width 33 height 20
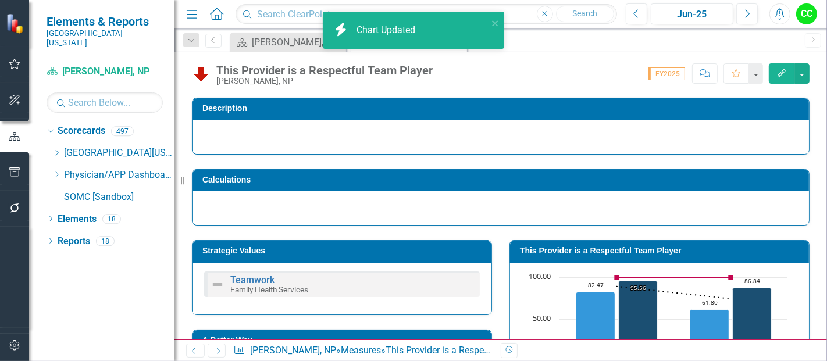
click at [590, 86] on div "This Provider is a Respectful Team Player Nathan Rider, NP Score: 0.00 FY2025 C…" at bounding box center [500, 196] width 653 height 288
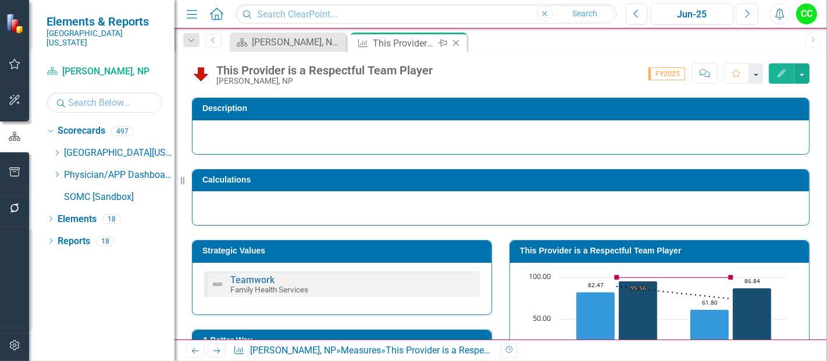
click at [456, 41] on icon "Close" at bounding box center [456, 42] width 12 height 9
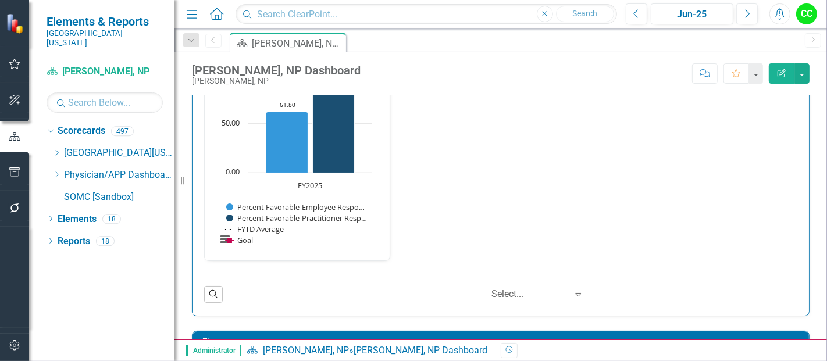
scroll to position [1580, 0]
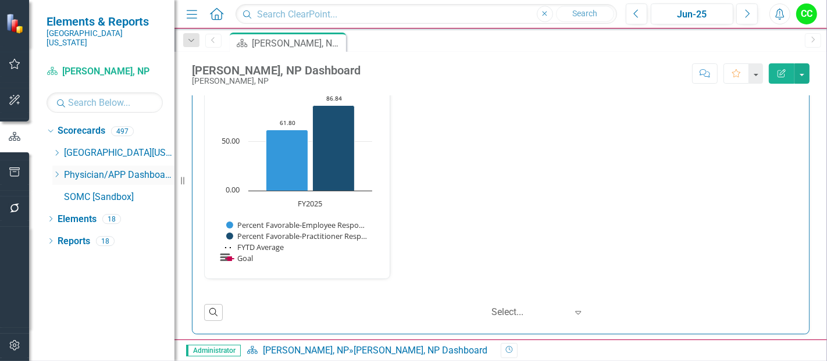
click at [55, 171] on icon "Dropdown" at bounding box center [56, 174] width 9 height 7
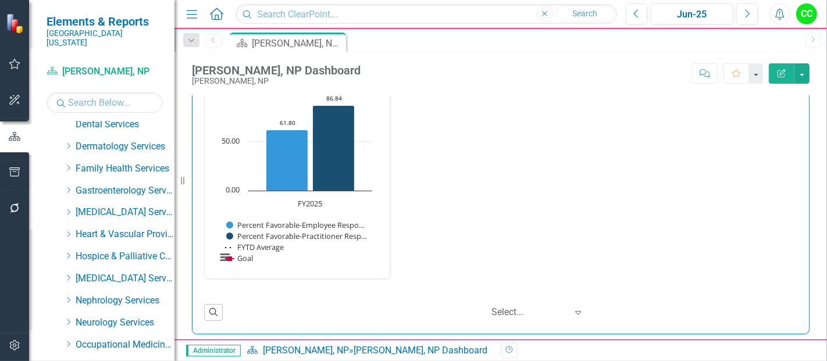
scroll to position [171, 0]
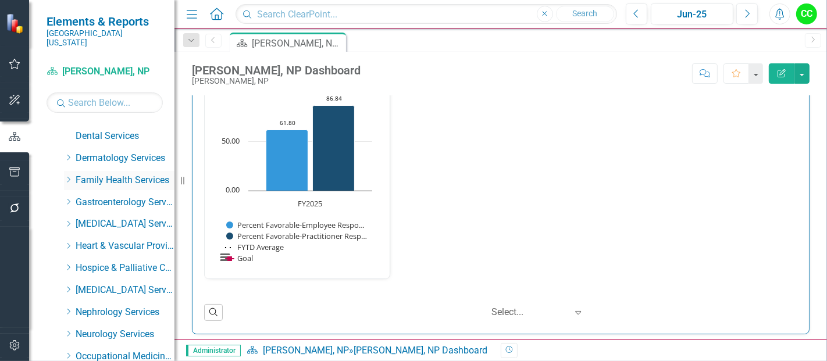
click at [65, 176] on icon "Dropdown" at bounding box center [68, 179] width 9 height 7
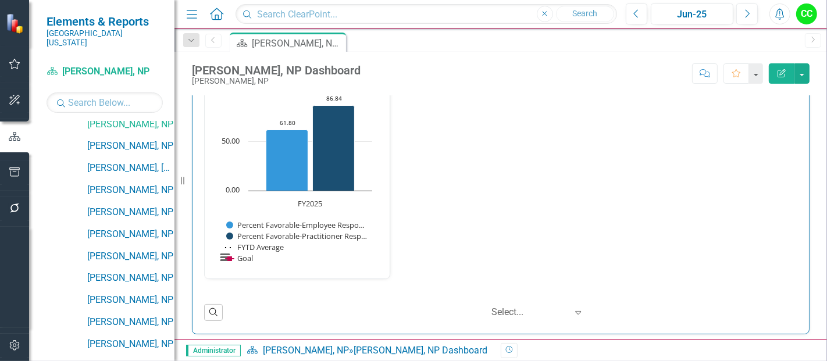
scroll to position [1253, 0]
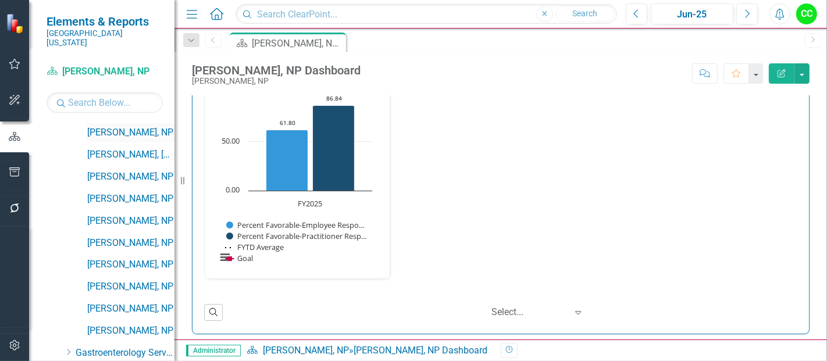
click at [135, 126] on link "[PERSON_NAME], NP" at bounding box center [130, 132] width 87 height 13
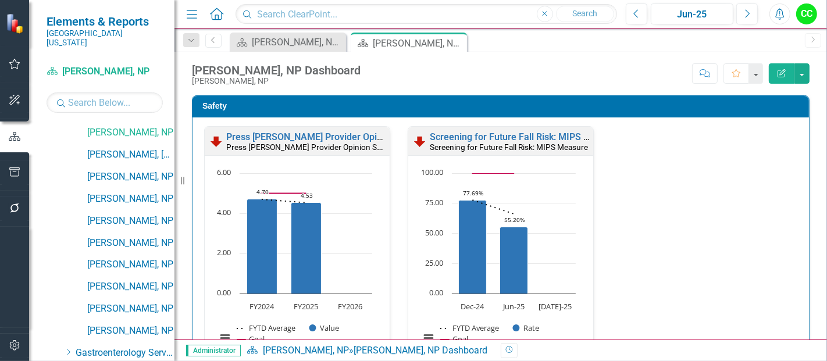
click at [0, 0] on icon "Close" at bounding box center [0, 0] width 0 height 0
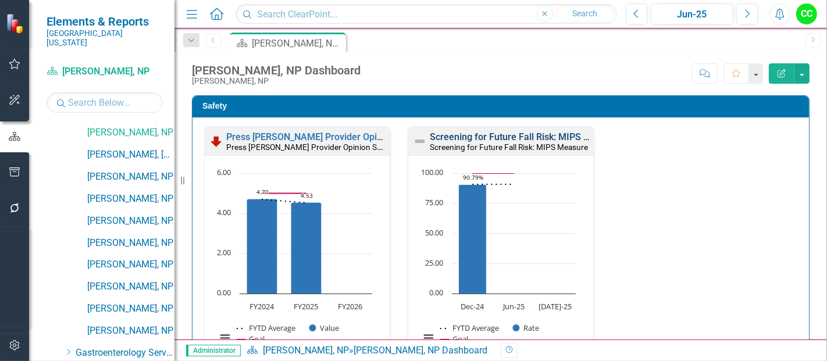
click at [489, 135] on link "Screening for Future Fall Risk: MIPS Measure" at bounding box center [525, 136] width 191 height 11
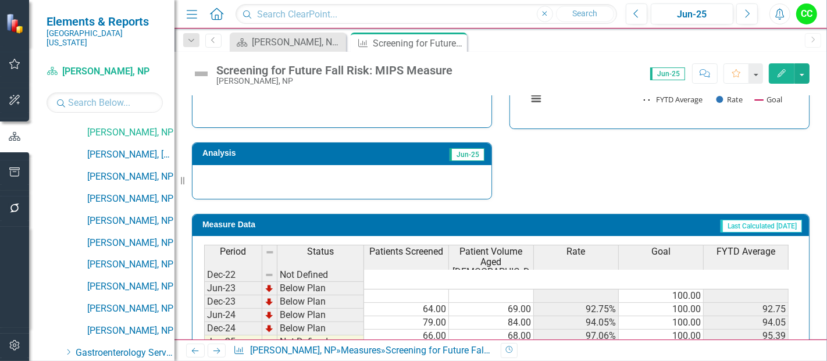
scroll to position [460, 0]
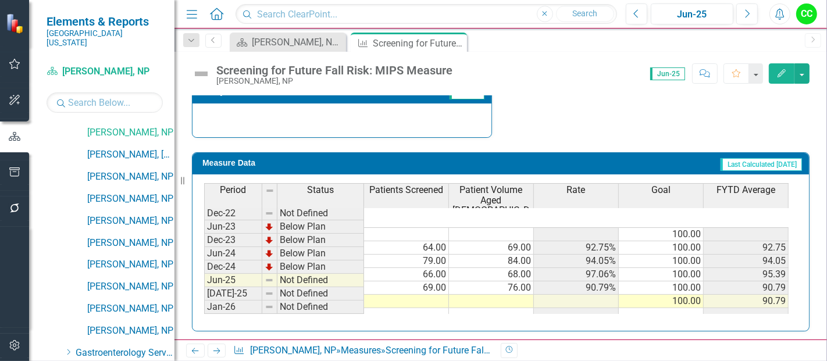
click at [393, 295] on td at bounding box center [406, 301] width 85 height 13
type textarea "78"
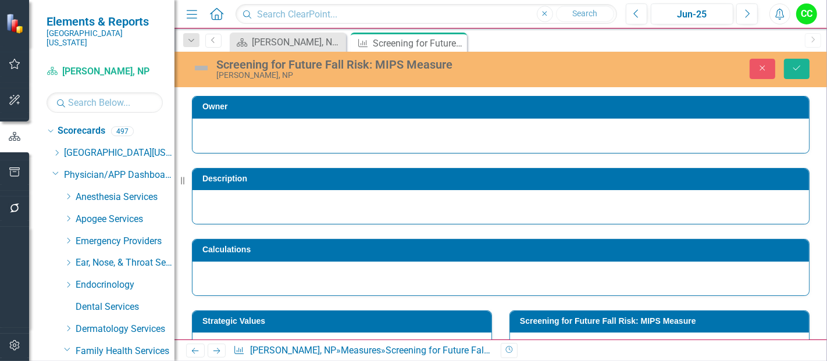
scroll to position [460, 0]
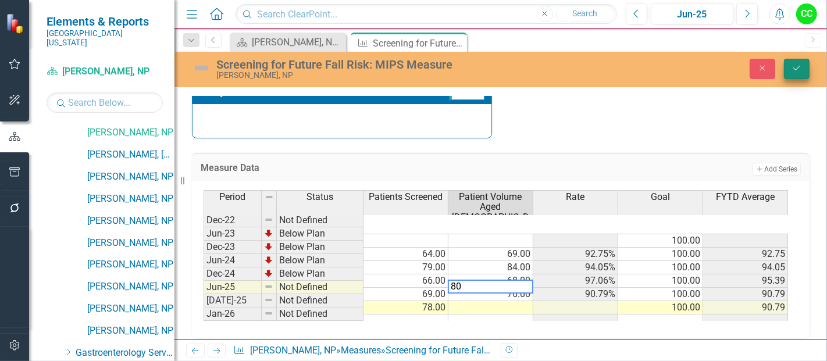
type textarea "80"
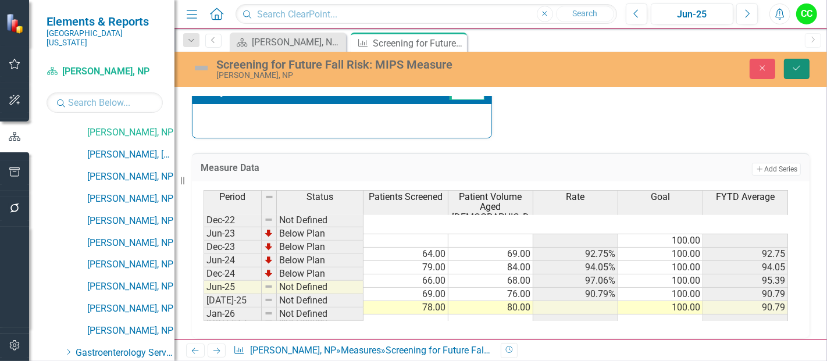
click at [797, 60] on button "Save" at bounding box center [797, 69] width 26 height 20
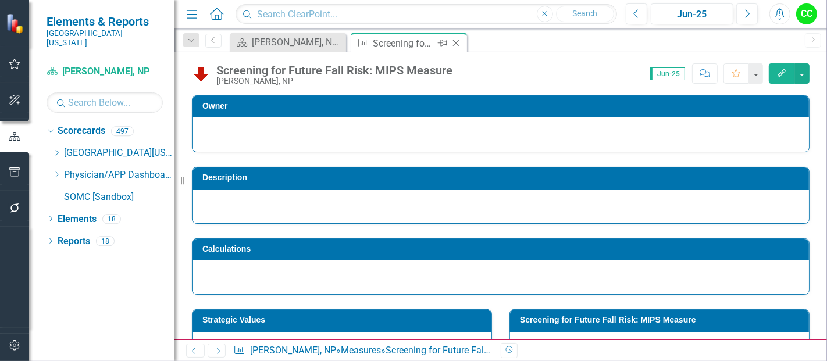
scroll to position [0, 0]
click at [455, 41] on icon at bounding box center [456, 43] width 6 height 6
click at [455, 41] on div "Scorecard [PERSON_NAME], NP Dashboard Close Measure Screening for Future Fall R…" at bounding box center [513, 42] width 572 height 19
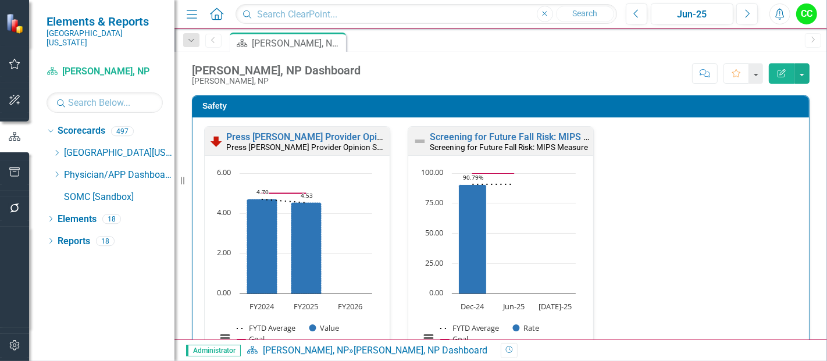
click at [643, 126] on div "Press [PERSON_NAME] Provider Opinion Survey: Safety Survey Results Press [PERSO…" at bounding box center [500, 250] width 611 height 248
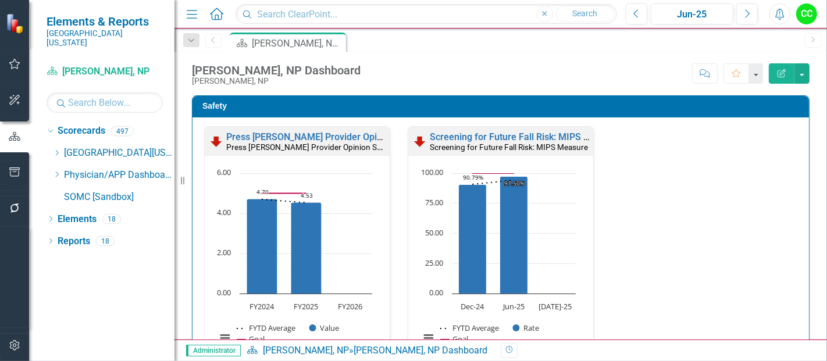
scroll to position [1, 0]
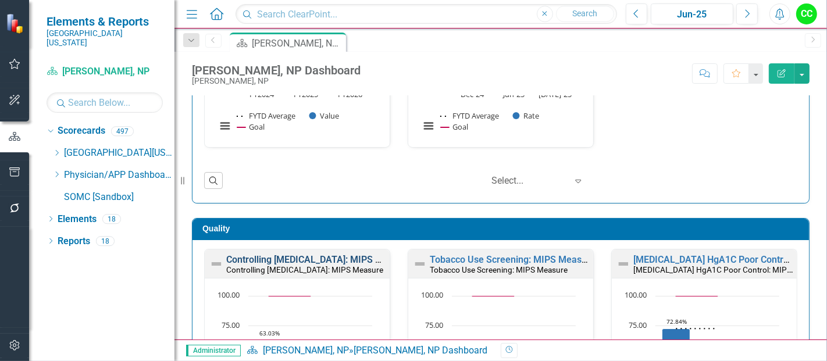
click at [263, 254] on link "Controlling [MEDICAL_DATA]: MIPS Measure" at bounding box center [319, 259] width 186 height 11
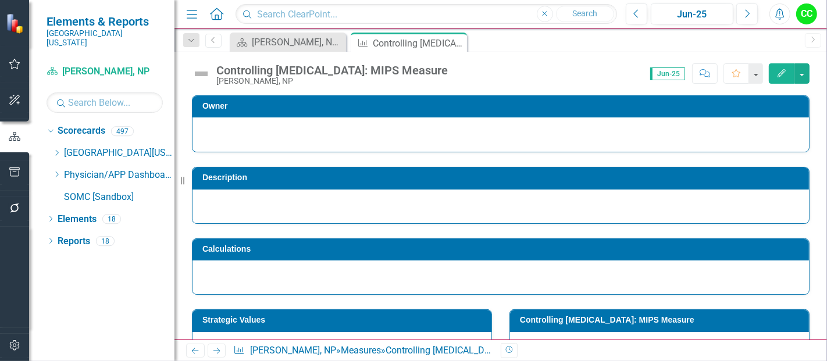
scroll to position [470, 0]
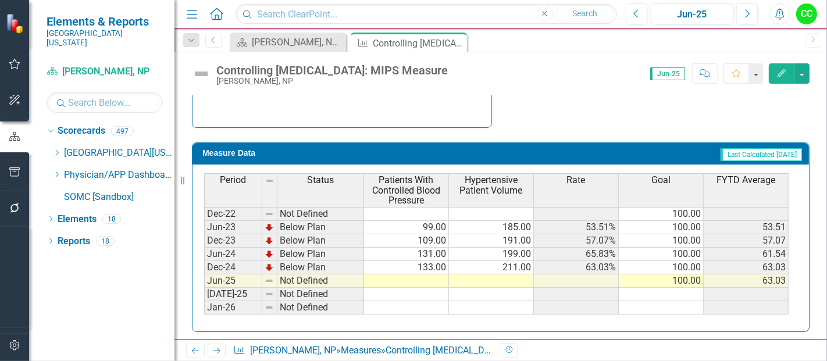
click at [400, 275] on td at bounding box center [406, 281] width 85 height 13
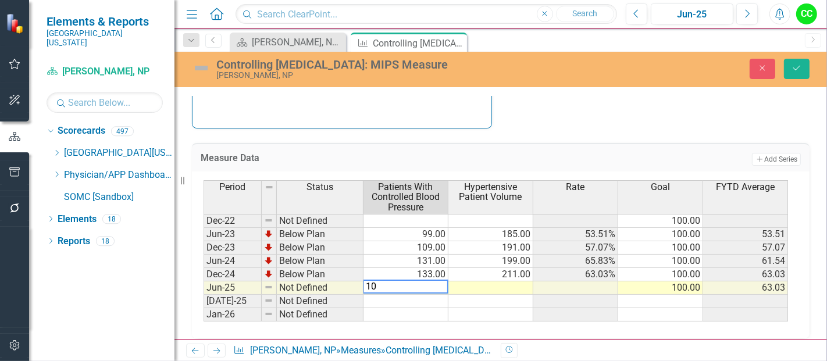
type textarea "106"
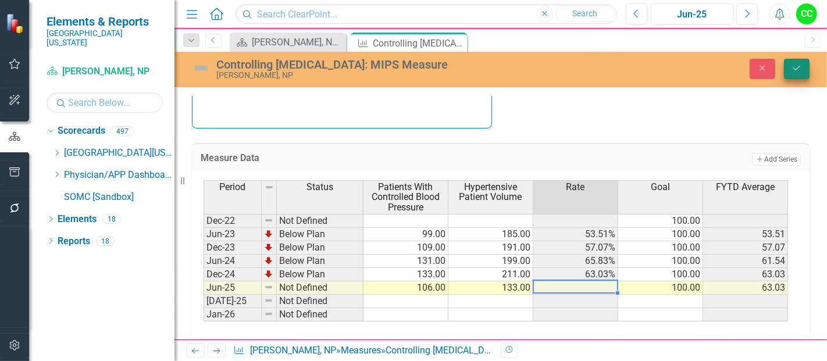
type textarea "133"
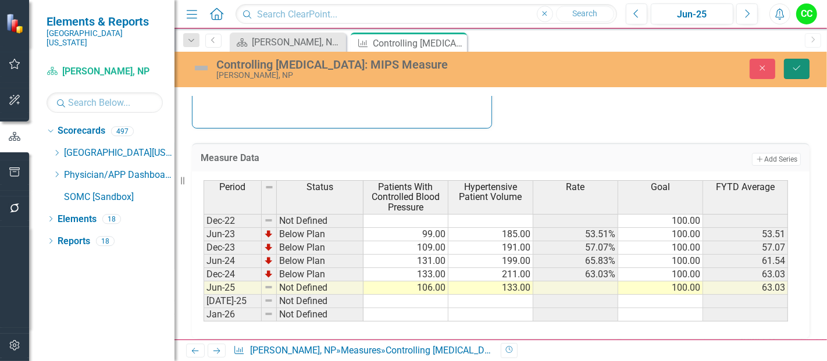
click at [804, 64] on button "Save" at bounding box center [797, 69] width 26 height 20
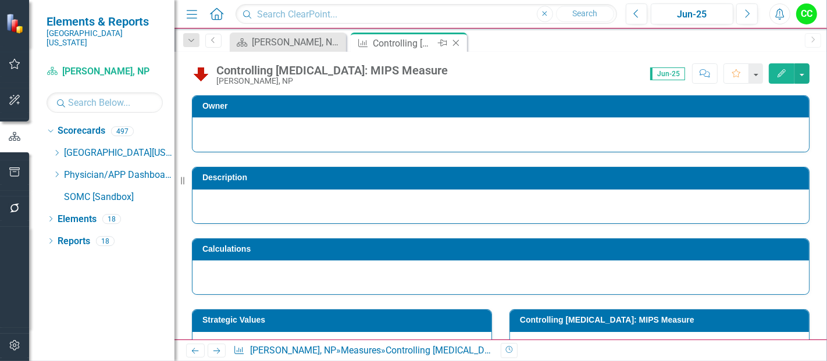
click at [454, 42] on icon "Close" at bounding box center [456, 42] width 12 height 9
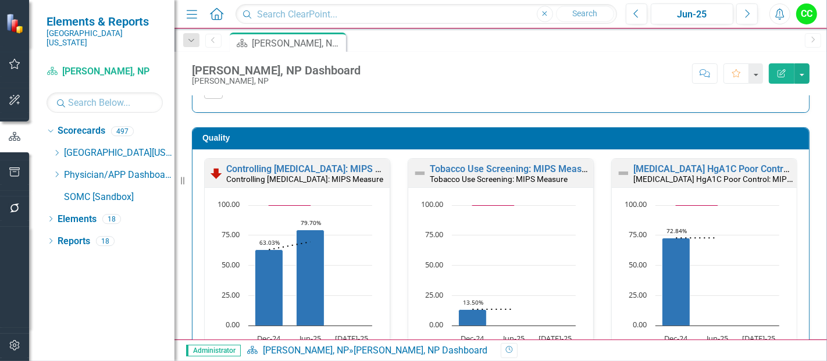
scroll to position [333, 0]
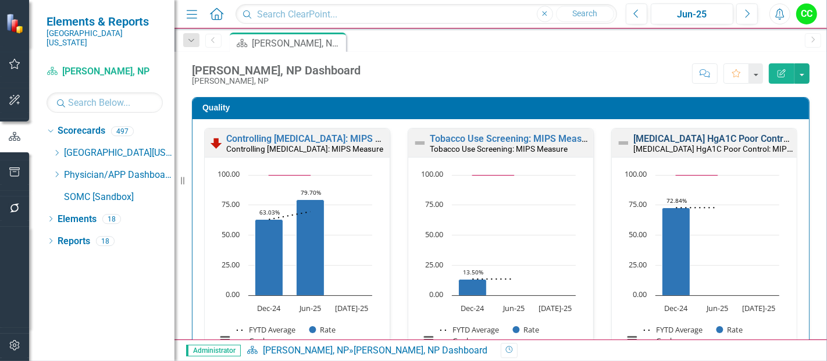
click at [714, 141] on link "[MEDICAL_DATA] HgA1C Poor Control: MIPS Measure" at bounding box center [745, 138] width 225 height 11
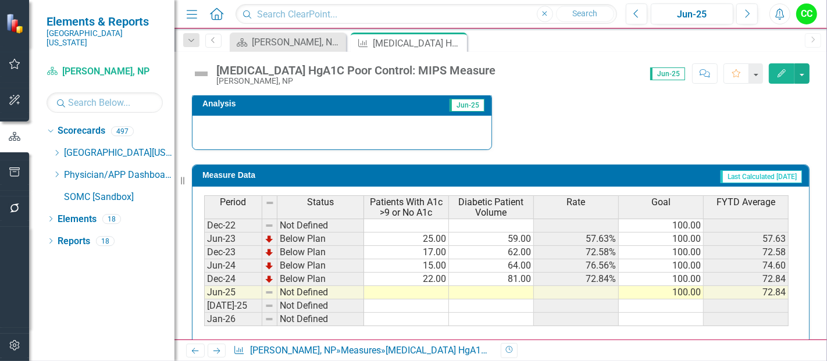
scroll to position [460, 0]
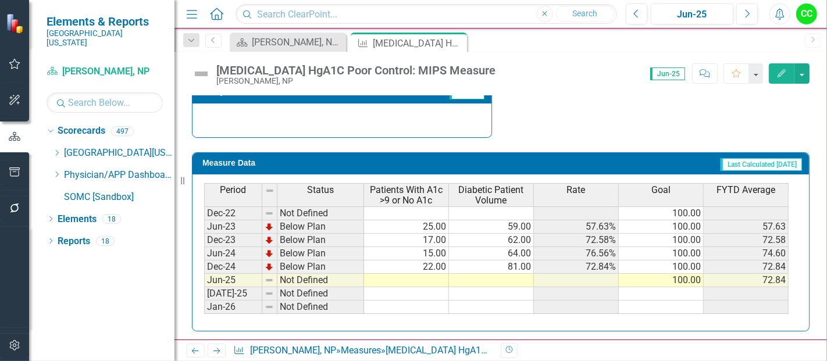
click at [431, 279] on td at bounding box center [406, 280] width 85 height 13
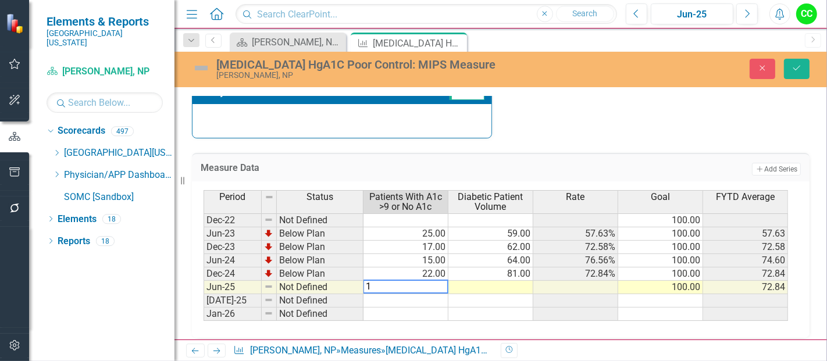
type textarea "17"
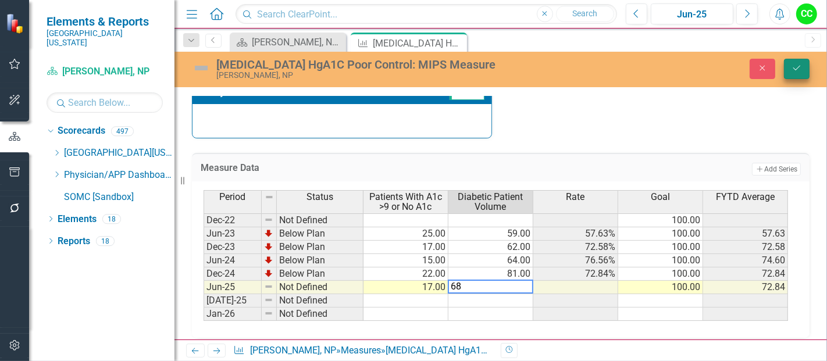
type textarea "68"
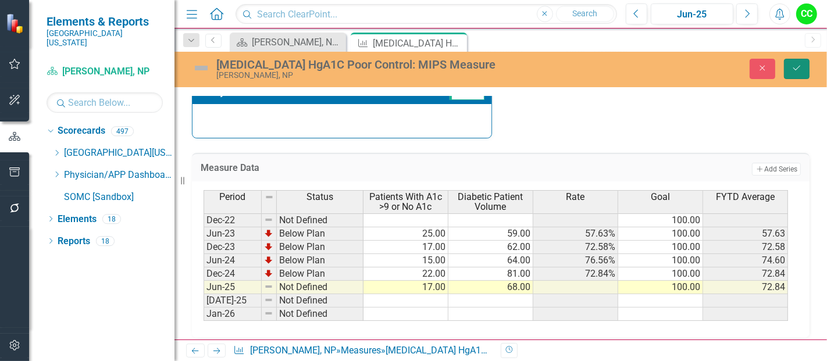
click at [799, 72] on button "Save" at bounding box center [797, 69] width 26 height 20
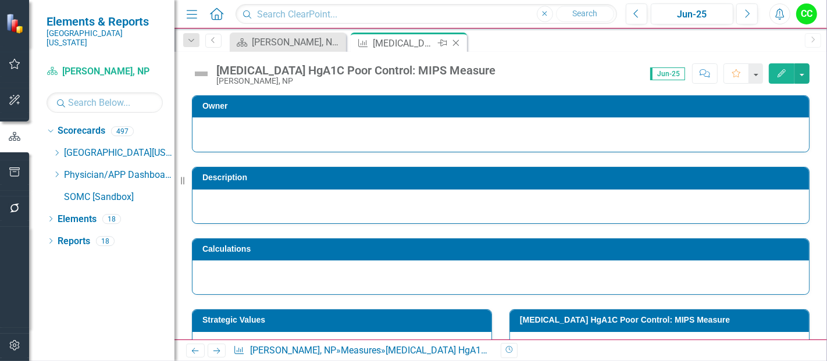
click at [457, 42] on icon "Close" at bounding box center [456, 42] width 12 height 9
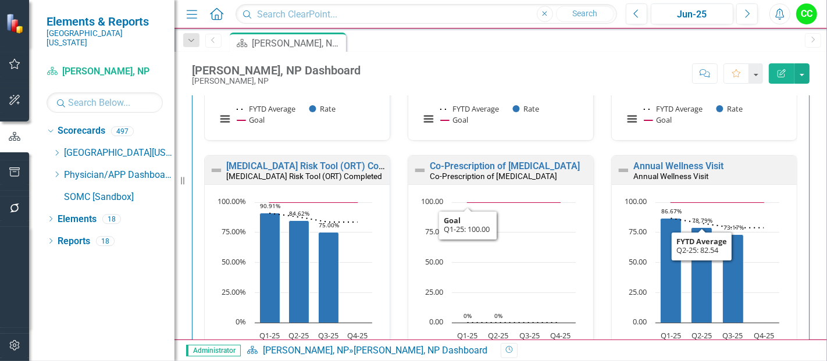
scroll to position [553, 0]
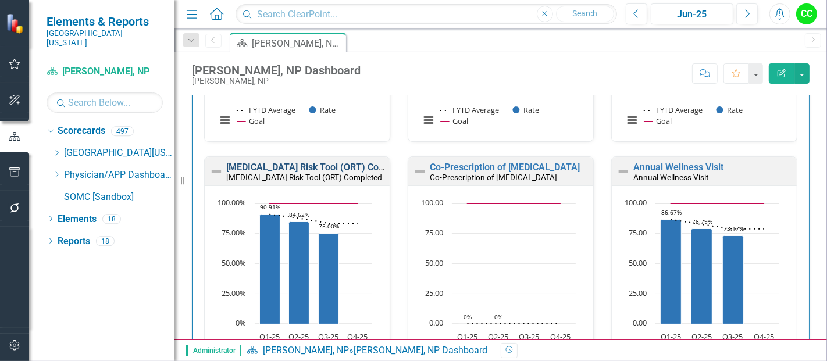
click at [318, 165] on link "[MEDICAL_DATA] Risk Tool (ORT) Completed" at bounding box center [319, 167] width 187 height 11
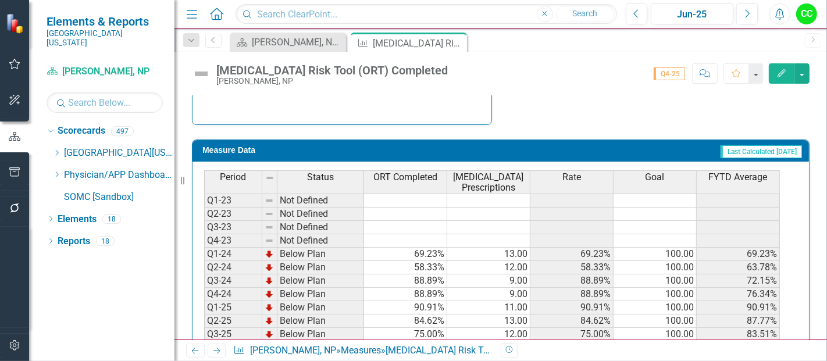
scroll to position [502, 0]
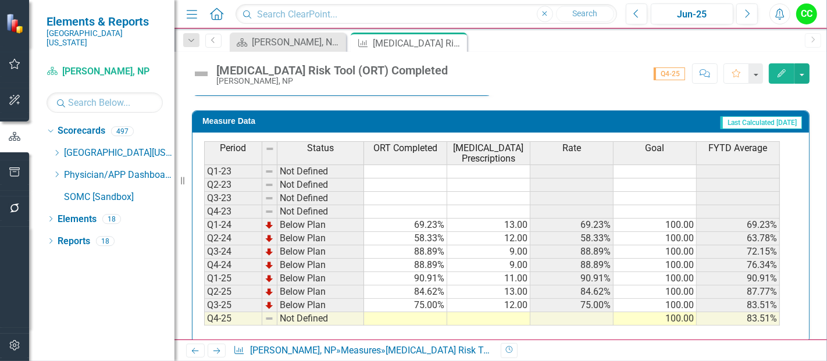
click at [418, 312] on td at bounding box center [405, 318] width 83 height 13
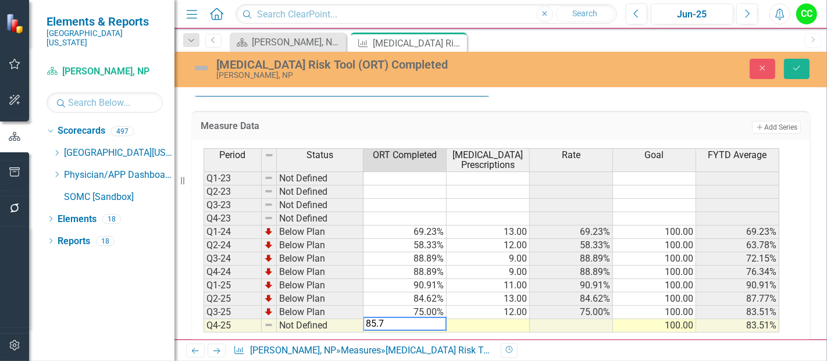
type textarea "85.71"
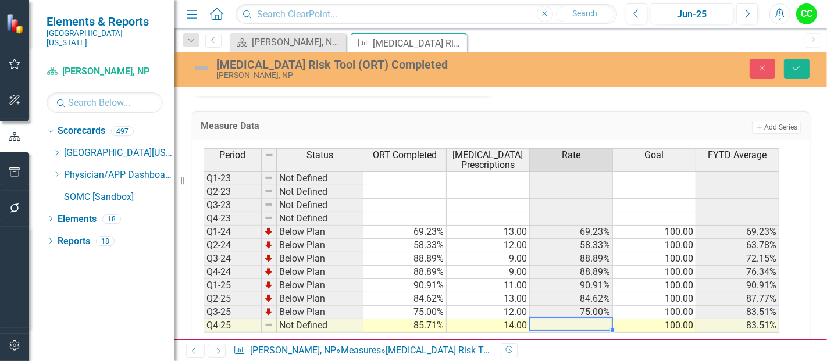
type textarea "14"
click at [783, 72] on div "Close Save" at bounding box center [691, 69] width 255 height 20
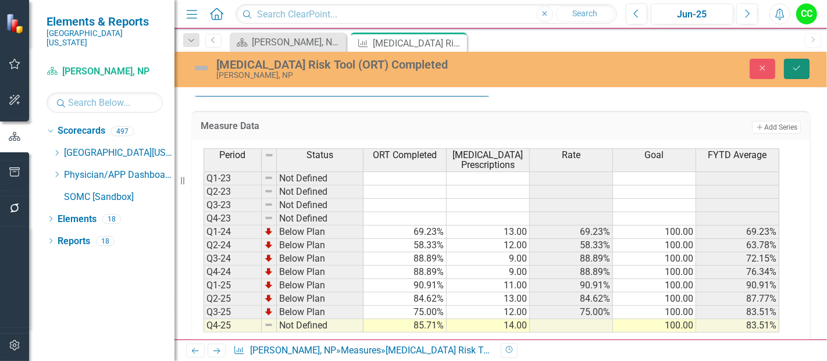
click at [795, 70] on icon "Save" at bounding box center [797, 68] width 10 height 8
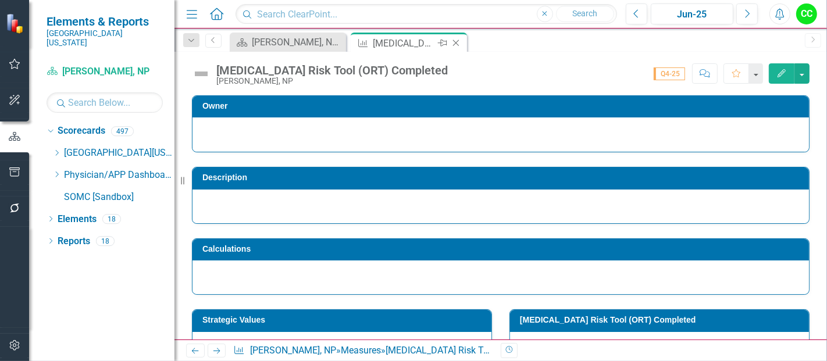
click at [457, 43] on icon "Close" at bounding box center [456, 42] width 12 height 9
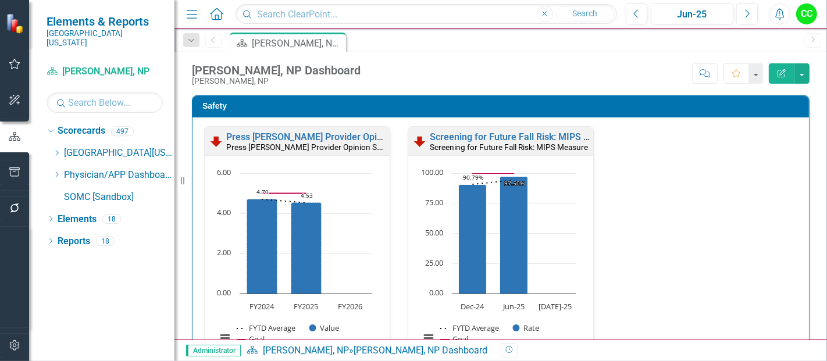
scroll to position [544, 0]
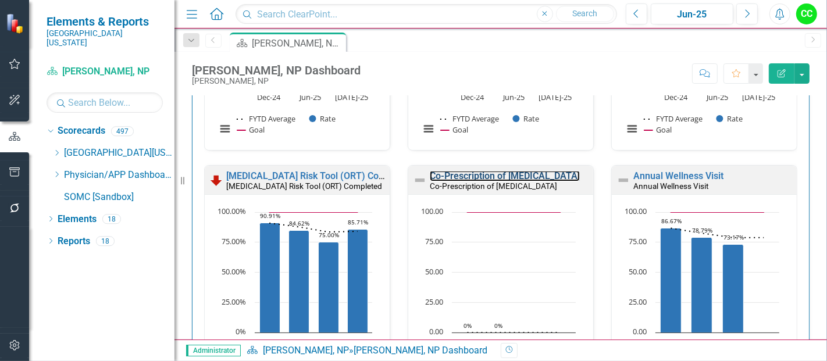
click at [487, 175] on link "Co-Prescription of [MEDICAL_DATA]" at bounding box center [505, 175] width 150 height 11
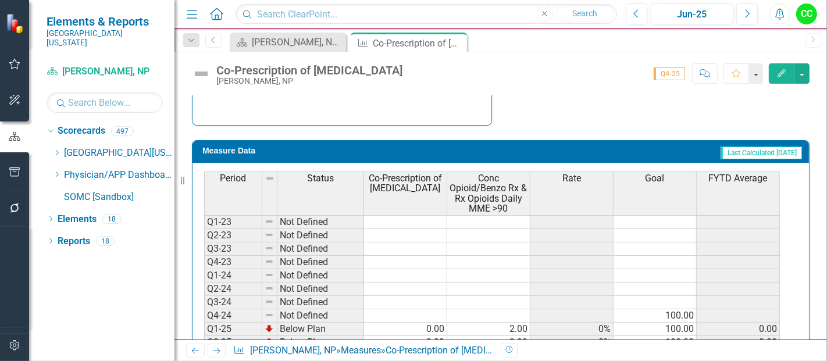
scroll to position [554, 0]
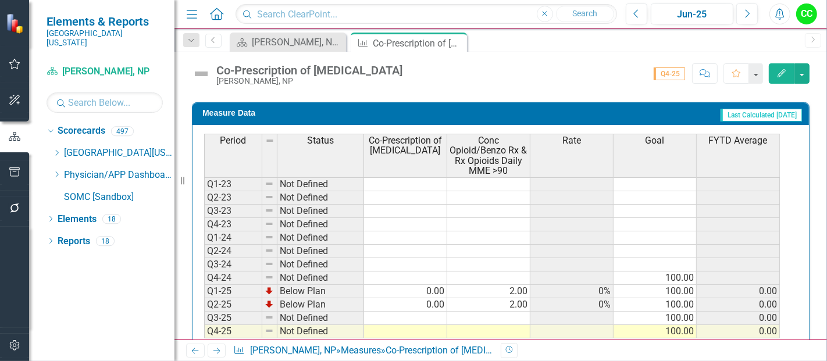
click at [421, 330] on td at bounding box center [405, 331] width 83 height 13
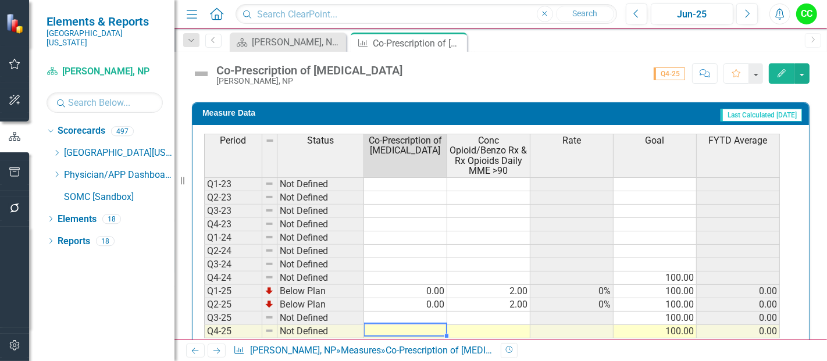
type textarea "0"
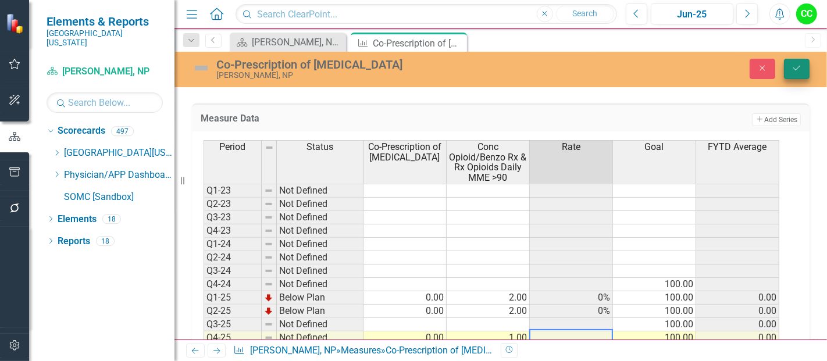
type textarea "1"
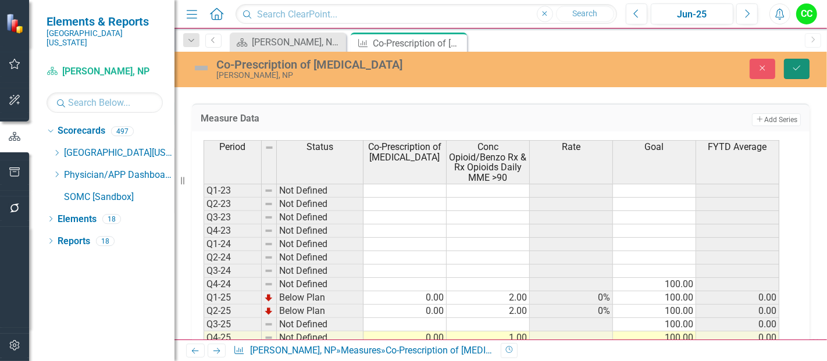
click at [799, 65] on icon "Save" at bounding box center [797, 68] width 10 height 8
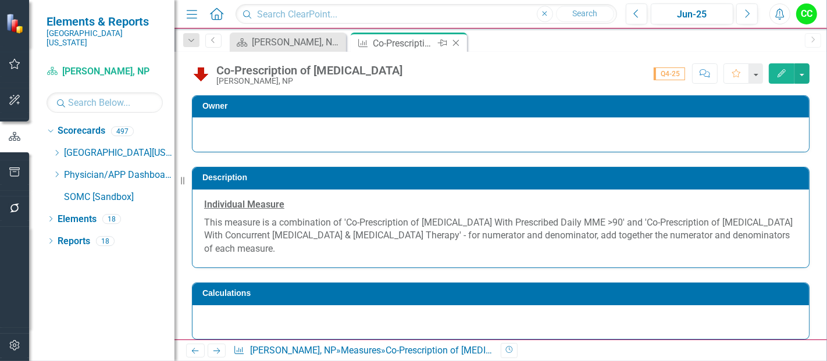
click at [457, 41] on icon at bounding box center [456, 43] width 6 height 6
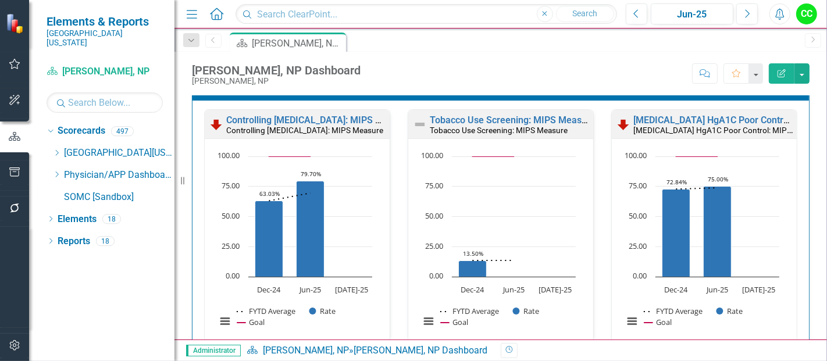
scroll to position [547, 0]
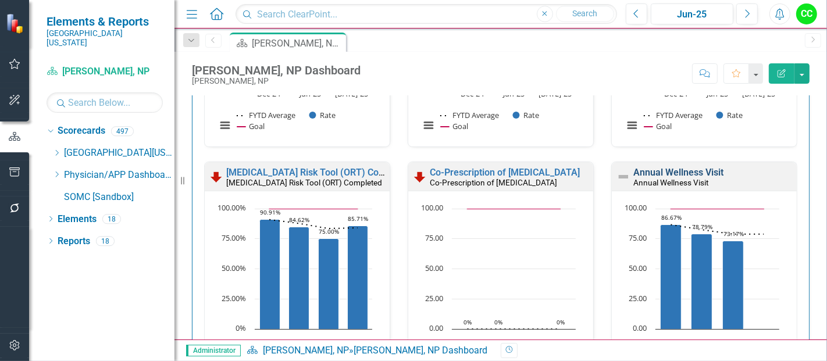
click at [652, 167] on link "Annual Wellness Visit" at bounding box center [678, 172] width 90 height 11
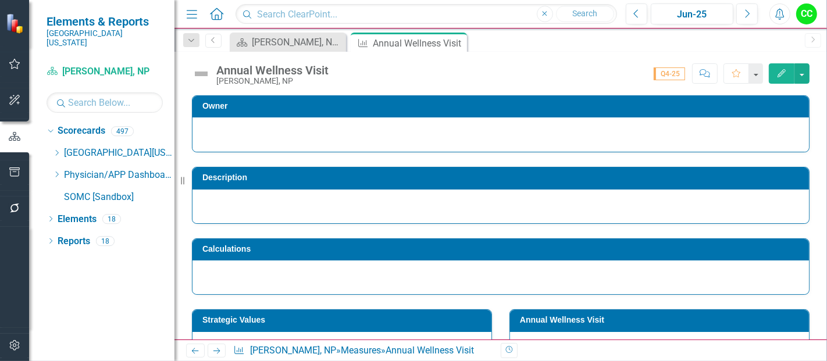
scroll to position [533, 0]
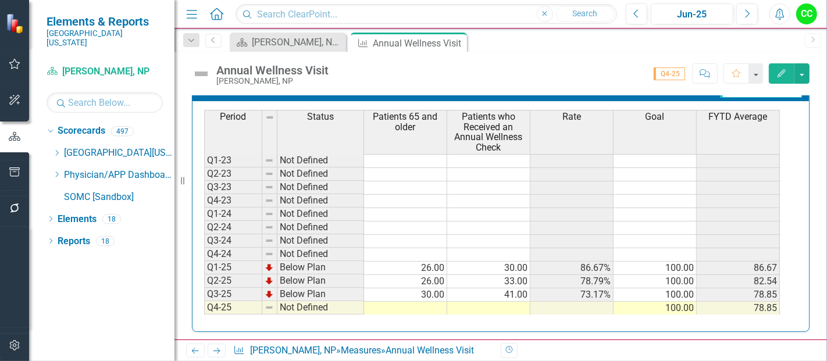
click at [404, 306] on td at bounding box center [405, 308] width 83 height 13
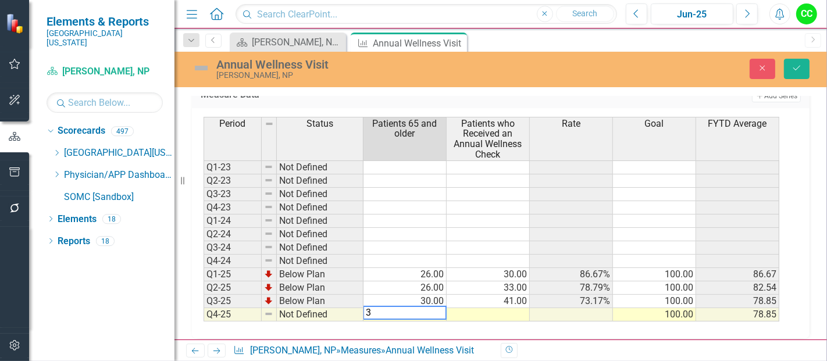
type textarea "30"
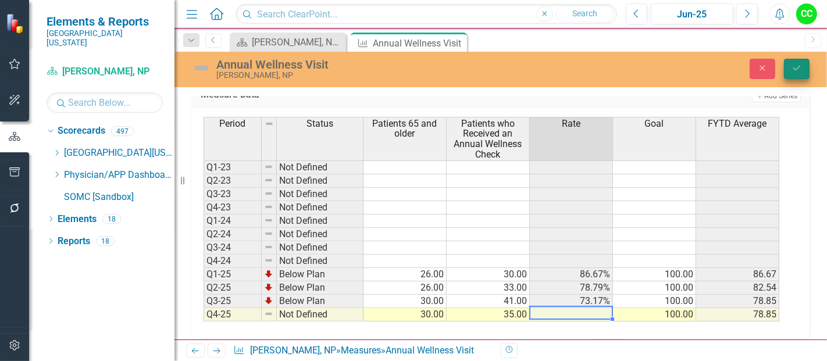
type textarea "35"
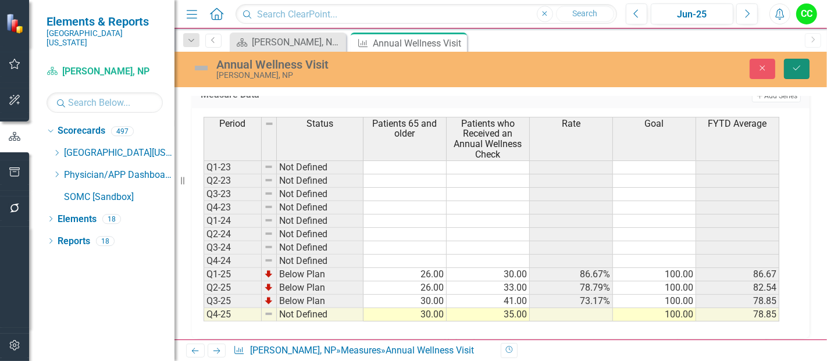
click at [797, 78] on button "Save" at bounding box center [797, 69] width 26 height 20
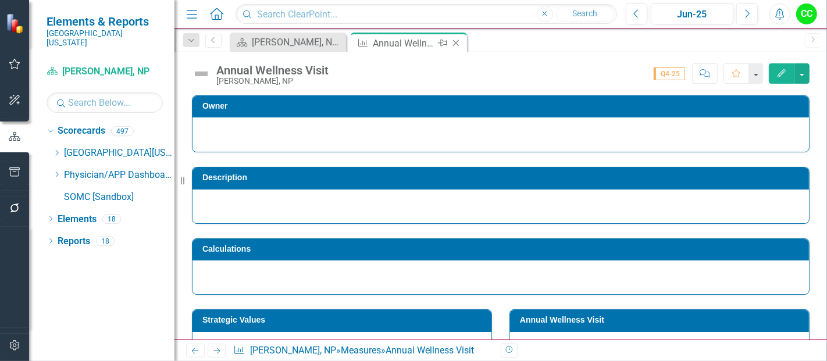
click at [457, 43] on icon at bounding box center [456, 43] width 6 height 6
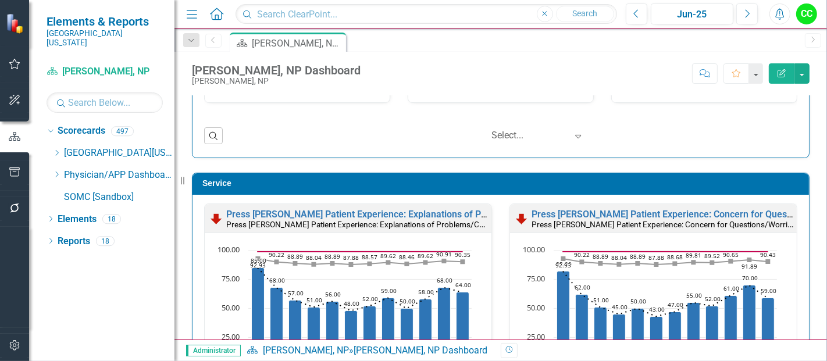
scroll to position [1340, 0]
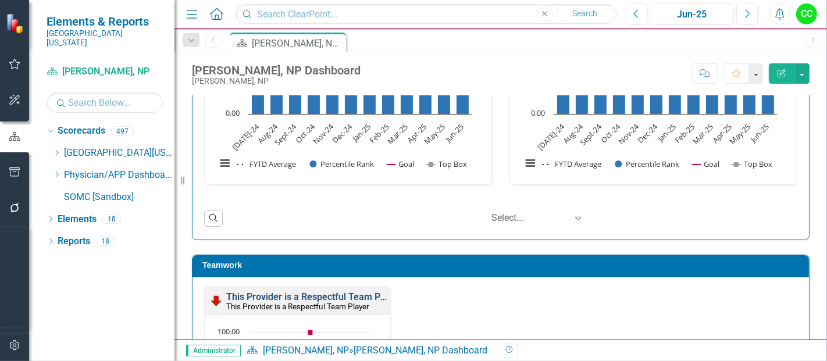
click at [327, 291] on link "This Provider is a Respectful Team Player" at bounding box center [313, 296] width 175 height 11
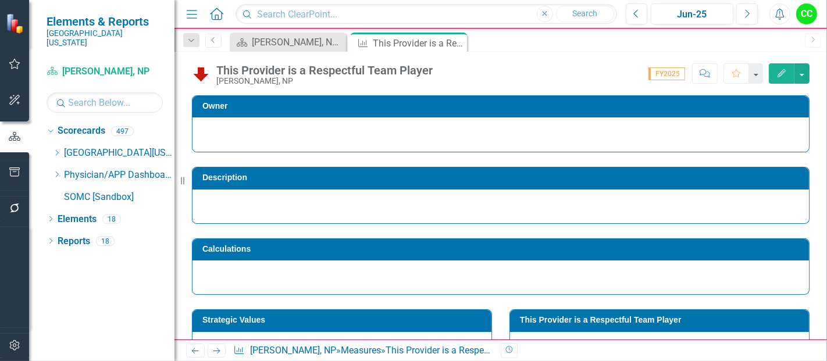
scroll to position [100, 0]
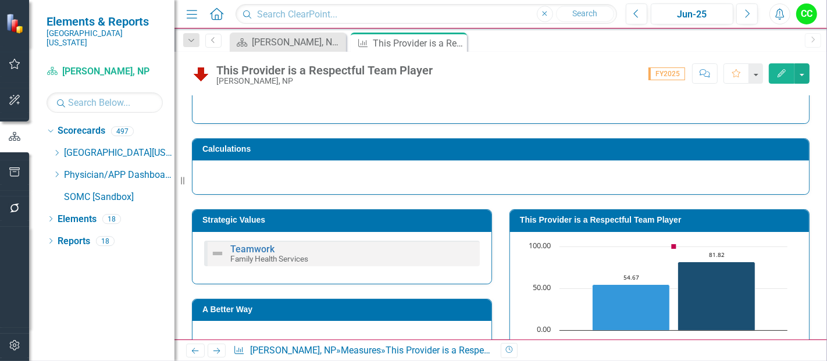
click at [631, 216] on h3 "This Provider is a Respectful Team Player" at bounding box center [661, 220] width 283 height 9
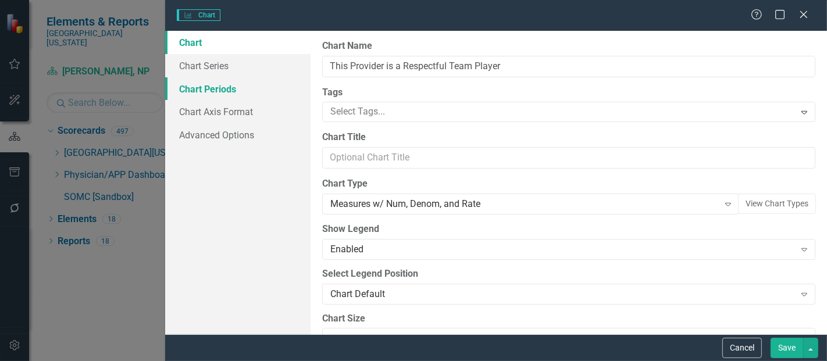
click at [226, 94] on link "Chart Periods" at bounding box center [237, 88] width 145 height 23
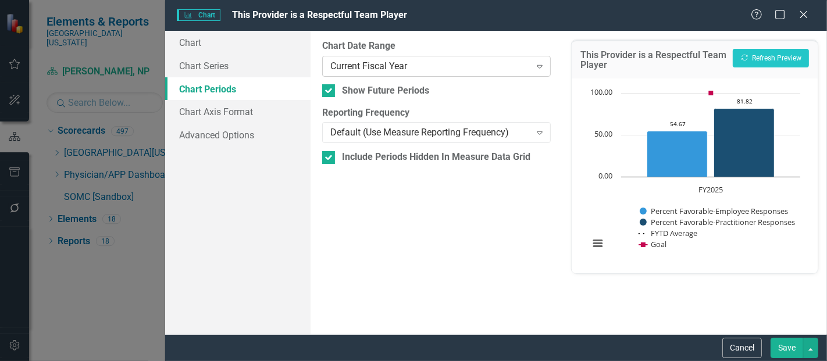
click at [425, 65] on div "Current Fiscal Year" at bounding box center [430, 65] width 200 height 13
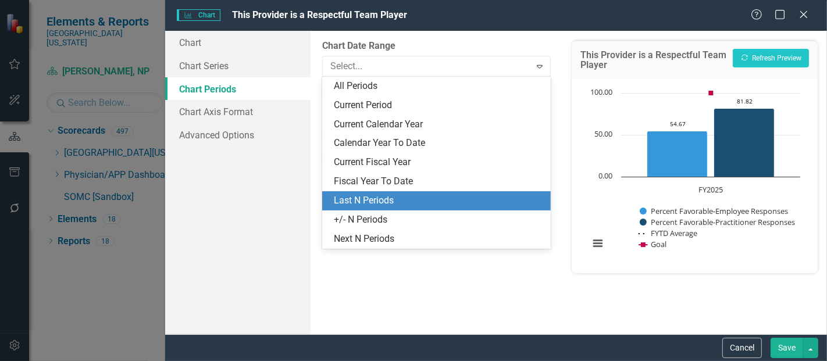
click at [368, 205] on div "Last N Periods" at bounding box center [439, 200] width 210 height 13
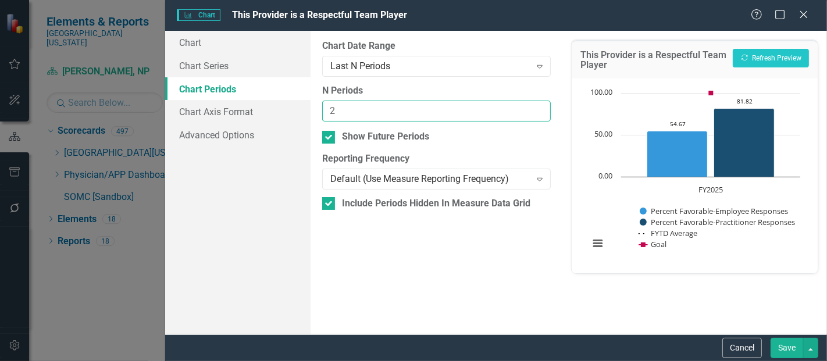
type input "2"
click at [536, 107] on input "2" at bounding box center [436, 112] width 229 height 22
click at [782, 346] on button "Save" at bounding box center [787, 348] width 33 height 20
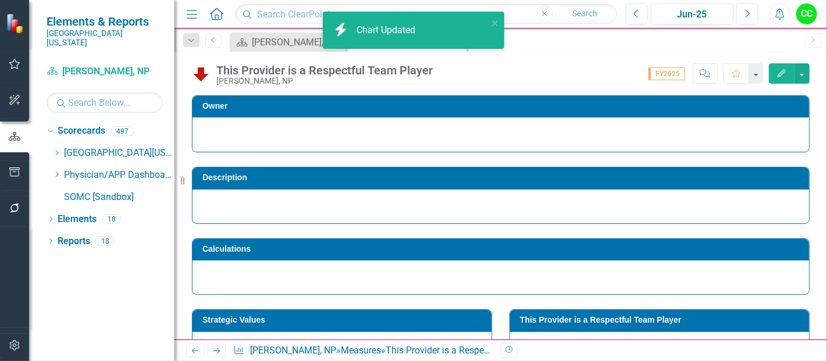
scroll to position [100, 0]
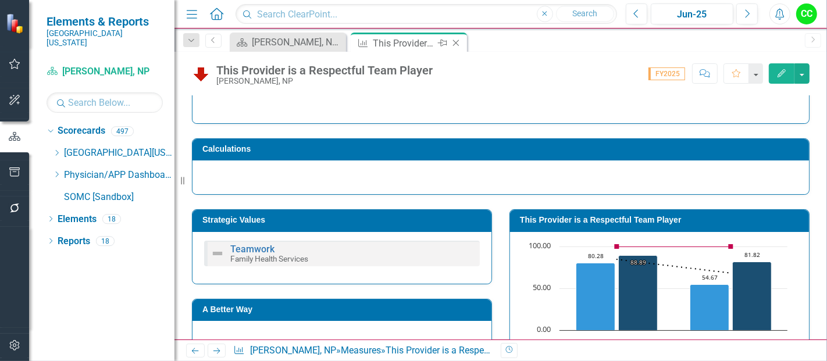
click at [457, 42] on icon "Close" at bounding box center [456, 42] width 12 height 9
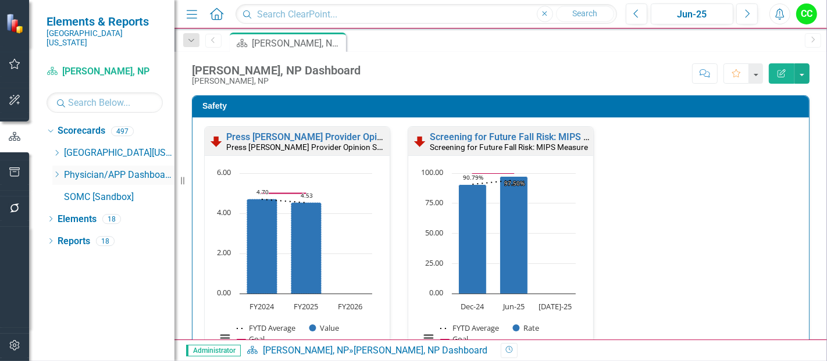
click at [56, 172] on icon at bounding box center [57, 175] width 3 height 6
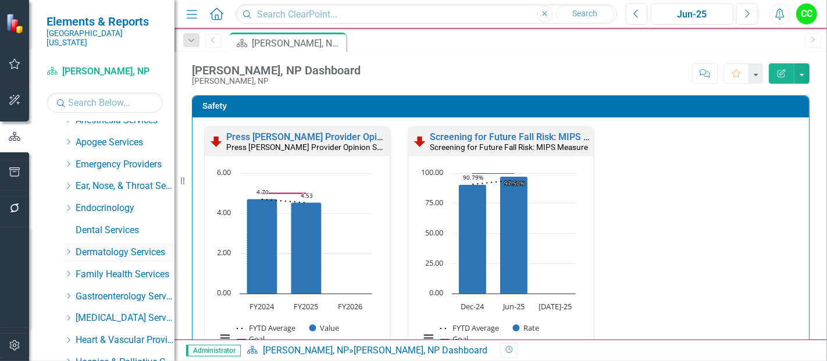
scroll to position [77, 0]
click at [66, 270] on icon "Dropdown" at bounding box center [68, 273] width 9 height 7
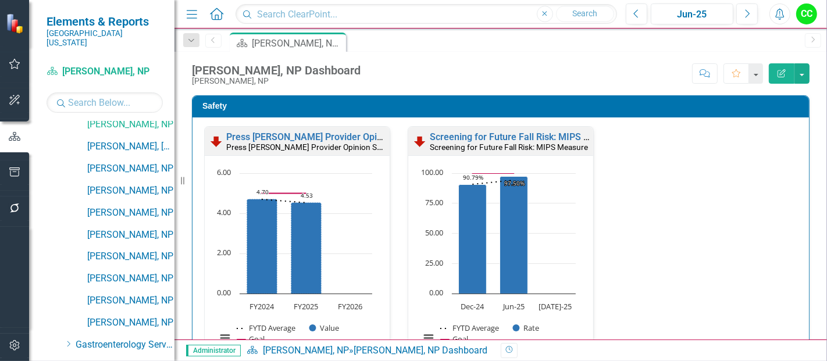
scroll to position [1269, 0]
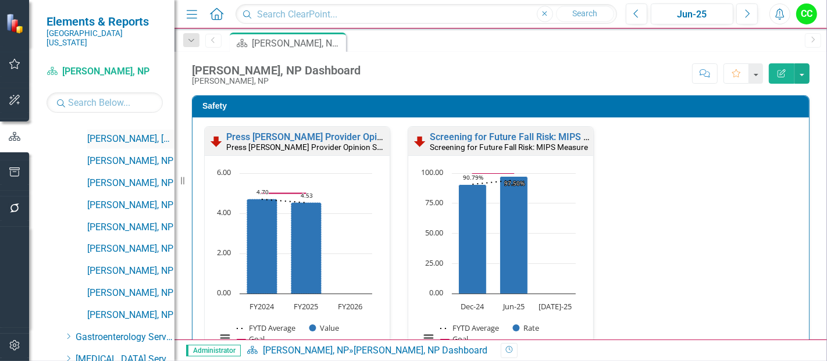
click at [138, 133] on link "[PERSON_NAME], [GEOGRAPHIC_DATA]" at bounding box center [130, 139] width 87 height 13
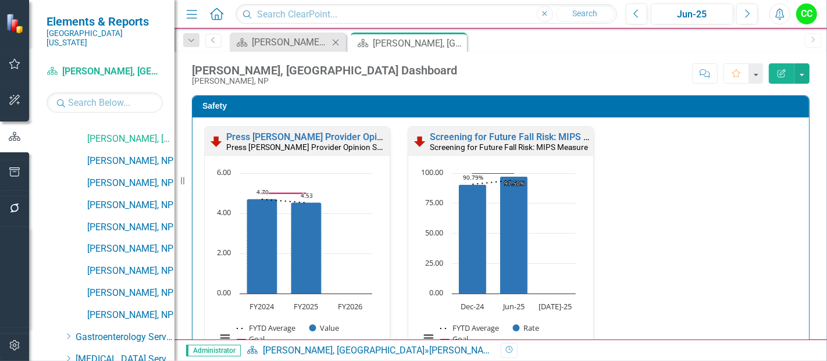
click at [336, 42] on icon "Close" at bounding box center [336, 42] width 12 height 9
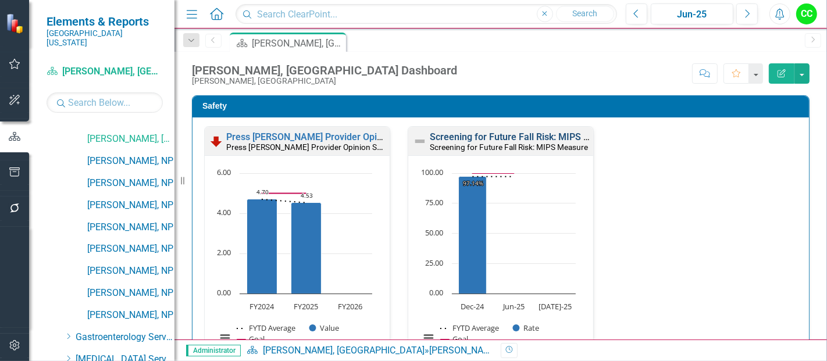
click at [535, 136] on link "Screening for Future Fall Risk: MIPS Measure" at bounding box center [525, 136] width 191 height 11
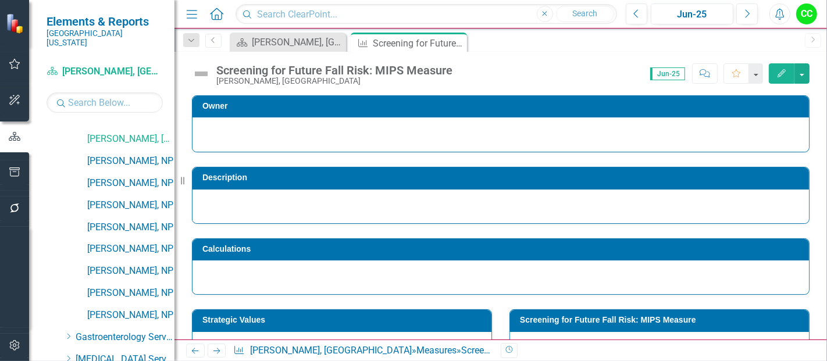
scroll to position [460, 0]
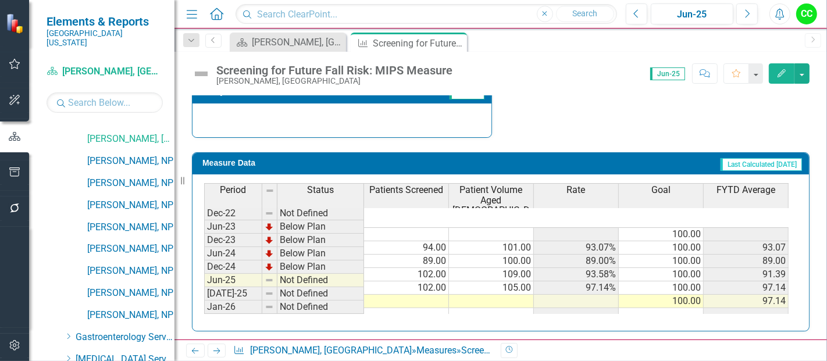
click at [398, 295] on td at bounding box center [406, 301] width 85 height 13
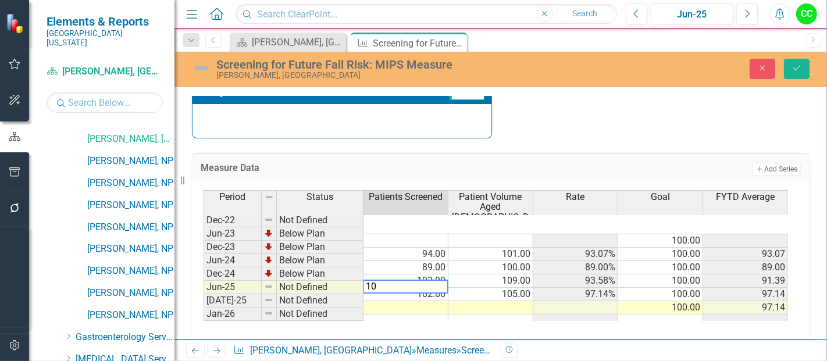
type textarea "102"
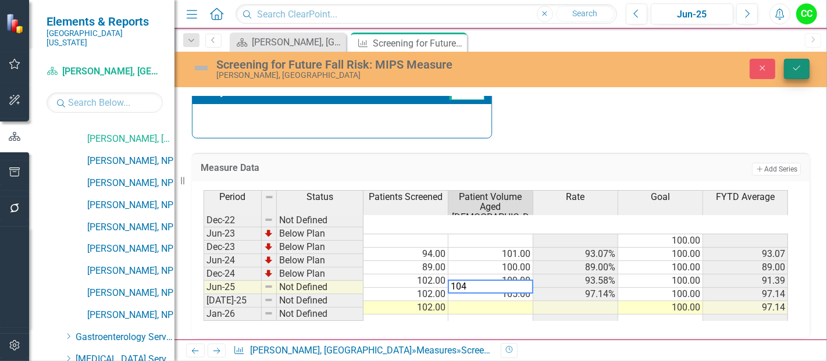
type textarea "104"
click at [797, 69] on icon "Save" at bounding box center [797, 68] width 10 height 8
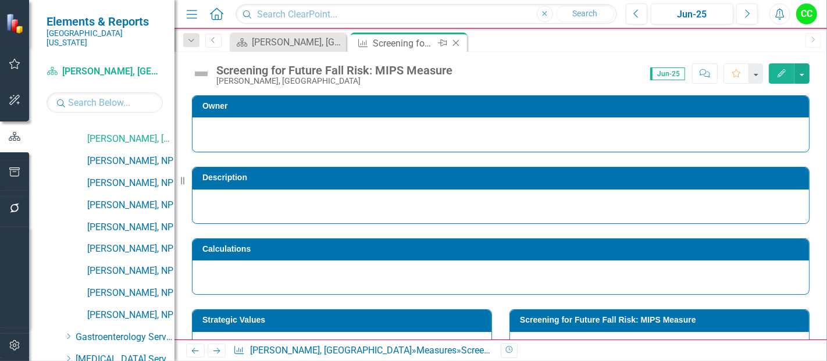
click at [457, 41] on icon at bounding box center [456, 43] width 6 height 6
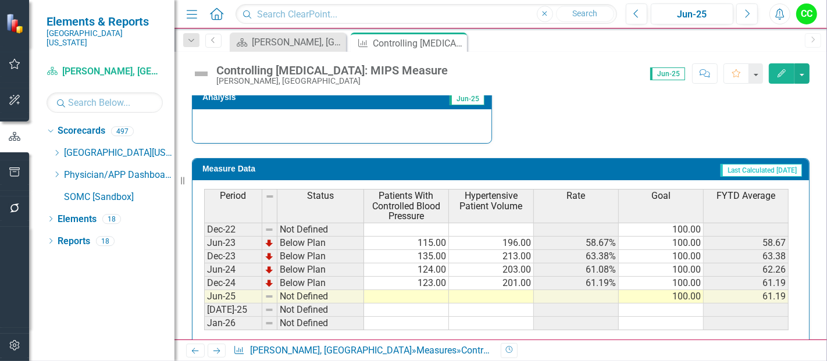
scroll to position [470, 0]
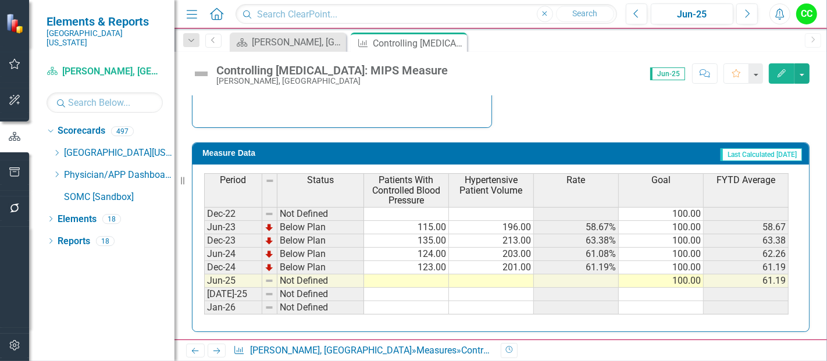
click at [421, 276] on td at bounding box center [406, 281] width 85 height 13
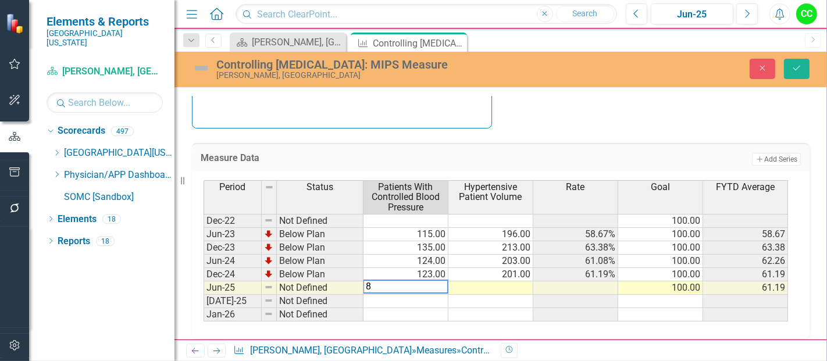
type textarea "83"
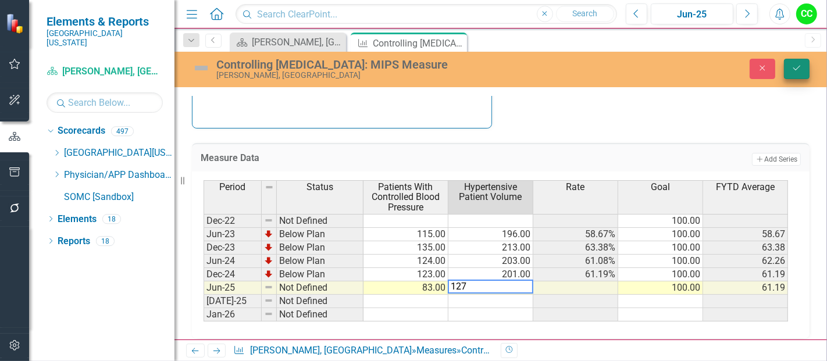
type textarea "127"
click at [796, 61] on button "Save" at bounding box center [797, 69] width 26 height 20
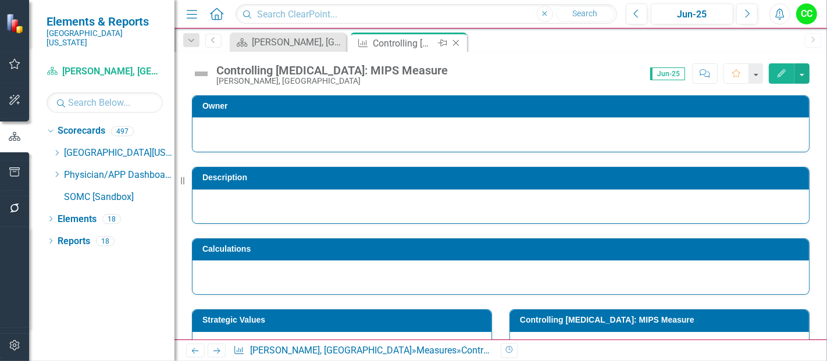
click at [457, 42] on icon at bounding box center [456, 43] width 6 height 6
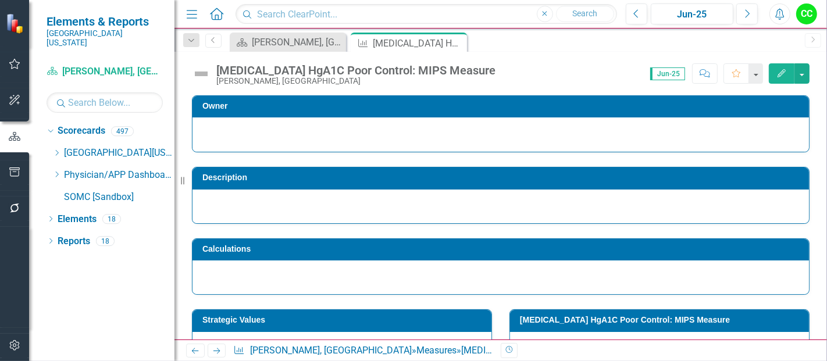
scroll to position [460, 0]
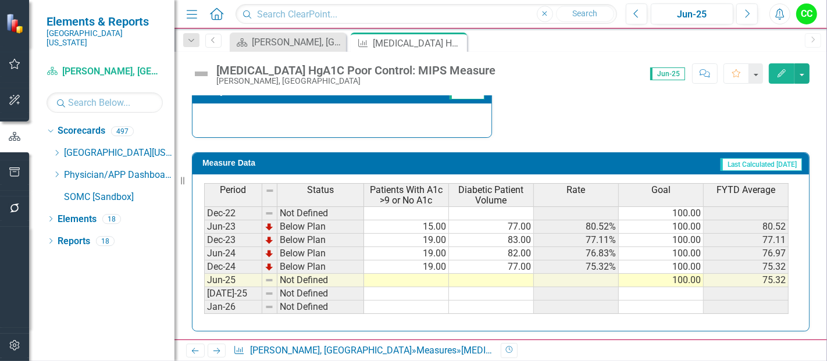
click at [389, 275] on td at bounding box center [406, 280] width 85 height 13
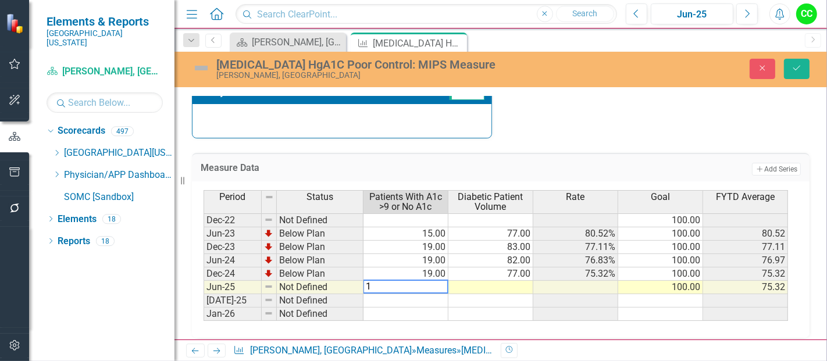
type textarea "17"
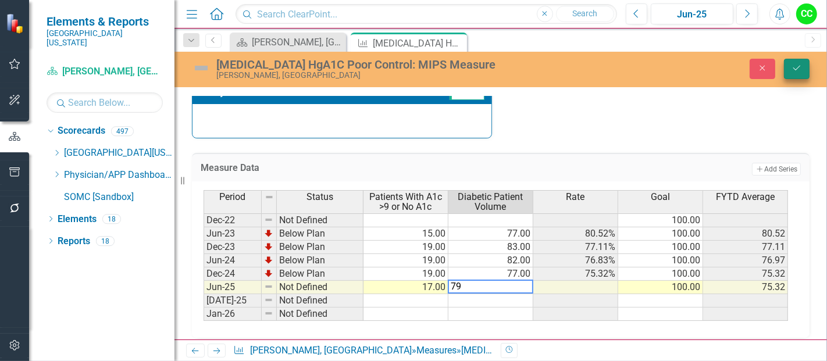
type textarea "79"
click at [797, 72] on icon "Save" at bounding box center [797, 68] width 10 height 8
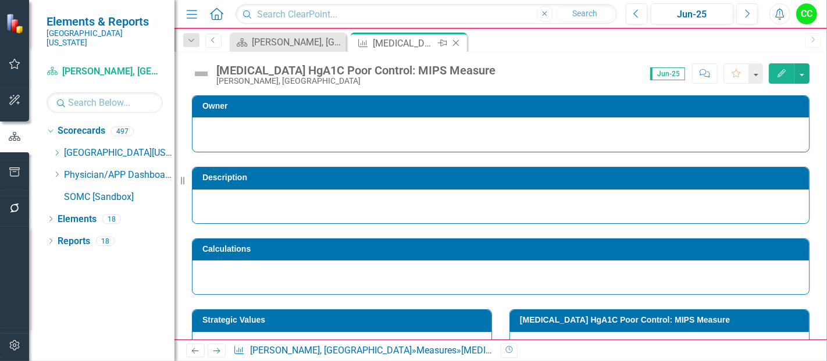
click at [455, 39] on icon "Close" at bounding box center [456, 42] width 12 height 9
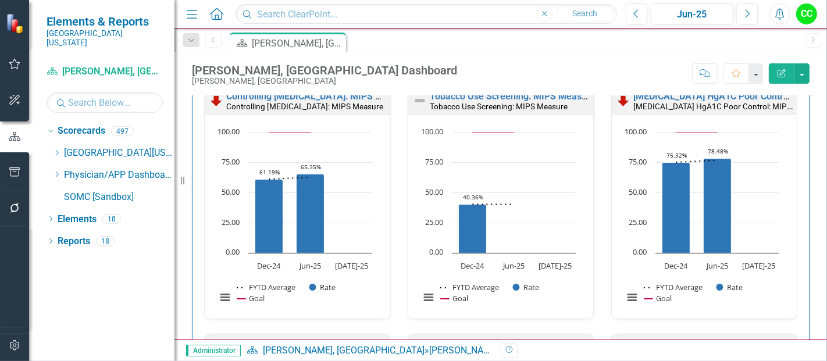
scroll to position [580, 0]
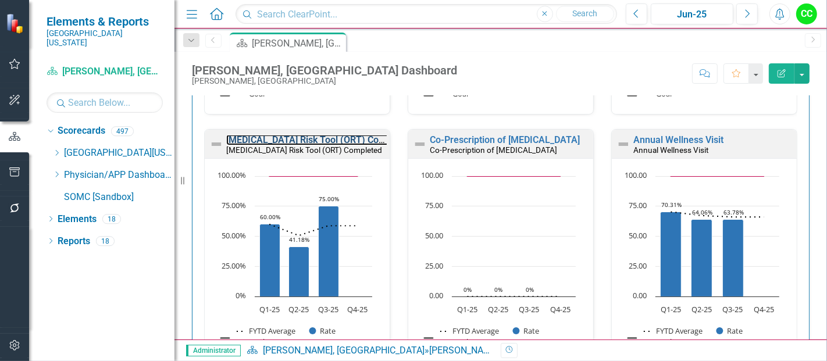
click at [303, 136] on link "[MEDICAL_DATA] Risk Tool (ORT) Completed" at bounding box center [319, 139] width 187 height 11
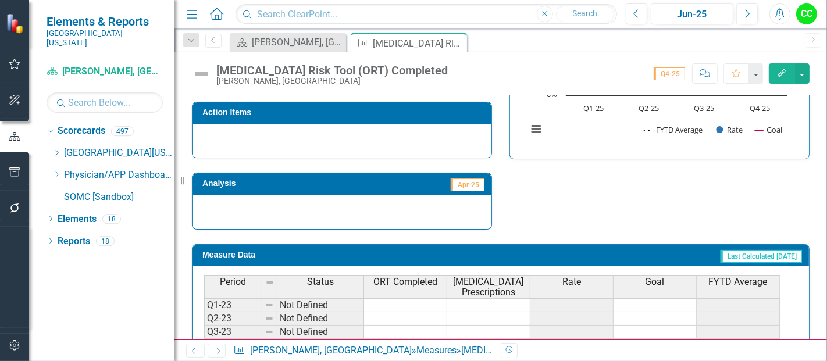
scroll to position [513, 0]
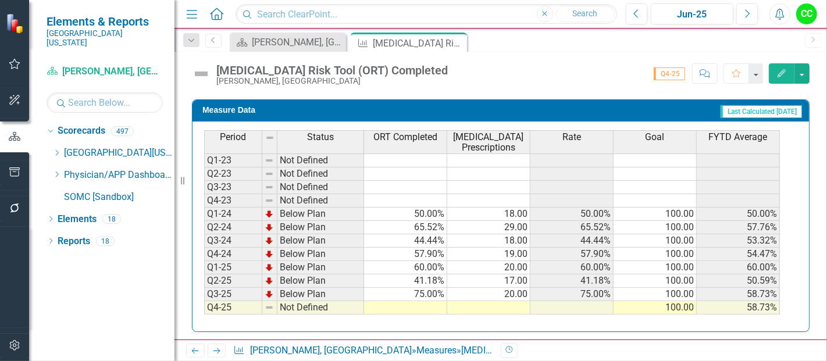
click at [402, 301] on td at bounding box center [405, 307] width 83 height 13
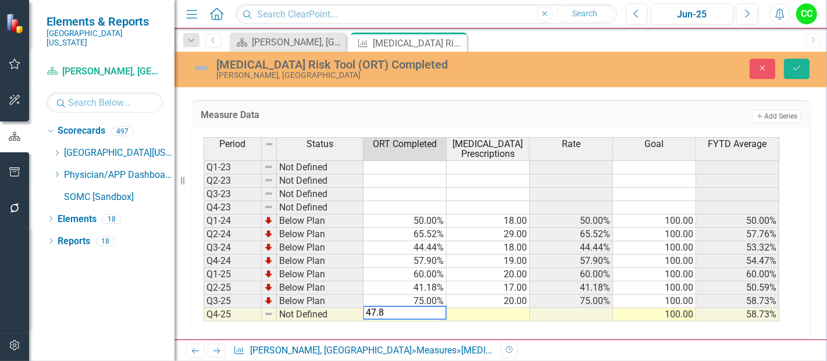
type textarea "47.83"
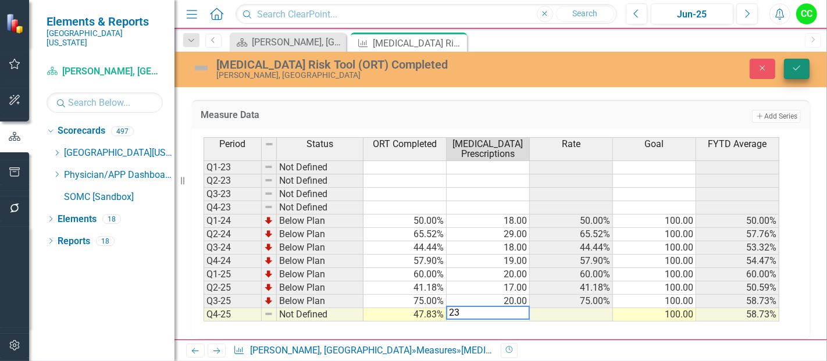
type textarea "23"
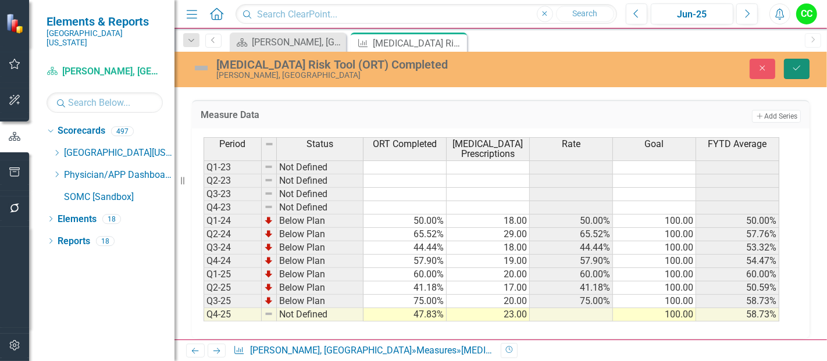
click at [796, 60] on button "Save" at bounding box center [797, 69] width 26 height 20
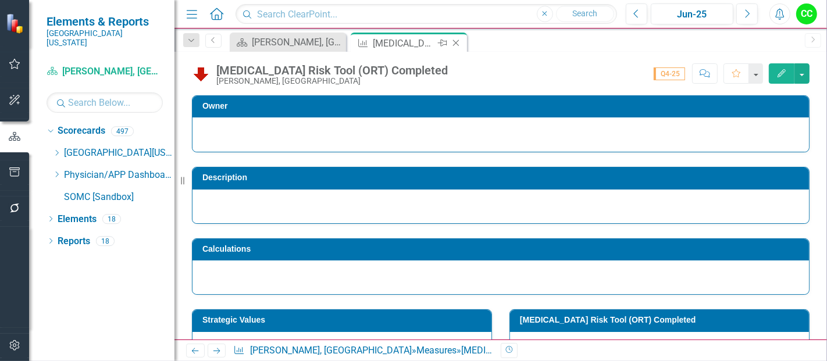
click at [457, 42] on icon "Close" at bounding box center [456, 42] width 12 height 9
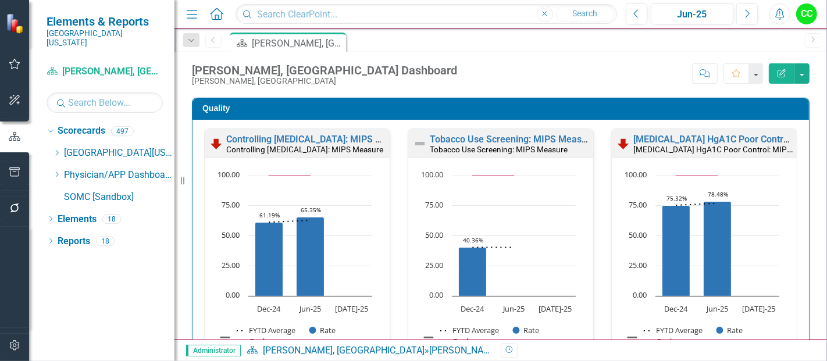
scroll to position [584, 0]
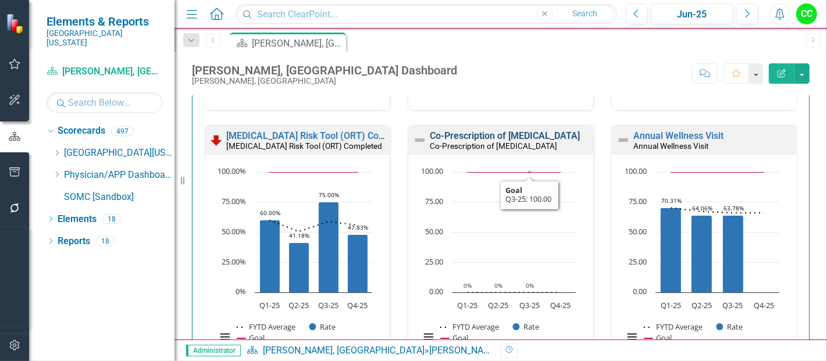
click at [507, 136] on link "Co-Prescription of [MEDICAL_DATA]" at bounding box center [505, 135] width 150 height 11
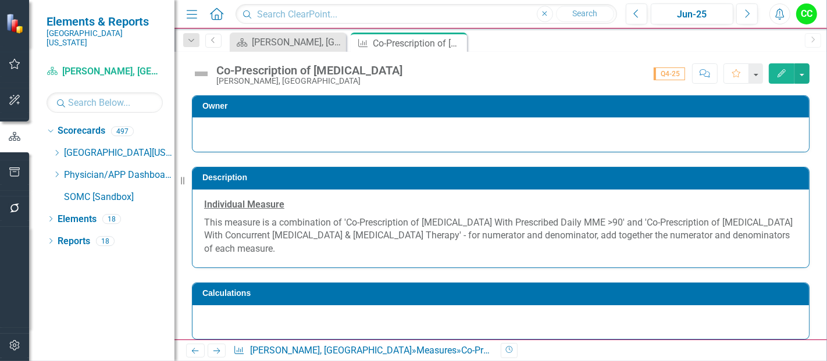
scroll to position [578, 0]
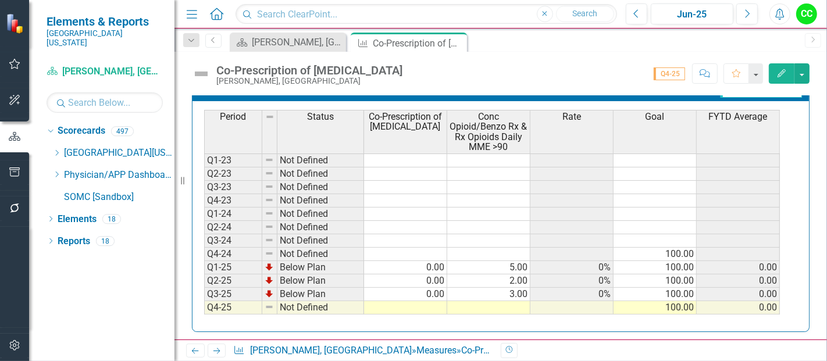
click at [204, 296] on div "Period Status Co-Prescription of [MEDICAL_DATA] Conc Opioid/Benzo Rx & Rx Opioi…" at bounding box center [204, 239] width 0 height 258
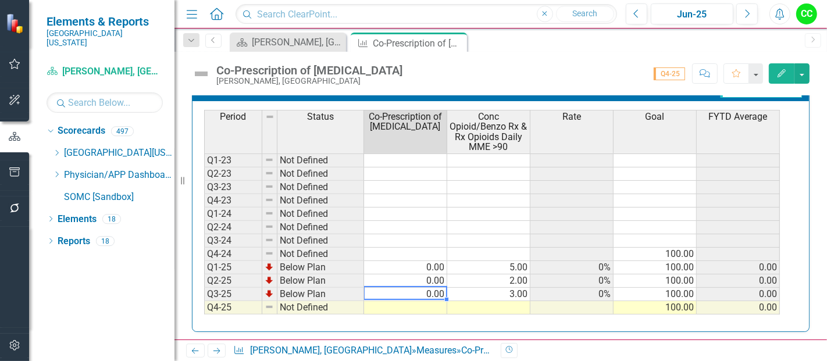
click at [425, 301] on td at bounding box center [405, 307] width 83 height 13
type textarea "0"
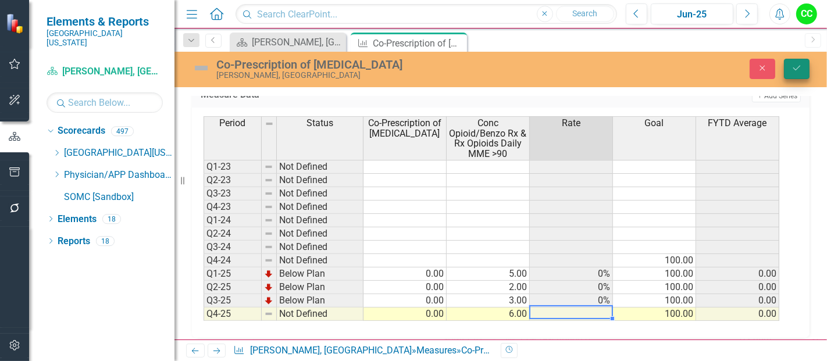
type textarea "6"
click at [799, 70] on icon "Save" at bounding box center [797, 68] width 10 height 8
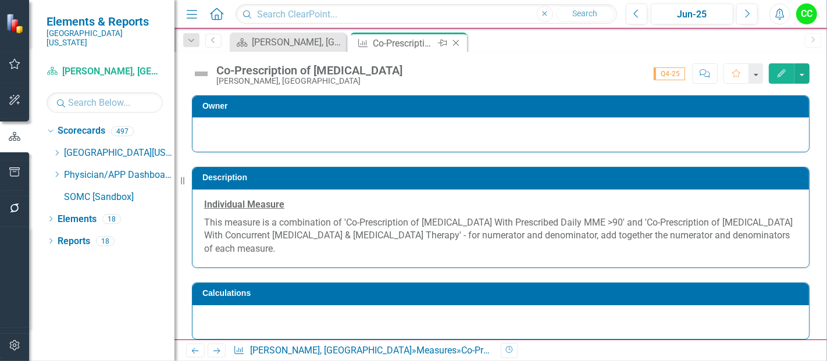
click at [458, 41] on icon "Close" at bounding box center [456, 42] width 12 height 9
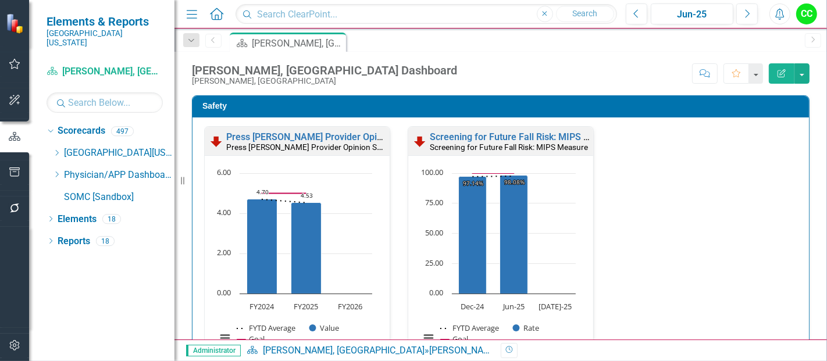
scroll to position [610, 0]
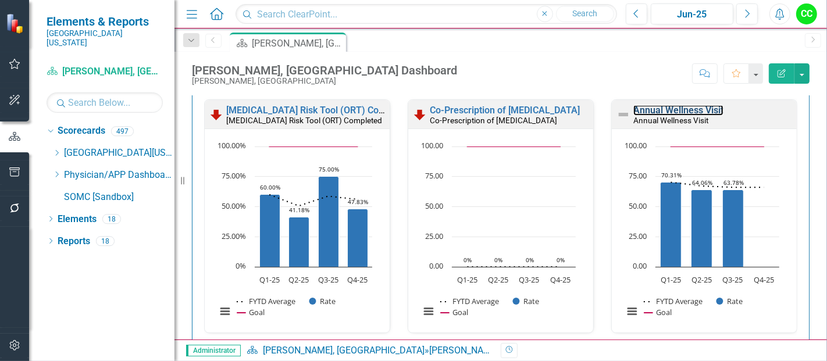
click at [681, 108] on link "Annual Wellness Visit" at bounding box center [678, 110] width 90 height 11
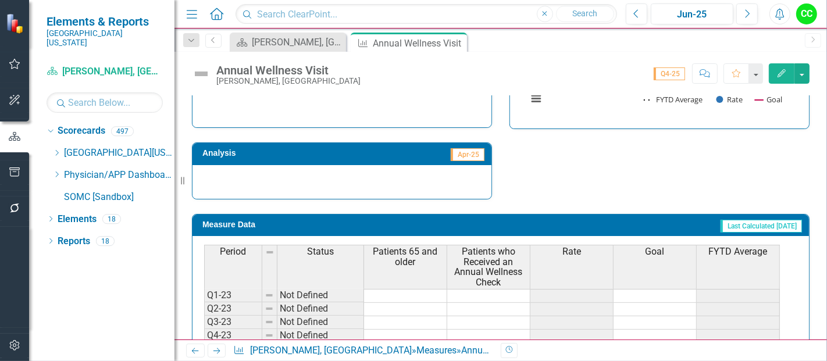
scroll to position [533, 0]
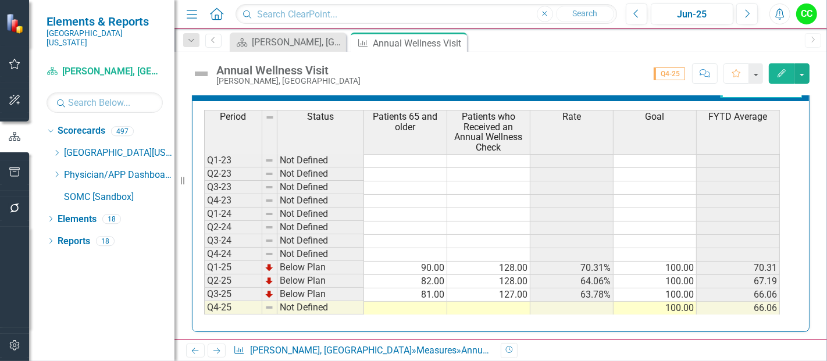
click at [414, 302] on td at bounding box center [405, 308] width 83 height 13
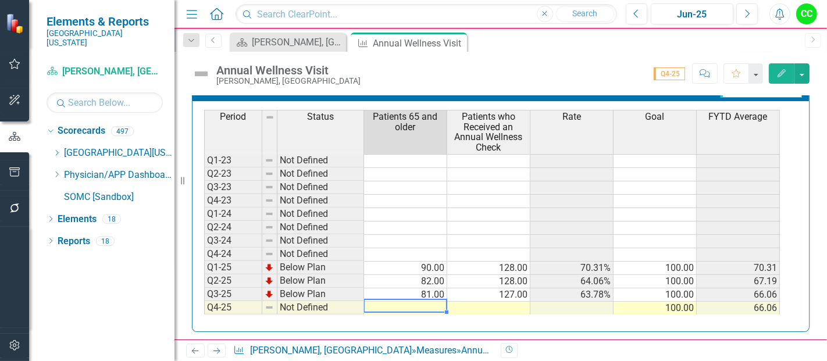
type textarea "80"
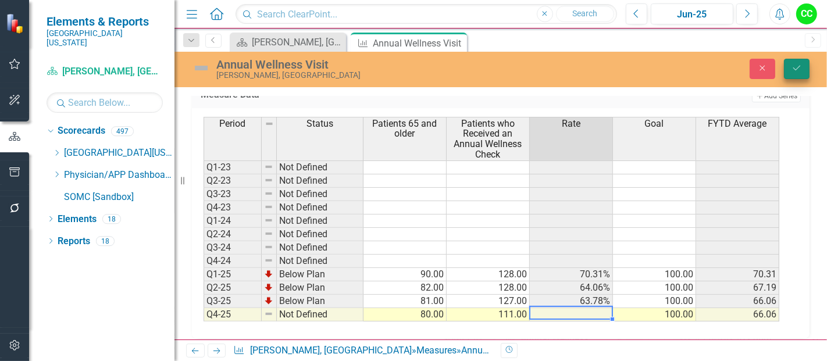
type textarea "111"
click at [800, 70] on icon "Save" at bounding box center [797, 68] width 10 height 8
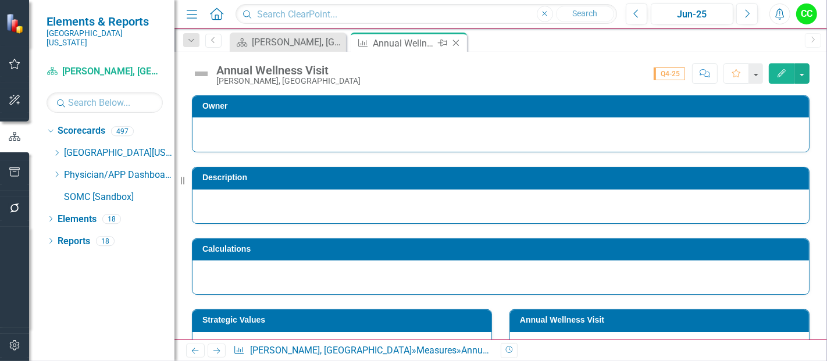
click at [456, 41] on icon "Close" at bounding box center [456, 42] width 12 height 9
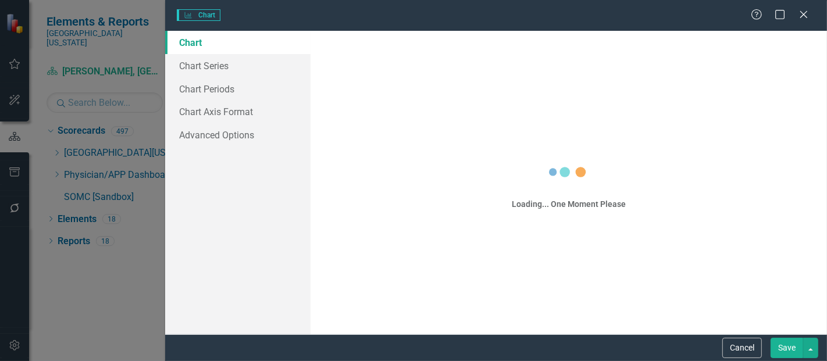
scroll to position [159, 0]
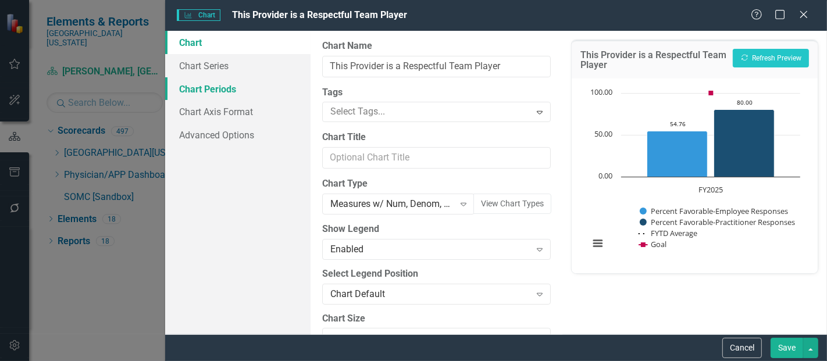
drag, startPoint x: 361, startPoint y: 162, endPoint x: 213, endPoint y: 92, distance: 162.9
click at [213, 92] on div "Chart Chart Series Chart Periods Chart Axis Format Advanced Options" at bounding box center [237, 183] width 145 height 304
click at [213, 92] on link "Chart Periods" at bounding box center [237, 88] width 145 height 23
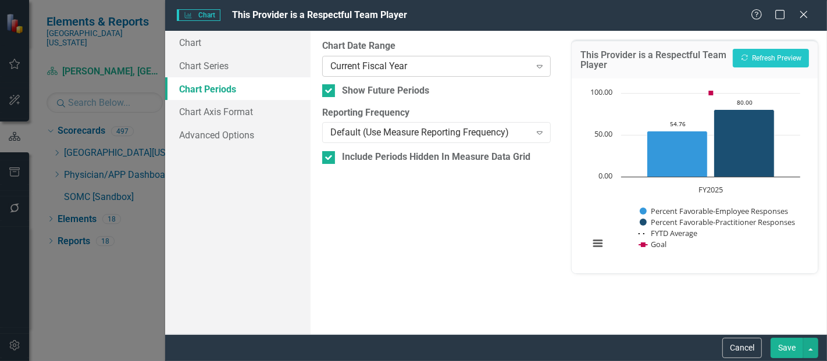
click at [350, 70] on div "Current Fiscal Year" at bounding box center [430, 65] width 200 height 13
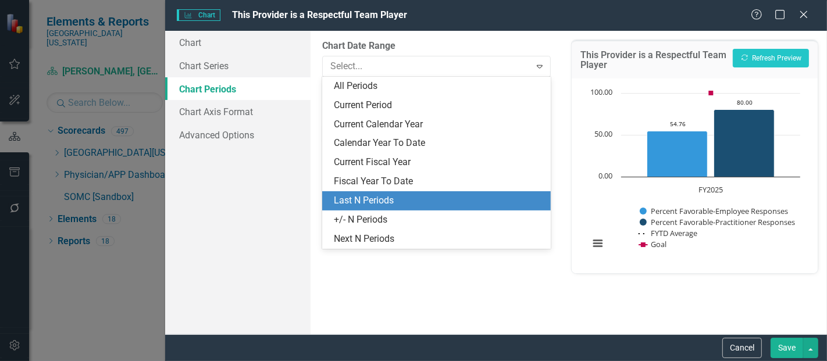
click at [411, 205] on div "Last N Periods" at bounding box center [439, 200] width 210 height 13
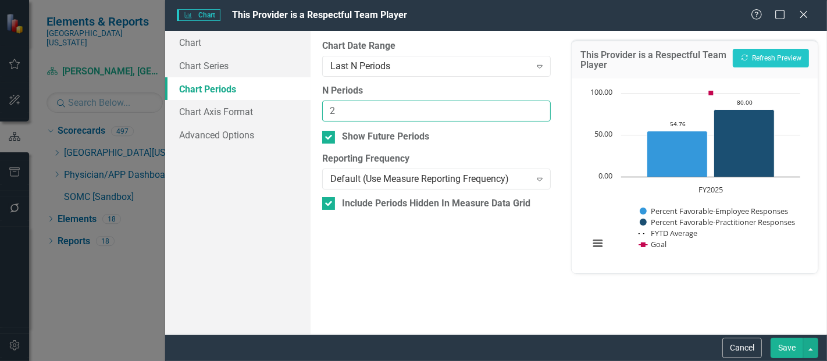
type input "2"
click at [539, 107] on input "2" at bounding box center [436, 112] width 229 height 22
click at [783, 348] on button "Save" at bounding box center [787, 348] width 33 height 20
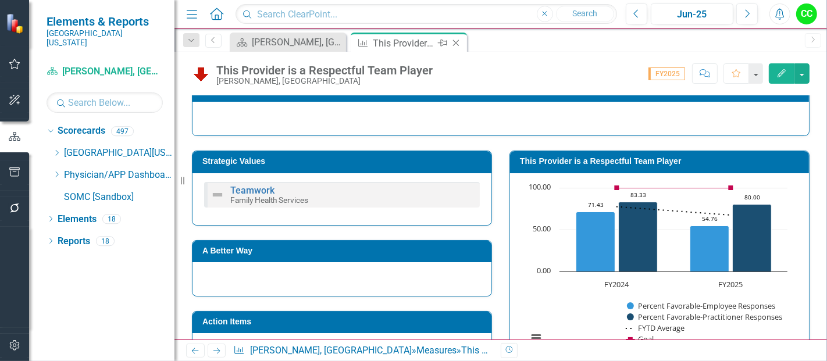
click at [457, 41] on icon "Close" at bounding box center [456, 42] width 12 height 9
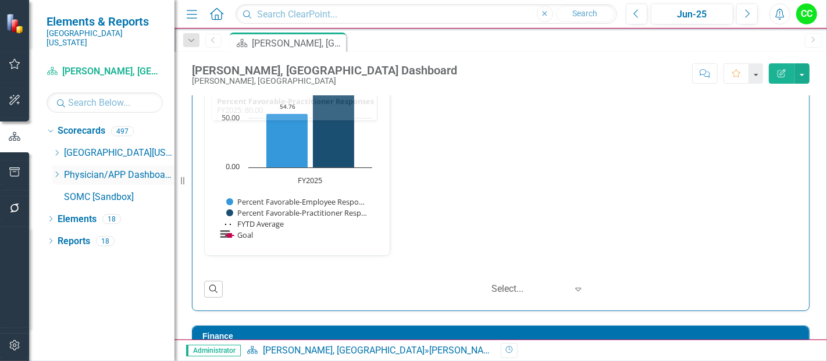
click at [55, 171] on icon "Dropdown" at bounding box center [56, 174] width 9 height 7
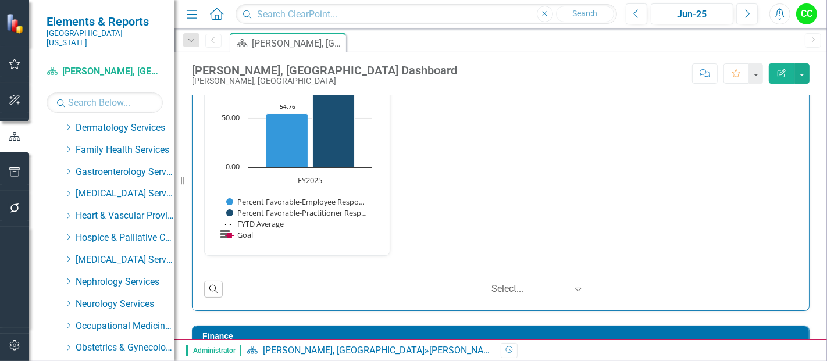
scroll to position [205, 0]
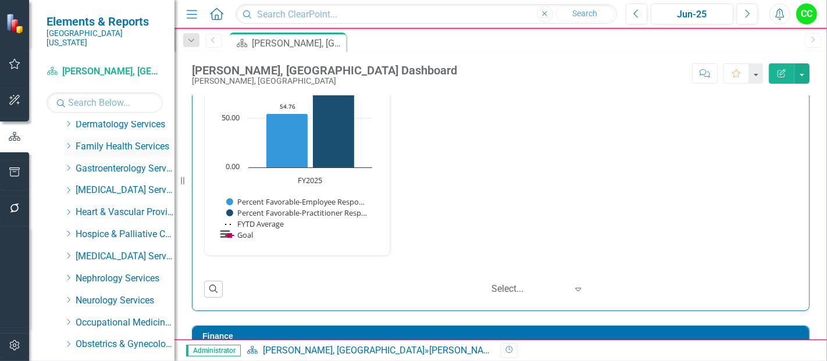
click at [69, 143] on icon "Dropdown" at bounding box center [68, 146] width 9 height 7
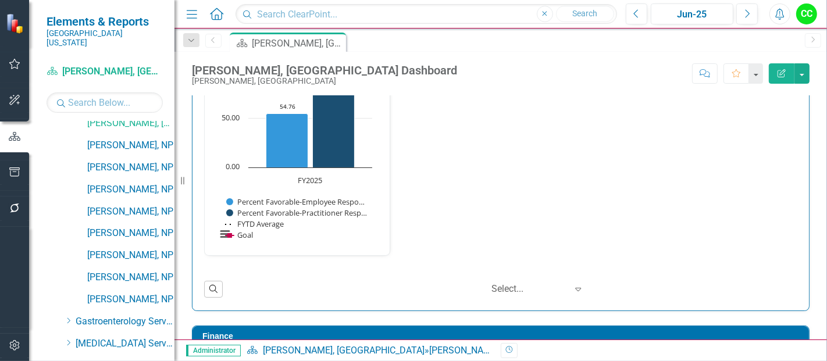
scroll to position [1288, 0]
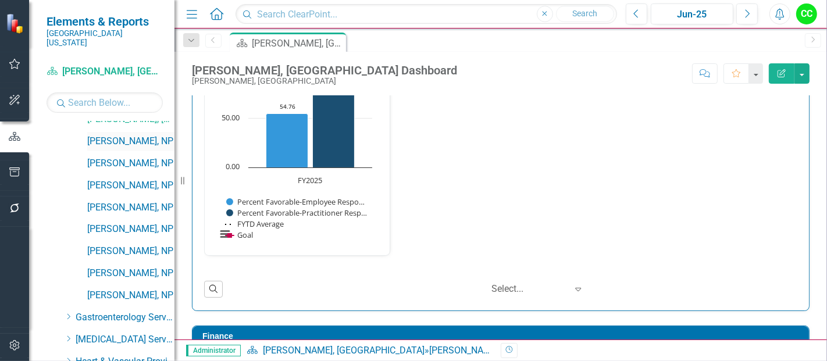
click at [99, 135] on link "[PERSON_NAME], NP" at bounding box center [130, 141] width 87 height 13
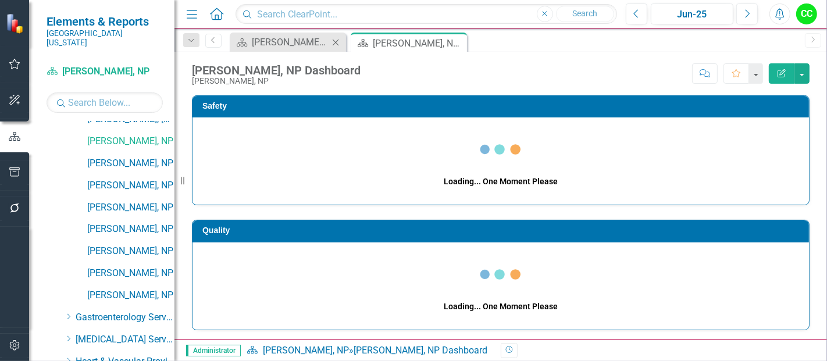
click at [334, 41] on icon at bounding box center [336, 42] width 6 height 6
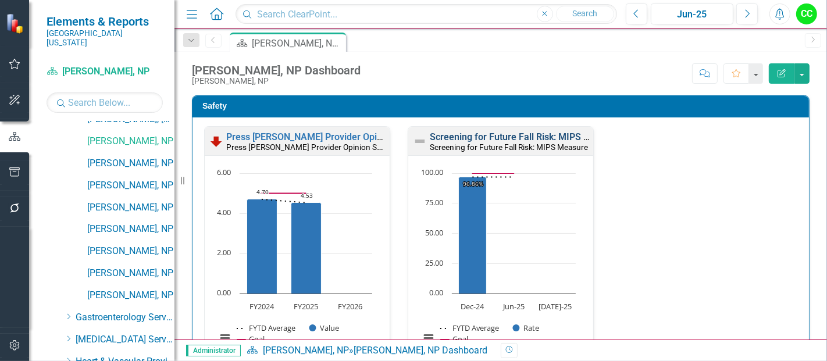
click at [541, 136] on link "Screening for Future Fall Risk: MIPS Measure" at bounding box center [525, 136] width 191 height 11
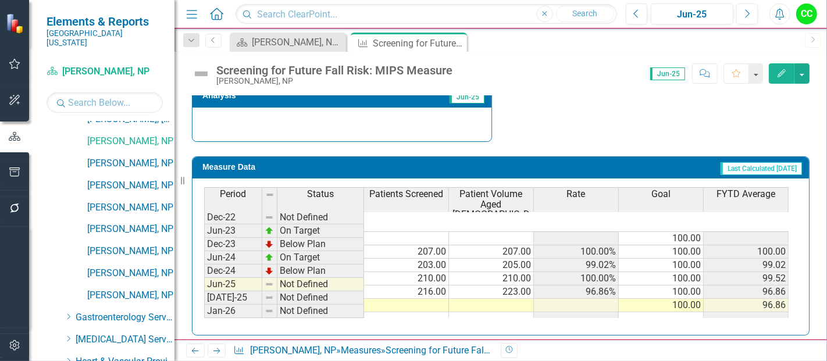
scroll to position [460, 0]
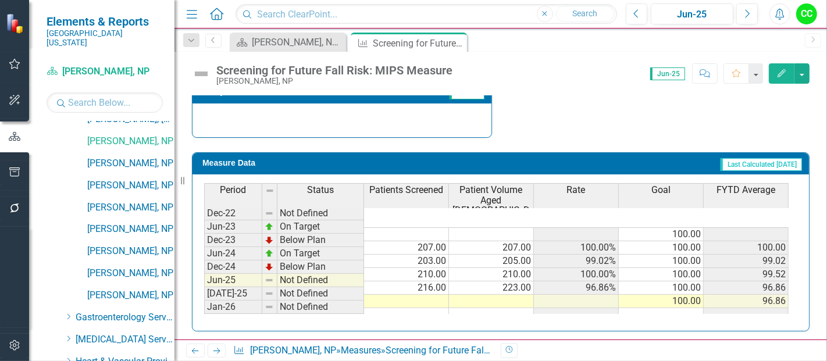
click at [401, 295] on td at bounding box center [406, 301] width 85 height 13
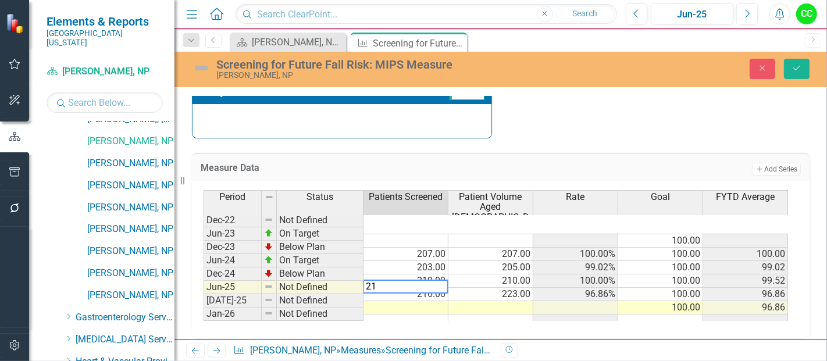
type textarea "216"
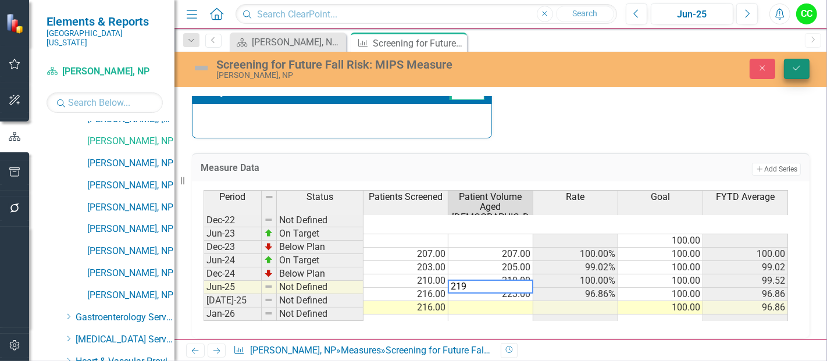
type textarea "219"
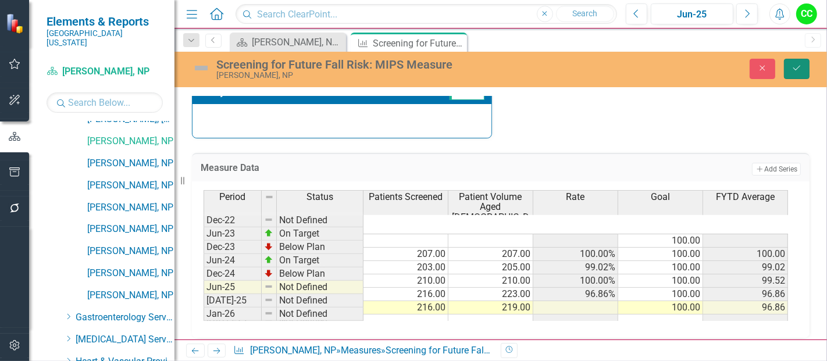
click at [790, 72] on button "Save" at bounding box center [797, 69] width 26 height 20
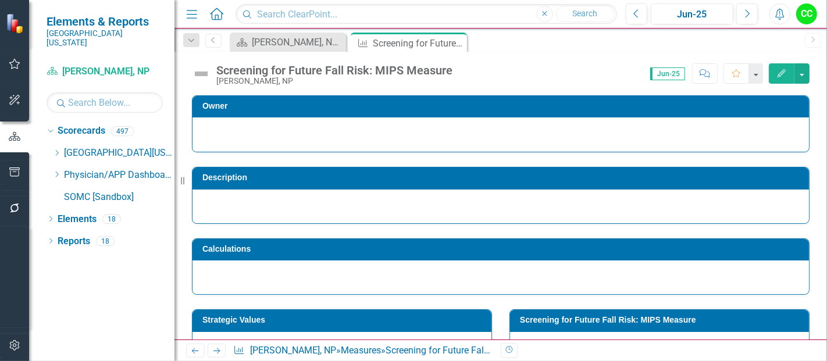
scroll to position [0, 0]
click at [458, 40] on icon "Close" at bounding box center [456, 42] width 12 height 9
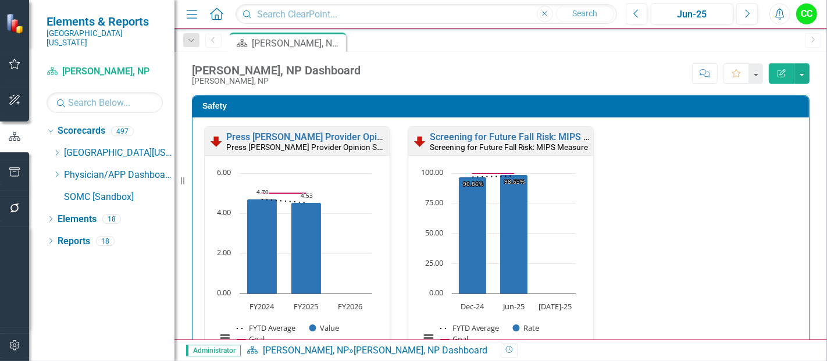
scroll to position [164, 0]
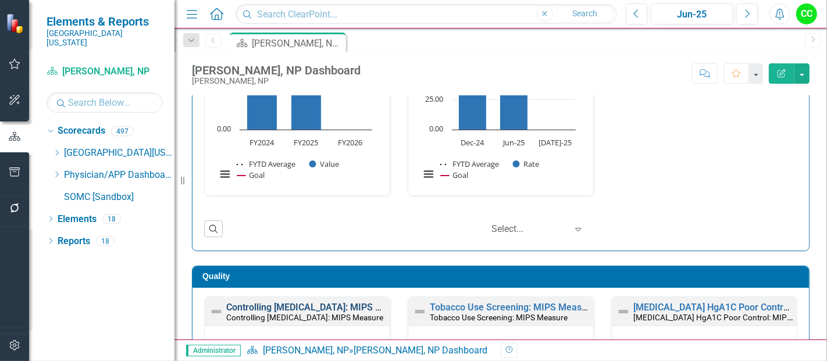
click at [316, 307] on link "Controlling [MEDICAL_DATA]: MIPS Measure" at bounding box center [319, 307] width 186 height 11
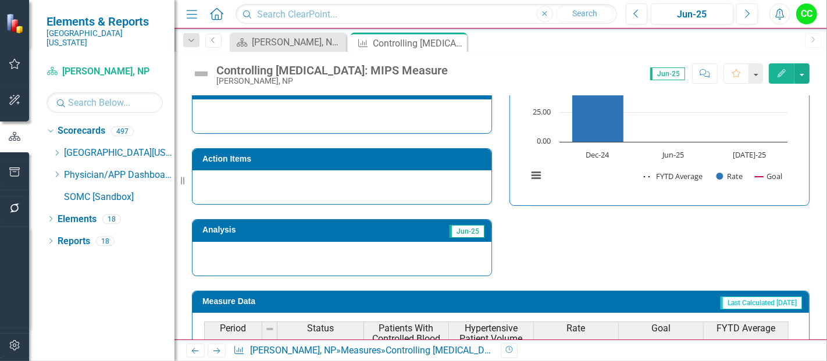
scroll to position [470, 0]
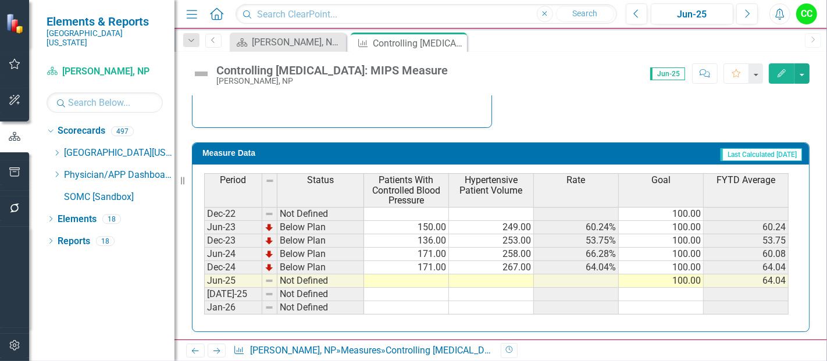
click at [402, 278] on td at bounding box center [406, 281] width 85 height 13
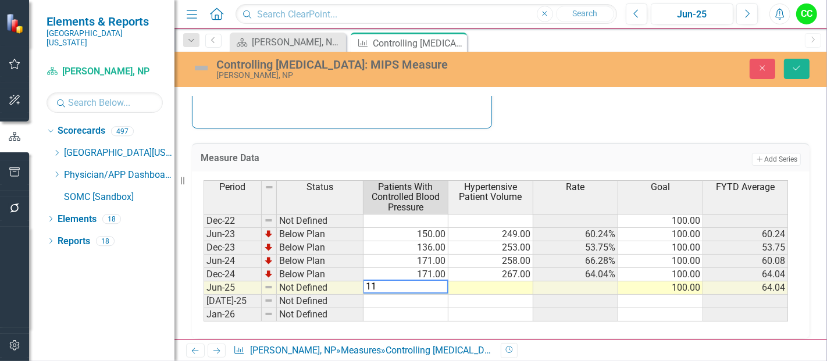
type textarea "119"
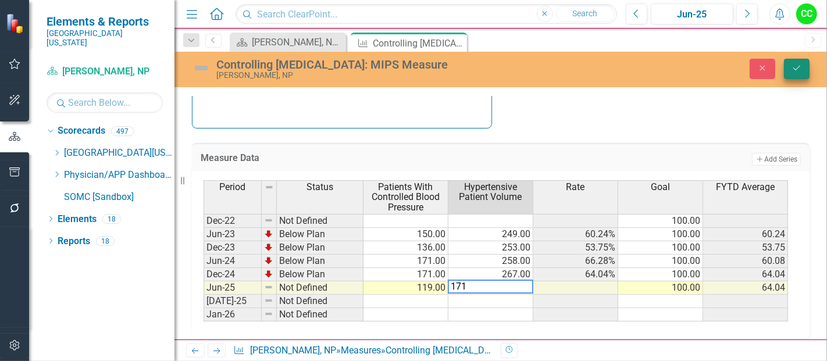
type textarea "171"
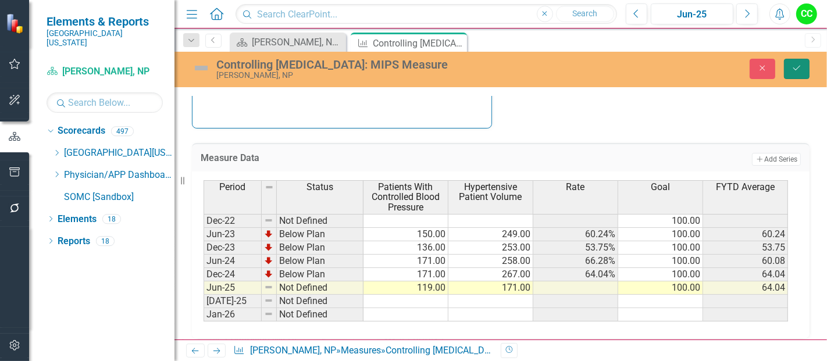
click at [799, 62] on button "Save" at bounding box center [797, 69] width 26 height 20
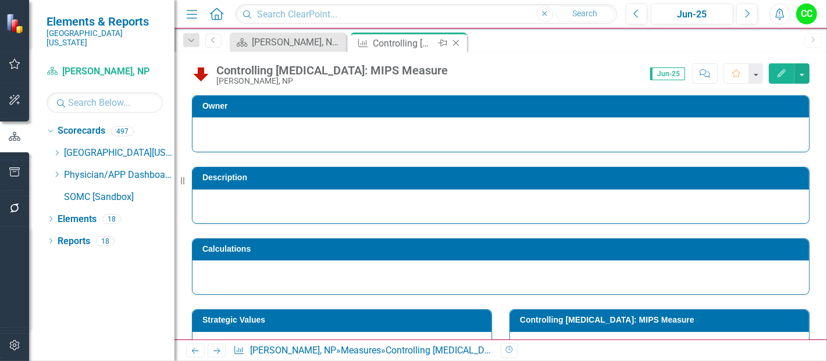
click at [455, 42] on icon "Close" at bounding box center [456, 42] width 12 height 9
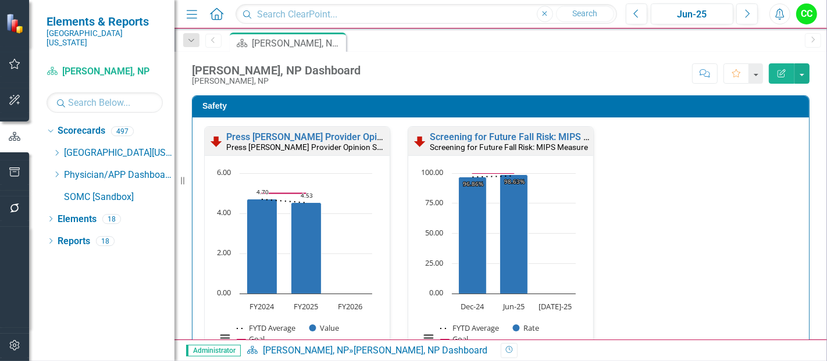
scroll to position [307, 0]
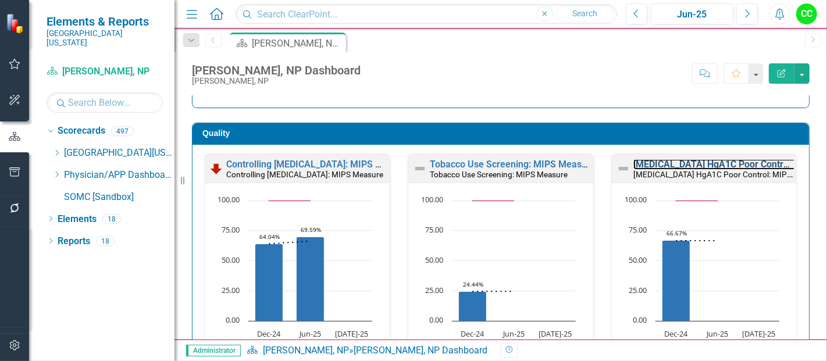
click at [642, 167] on link "[MEDICAL_DATA] HgA1C Poor Control: MIPS Measure" at bounding box center [745, 164] width 225 height 11
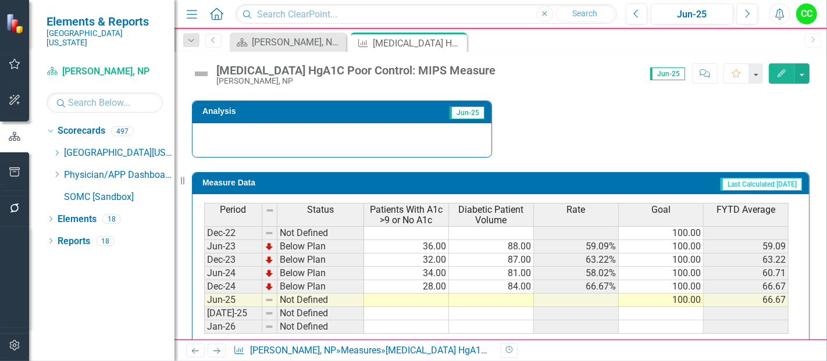
scroll to position [460, 0]
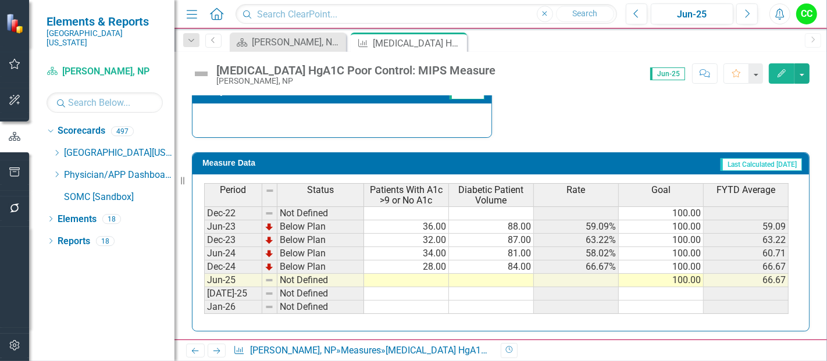
click at [425, 280] on td at bounding box center [406, 280] width 85 height 13
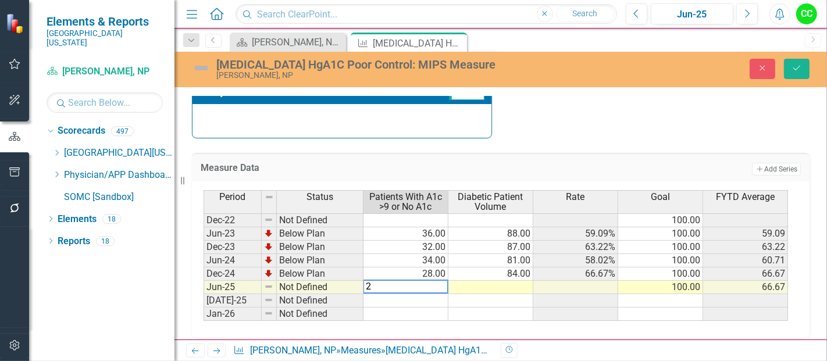
type textarea "22"
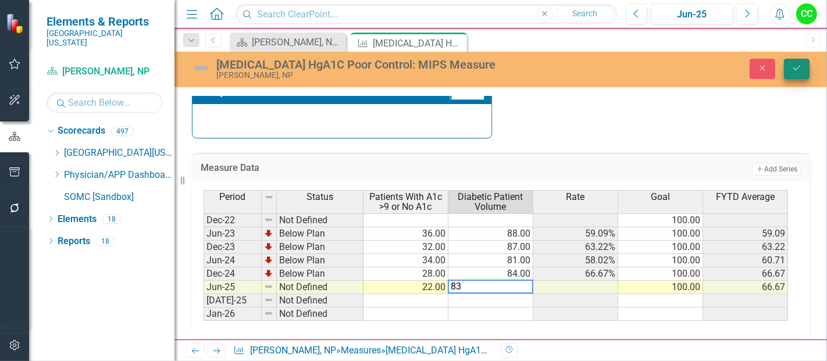
type textarea "83"
click at [797, 66] on icon "Save" at bounding box center [797, 68] width 10 height 8
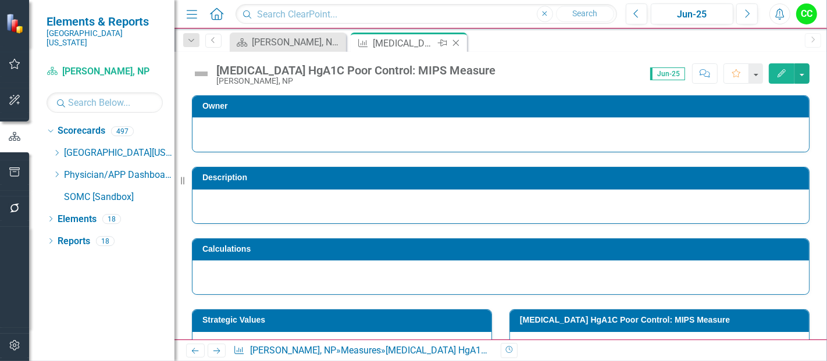
click at [454, 42] on icon "Close" at bounding box center [456, 42] width 12 height 9
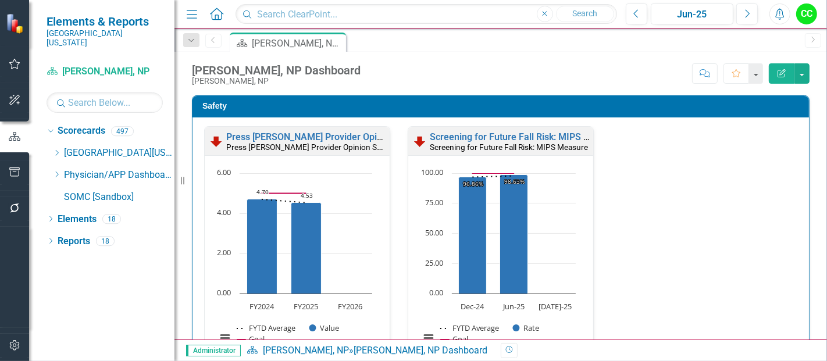
scroll to position [384, 0]
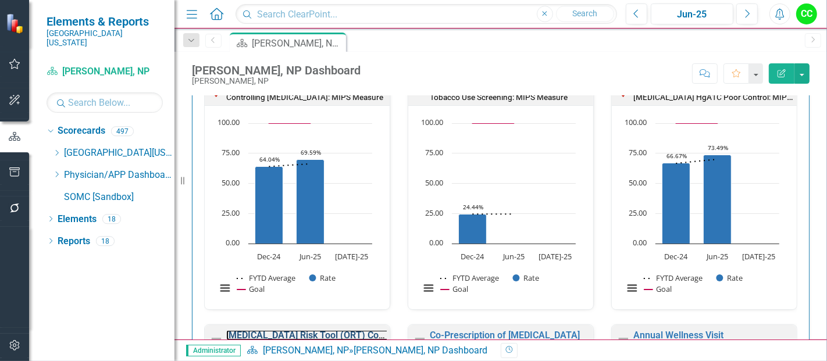
click at [312, 330] on link "[MEDICAL_DATA] Risk Tool (ORT) Completed" at bounding box center [319, 335] width 187 height 11
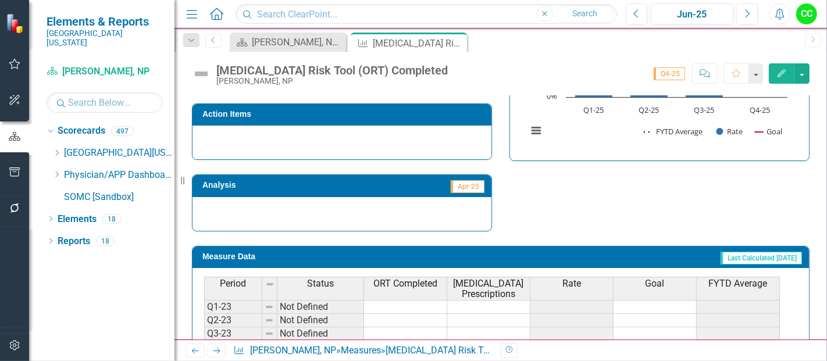
scroll to position [513, 0]
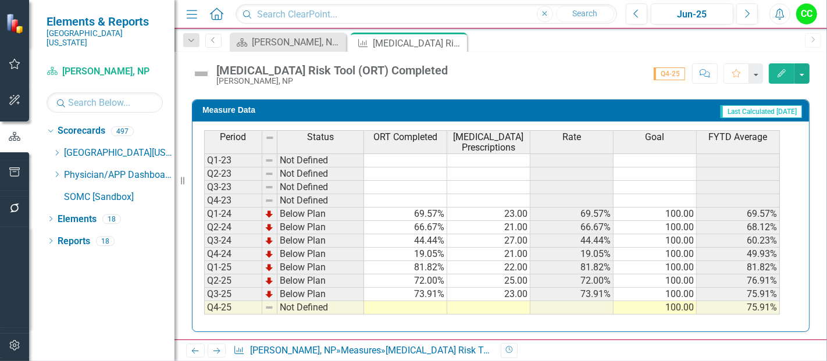
click at [409, 301] on td at bounding box center [405, 307] width 83 height 13
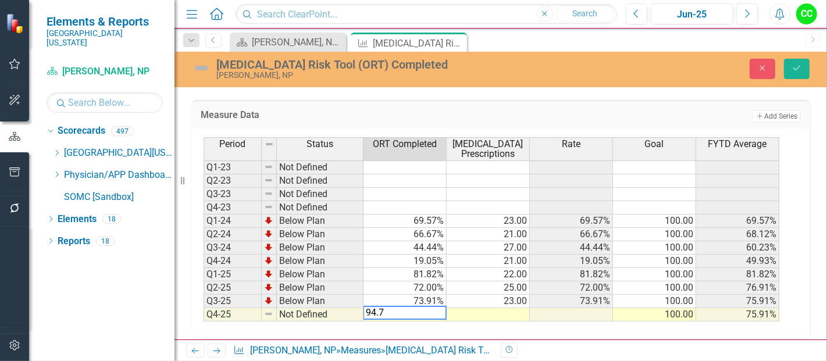
type textarea "94.74"
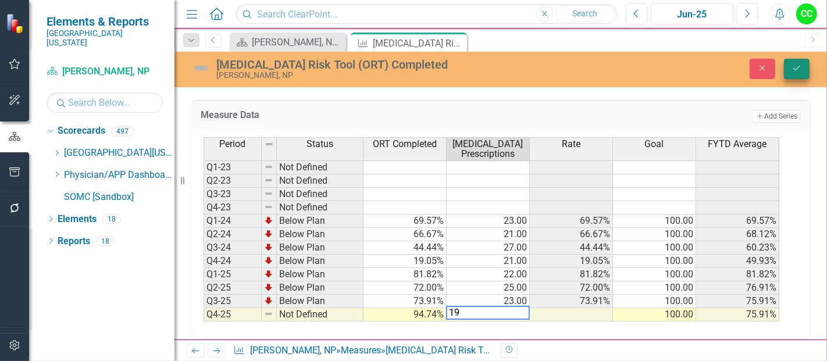
type textarea "19"
click at [795, 72] on button "Save" at bounding box center [797, 69] width 26 height 20
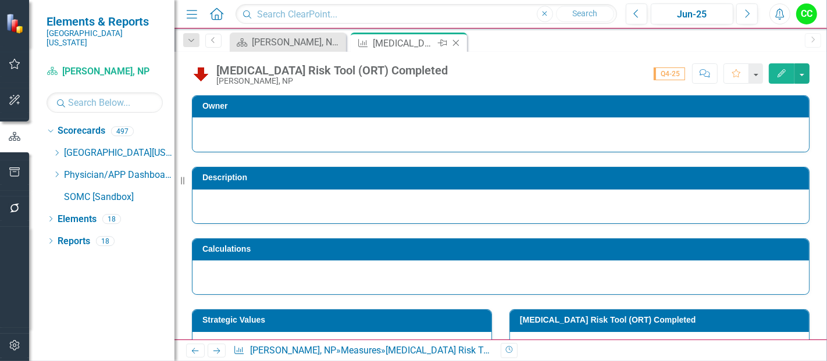
click at [455, 42] on icon at bounding box center [456, 43] width 6 height 6
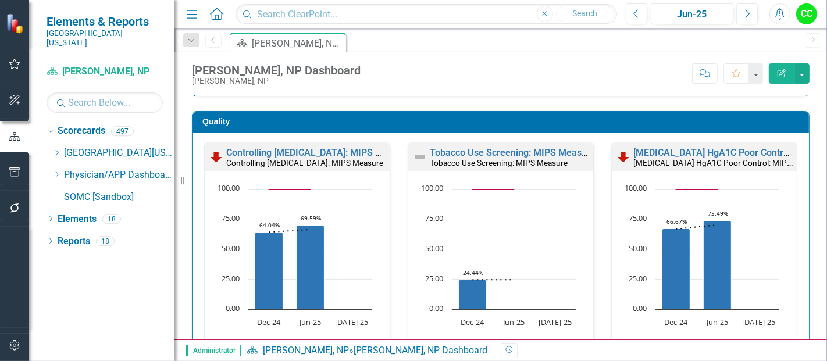
scroll to position [607, 0]
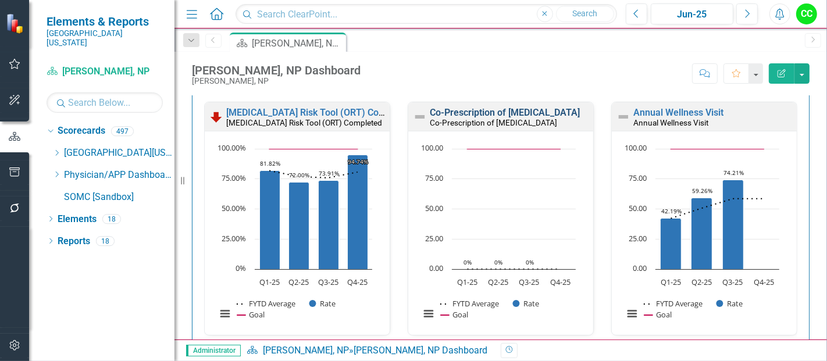
click at [458, 109] on link "Co-Prescription of [MEDICAL_DATA]" at bounding box center [505, 112] width 150 height 11
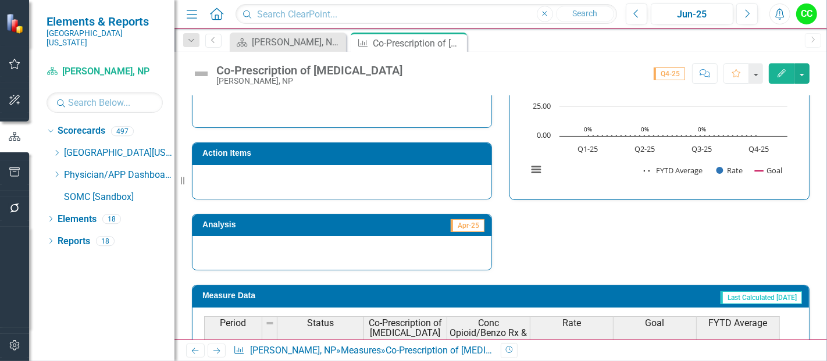
scroll to position [578, 0]
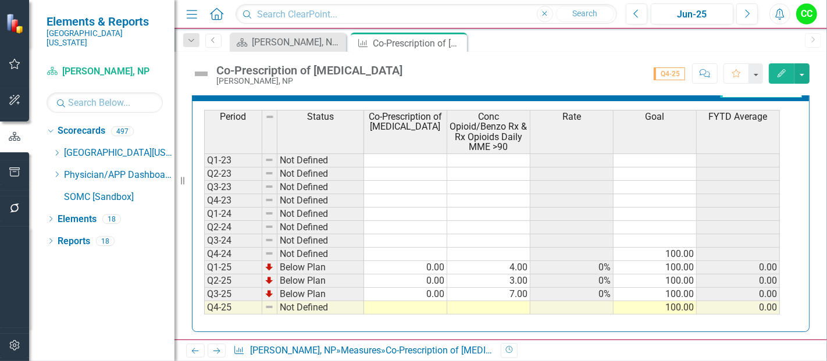
click at [420, 305] on td at bounding box center [405, 307] width 83 height 13
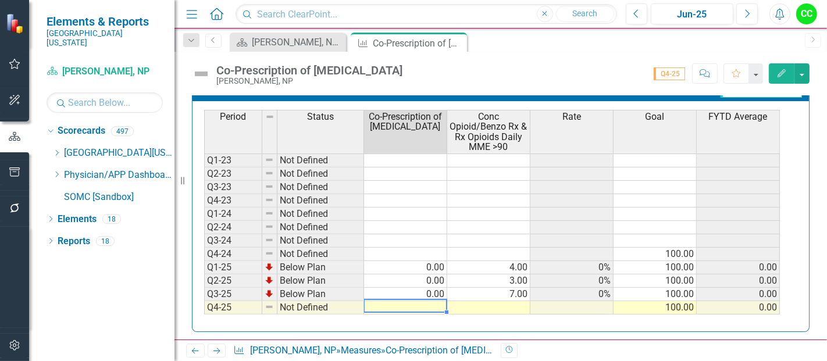
type textarea "0"
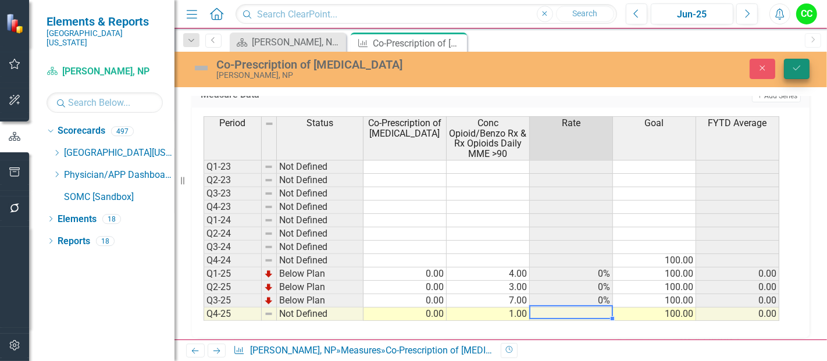
type textarea "1"
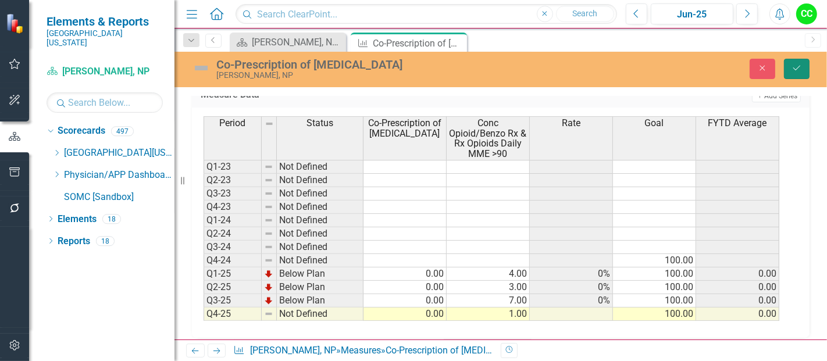
click at [802, 72] on button "Save" at bounding box center [797, 69] width 26 height 20
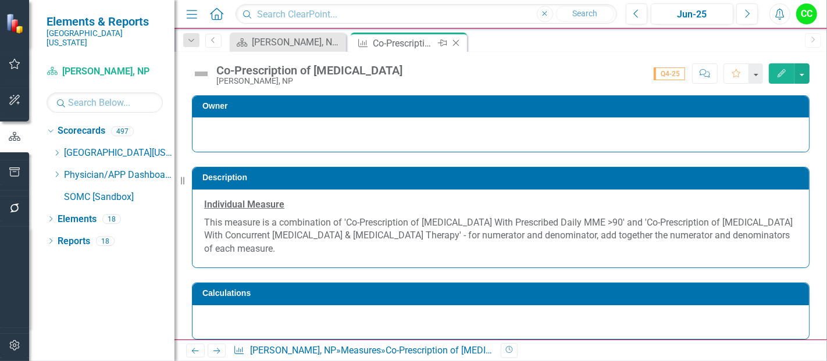
click at [456, 41] on icon "Close" at bounding box center [456, 42] width 12 height 9
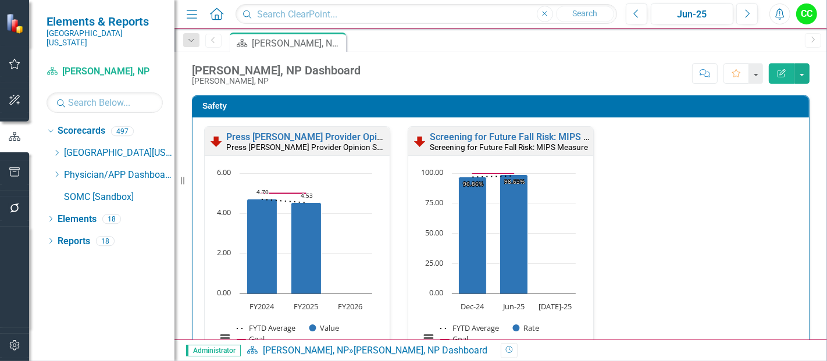
scroll to position [522, 0]
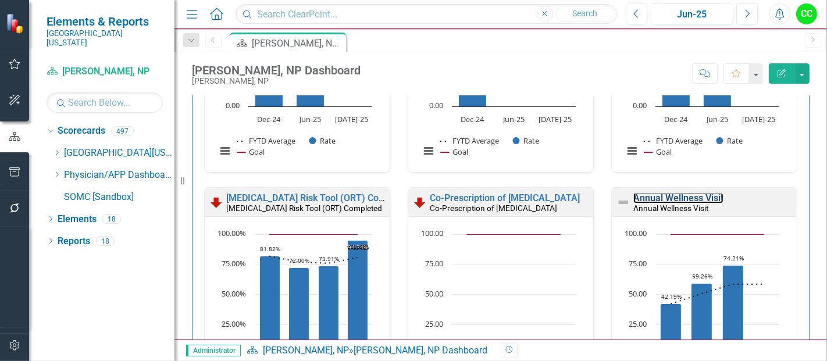
click at [651, 193] on link "Annual Wellness Visit" at bounding box center [678, 198] width 90 height 11
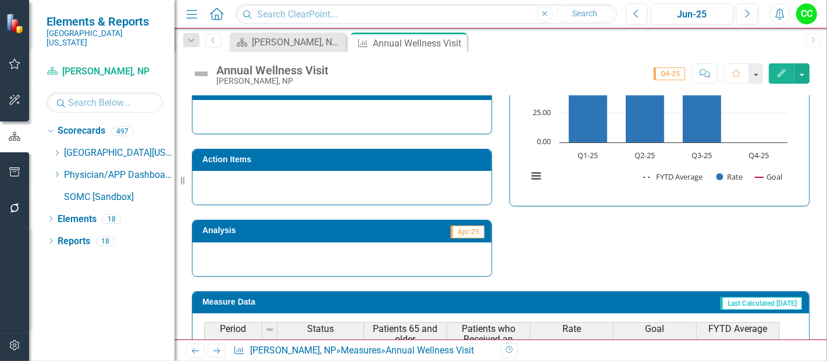
scroll to position [533, 0]
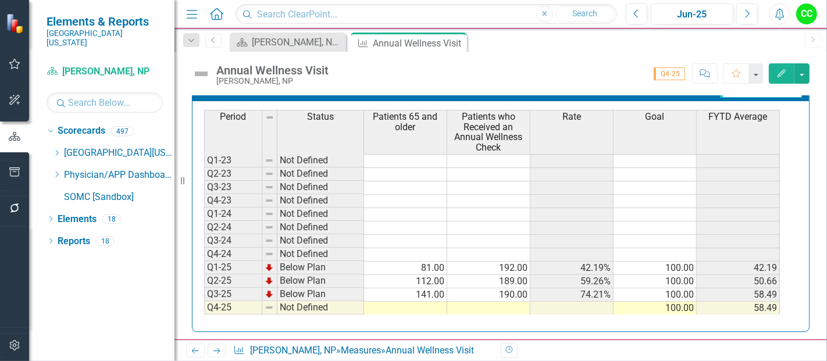
click at [409, 302] on td at bounding box center [405, 308] width 83 height 13
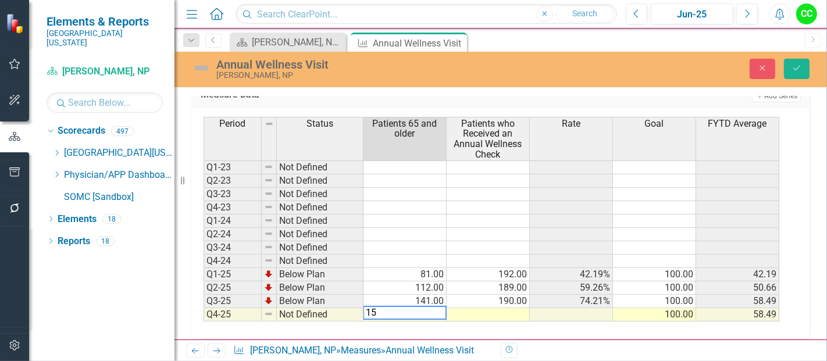
type textarea "151"
type textarea "1"
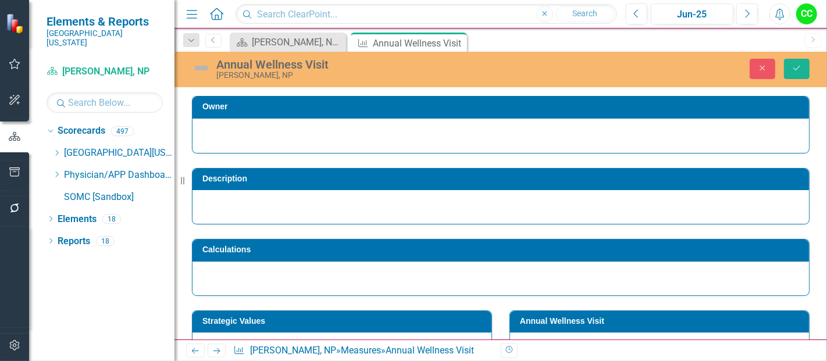
scroll to position [533, 0]
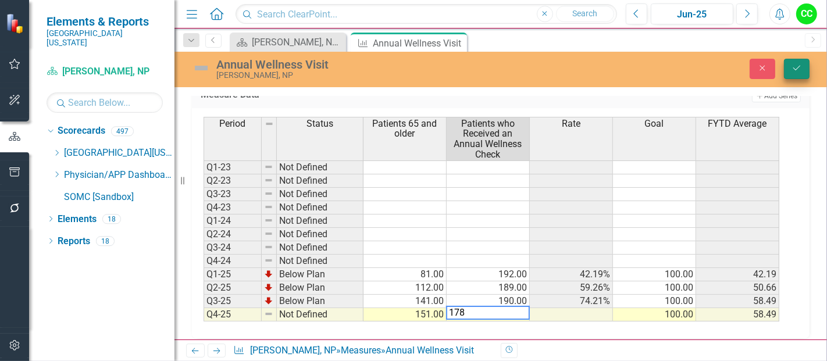
type textarea "178"
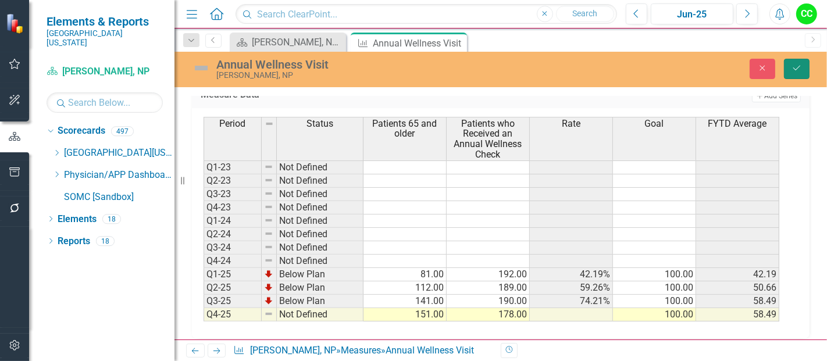
click at [792, 65] on icon "Save" at bounding box center [797, 68] width 10 height 8
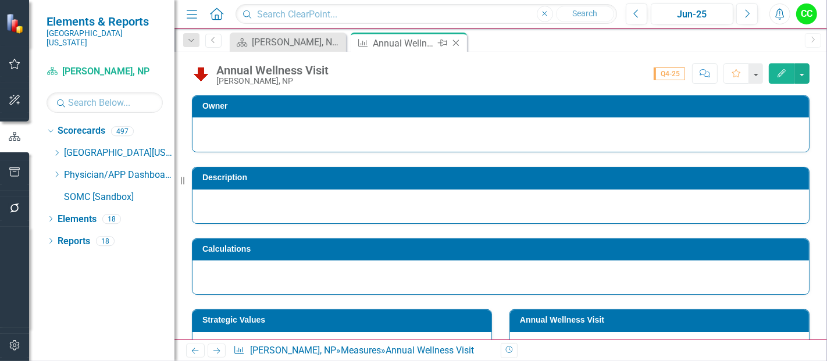
click at [457, 41] on icon "Close" at bounding box center [456, 42] width 12 height 9
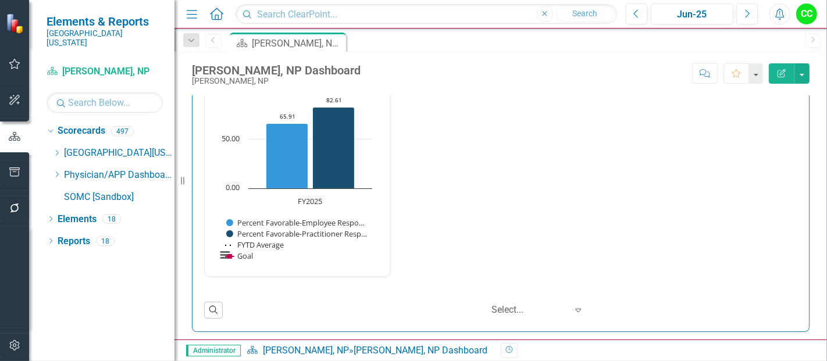
scroll to position [1531, 0]
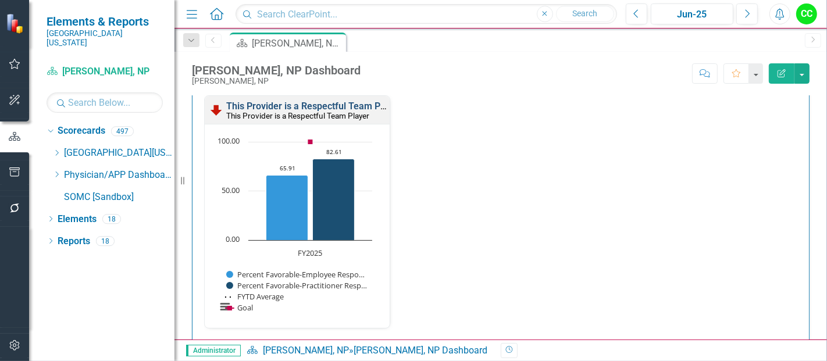
click at [328, 101] on link "This Provider is a Respectful Team Player" at bounding box center [313, 106] width 175 height 11
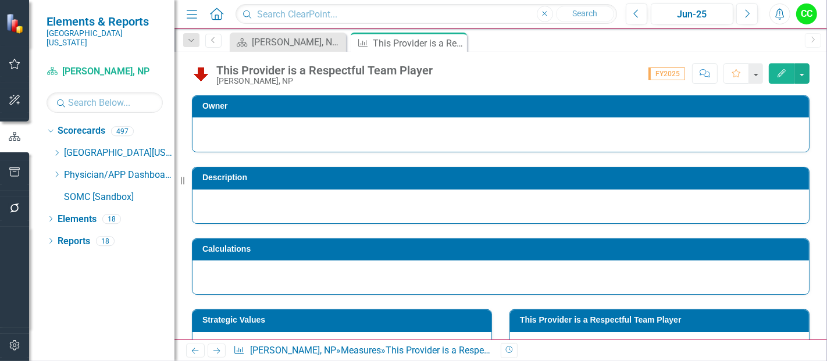
scroll to position [96, 0]
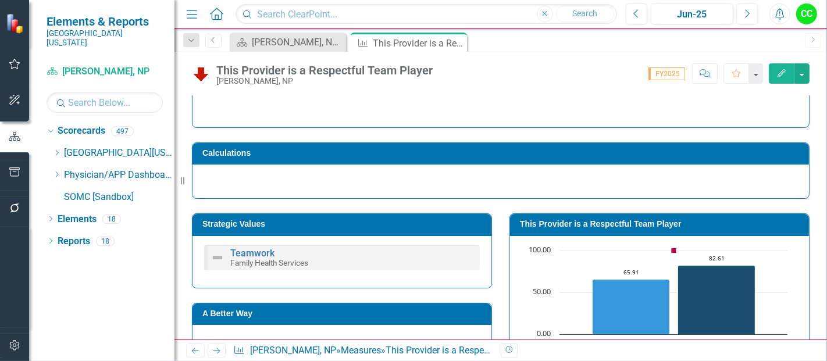
click at [627, 227] on h3 "This Provider is a Respectful Team Player" at bounding box center [661, 224] width 283 height 9
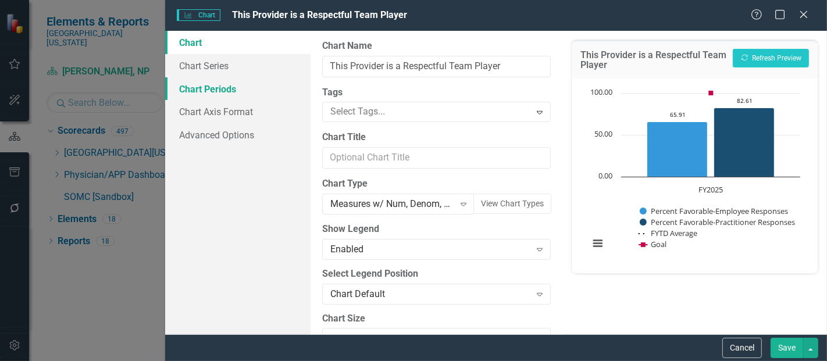
click at [212, 87] on link "Chart Periods" at bounding box center [237, 88] width 145 height 23
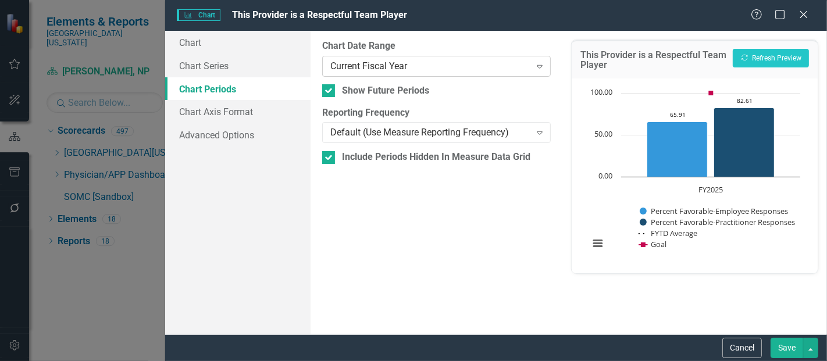
click at [405, 70] on div "Current Fiscal Year" at bounding box center [430, 65] width 200 height 13
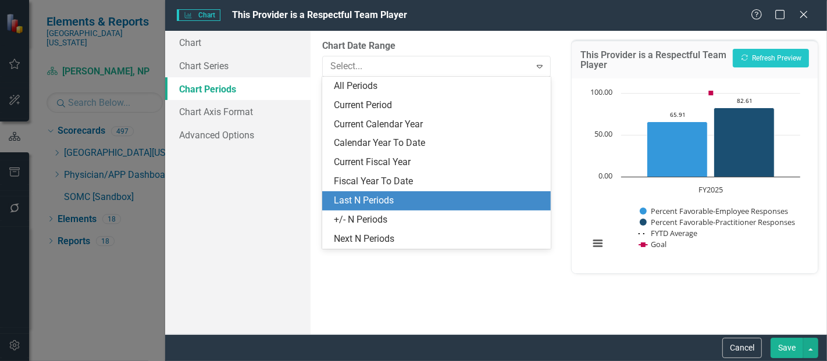
click at [381, 197] on div "Last N Periods" at bounding box center [439, 200] width 210 height 13
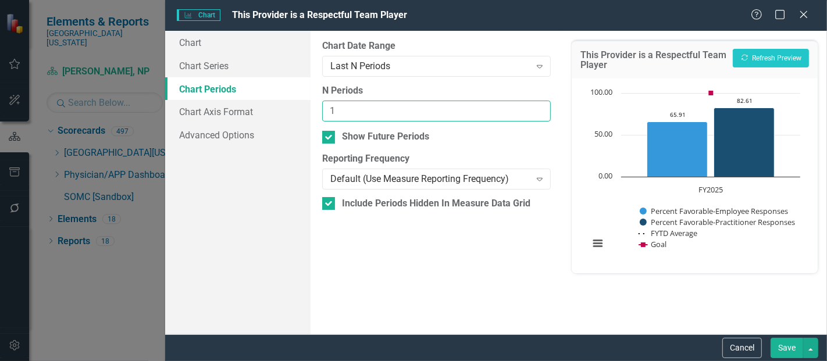
click at [537, 108] on input "1" at bounding box center [436, 112] width 229 height 22
type input "2"
click at [537, 108] on input "2" at bounding box center [436, 112] width 229 height 22
click at [802, 348] on button "Save" at bounding box center [787, 348] width 33 height 20
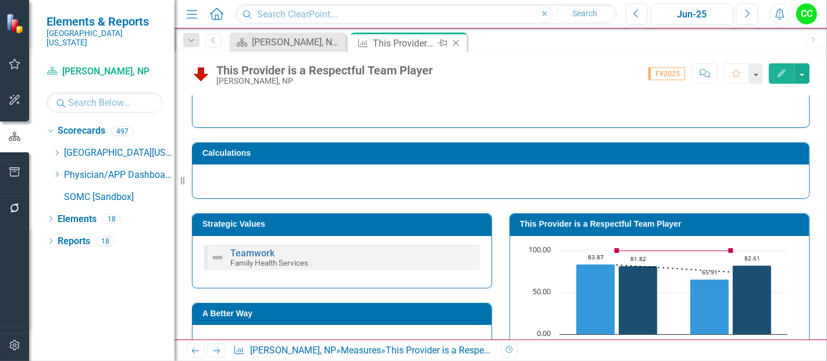
click at [455, 44] on icon at bounding box center [456, 43] width 6 height 6
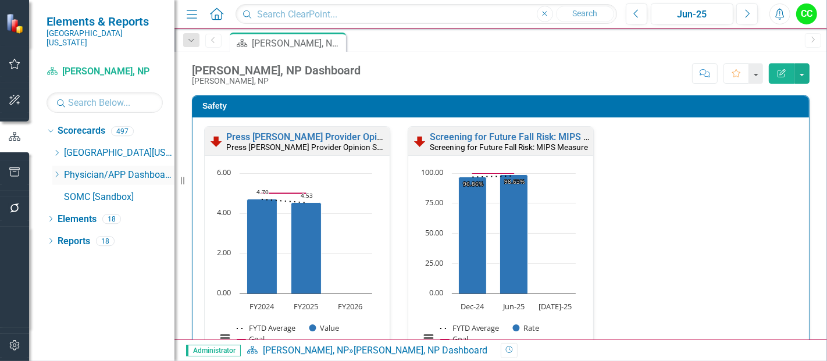
click at [54, 171] on icon "Dropdown" at bounding box center [56, 174] width 9 height 7
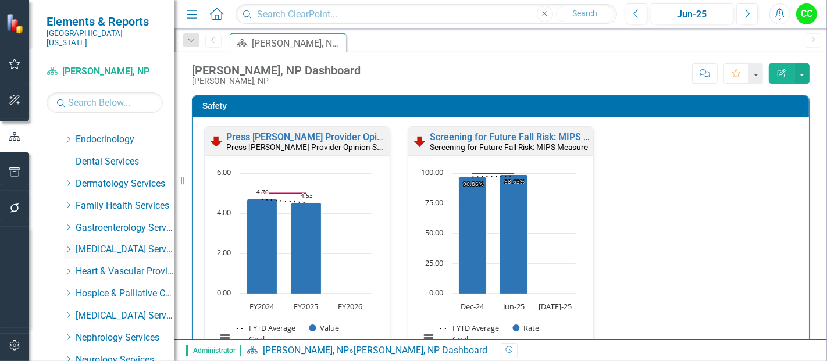
scroll to position [146, 0]
click at [68, 202] on icon at bounding box center [68, 205] width 3 height 6
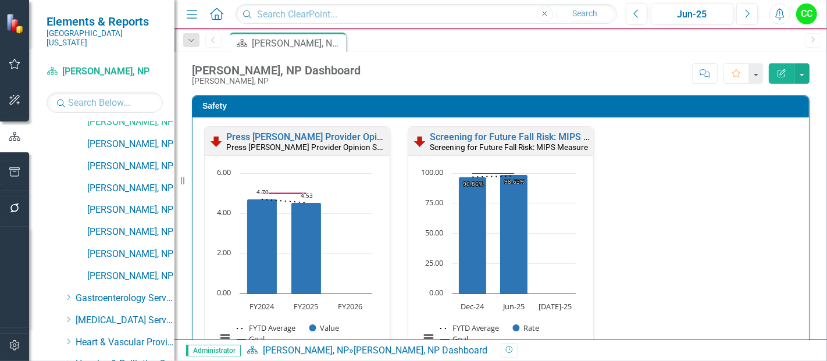
scroll to position [1309, 0]
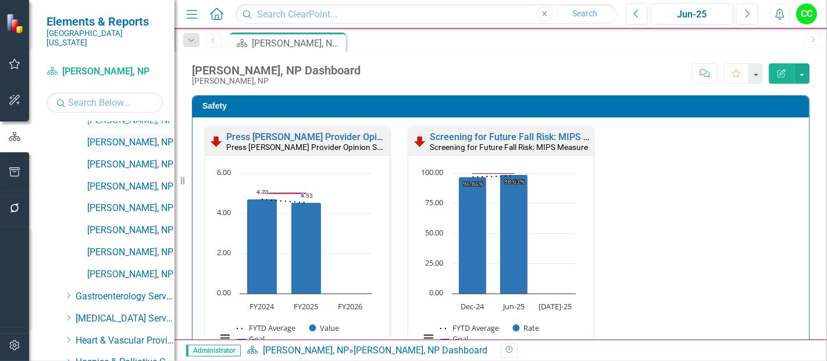
click at [130, 136] on link "[PERSON_NAME], NP" at bounding box center [130, 142] width 87 height 13
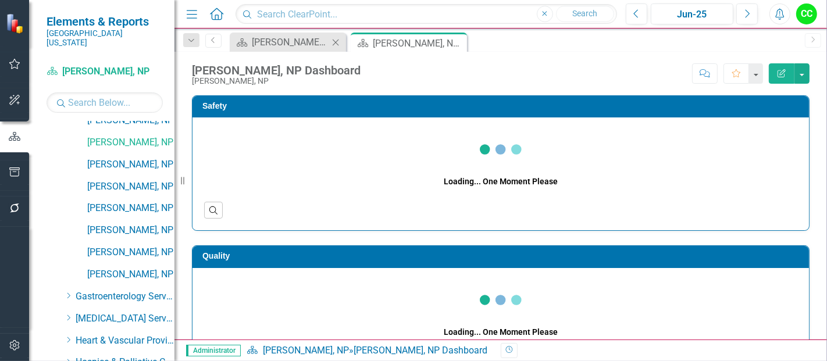
click at [335, 40] on icon "Close" at bounding box center [336, 42] width 12 height 9
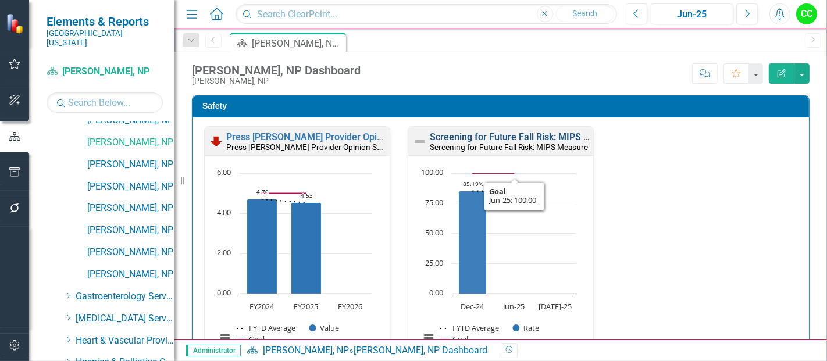
click at [531, 135] on link "Screening for Future Fall Risk: MIPS Measure" at bounding box center [525, 136] width 191 height 11
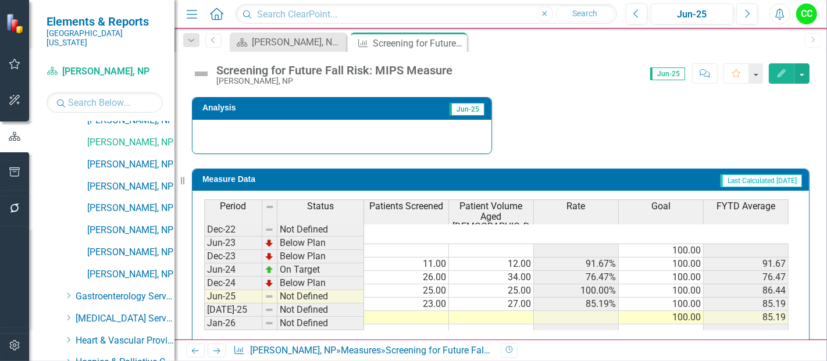
scroll to position [460, 0]
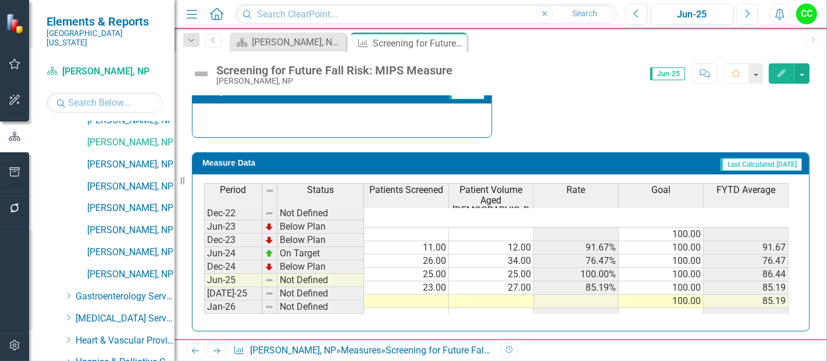
click at [402, 295] on td at bounding box center [406, 301] width 85 height 13
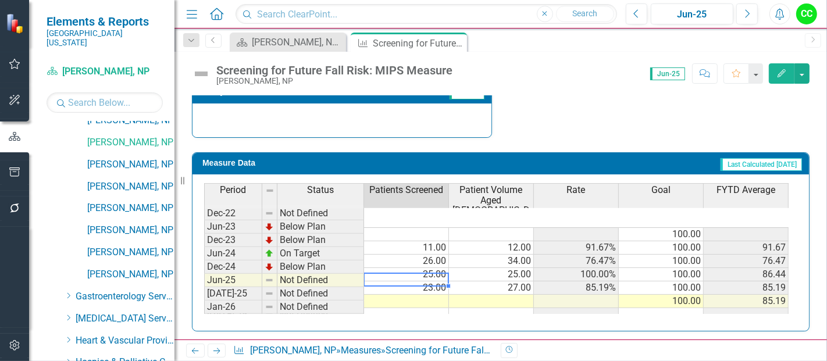
type textarea "29"
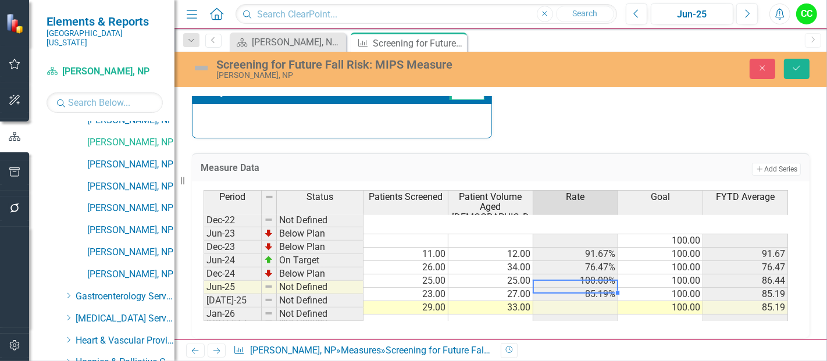
type textarea "33"
click at [813, 63] on div "Close Save" at bounding box center [691, 69] width 255 height 20
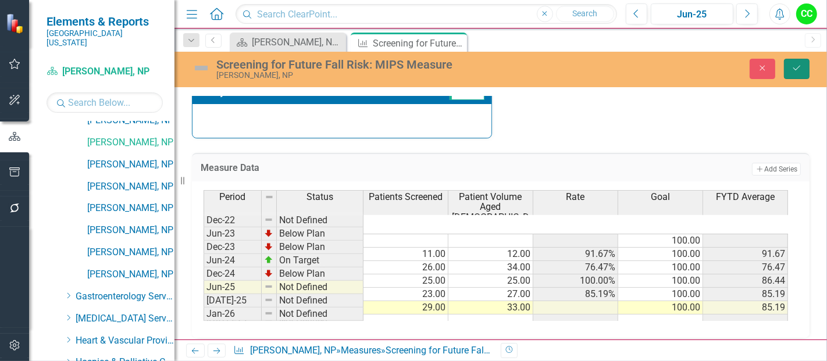
click at [796, 67] on icon "Save" at bounding box center [797, 68] width 10 height 8
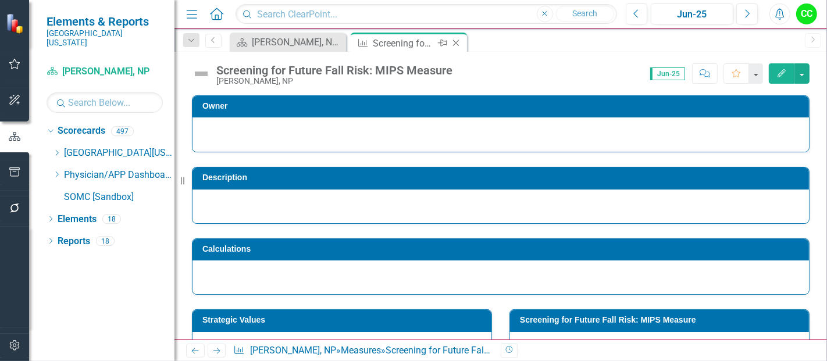
scroll to position [0, 0]
click at [455, 41] on icon "Close" at bounding box center [456, 42] width 12 height 9
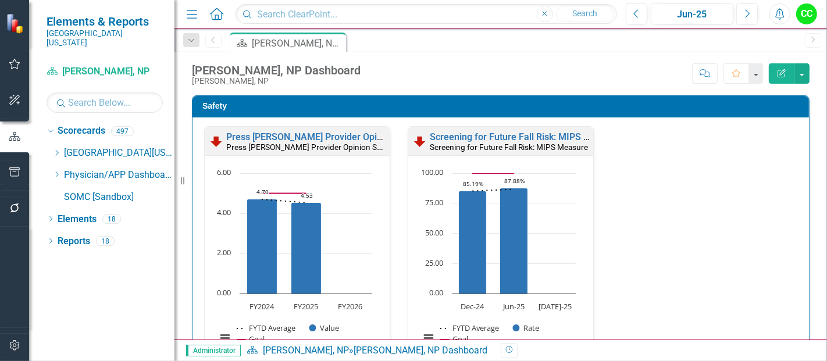
scroll to position [247, 0]
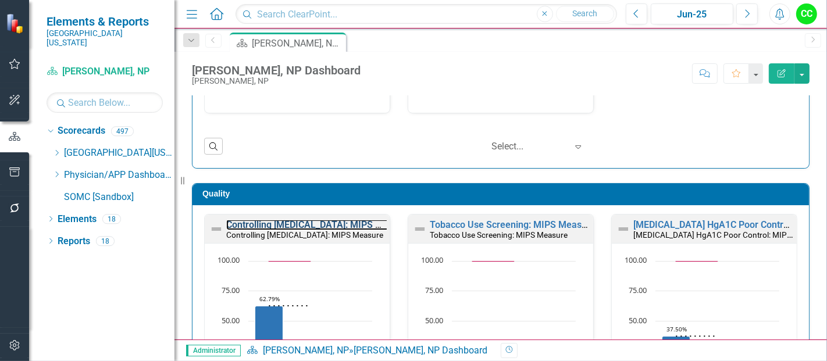
click at [294, 221] on link "Controlling [MEDICAL_DATA]: MIPS Measure" at bounding box center [319, 224] width 186 height 11
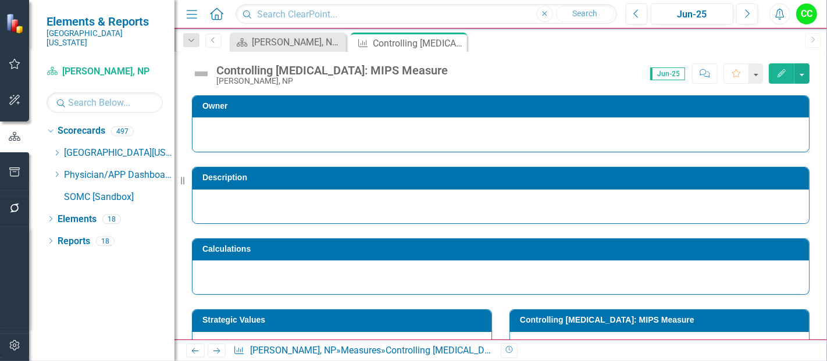
scroll to position [470, 0]
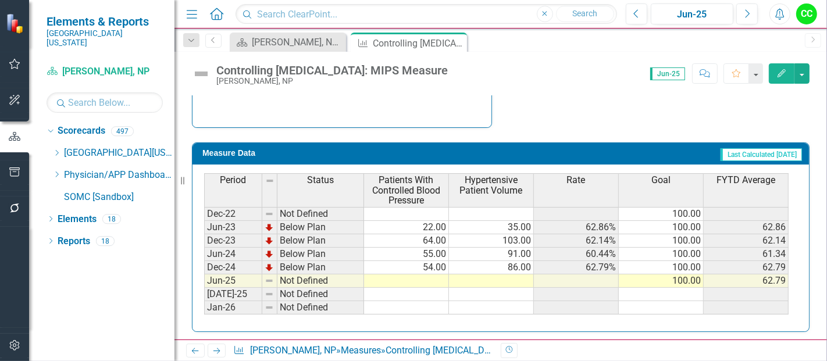
click at [423, 275] on td at bounding box center [406, 281] width 85 height 13
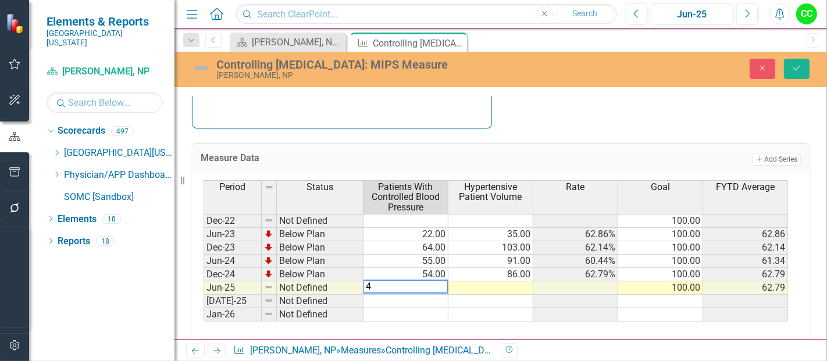
type textarea "45"
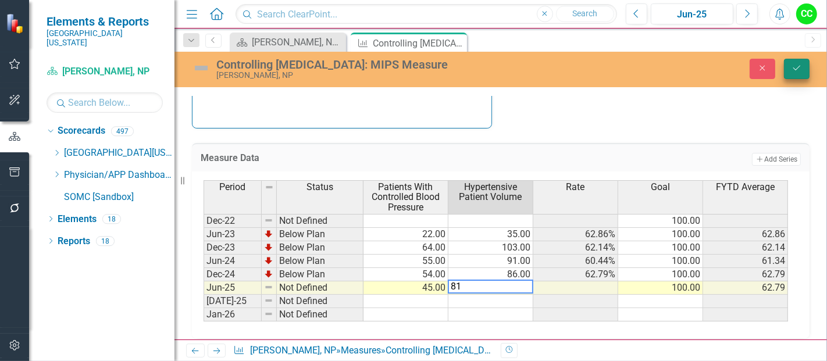
type textarea "81"
click at [794, 71] on icon "Save" at bounding box center [797, 68] width 10 height 8
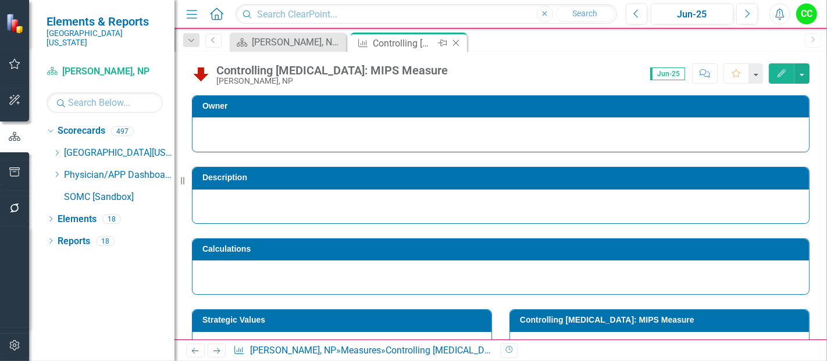
click at [455, 45] on icon "Close" at bounding box center [456, 42] width 12 height 9
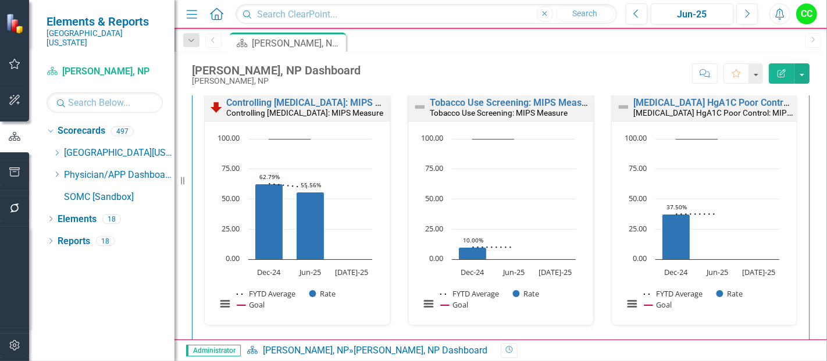
scroll to position [344, 0]
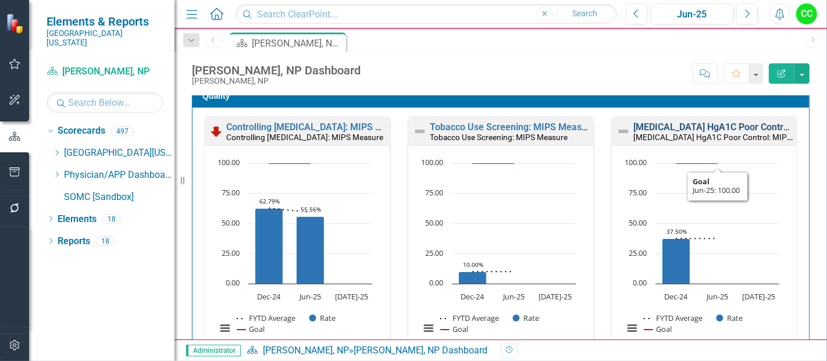
click at [703, 127] on link "[MEDICAL_DATA] HgA1C Poor Control: MIPS Measure" at bounding box center [745, 127] width 225 height 11
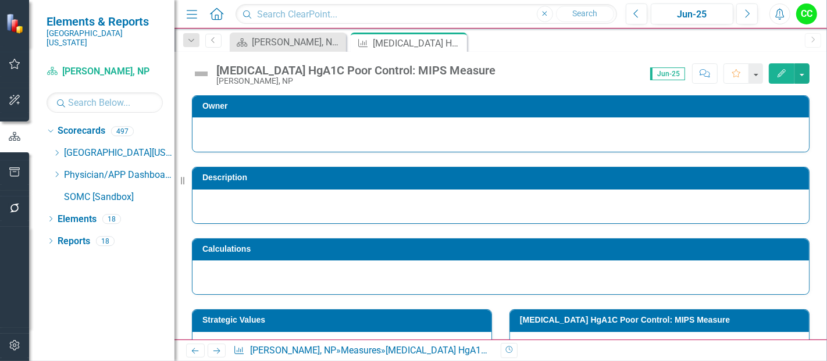
scroll to position [460, 0]
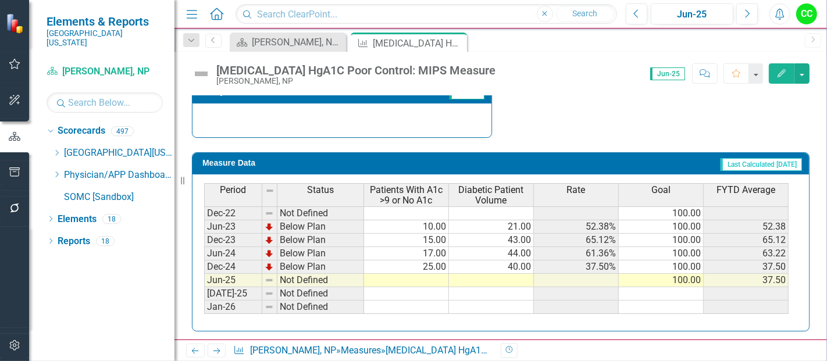
click at [408, 278] on td at bounding box center [406, 280] width 85 height 13
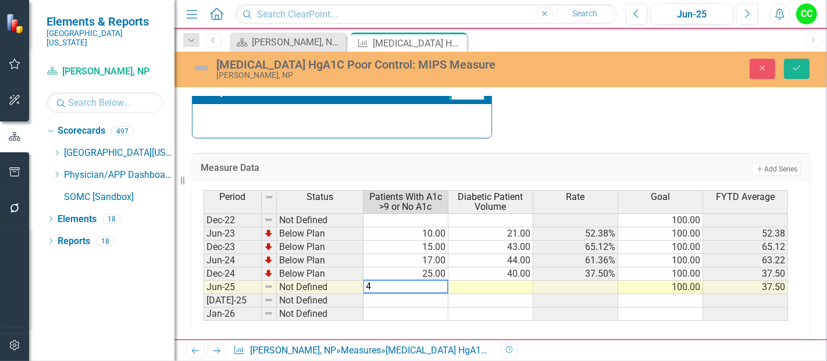
type textarea "47"
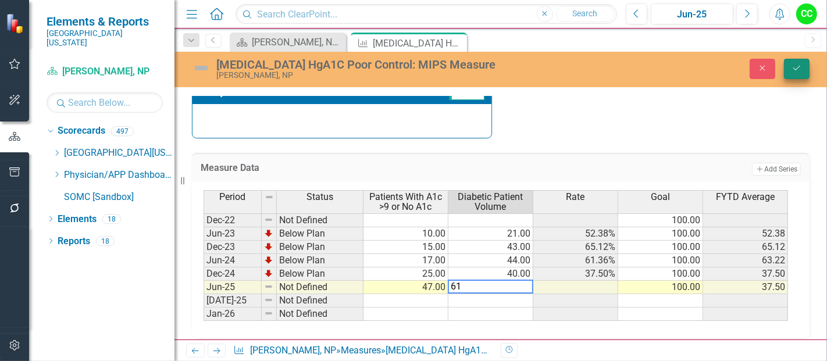
type textarea "61"
click at [791, 70] on button "Save" at bounding box center [797, 69] width 26 height 20
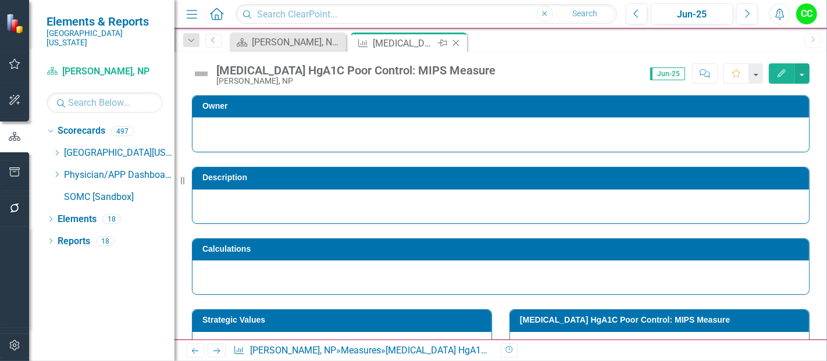
click at [455, 42] on icon "Close" at bounding box center [456, 42] width 12 height 9
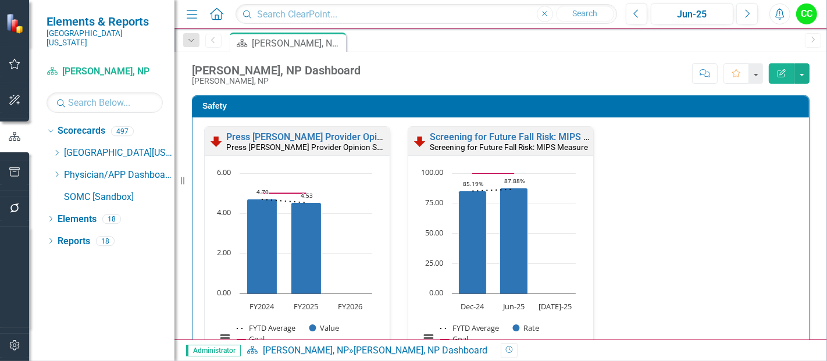
drag, startPoint x: 279, startPoint y: 152, endPoint x: 329, endPoint y: 361, distance: 214.6
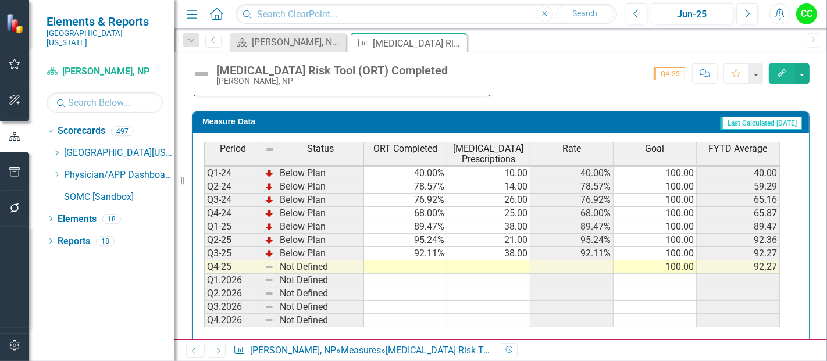
scroll to position [503, 0]
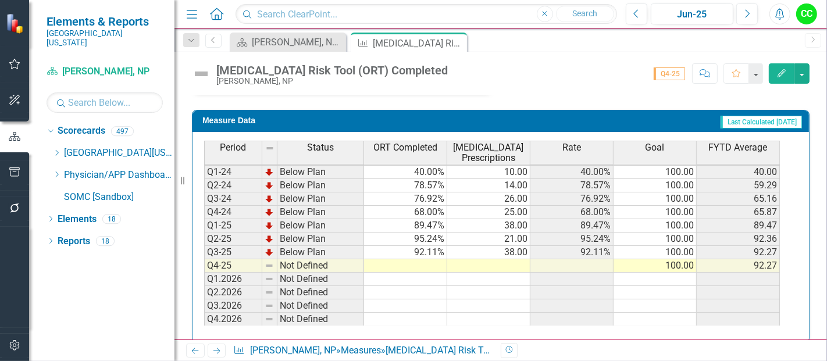
click at [422, 263] on td at bounding box center [405, 265] width 83 height 13
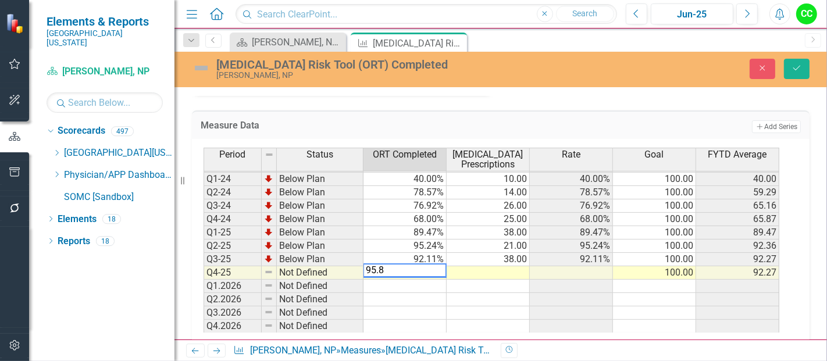
type textarea "95.83"
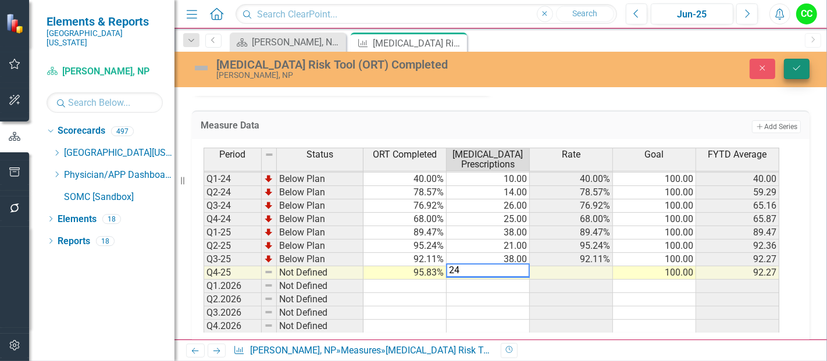
type textarea "24"
click at [799, 65] on icon "Save" at bounding box center [797, 68] width 10 height 8
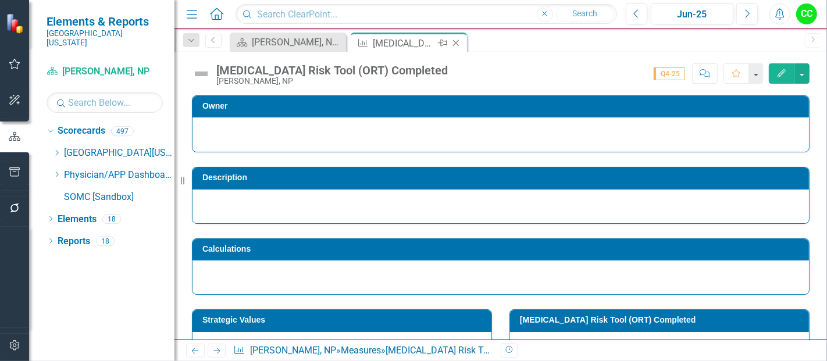
click at [457, 42] on icon "Close" at bounding box center [456, 42] width 12 height 9
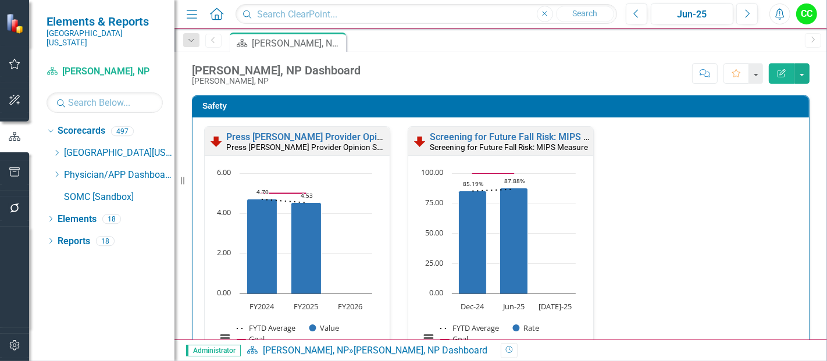
scroll to position [361, 0]
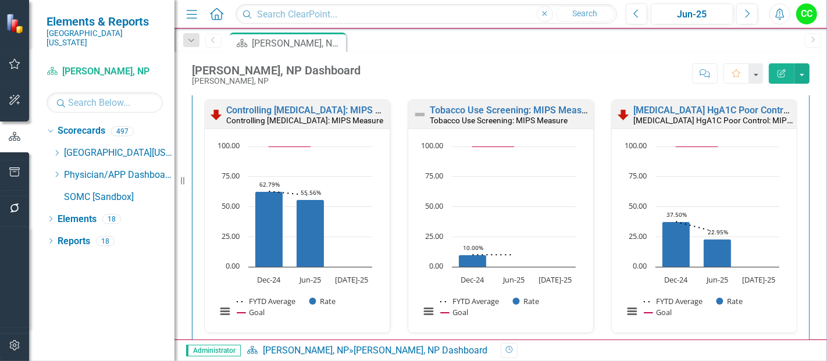
drag, startPoint x: 518, startPoint y: 183, endPoint x: 336, endPoint y: 360, distance: 254.2
click at [518, 353] on link "Co-Prescription of [MEDICAL_DATA]" at bounding box center [505, 358] width 150 height 11
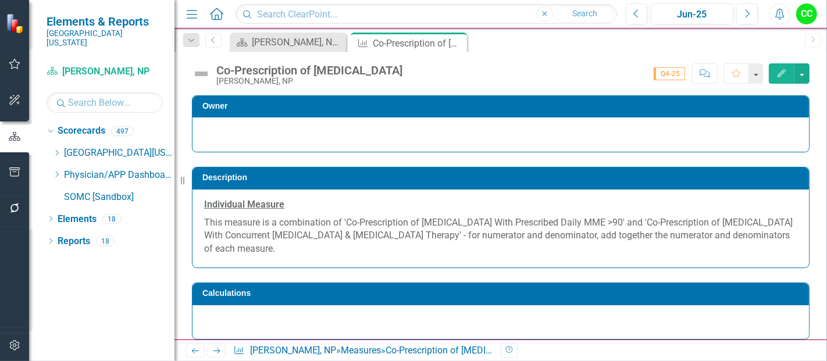
scroll to position [578, 0]
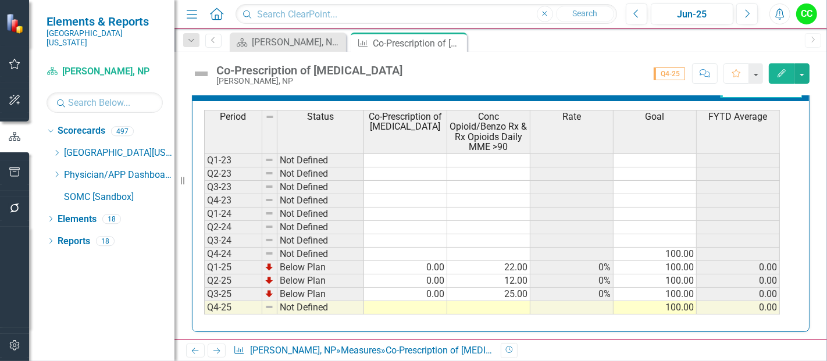
click at [432, 301] on td at bounding box center [405, 307] width 83 height 13
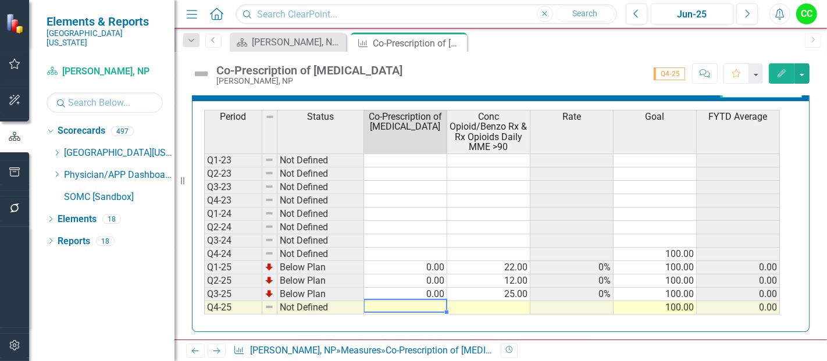
type textarea "0"
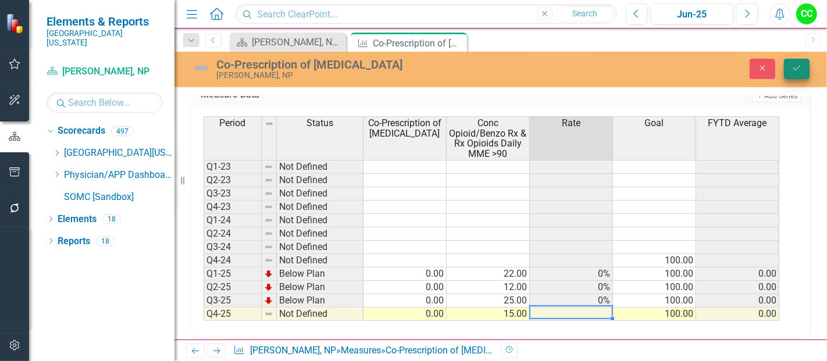
type textarea "15"
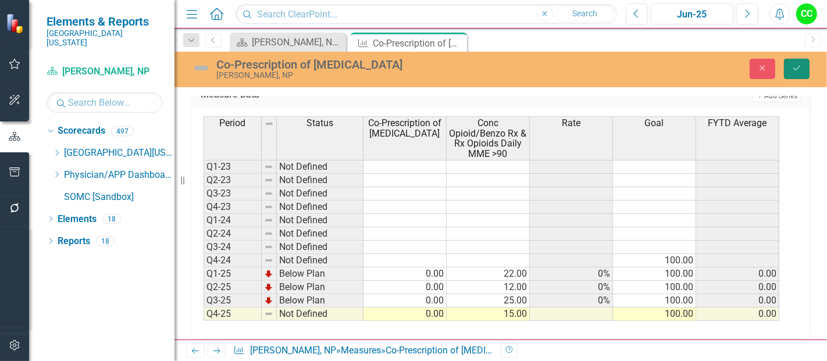
click at [797, 76] on button "Save" at bounding box center [797, 69] width 26 height 20
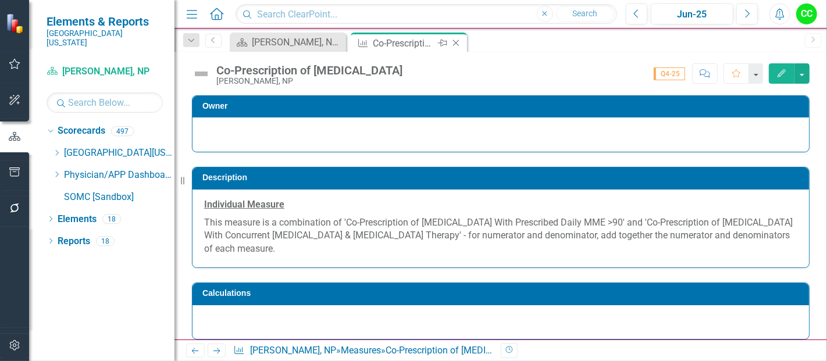
click at [455, 43] on icon at bounding box center [456, 43] width 6 height 6
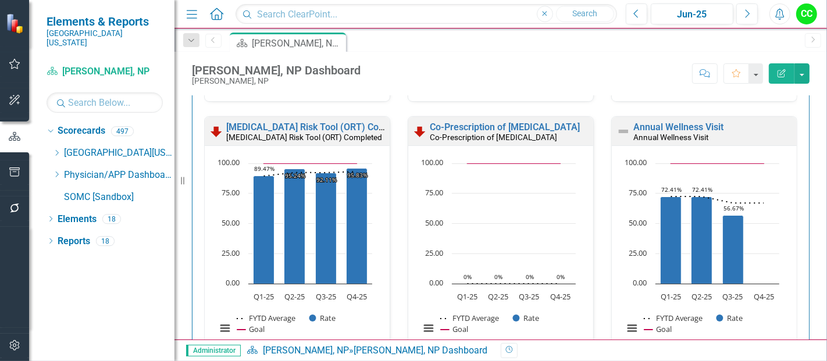
scroll to position [582, 0]
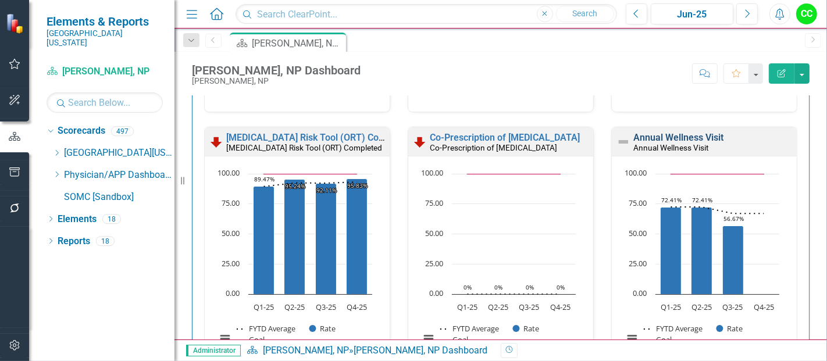
click at [660, 135] on link "Annual Wellness Visit" at bounding box center [678, 137] width 90 height 11
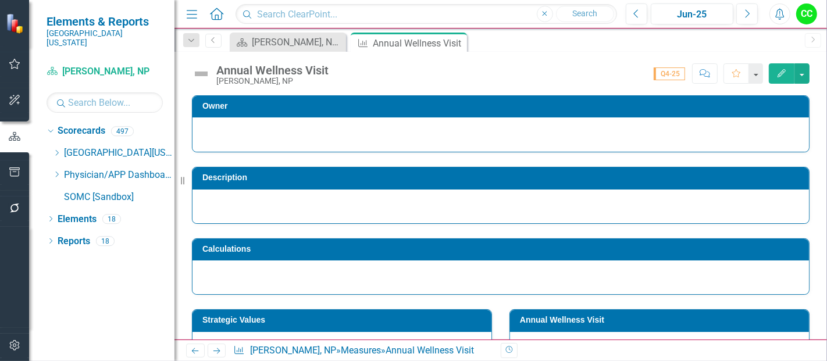
scroll to position [533, 0]
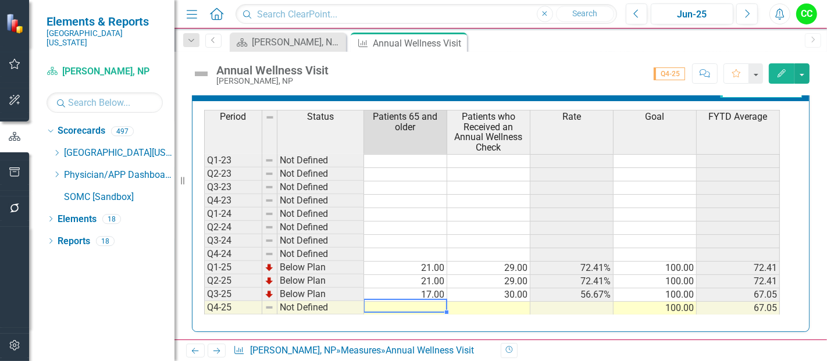
click at [413, 302] on td at bounding box center [405, 308] width 83 height 13
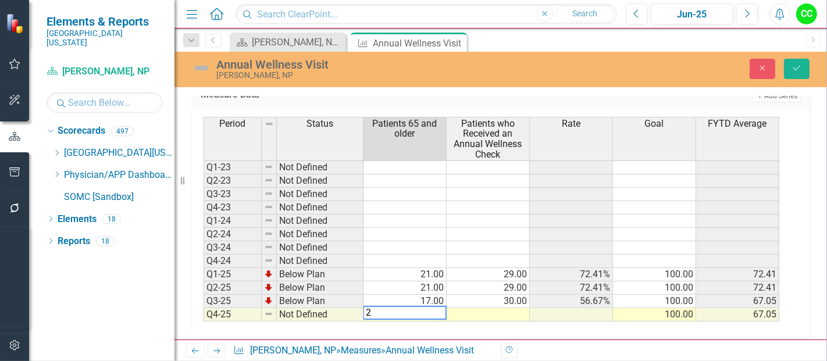
type textarea "21"
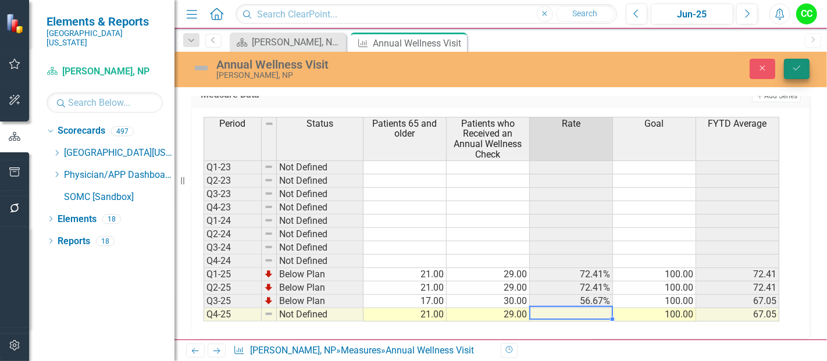
type textarea "29"
click at [796, 65] on icon "Save" at bounding box center [797, 68] width 10 height 8
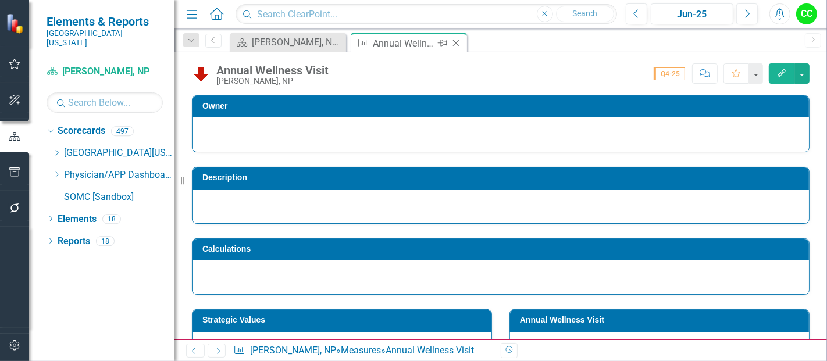
click at [458, 41] on icon at bounding box center [456, 43] width 6 height 6
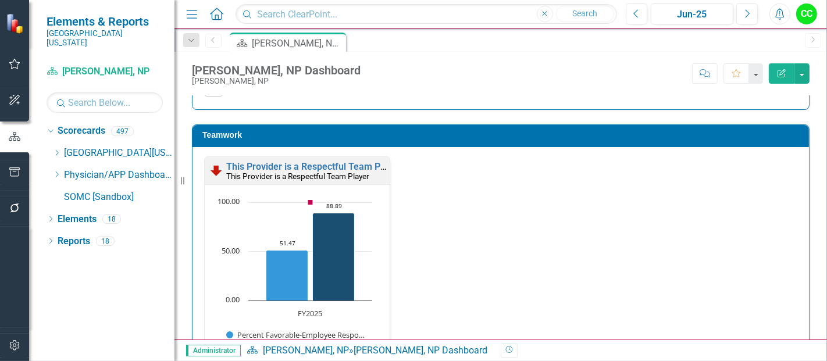
scroll to position [1473, 0]
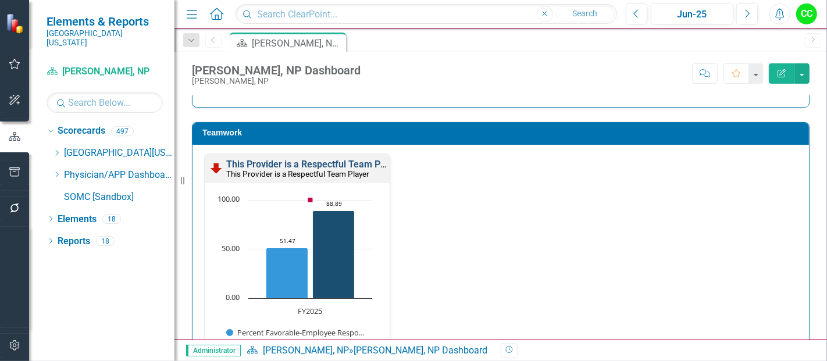
click at [361, 163] on link "This Provider is a Respectful Team Player" at bounding box center [313, 164] width 175 height 11
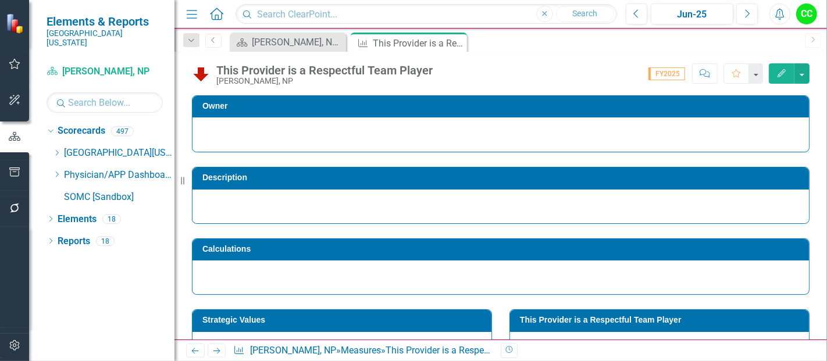
scroll to position [205, 0]
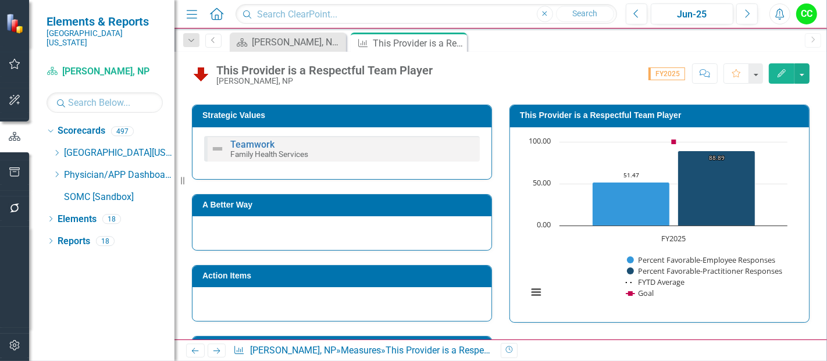
click at [605, 118] on h3 "This Provider is a Respectful Team Player" at bounding box center [661, 115] width 283 height 9
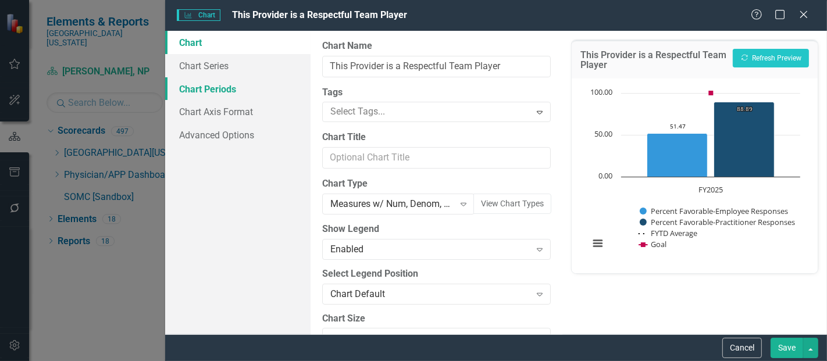
click at [241, 91] on link "Chart Periods" at bounding box center [237, 88] width 145 height 23
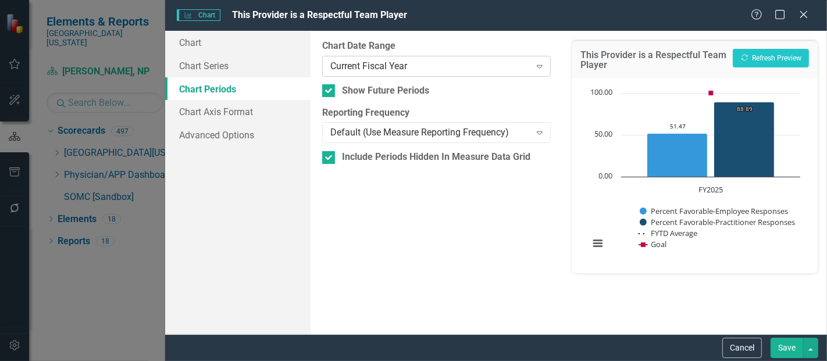
click at [371, 70] on div "Current Fiscal Year" at bounding box center [430, 65] width 200 height 13
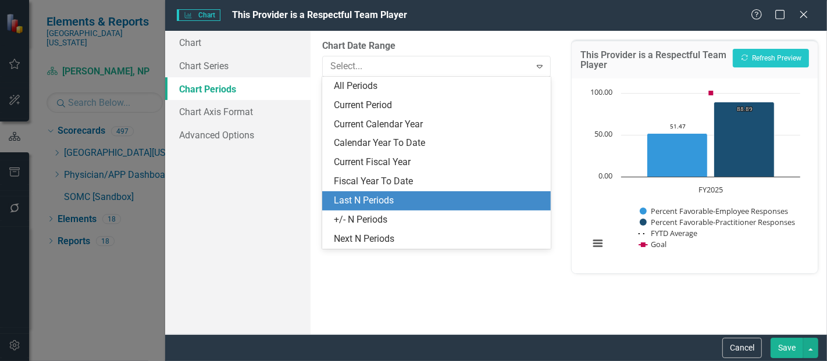
click at [368, 205] on div "Last N Periods" at bounding box center [439, 200] width 210 height 13
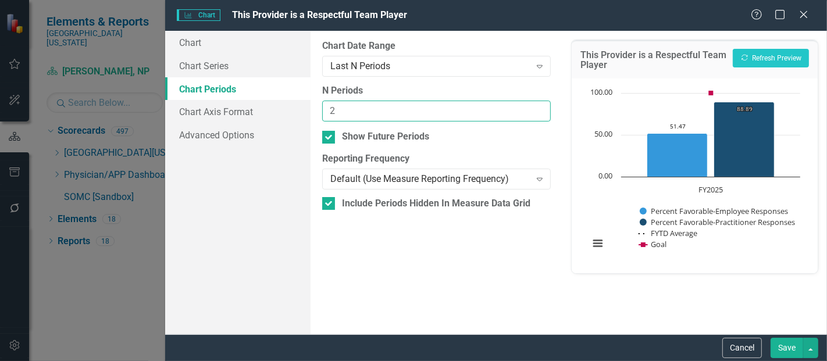
type input "2"
click at [537, 107] on input "2" at bounding box center [436, 112] width 229 height 22
click at [785, 355] on button "Save" at bounding box center [787, 348] width 33 height 20
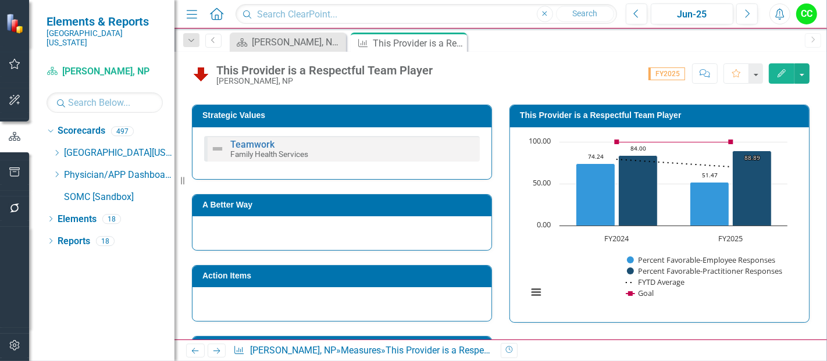
drag, startPoint x: 454, startPoint y: 44, endPoint x: 49, endPoint y: 138, distance: 415.8
click at [0, 0] on icon at bounding box center [0, 0] width 0 height 0
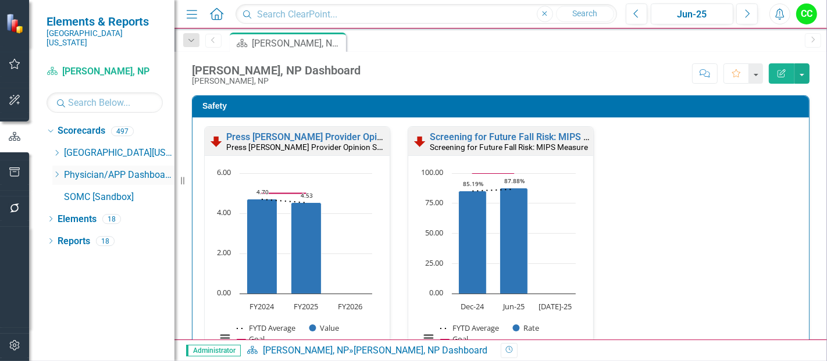
click at [57, 172] on icon at bounding box center [57, 175] width 3 height 6
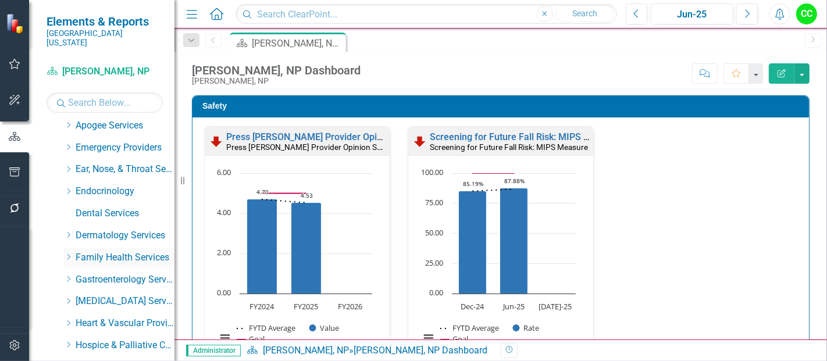
click at [67, 254] on icon "Dropdown" at bounding box center [68, 257] width 9 height 7
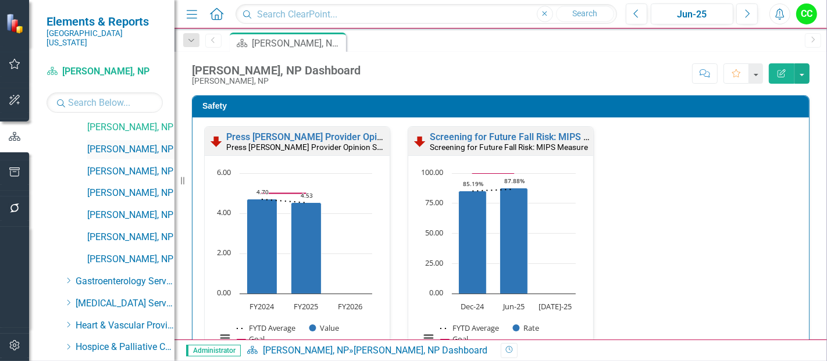
scroll to position [1326, 0]
click at [123, 142] on link "[PERSON_NAME], NP" at bounding box center [130, 148] width 87 height 13
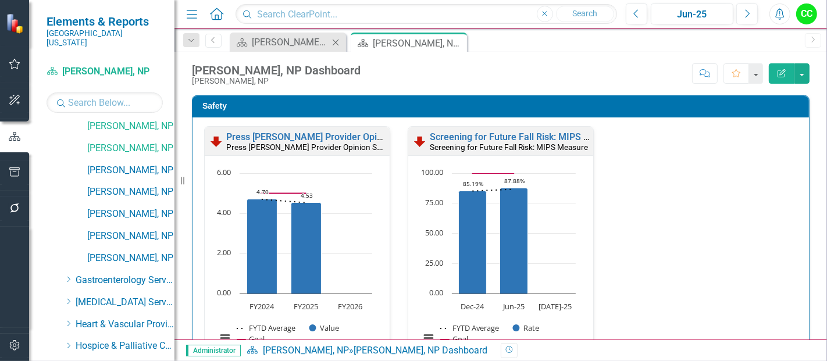
click at [334, 44] on icon "Close" at bounding box center [336, 42] width 12 height 9
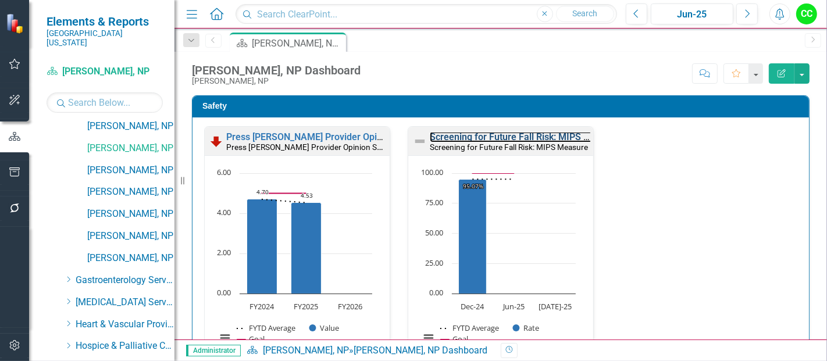
drag, startPoint x: 521, startPoint y: 135, endPoint x: 382, endPoint y: 361, distance: 265.1
click at [521, 135] on link "Screening for Future Fall Risk: MIPS Measure" at bounding box center [525, 136] width 191 height 11
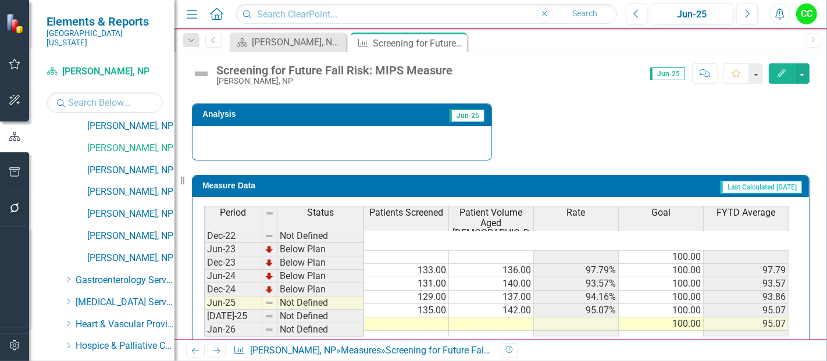
scroll to position [460, 0]
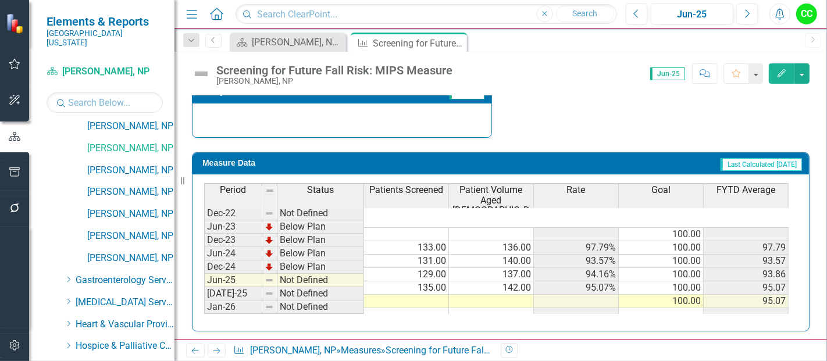
click at [423, 295] on td at bounding box center [406, 301] width 85 height 13
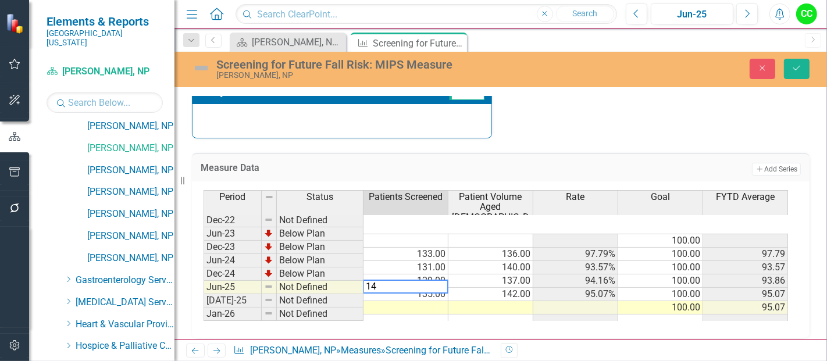
type textarea "144"
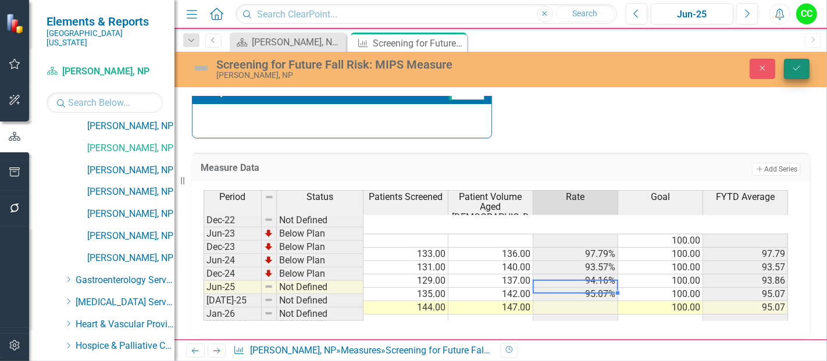
type textarea "147"
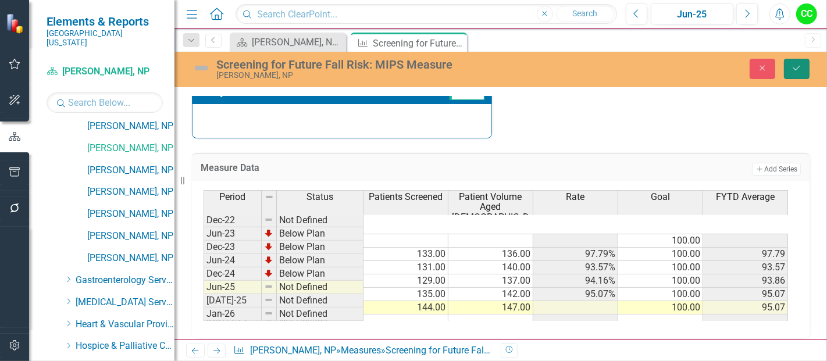
click at [791, 66] on button "Save" at bounding box center [797, 69] width 26 height 20
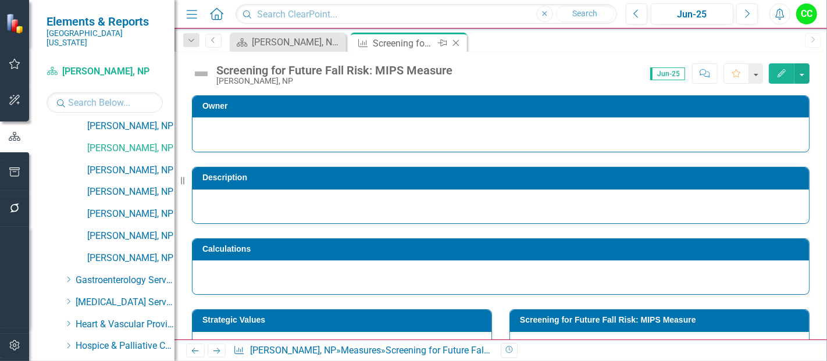
click at [458, 42] on icon "Close" at bounding box center [456, 42] width 12 height 9
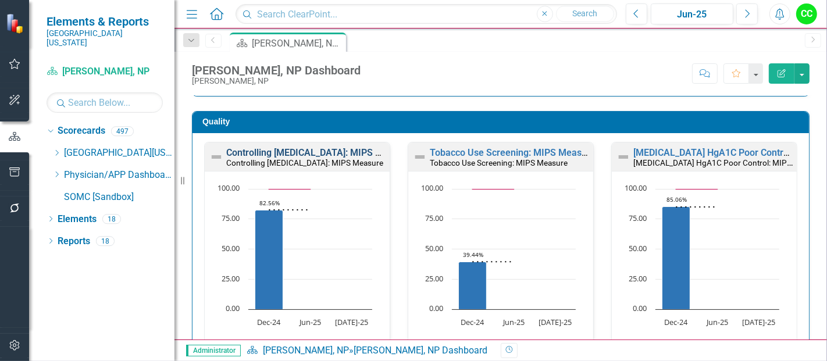
click at [322, 148] on link "Controlling [MEDICAL_DATA]: MIPS Measure" at bounding box center [319, 152] width 186 height 11
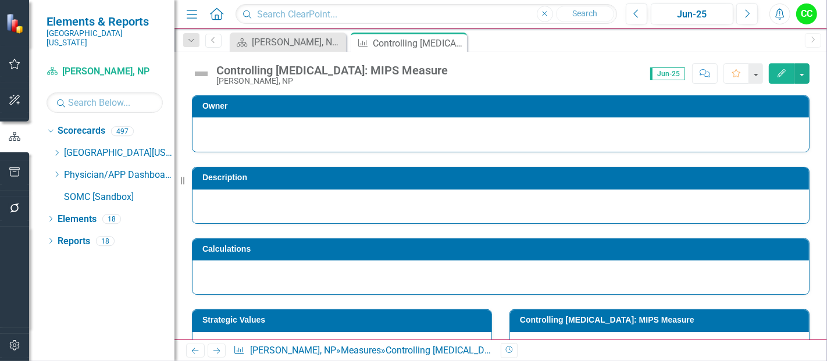
scroll to position [470, 0]
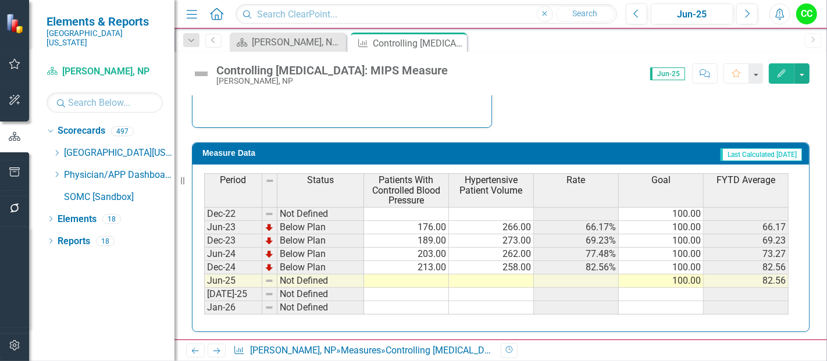
click at [423, 275] on td at bounding box center [406, 281] width 85 height 13
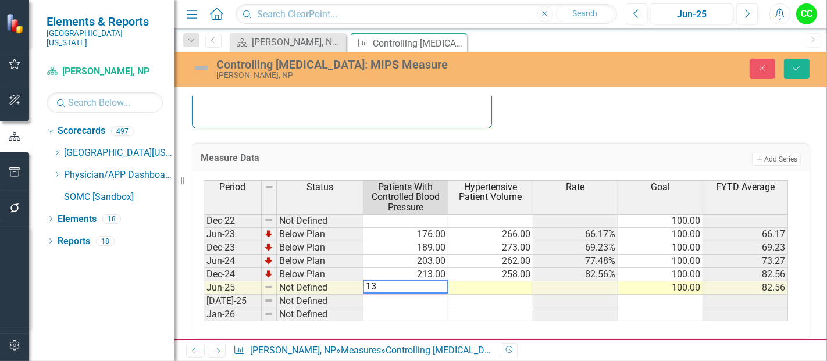
type textarea "132"
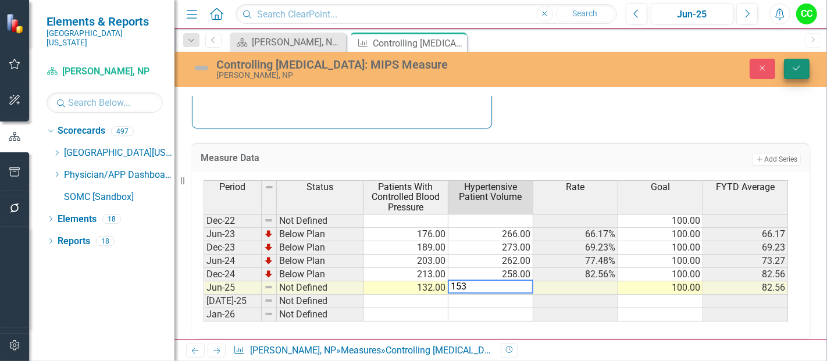
type textarea "153"
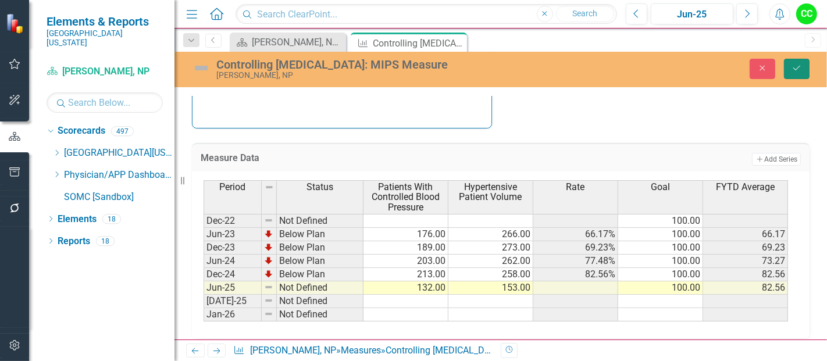
click at [801, 68] on icon "Save" at bounding box center [797, 68] width 10 height 8
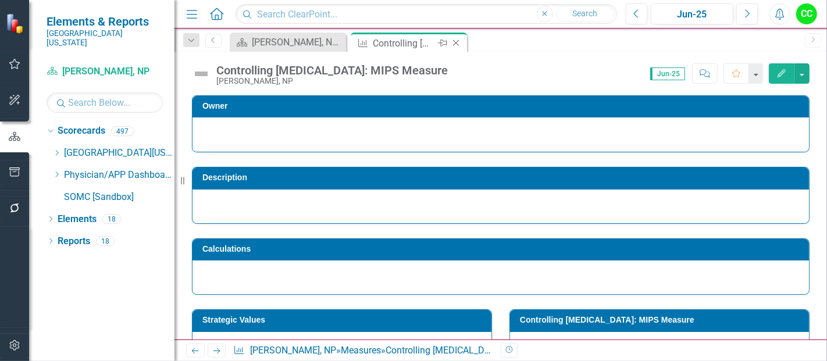
click at [457, 39] on icon "Close" at bounding box center [456, 42] width 12 height 9
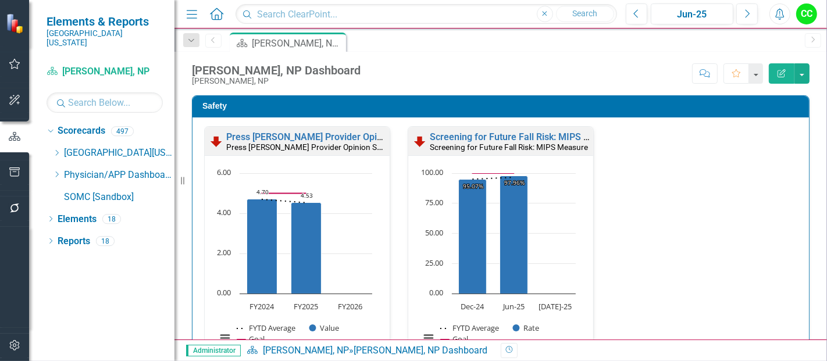
scroll to position [315, 0]
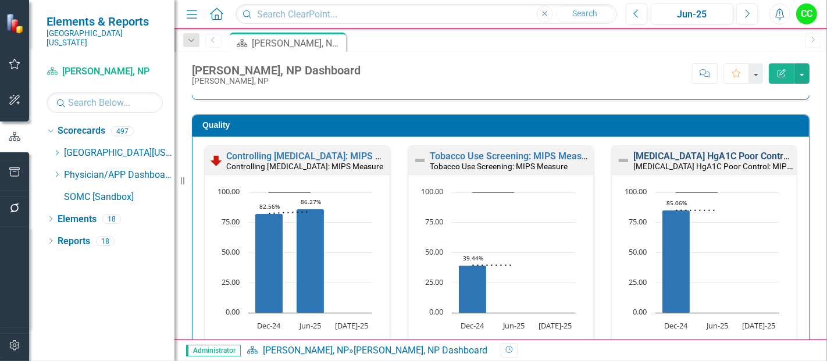
click at [670, 156] on link "[MEDICAL_DATA] HgA1C Poor Control: MIPS Measure" at bounding box center [745, 156] width 225 height 11
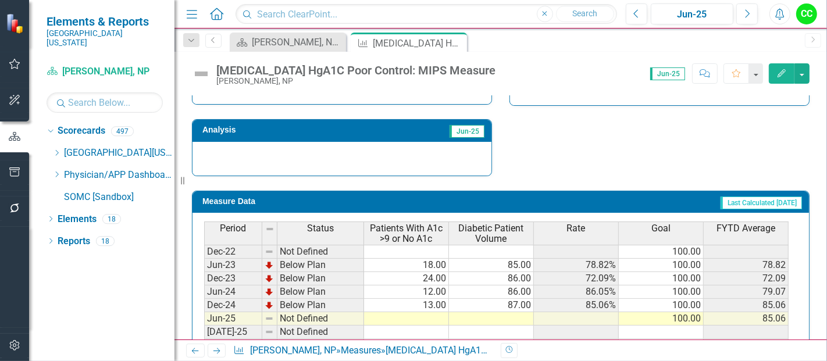
scroll to position [460, 0]
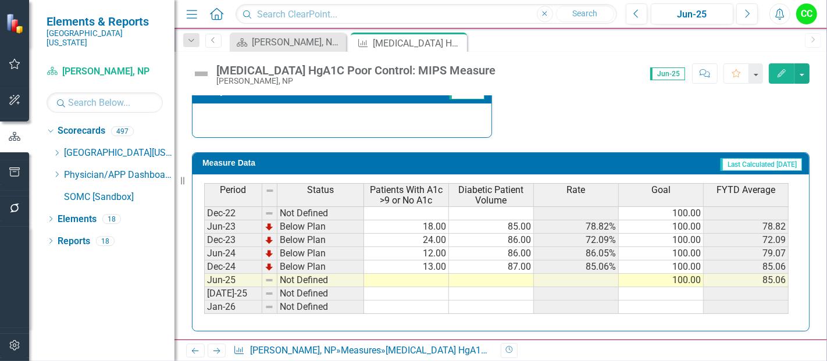
click at [398, 280] on td at bounding box center [406, 280] width 85 height 13
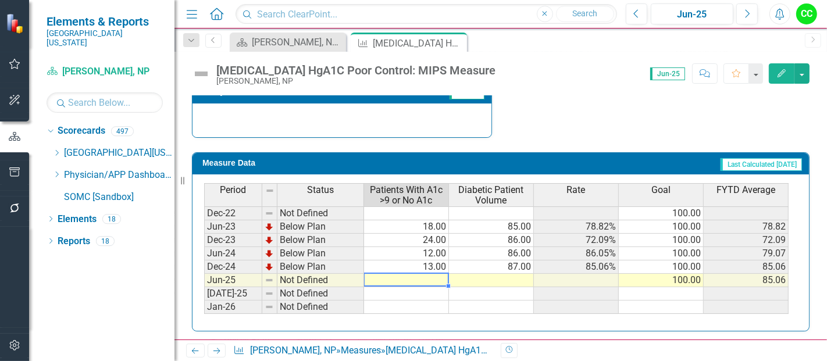
type textarea "12"
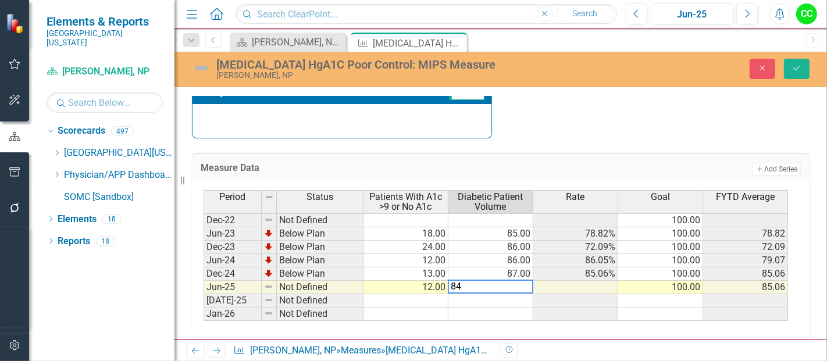
type textarea "84"
click at [817, 55] on div "Diabetes HgA1C Poor Control: MIPS Measure Sherry Young, NP Close Save" at bounding box center [500, 69] width 653 height 35
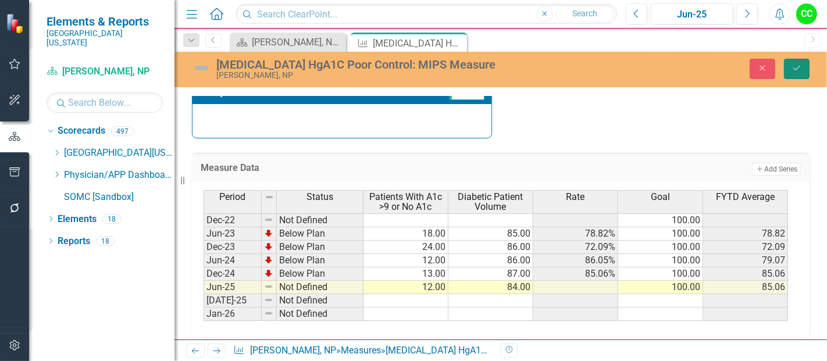
click at [797, 69] on icon "submit" at bounding box center [796, 68] width 7 height 5
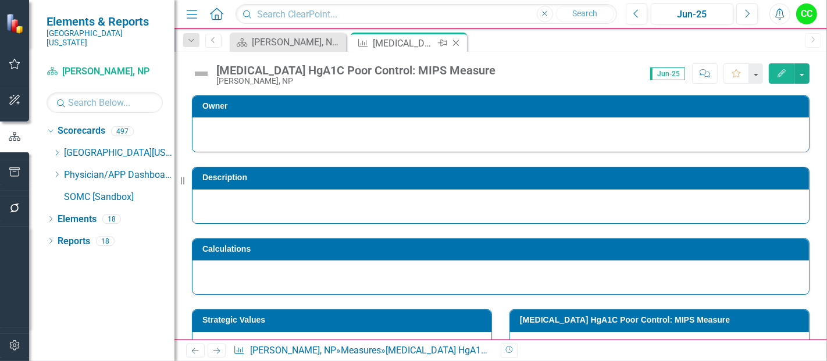
click at [456, 43] on icon at bounding box center [456, 43] width 6 height 6
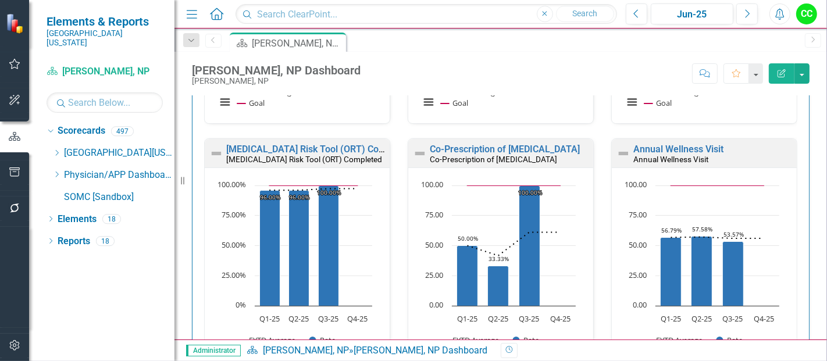
scroll to position [553, 0]
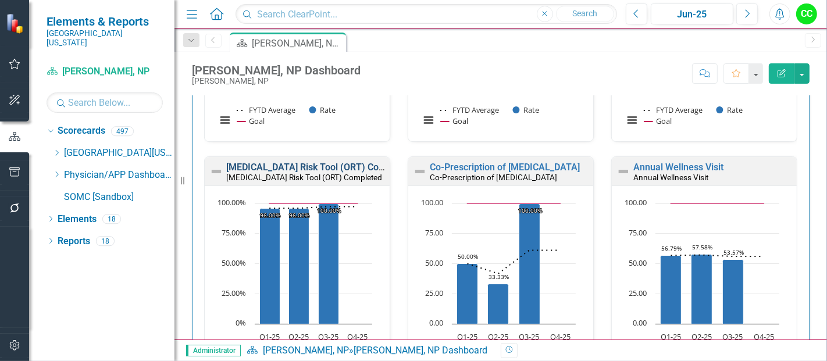
click at [250, 173] on link "[MEDICAL_DATA] Risk Tool (ORT) Completed" at bounding box center [319, 167] width 187 height 11
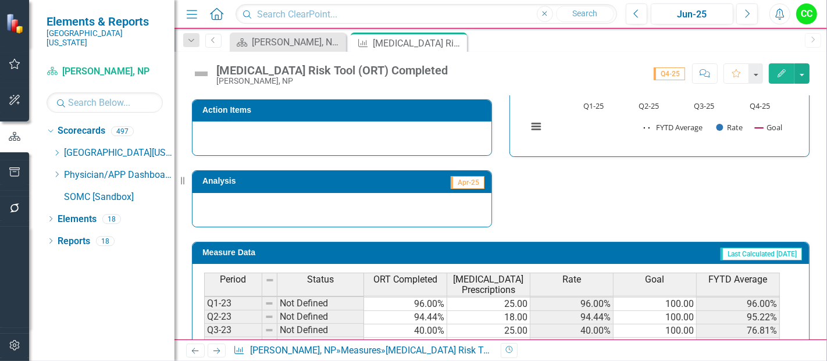
scroll to position [514, 0]
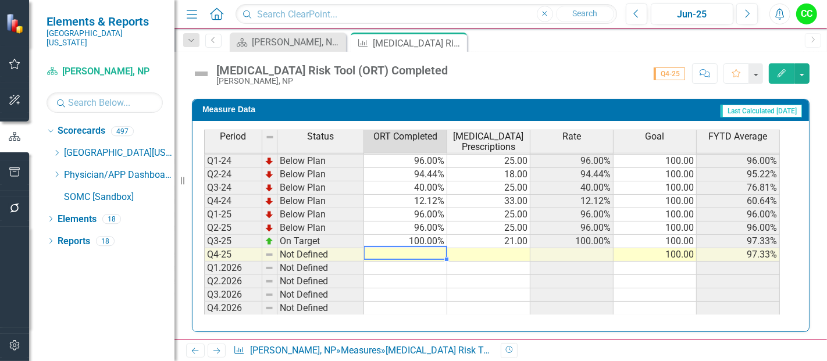
click at [419, 248] on td at bounding box center [405, 254] width 83 height 13
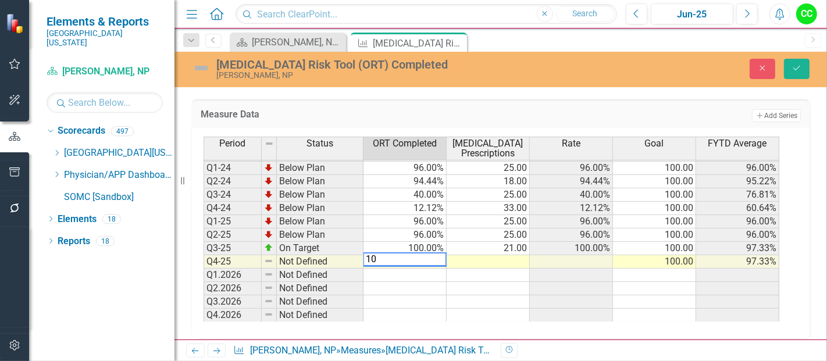
type textarea "100"
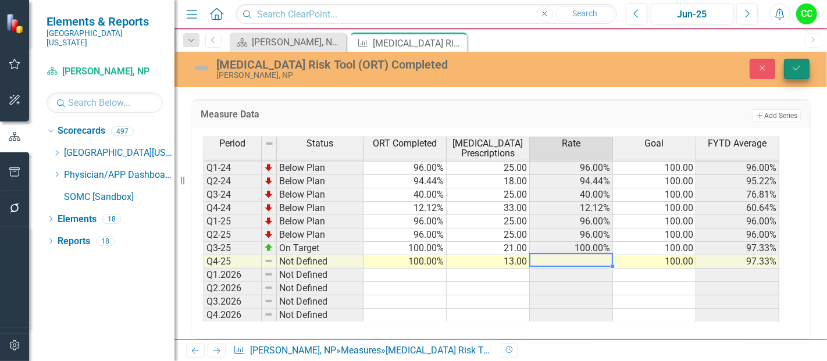
type textarea "13"
click at [788, 67] on button "Save" at bounding box center [797, 69] width 26 height 20
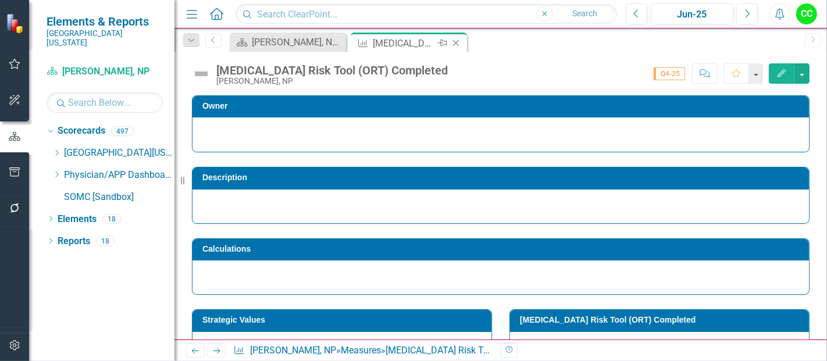
click at [456, 44] on icon "Close" at bounding box center [456, 42] width 12 height 9
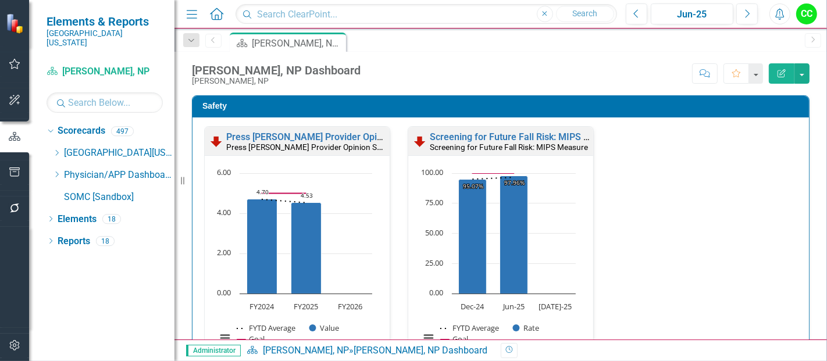
scroll to position [513, 0]
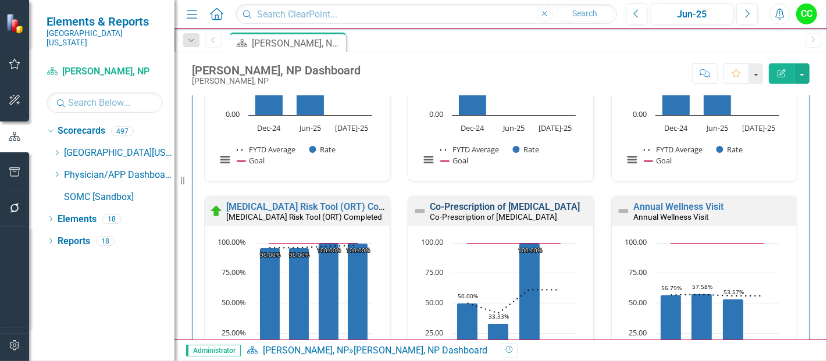
click at [523, 204] on link "Co-Prescription of [MEDICAL_DATA]" at bounding box center [505, 206] width 150 height 11
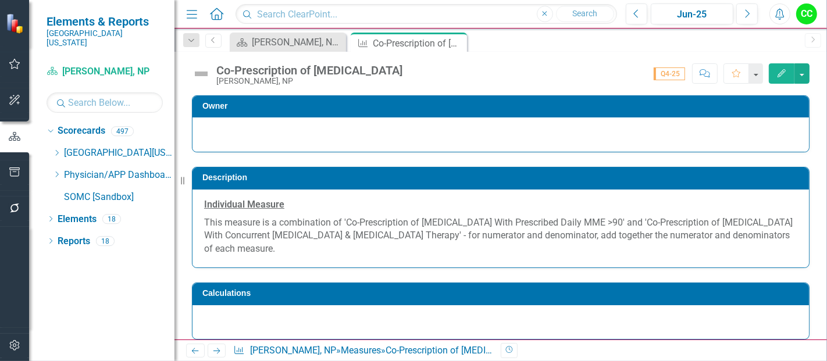
scroll to position [578, 0]
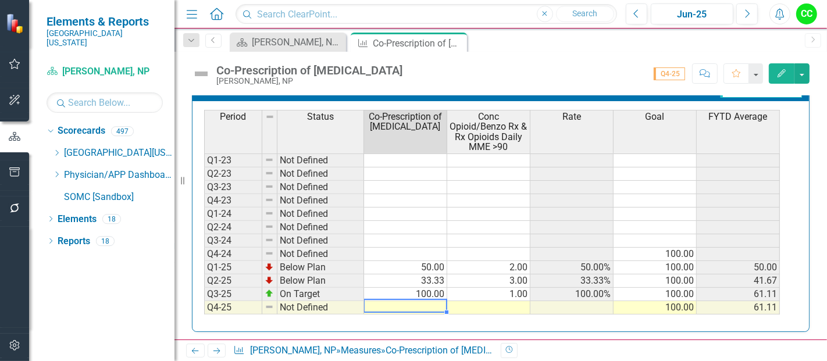
click at [434, 301] on td at bounding box center [405, 307] width 83 height 13
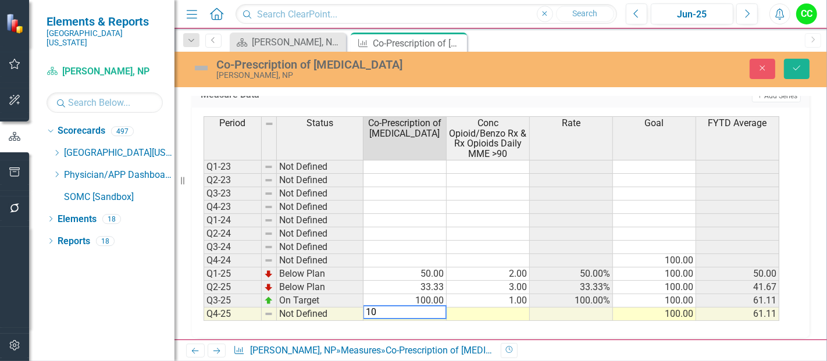
type textarea "100"
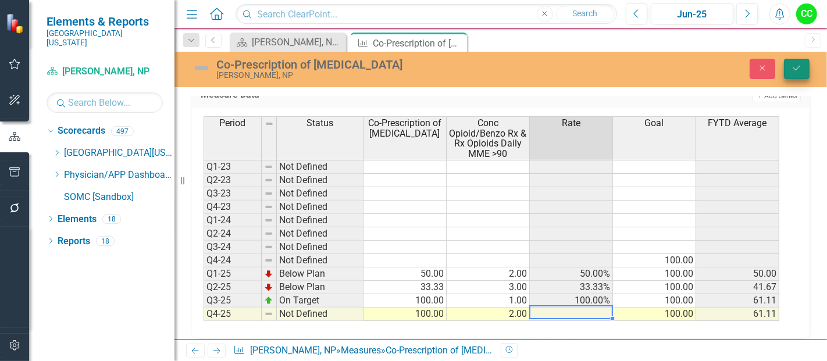
type textarea "2"
click at [793, 76] on button "Save" at bounding box center [797, 69] width 26 height 20
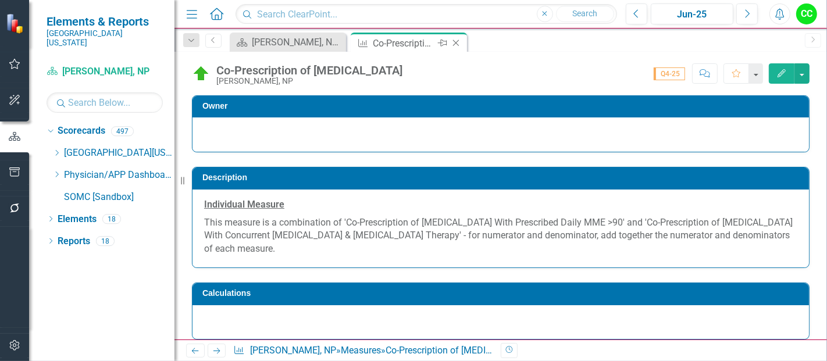
click at [454, 42] on icon "Close" at bounding box center [456, 42] width 12 height 9
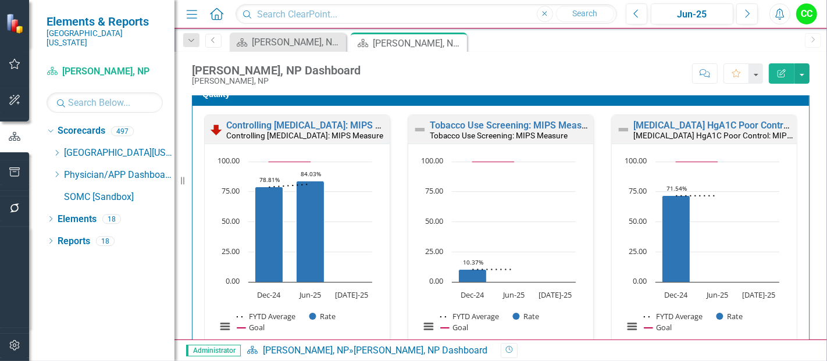
scroll to position [355, 0]
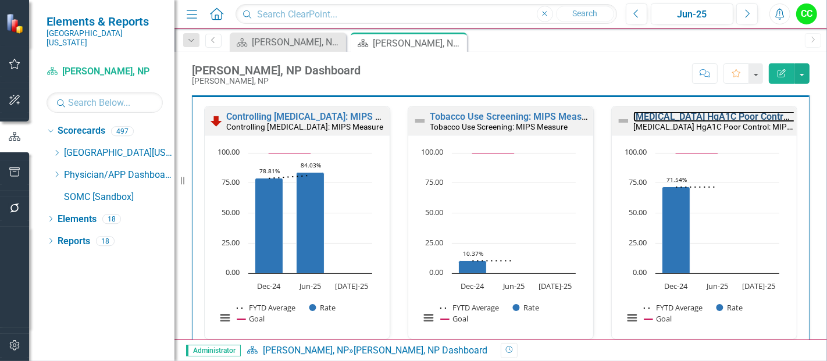
drag, startPoint x: 688, startPoint y: 117, endPoint x: 310, endPoint y: 359, distance: 449.2
click at [688, 117] on link "[MEDICAL_DATA] HgA1C Poor Control: MIPS Measure" at bounding box center [745, 116] width 225 height 11
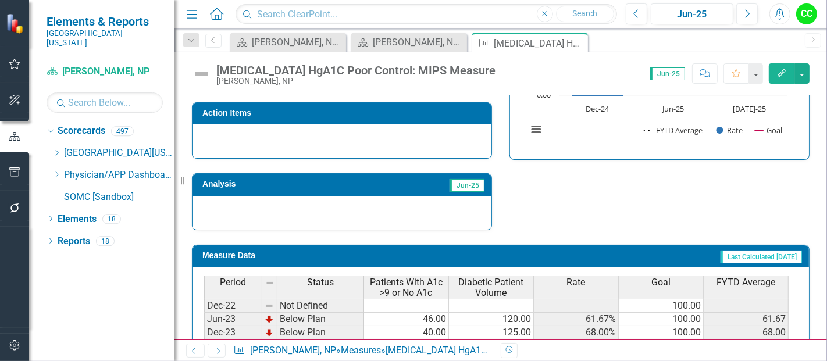
scroll to position [460, 0]
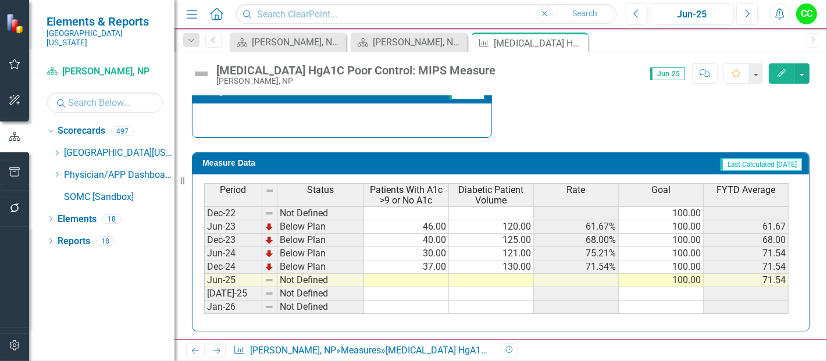
click at [400, 276] on td at bounding box center [406, 280] width 85 height 13
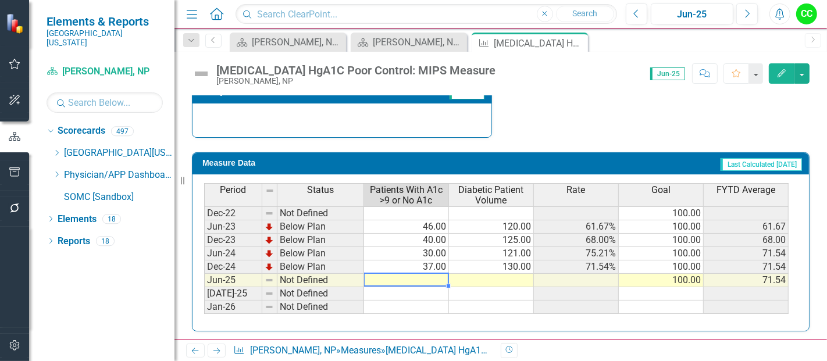
type textarea "30"
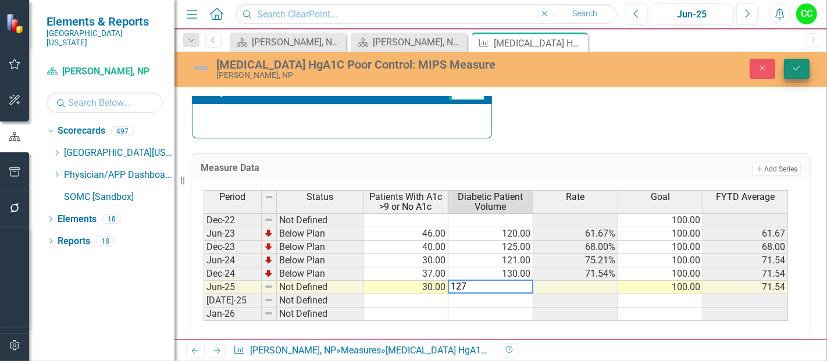
type textarea "127"
click at [793, 69] on icon "Save" at bounding box center [797, 68] width 10 height 8
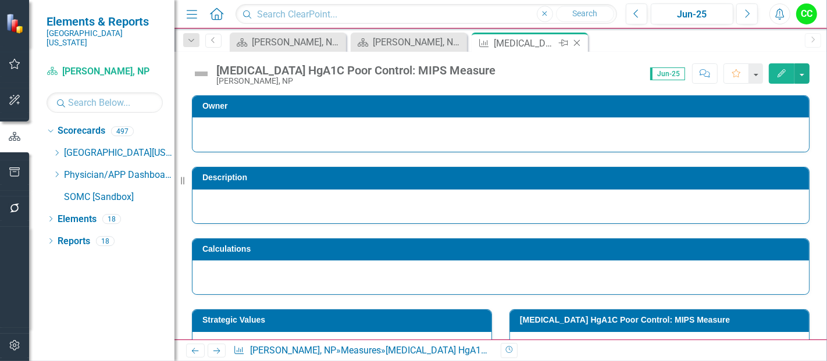
click at [578, 41] on icon "Close" at bounding box center [577, 42] width 12 height 9
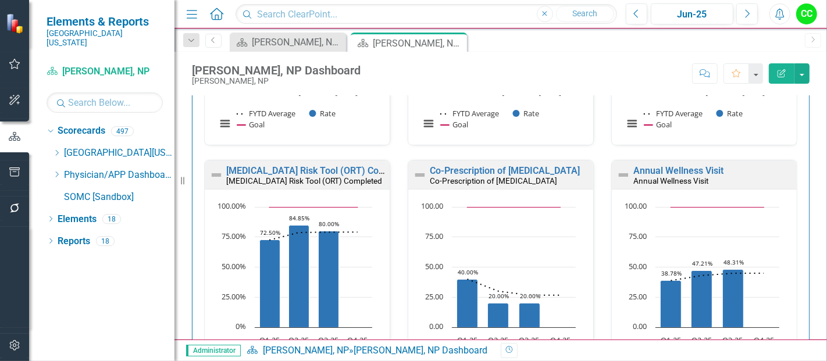
scroll to position [550, 0]
click at [305, 169] on link "[MEDICAL_DATA] Risk Tool (ORT) Completed" at bounding box center [319, 170] width 187 height 11
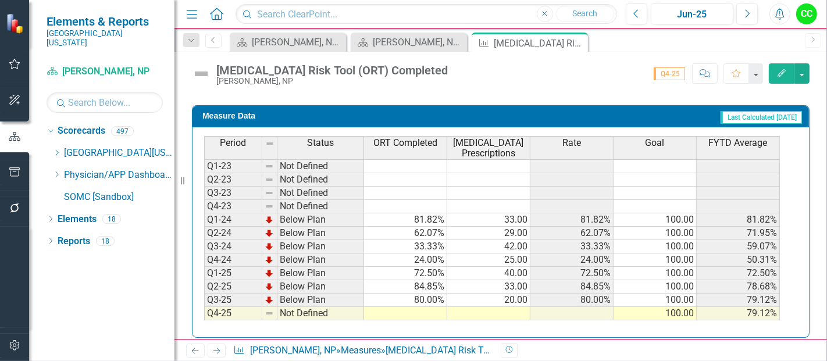
scroll to position [513, 0]
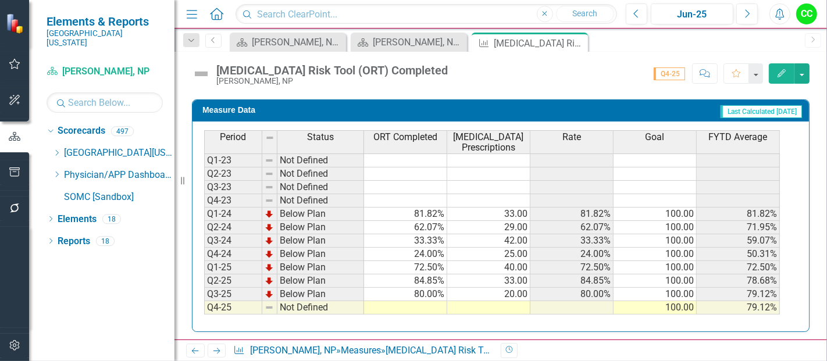
click at [410, 301] on td at bounding box center [405, 307] width 83 height 13
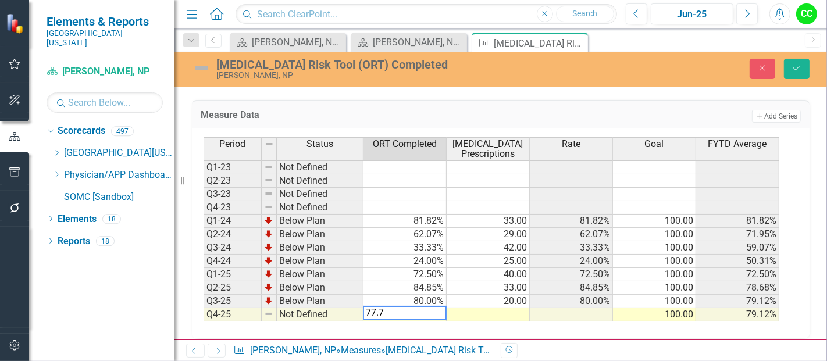
type textarea "77.78"
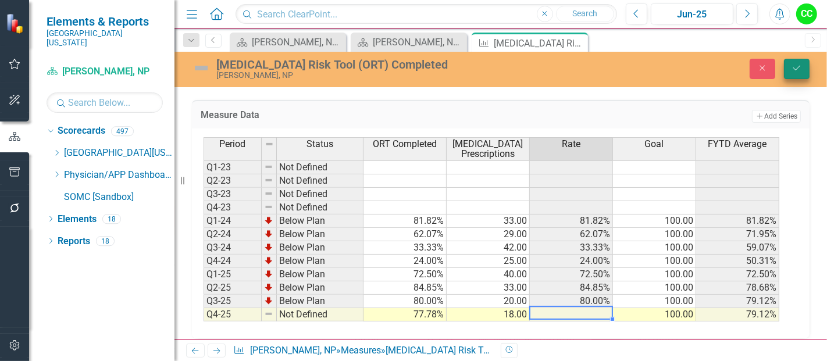
type textarea "18"
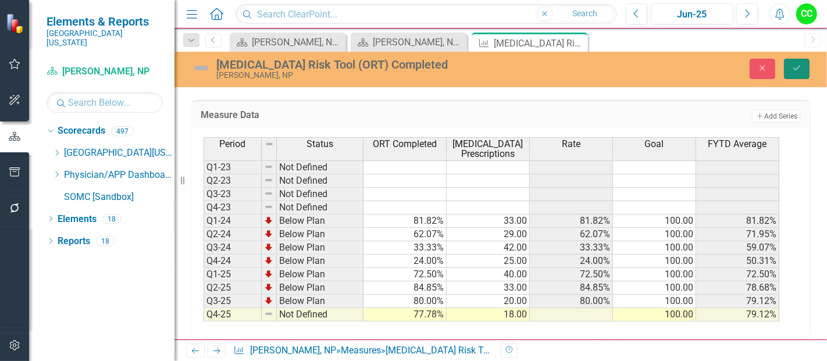
click at [801, 69] on icon "Save" at bounding box center [797, 68] width 10 height 8
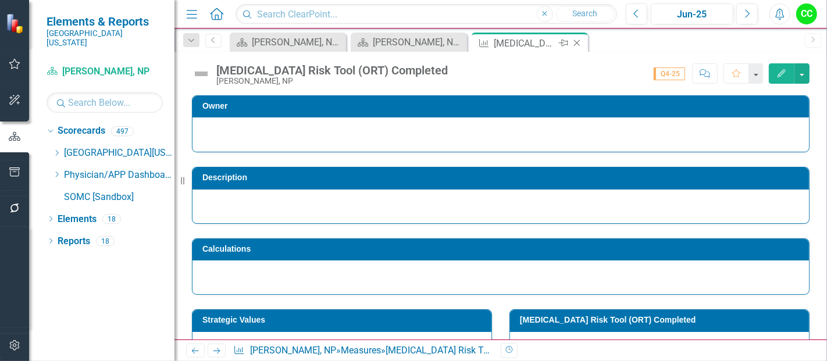
click at [580, 45] on icon "Close" at bounding box center [577, 42] width 12 height 9
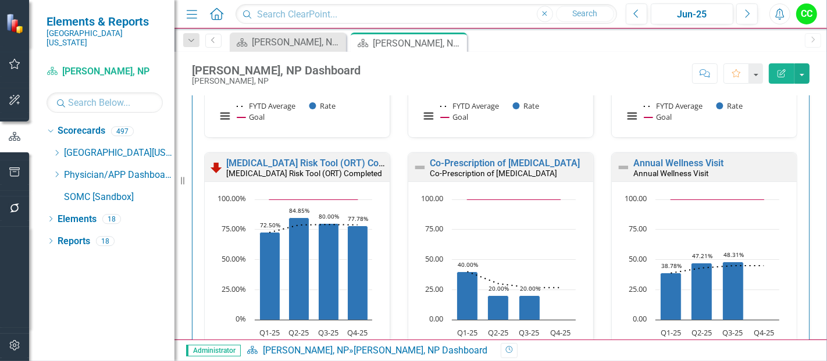
scroll to position [557, 0]
click at [525, 162] on link "Co-Prescription of [MEDICAL_DATA]" at bounding box center [505, 163] width 150 height 11
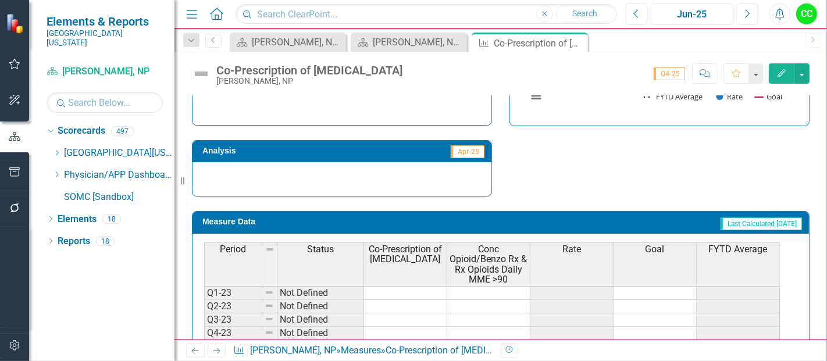
scroll to position [578, 0]
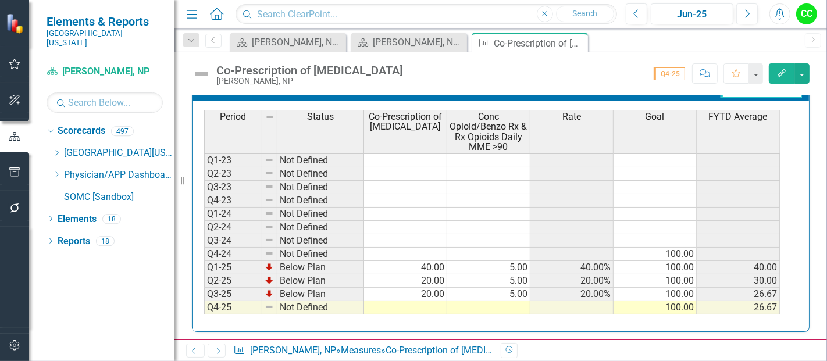
click at [422, 304] on td at bounding box center [405, 307] width 83 height 13
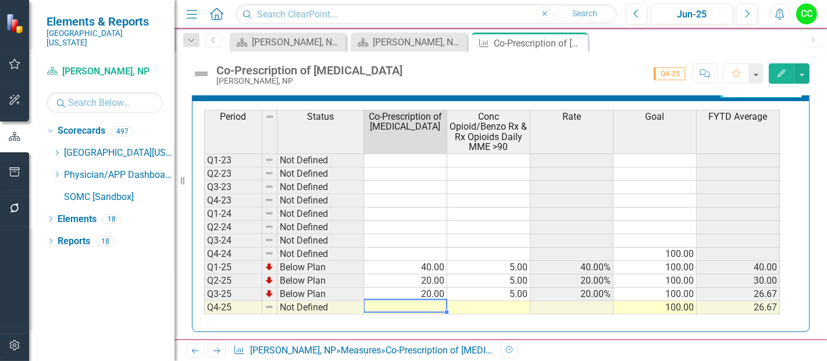
type textarea "0"
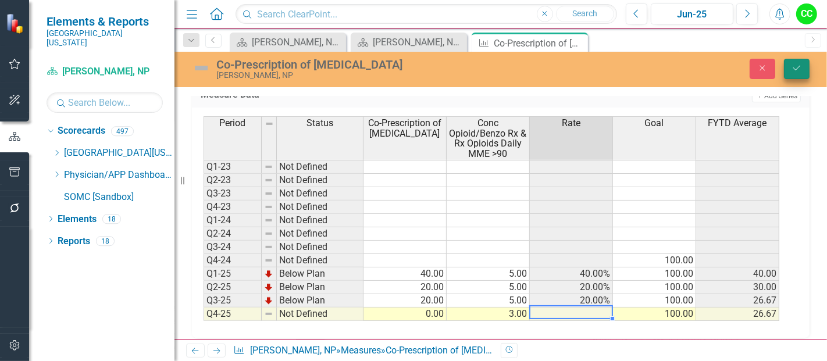
type textarea "3"
click at [799, 69] on icon "Save" at bounding box center [797, 68] width 10 height 8
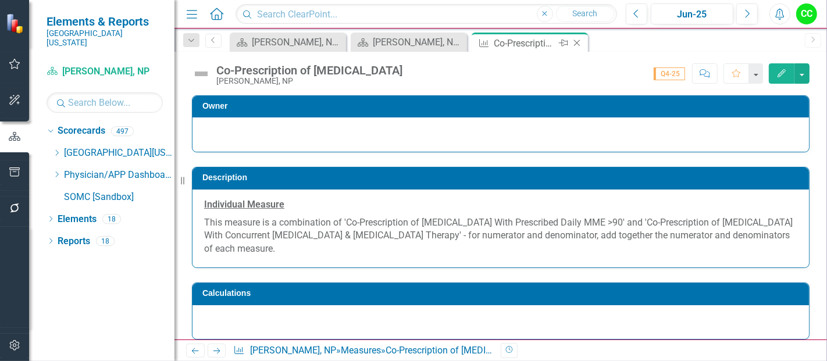
click at [576, 44] on icon "Close" at bounding box center [577, 42] width 12 height 9
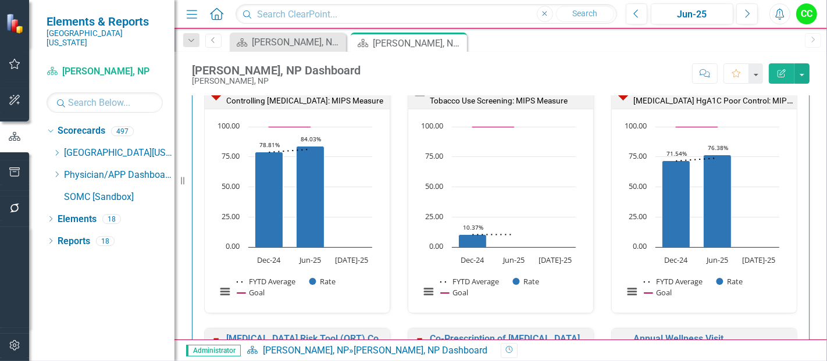
scroll to position [475, 0]
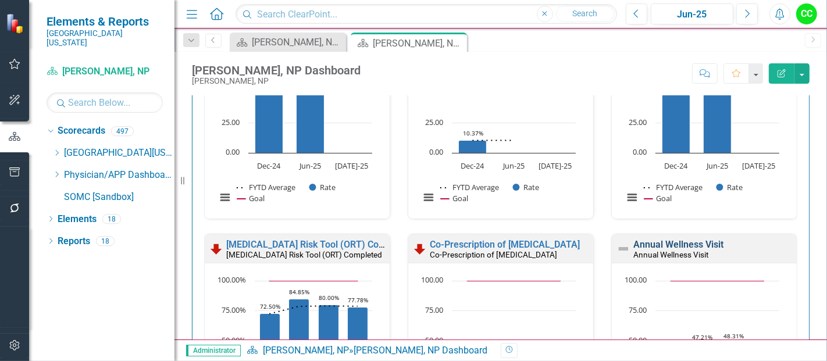
click at [683, 239] on link "Annual Wellness Visit" at bounding box center [678, 244] width 90 height 11
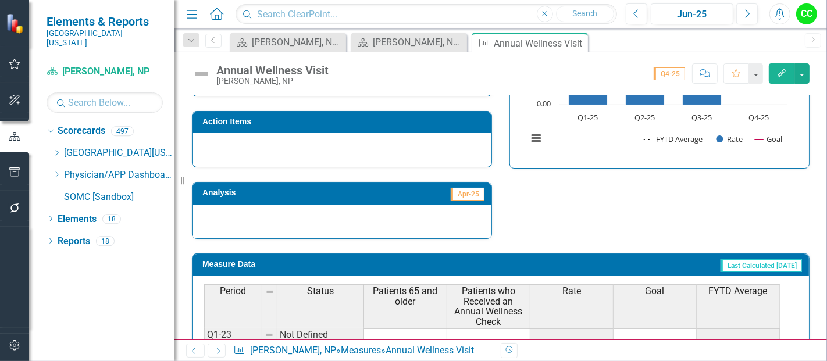
scroll to position [533, 0]
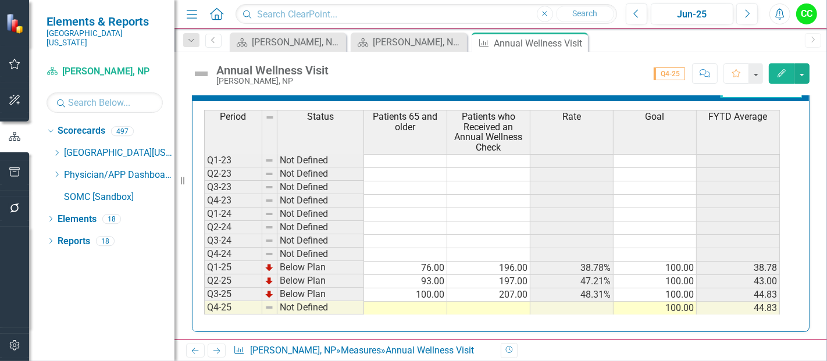
click at [407, 307] on td at bounding box center [405, 308] width 83 height 13
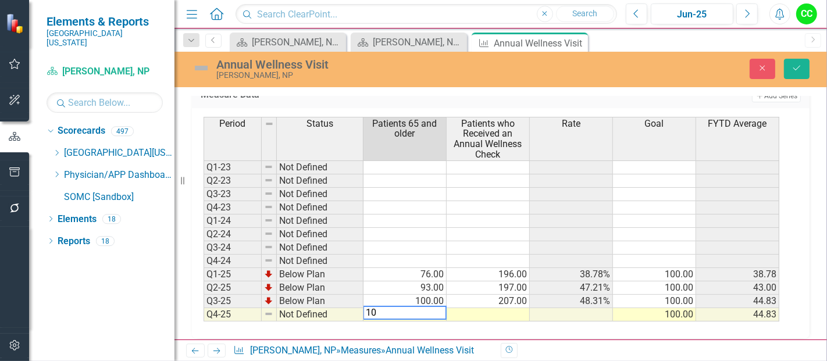
type textarea "105"
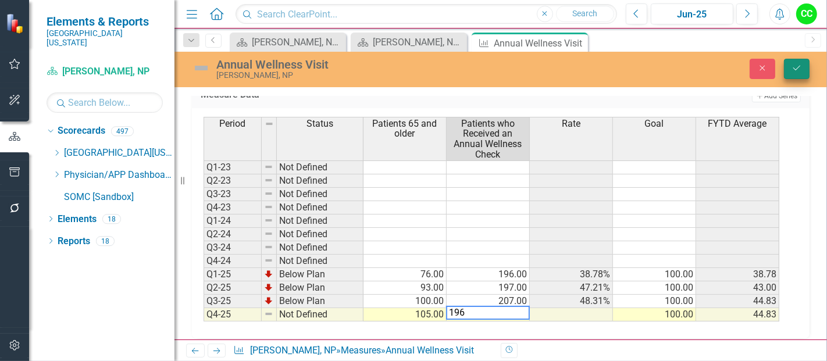
type textarea "196"
click at [805, 72] on button "Save" at bounding box center [797, 69] width 26 height 20
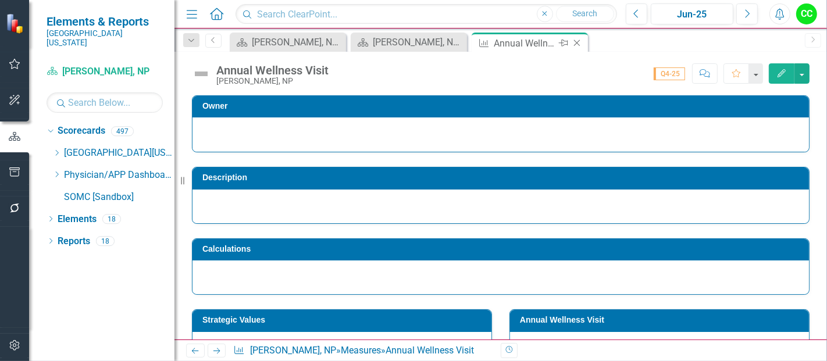
click at [576, 42] on icon at bounding box center [577, 43] width 6 height 6
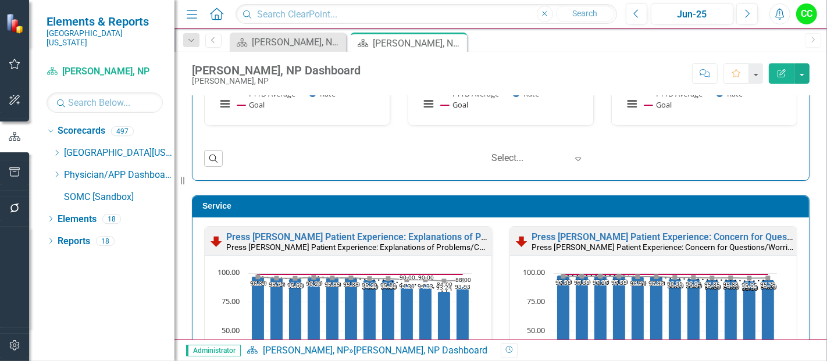
scroll to position [1226, 0]
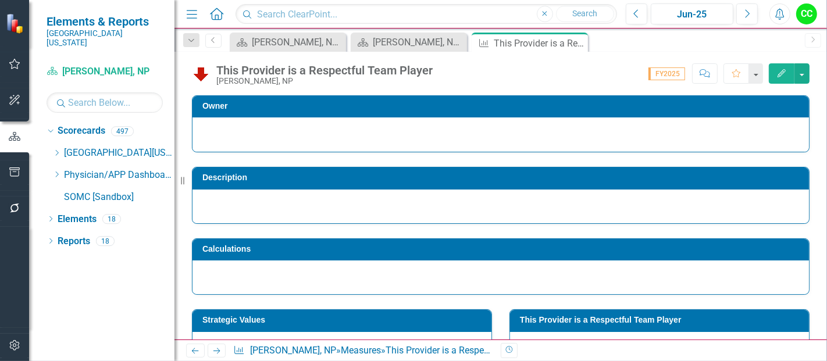
scroll to position [161, 0]
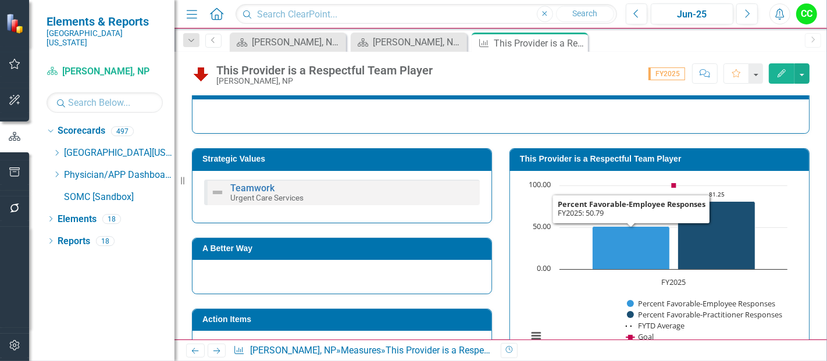
click at [636, 163] on td "This Provider is a Respectful Team Player" at bounding box center [661, 160] width 283 height 17
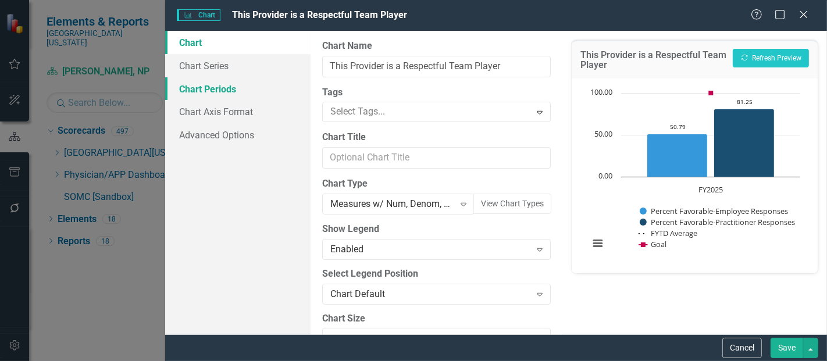
click at [225, 92] on link "Chart Periods" at bounding box center [237, 88] width 145 height 23
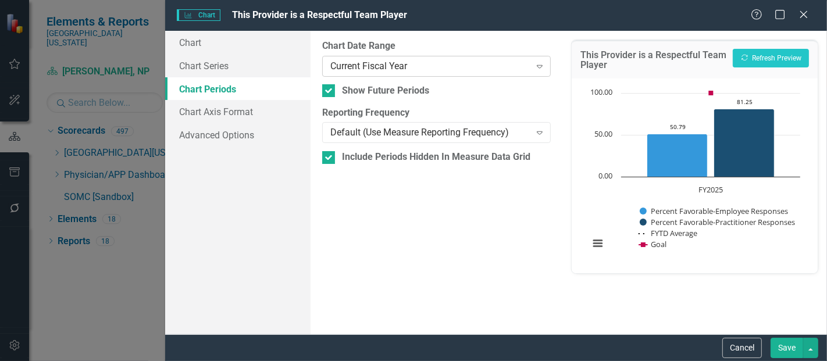
click at [346, 64] on div "Current Fiscal Year" at bounding box center [430, 65] width 200 height 13
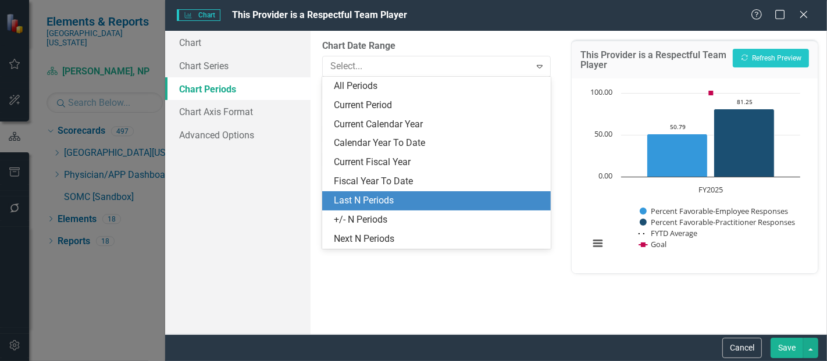
click at [387, 205] on div "Last N Periods" at bounding box center [439, 200] width 210 height 13
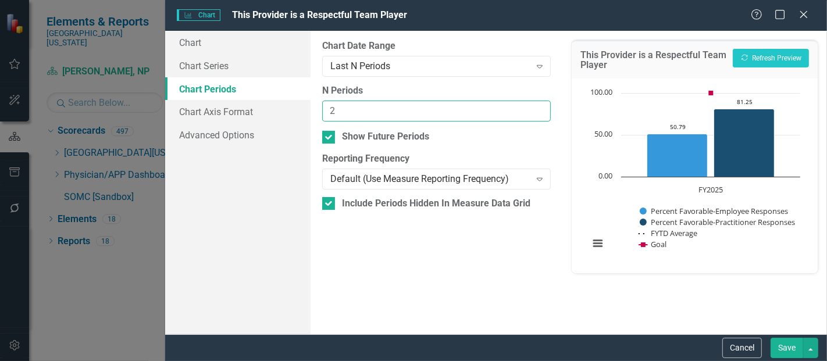
type input "2"
click at [537, 107] on input "2" at bounding box center [436, 112] width 229 height 22
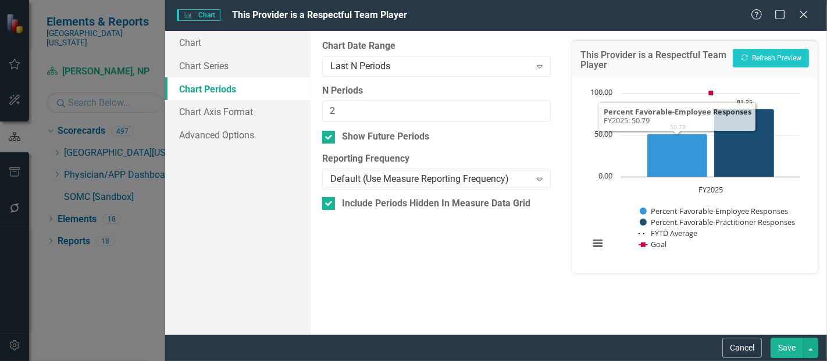
click at [779, 346] on button "Save" at bounding box center [787, 348] width 33 height 20
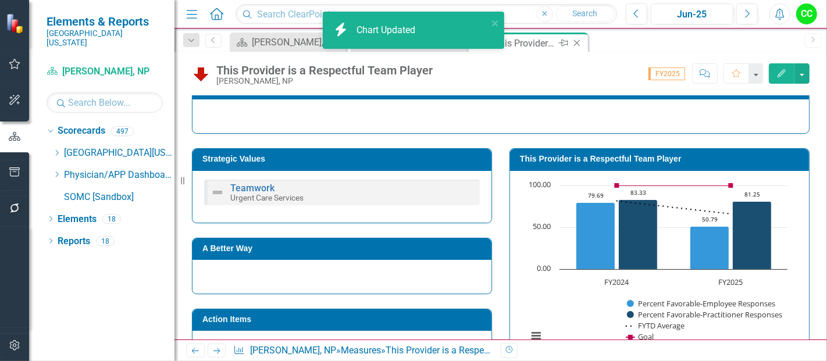
click at [579, 44] on icon "Close" at bounding box center [577, 42] width 12 height 9
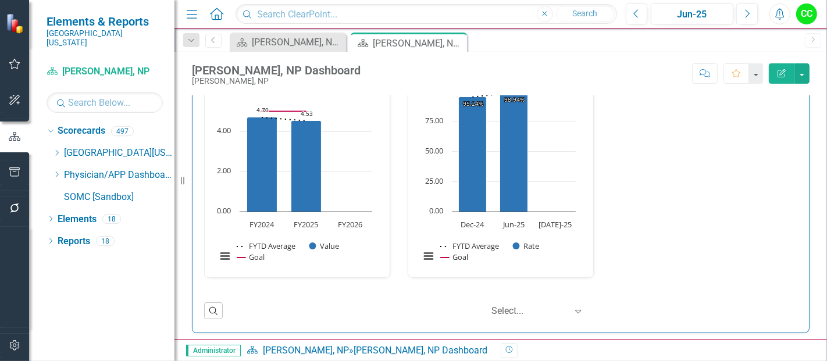
scroll to position [85, 0]
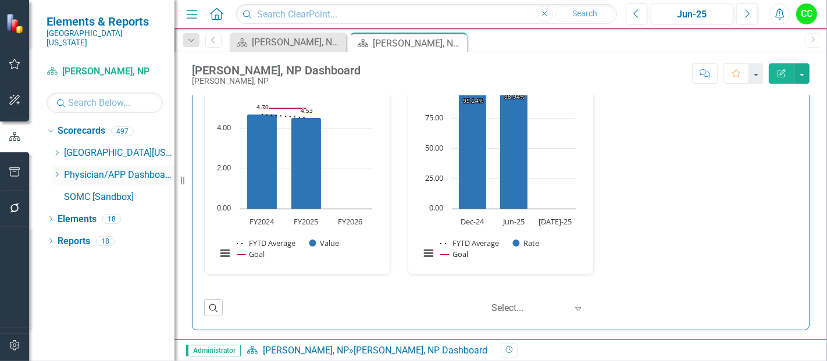
click at [53, 171] on icon "Dropdown" at bounding box center [56, 174] width 9 height 7
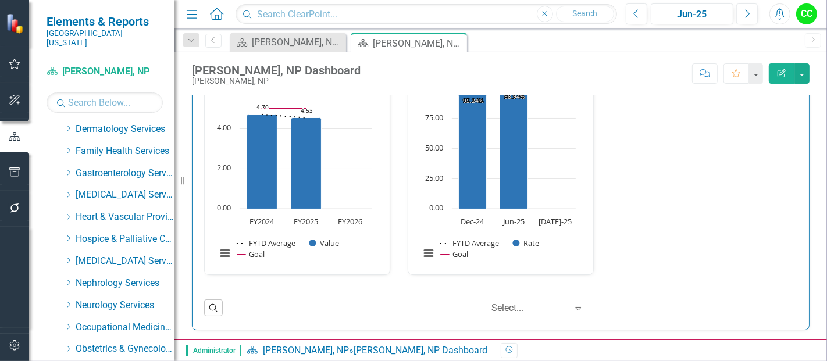
scroll to position [200, 0]
click at [68, 147] on icon "Dropdown" at bounding box center [68, 150] width 9 height 7
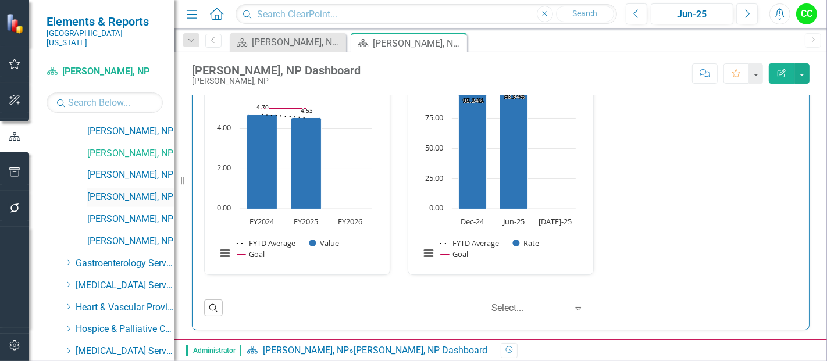
scroll to position [1344, 0]
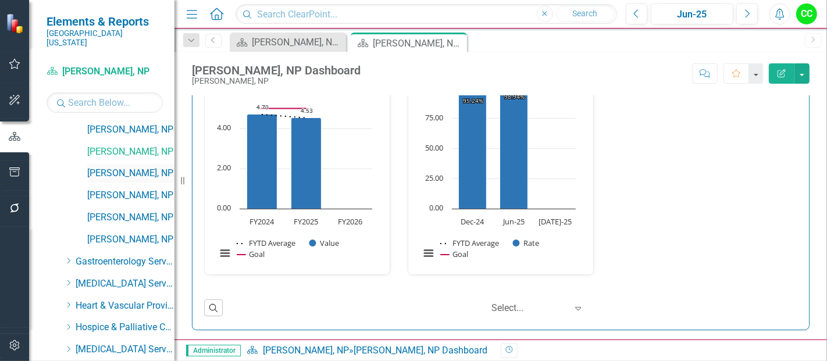
click at [116, 167] on link "[PERSON_NAME], NP" at bounding box center [130, 173] width 87 height 13
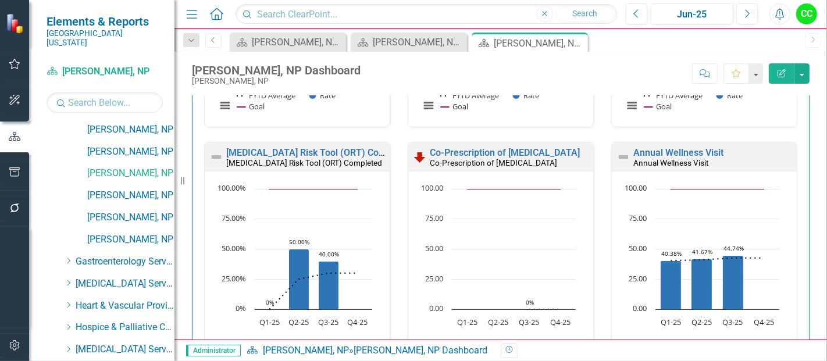
scroll to position [568, 0]
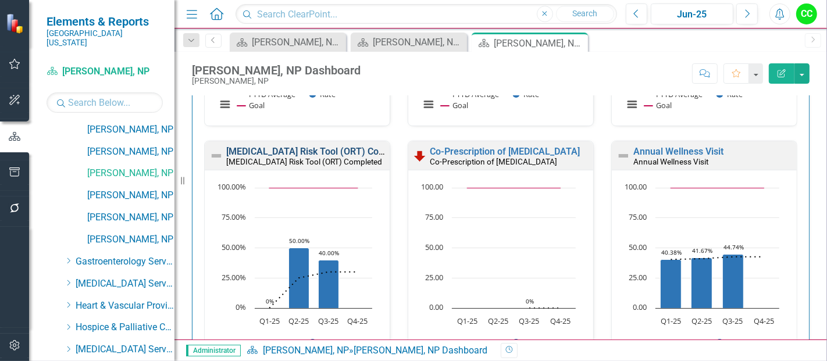
click at [316, 152] on link "[MEDICAL_DATA] Risk Tool (ORT) Completed" at bounding box center [319, 151] width 187 height 11
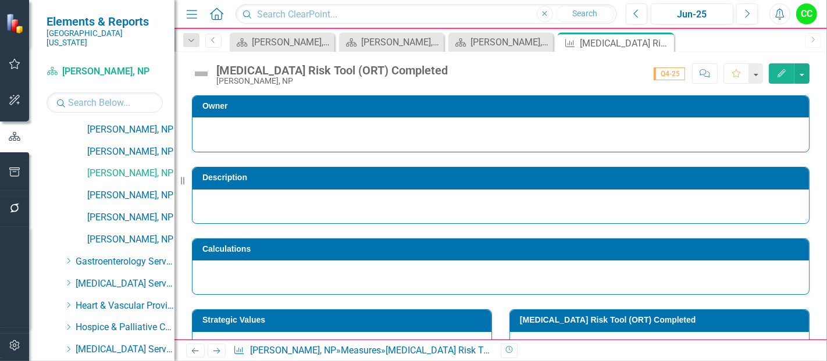
scroll to position [513, 0]
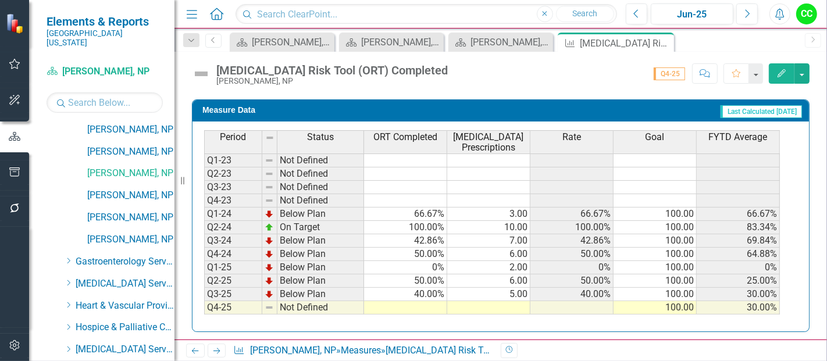
click at [402, 301] on td at bounding box center [405, 307] width 83 height 13
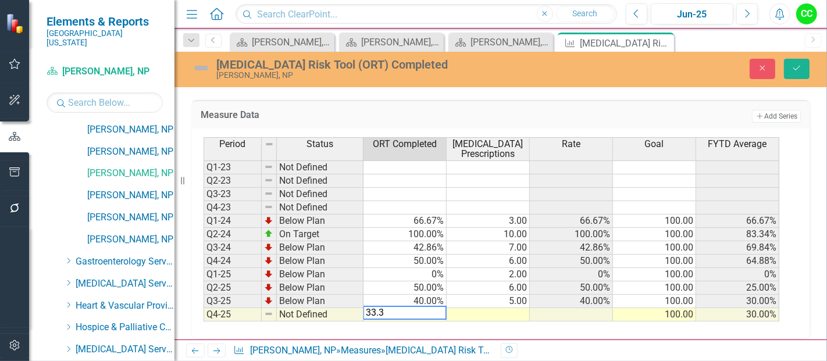
type textarea "33.33"
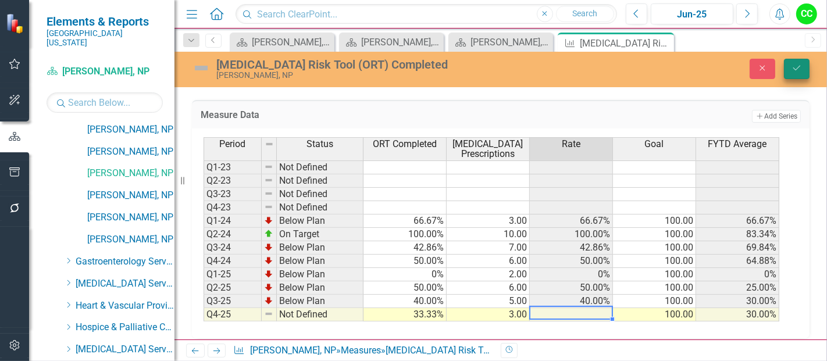
type textarea "3"
click at [798, 71] on icon "Save" at bounding box center [797, 68] width 10 height 8
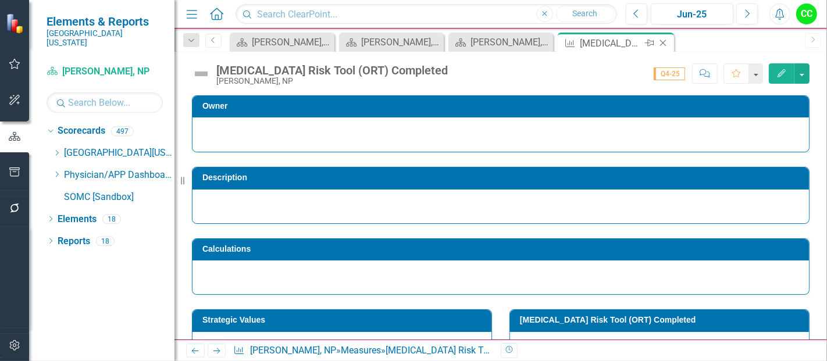
click at [663, 42] on icon at bounding box center [663, 43] width 6 height 6
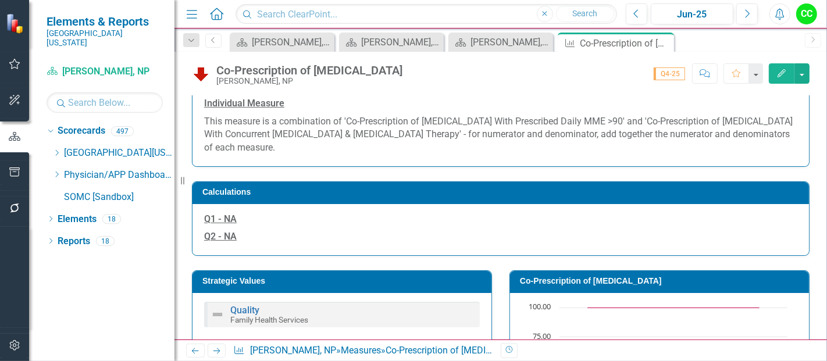
scroll to position [105, 0]
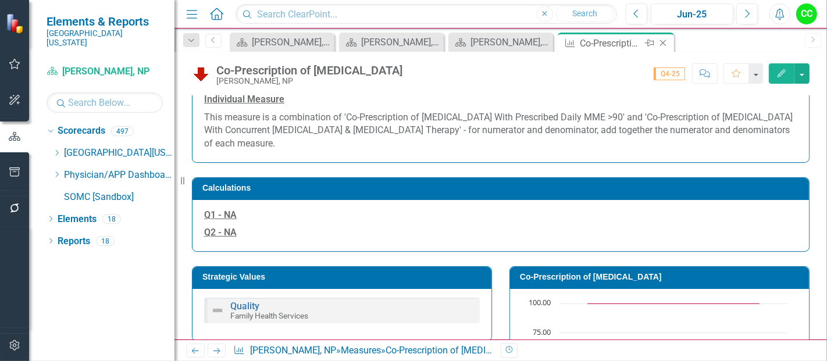
click at [664, 41] on icon at bounding box center [663, 43] width 6 height 6
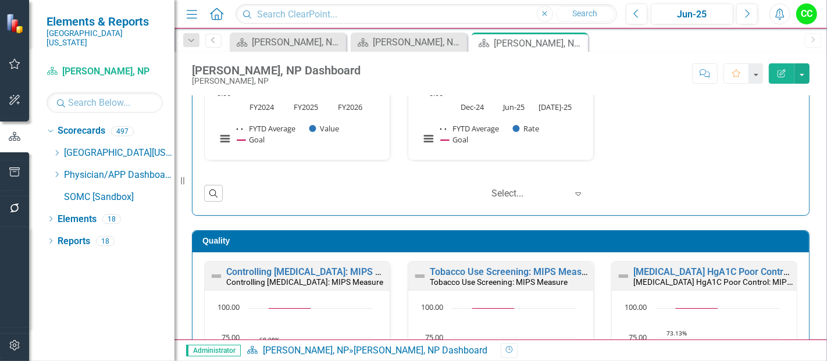
scroll to position [212, 0]
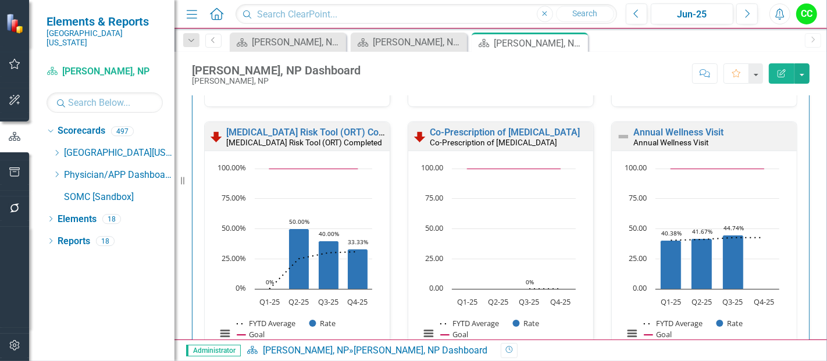
scroll to position [586, 0]
click at [633, 133] on link "Annual Wellness Visit" at bounding box center [678, 133] width 90 height 11
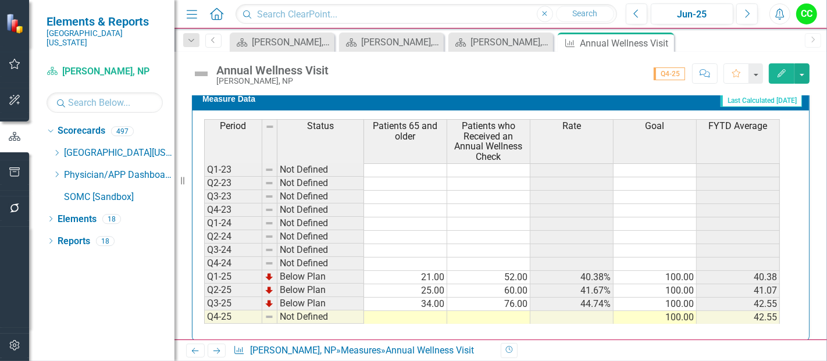
scroll to position [525, 0]
click at [419, 311] on td at bounding box center [405, 317] width 83 height 13
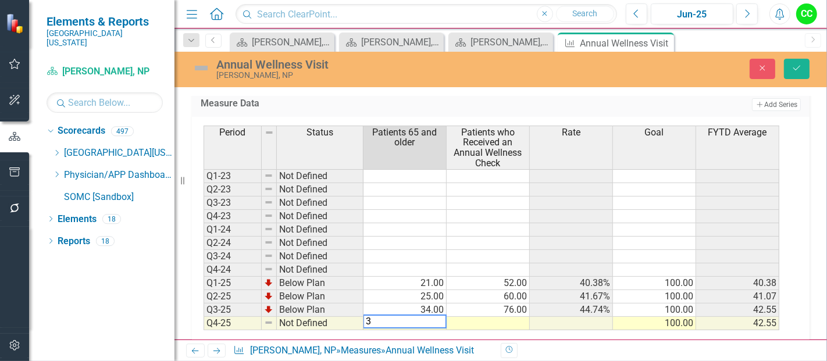
type textarea "32"
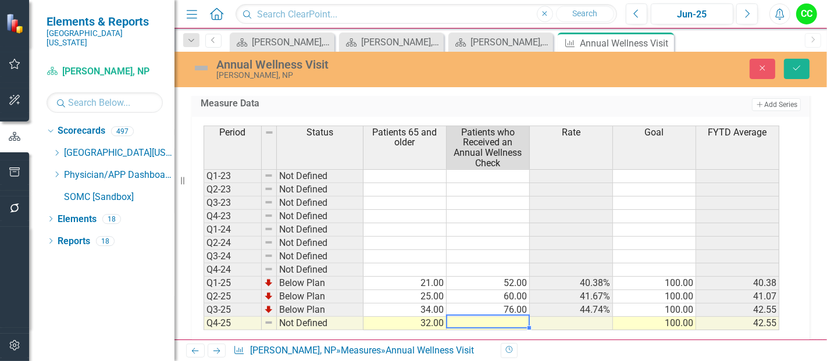
type textarea "2"
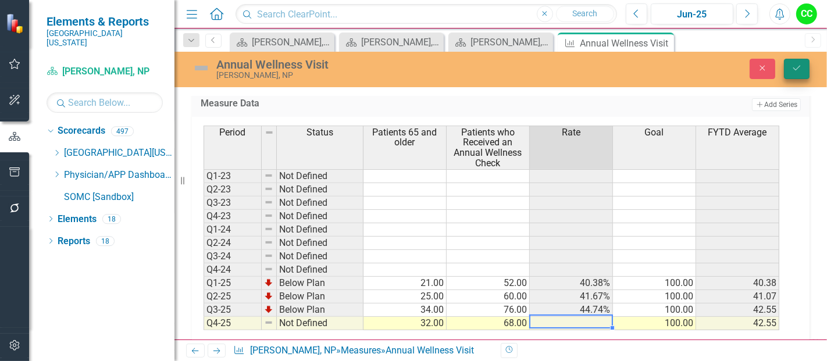
type textarea "68"
click at [799, 72] on button "Save" at bounding box center [797, 69] width 26 height 20
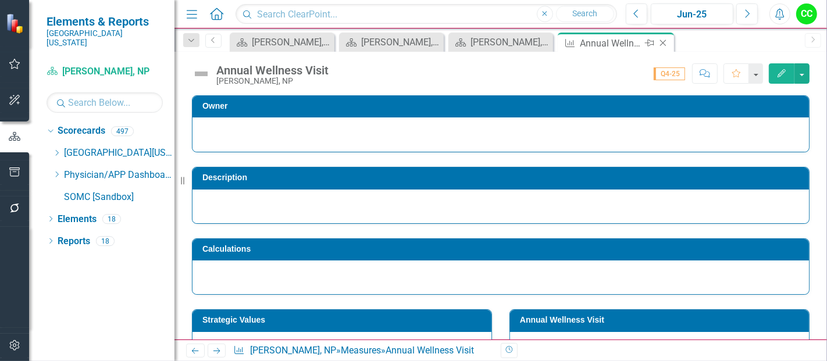
click at [666, 41] on icon "Close" at bounding box center [663, 42] width 12 height 9
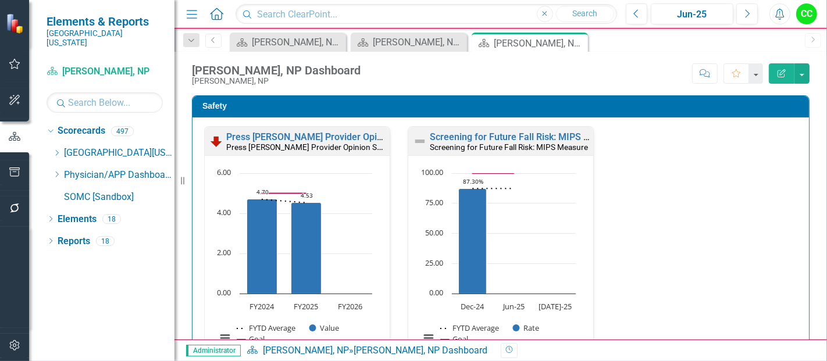
scroll to position [1438, 0]
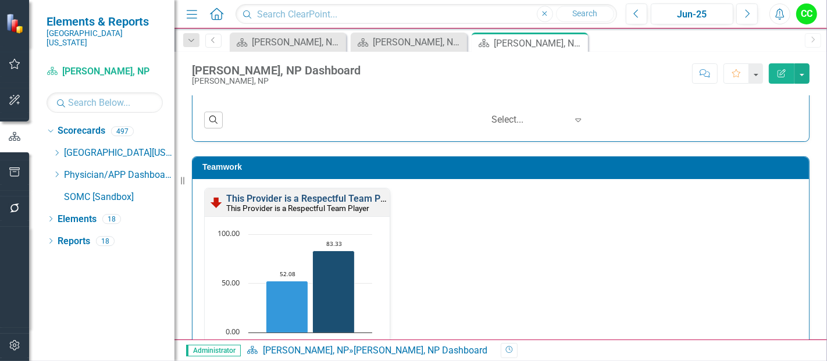
click at [322, 193] on link "This Provider is a Respectful Team Player" at bounding box center [313, 198] width 175 height 11
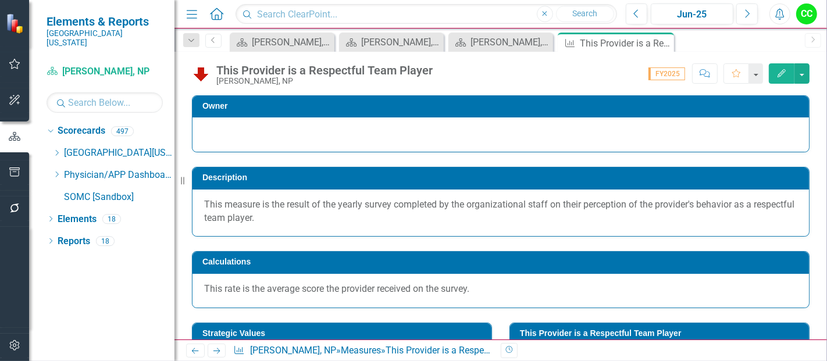
scroll to position [83, 0]
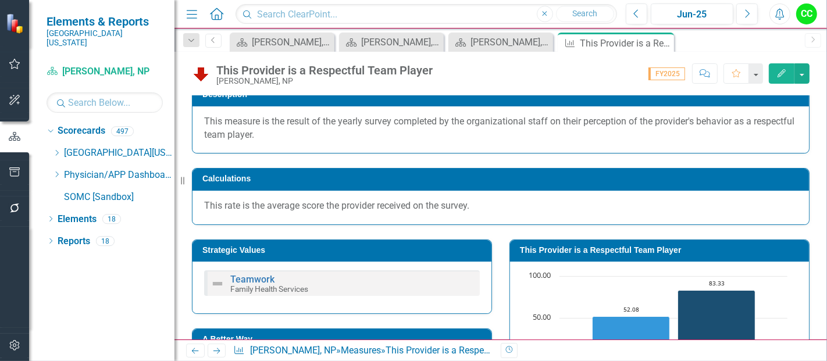
click at [597, 243] on td "This Provider is a Respectful Team Player" at bounding box center [661, 251] width 283 height 17
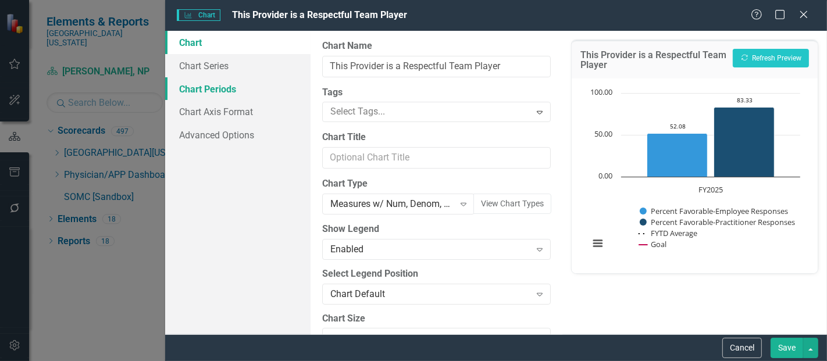
click at [235, 91] on link "Chart Periods" at bounding box center [237, 88] width 145 height 23
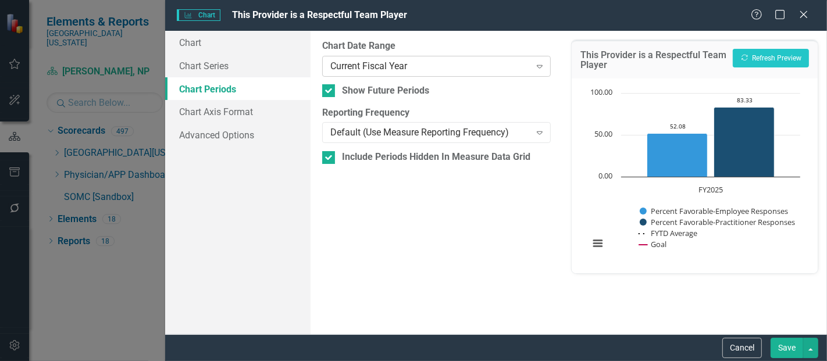
click at [396, 72] on div "Current Fiscal Year" at bounding box center [430, 65] width 200 height 13
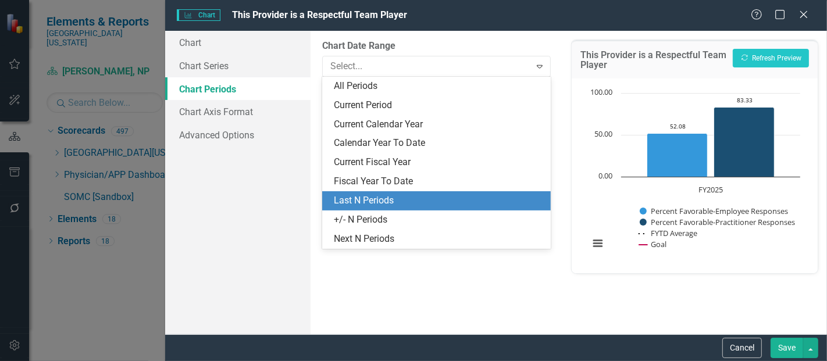
click at [376, 201] on div "Last N Periods" at bounding box center [439, 200] width 210 height 13
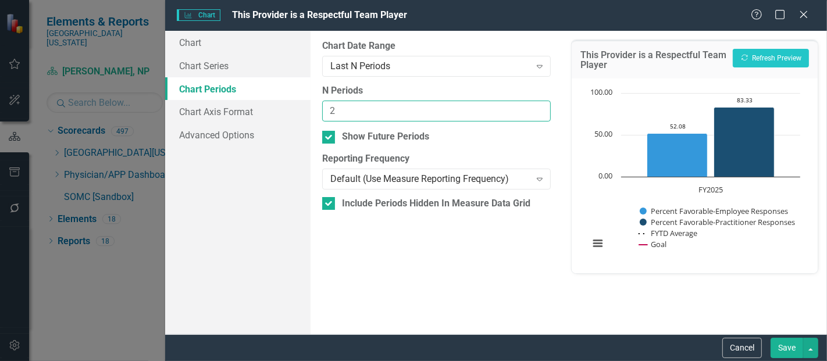
type input "2"
click at [542, 109] on input "2" at bounding box center [436, 112] width 229 height 22
click at [795, 355] on button "Save" at bounding box center [787, 348] width 33 height 20
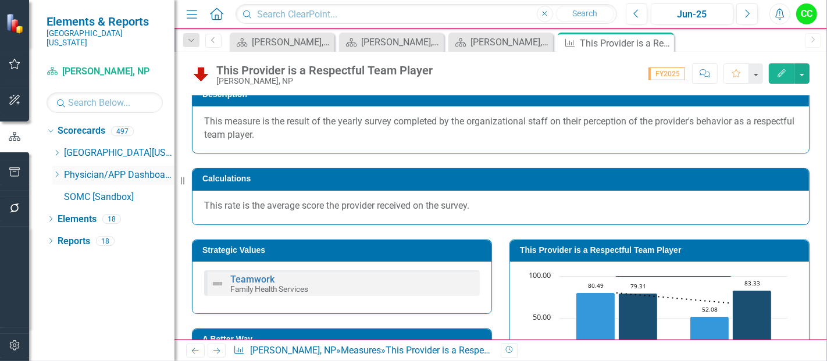
click at [0, 0] on div "Close" at bounding box center [0, 0] width 0 height 0
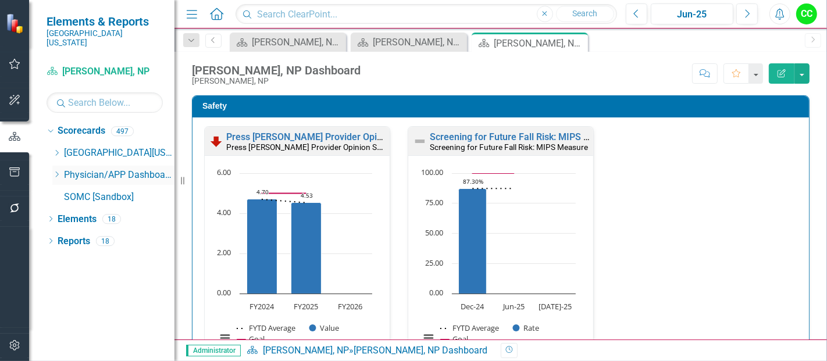
click at [55, 171] on icon "Dropdown" at bounding box center [56, 174] width 9 height 7
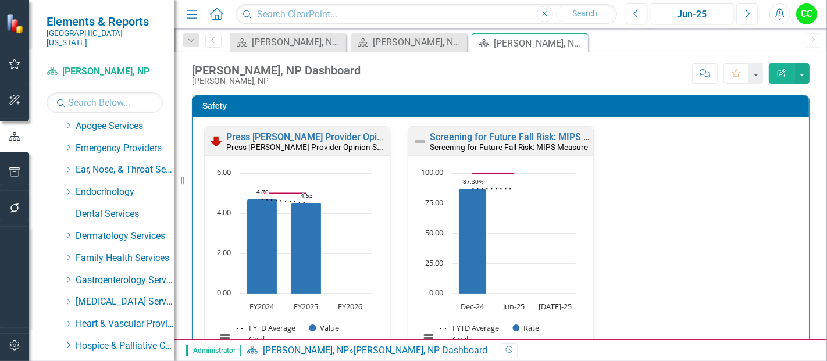
scroll to position [105, 0]
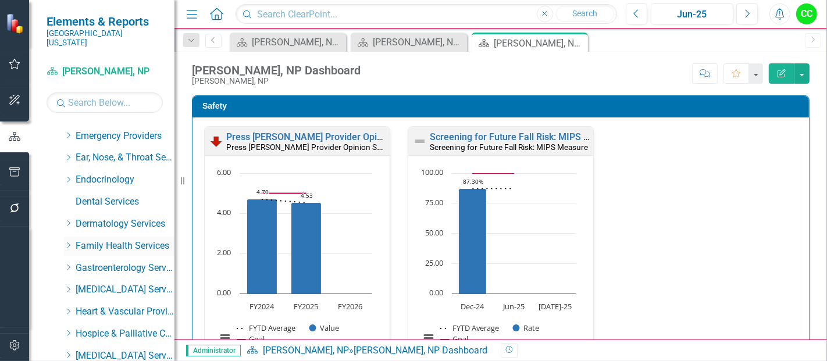
click at [67, 242] on icon "Dropdown" at bounding box center [68, 245] width 9 height 7
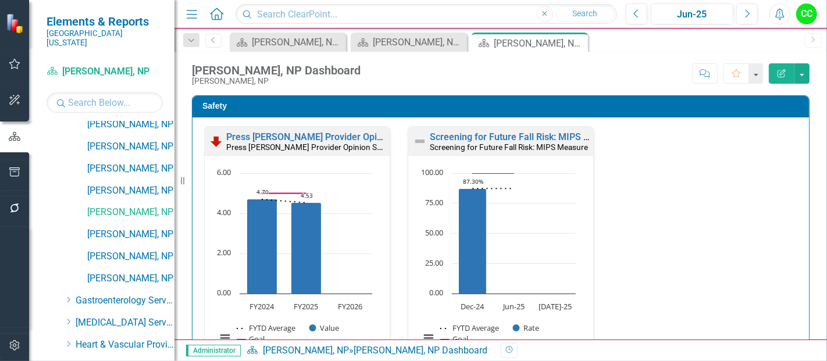
scroll to position [1315, 0]
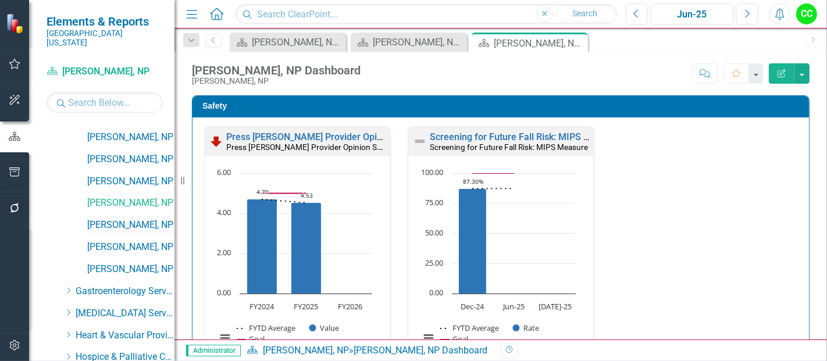
click at [138, 219] on link "[PERSON_NAME], NP" at bounding box center [130, 225] width 87 height 13
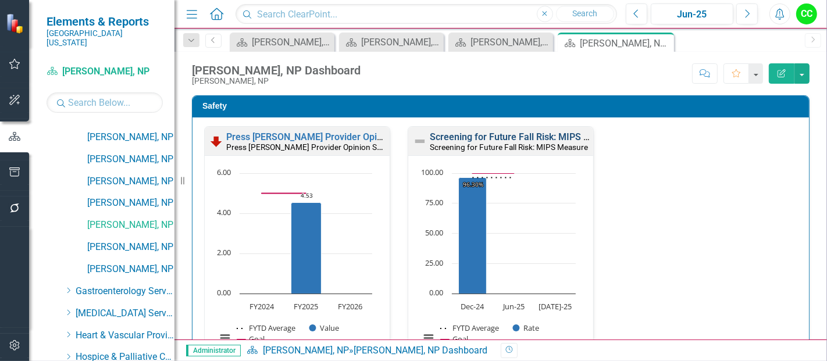
click at [542, 136] on link "Screening for Future Fall Risk: MIPS Measure" at bounding box center [525, 136] width 191 height 11
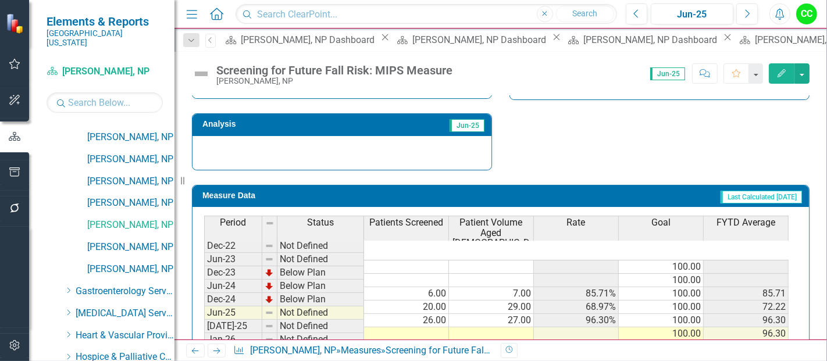
scroll to position [460, 0]
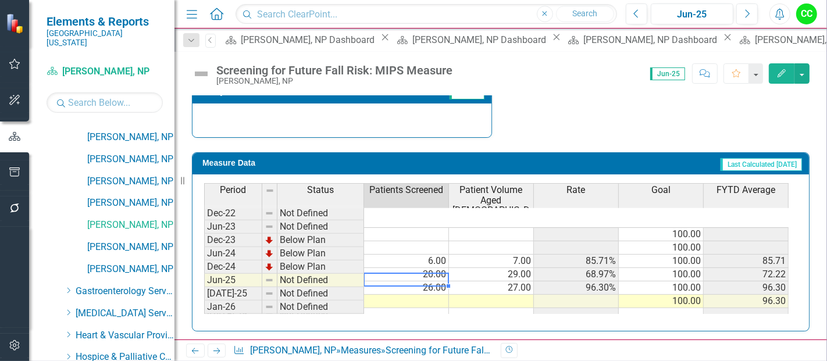
click at [432, 295] on td at bounding box center [406, 301] width 85 height 13
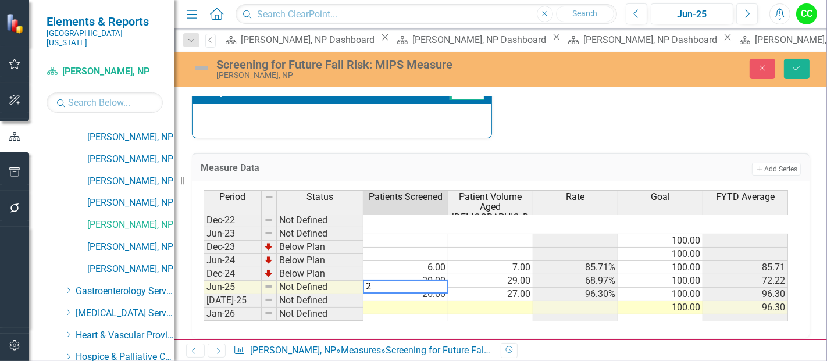
type textarea "28"
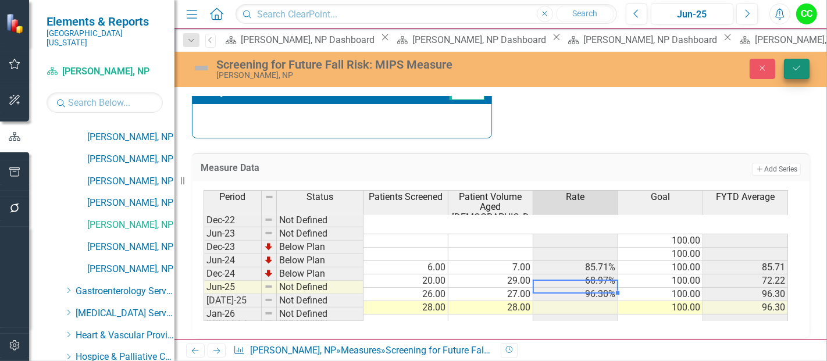
type textarea "28"
click at [802, 59] on button "Save" at bounding box center [797, 69] width 26 height 20
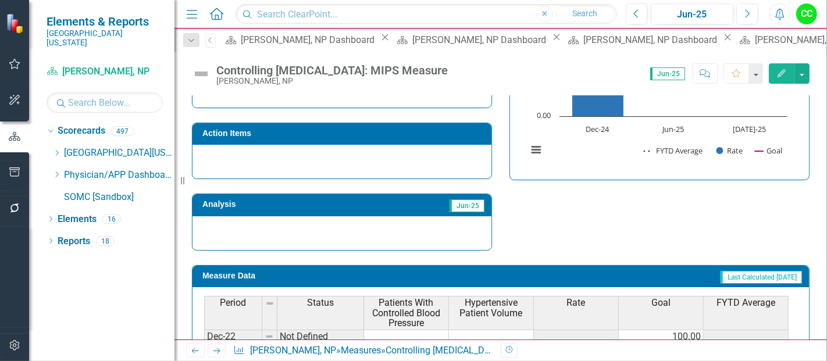
scroll to position [470, 0]
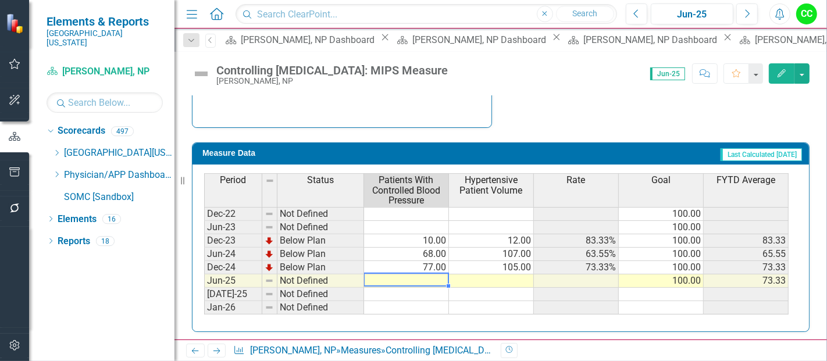
click at [412, 275] on td at bounding box center [406, 281] width 85 height 13
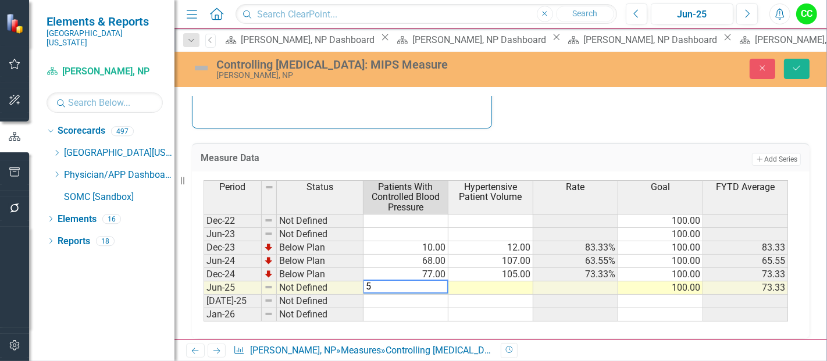
type textarea "56"
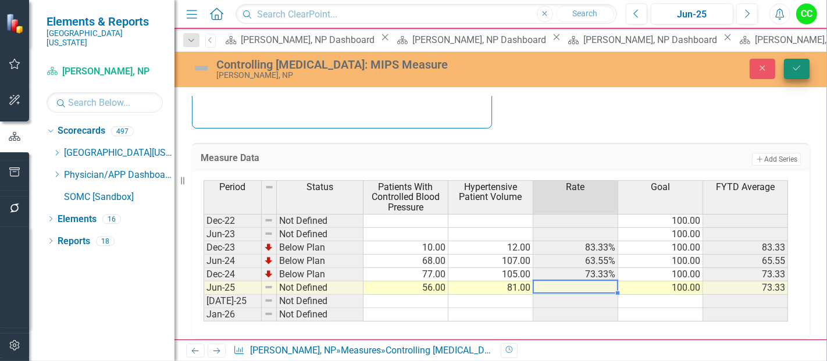
type textarea "81"
click at [802, 71] on icon "Save" at bounding box center [797, 68] width 10 height 8
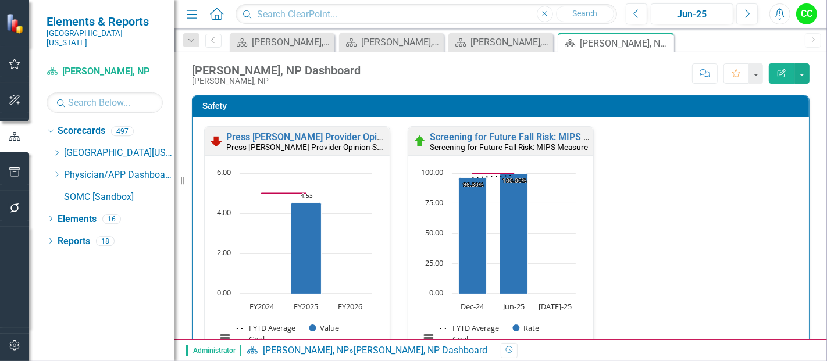
scroll to position [332, 0]
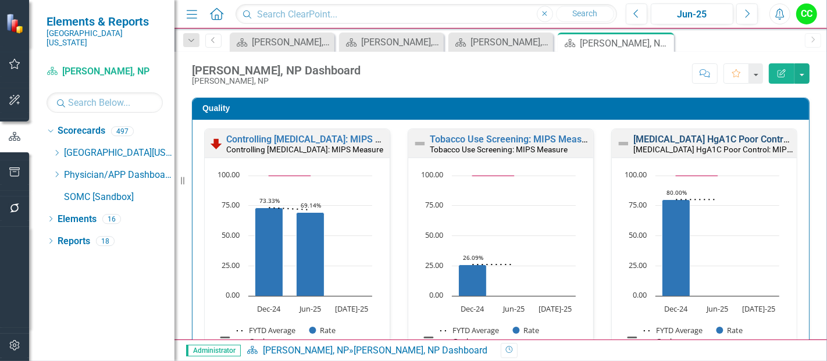
click at [683, 137] on link "[MEDICAL_DATA] HgA1C Poor Control: MIPS Measure" at bounding box center [745, 139] width 225 height 11
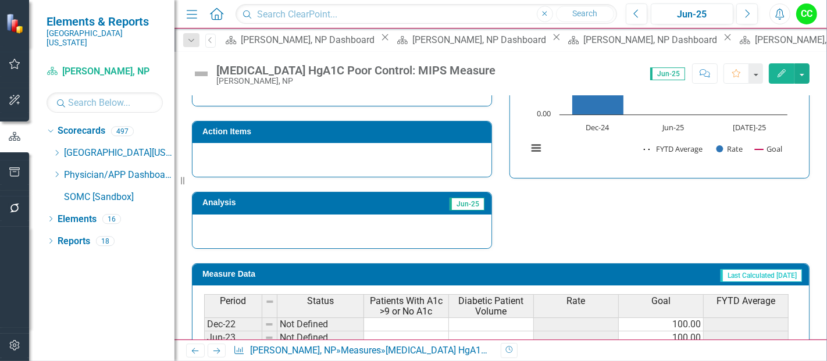
scroll to position [460, 0]
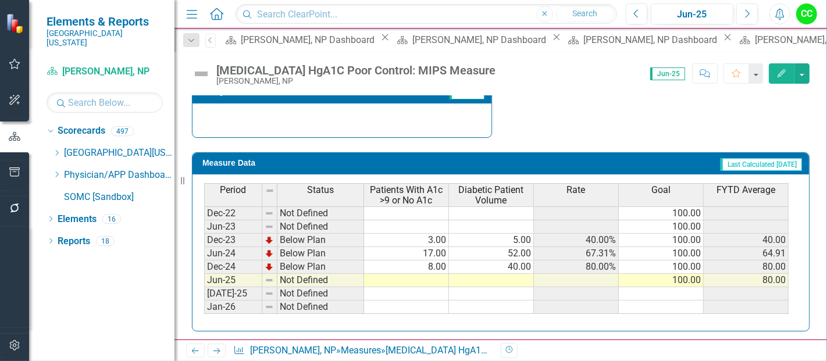
click at [420, 280] on td at bounding box center [406, 280] width 85 height 13
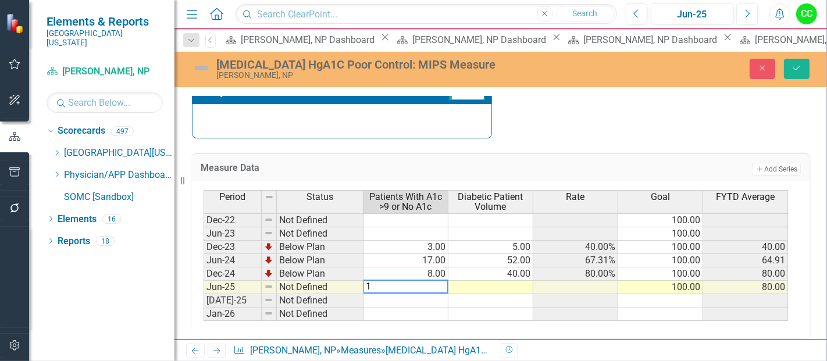
type textarea "16"
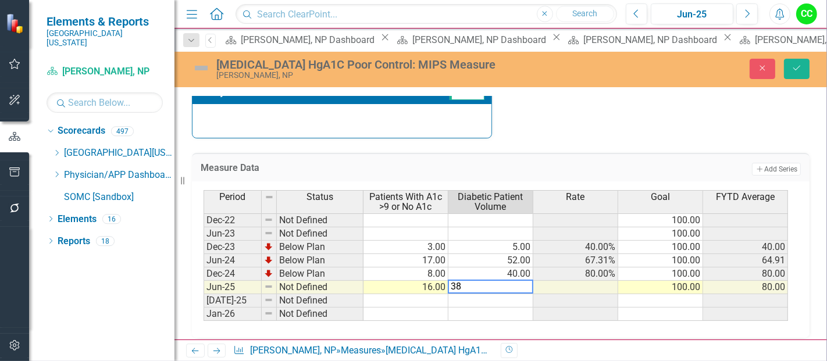
type textarea "38"
click at [798, 79] on div "Diabetes HgA1C Poor Control: MIPS Measure Matthew Penix, NP Close Save" at bounding box center [500, 69] width 653 height 22
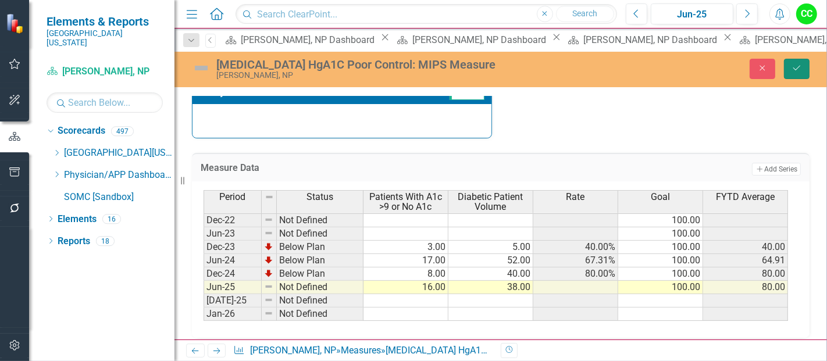
click at [797, 71] on icon "Save" at bounding box center [797, 68] width 10 height 8
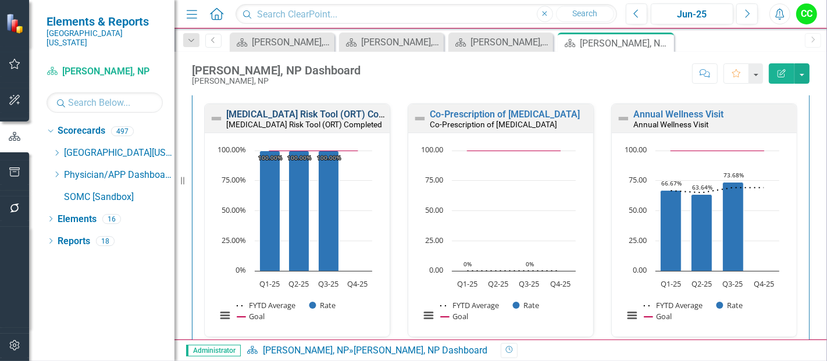
scroll to position [532, 0]
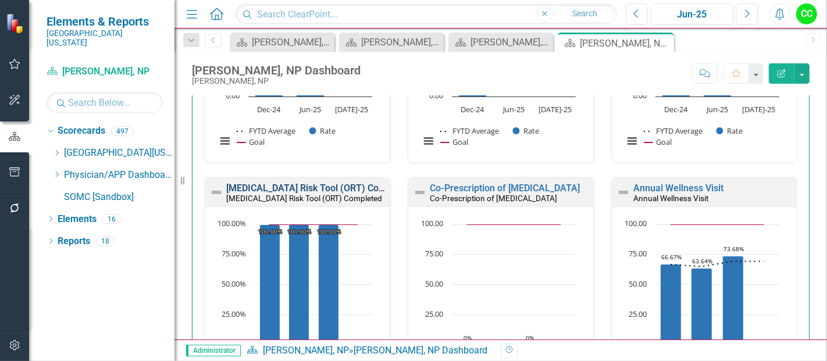
click at [333, 183] on link "[MEDICAL_DATA] Risk Tool (ORT) Completed" at bounding box center [319, 188] width 187 height 11
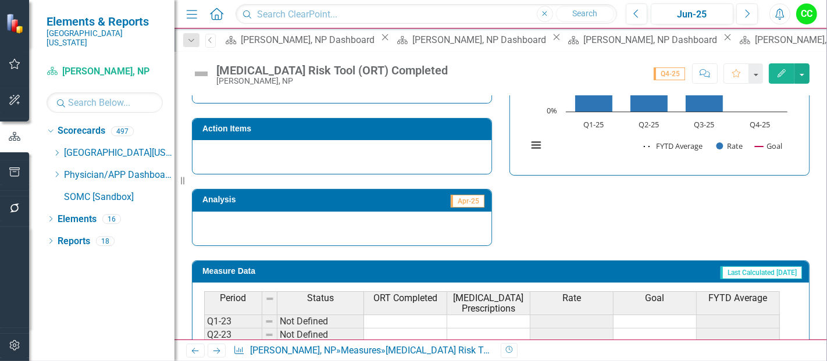
scroll to position [513, 0]
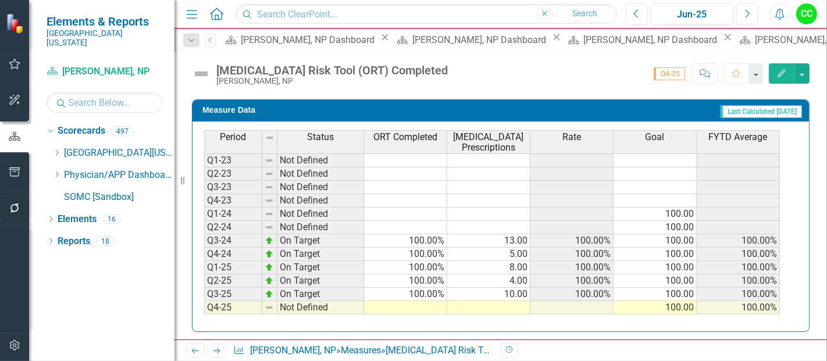
click at [419, 303] on td at bounding box center [405, 307] width 83 height 13
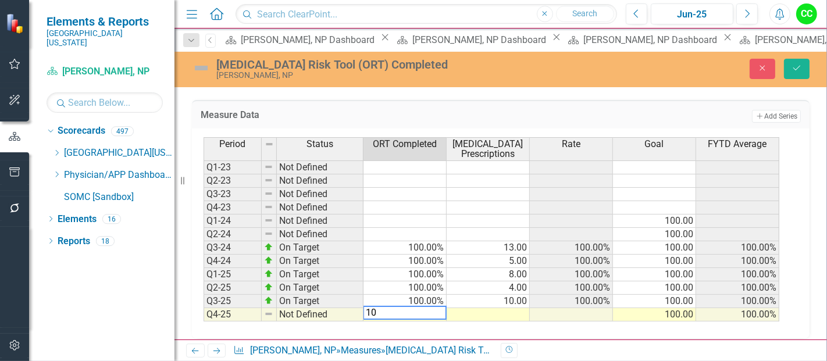
type textarea "100"
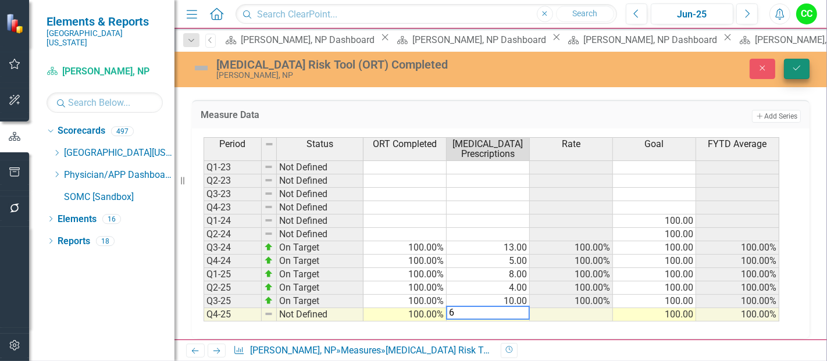
type textarea "6"
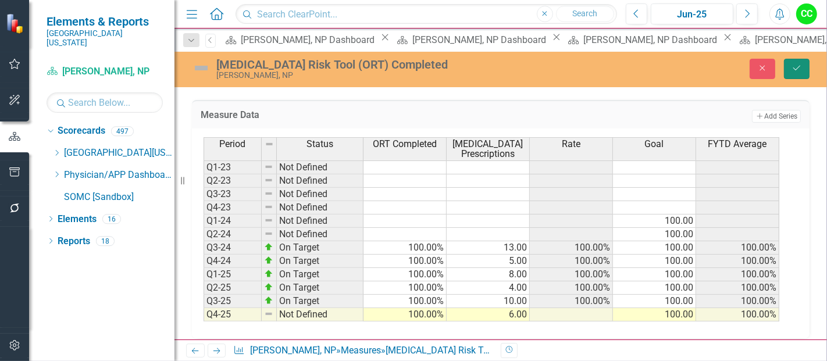
click at [794, 62] on button "Save" at bounding box center [797, 69] width 26 height 20
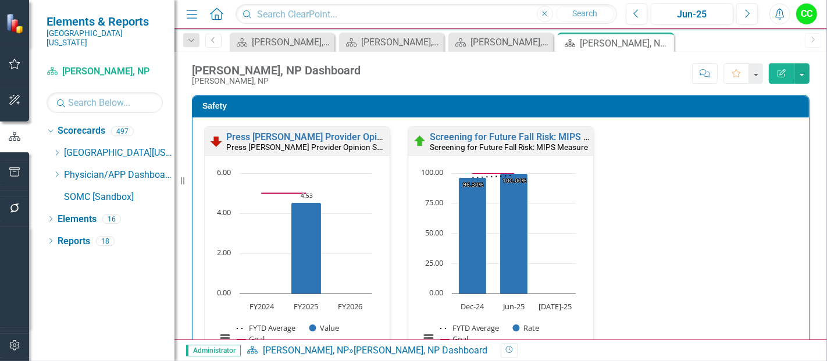
scroll to position [518, 0]
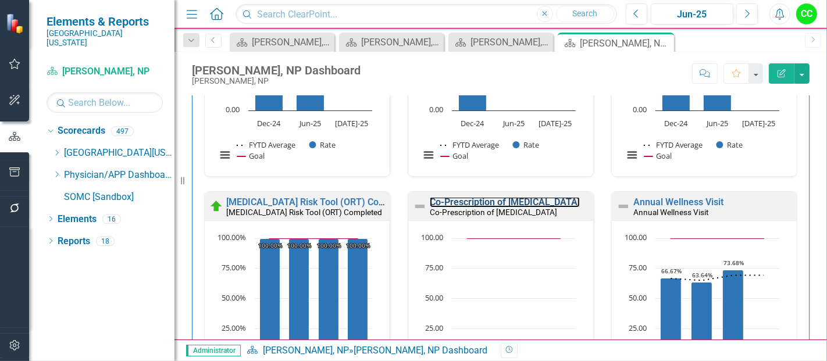
click at [530, 200] on link "Co-Prescription of [MEDICAL_DATA]" at bounding box center [505, 202] width 150 height 11
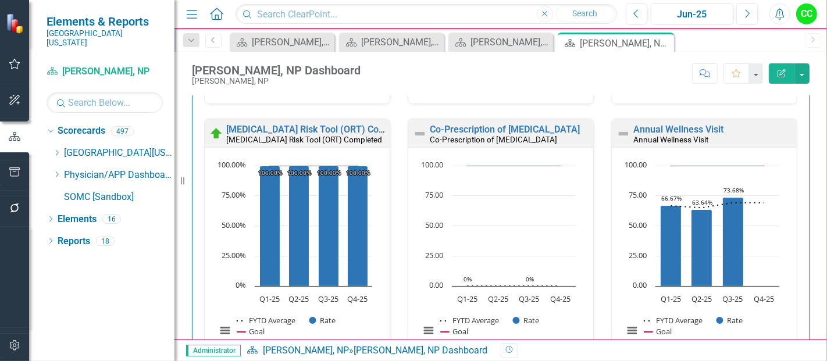
scroll to position [563, 0]
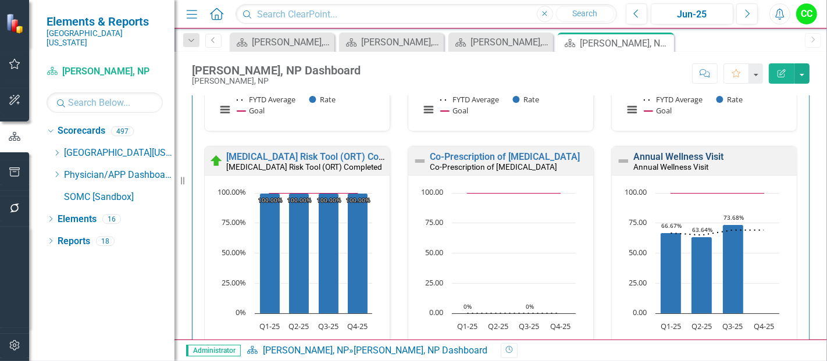
click at [674, 156] on link "Annual Wellness Visit" at bounding box center [678, 156] width 90 height 11
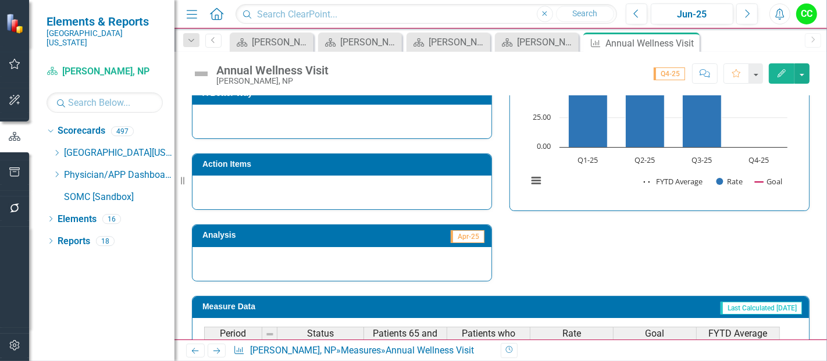
scroll to position [533, 0]
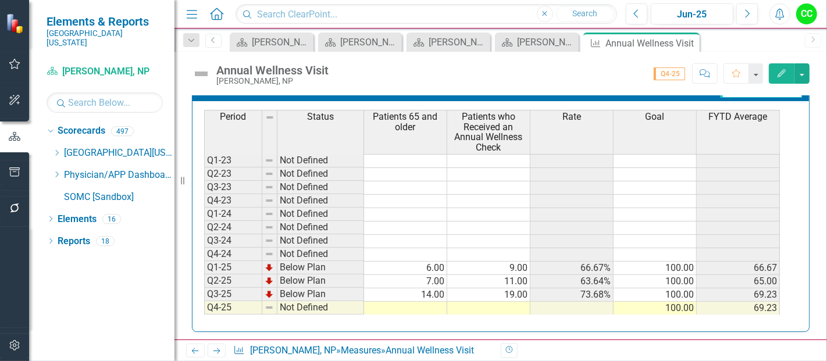
click at [409, 303] on td at bounding box center [405, 308] width 83 height 13
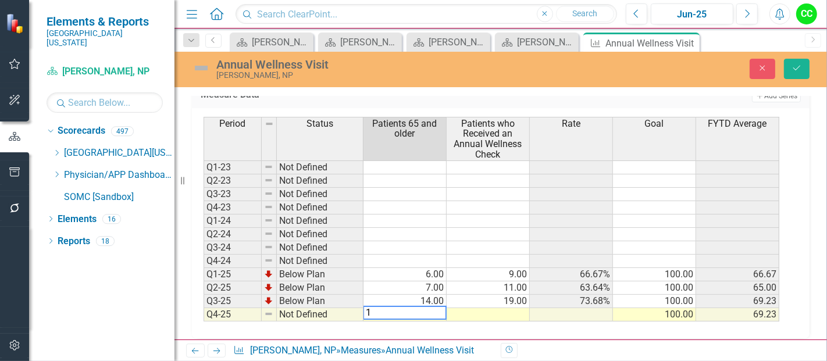
type textarea "14"
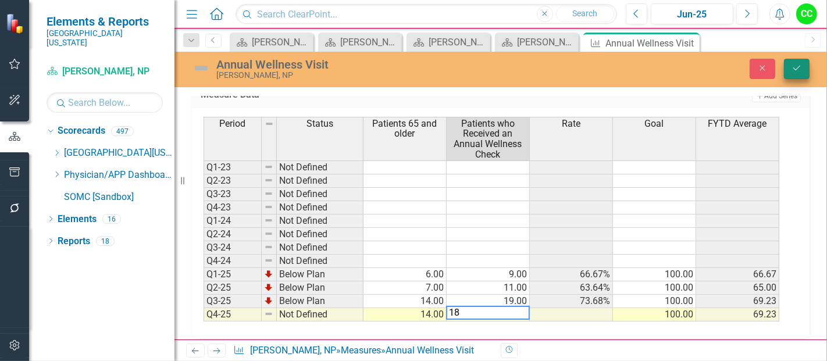
type textarea "18"
click at [801, 74] on button "Save" at bounding box center [797, 69] width 26 height 20
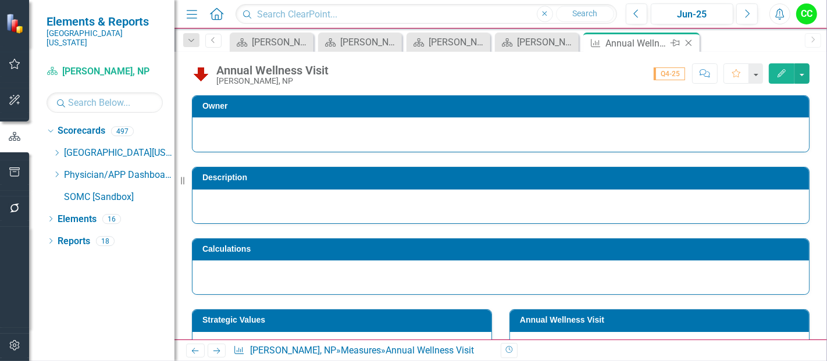
click at [686, 41] on icon "Close" at bounding box center [689, 42] width 12 height 9
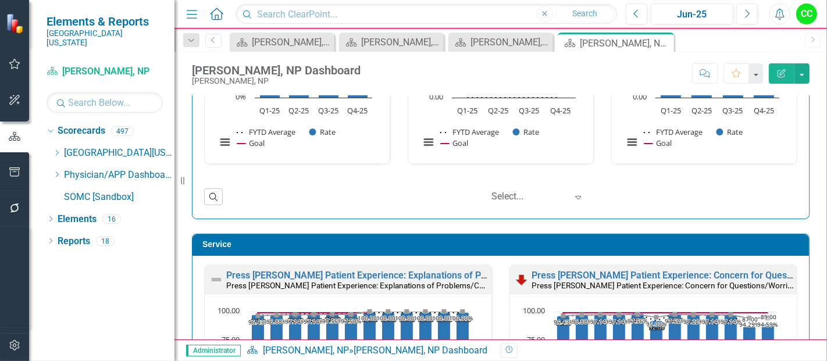
scroll to position [1468, 0]
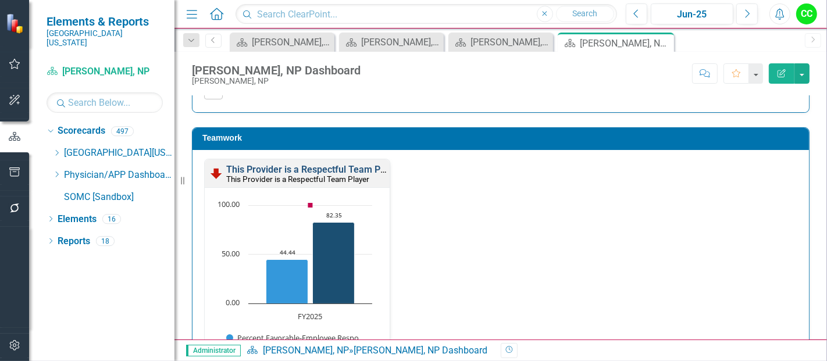
click at [336, 164] on link "This Provider is a Respectful Team Player" at bounding box center [313, 169] width 175 height 11
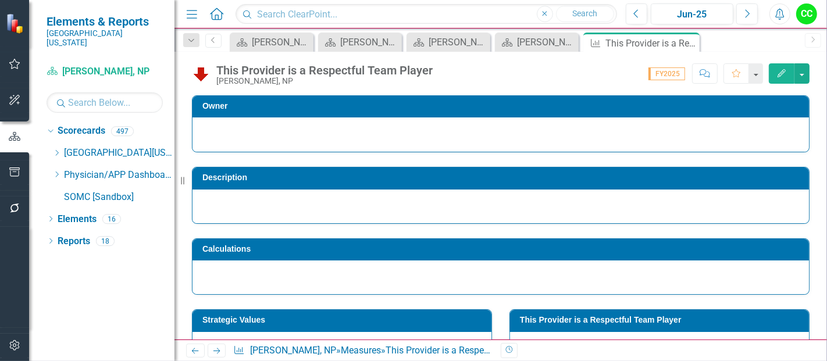
scroll to position [72, 0]
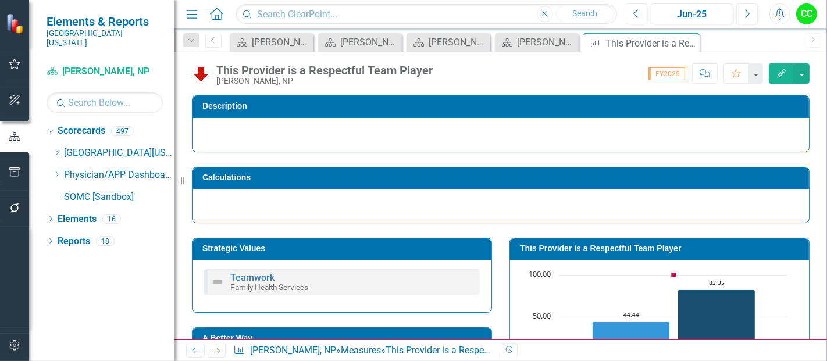
click at [665, 247] on h3 "This Provider is a Respectful Team Player" at bounding box center [661, 248] width 283 height 9
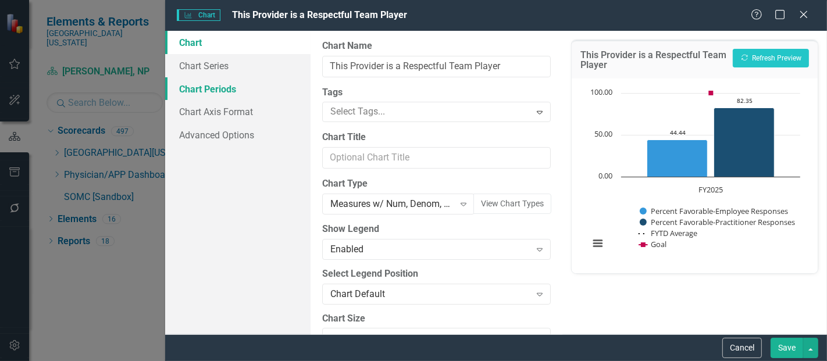
click at [229, 92] on link "Chart Periods" at bounding box center [237, 88] width 145 height 23
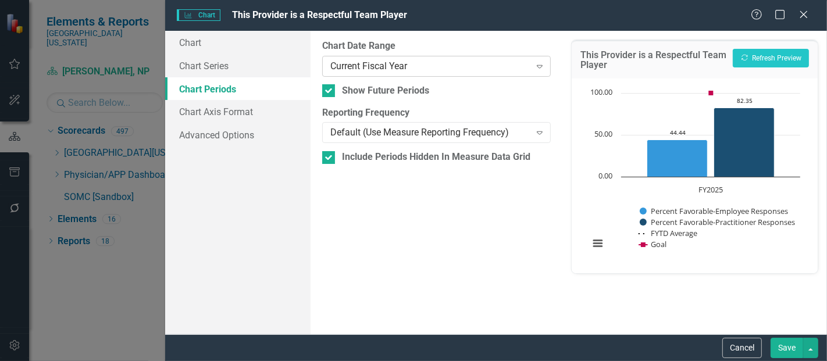
click at [389, 70] on div "Current Fiscal Year" at bounding box center [430, 65] width 200 height 13
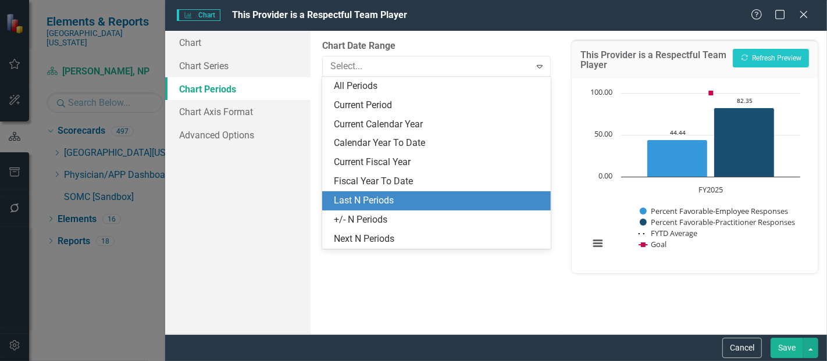
click at [357, 198] on div "Last N Periods" at bounding box center [439, 200] width 210 height 13
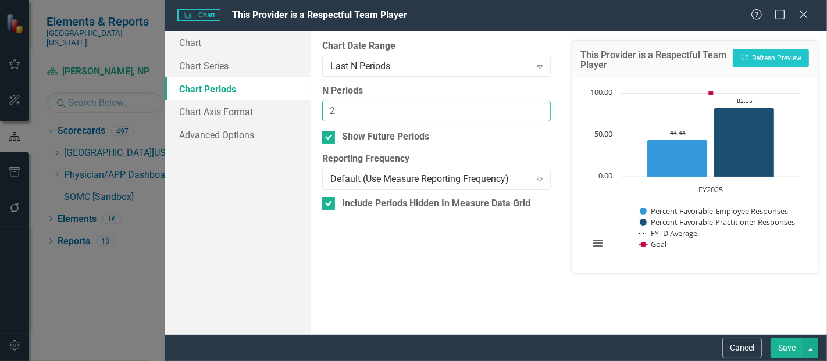
type input "2"
click at [542, 105] on input "2" at bounding box center [436, 112] width 229 height 22
click at [779, 350] on button "Save" at bounding box center [787, 348] width 33 height 20
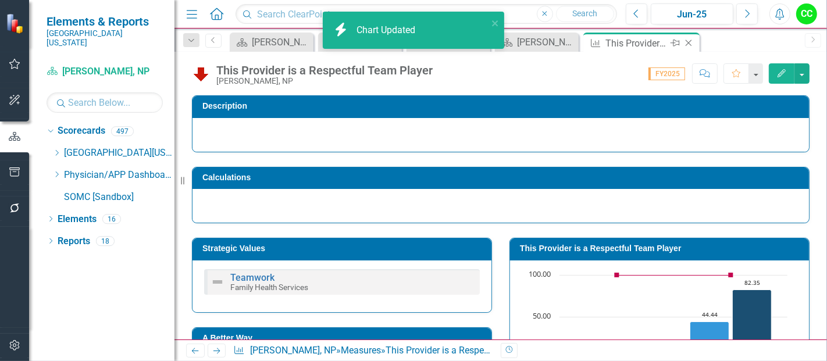
click at [689, 42] on icon "Close" at bounding box center [689, 42] width 12 height 9
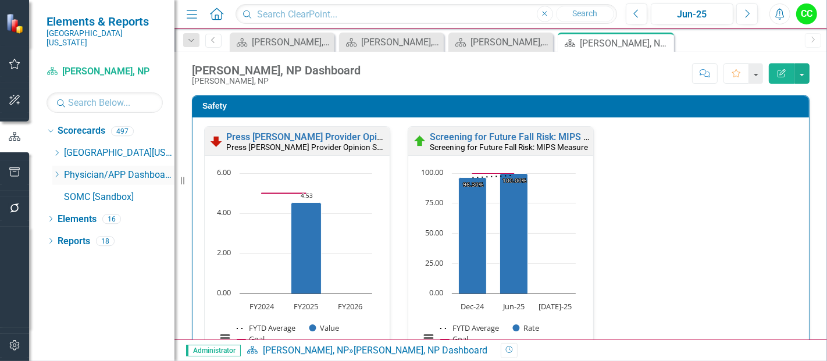
click at [55, 171] on icon "Dropdown" at bounding box center [56, 174] width 9 height 7
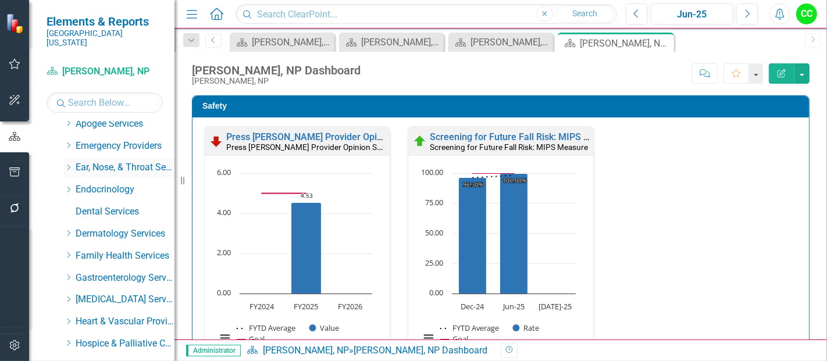
scroll to position [101, 0]
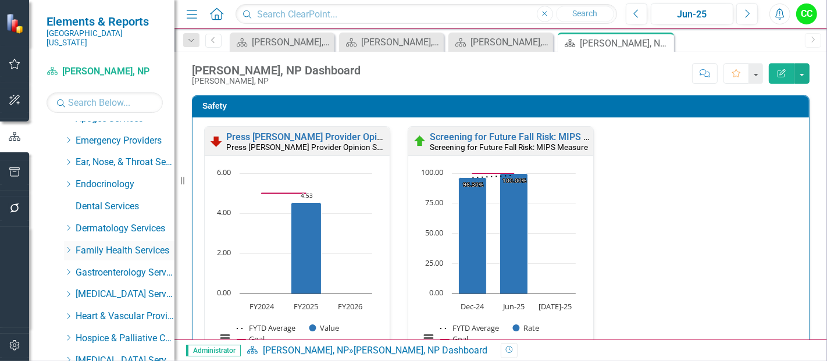
click at [65, 247] on icon "Dropdown" at bounding box center [68, 250] width 9 height 7
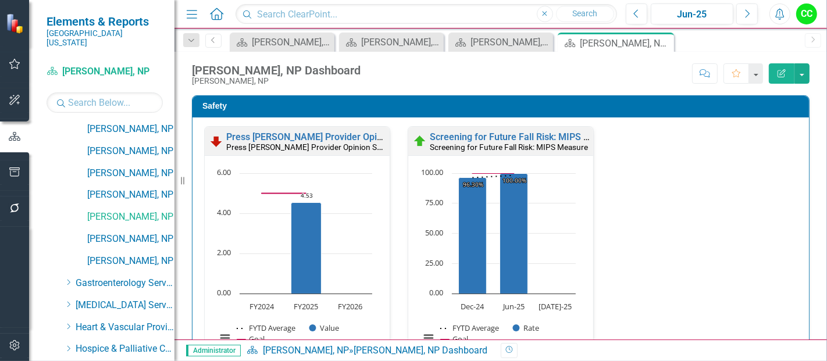
scroll to position [1340, 0]
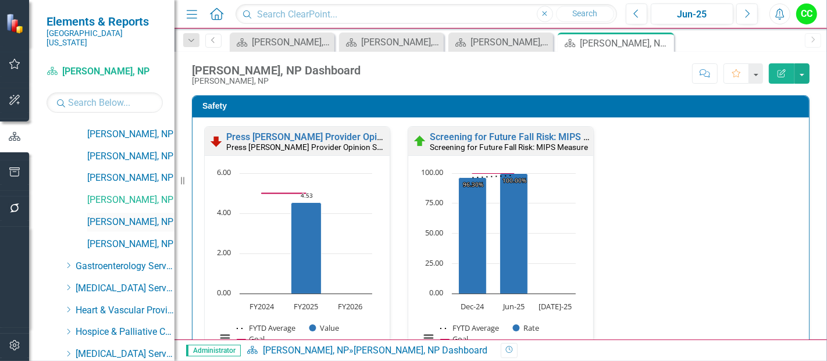
click at [138, 216] on link "[PERSON_NAME], NP" at bounding box center [130, 222] width 87 height 13
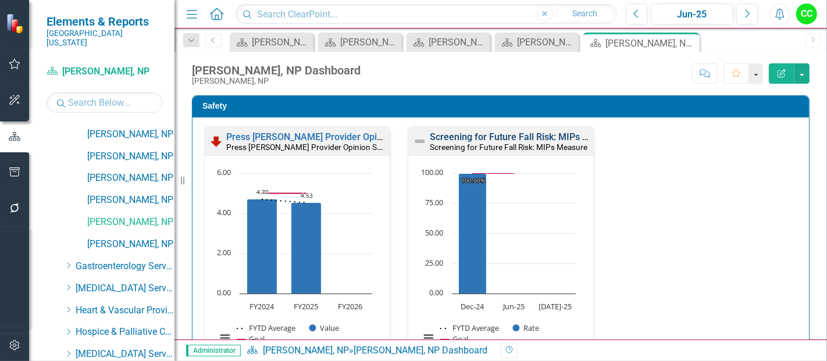
click at [478, 135] on link "Screening for Future Fall Risk: MIPs Measure" at bounding box center [525, 136] width 190 height 11
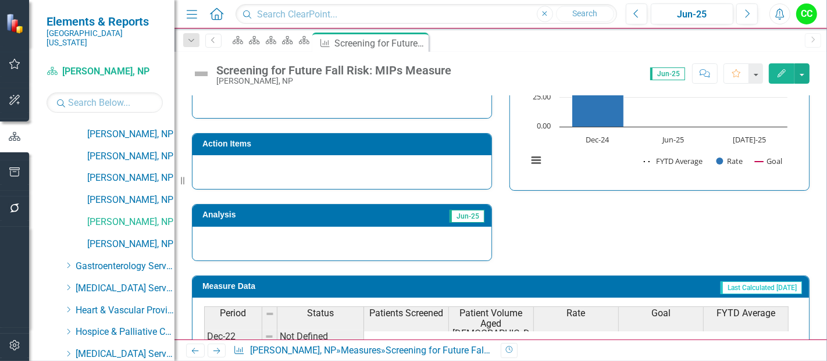
scroll to position [460, 0]
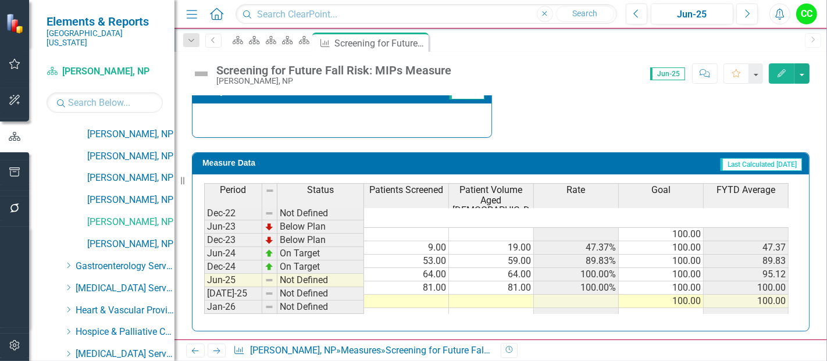
click at [429, 295] on td at bounding box center [406, 301] width 85 height 13
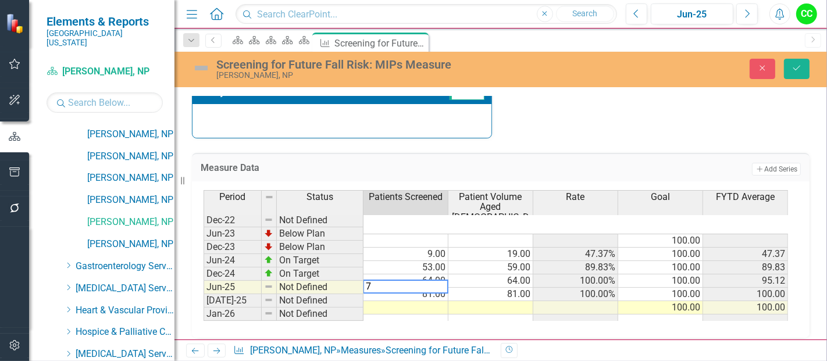
type textarea "77"
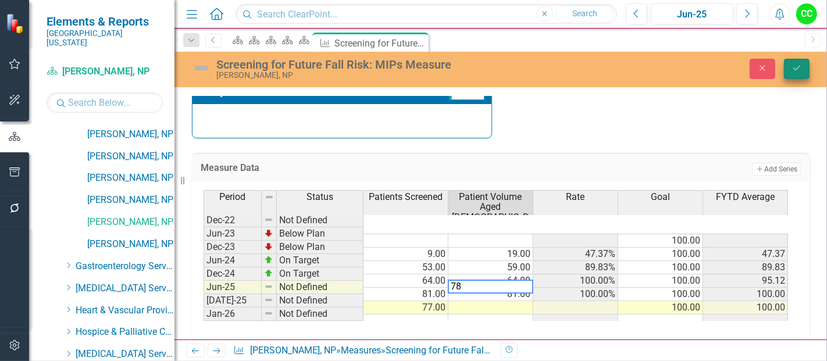
type textarea "78"
click at [801, 61] on button "Save" at bounding box center [797, 69] width 26 height 20
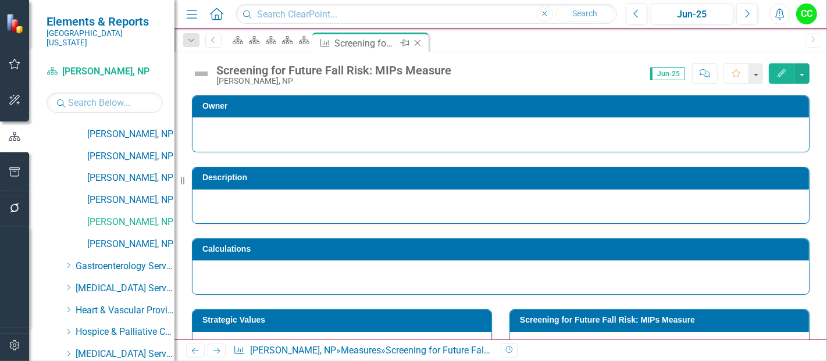
click at [421, 41] on icon at bounding box center [418, 43] width 6 height 6
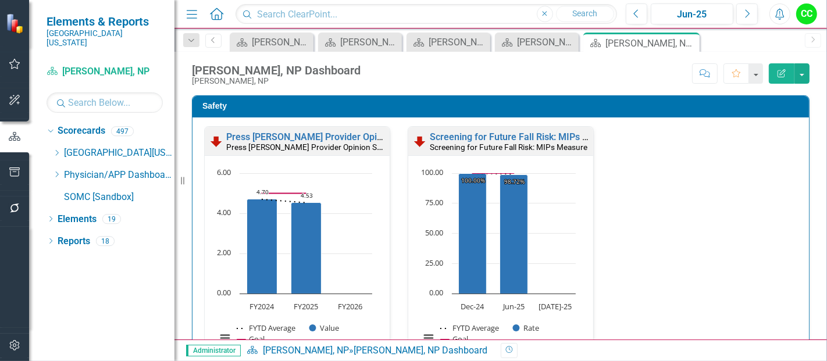
scroll to position [301, 0]
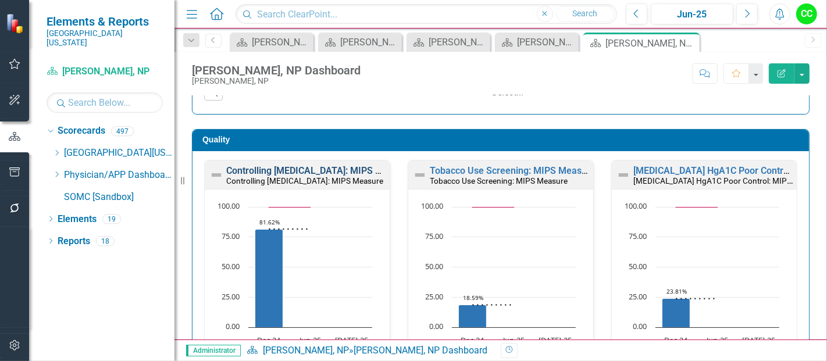
click at [303, 169] on link "Controlling [MEDICAL_DATA]: MIPS Measure" at bounding box center [319, 170] width 186 height 11
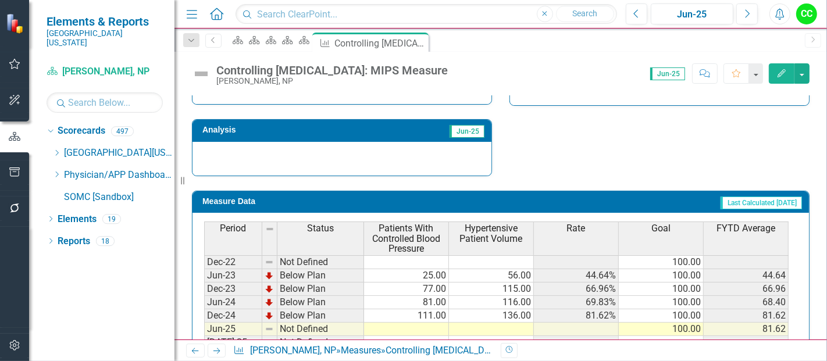
scroll to position [470, 0]
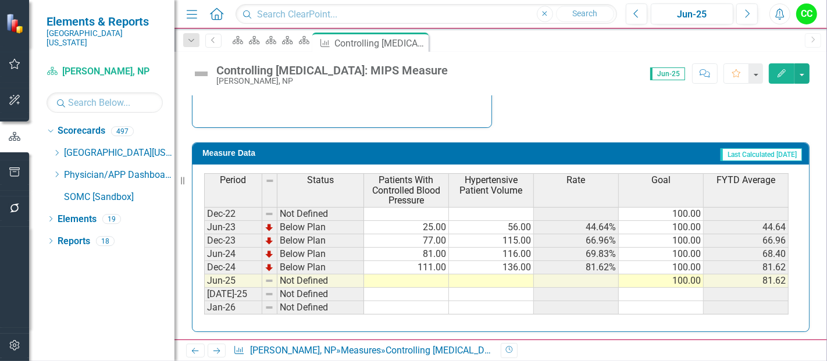
click at [429, 277] on td at bounding box center [406, 281] width 85 height 13
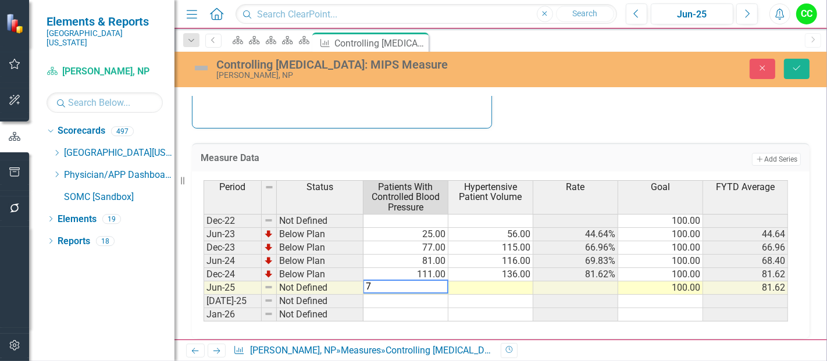
type textarea "76"
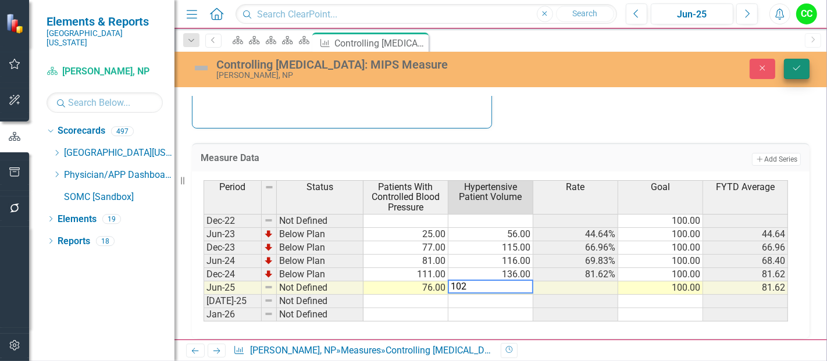
type textarea "102"
click at [785, 67] on button "Save" at bounding box center [797, 69] width 26 height 20
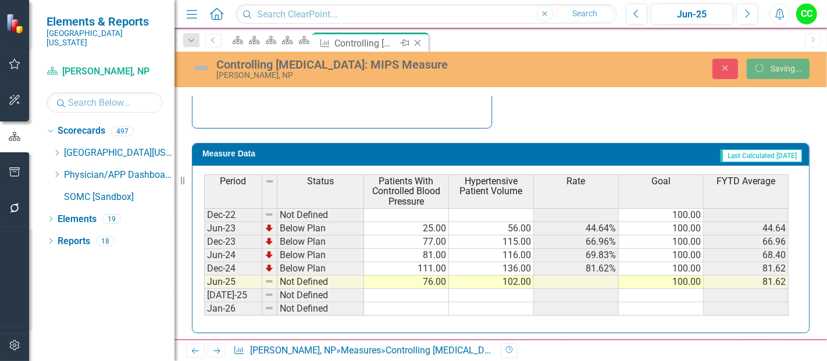
click at [421, 40] on icon at bounding box center [418, 43] width 6 height 6
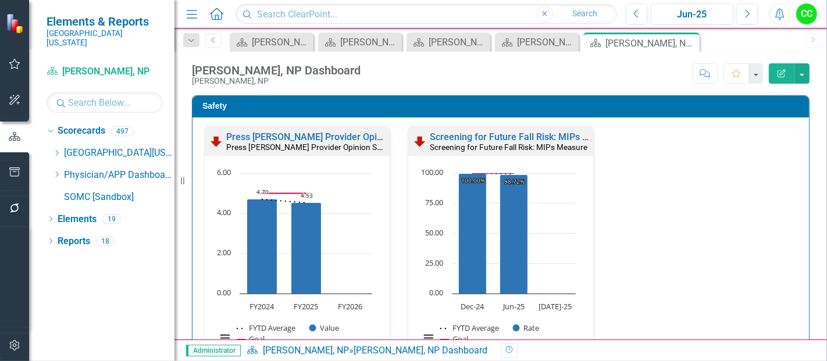
scroll to position [327, 0]
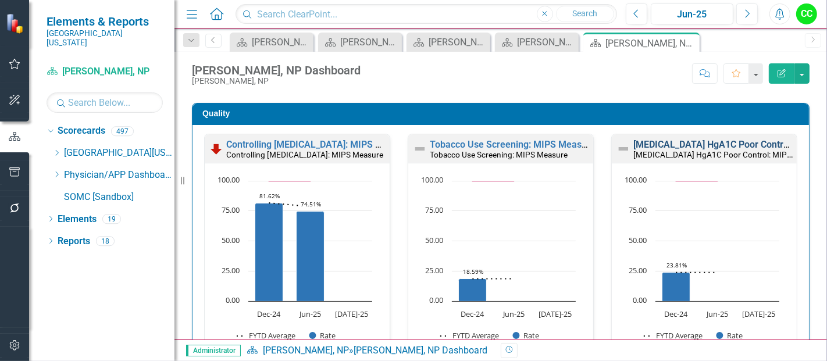
click at [675, 139] on link "[MEDICAL_DATA] HgA1C Poor Control: MIPS Measure" at bounding box center [745, 144] width 225 height 11
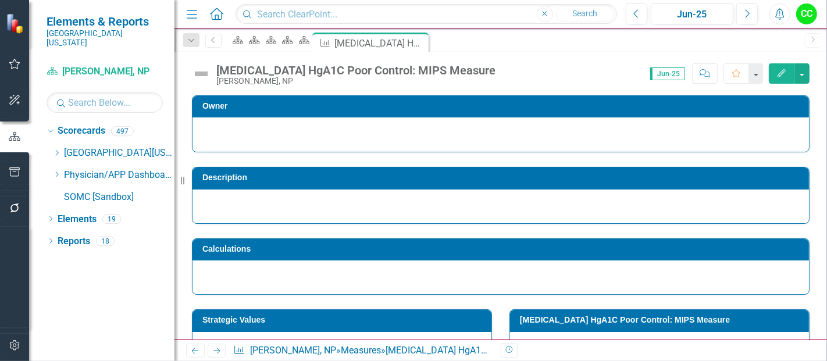
scroll to position [460, 0]
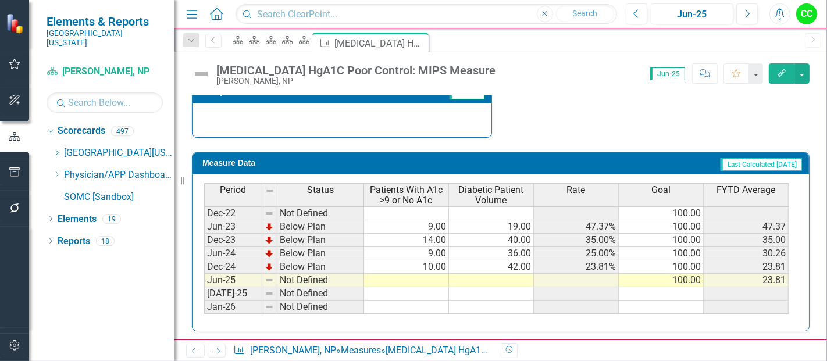
click at [428, 279] on td at bounding box center [406, 280] width 85 height 13
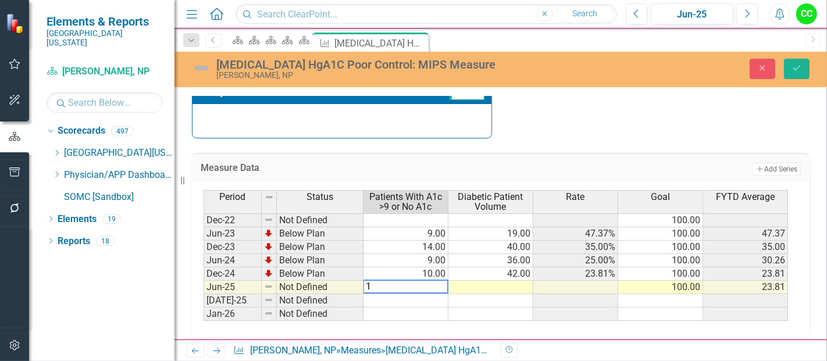
type textarea "13"
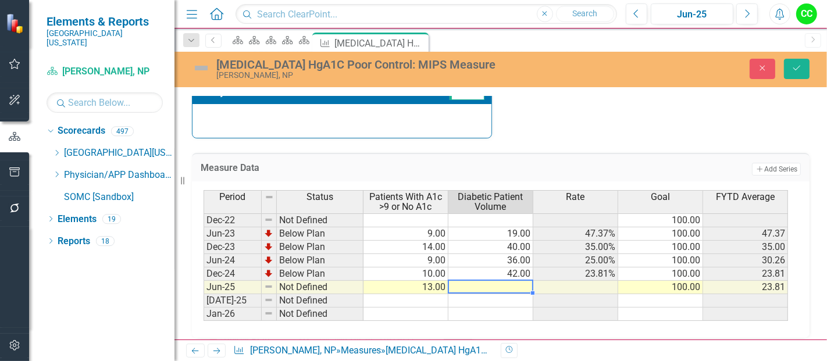
type textarea "2"
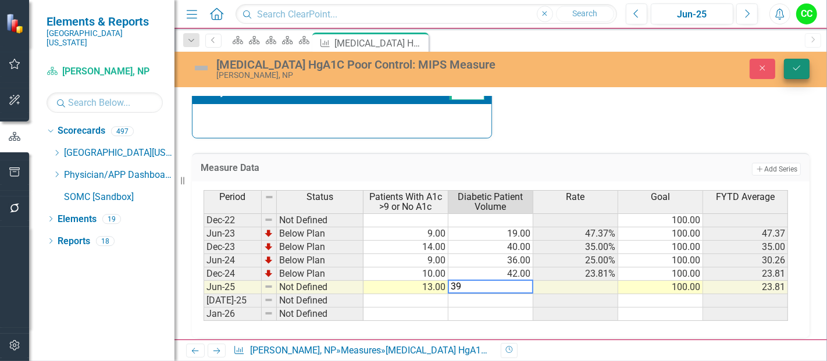
type textarea "39"
click at [797, 64] on icon "Save" at bounding box center [797, 68] width 10 height 8
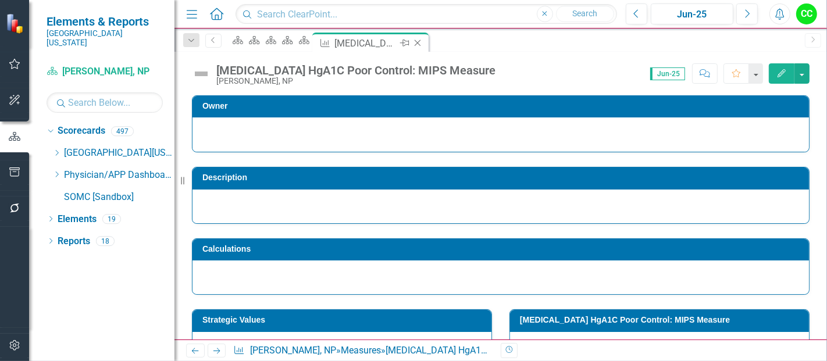
click at [423, 42] on icon "Close" at bounding box center [418, 42] width 12 height 9
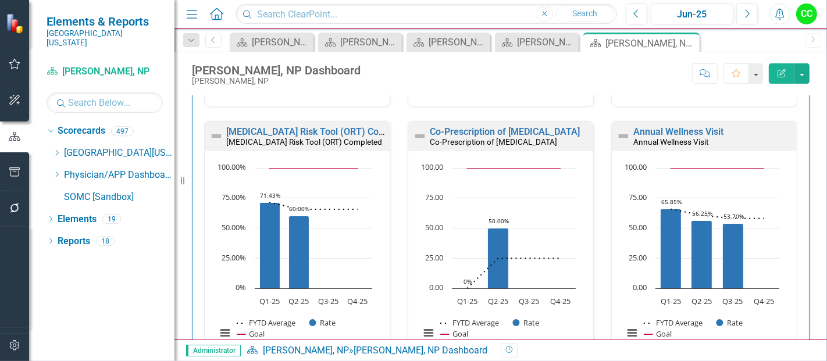
scroll to position [590, 0]
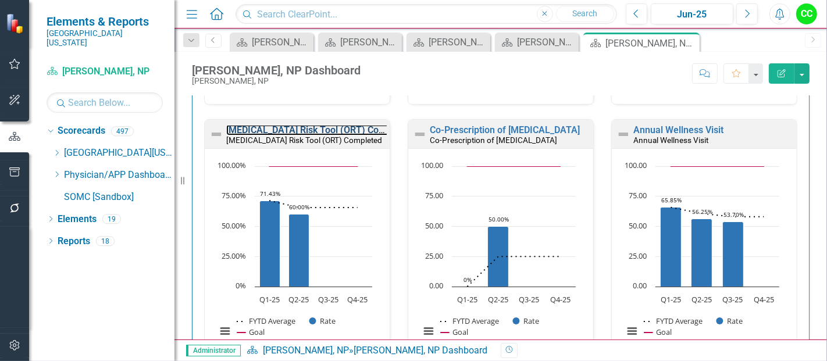
click at [314, 128] on link "[MEDICAL_DATA] Risk Tool (ORT) Completed" at bounding box center [319, 129] width 187 height 11
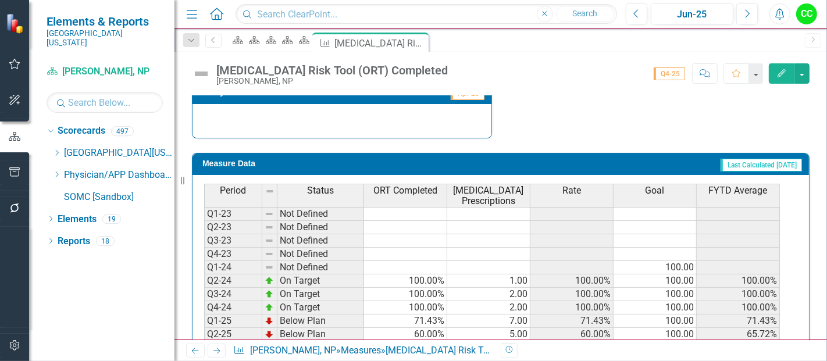
scroll to position [513, 0]
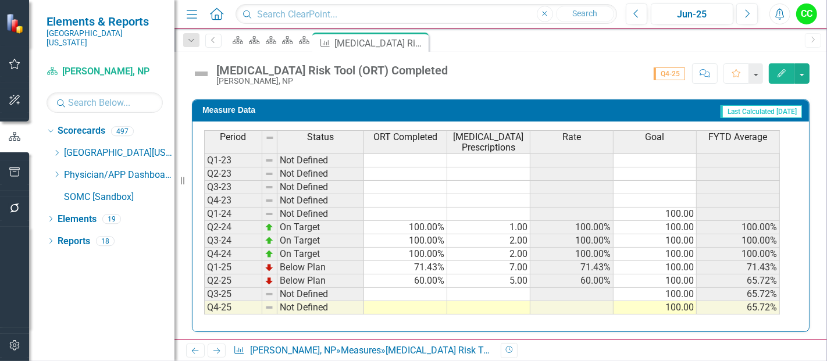
click at [408, 301] on td at bounding box center [405, 307] width 83 height 13
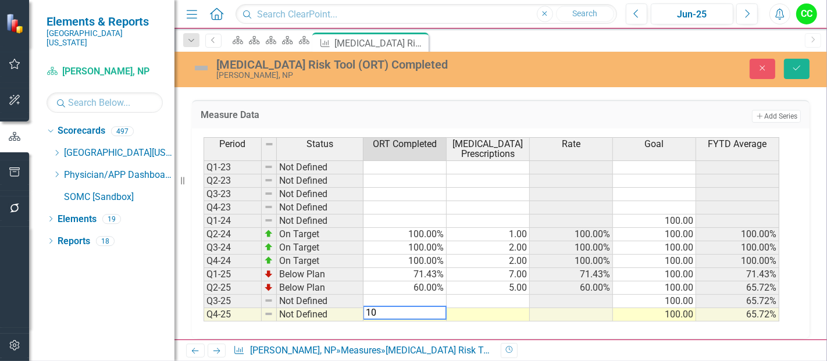
type textarea "100"
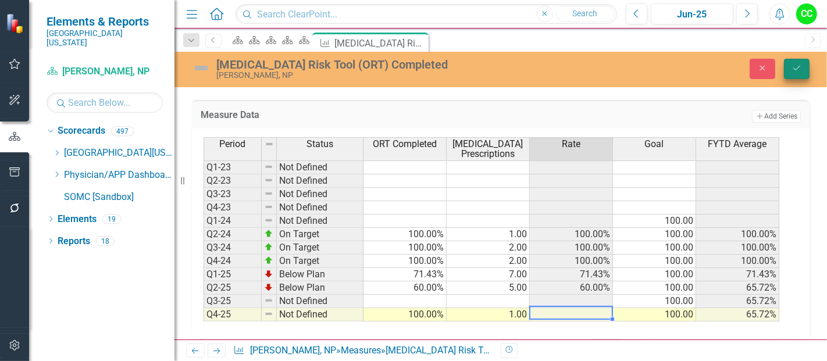
type textarea "1"
click at [786, 63] on button "Save" at bounding box center [797, 69] width 26 height 20
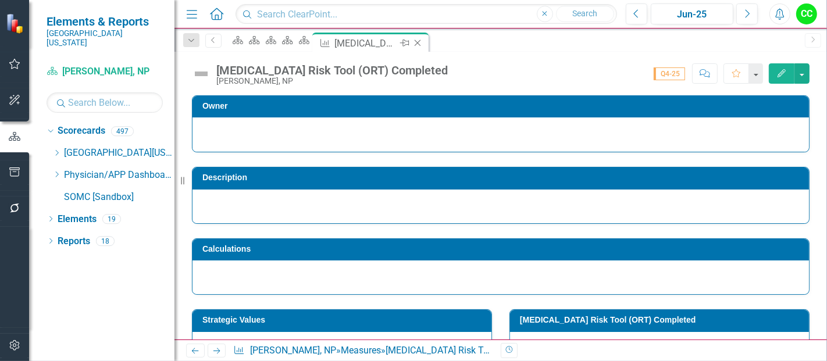
click at [421, 42] on icon at bounding box center [418, 43] width 6 height 6
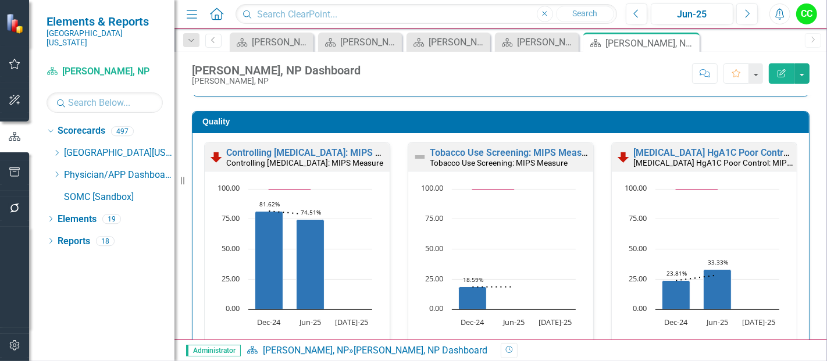
scroll to position [612, 0]
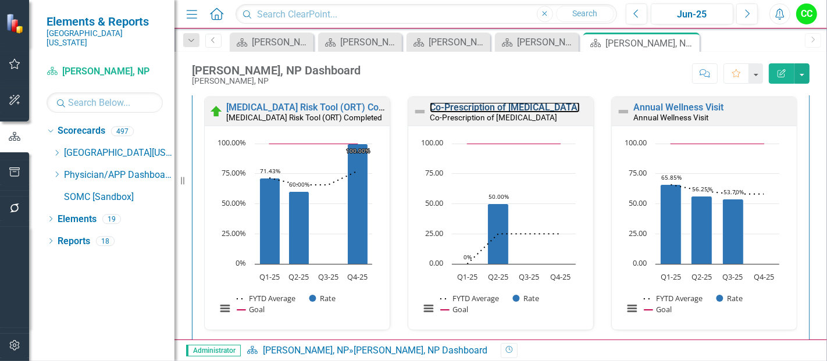
click at [507, 113] on link "Co-Prescription of [MEDICAL_DATA]" at bounding box center [505, 107] width 150 height 11
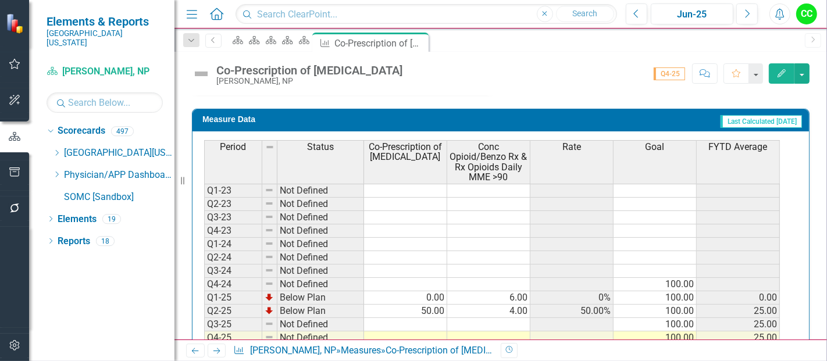
scroll to position [578, 0]
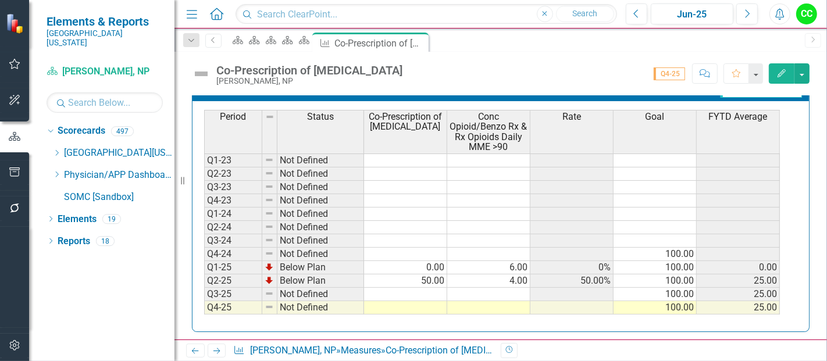
click at [204, 309] on div "Period Status Co-Prescription of Naloxone Conc Opioid/Benzo Rx & Rx Opioids Dai…" at bounding box center [204, 239] width 0 height 258
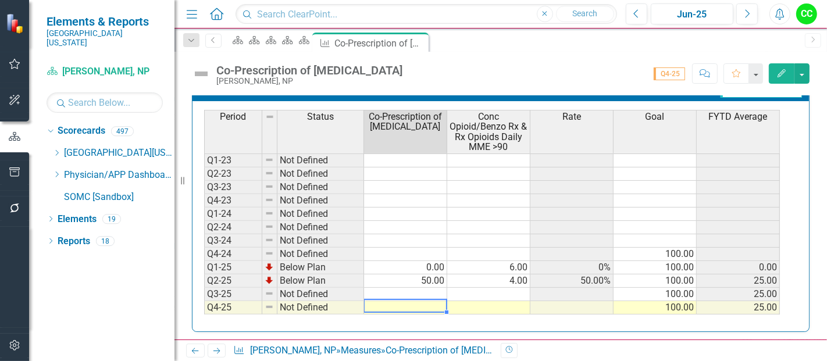
click at [407, 302] on td at bounding box center [405, 307] width 83 height 13
type textarea "0"
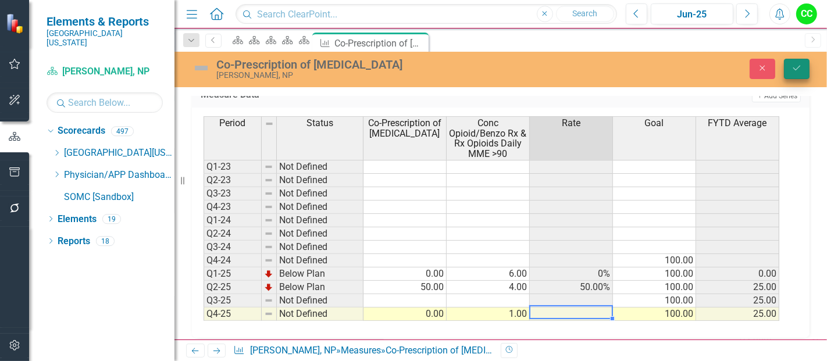
type textarea "1"
click at [803, 70] on button "Save" at bounding box center [797, 69] width 26 height 20
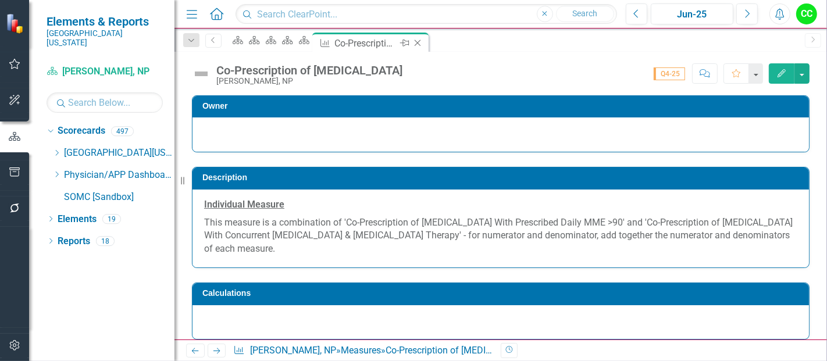
click at [423, 39] on icon "Close" at bounding box center [418, 42] width 12 height 9
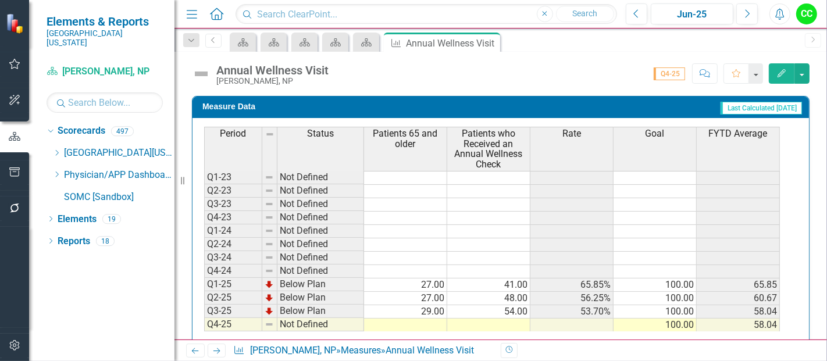
scroll to position [533, 0]
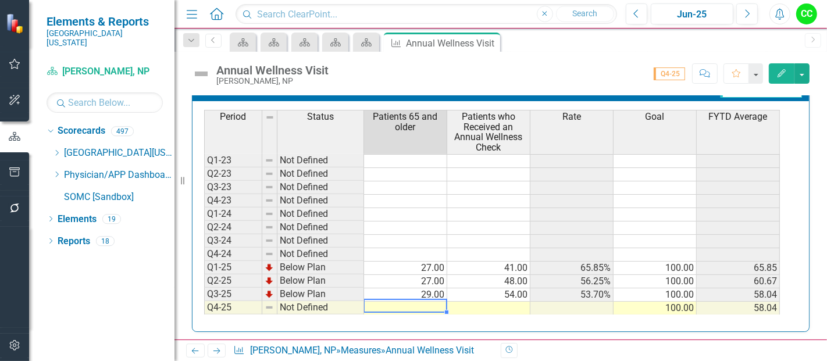
click at [402, 305] on td at bounding box center [405, 308] width 83 height 13
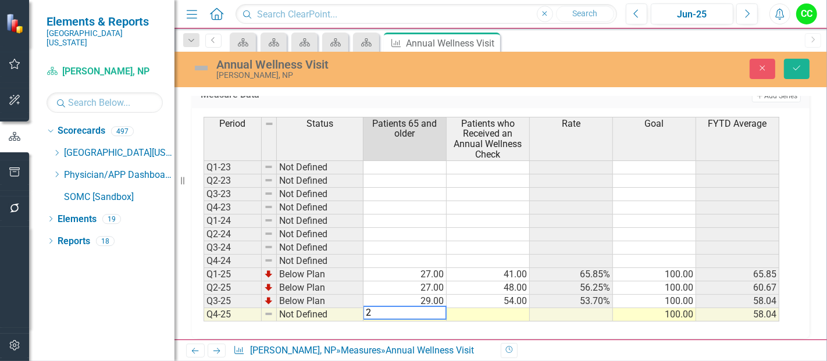
type textarea "29"
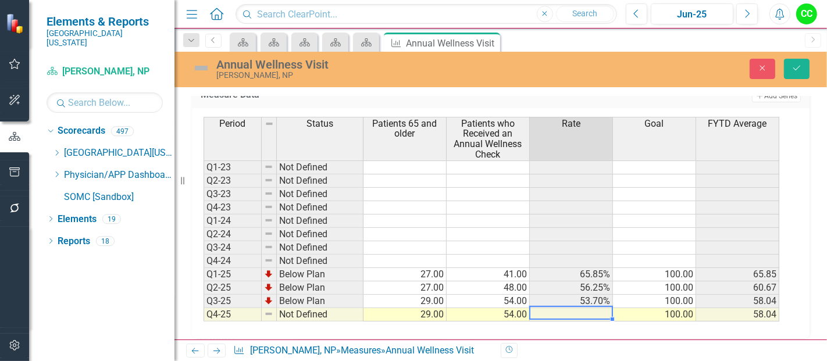
type textarea "54"
click at [795, 79] on div "Annual Wellness Visit [PERSON_NAME], NP Close Save" at bounding box center [500, 69] width 653 height 22
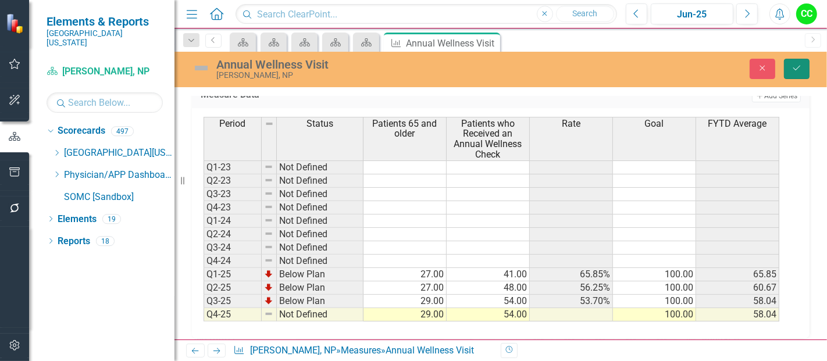
click at [797, 72] on icon "Save" at bounding box center [797, 68] width 10 height 8
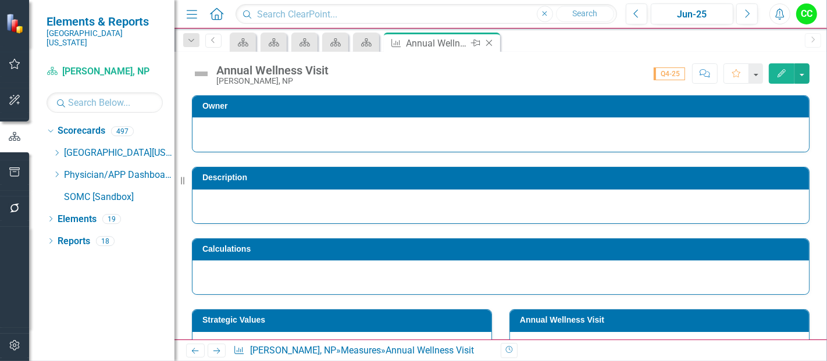
click at [489, 41] on icon "Close" at bounding box center [489, 42] width 12 height 9
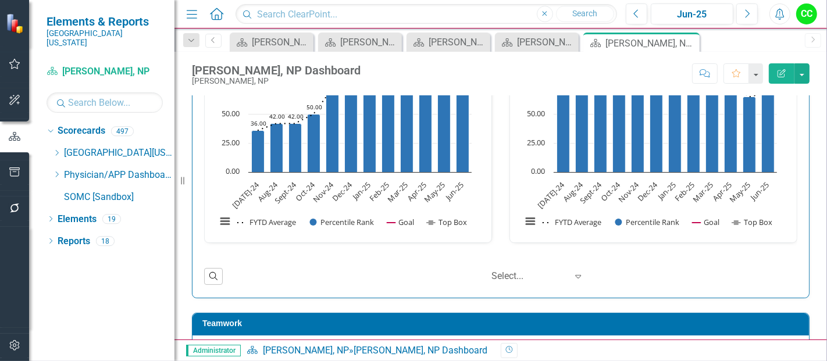
scroll to position [1397, 0]
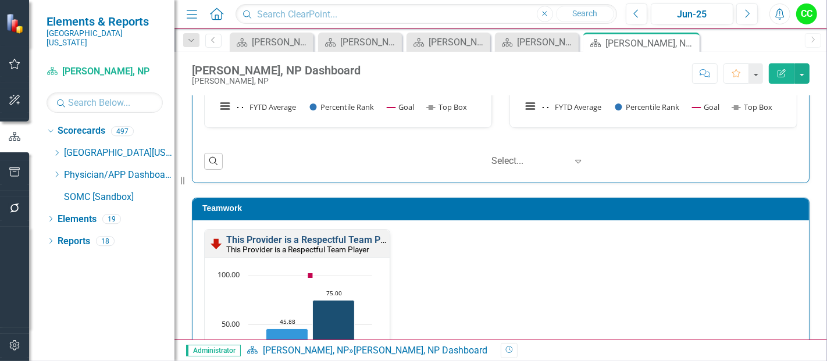
click at [324, 238] on link "This Provider is a Respectful Team Player" at bounding box center [313, 239] width 175 height 11
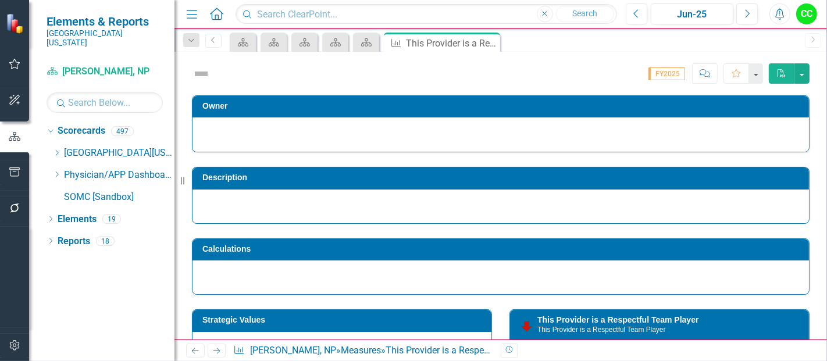
scroll to position [151, 0]
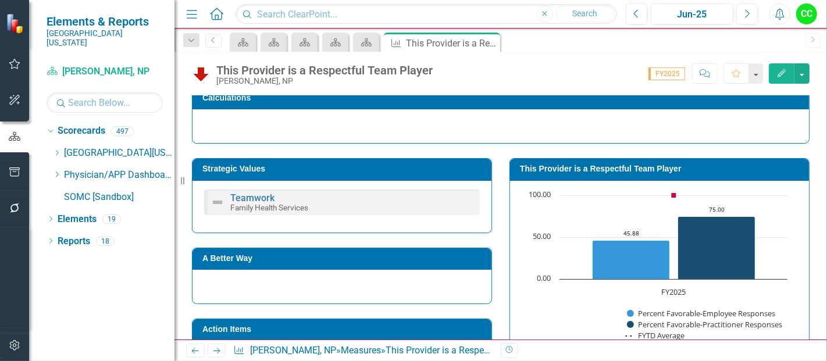
click at [642, 165] on h3 "This Provider is a Respectful Team Player" at bounding box center [661, 169] width 283 height 9
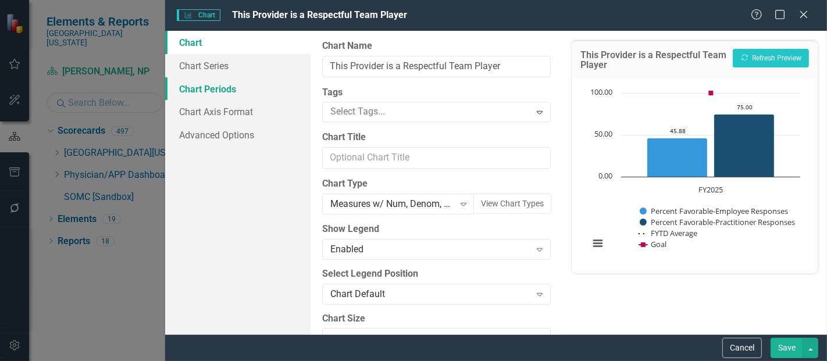
click at [230, 79] on link "Chart Periods" at bounding box center [237, 88] width 145 height 23
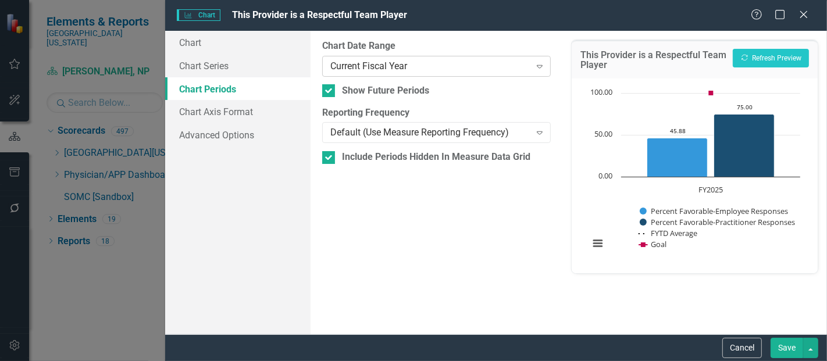
click at [372, 64] on div "Current Fiscal Year" at bounding box center [430, 65] width 200 height 13
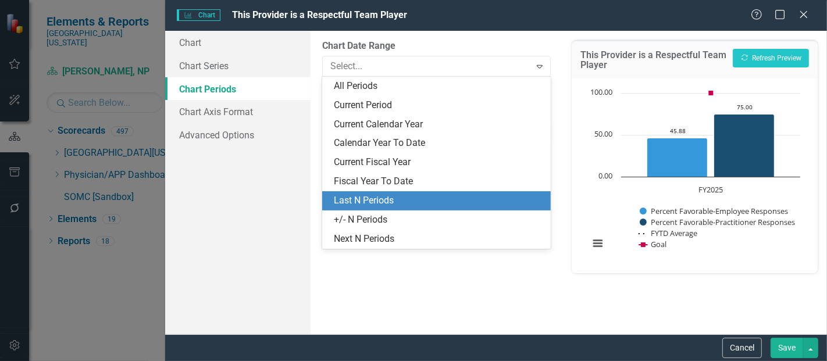
click at [356, 199] on div "Last N Periods" at bounding box center [439, 200] width 210 height 13
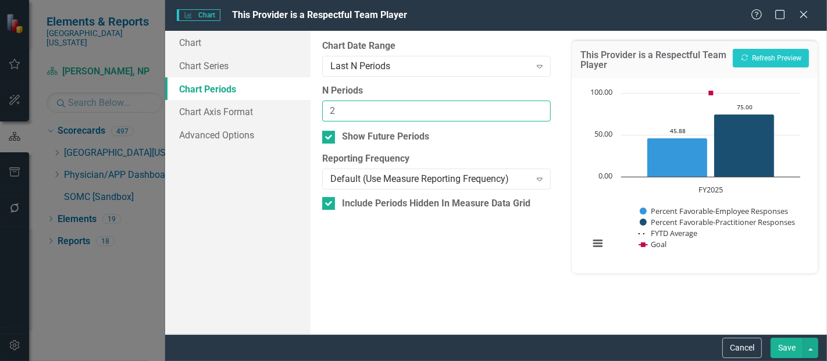
type input "2"
click at [542, 108] on input "2" at bounding box center [436, 112] width 229 height 22
click at [782, 343] on button "Save" at bounding box center [787, 348] width 33 height 20
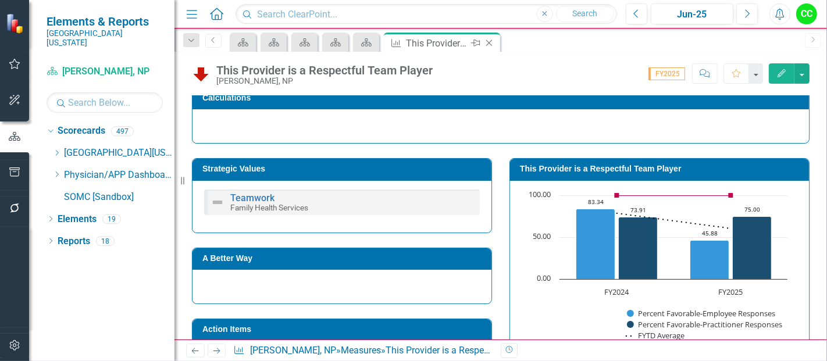
click at [490, 45] on icon "Close" at bounding box center [489, 42] width 12 height 9
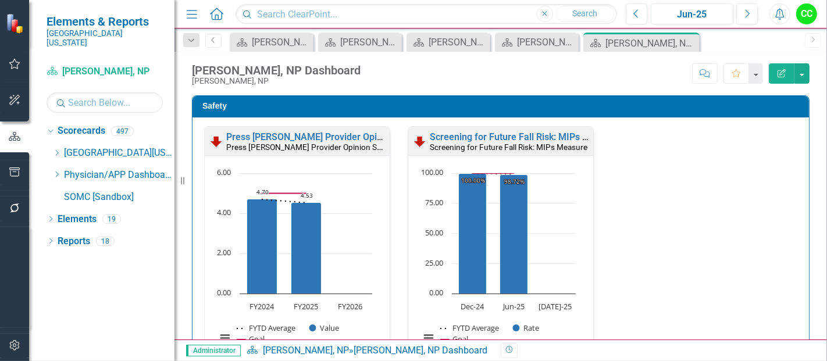
click at [55, 171] on icon "Dropdown" at bounding box center [56, 174] width 9 height 7
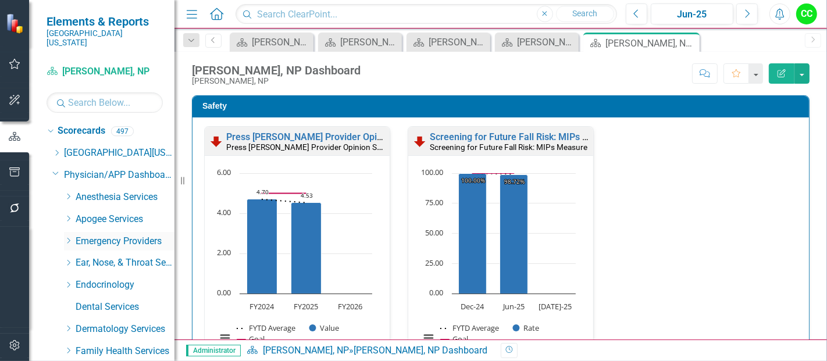
scroll to position [59, 0]
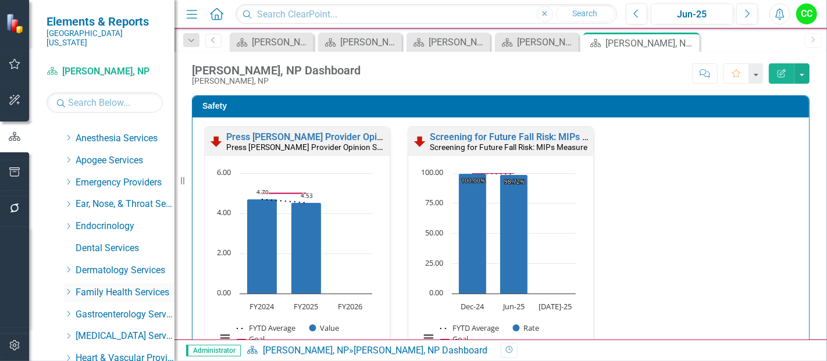
click at [68, 289] on icon "Dropdown" at bounding box center [68, 292] width 9 height 7
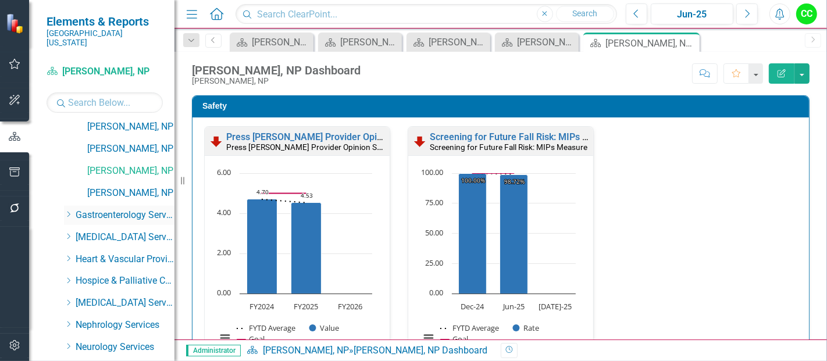
scroll to position [1391, 0]
click at [130, 186] on link "[PERSON_NAME], NP" at bounding box center [130, 192] width 87 height 13
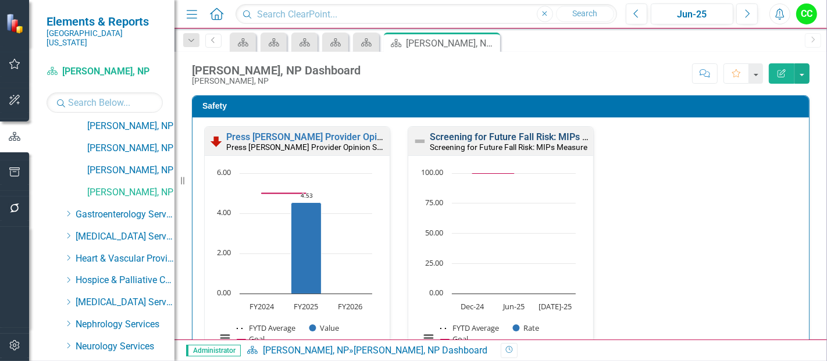
click at [457, 135] on link "Screening for Future Fall Risk: MIPs Measure" at bounding box center [525, 136] width 190 height 11
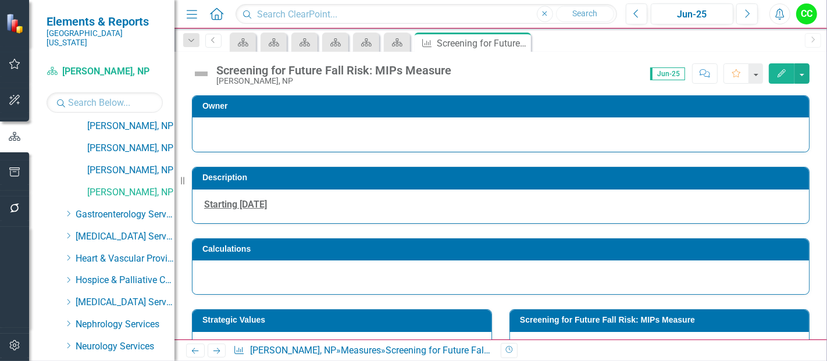
scroll to position [460, 0]
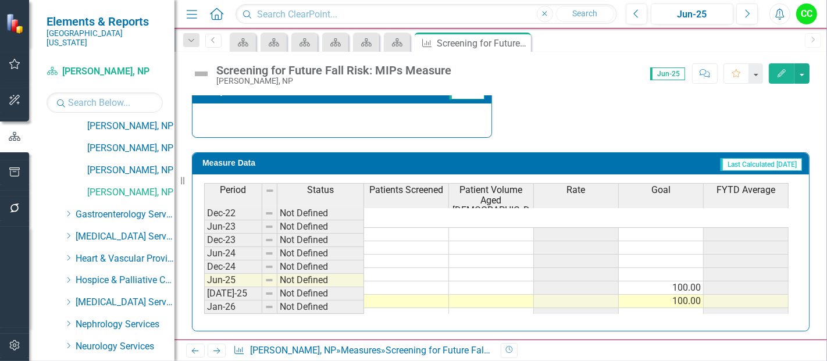
click at [421, 295] on td at bounding box center [406, 301] width 85 height 13
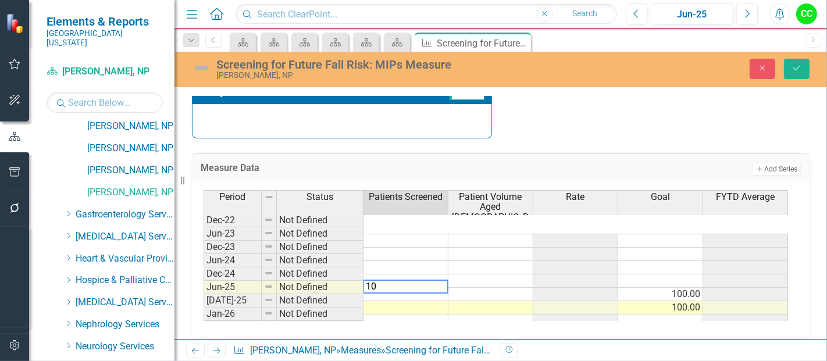
type textarea "104"
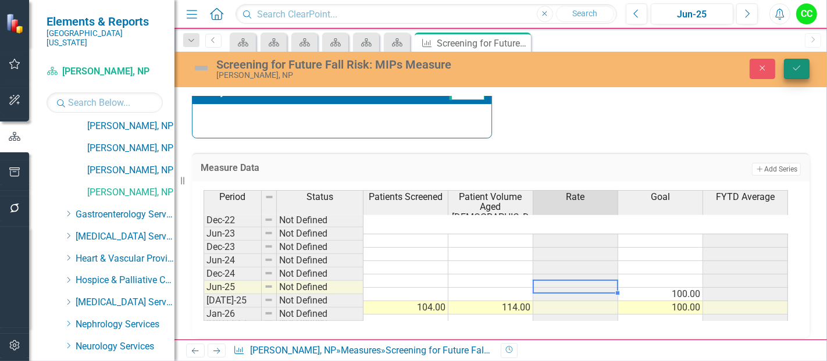
type textarea "114"
click at [794, 65] on icon "Save" at bounding box center [797, 68] width 10 height 8
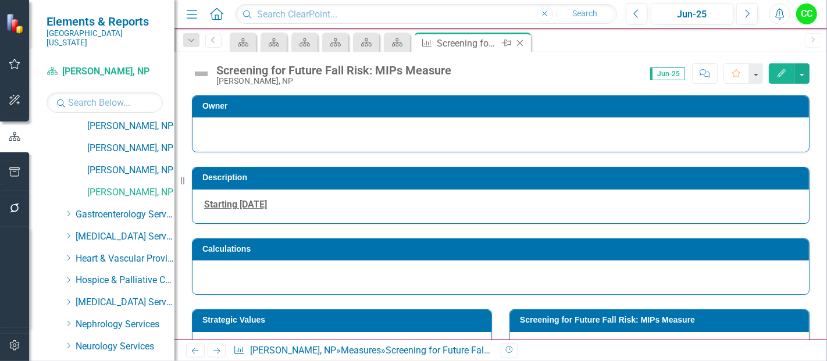
click at [519, 40] on icon "Close" at bounding box center [520, 42] width 12 height 9
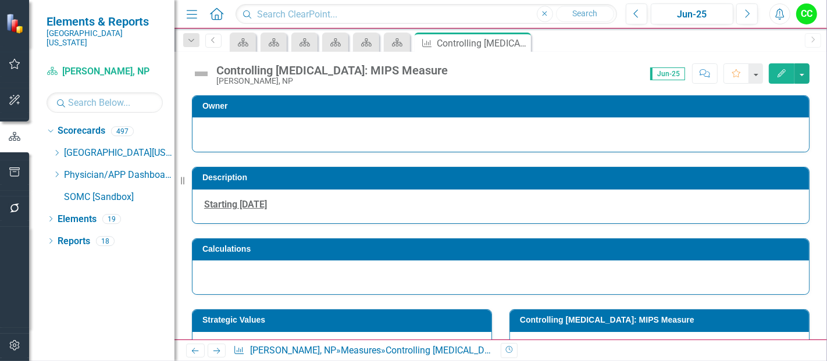
scroll to position [470, 0]
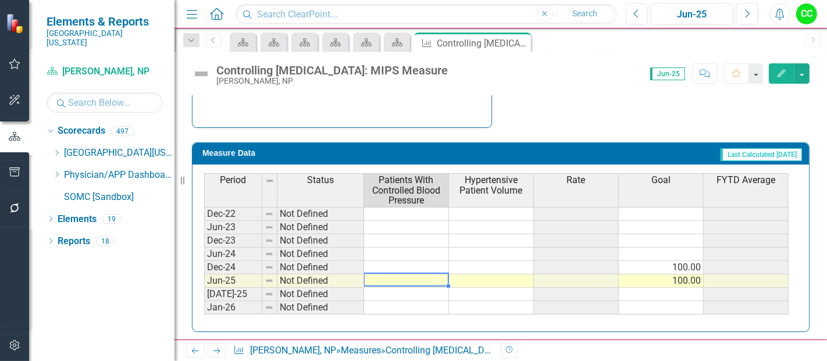
click at [432, 277] on td at bounding box center [406, 281] width 85 height 13
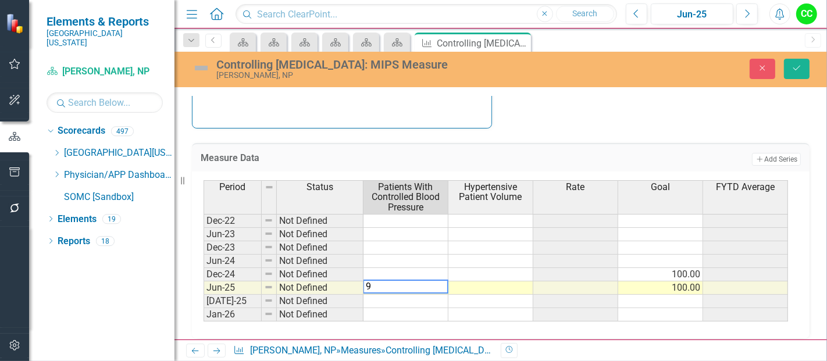
type textarea "90"
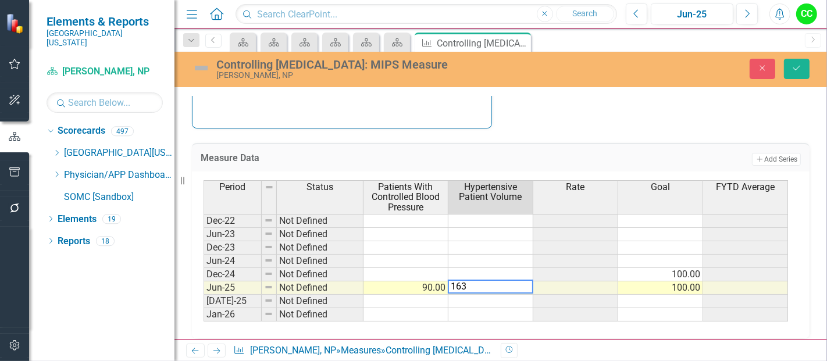
type textarea "163"
click at [797, 58] on div "Controlling High Blood Pressure: MIPS Measure Jonathan Ballard, NP Close Save" at bounding box center [500, 69] width 653 height 22
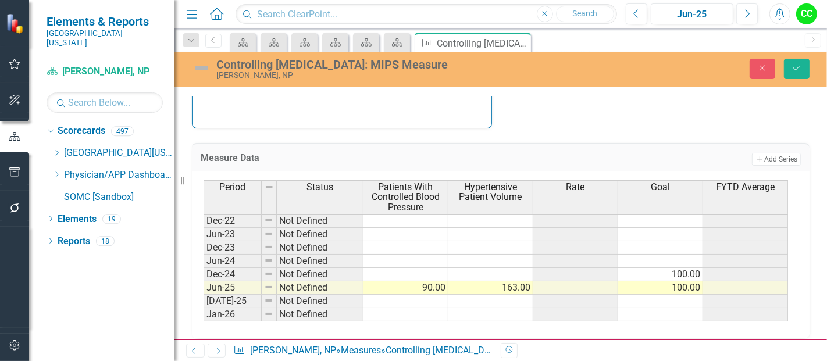
click at [797, 58] on div "Controlling High Blood Pressure: MIPS Measure Jonathan Ballard, NP Close Save" at bounding box center [500, 69] width 653 height 22
click at [794, 73] on button "Save" at bounding box center [797, 69] width 26 height 20
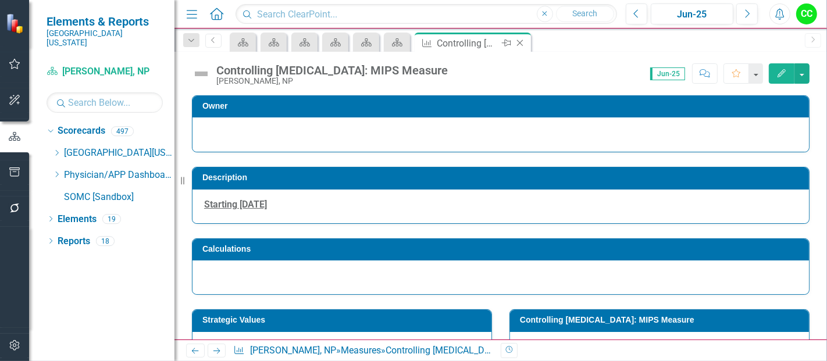
click at [518, 41] on icon at bounding box center [520, 43] width 6 height 6
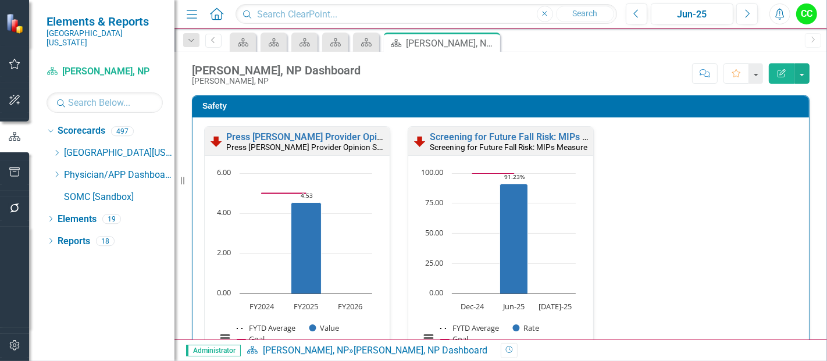
scroll to position [263, 0]
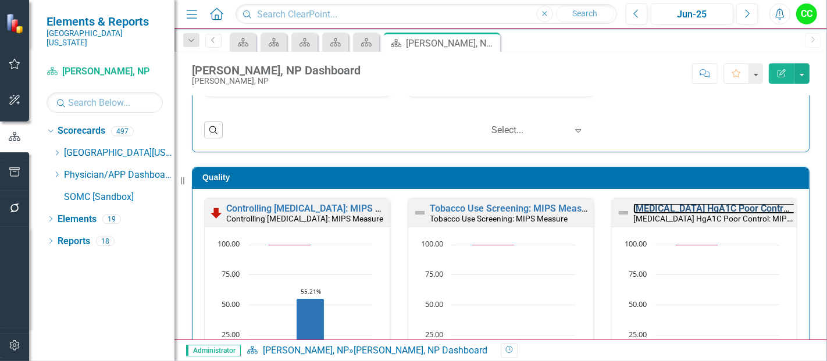
click at [677, 208] on link "[MEDICAL_DATA] HgA1C Poor Control: MIPS Measure" at bounding box center [745, 208] width 225 height 11
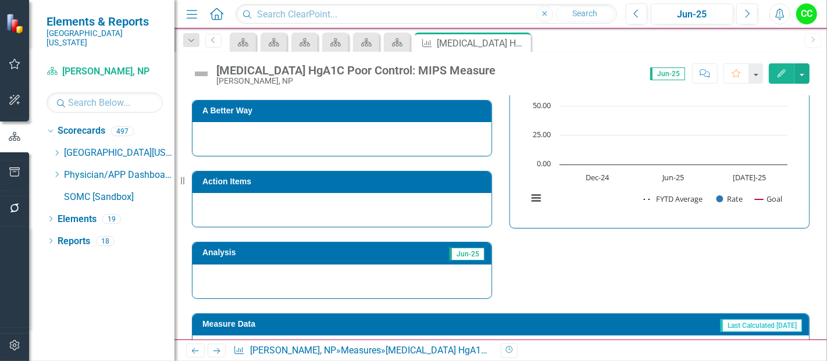
scroll to position [460, 0]
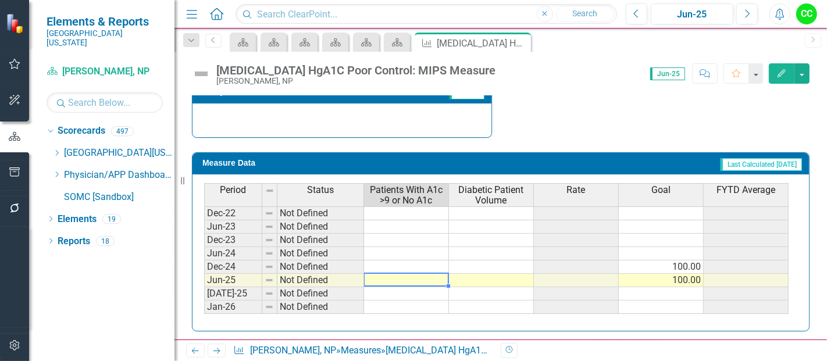
click at [415, 280] on td at bounding box center [406, 280] width 85 height 13
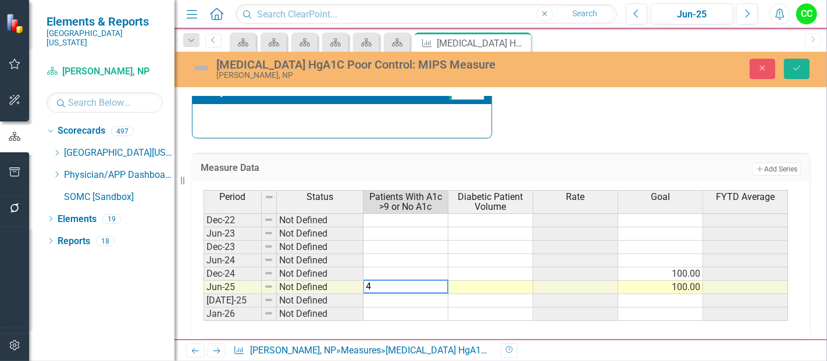
type textarea "41"
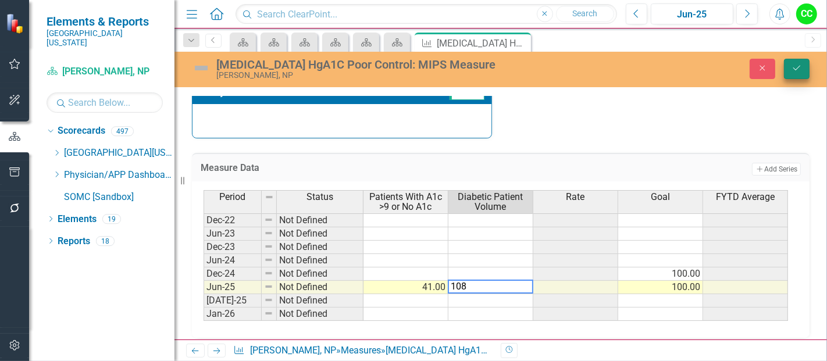
type textarea "108"
click at [804, 65] on button "Save" at bounding box center [797, 69] width 26 height 20
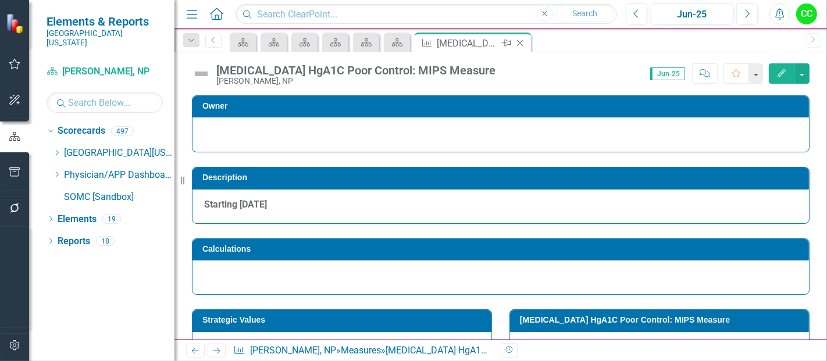
click at [519, 41] on icon "Close" at bounding box center [520, 42] width 12 height 9
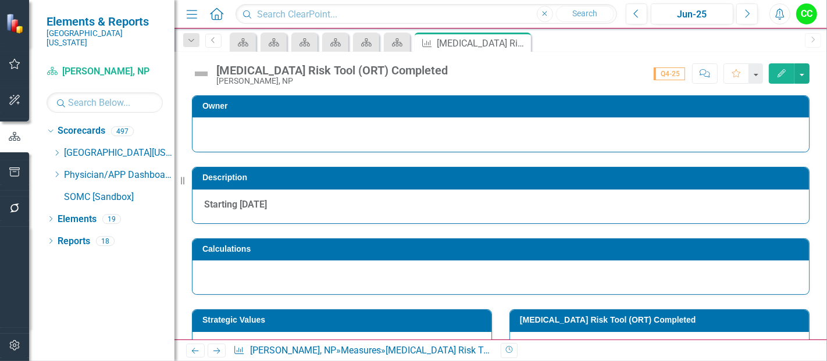
scroll to position [513, 0]
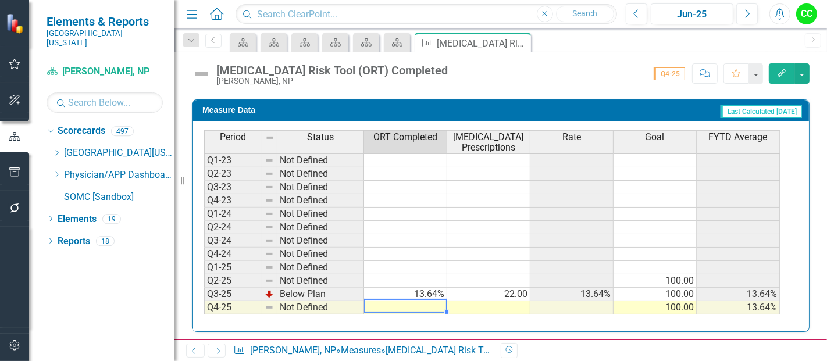
click at [397, 301] on td at bounding box center [405, 307] width 83 height 13
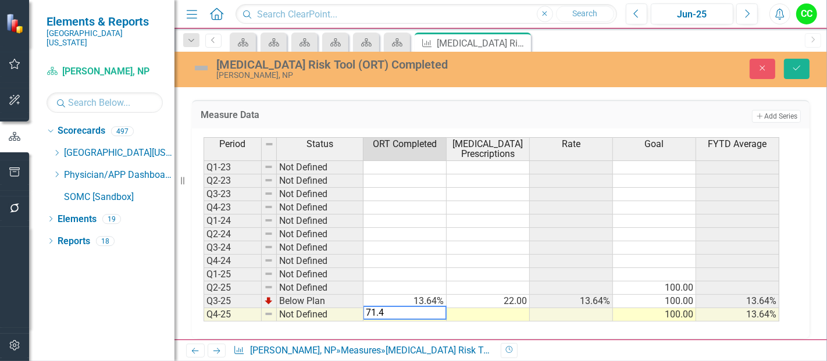
type textarea "71.43"
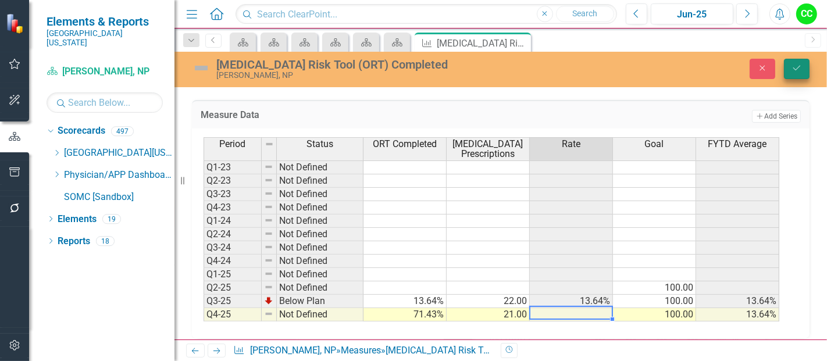
type textarea "21"
click at [797, 69] on icon "Save" at bounding box center [797, 68] width 10 height 8
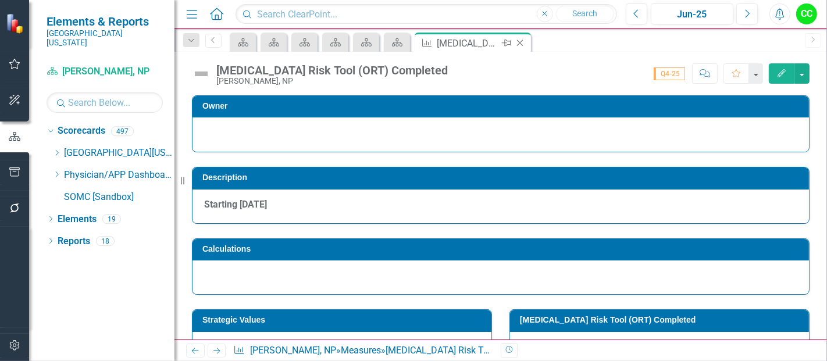
click at [521, 40] on icon "Close" at bounding box center [520, 42] width 12 height 9
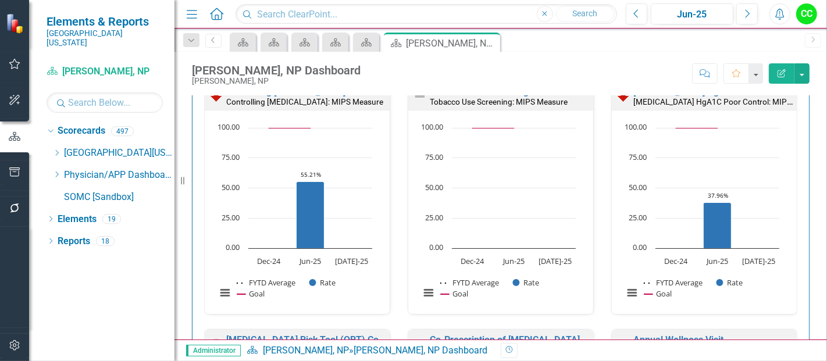
scroll to position [506, 0]
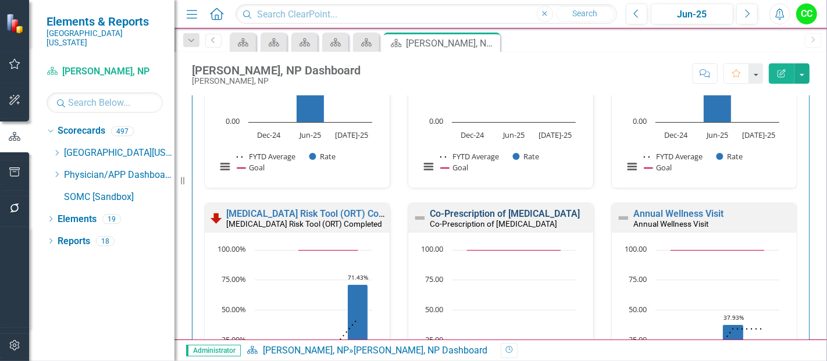
click at [509, 213] on link "Co-Prescription of [MEDICAL_DATA]" at bounding box center [505, 213] width 150 height 11
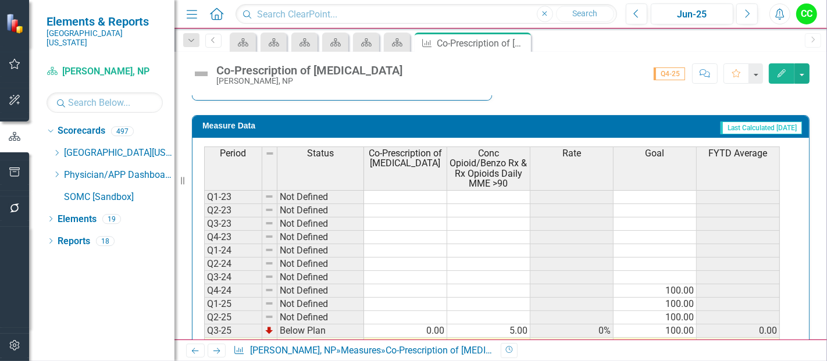
scroll to position [578, 0]
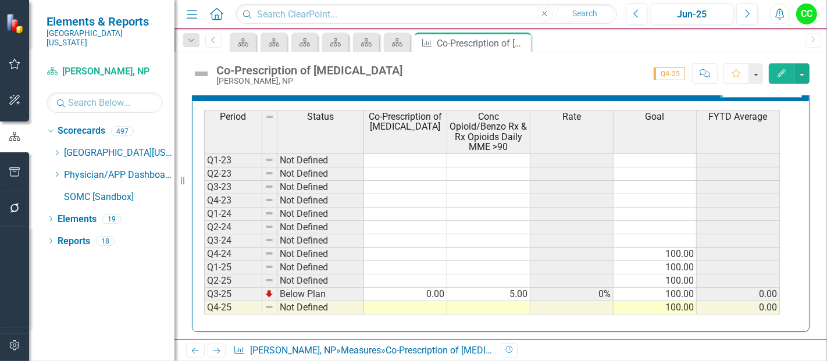
click at [410, 301] on td at bounding box center [405, 307] width 83 height 13
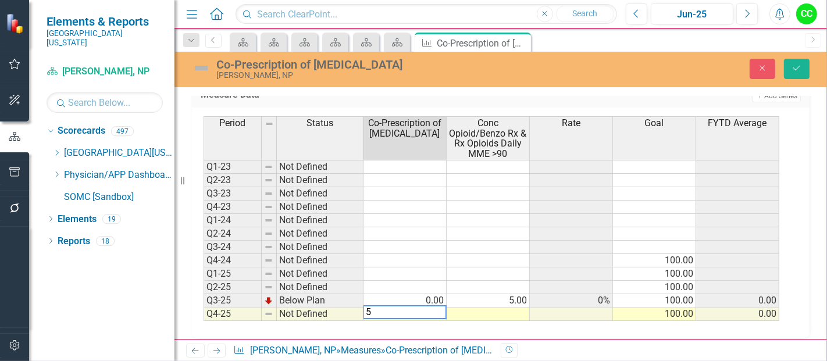
type textarea "50"
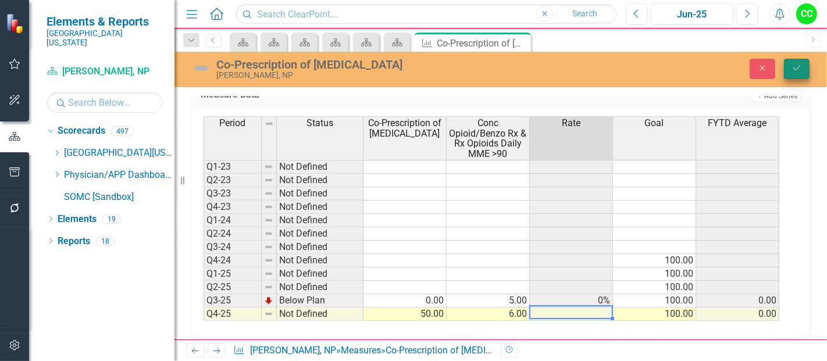
type textarea "6"
click at [791, 67] on button "Save" at bounding box center [797, 69] width 26 height 20
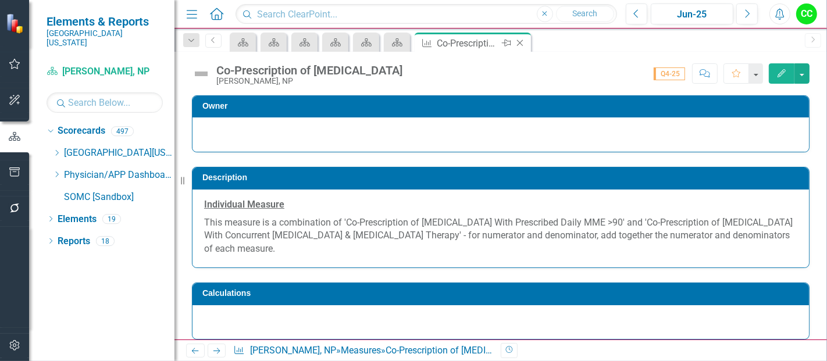
click at [520, 41] on icon "Close" at bounding box center [520, 42] width 12 height 9
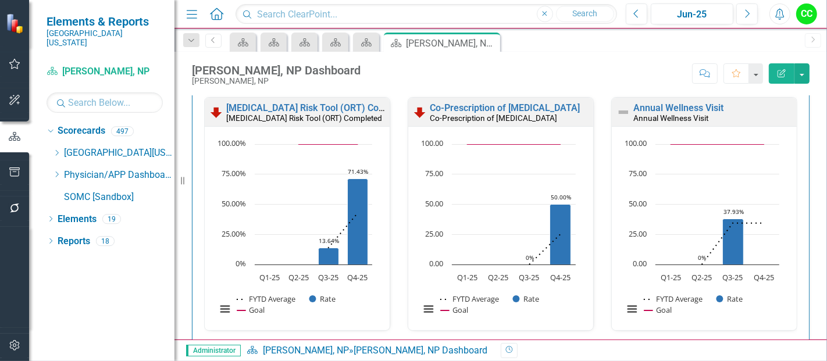
scroll to position [605, 0]
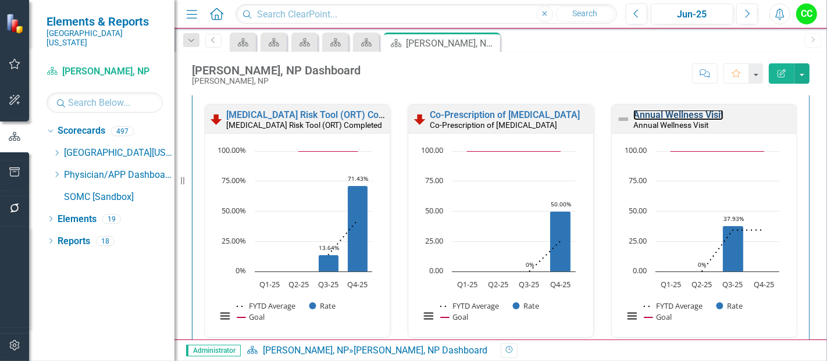
click at [681, 113] on link "Annual Wellness Visit" at bounding box center [678, 114] width 90 height 11
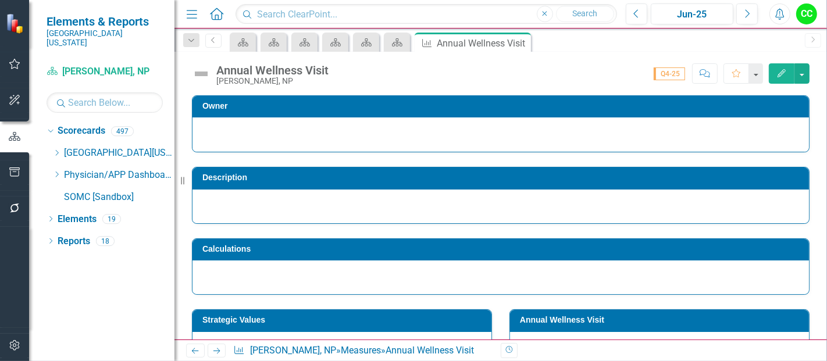
scroll to position [533, 0]
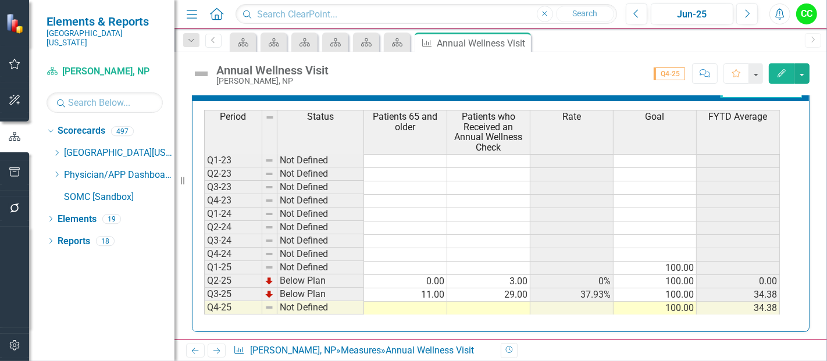
click at [416, 302] on td at bounding box center [405, 308] width 83 height 13
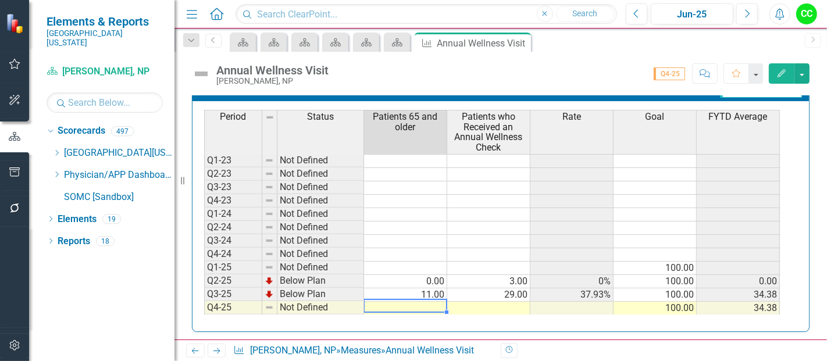
type textarea "23"
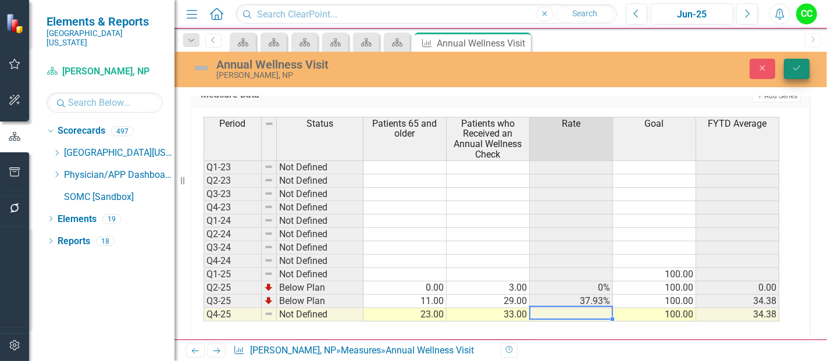
type textarea "33"
click at [793, 70] on icon "Save" at bounding box center [797, 68] width 10 height 8
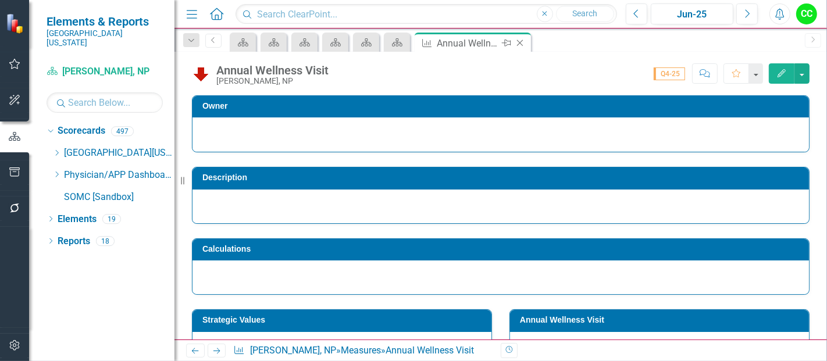
click at [520, 41] on icon "Close" at bounding box center [520, 42] width 12 height 9
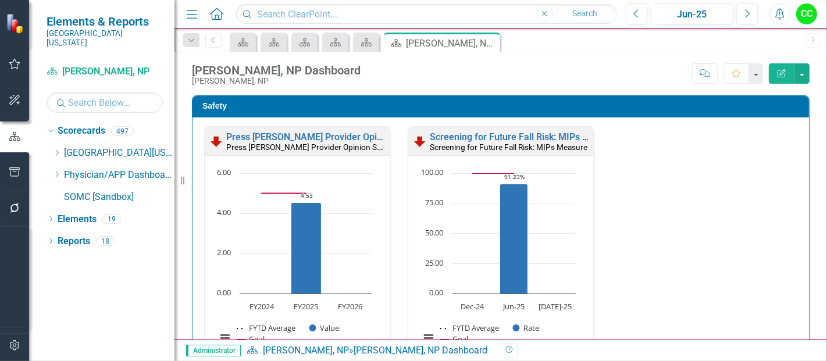
scroll to position [594, 0]
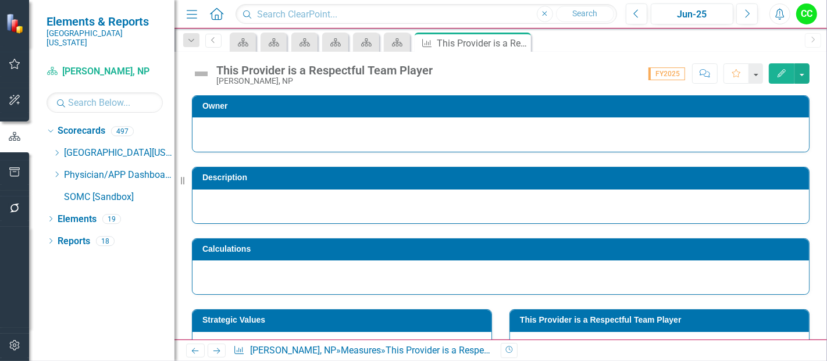
scroll to position [103, 0]
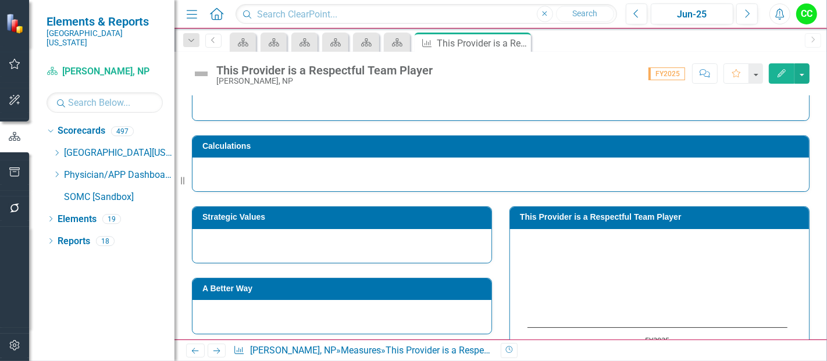
click at [661, 218] on h3 "This Provider is a Respectful Team Player" at bounding box center [661, 217] width 283 height 9
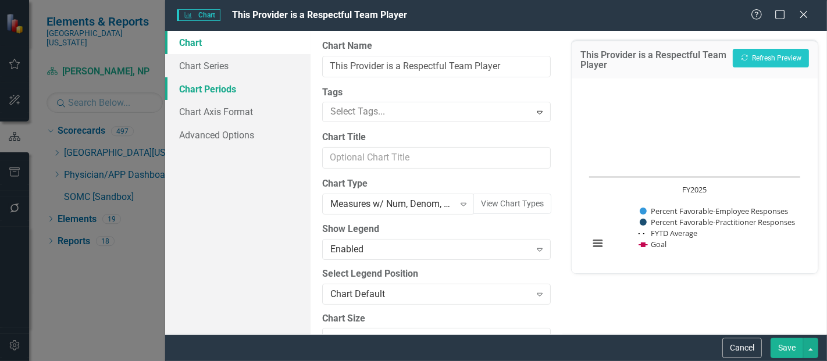
click at [231, 95] on link "Chart Periods" at bounding box center [237, 88] width 145 height 23
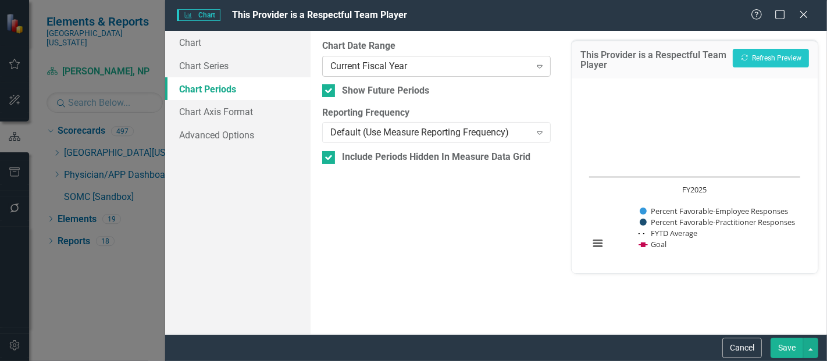
click at [385, 63] on div "Current Fiscal Year" at bounding box center [430, 65] width 200 height 13
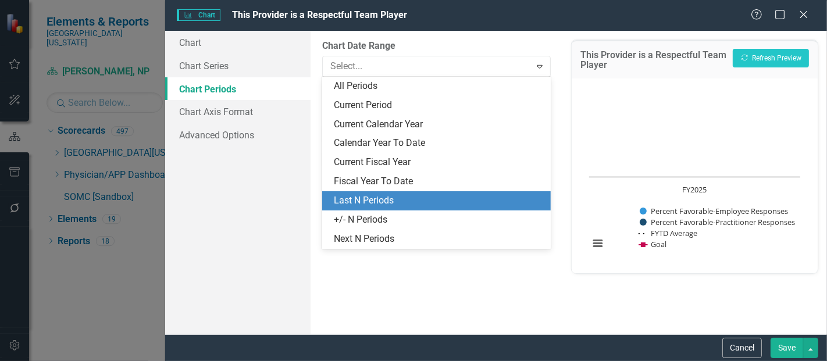
click at [360, 199] on div "Last N Periods" at bounding box center [439, 200] width 210 height 13
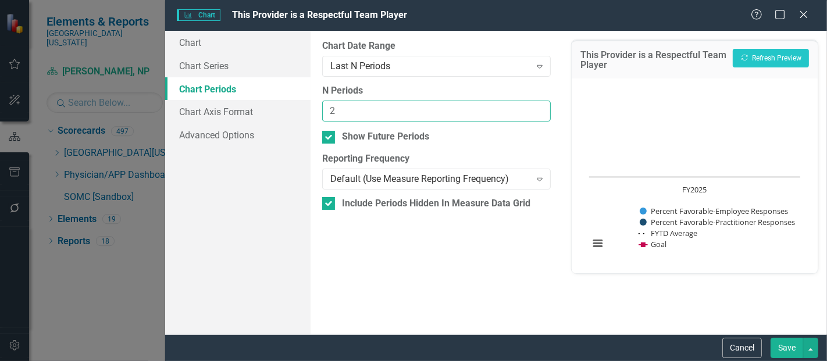
type input "2"
click at [538, 107] on input "2" at bounding box center [436, 112] width 229 height 22
click at [794, 350] on button "Save" at bounding box center [787, 348] width 33 height 20
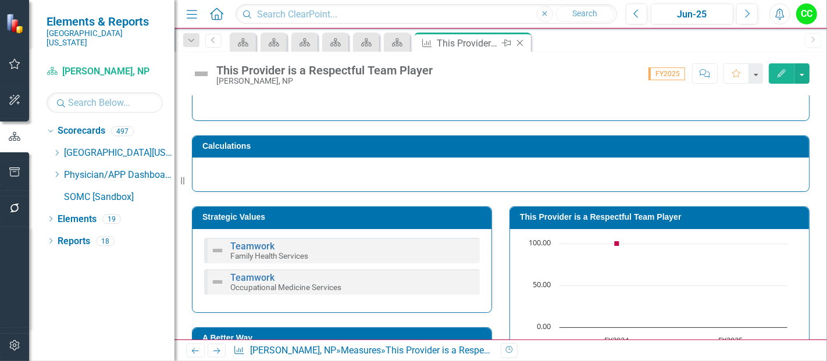
click at [521, 44] on icon at bounding box center [520, 43] width 6 height 6
